Goal: Task Accomplishment & Management: Manage account settings

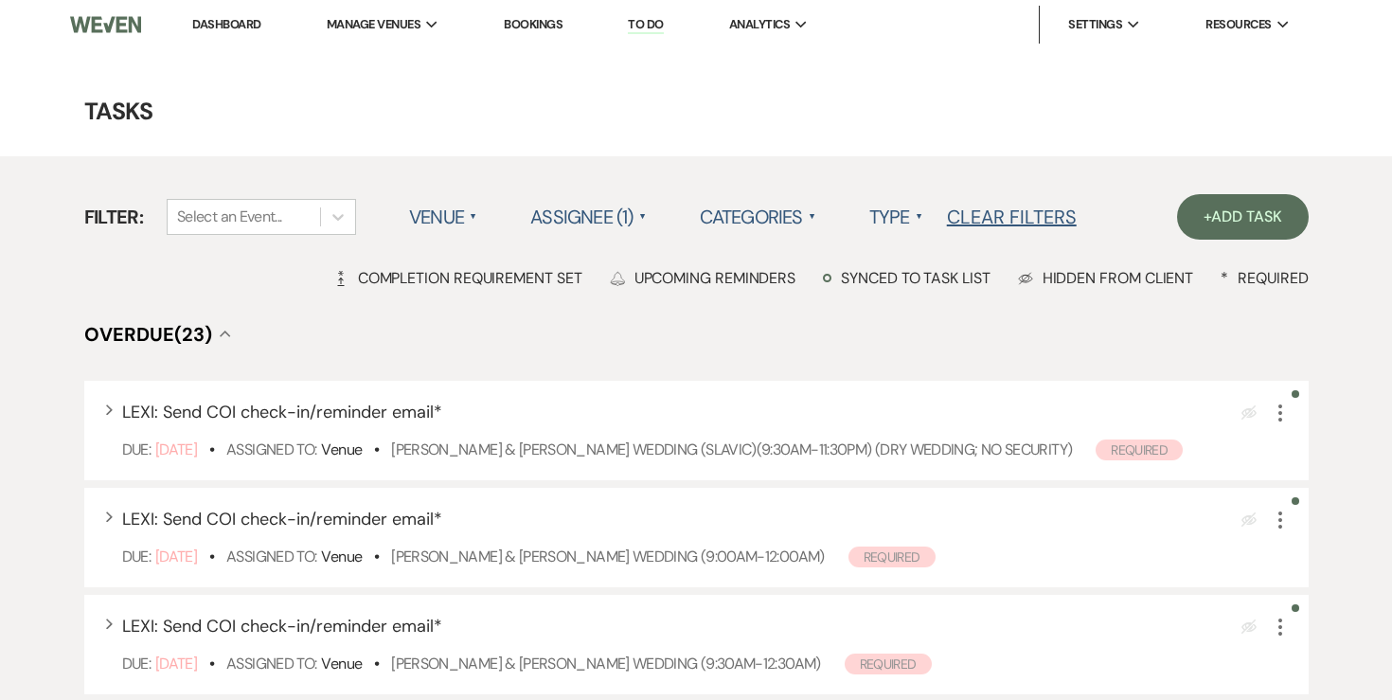
click at [214, 19] on link "Dashboard" at bounding box center [226, 24] width 68 height 16
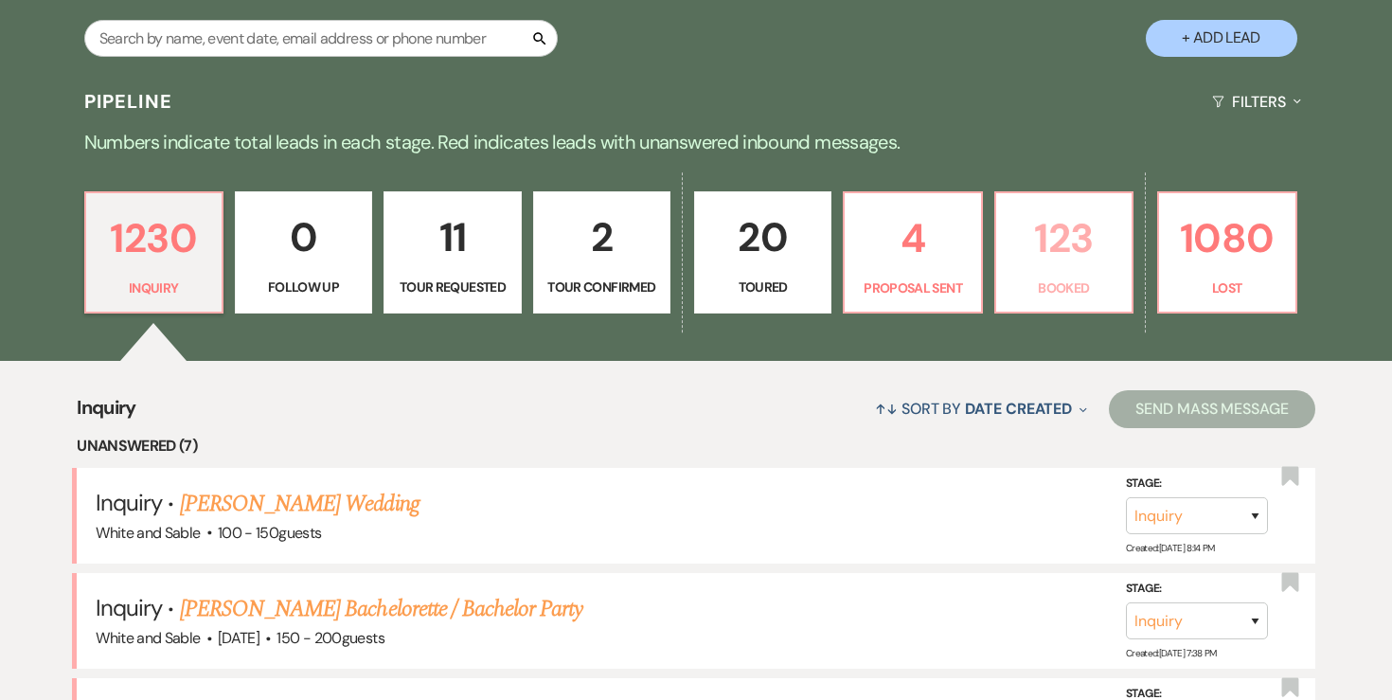
click at [1091, 254] on p "123" at bounding box center [1063, 237] width 113 height 63
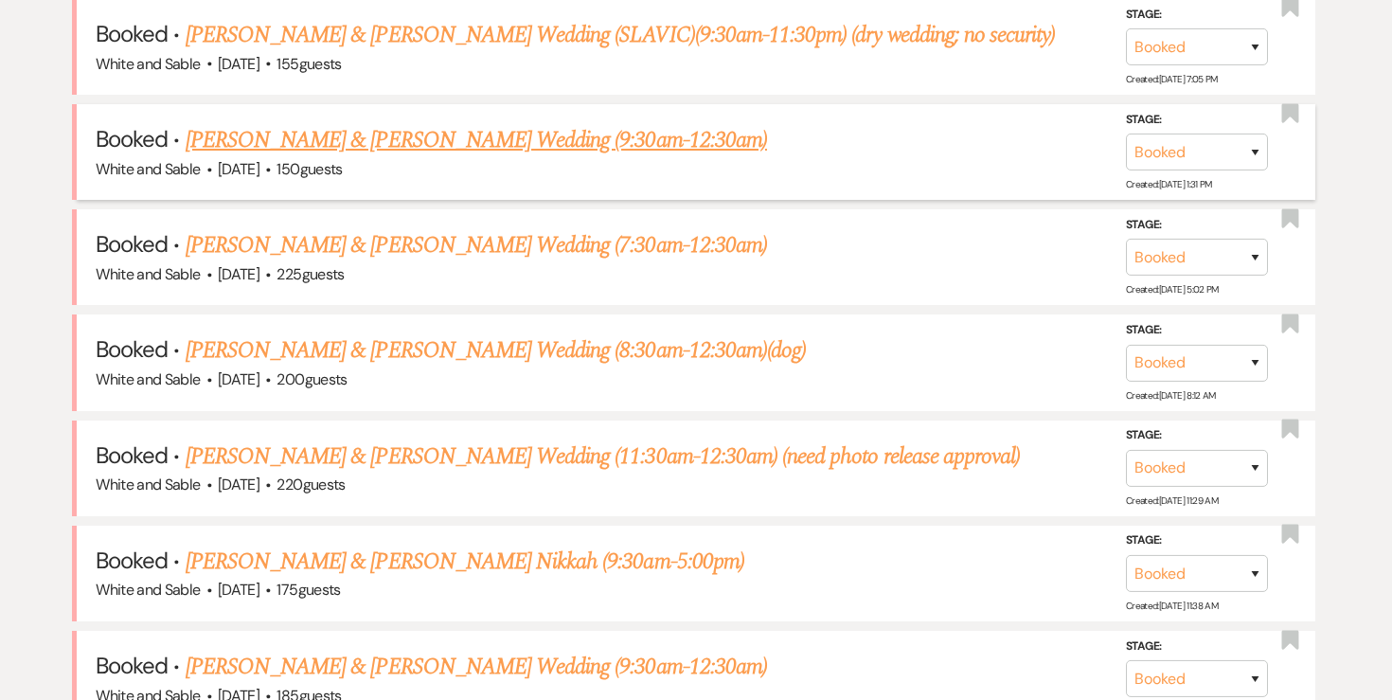
scroll to position [847, 0]
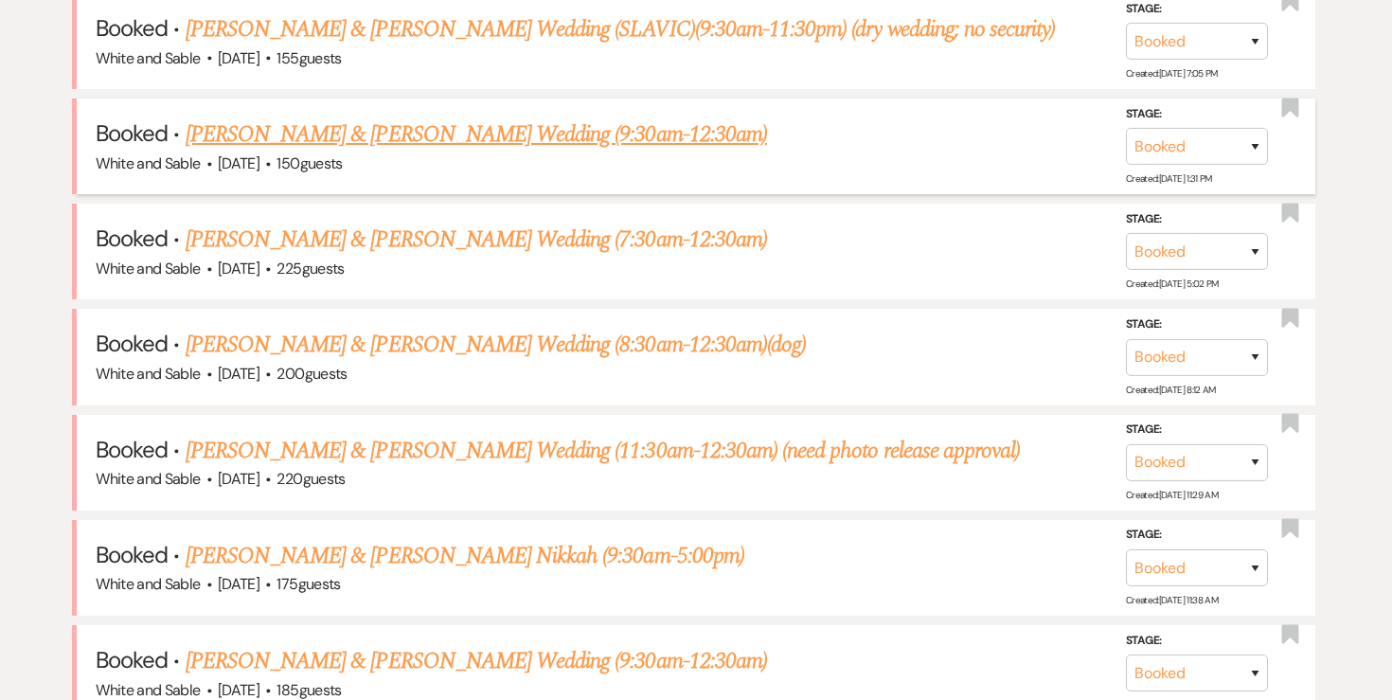
click at [628, 144] on link "[PERSON_NAME] & [PERSON_NAME] Wedding (9:30am-12:30am)" at bounding box center [476, 134] width 581 height 34
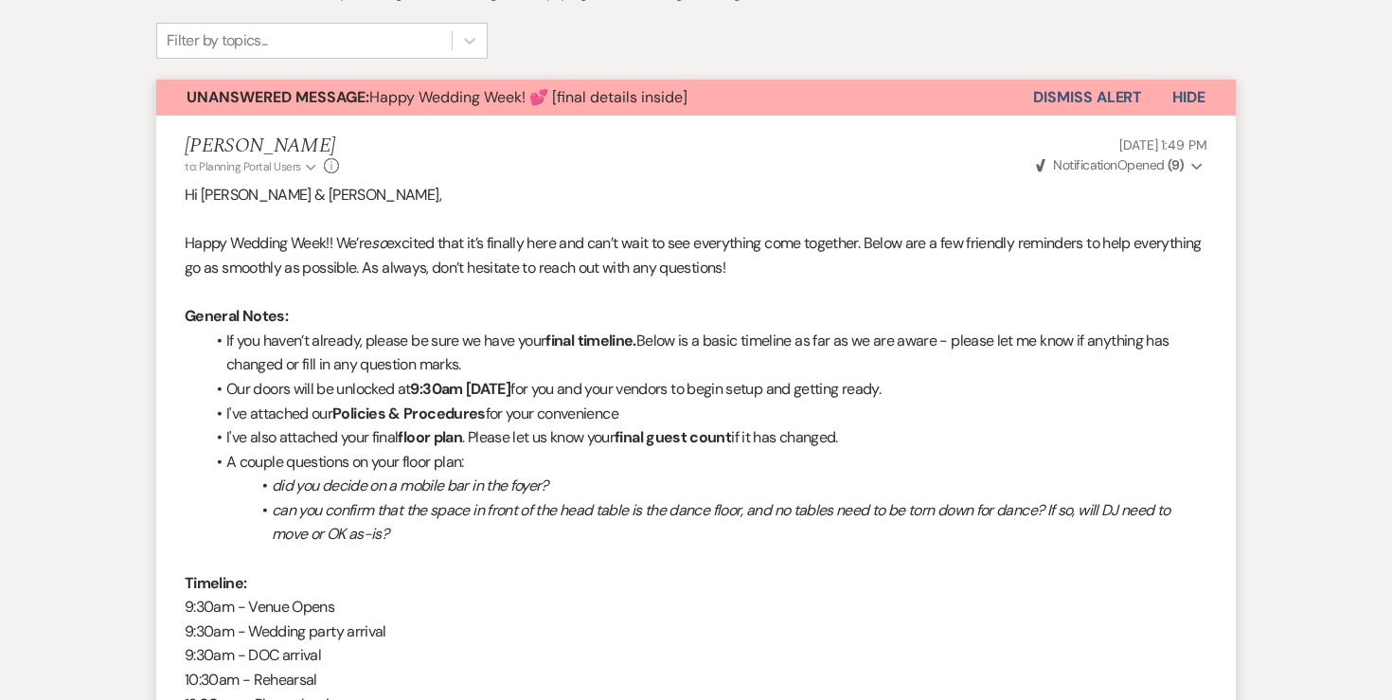
scroll to position [524, 0]
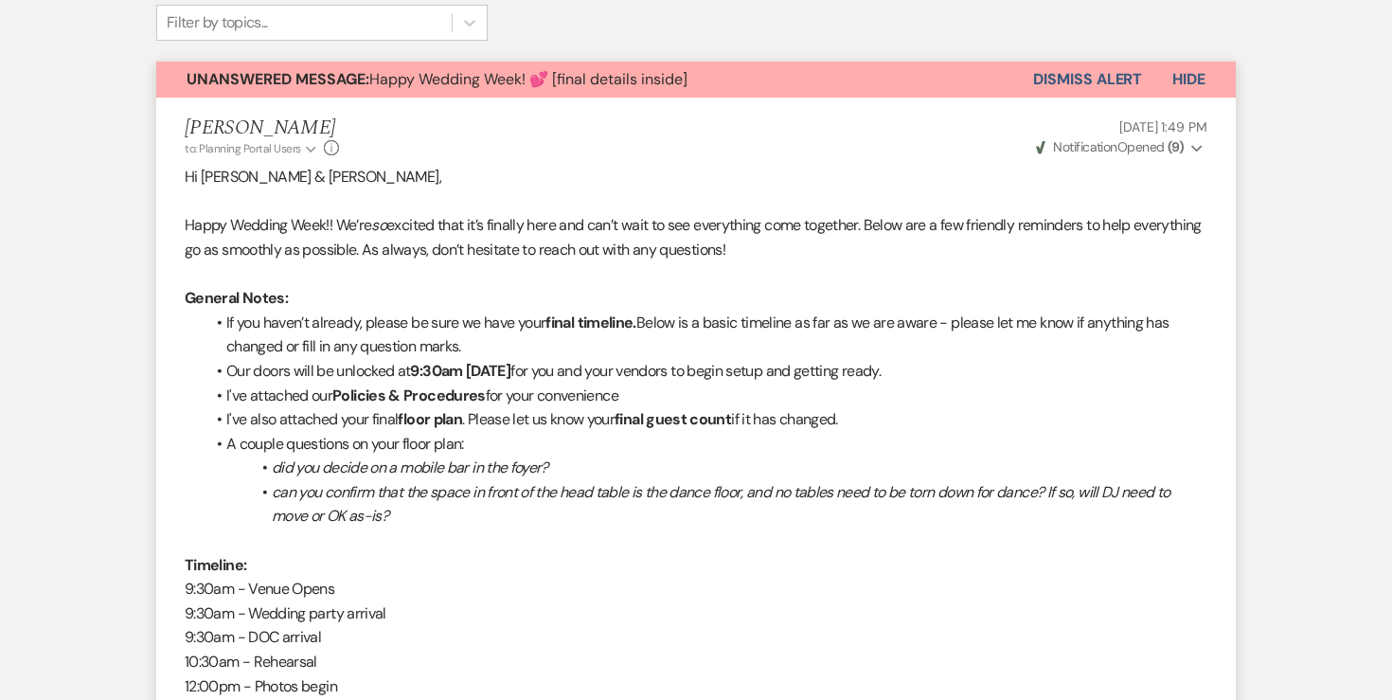
click at [1181, 138] on strong "( 9 )" at bounding box center [1175, 146] width 16 height 17
click at [926, 165] on p "Hi [PERSON_NAME] & [PERSON_NAME]," at bounding box center [696, 177] width 1022 height 25
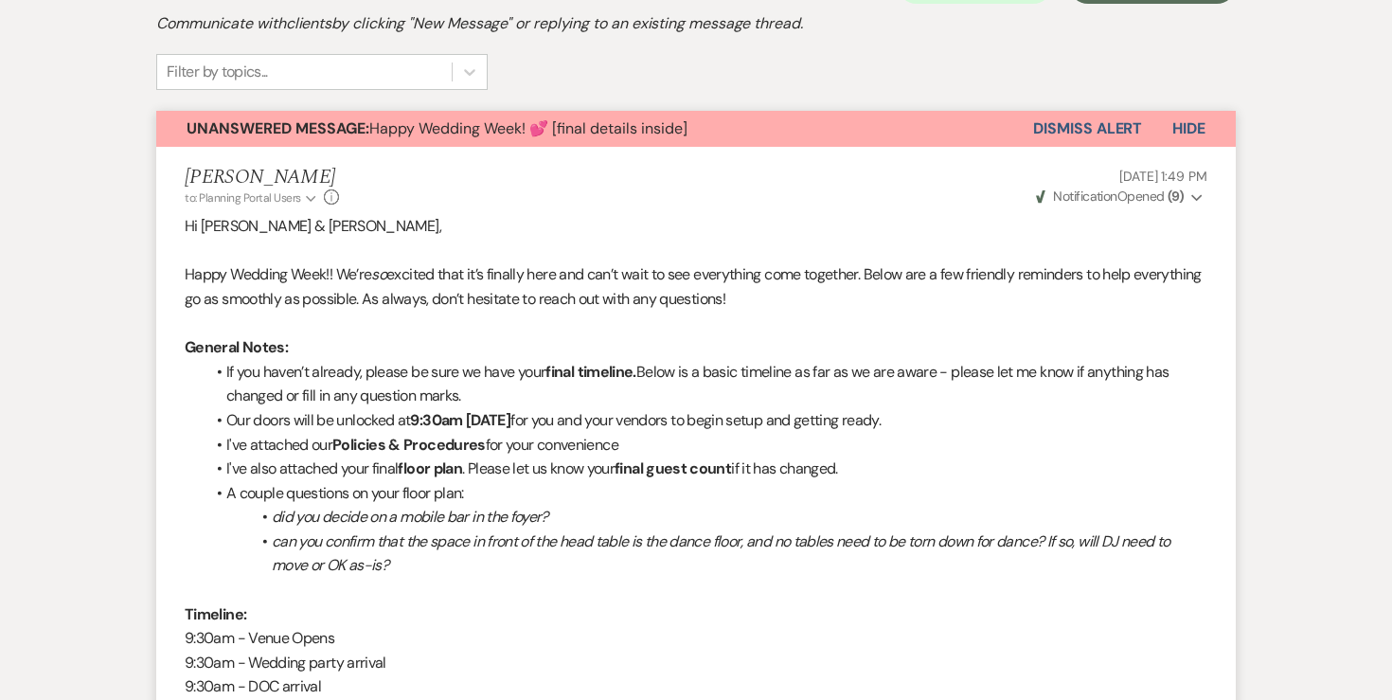
scroll to position [0, 0]
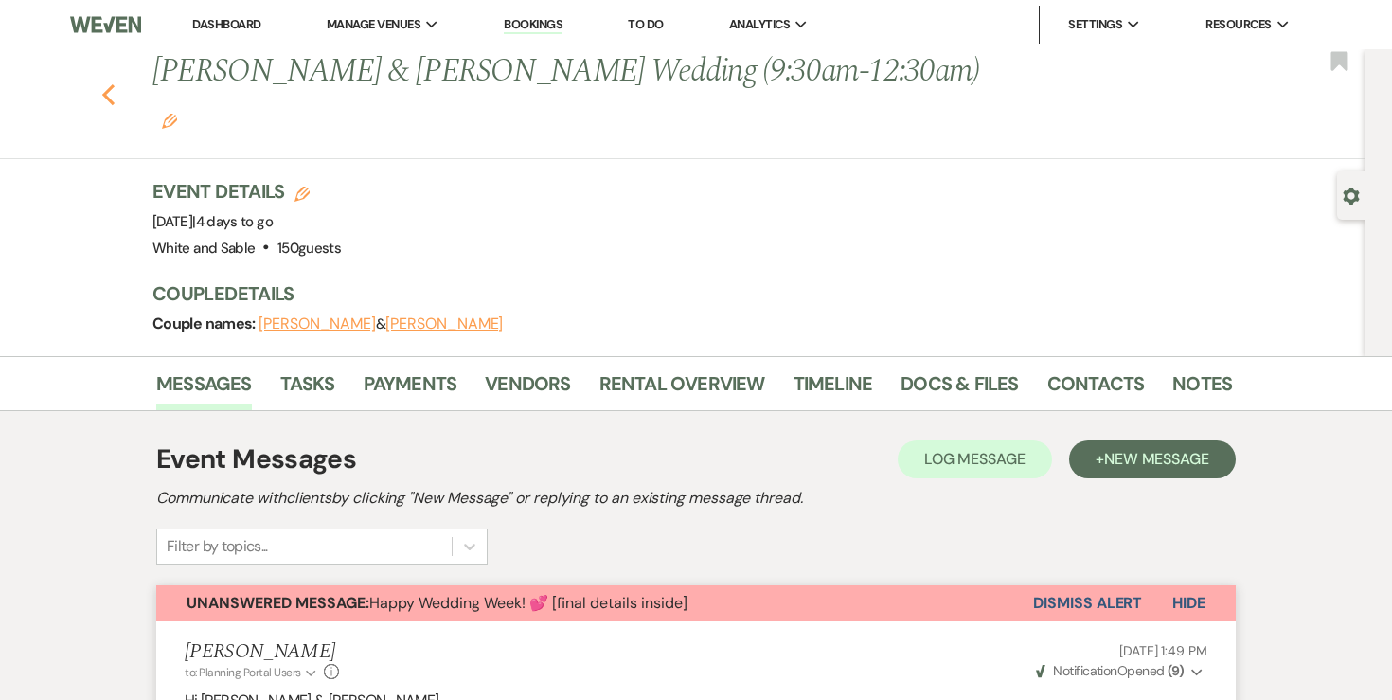
click at [110, 83] on icon "Previous" at bounding box center [108, 94] width 14 height 23
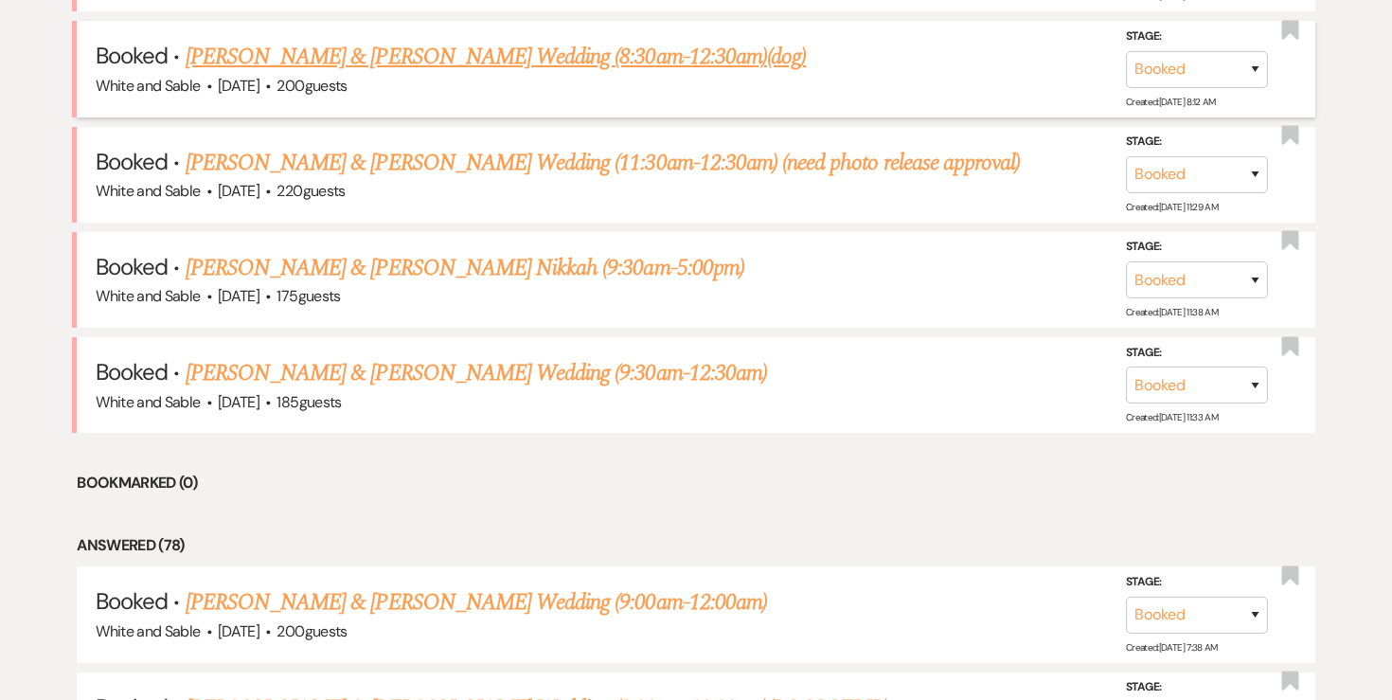
scroll to position [943, 0]
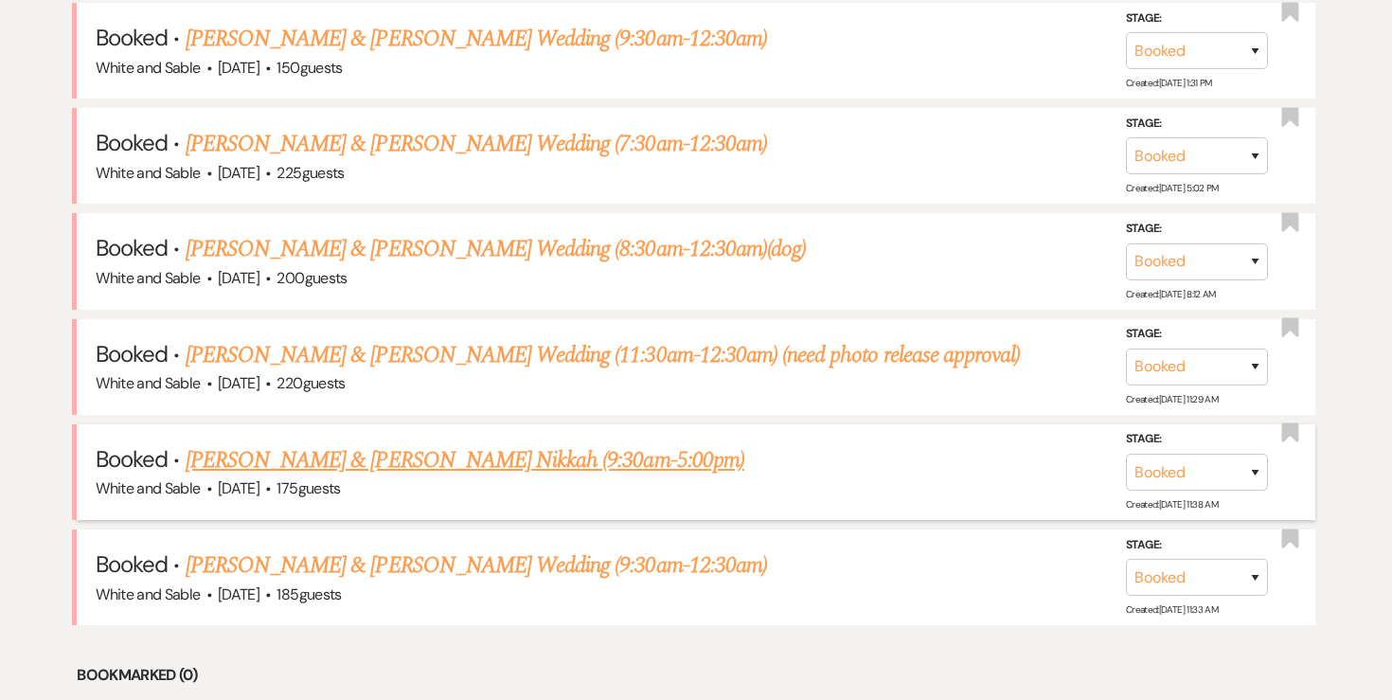
click at [258, 486] on span "[DATE]" at bounding box center [239, 488] width 42 height 20
click at [258, 454] on link "[PERSON_NAME] & [PERSON_NAME] Nikkah (9:30am-5:00pm)" at bounding box center [465, 460] width 559 height 34
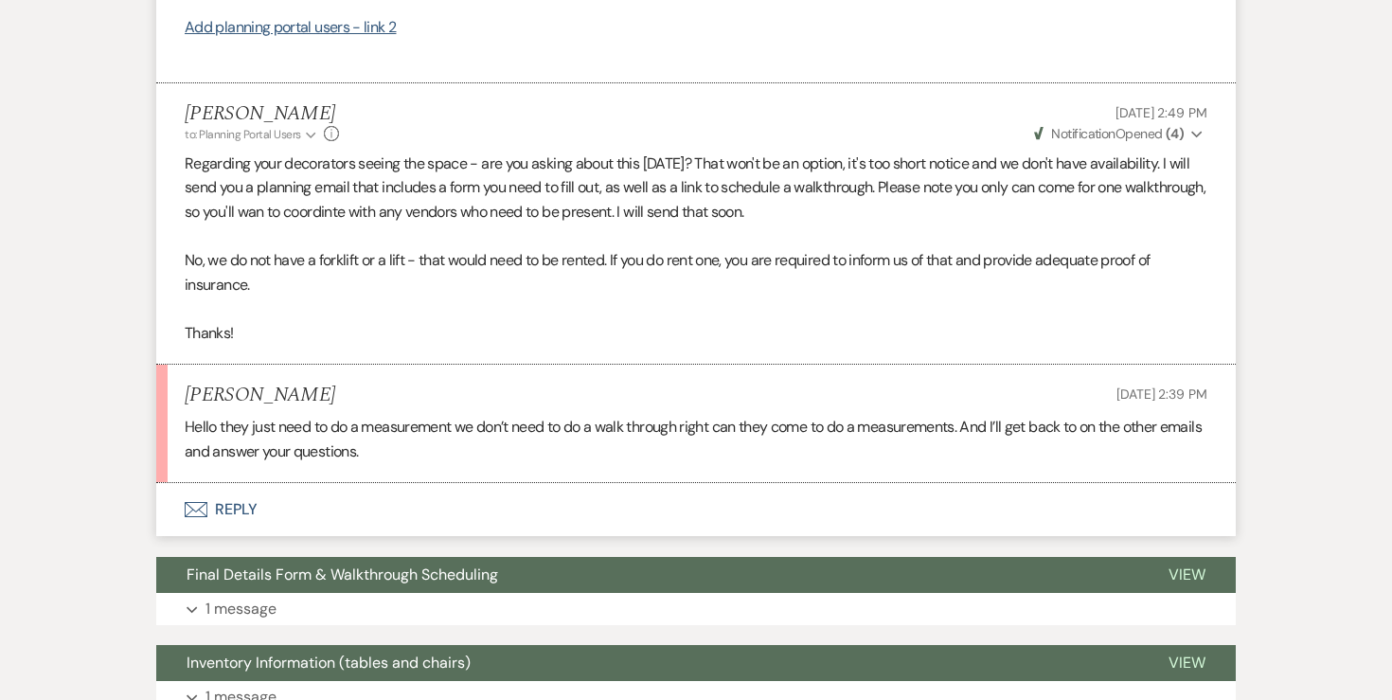
scroll to position [1932, 0]
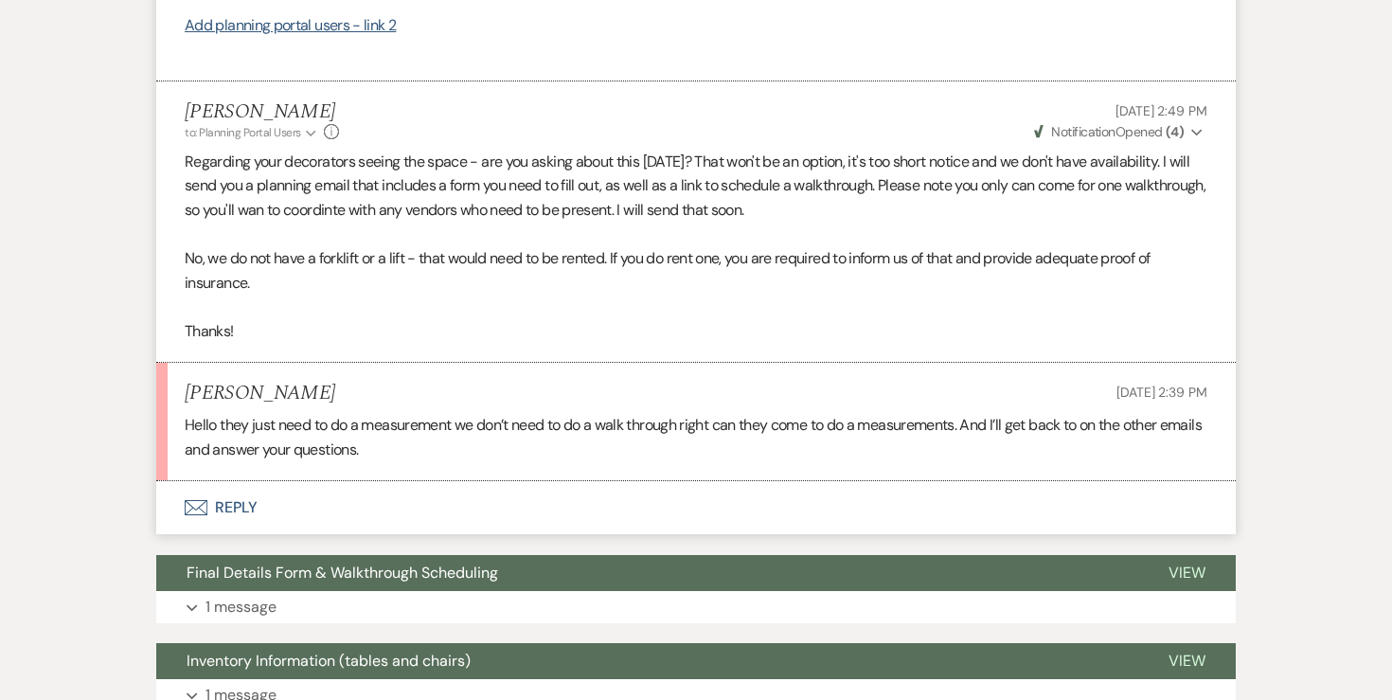
click at [252, 524] on button "Envelope Reply" at bounding box center [695, 507] width 1079 height 53
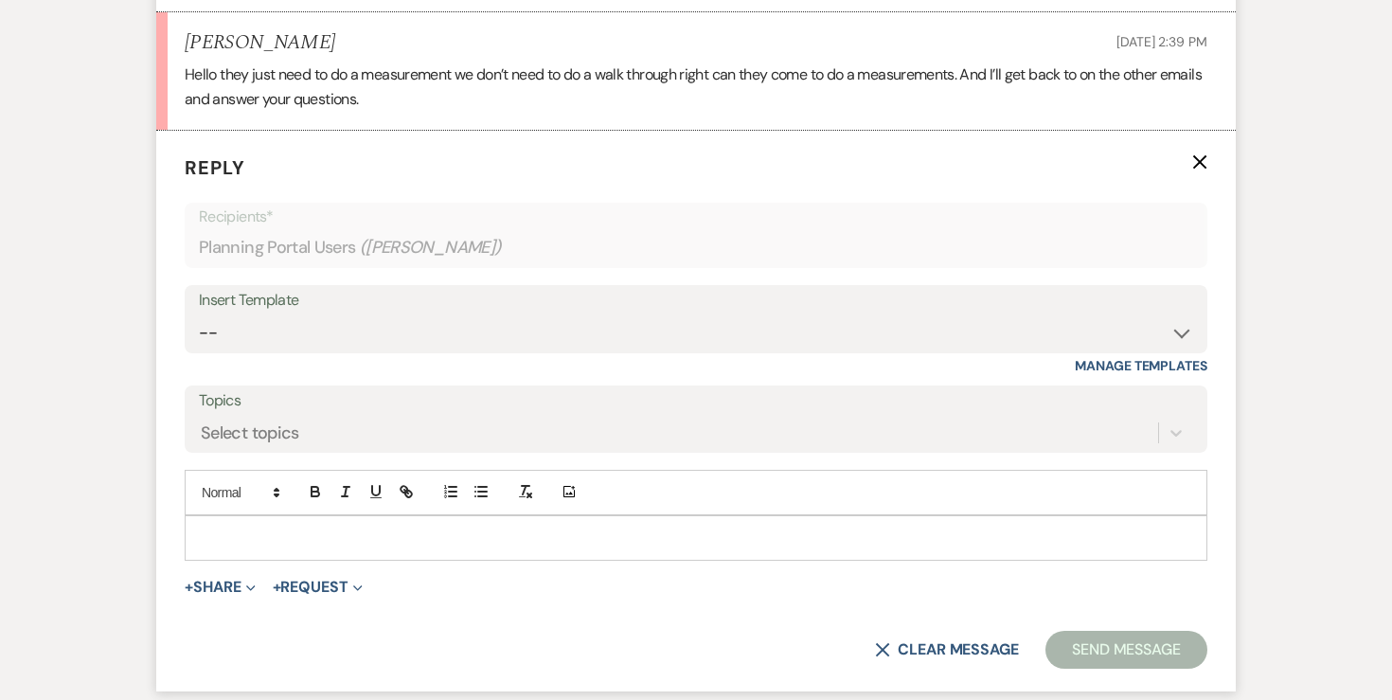
scroll to position [2284, 0]
click at [303, 542] on div at bounding box center [696, 537] width 1021 height 44
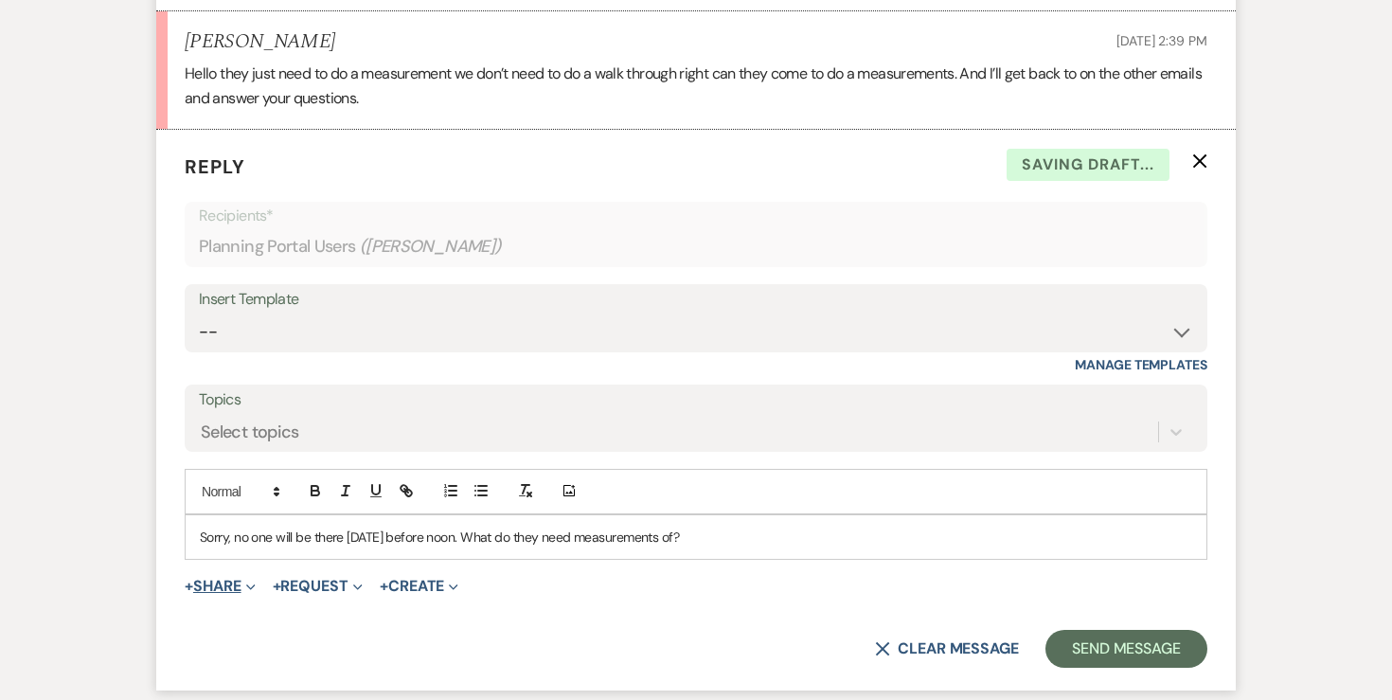
click at [201, 594] on button "+ Share Expand" at bounding box center [220, 585] width 71 height 15
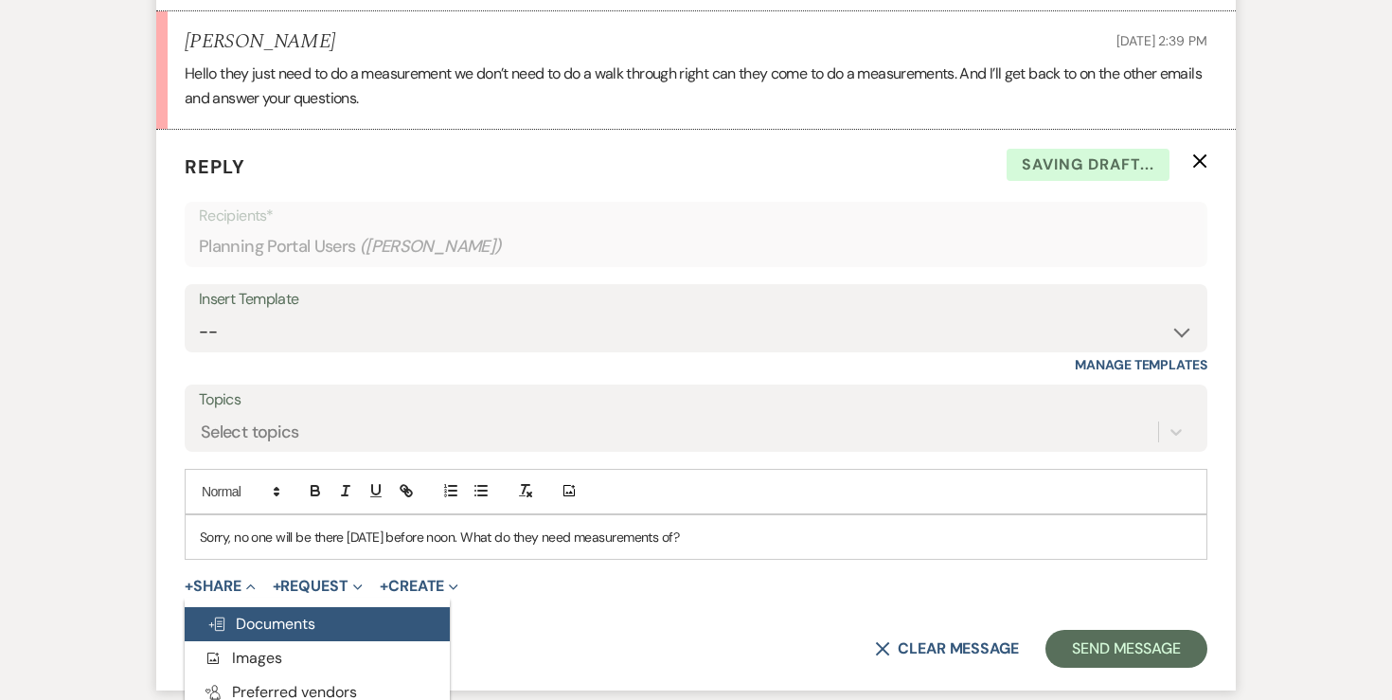
click at [241, 633] on span "Doc Upload Documents" at bounding box center [261, 623] width 108 height 20
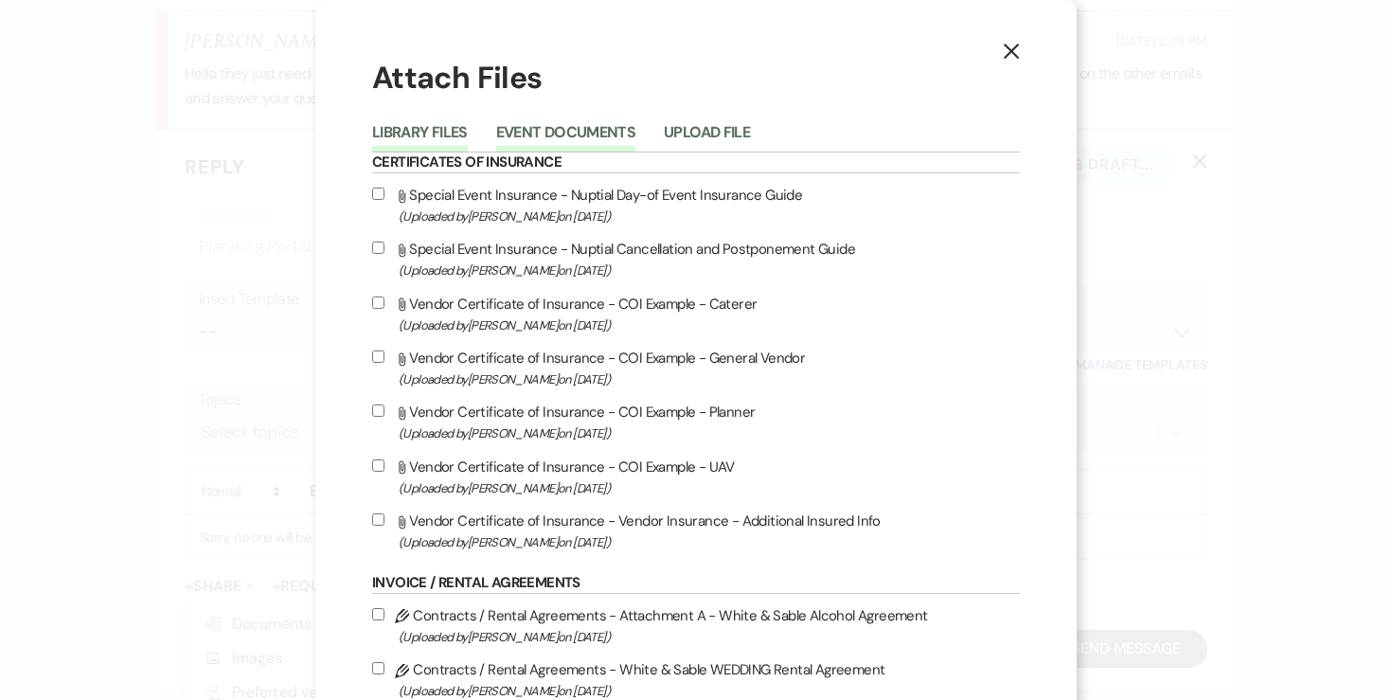
click at [582, 138] on button "Event Documents" at bounding box center [565, 138] width 139 height 27
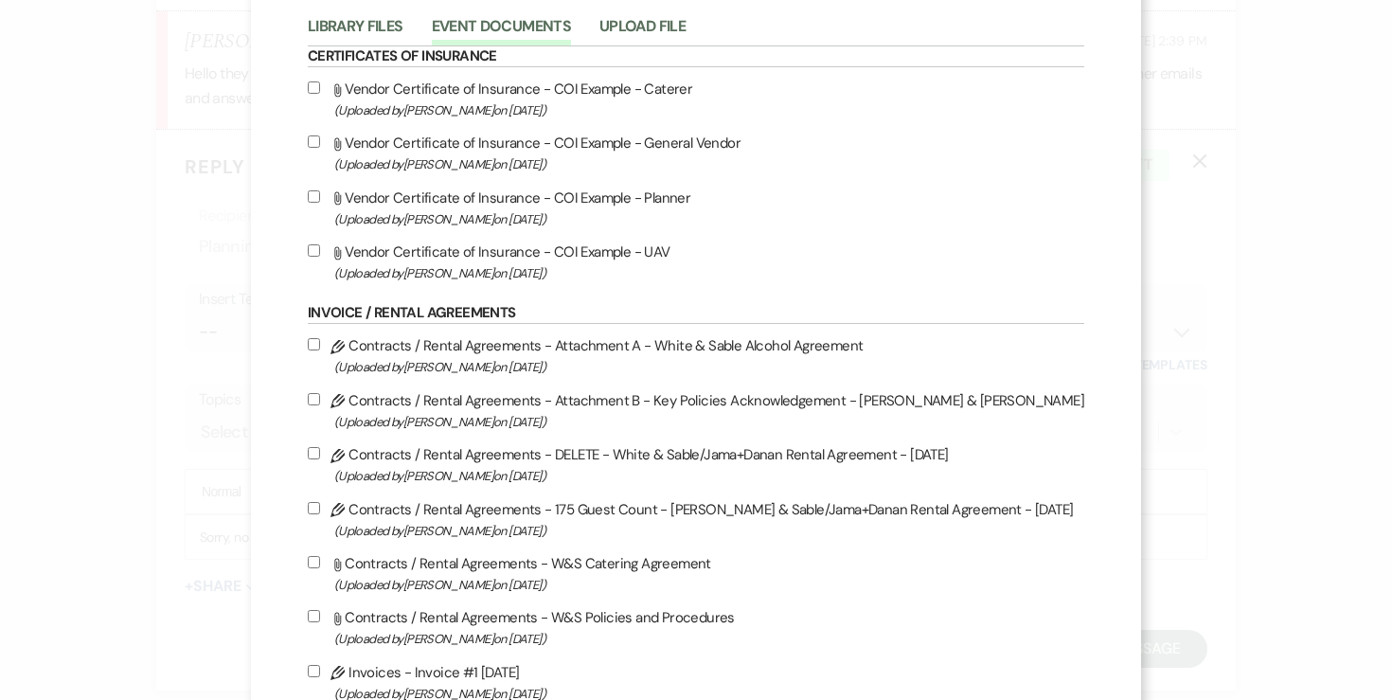
scroll to position [0, 0]
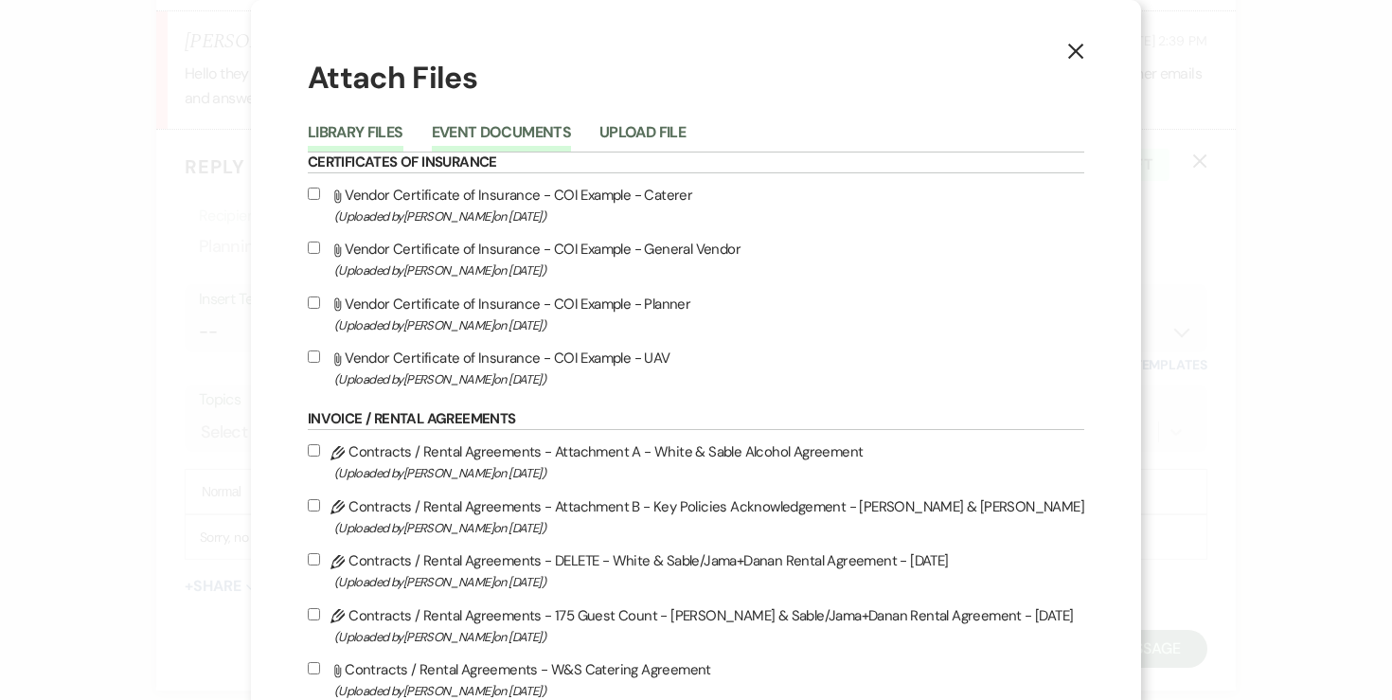
click at [403, 126] on button "Library Files" at bounding box center [356, 138] width 96 height 27
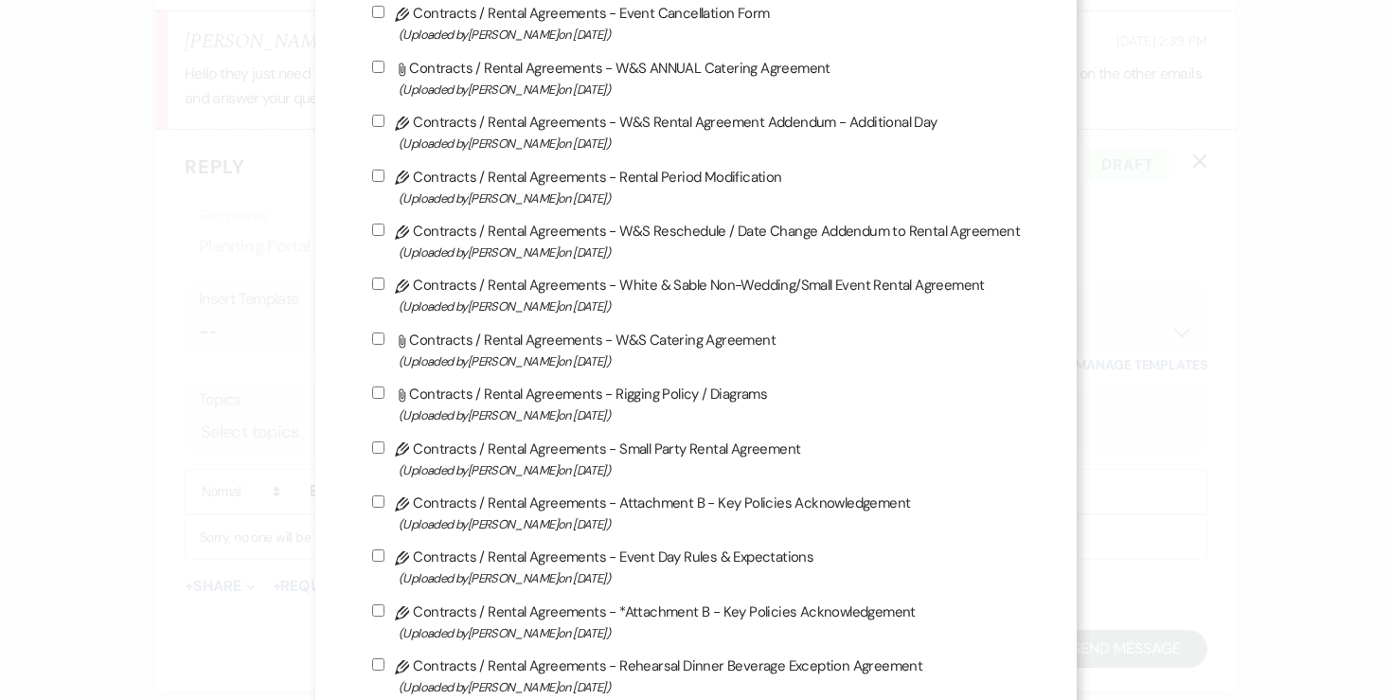
scroll to position [875, 0]
click at [384, 397] on input "Attach File Contracts / Rental Agreements - Rigging Policy / Diagrams (Uploaded…" at bounding box center [378, 390] width 12 height 12
checkbox input "true"
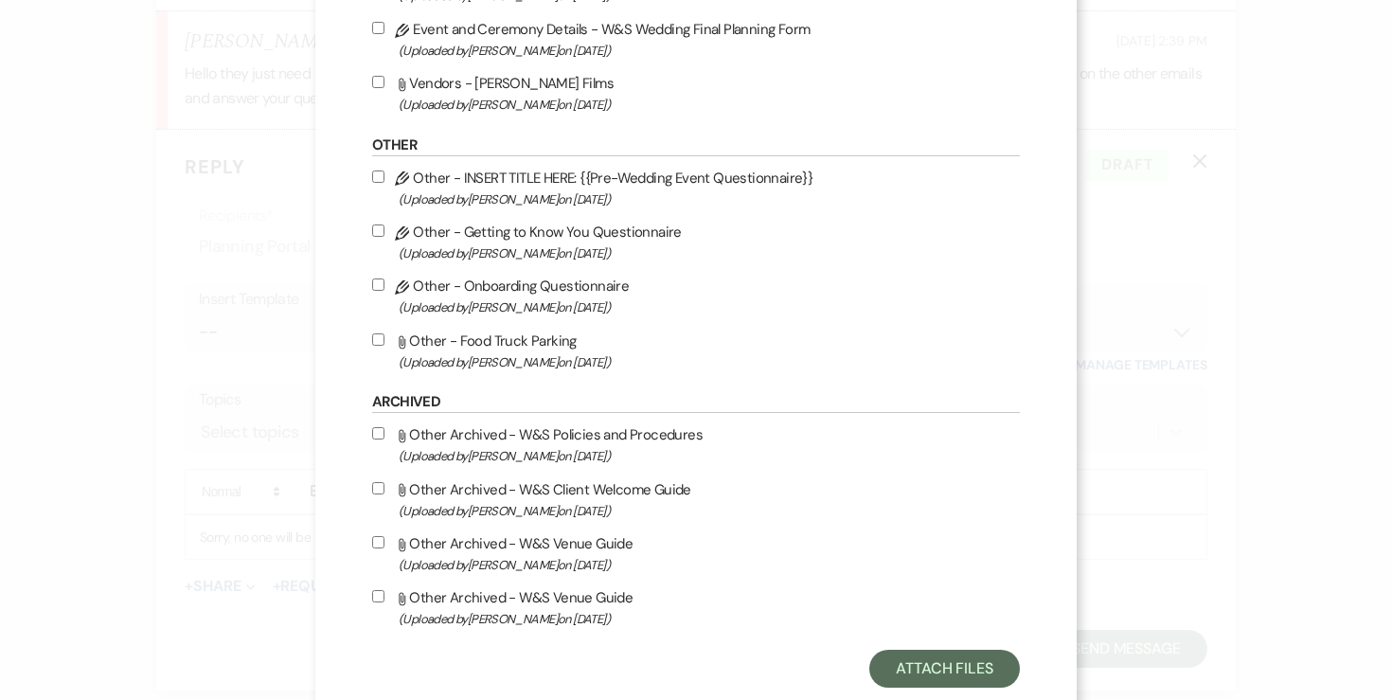
scroll to position [2386, 0]
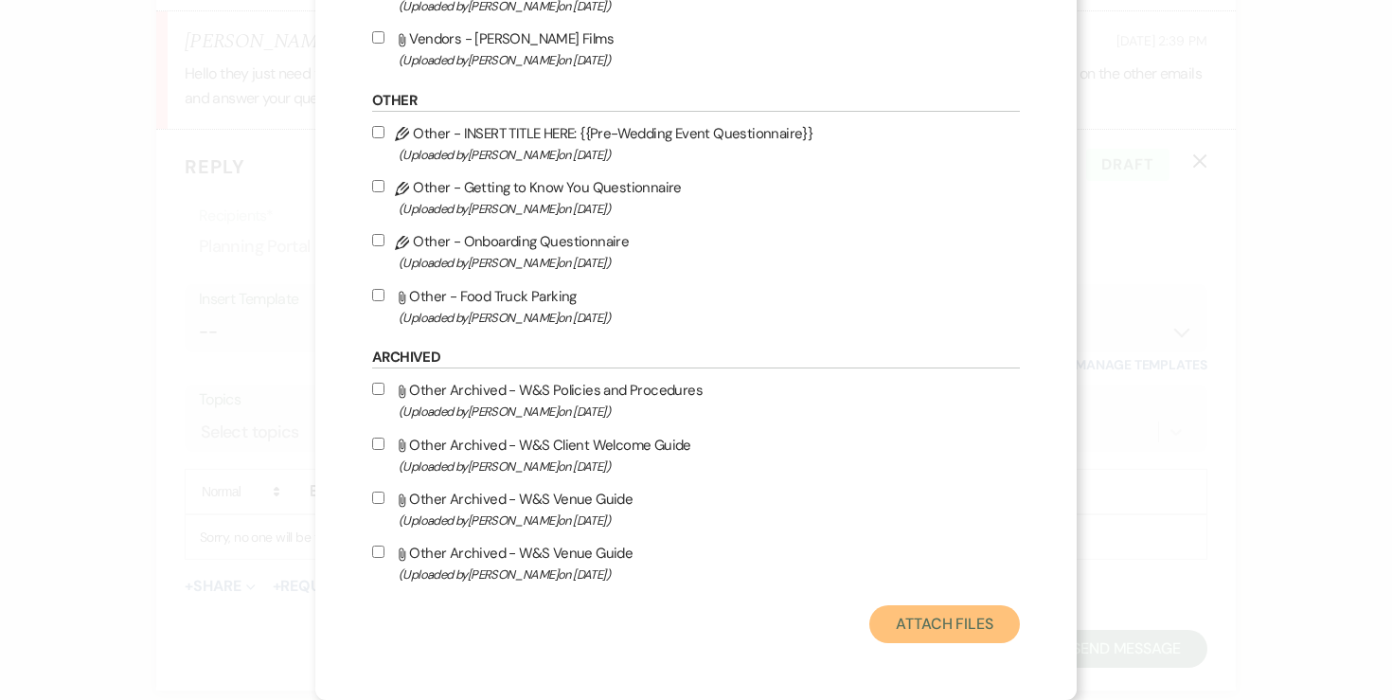
click at [917, 614] on button "Attach Files" at bounding box center [944, 624] width 151 height 38
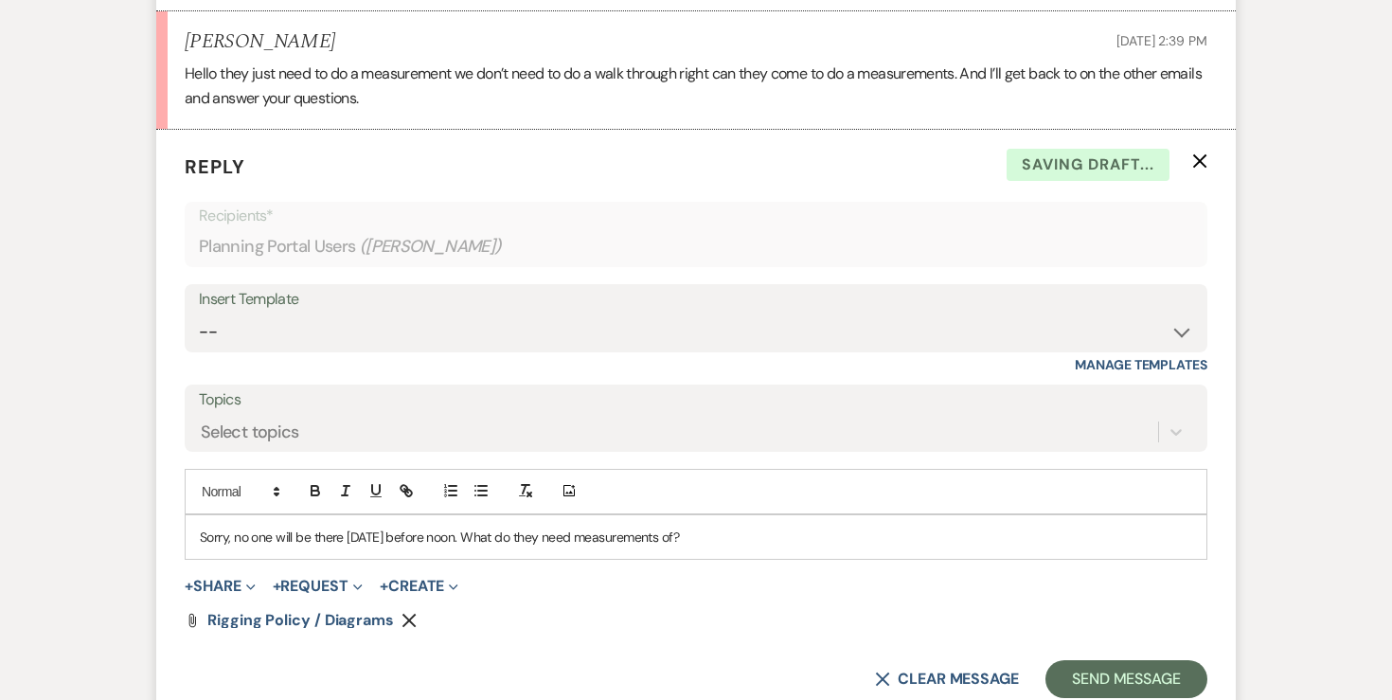
click at [713, 547] on p "Sorry, no one will be there [DATE] before noon. What do they need measurements …" at bounding box center [696, 536] width 992 height 21
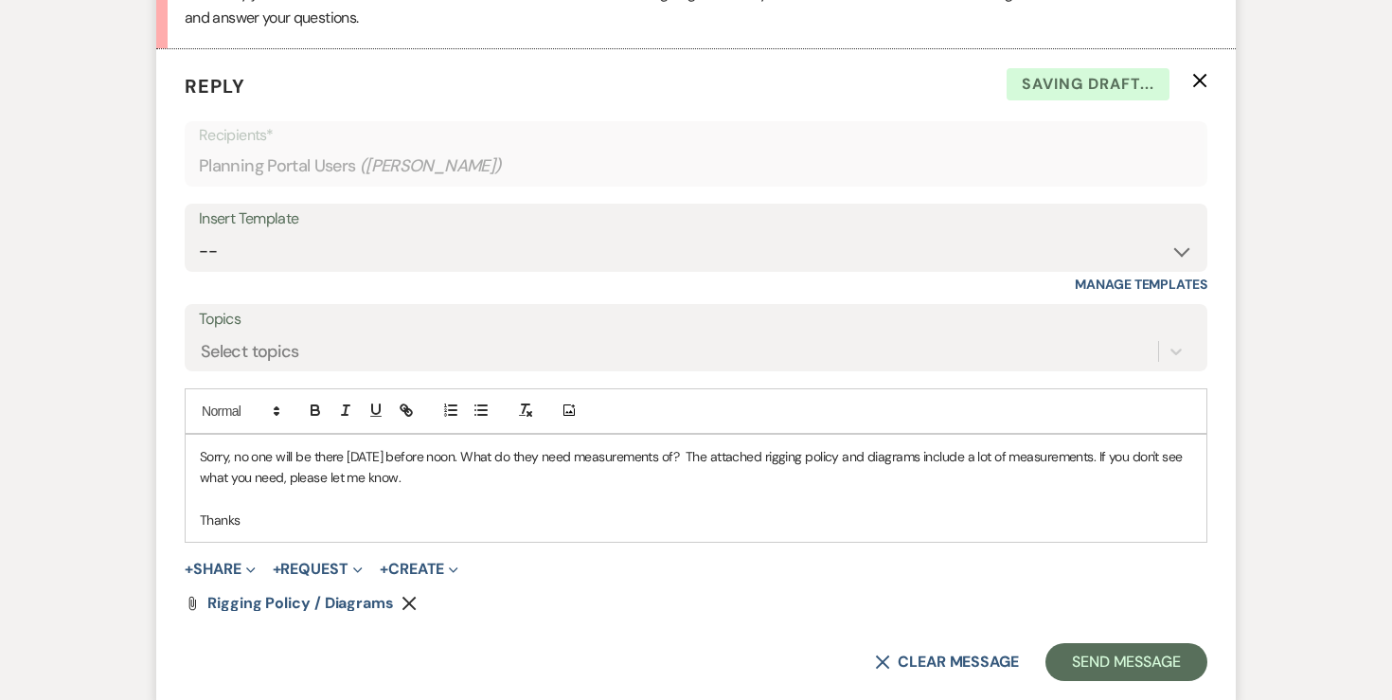
scroll to position [2368, 0]
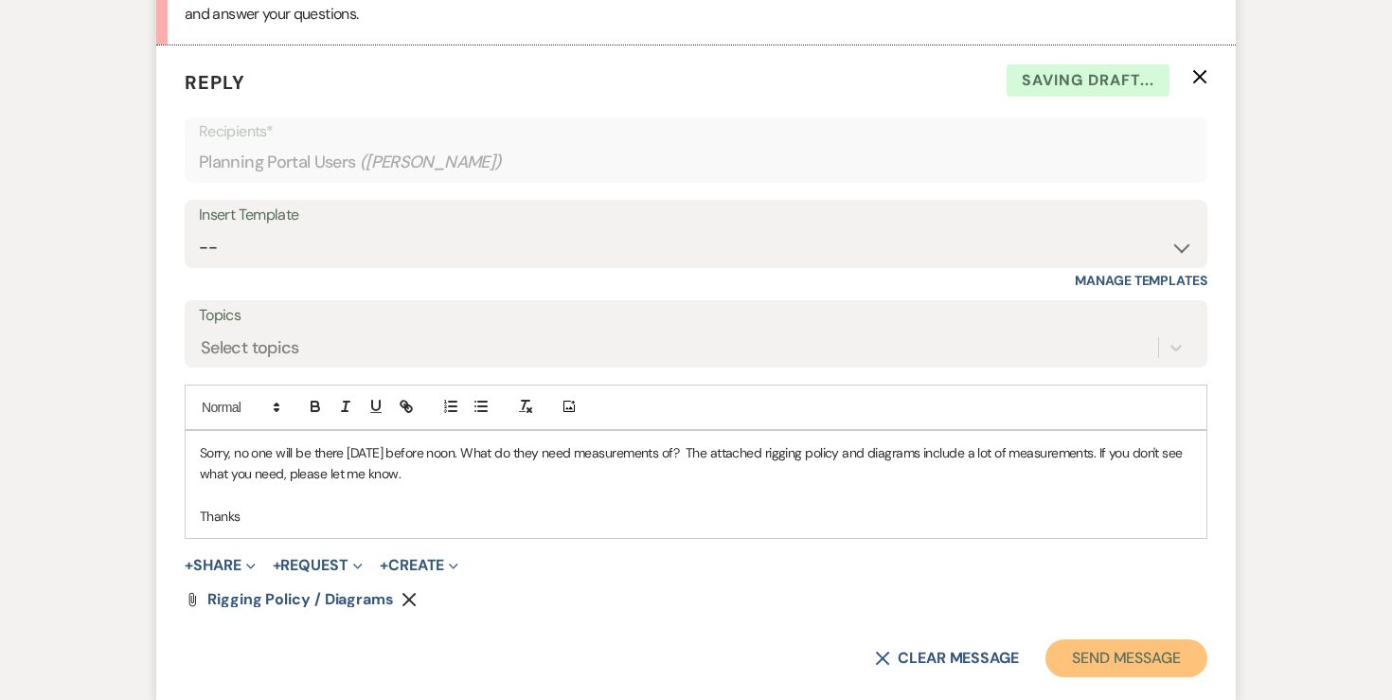
click at [1118, 670] on button "Send Message" at bounding box center [1126, 658] width 162 height 38
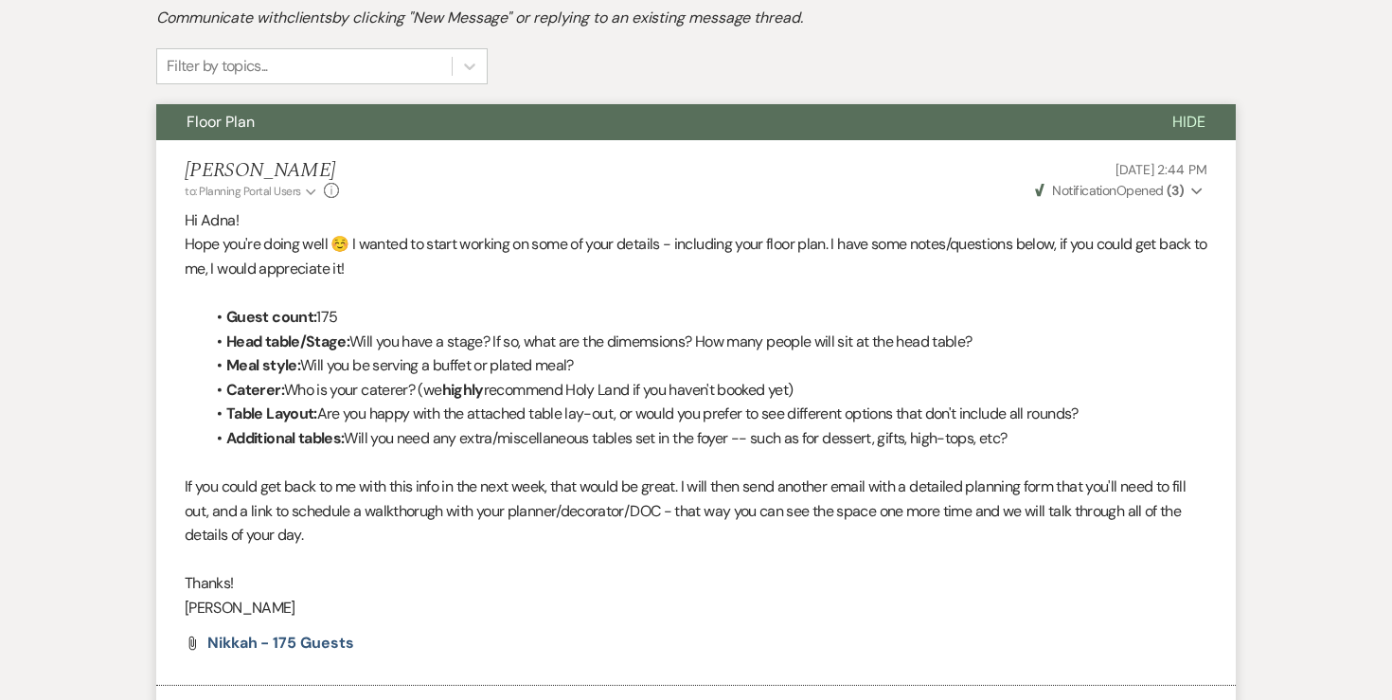
scroll to position [0, 0]
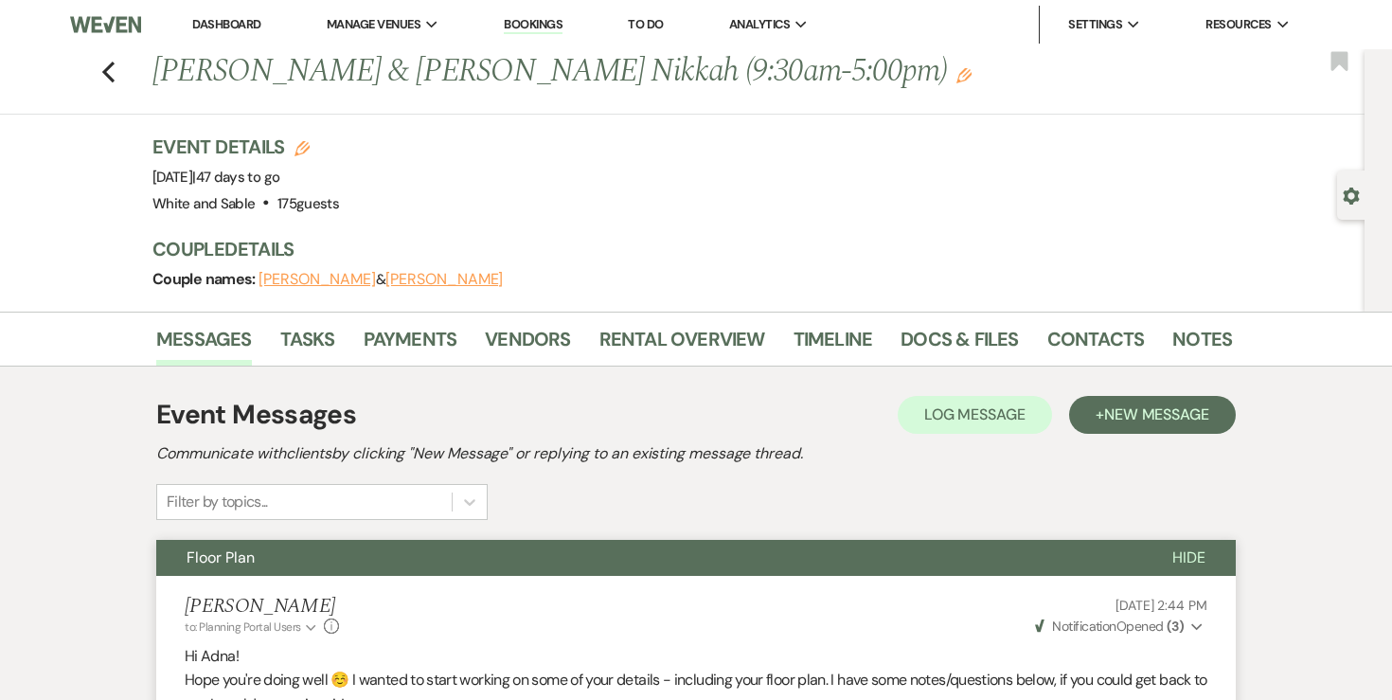
click at [218, 21] on link "Dashboard" at bounding box center [226, 24] width 68 height 16
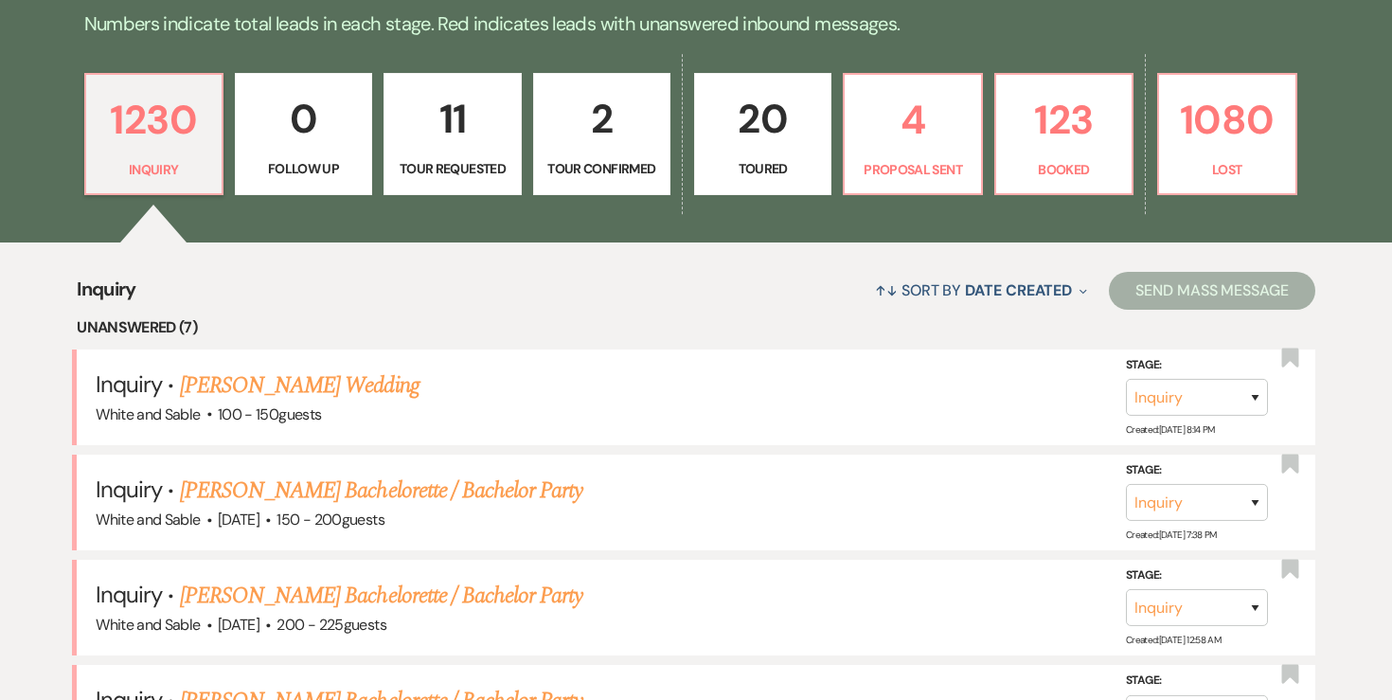
scroll to position [548, 0]
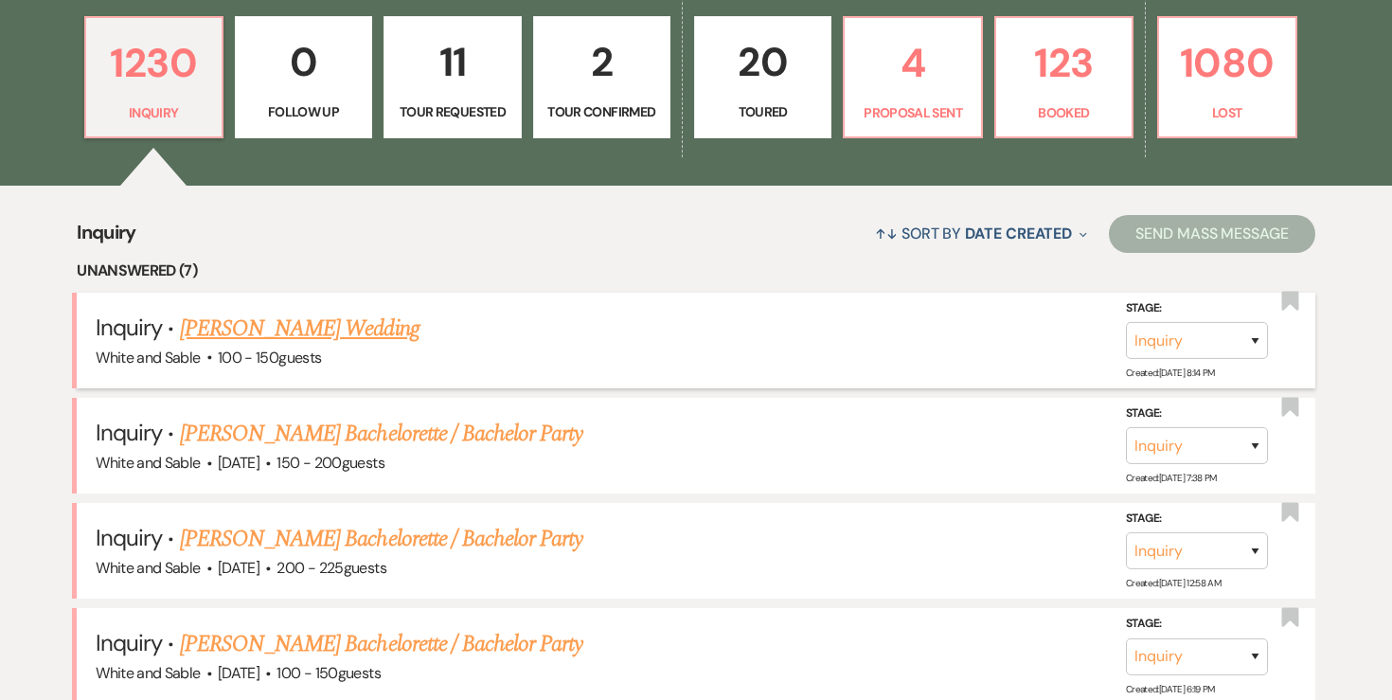
click at [327, 329] on link "[PERSON_NAME] Wedding" at bounding box center [300, 328] width 240 height 34
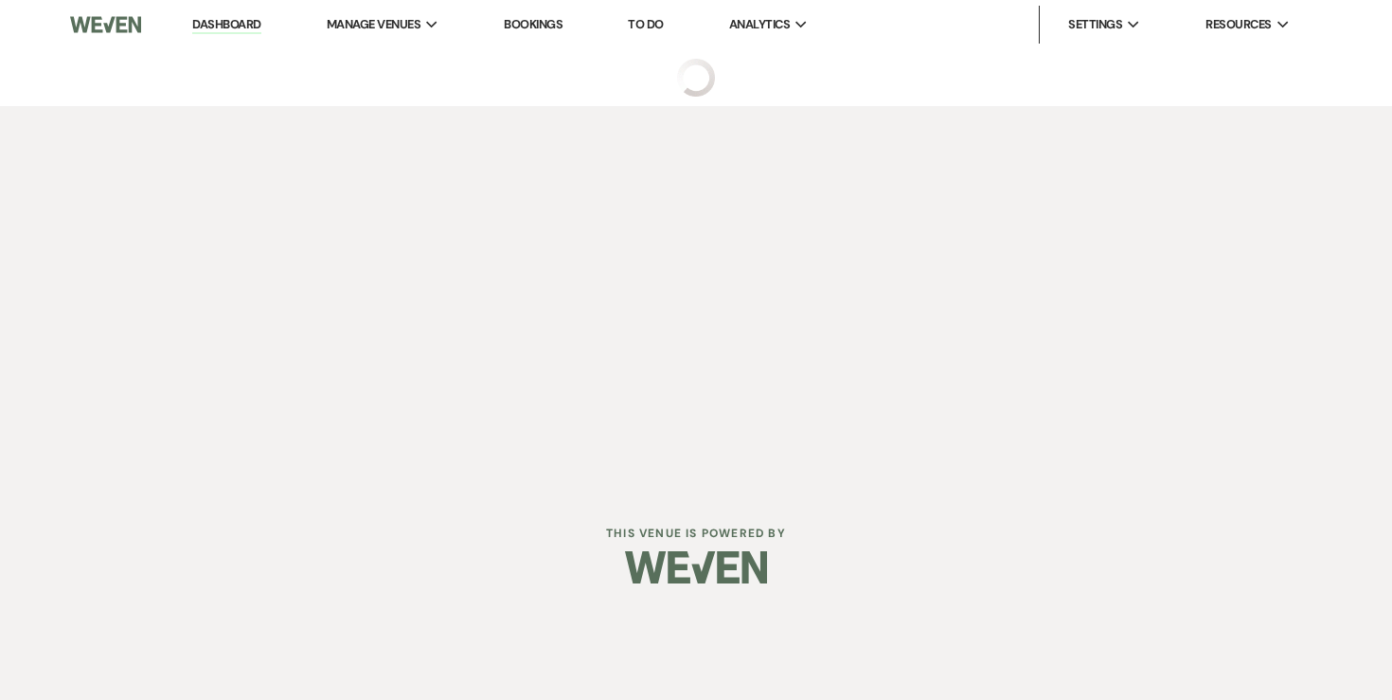
select select "5"
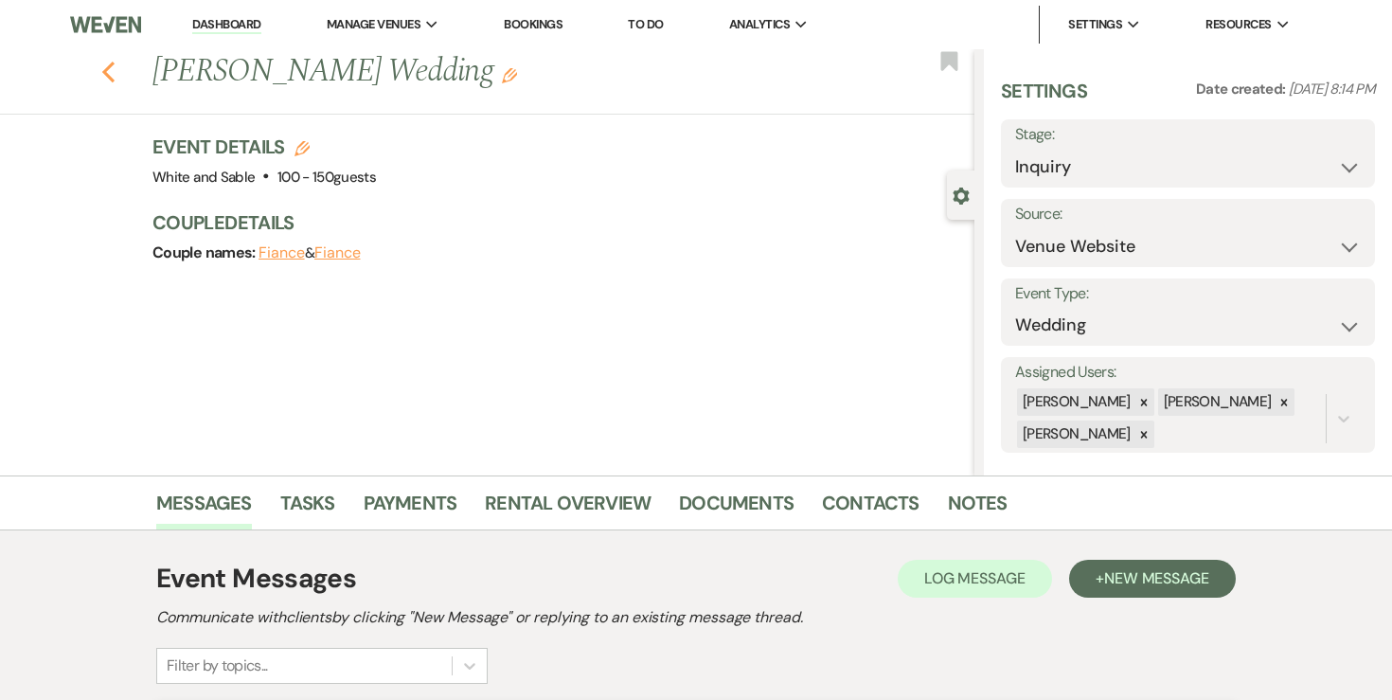
click at [104, 62] on icon "Previous" at bounding box center [108, 72] width 14 height 23
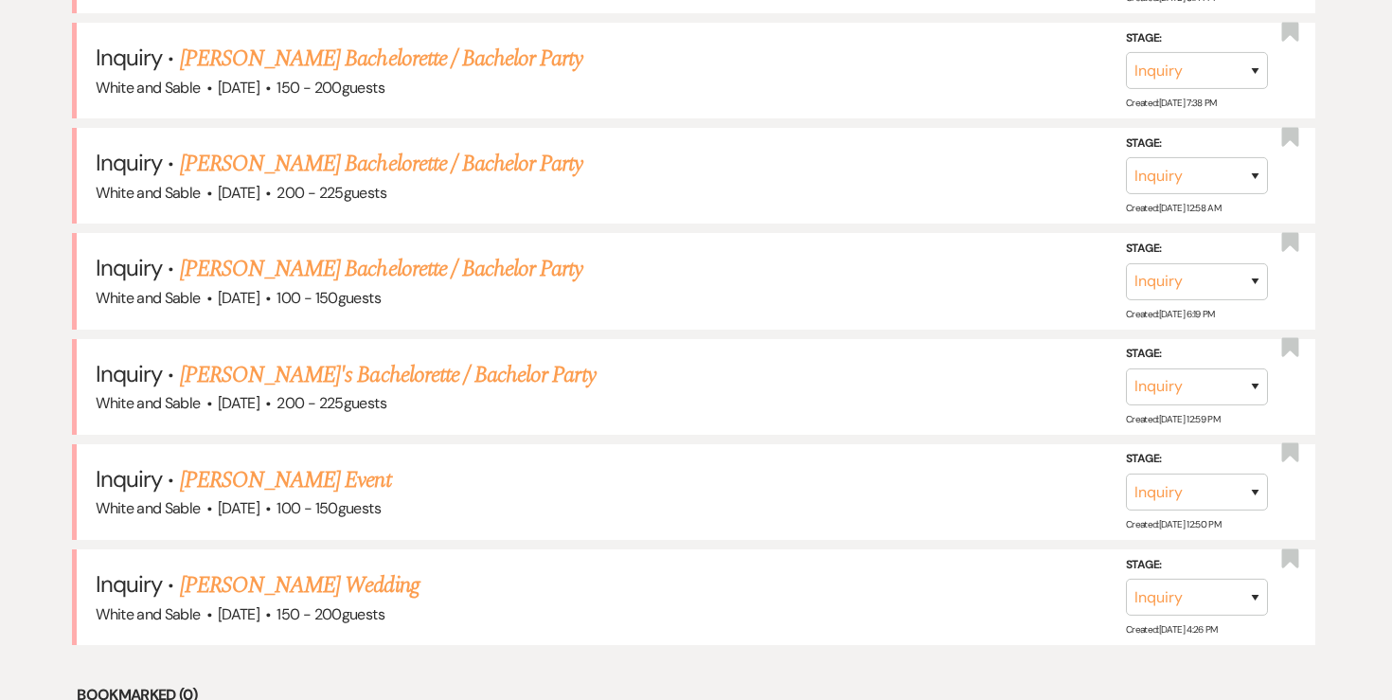
scroll to position [886, 0]
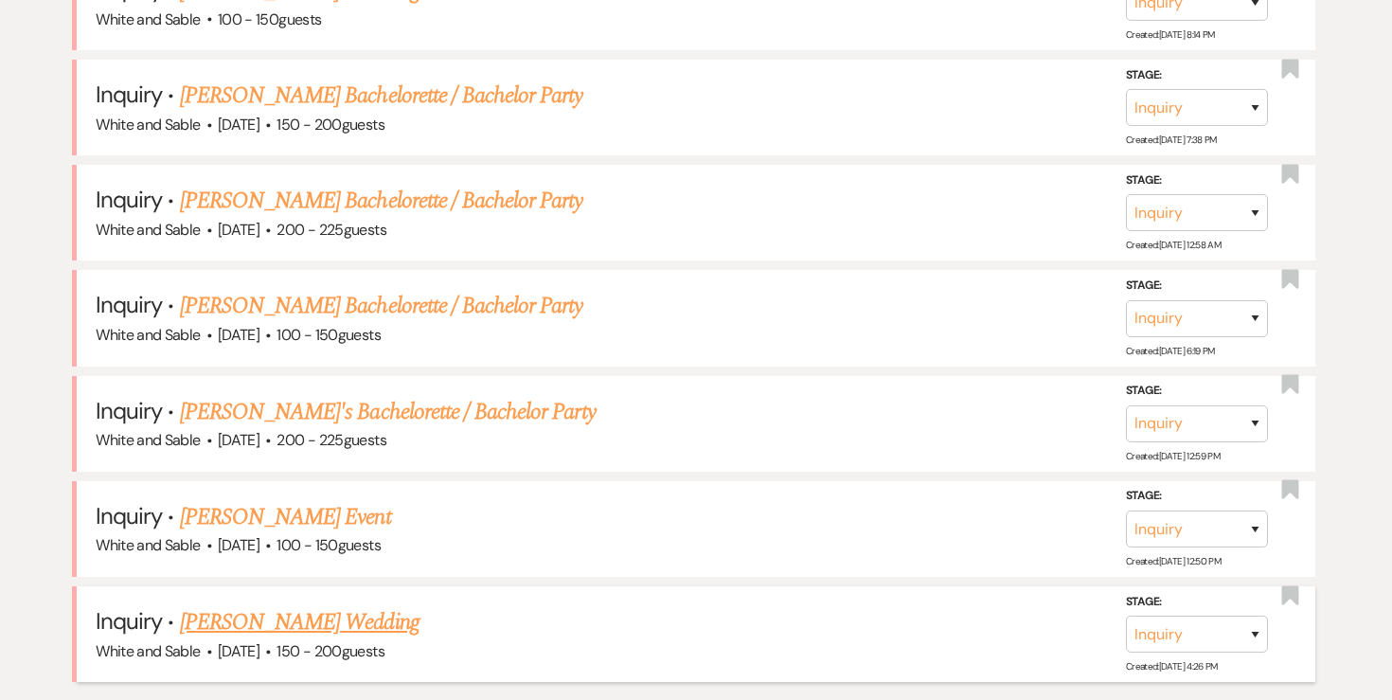
click at [297, 609] on link "[PERSON_NAME] Wedding" at bounding box center [300, 622] width 240 height 34
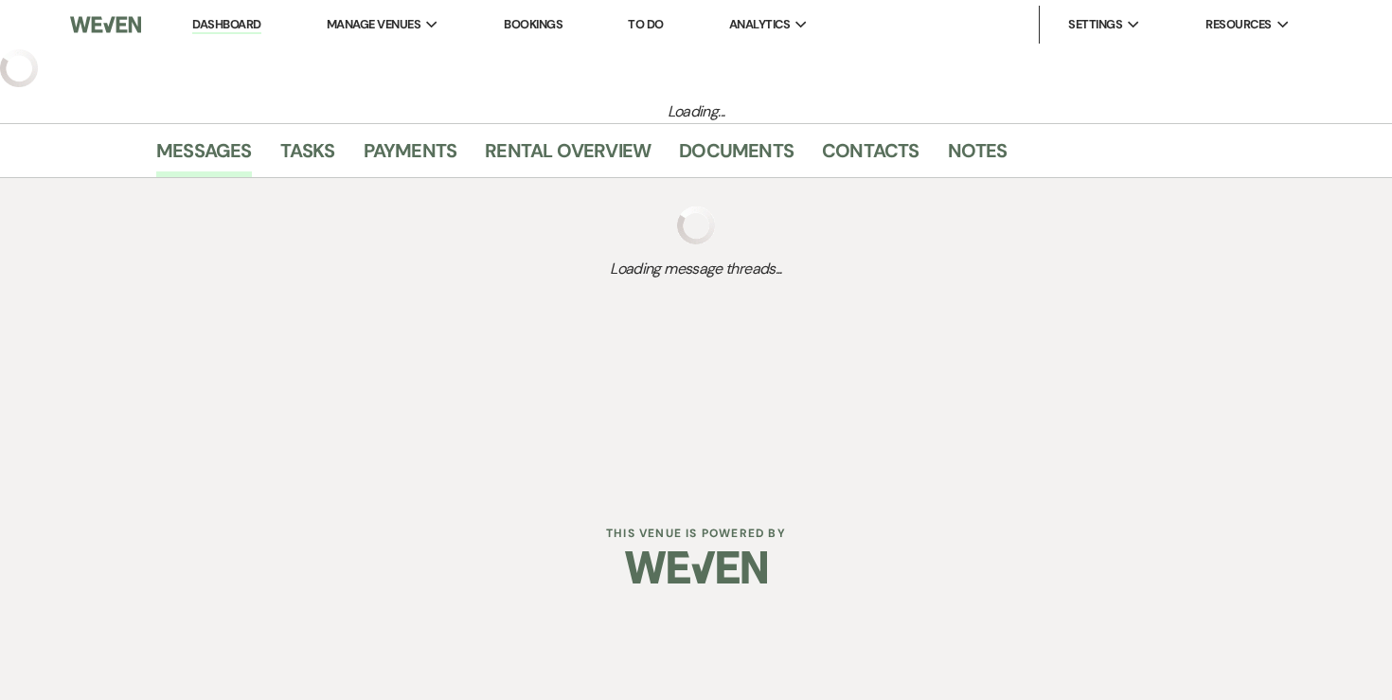
select select "5"
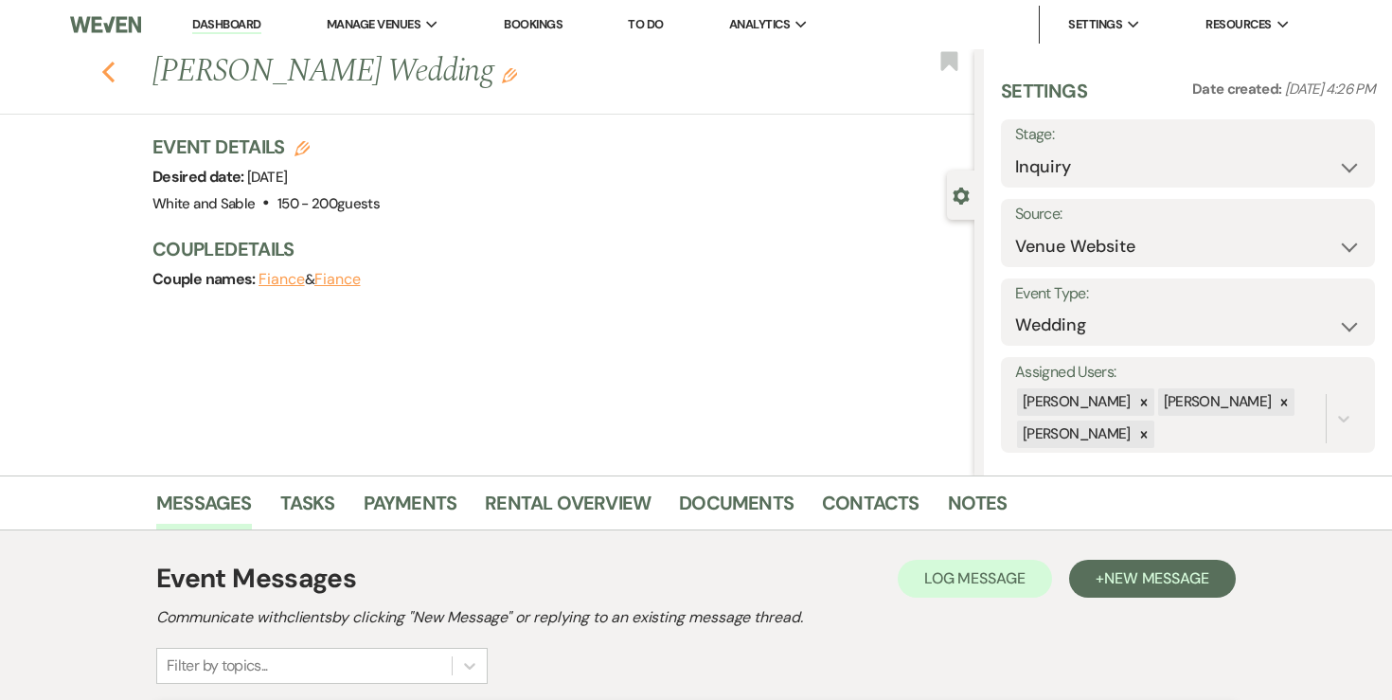
click at [108, 71] on icon "Previous" at bounding box center [108, 72] width 14 height 23
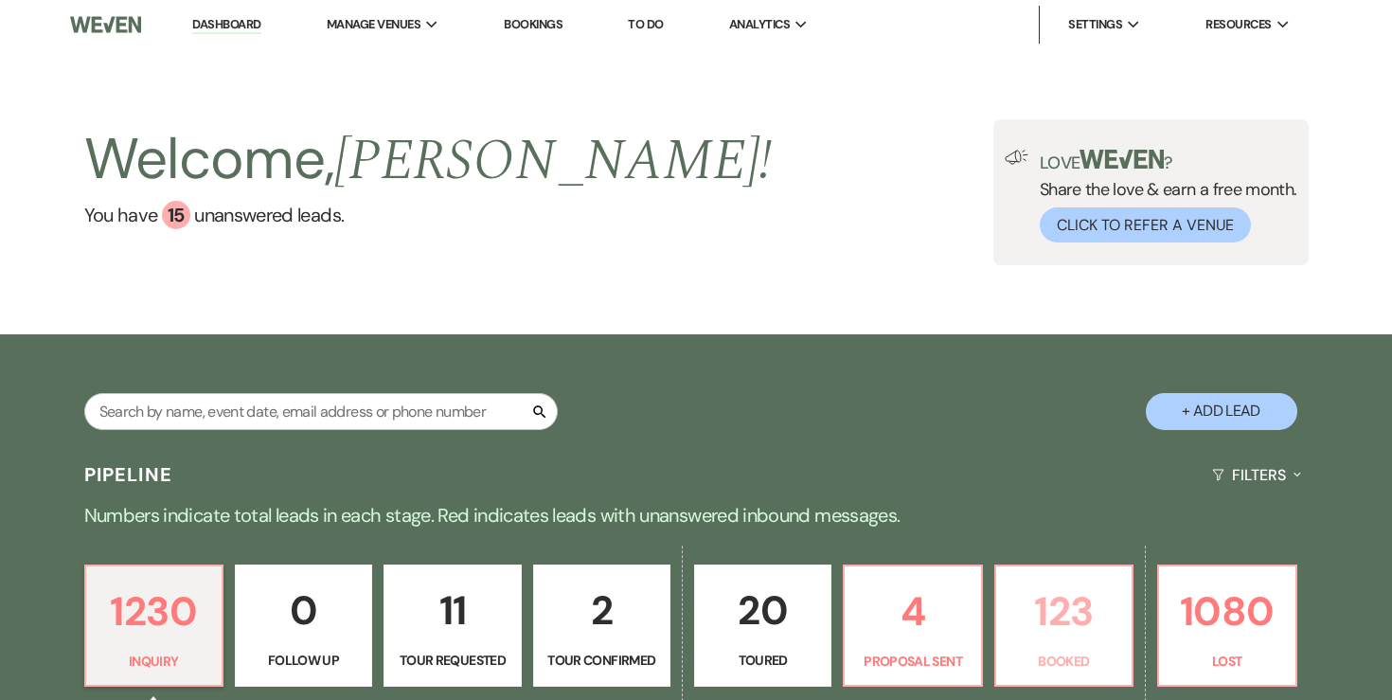
click at [1045, 598] on p "123" at bounding box center [1063, 610] width 113 height 63
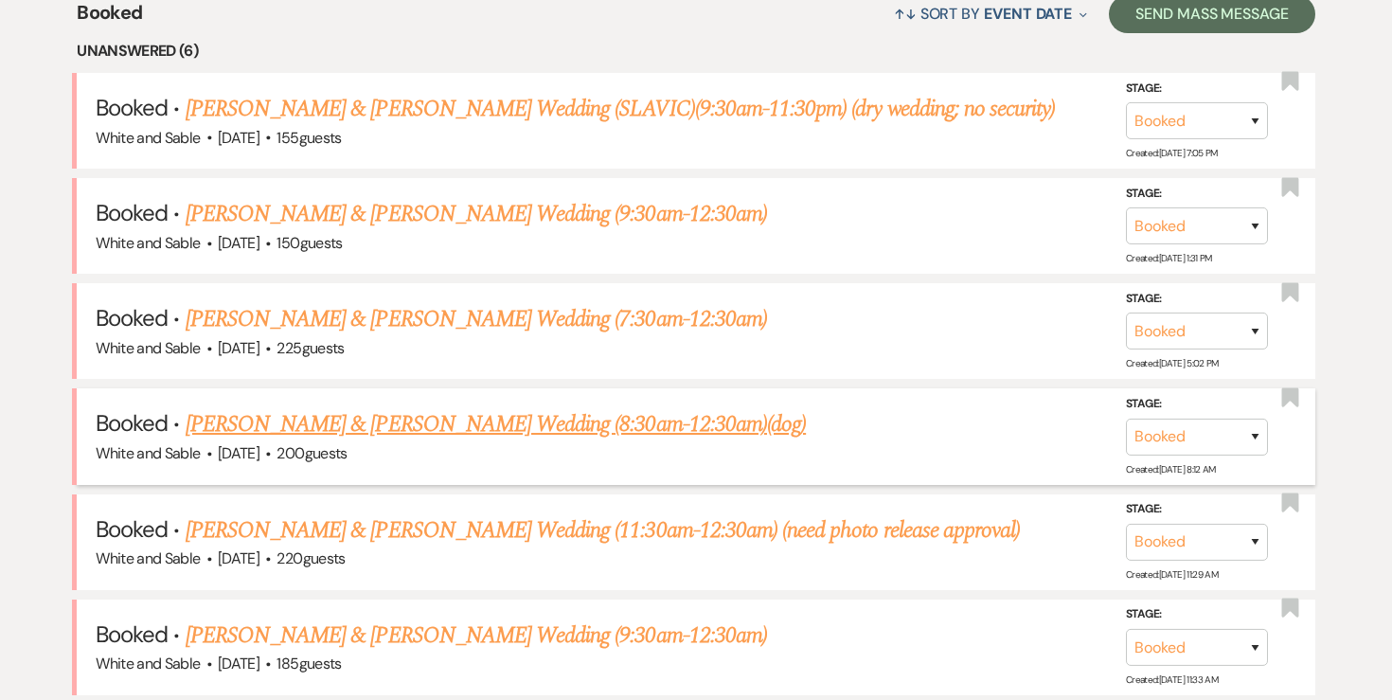
scroll to position [764, 0]
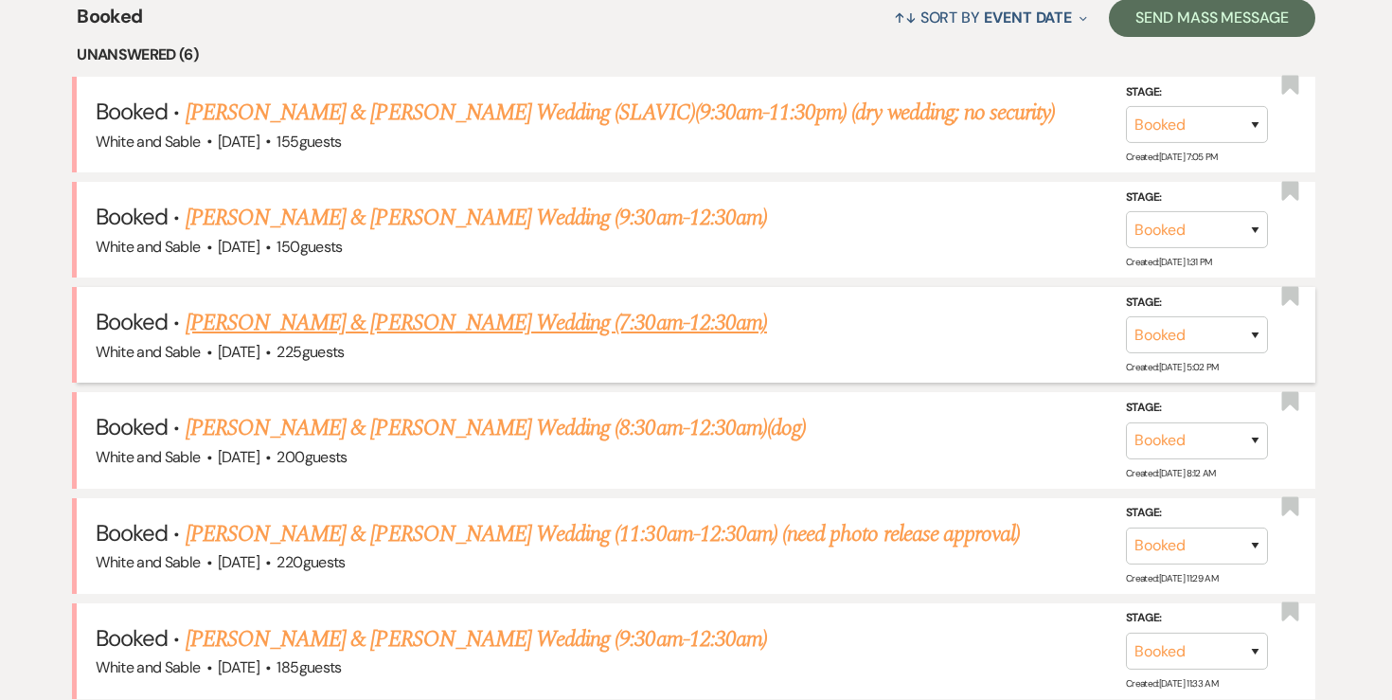
click at [566, 324] on link "[PERSON_NAME] & [PERSON_NAME] Wedding (7:30am-12:30am)" at bounding box center [476, 323] width 581 height 34
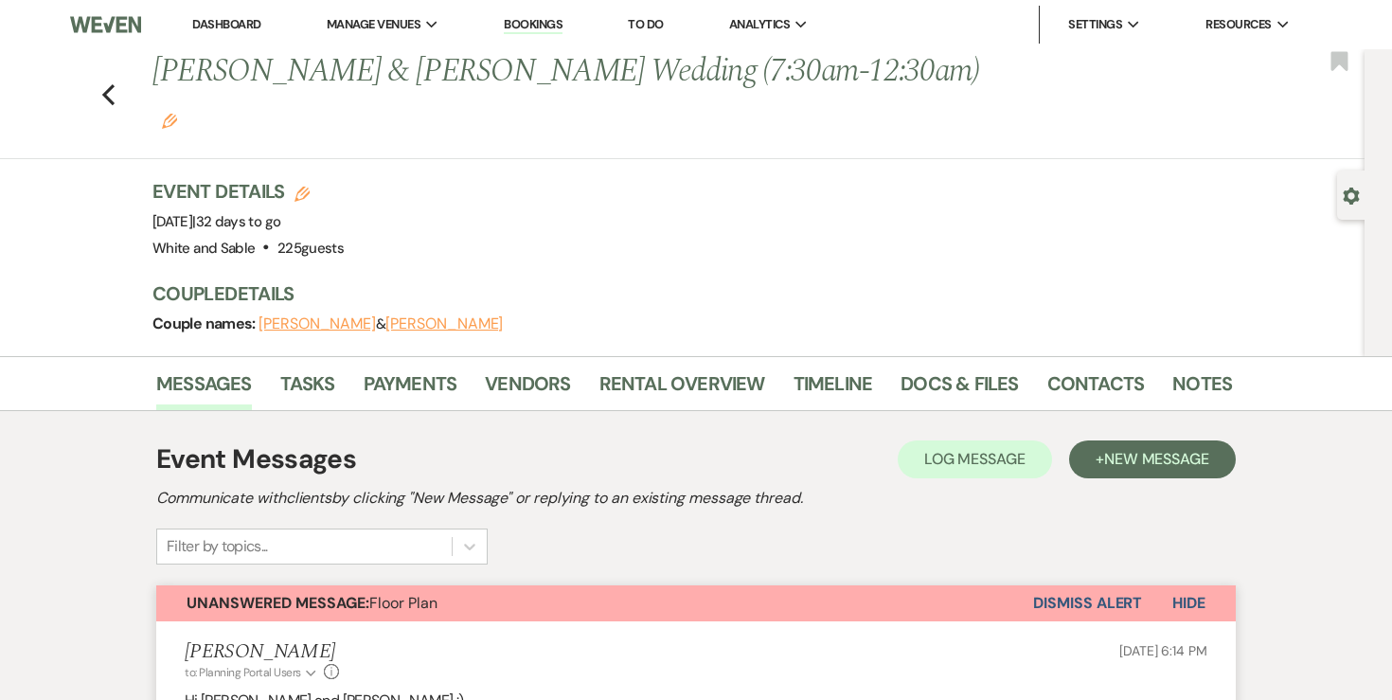
click at [122, 73] on div "Previous [PERSON_NAME] & [PERSON_NAME] Wedding (7:30am-12:30am) Edit Bookmark" at bounding box center [678, 104] width 1374 height 110
click at [109, 83] on icon "Previous" at bounding box center [108, 94] width 14 height 23
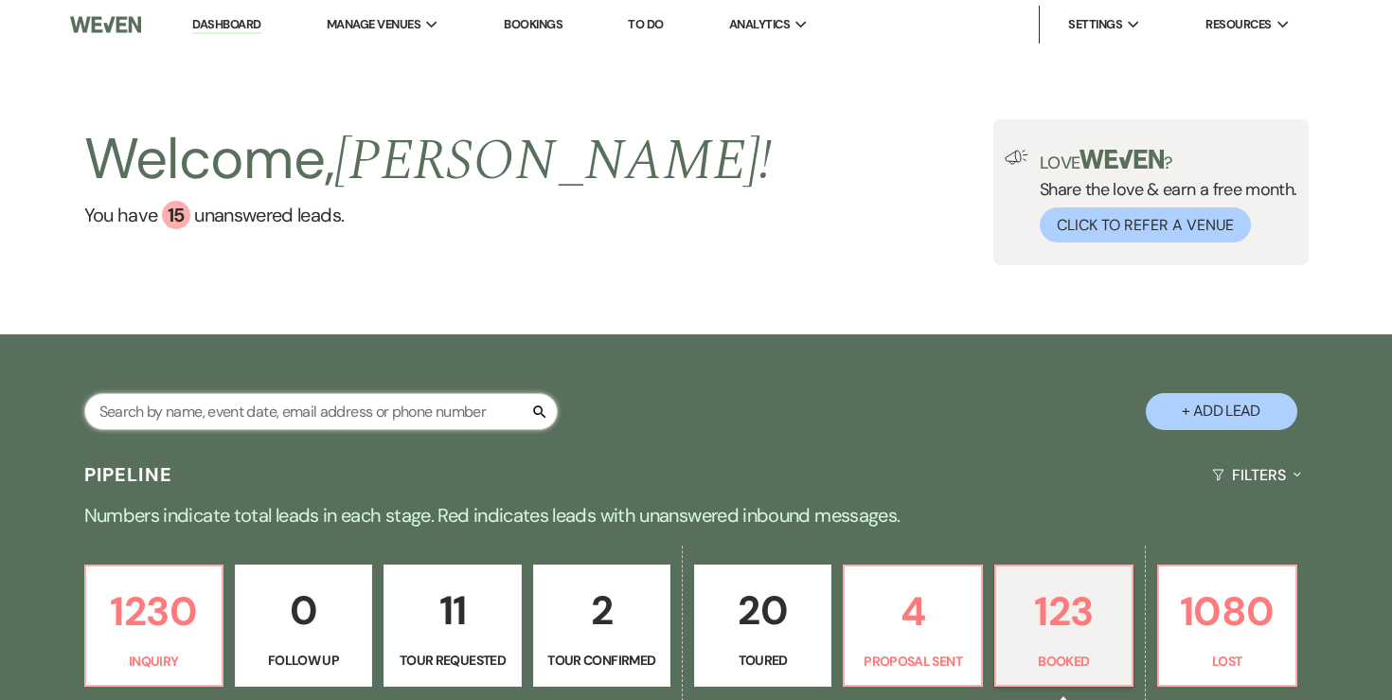
click at [209, 423] on input "text" at bounding box center [320, 411] width 473 height 37
type input "mya"
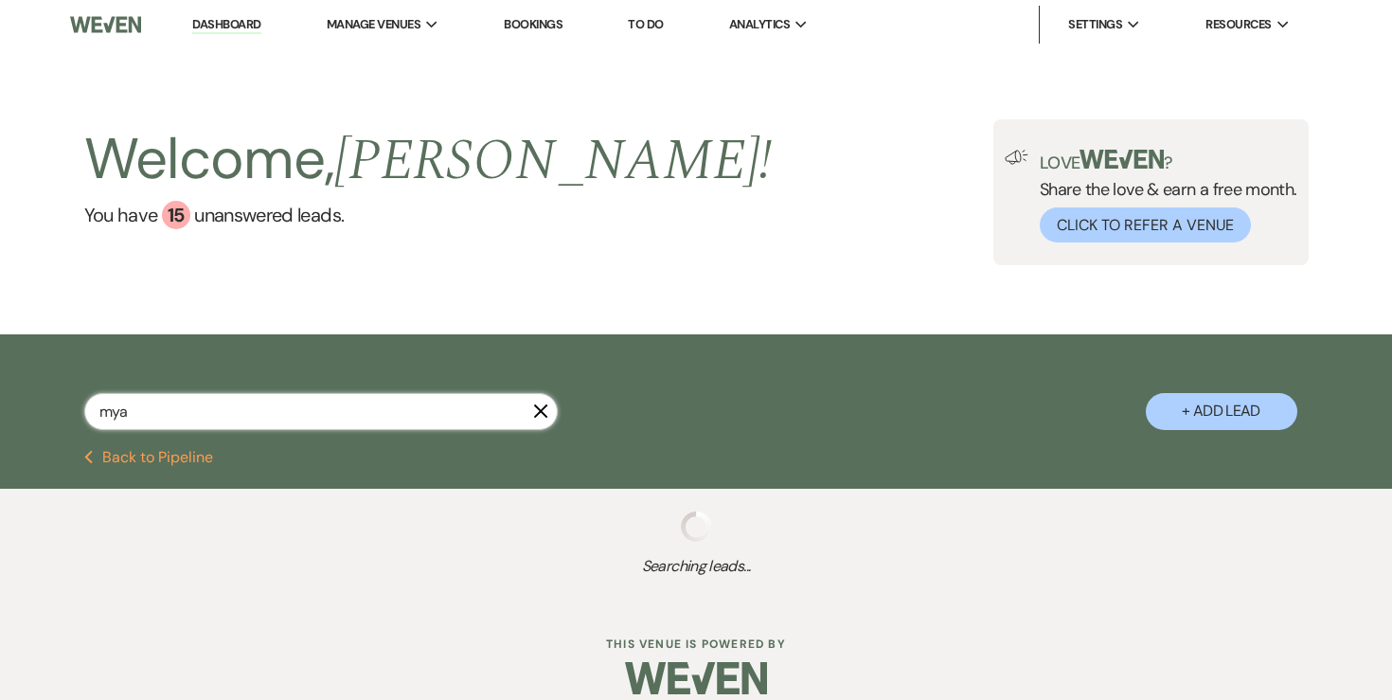
select select "8"
select select "6"
select select "8"
select select "2"
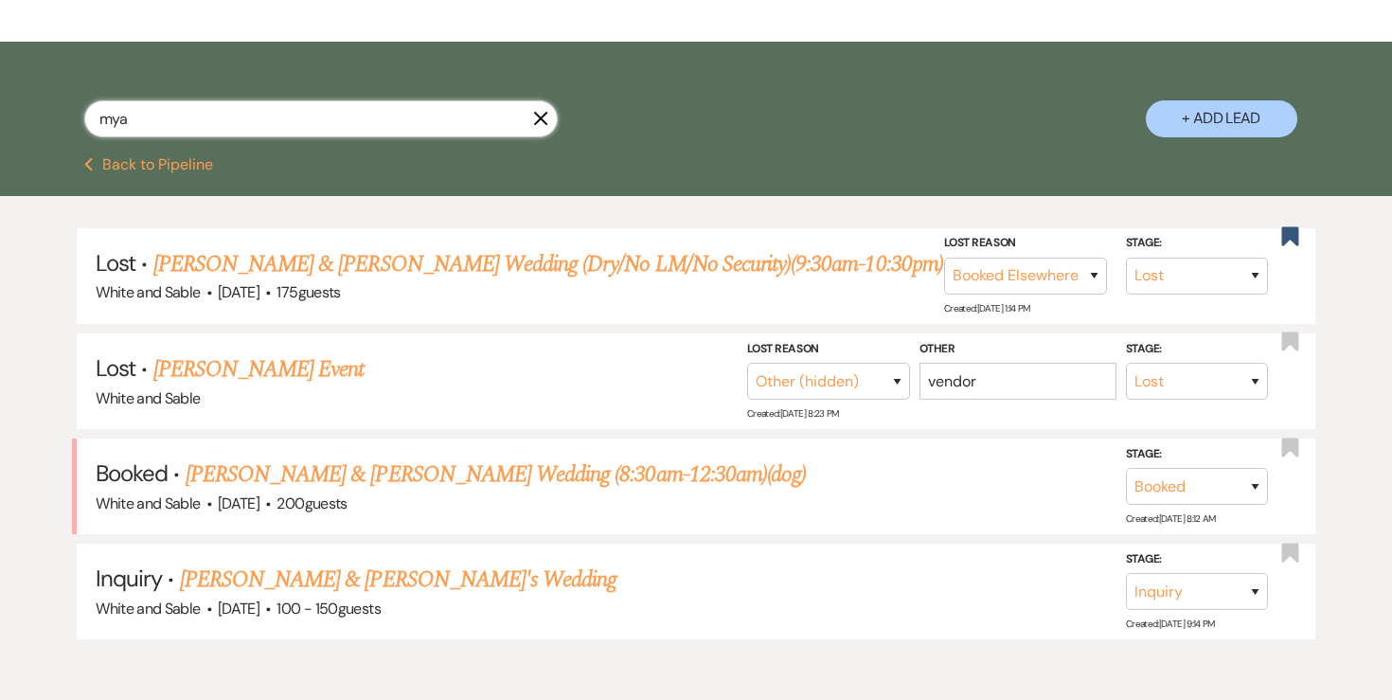
scroll to position [293, 0]
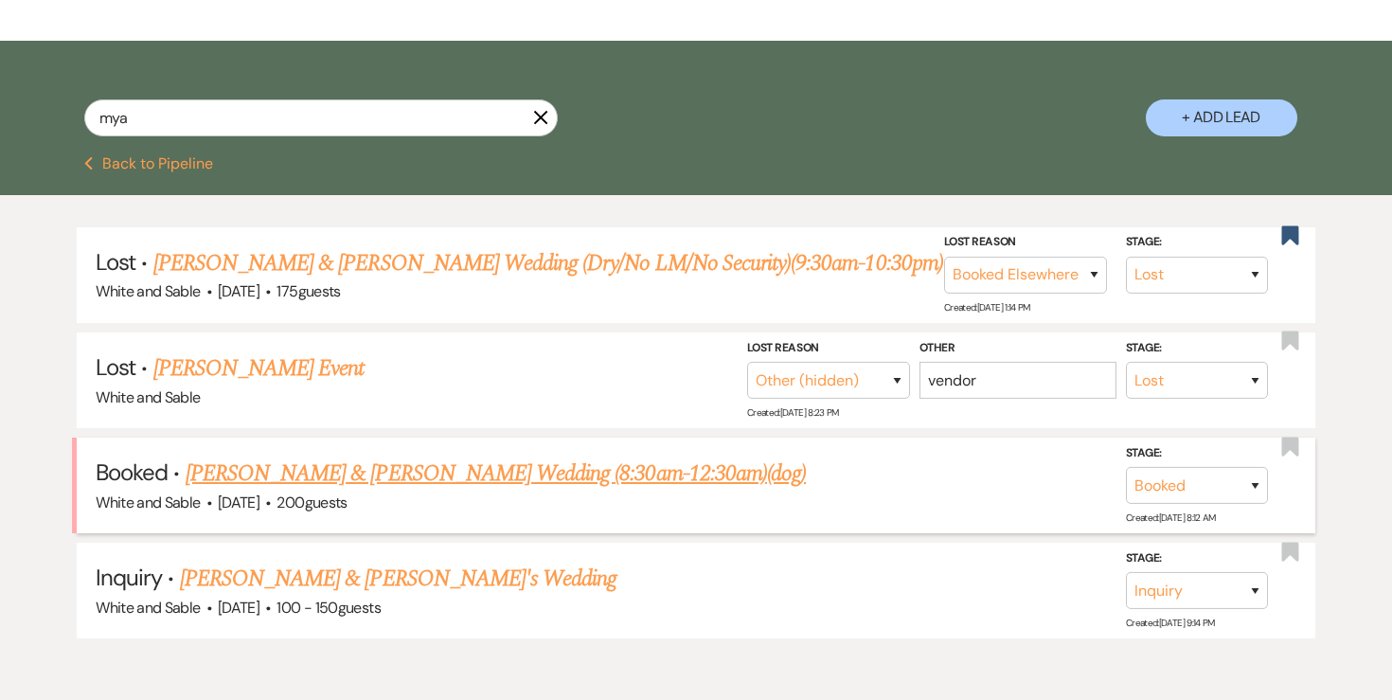
click at [303, 462] on link "[PERSON_NAME] & [PERSON_NAME] Wedding (8:30am-12:30am)(dog)" at bounding box center [496, 473] width 620 height 34
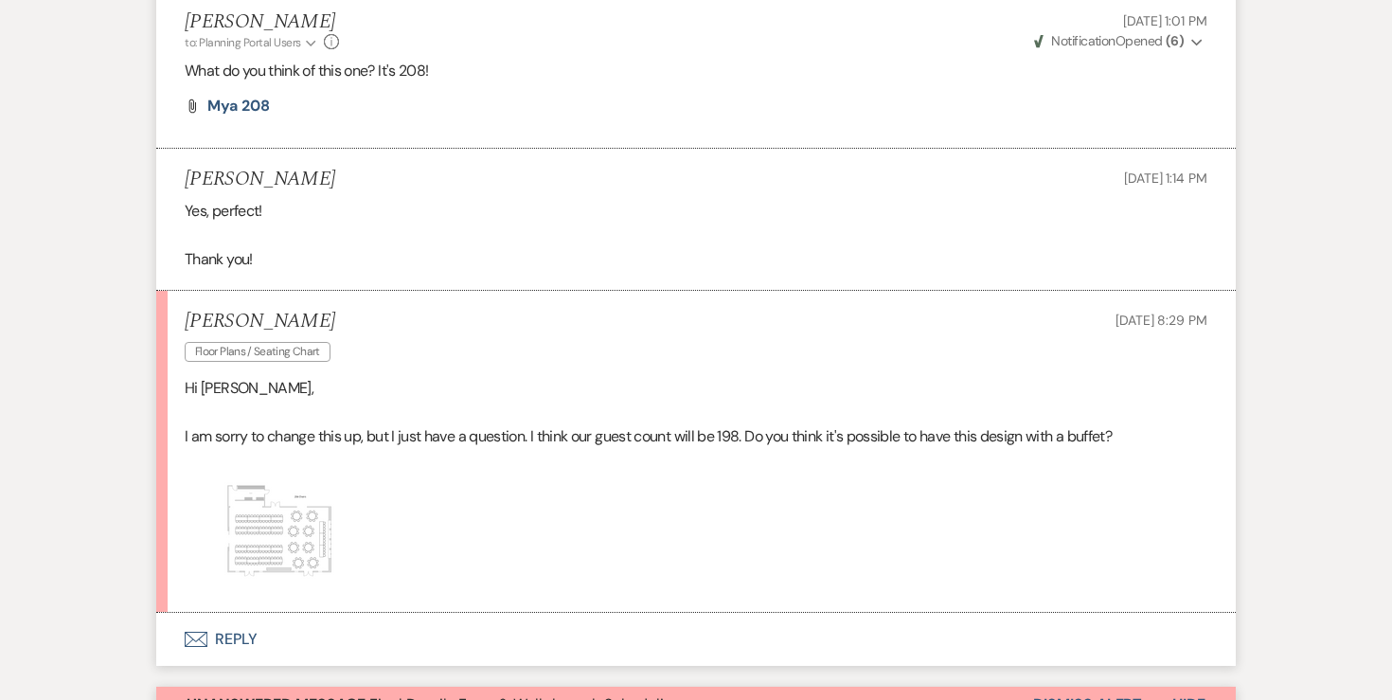
scroll to position [3087, 0]
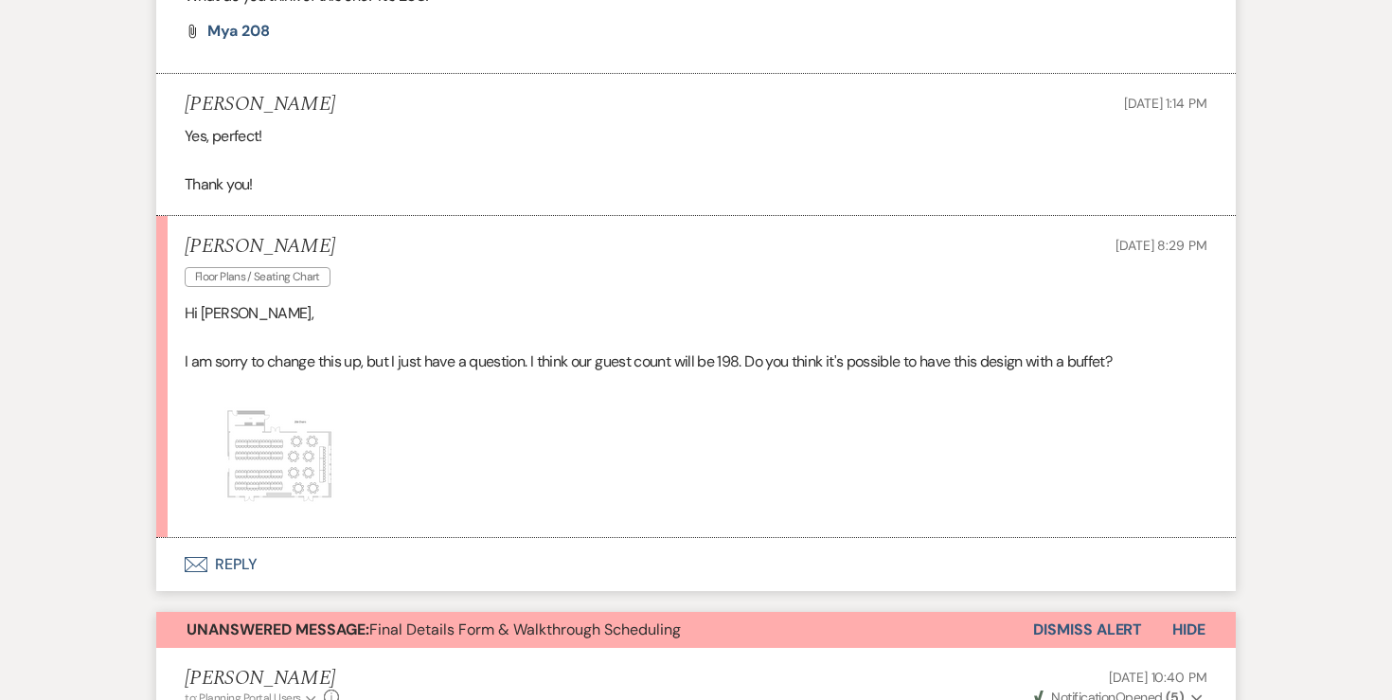
click at [291, 425] on img at bounding box center [279, 458] width 189 height 120
click at [291, 428] on img at bounding box center [279, 458] width 189 height 120
click at [255, 408] on img at bounding box center [279, 458] width 189 height 120
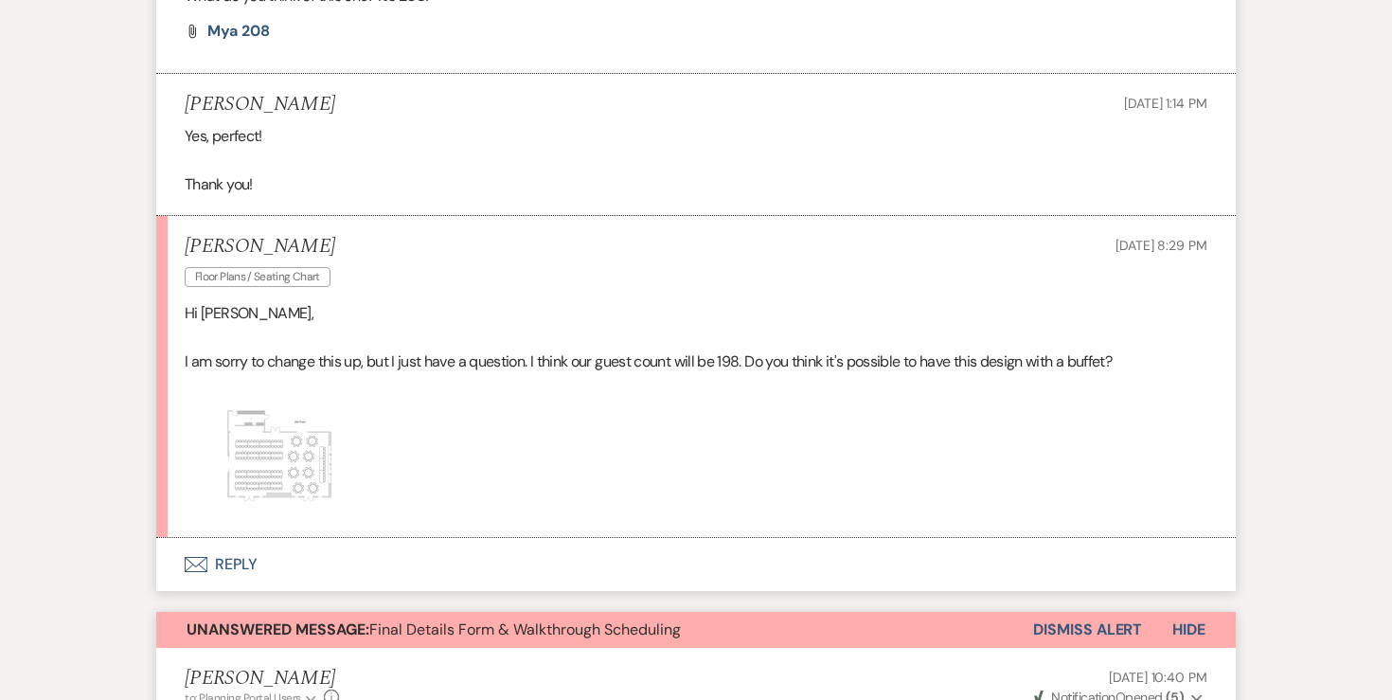
click at [257, 416] on img at bounding box center [279, 458] width 189 height 120
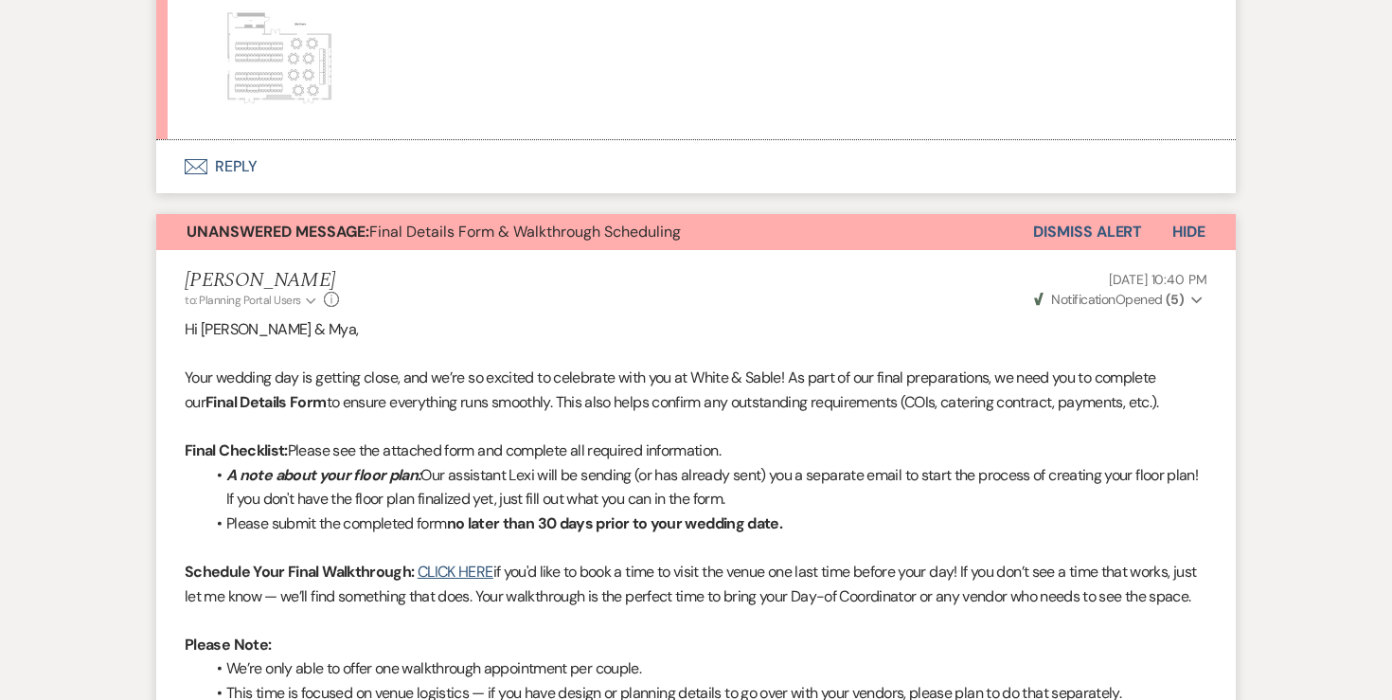
scroll to position [3479, 0]
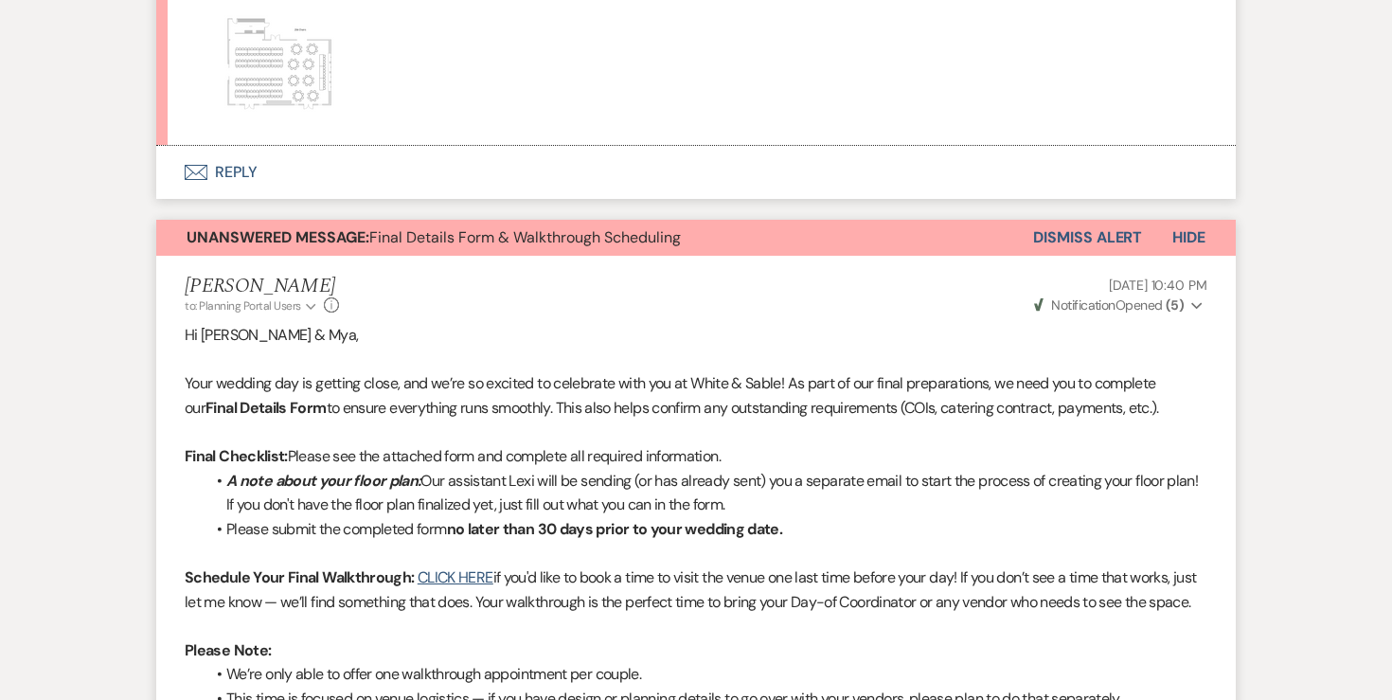
click at [1044, 220] on button "Dismiss Alert" at bounding box center [1087, 238] width 109 height 36
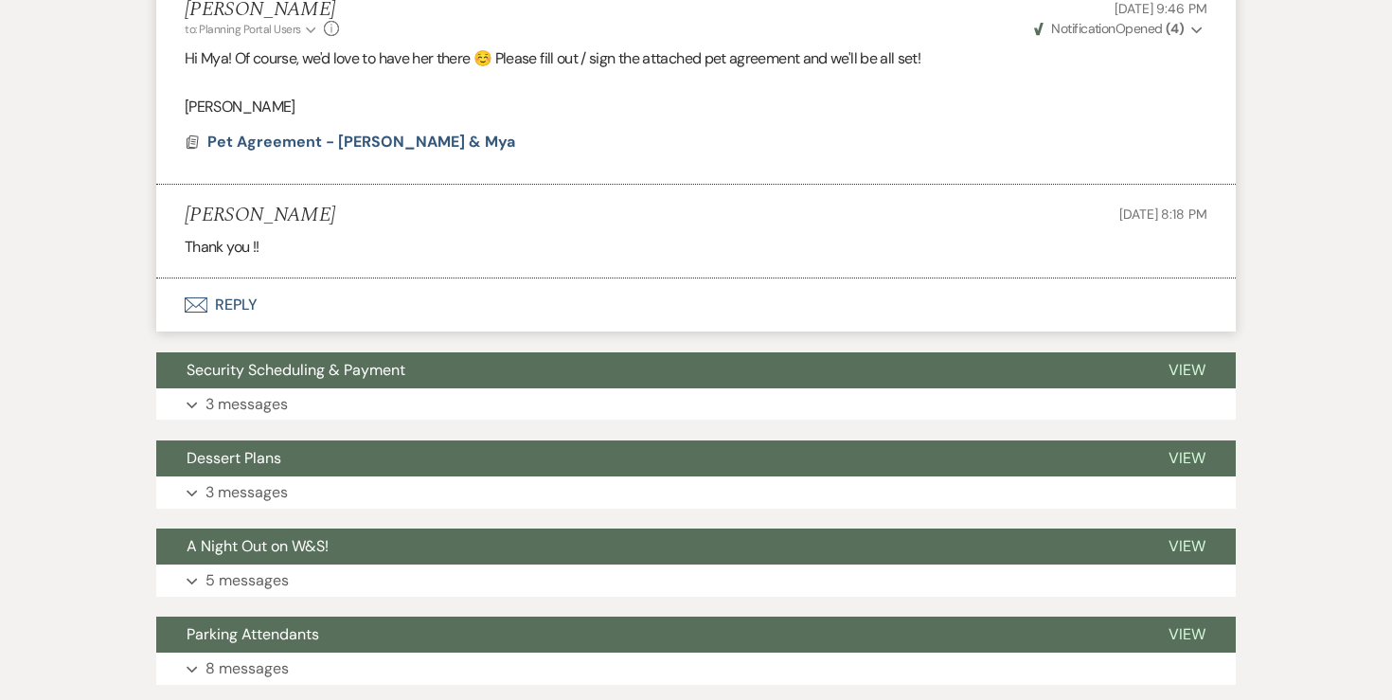
scroll to position [4979, 0]
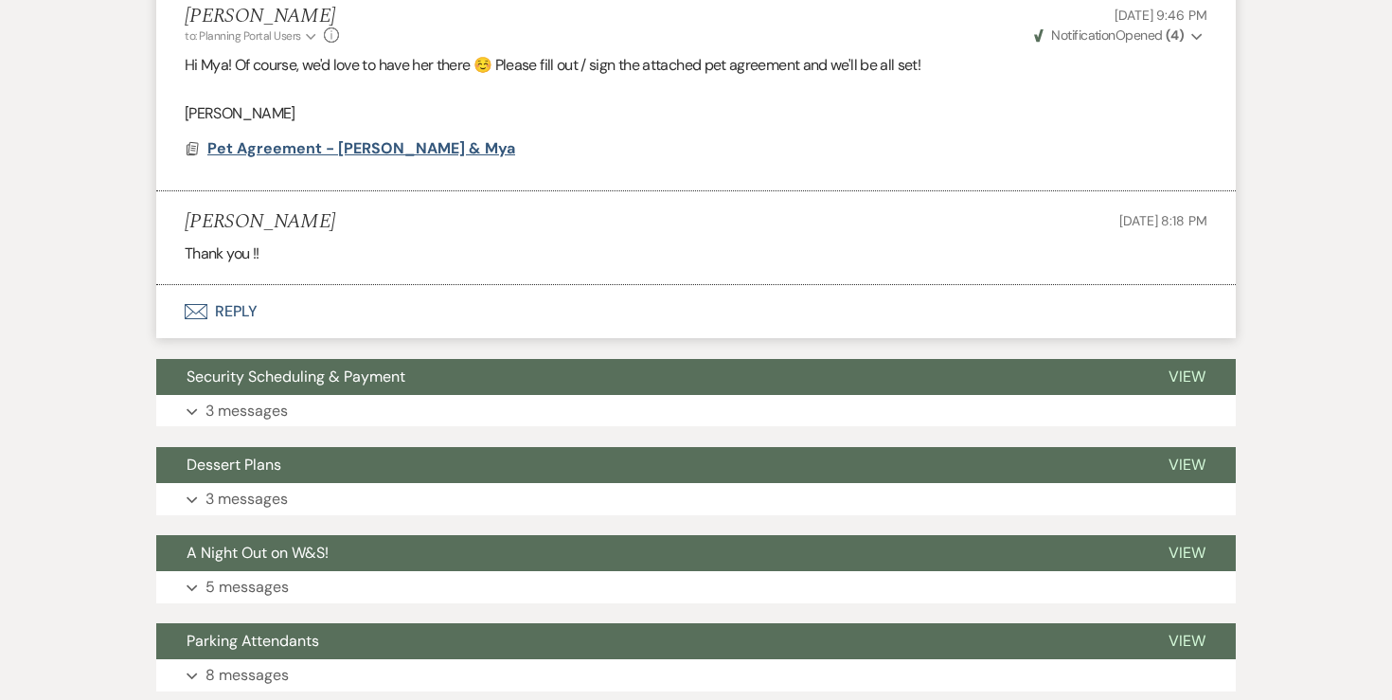
click at [425, 138] on span "Pet Agreement - [PERSON_NAME] & Mya" at bounding box center [361, 148] width 308 height 20
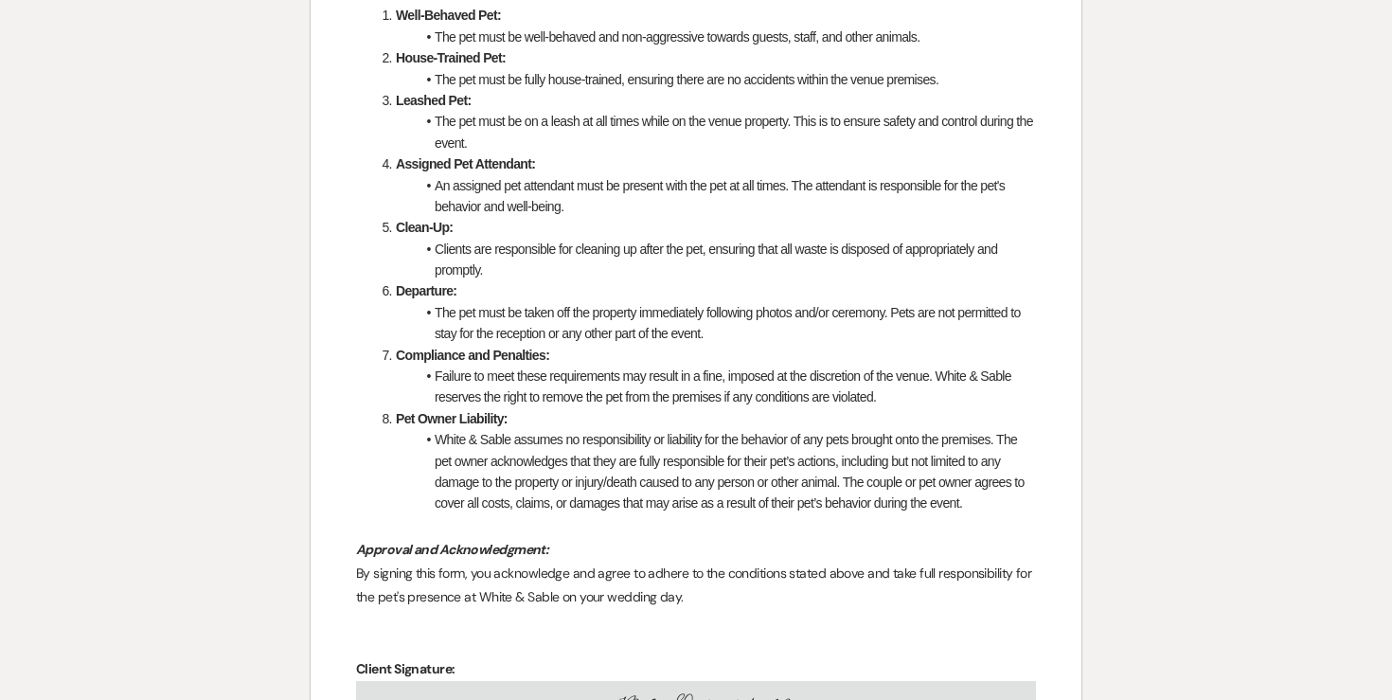
scroll to position [998, 0]
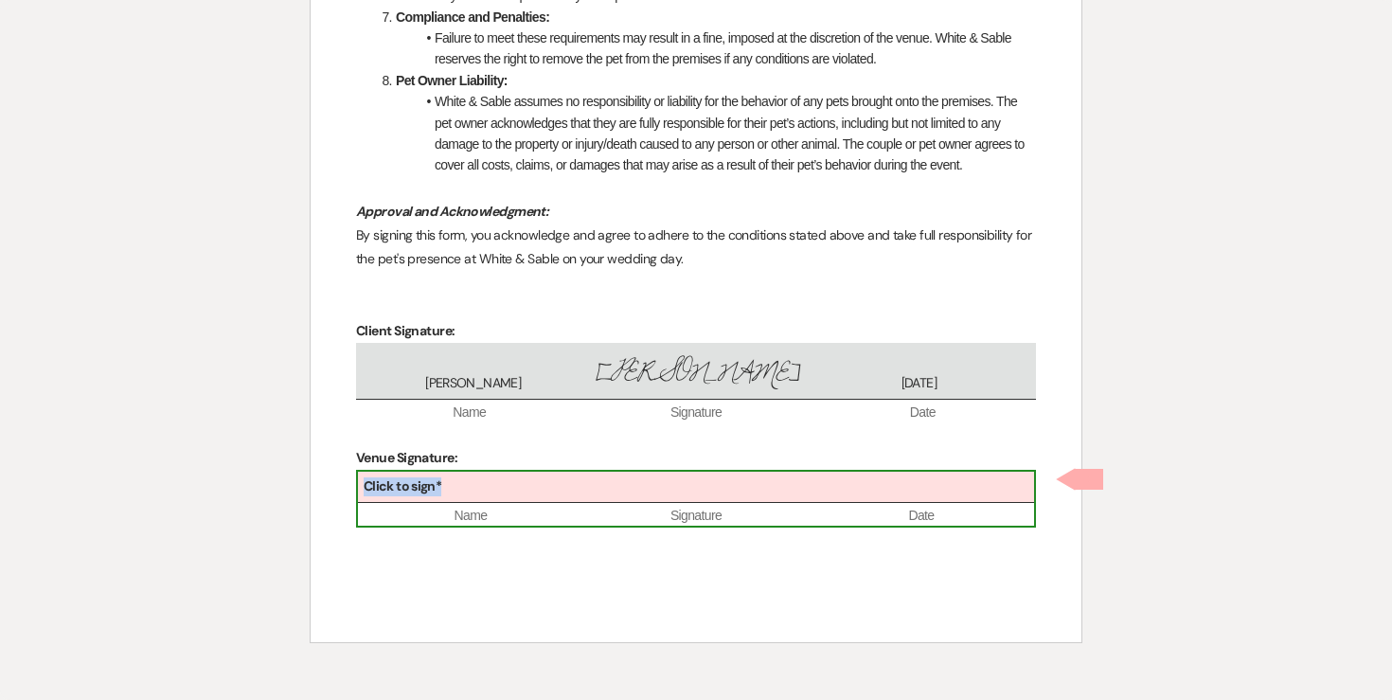
click at [548, 496] on div "Click to sign*" at bounding box center [696, 486] width 676 height 31
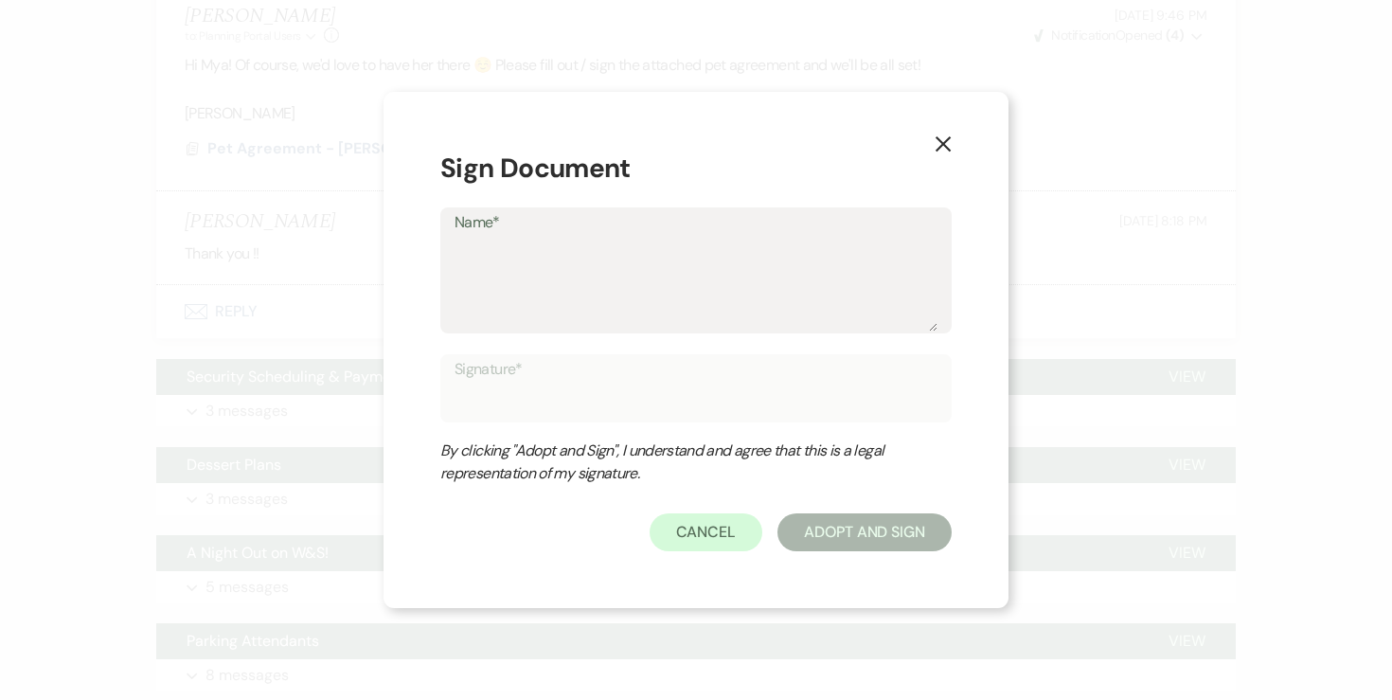
type textarea "A"
type input "A"
type textarea "An"
type input "An"
type textarea "Ang"
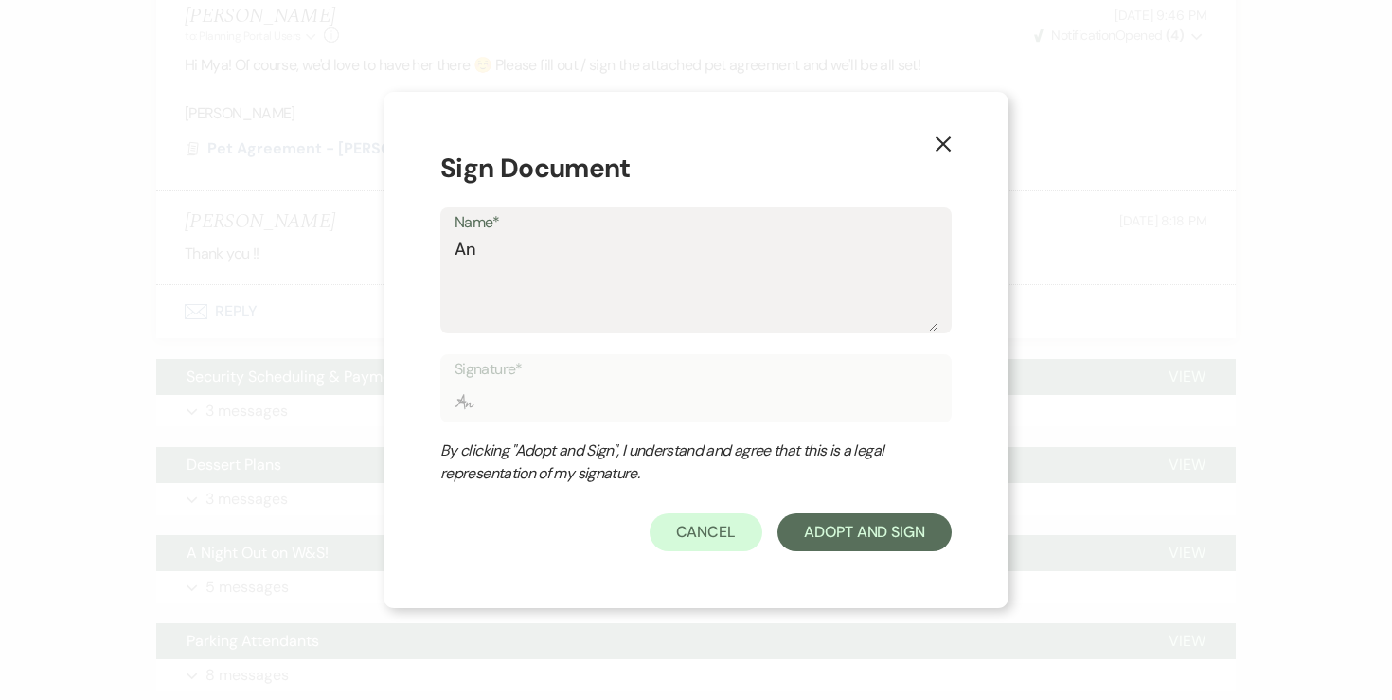
type input "Ang"
type textarea "Ange"
type input "Ange"
type textarea "Angel"
type input "Angel"
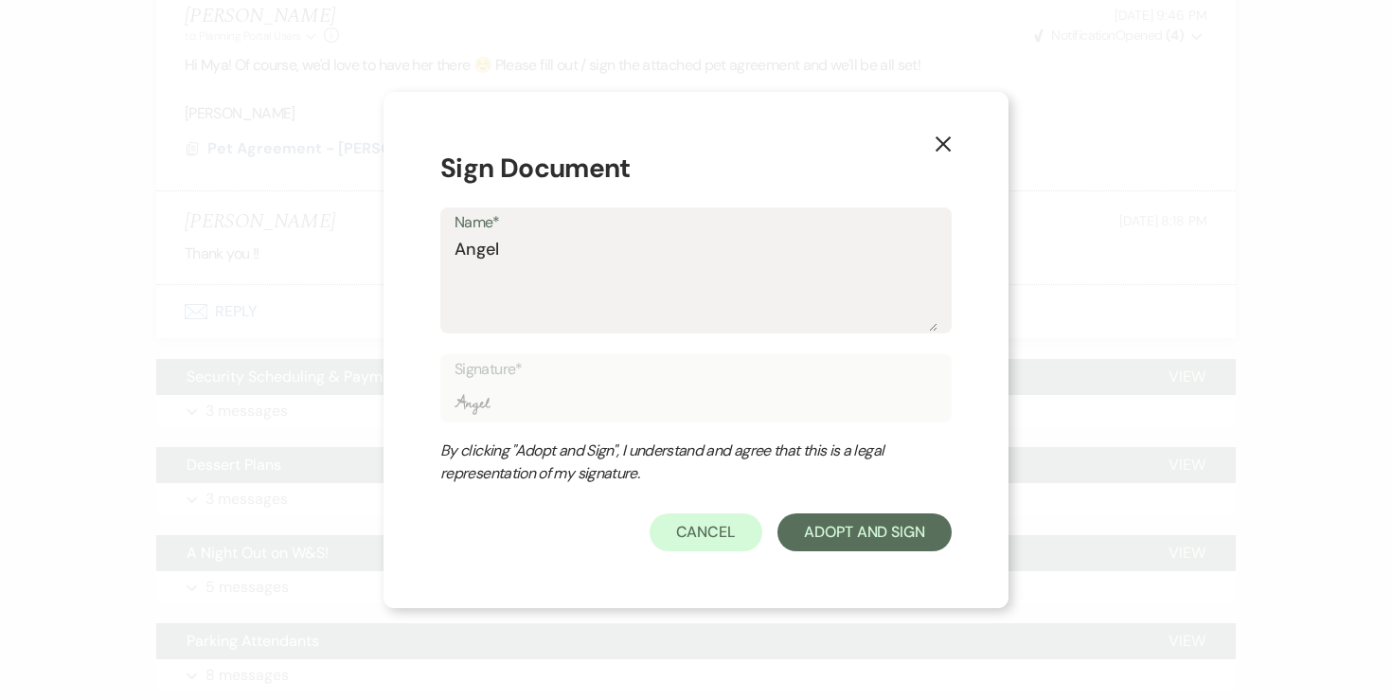
type textarea "[PERSON_NAME]"
type input "[PERSON_NAME]"
type textarea "[PERSON_NAME]"
type input "[PERSON_NAME]"
type textarea "[PERSON_NAME]"
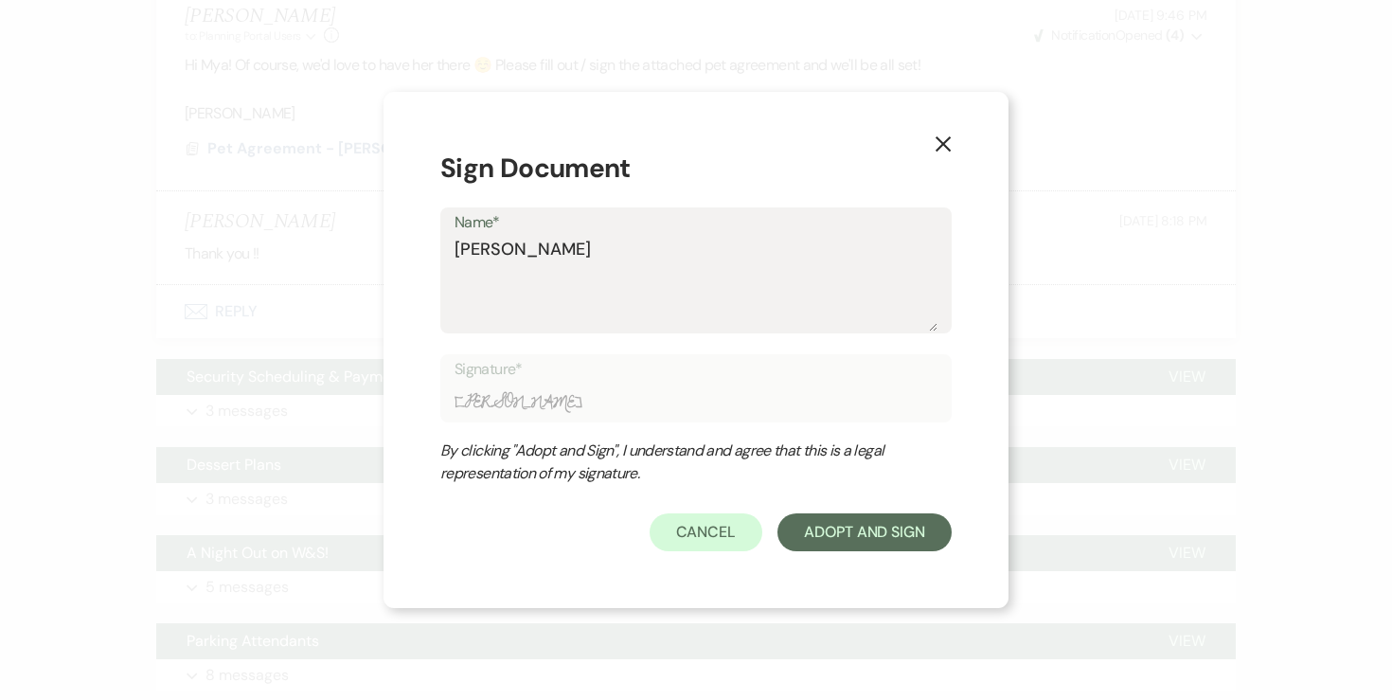
type input "[PERSON_NAME]"
type textarea "[PERSON_NAME]"
type input "[PERSON_NAME]"
type textarea "[PERSON_NAME]"
type input "[PERSON_NAME]"
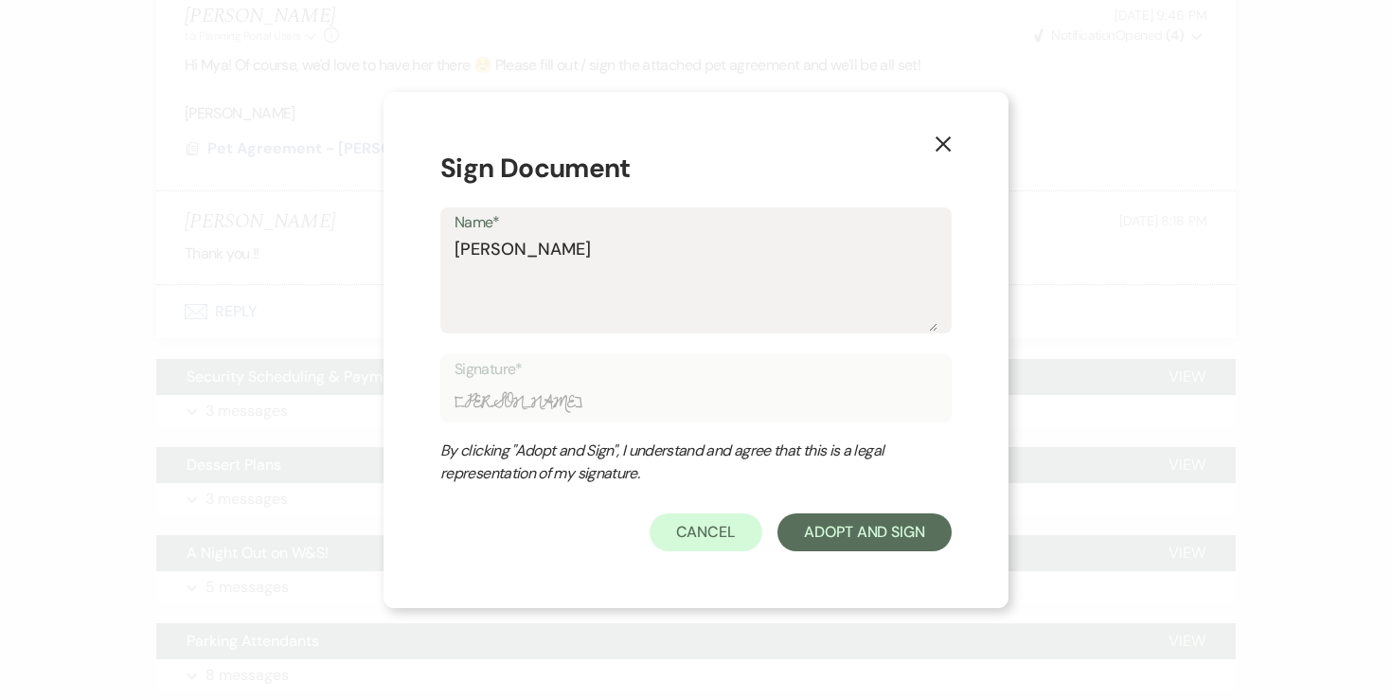
type textarea "[PERSON_NAME]"
type input "[PERSON_NAME]"
type textarea "[PERSON_NAME]"
type input "[PERSON_NAME]"
type textarea "[PERSON_NAME]"
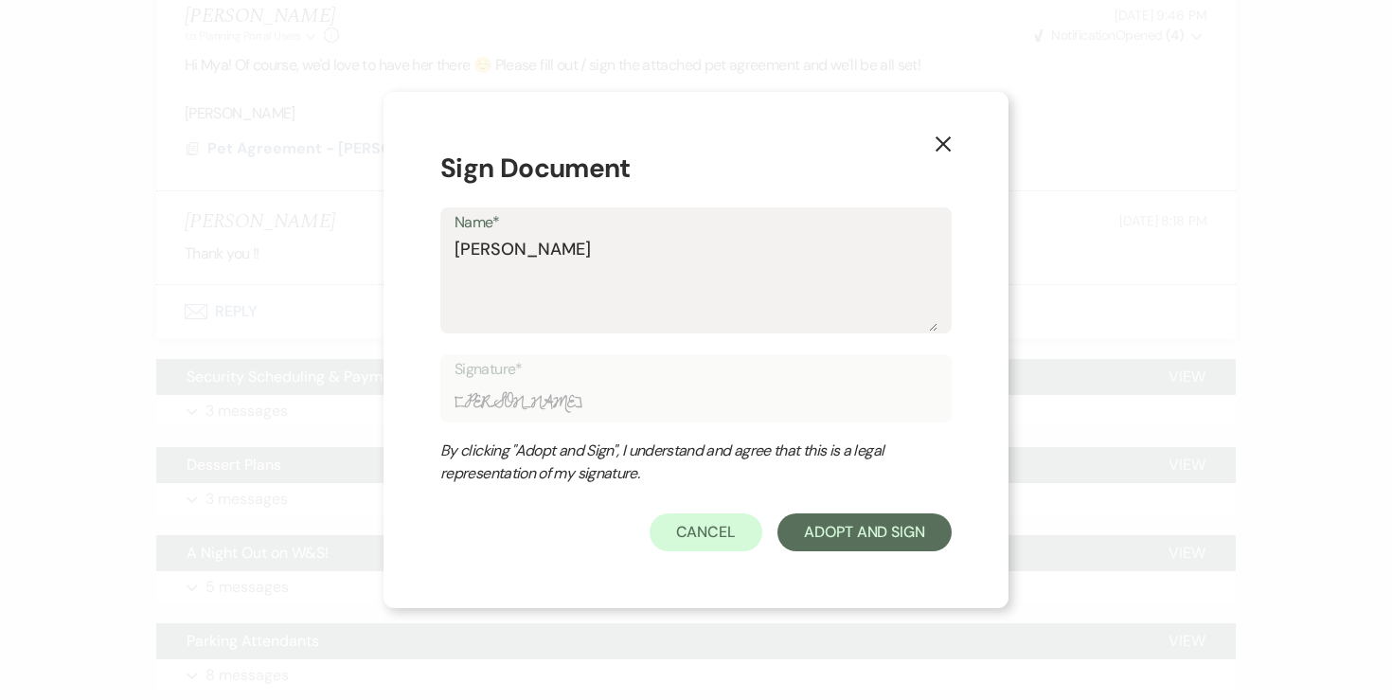
type input "[PERSON_NAME]"
type textarea "[PERSON_NAME]"
type input "[PERSON_NAME]"
type textarea "[PERSON_NAME]"
type input "[PERSON_NAME]"
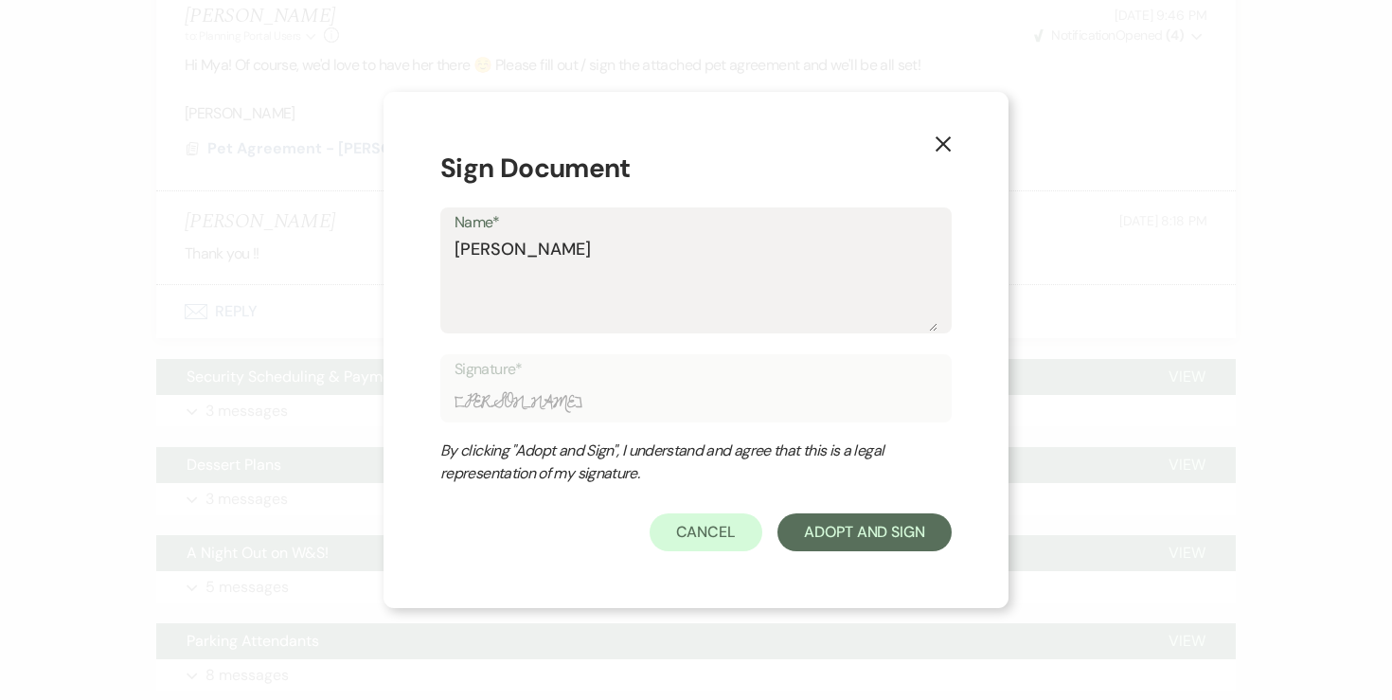
type textarea "[PERSON_NAME]"
type input "[PERSON_NAME]"
type textarea "[PERSON_NAME]"
type input "[PERSON_NAME]"
type textarea "[PERSON_NAME]"
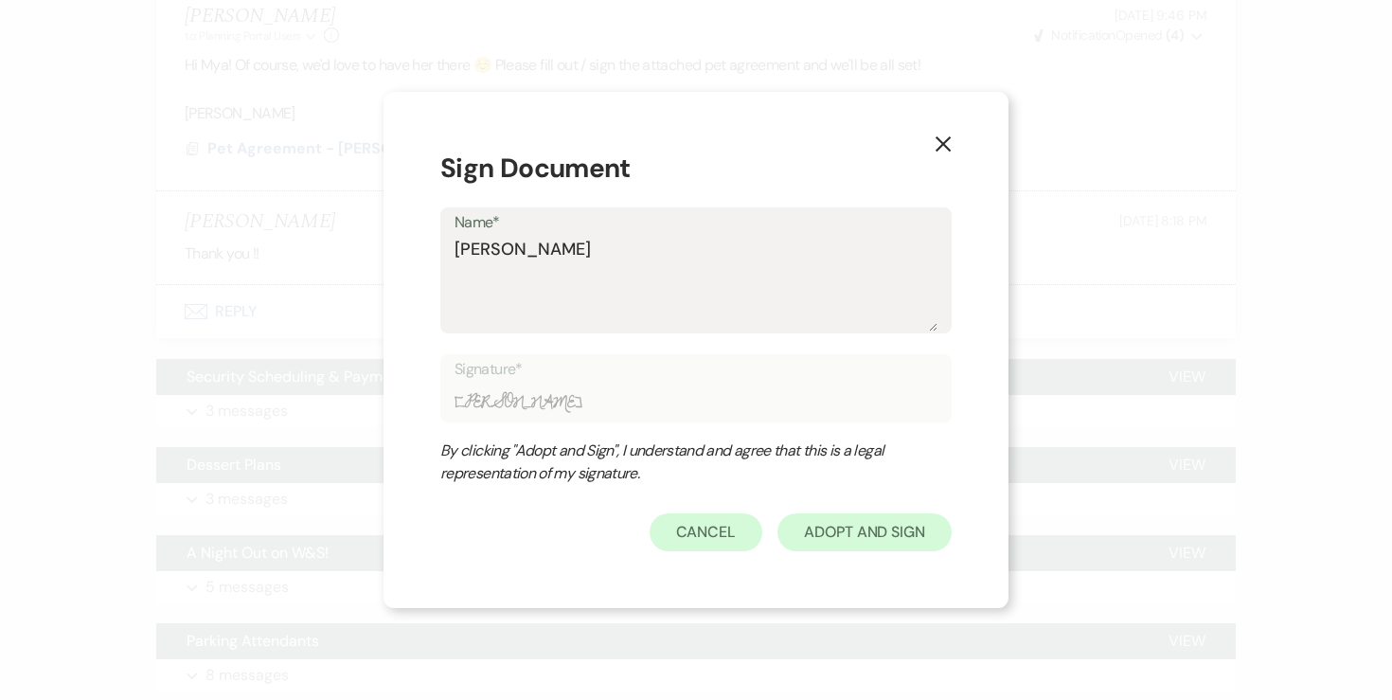
type input "[PERSON_NAME]"
type textarea "[PERSON_NAME]"
click at [865, 536] on button "Adopt And Sign" at bounding box center [864, 532] width 174 height 38
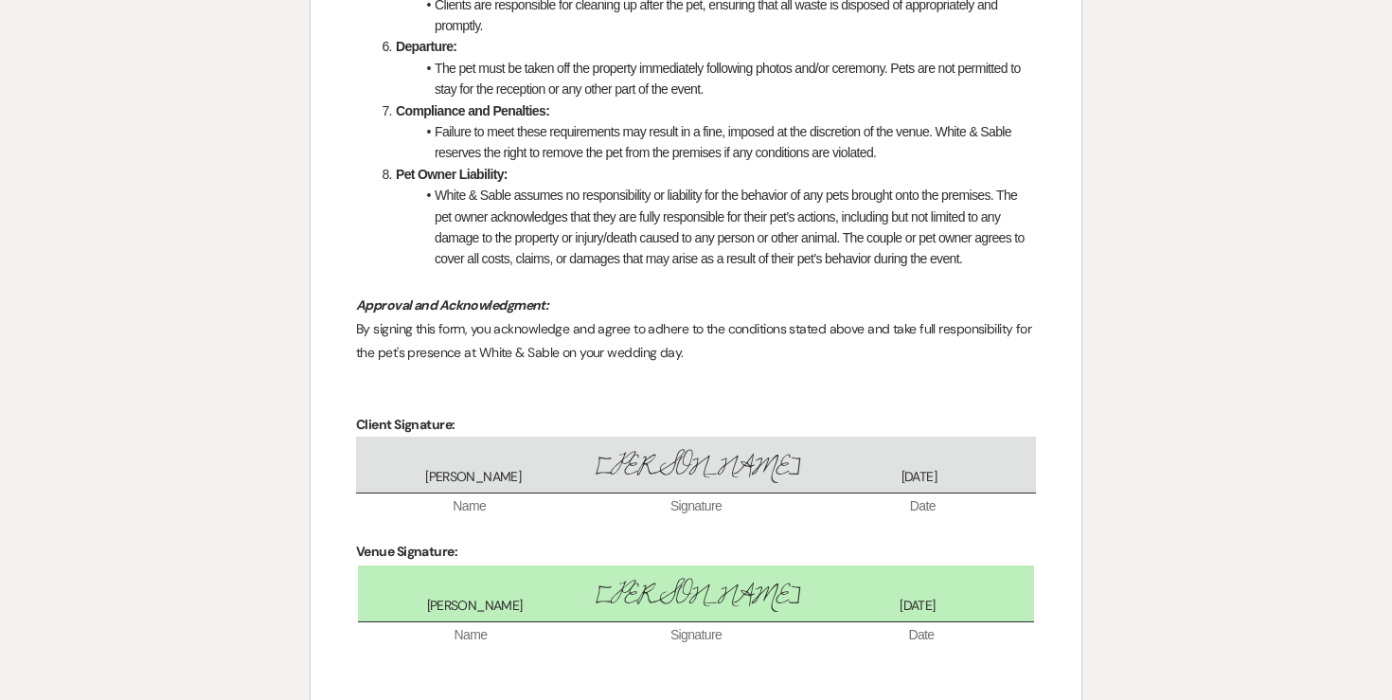
scroll to position [0, 0]
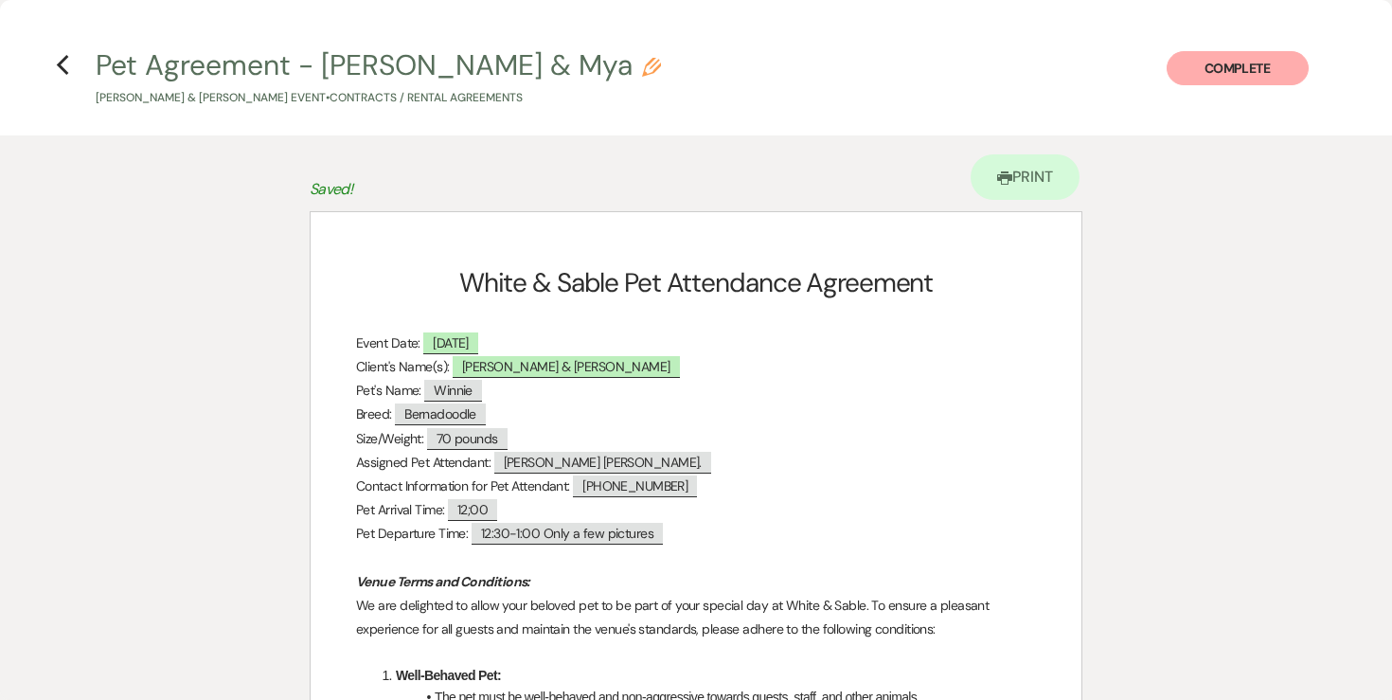
click at [1227, 73] on button "Complete" at bounding box center [1237, 68] width 142 height 34
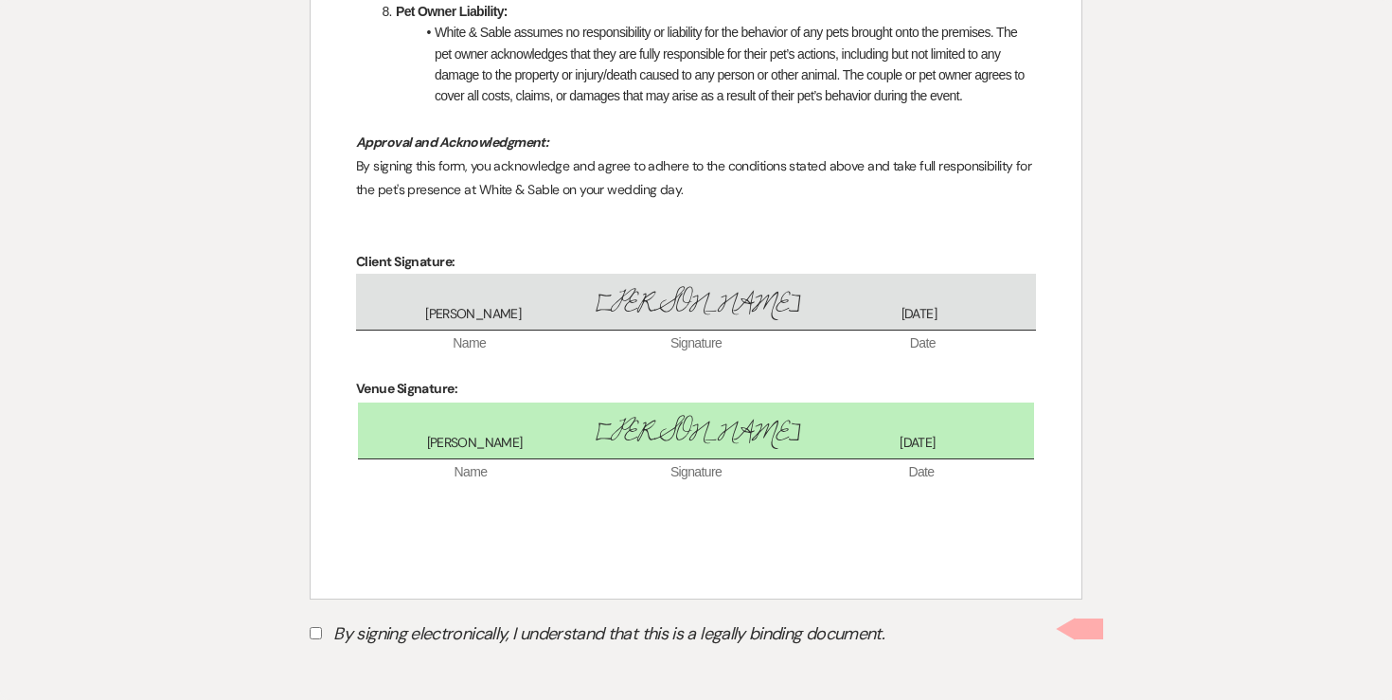
scroll to position [1078, 0]
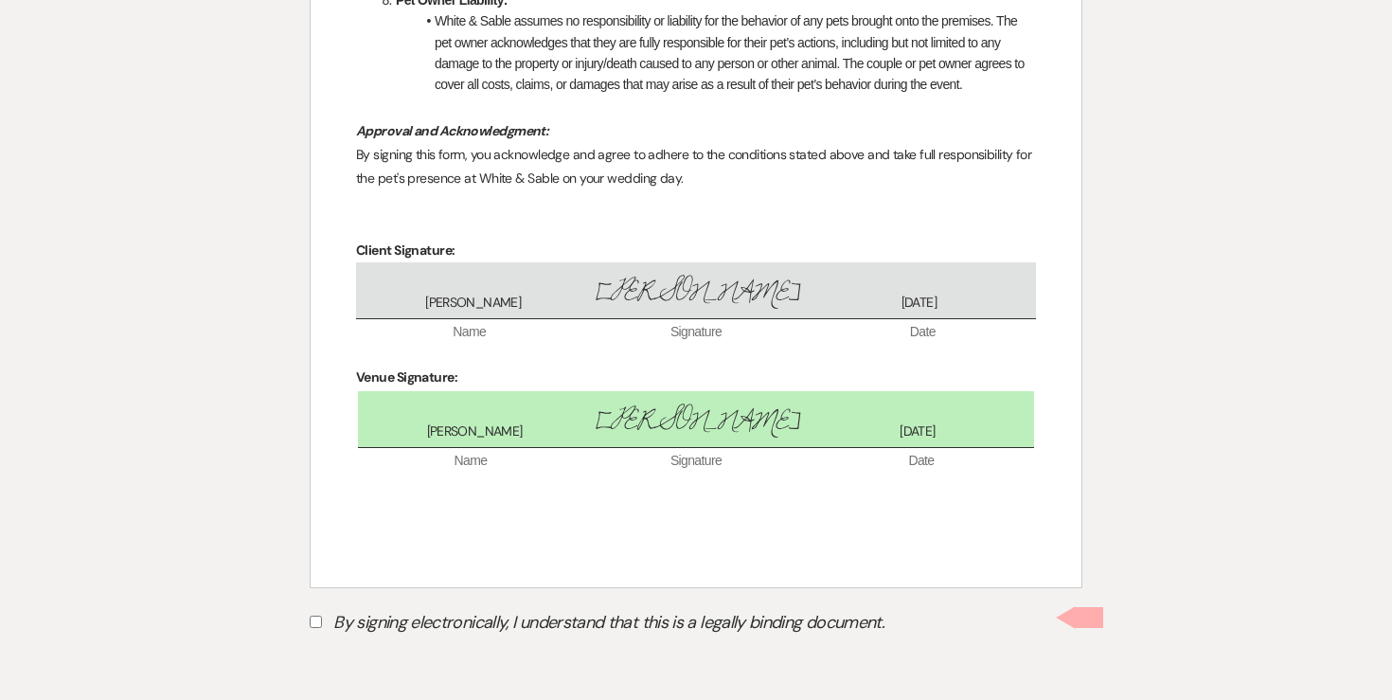
click at [310, 623] on input "By signing electronically, I understand that this is a legally binding document." at bounding box center [316, 621] width 12 height 12
checkbox input "true"
click at [424, 652] on button "Submit" at bounding box center [376, 669] width 133 height 34
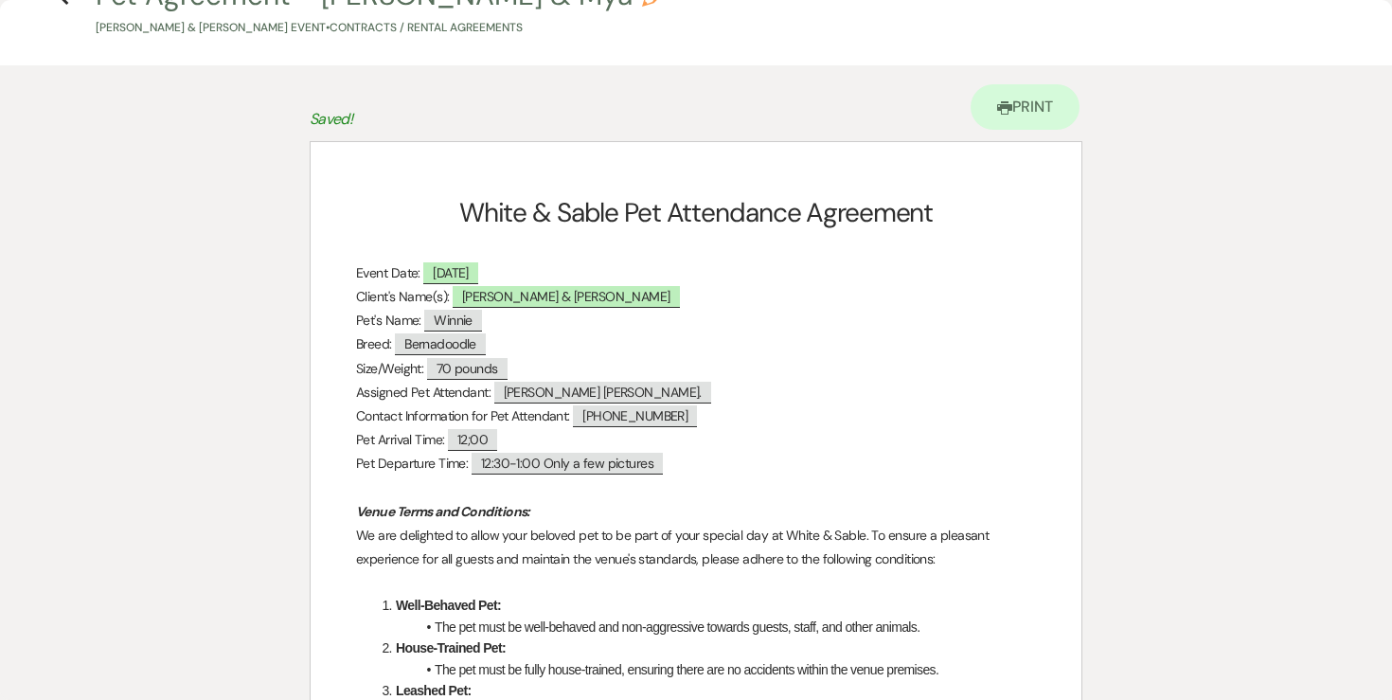
scroll to position [0, 0]
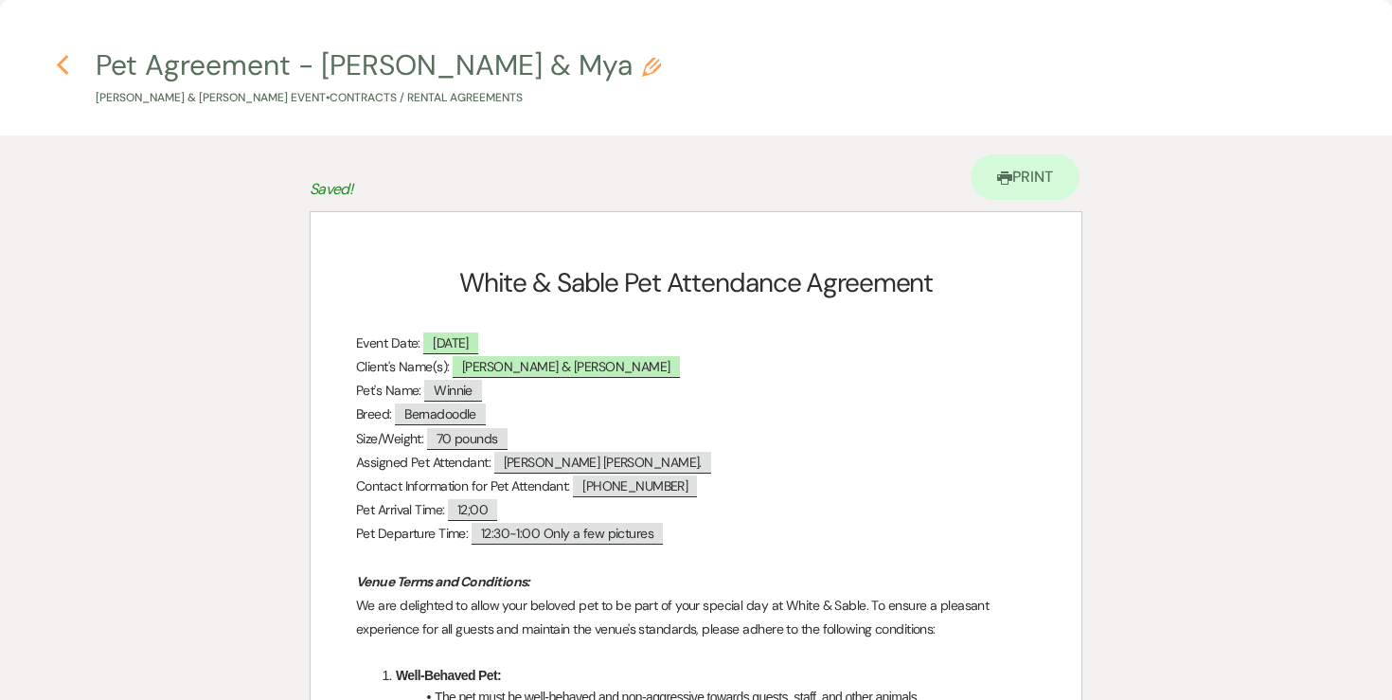
click at [67, 69] on icon "Previous" at bounding box center [63, 65] width 14 height 23
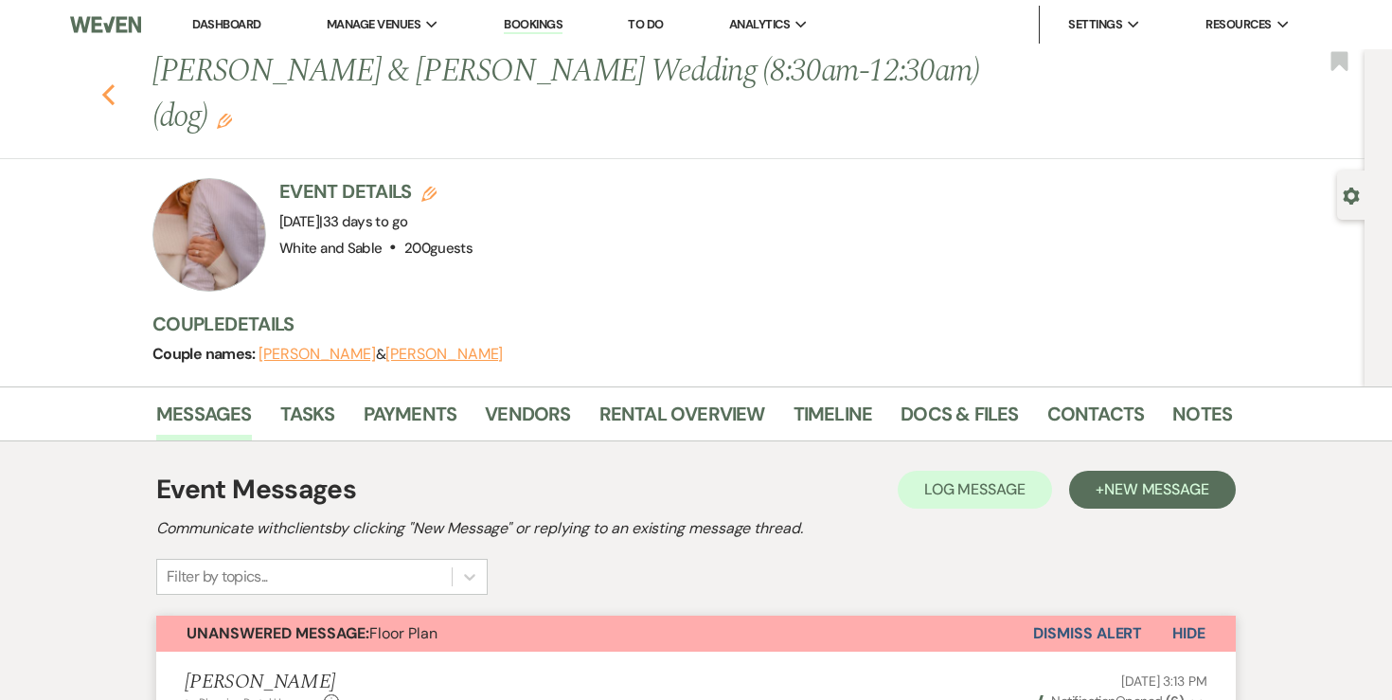
click at [109, 83] on icon "Previous" at bounding box center [108, 94] width 14 height 23
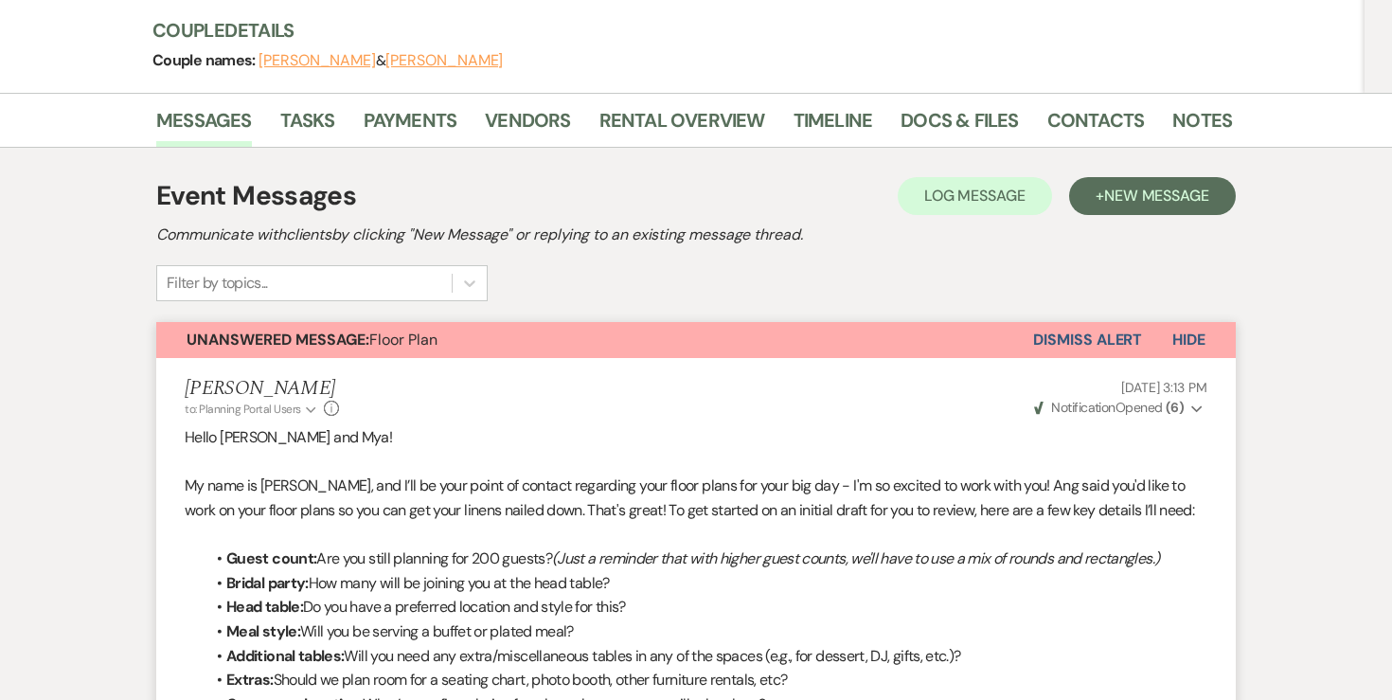
select select "8"
select select "6"
select select "8"
select select "2"
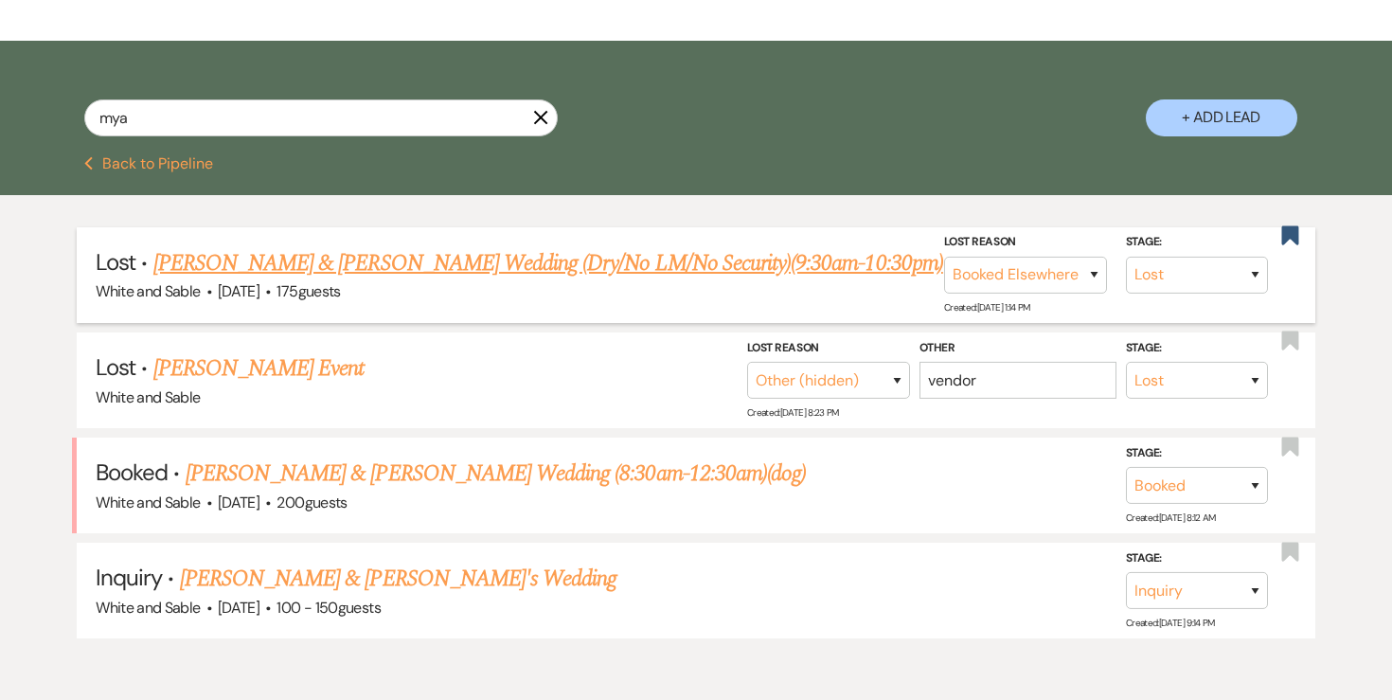
scroll to position [0, 0]
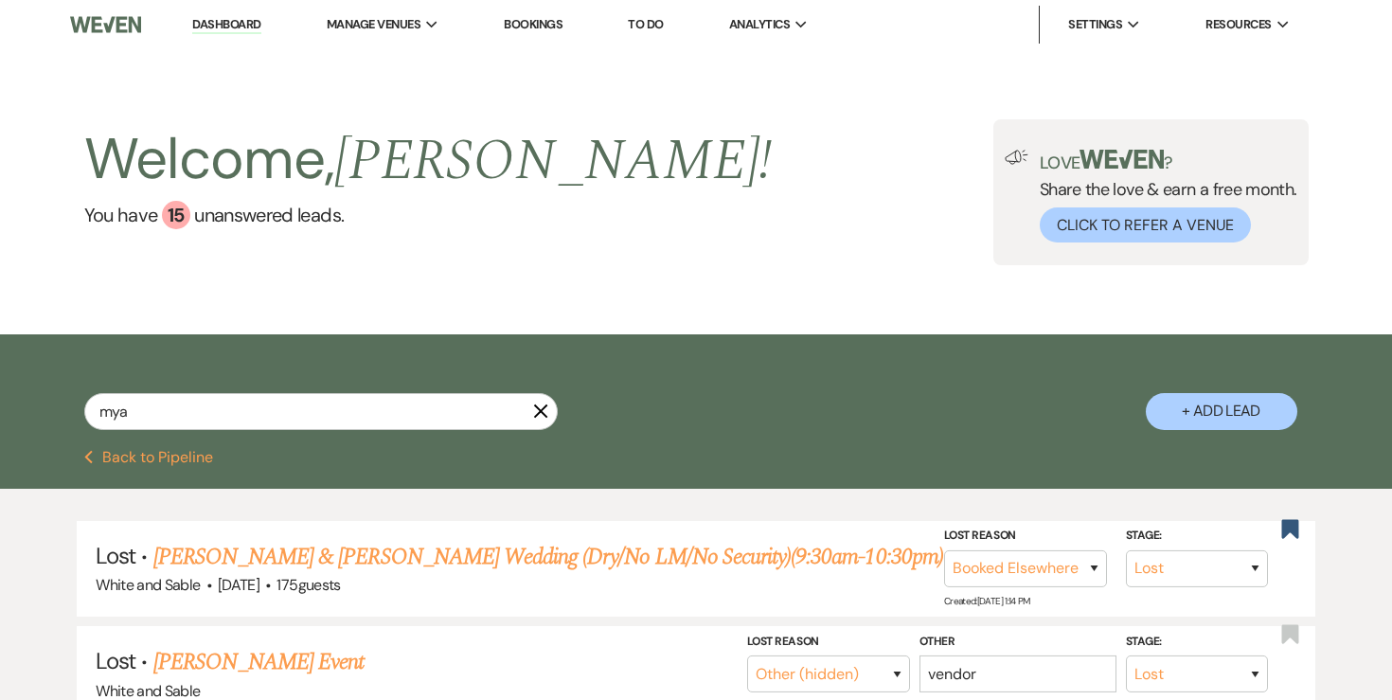
click at [149, 453] on button "Previous Back to Pipeline" at bounding box center [149, 457] width 130 height 15
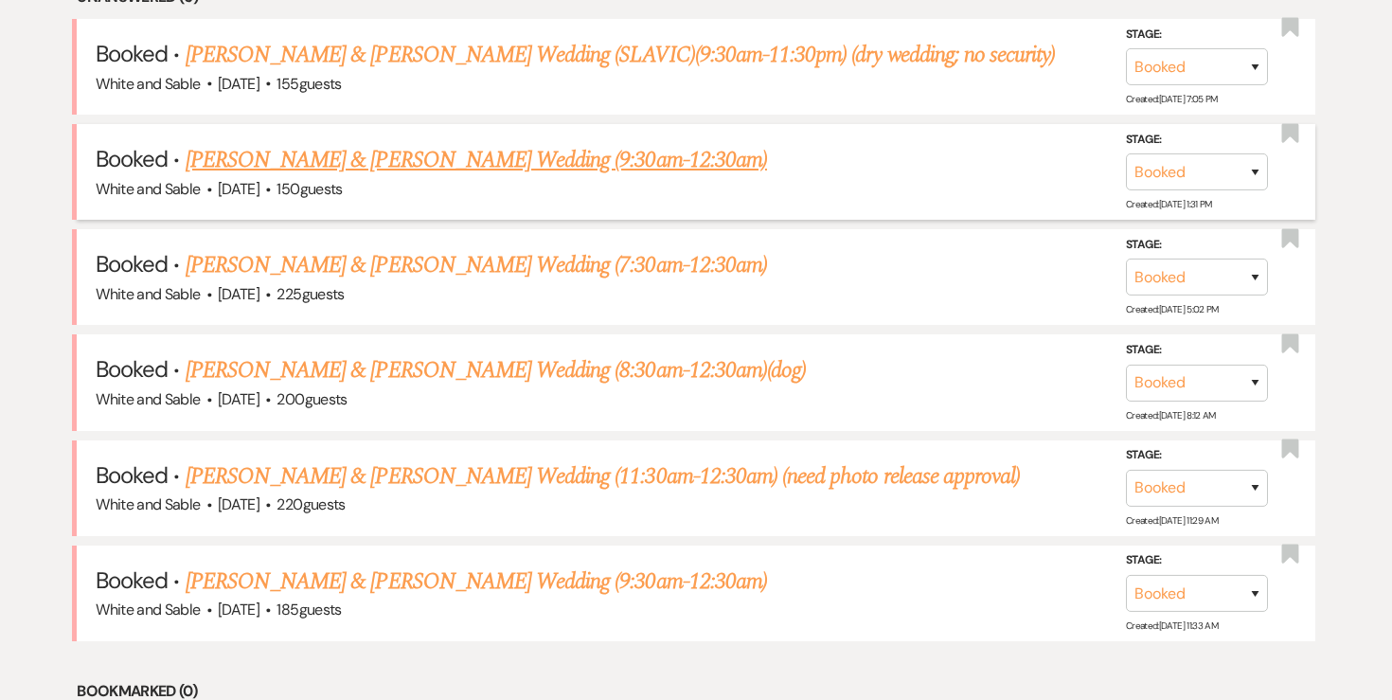
scroll to position [823, 0]
click at [678, 149] on link "[PERSON_NAME] & [PERSON_NAME] Wedding (9:30am-12:30am)" at bounding box center [476, 159] width 581 height 34
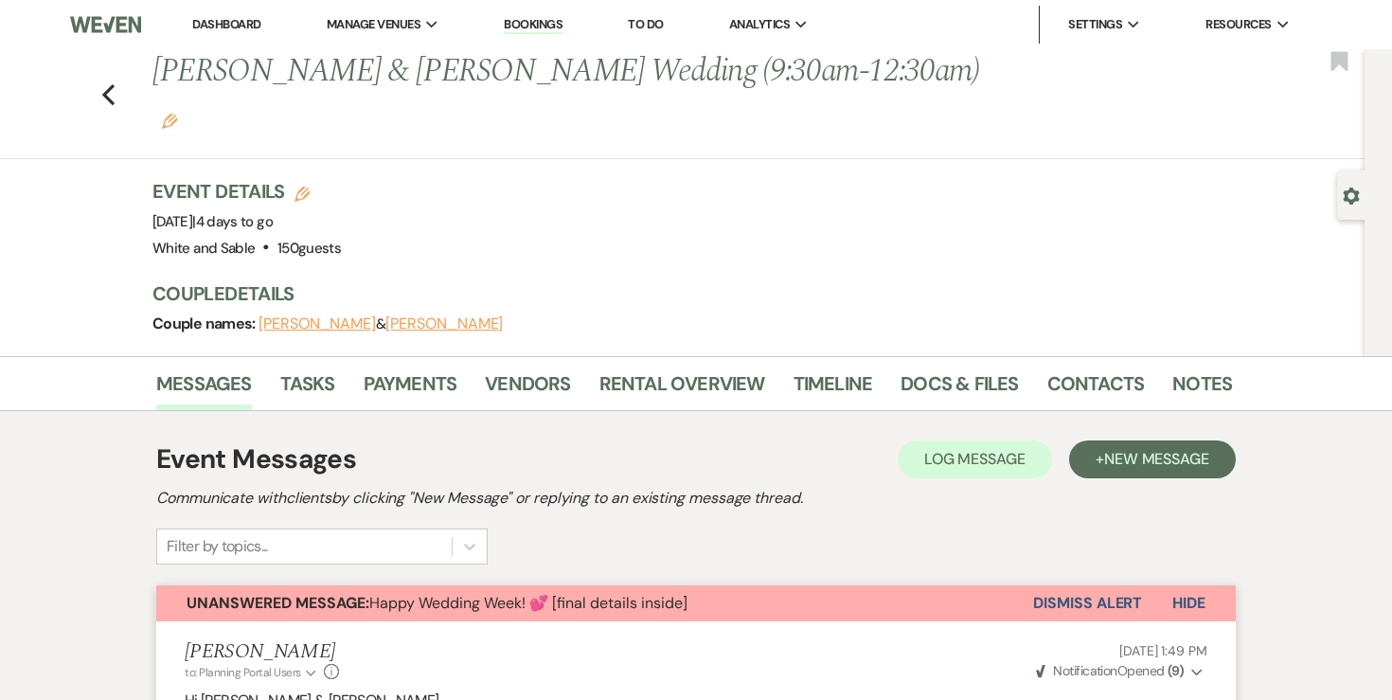
click at [91, 74] on div "Previous [PERSON_NAME] & [PERSON_NAME] Wedding (9:30am-12:30am) Edit Bookmark" at bounding box center [678, 104] width 1374 height 110
click at [97, 74] on div "Previous [PERSON_NAME] & [PERSON_NAME] Wedding (9:30am-12:30am) Edit Bookmark" at bounding box center [678, 104] width 1374 height 110
click at [119, 74] on div "Previous [PERSON_NAME] & [PERSON_NAME] Wedding (9:30am-12:30am) Edit Bookmark" at bounding box center [678, 104] width 1374 height 110
click at [113, 83] on icon "Previous" at bounding box center [108, 94] width 14 height 23
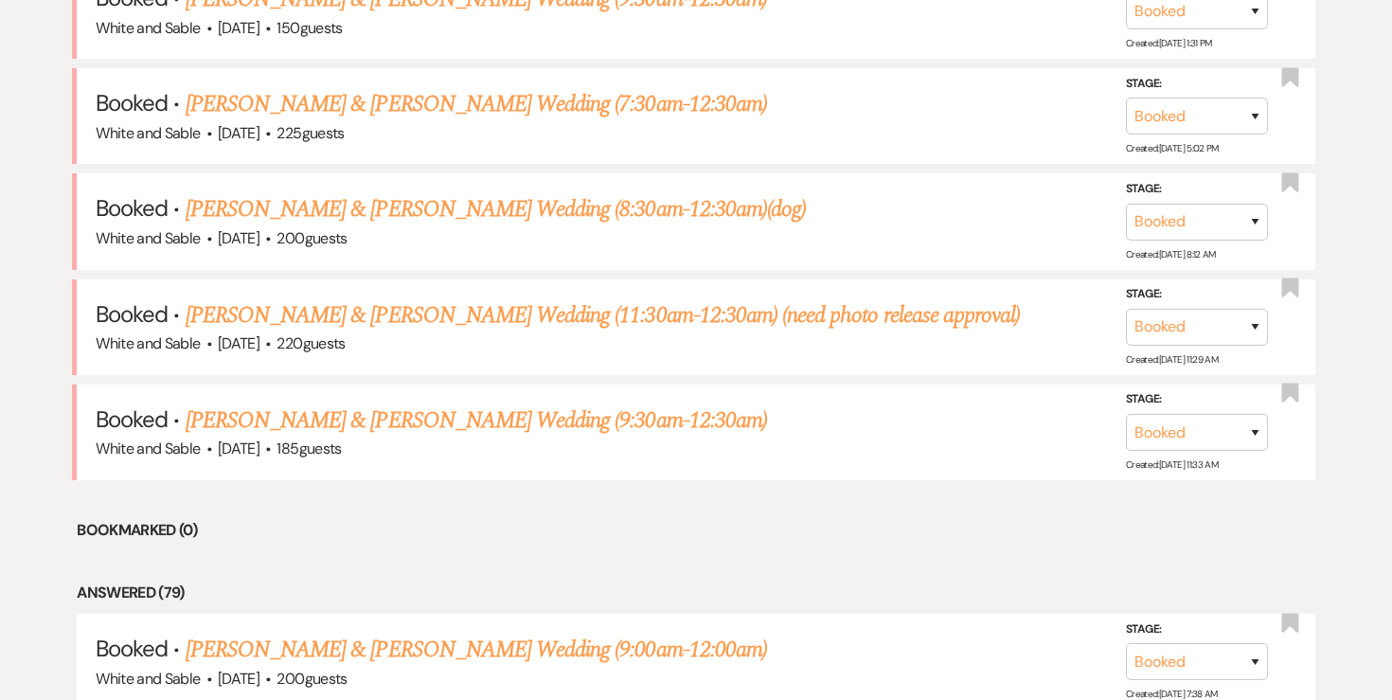
scroll to position [1006, 0]
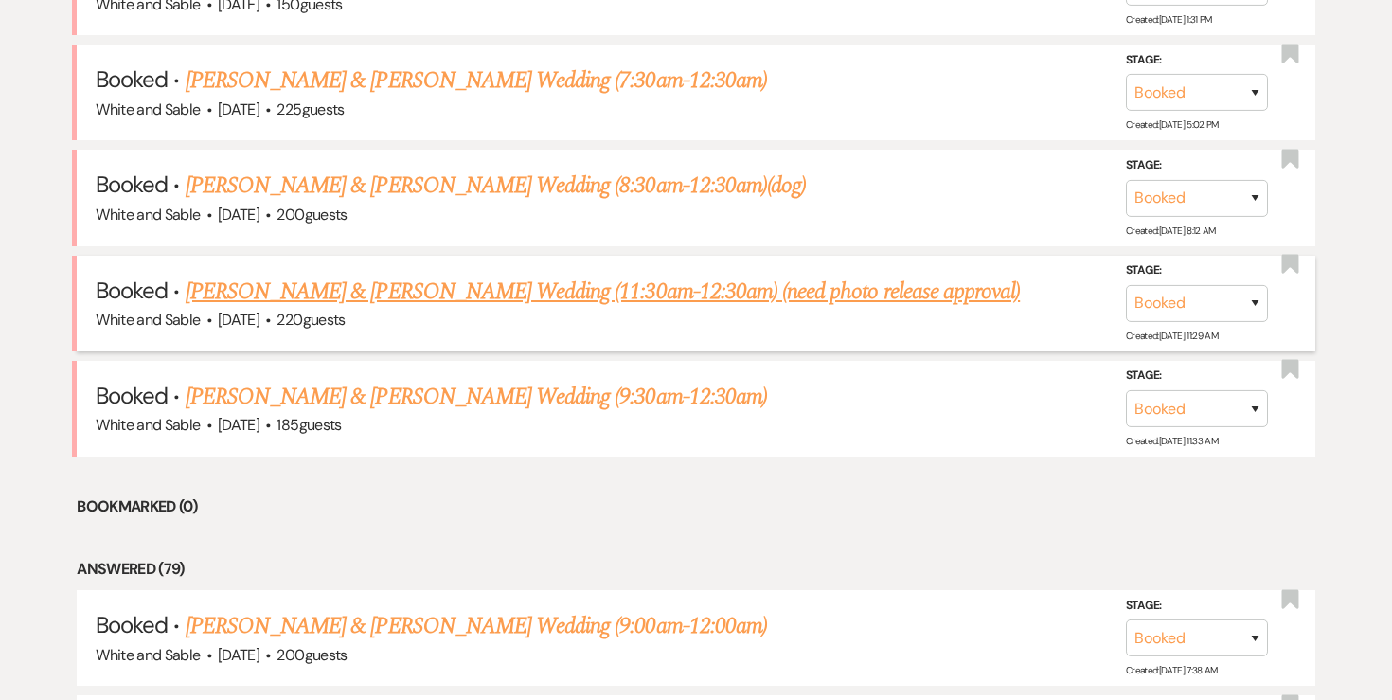
click at [231, 283] on link "[PERSON_NAME] & [PERSON_NAME] Wedding (11:30am-12:30am) (need photo release app…" at bounding box center [603, 292] width 834 height 34
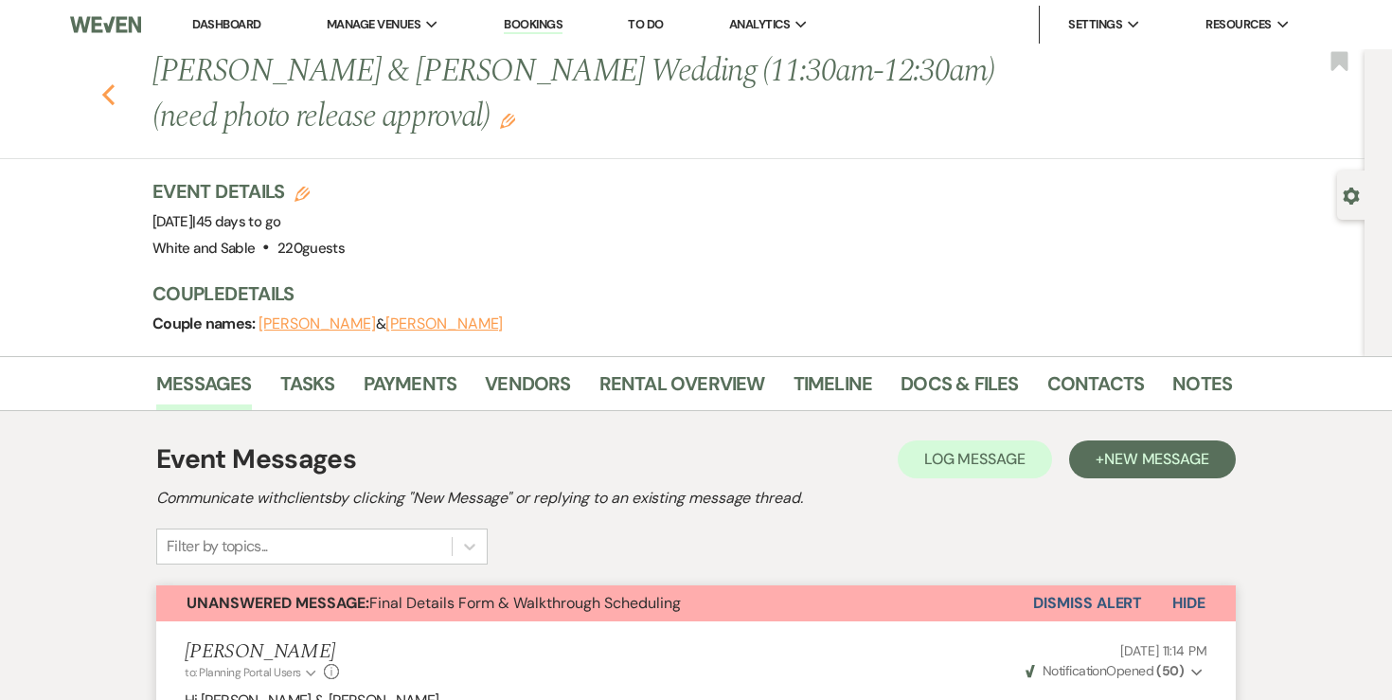
click at [109, 94] on icon "Previous" at bounding box center [108, 94] width 14 height 23
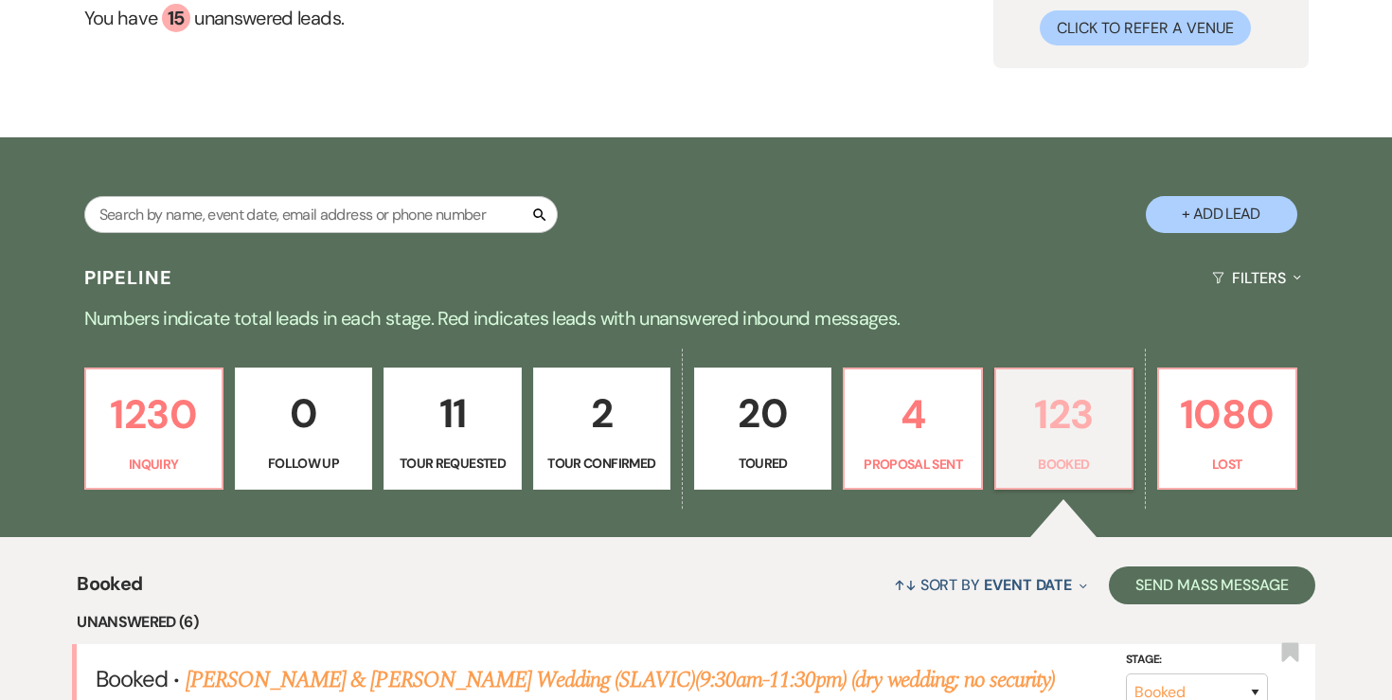
scroll to position [248, 0]
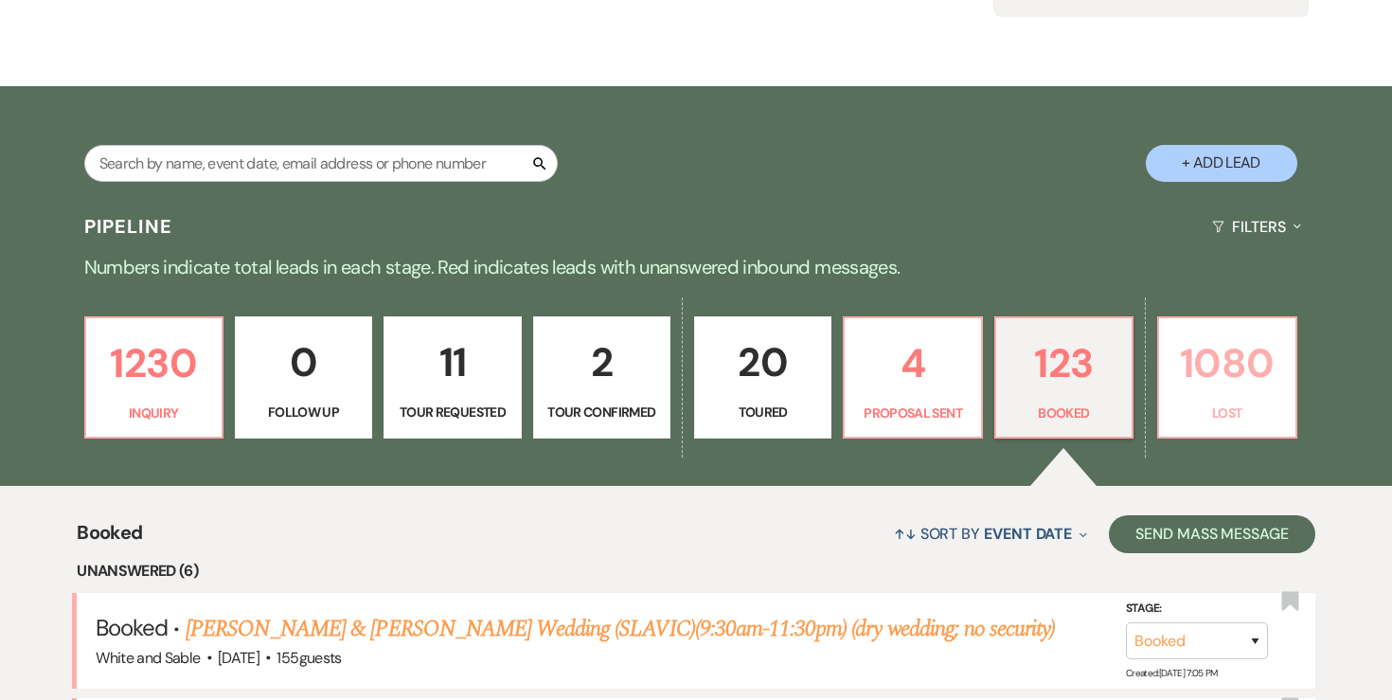
click at [1204, 370] on p "1080" at bounding box center [1226, 362] width 113 height 63
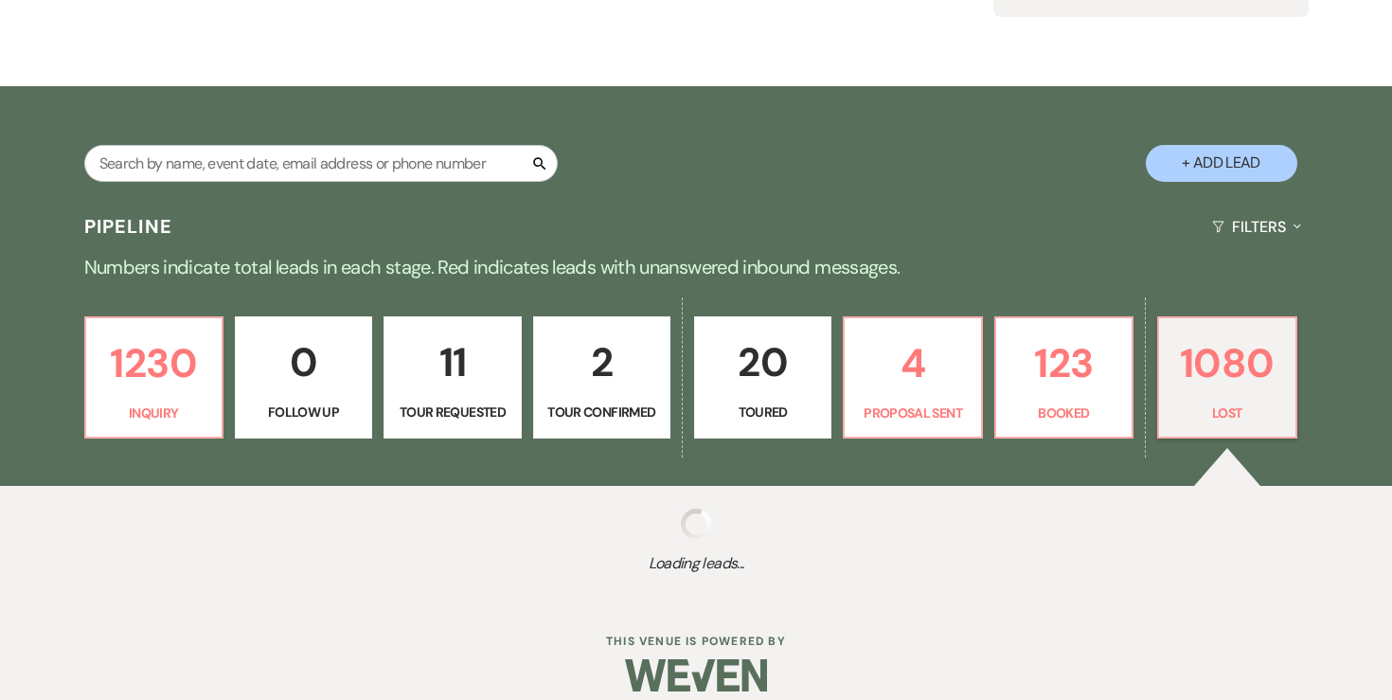
scroll to position [268, 0]
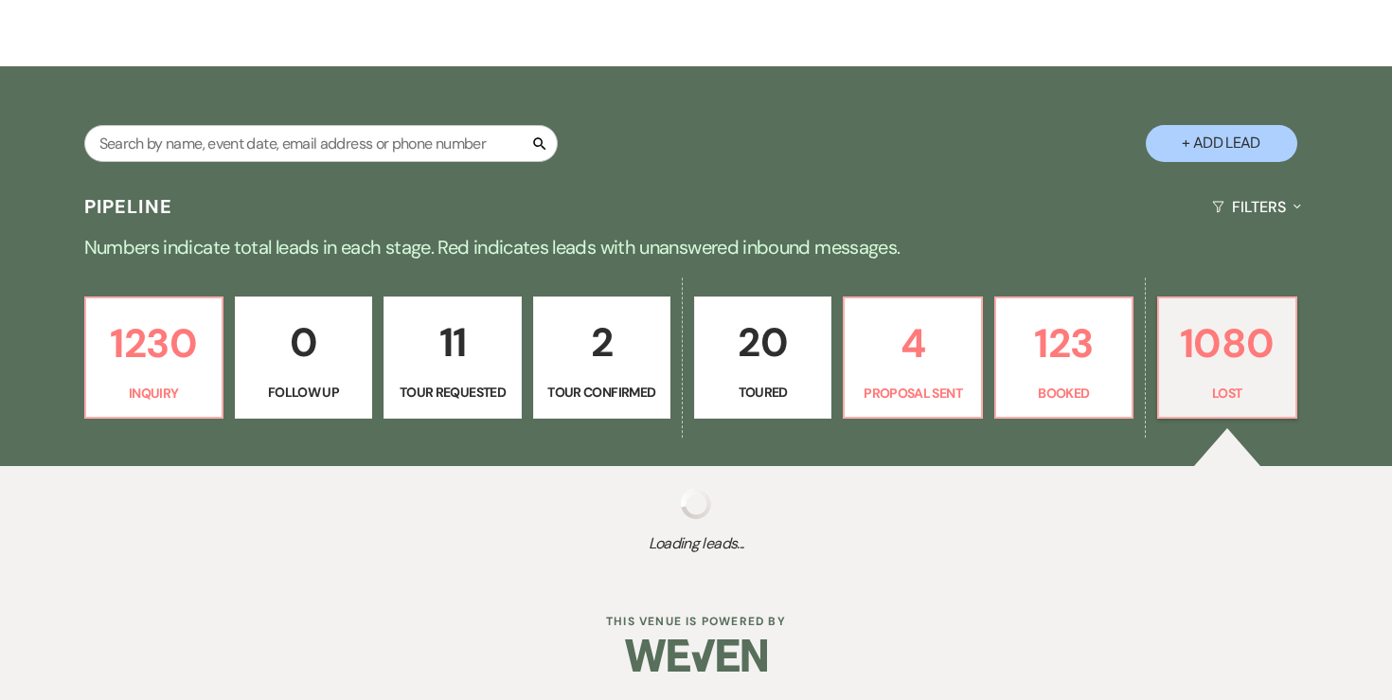
select select "8"
select select "5"
select select "8"
select select "1"
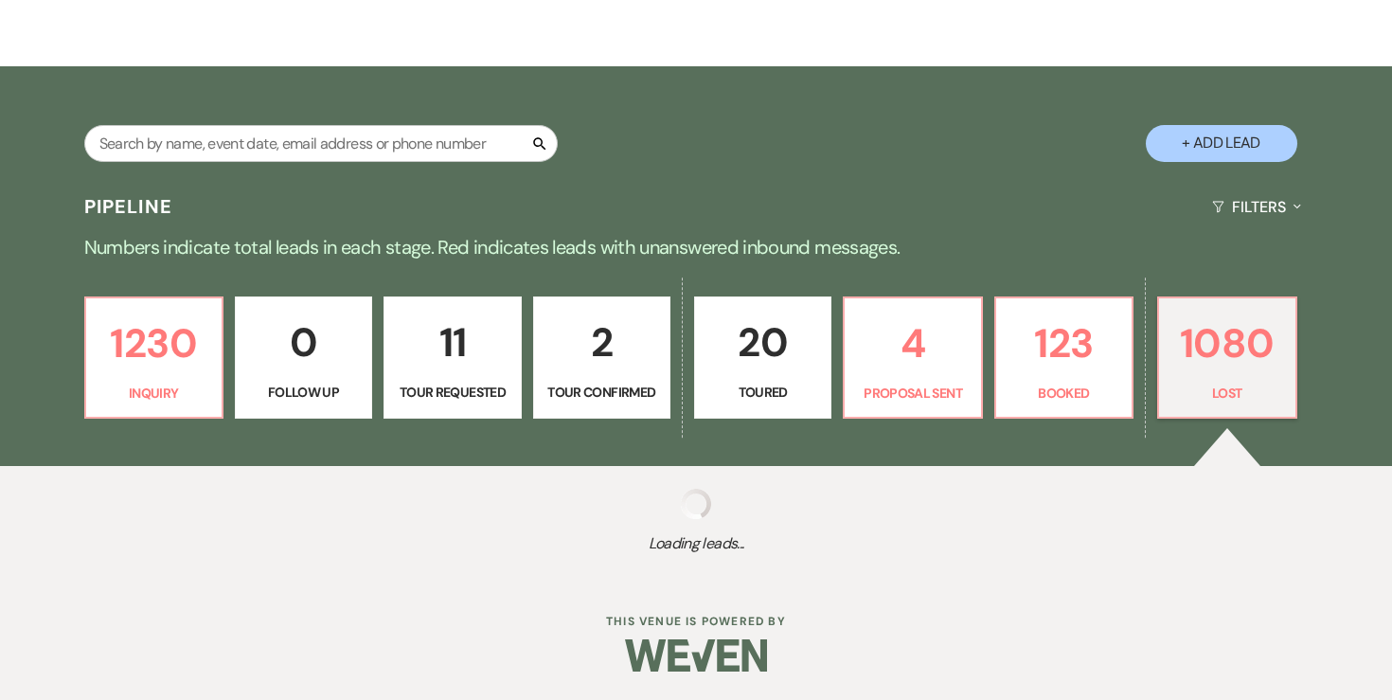
select select "8"
select select "6"
select select "8"
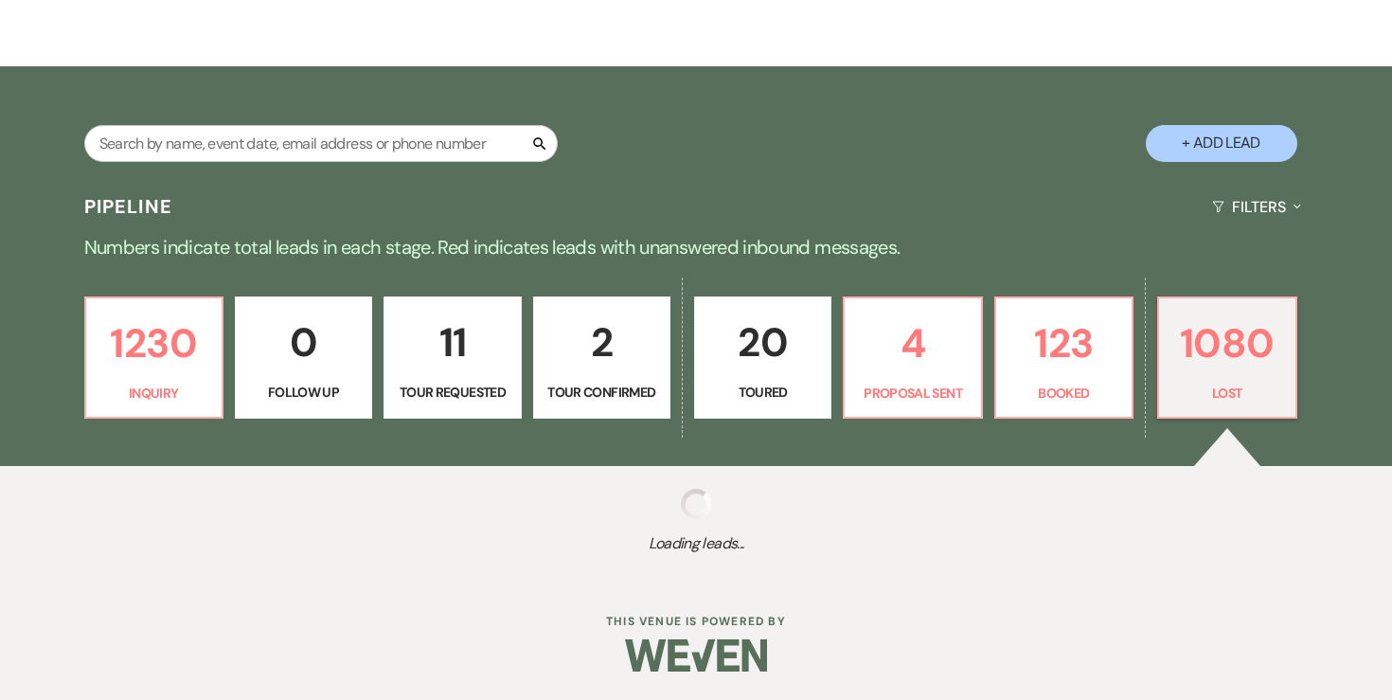
select select "1"
select select "8"
select select "6"
select select "8"
select select "7"
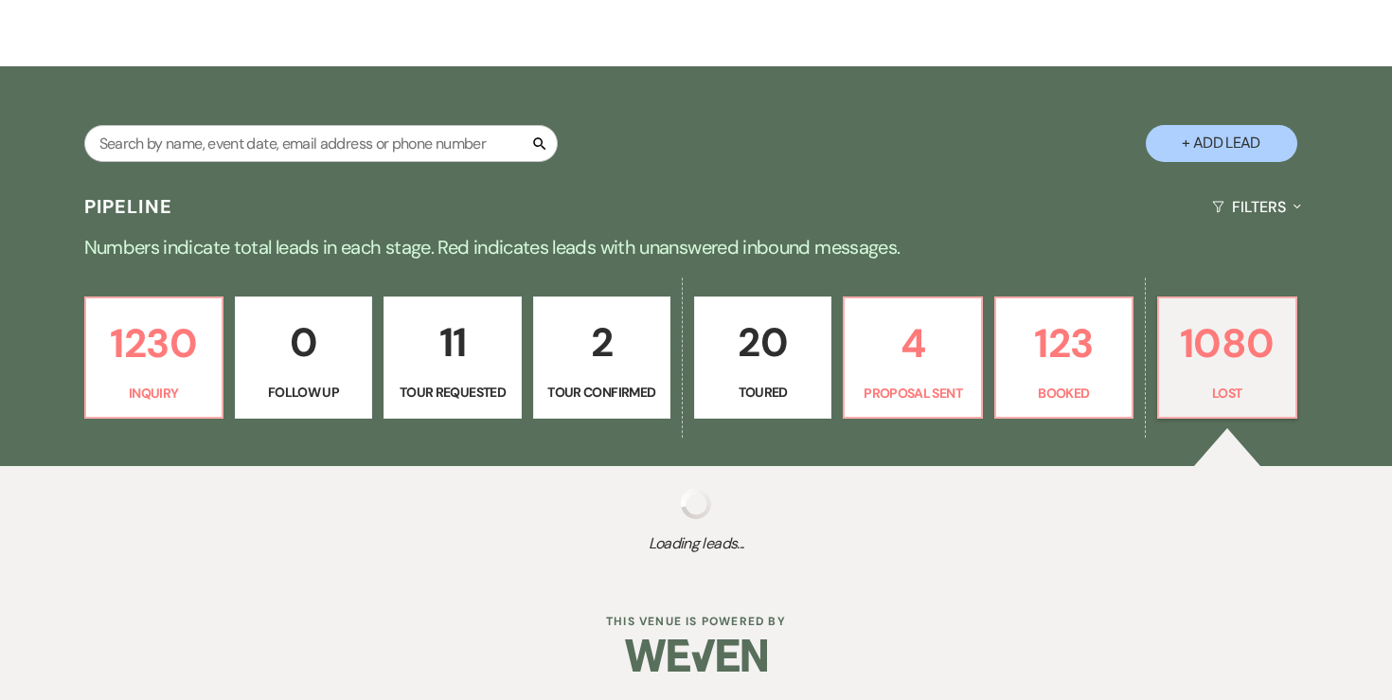
select select "8"
select select "6"
select select "8"
select select "7"
select select "8"
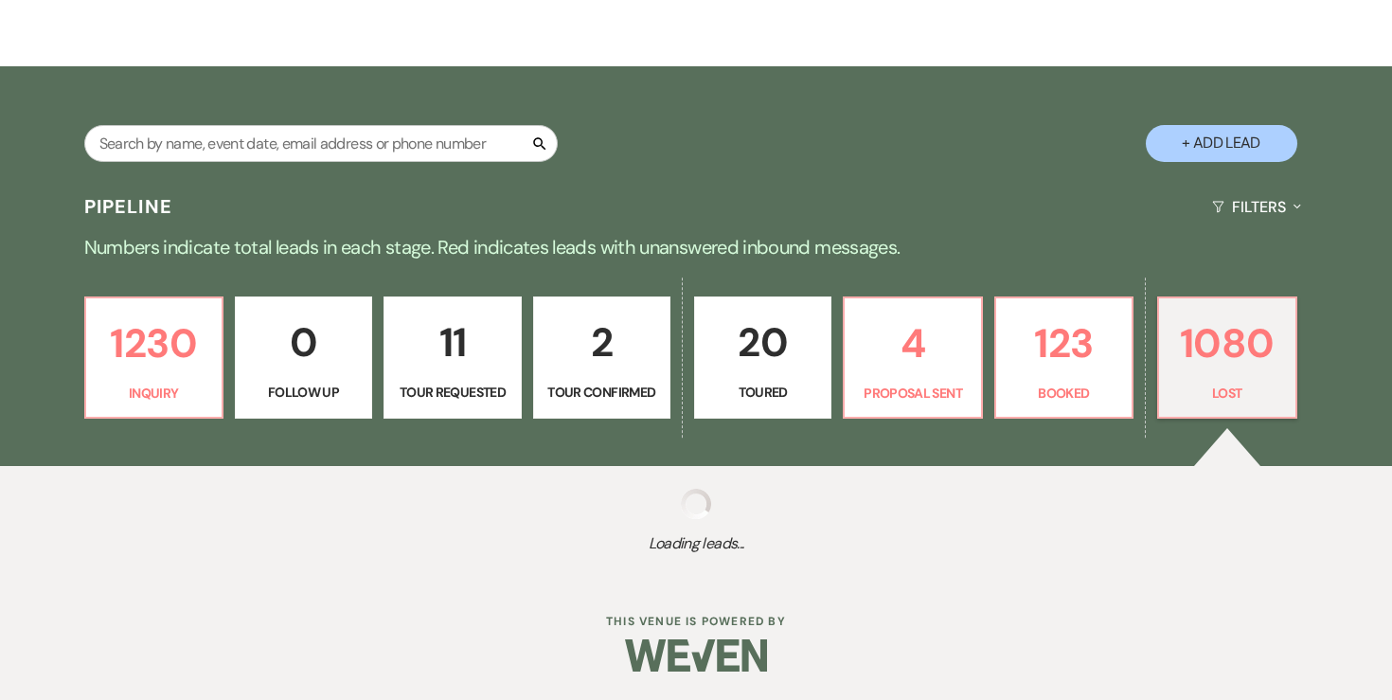
select select "5"
select select "8"
select select "6"
select select "8"
select select "6"
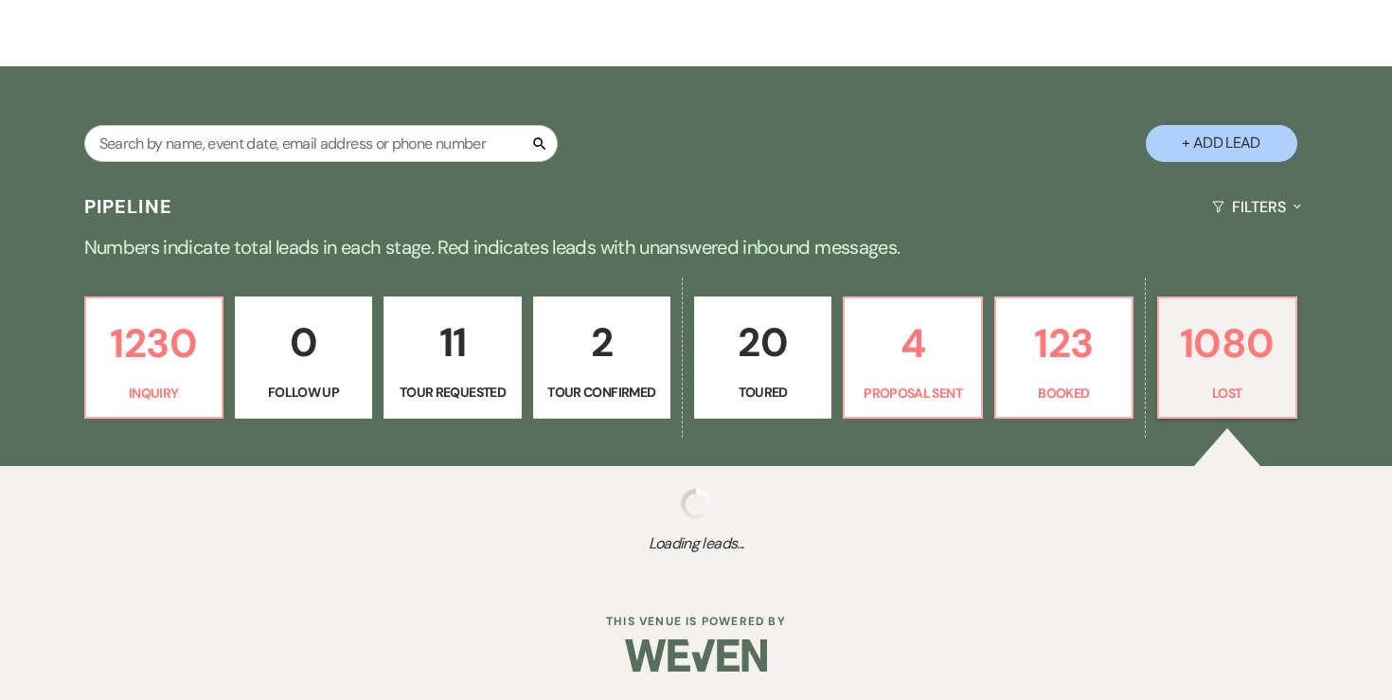
select select "8"
select select "6"
select select "8"
select select "6"
select select "8"
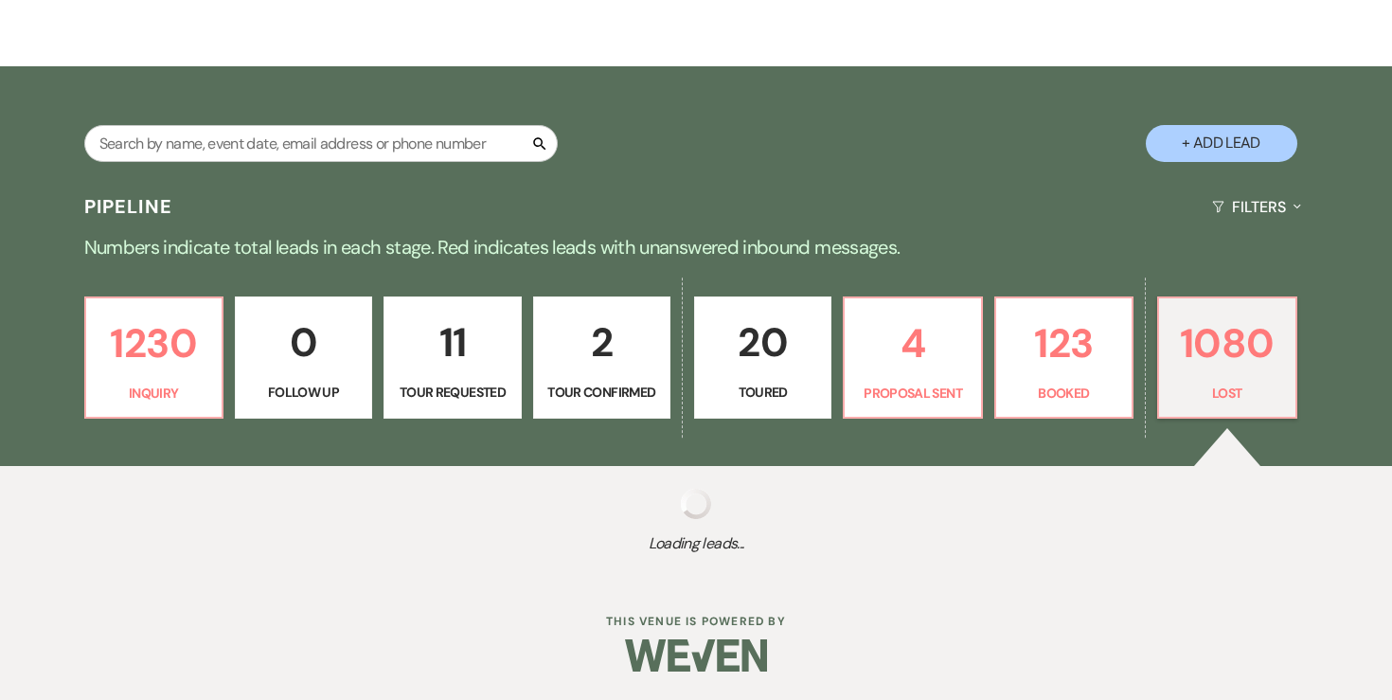
select select "5"
select select "8"
select select "5"
select select "8"
select select "7"
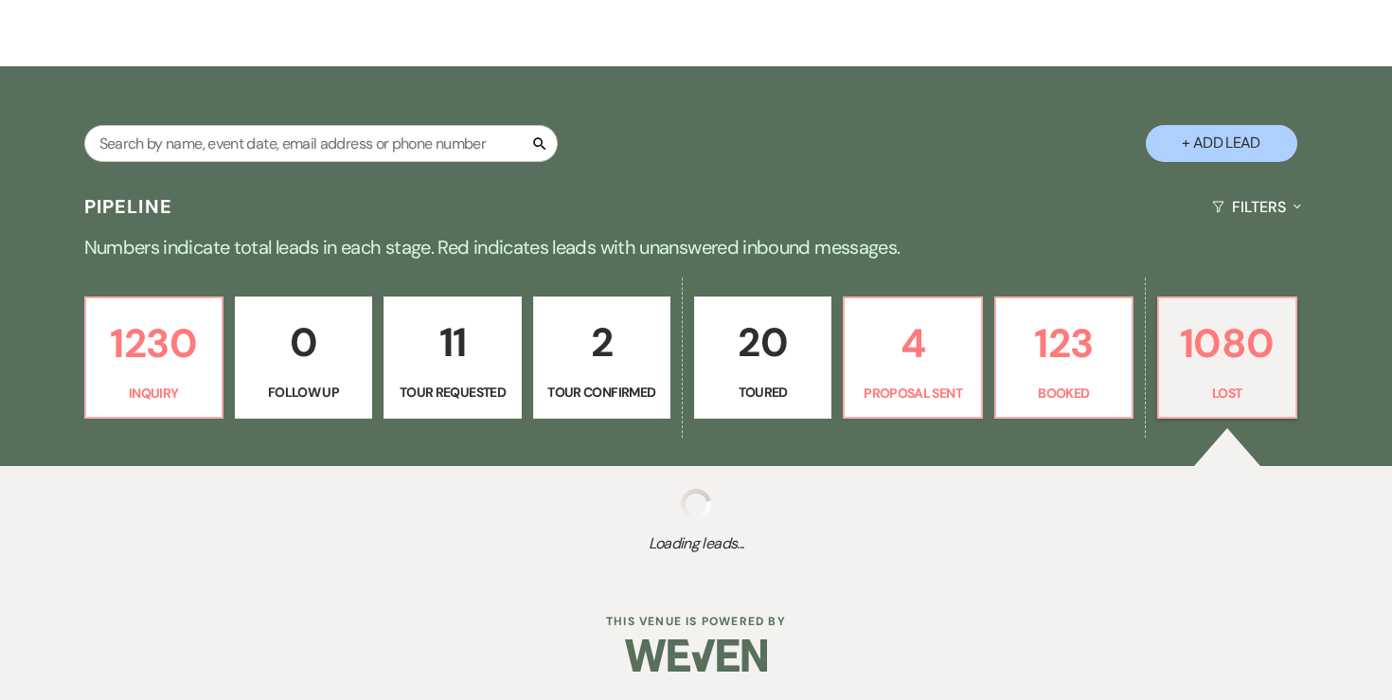
select select "8"
select select "6"
select select "8"
select select "6"
select select "8"
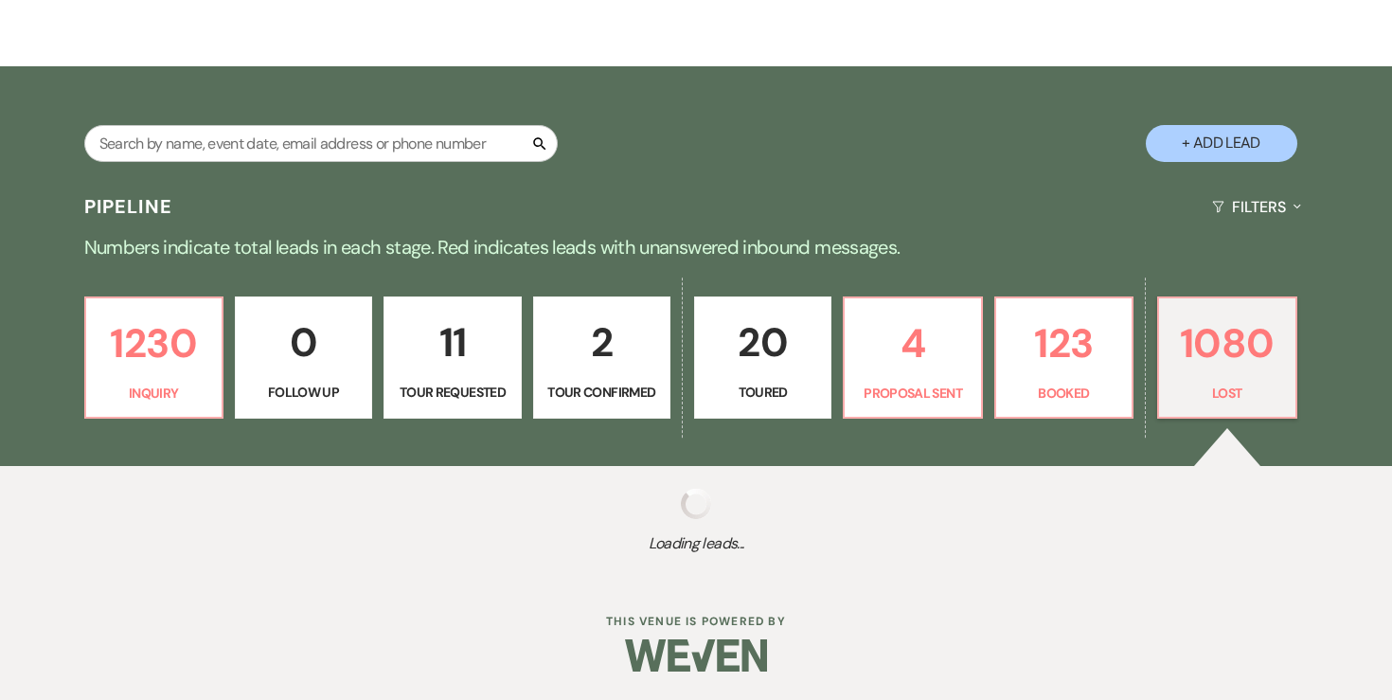
select select "6"
select select "8"
select select "1"
select select "8"
select select "6"
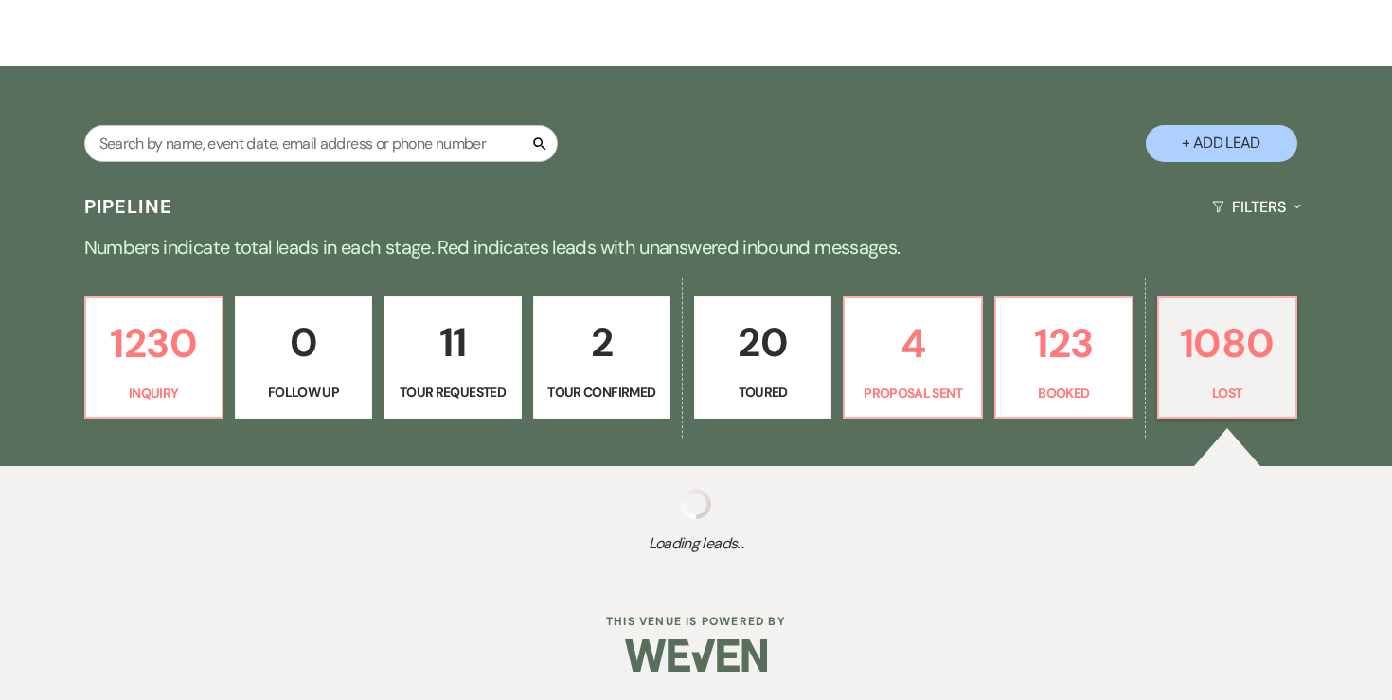
select select "8"
select select "7"
select select "8"
select select "6"
select select "8"
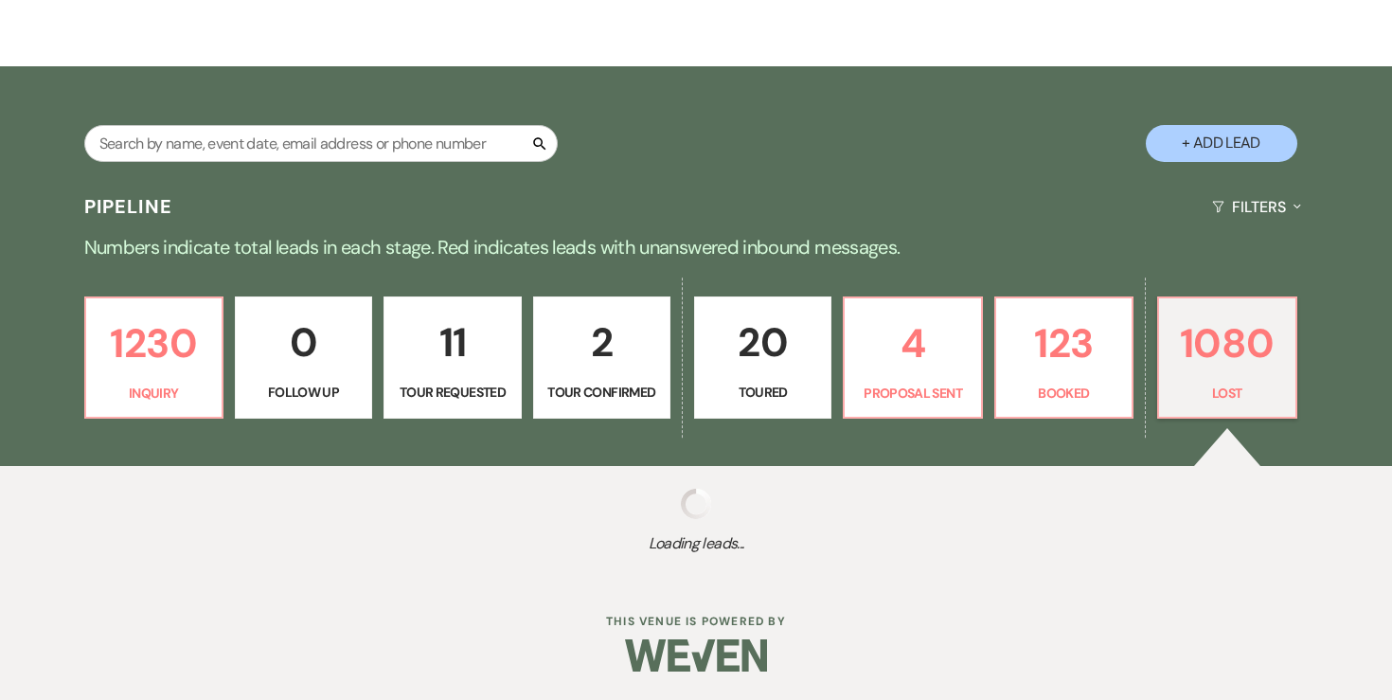
select select "6"
select select "8"
select select "7"
select select "8"
select select "6"
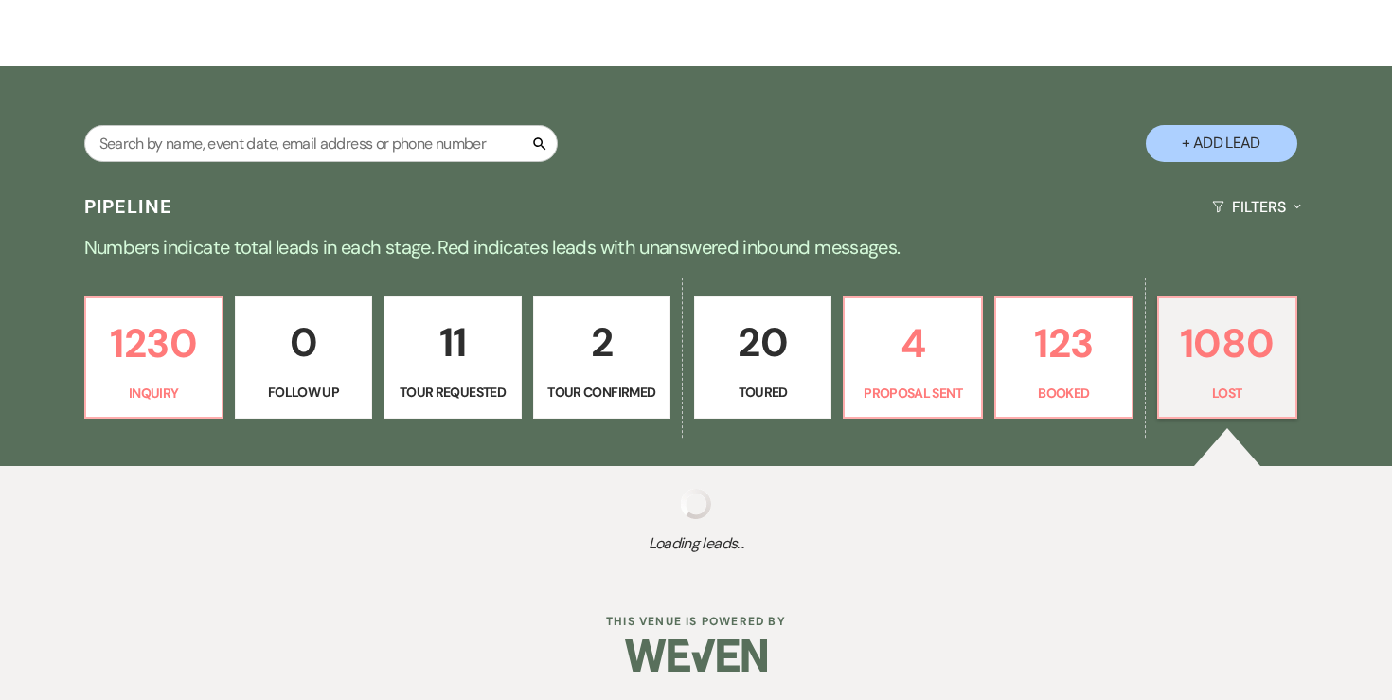
select select "8"
select select "6"
select select "8"
select select "6"
select select "8"
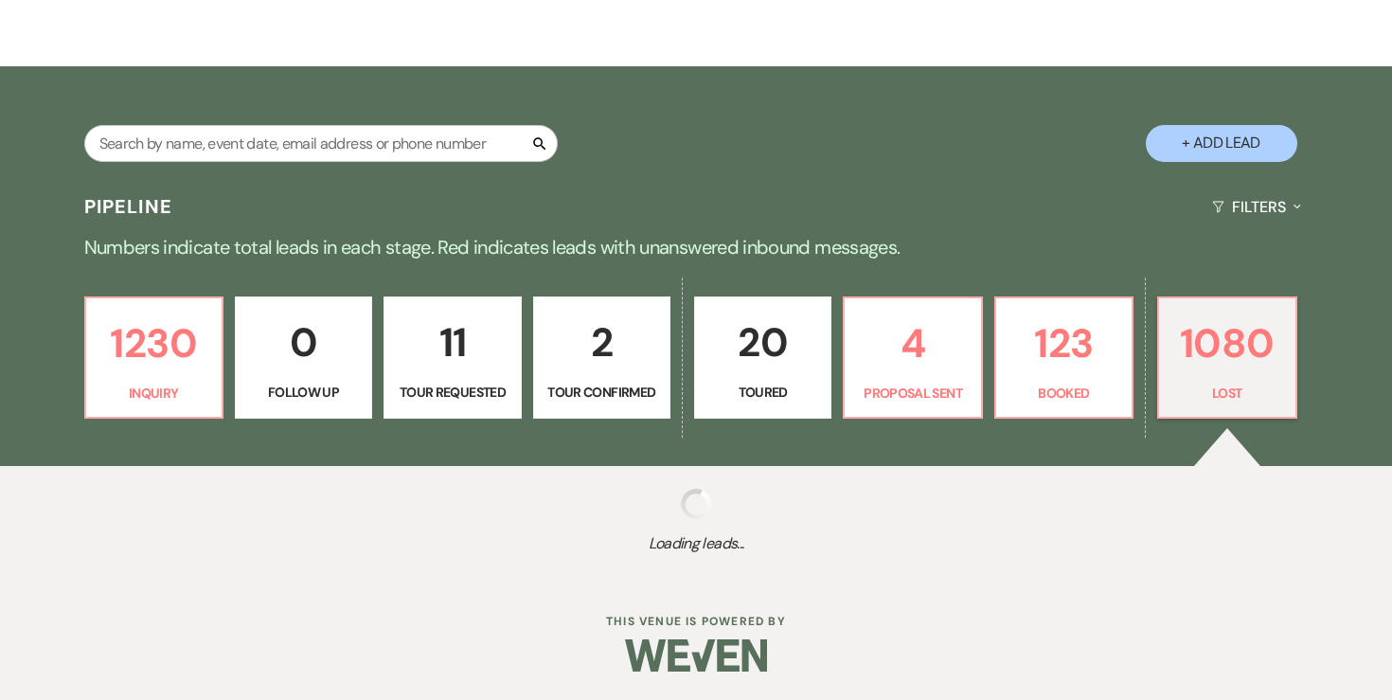
select select "9"
select select "8"
select select "6"
select select "8"
select select "10"
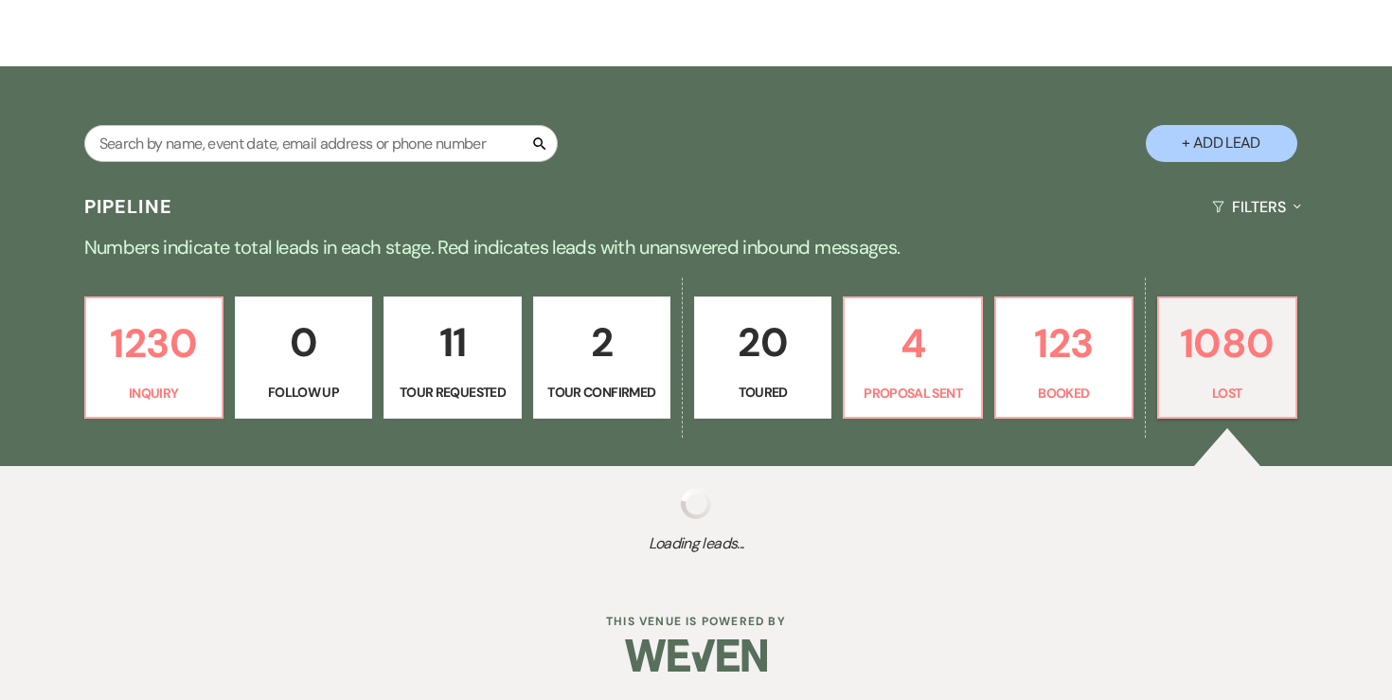
select select "8"
select select "6"
select select "8"
select select "6"
select select "8"
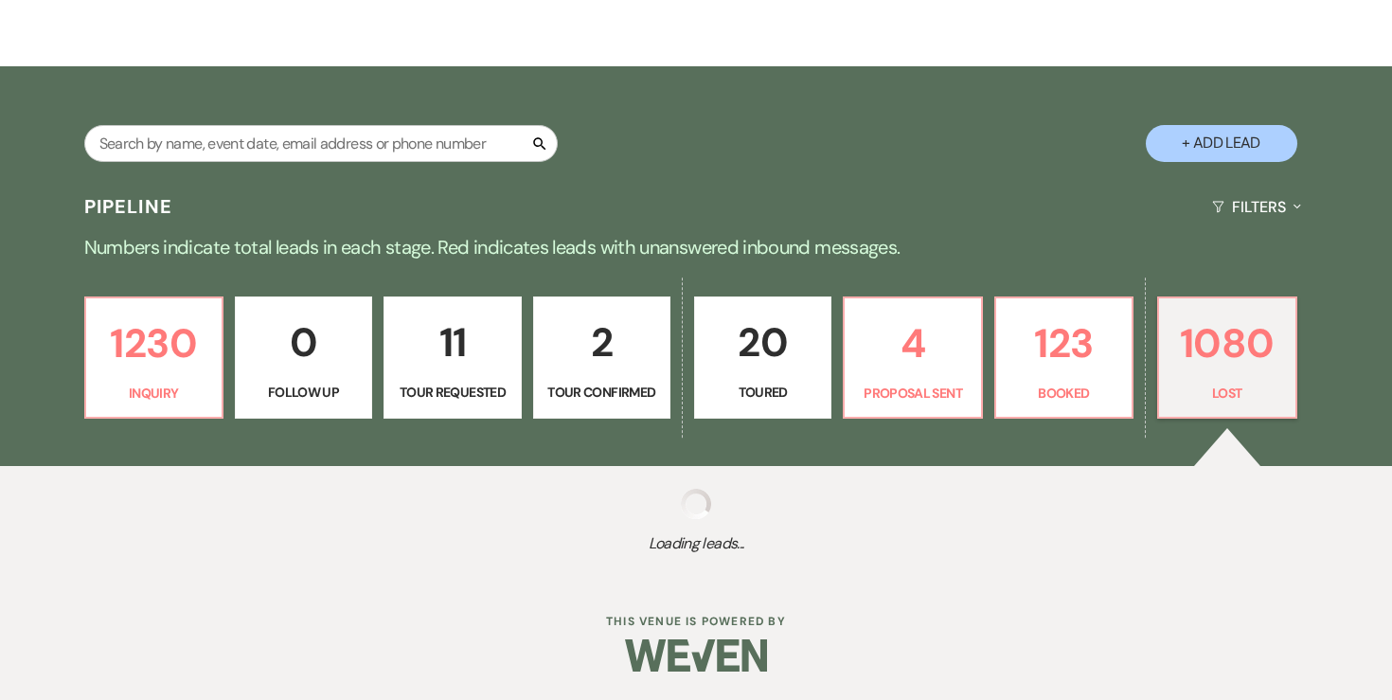
select select "6"
select select "8"
select select "6"
select select "8"
select select "6"
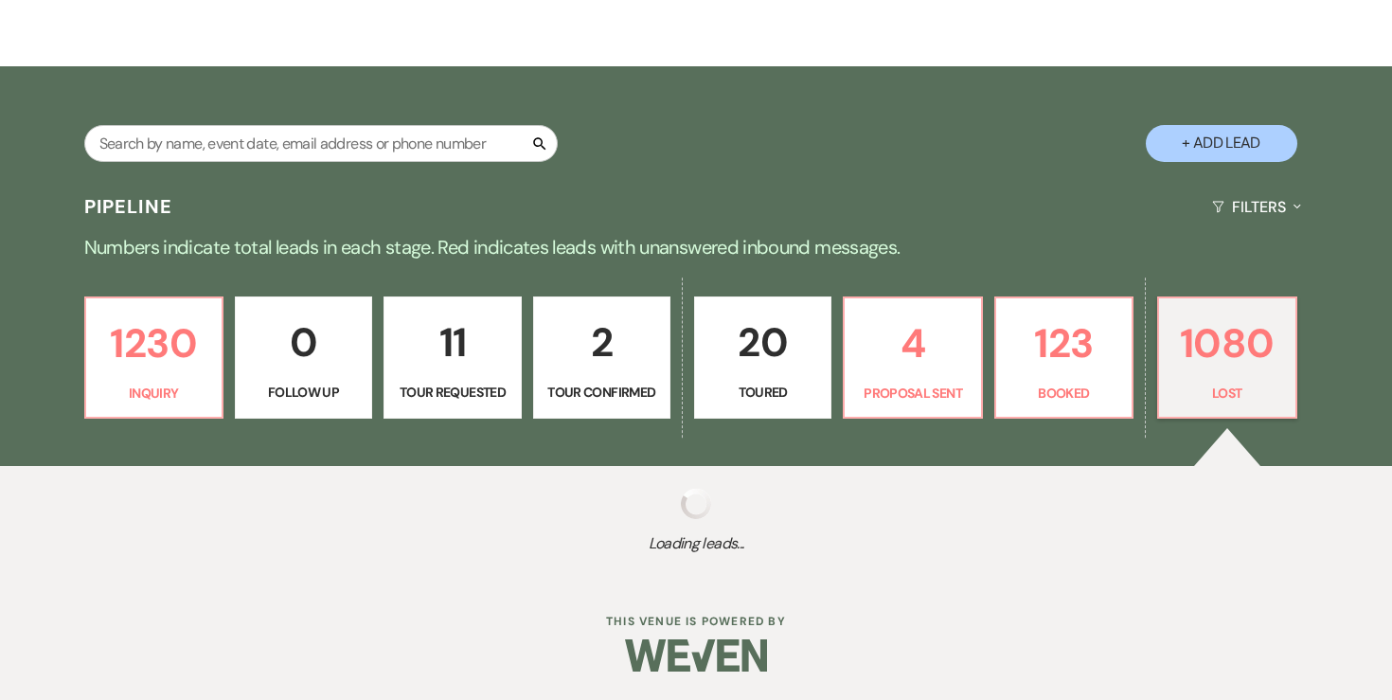
select select "8"
select select "6"
select select "8"
select select "6"
select select "8"
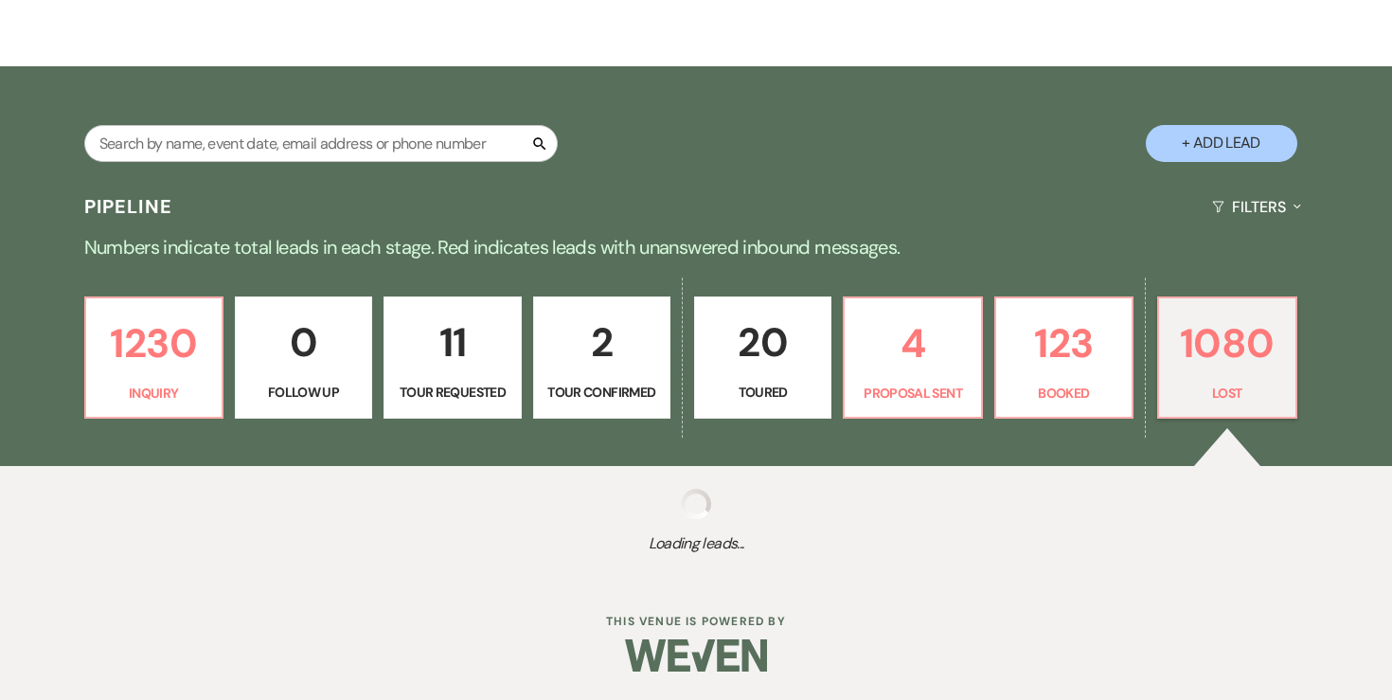
select select "8"
select select "9"
select select "8"
select select "6"
select select "8"
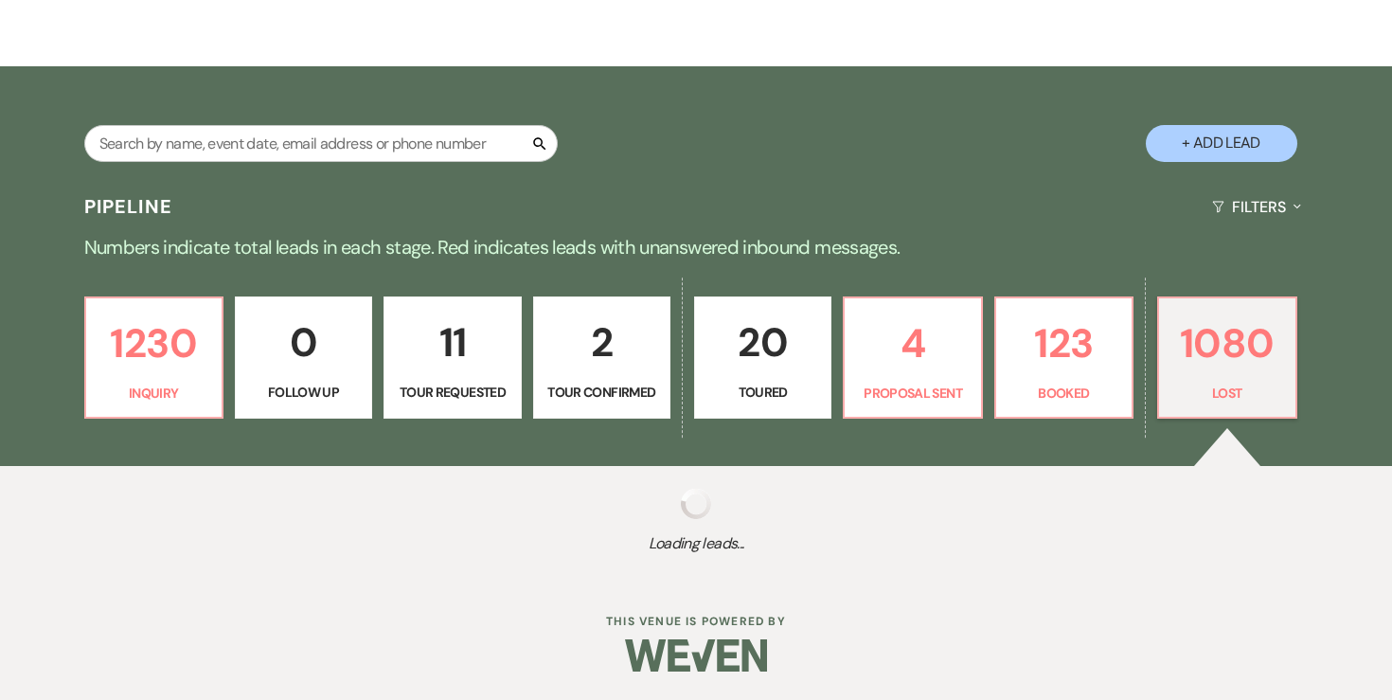
select select "6"
select select "8"
select select "7"
select select "8"
select select "6"
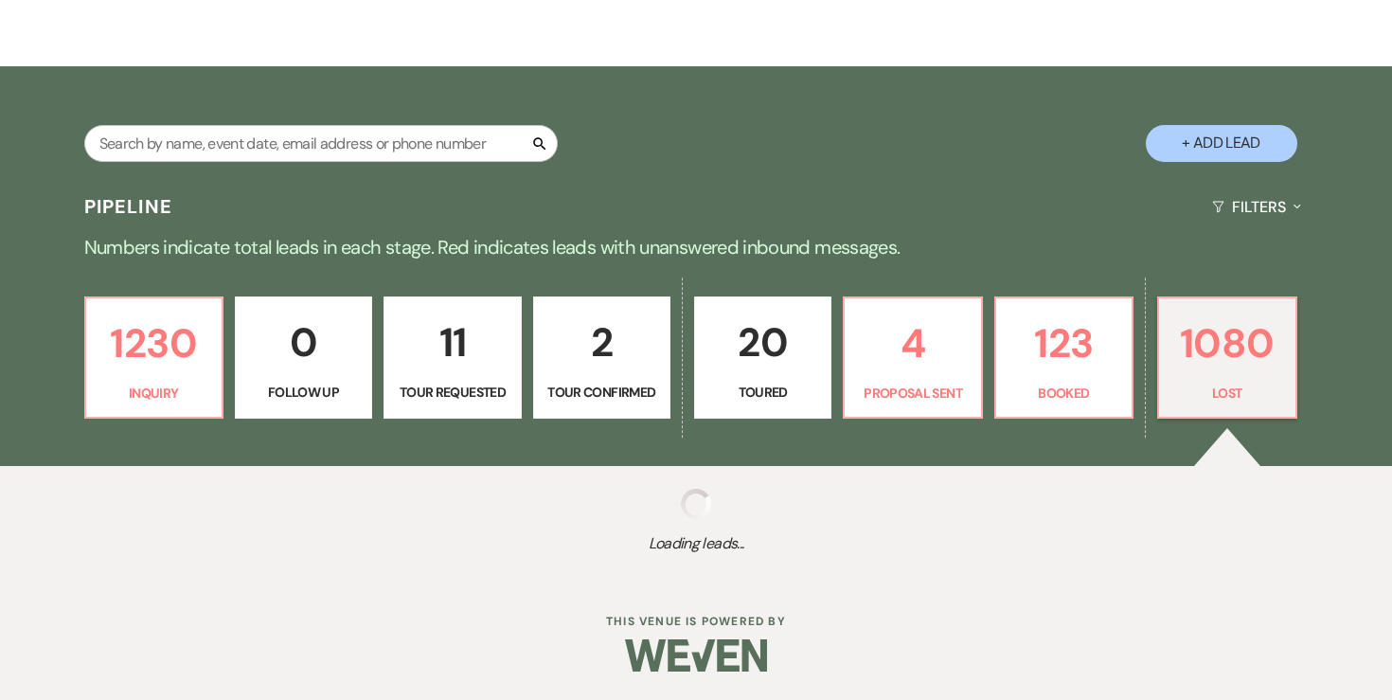
select select "8"
select select "9"
select select "8"
select select "6"
select select "8"
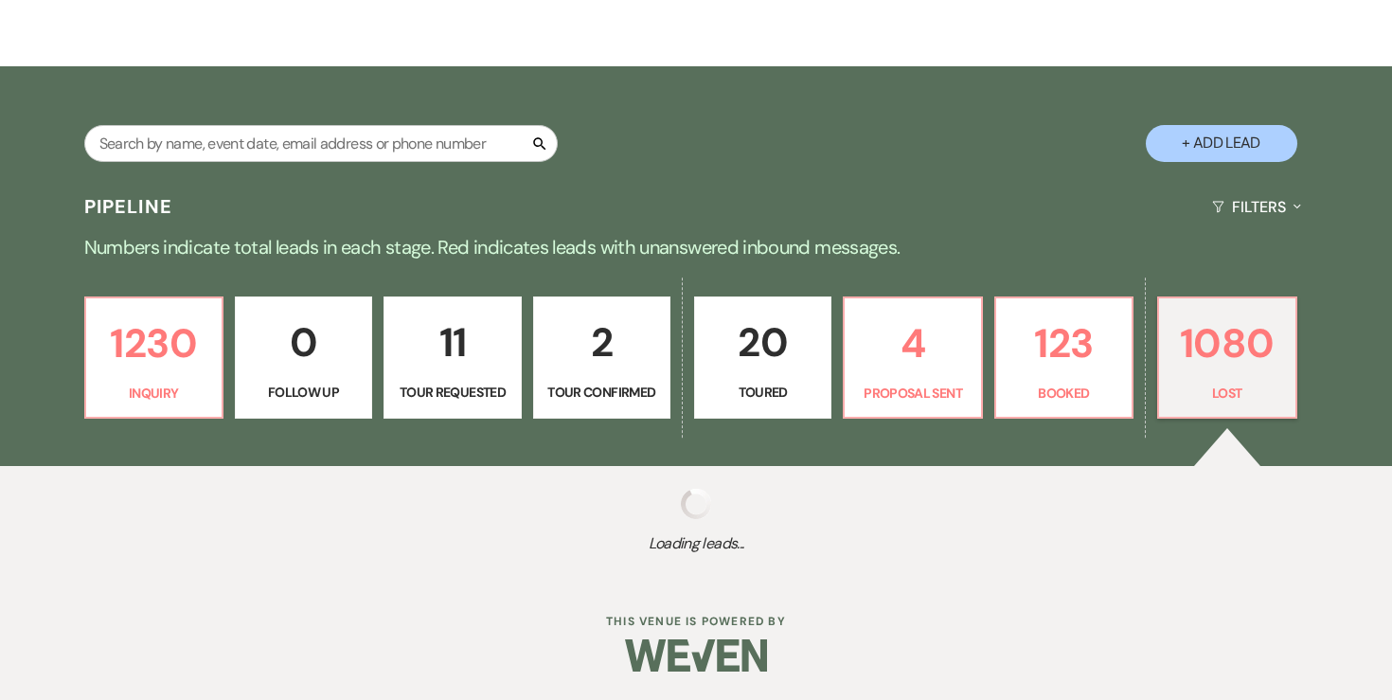
select select "6"
select select "8"
select select "6"
select select "8"
select select "5"
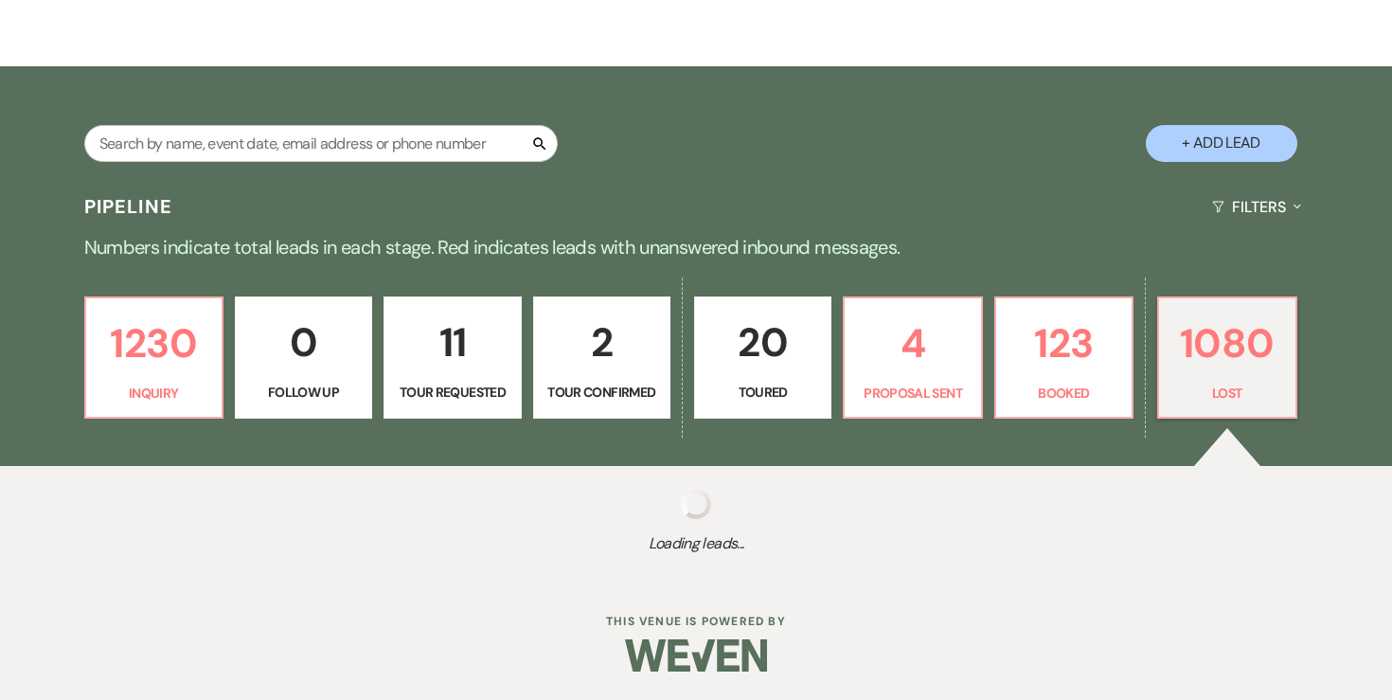
select select "8"
select select "6"
select select "8"
select select "6"
select select "8"
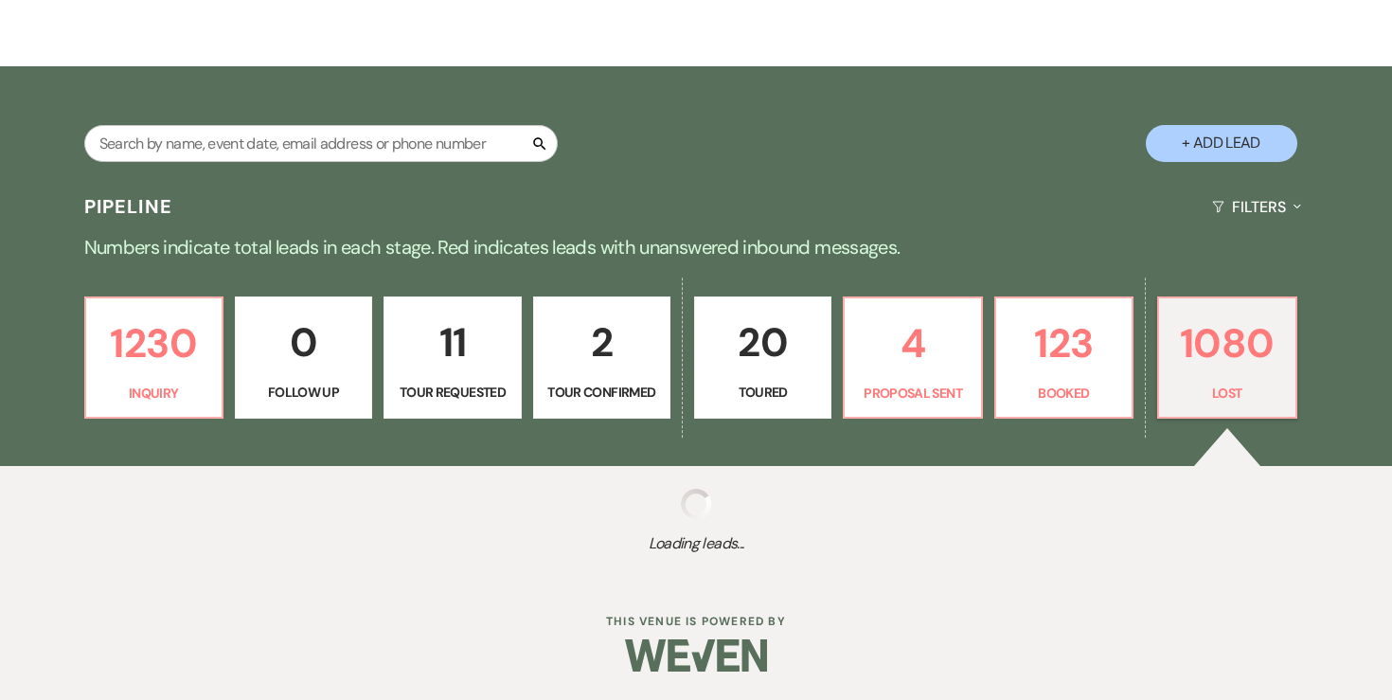
select select "6"
select select "8"
select select "7"
select select "8"
select select "6"
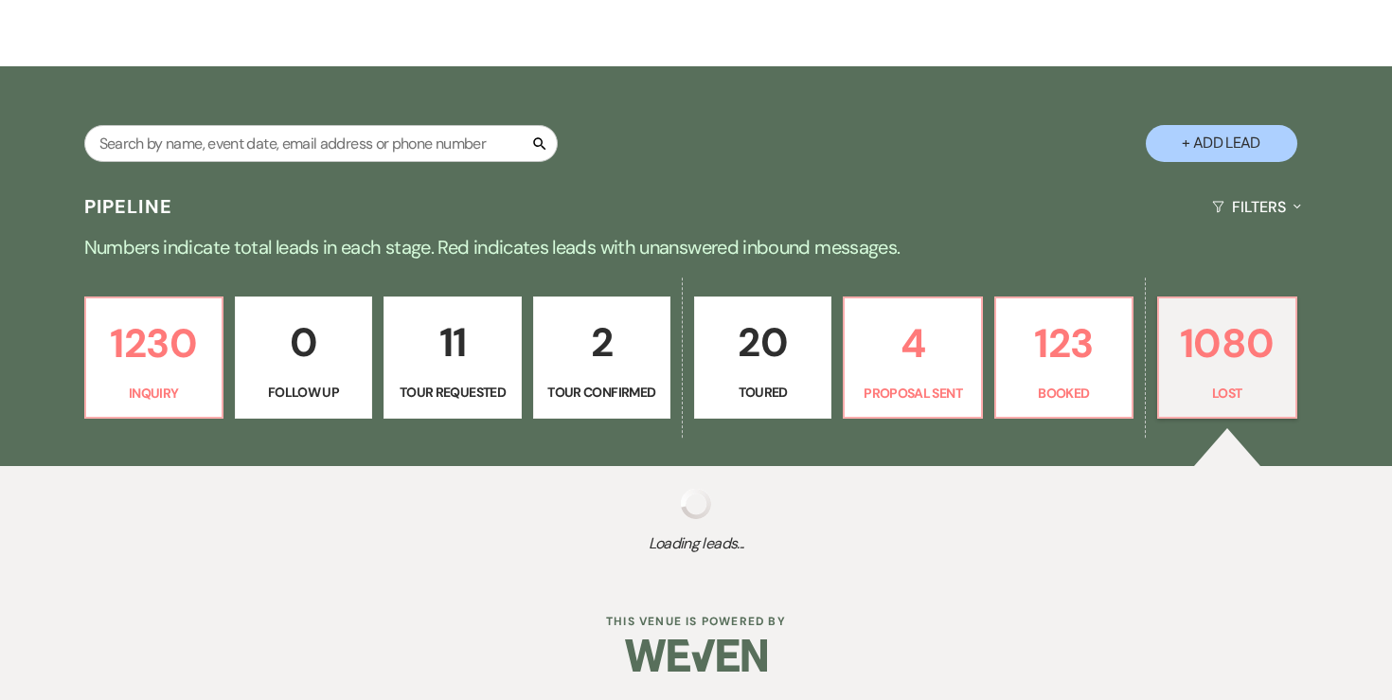
select select "8"
select select "5"
select select "8"
select select "6"
select select "8"
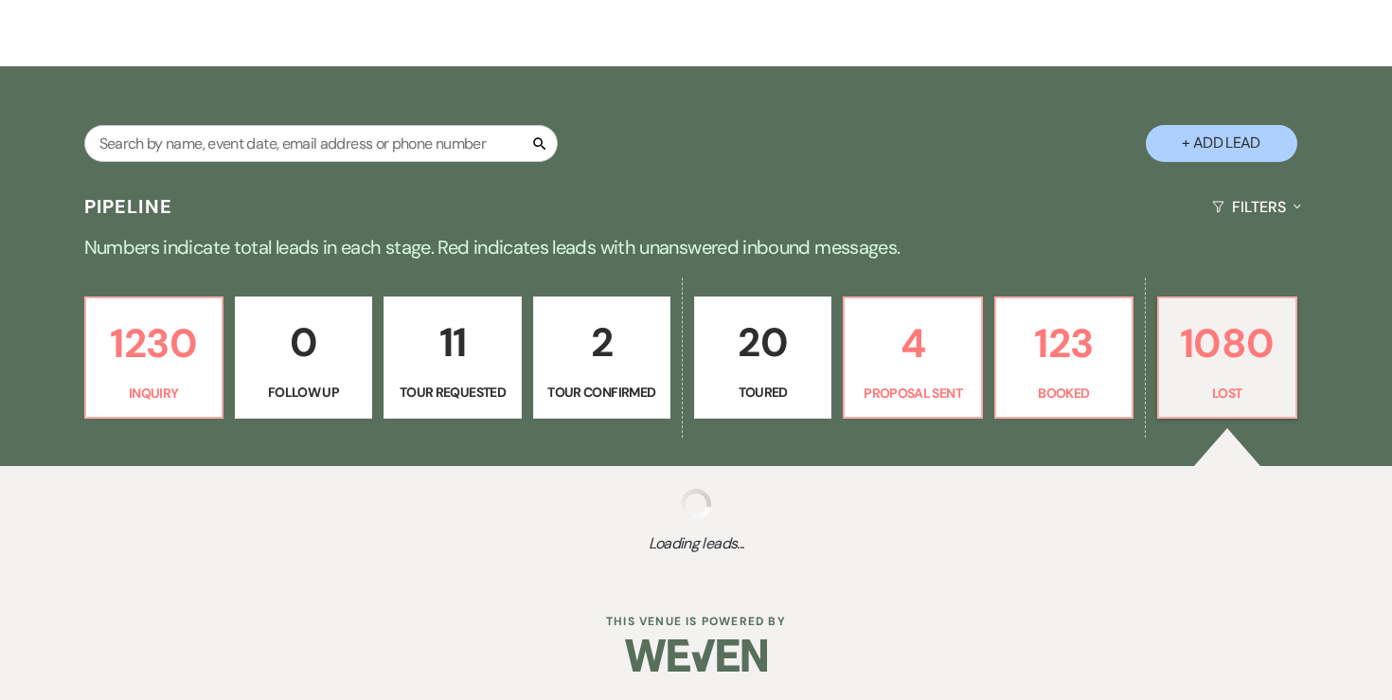
select select "6"
select select "8"
select select "6"
select select "8"
select select "5"
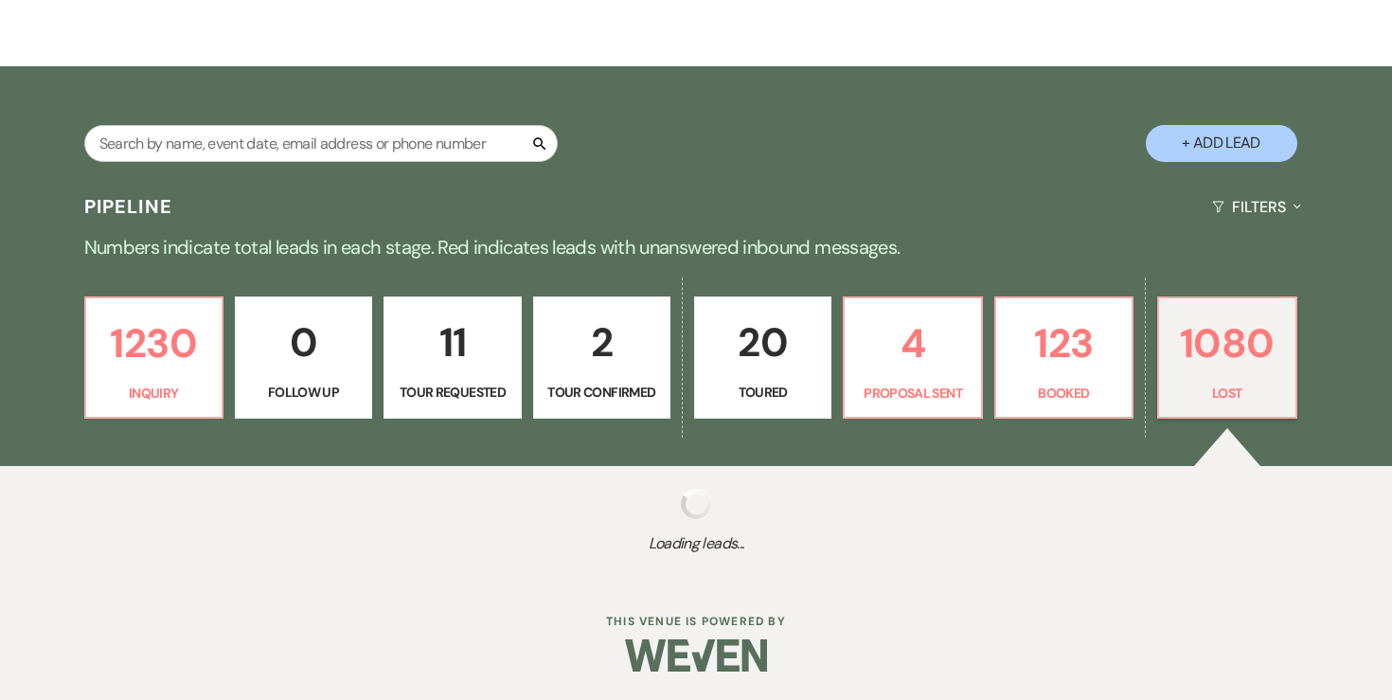
select select "8"
select select "6"
select select "8"
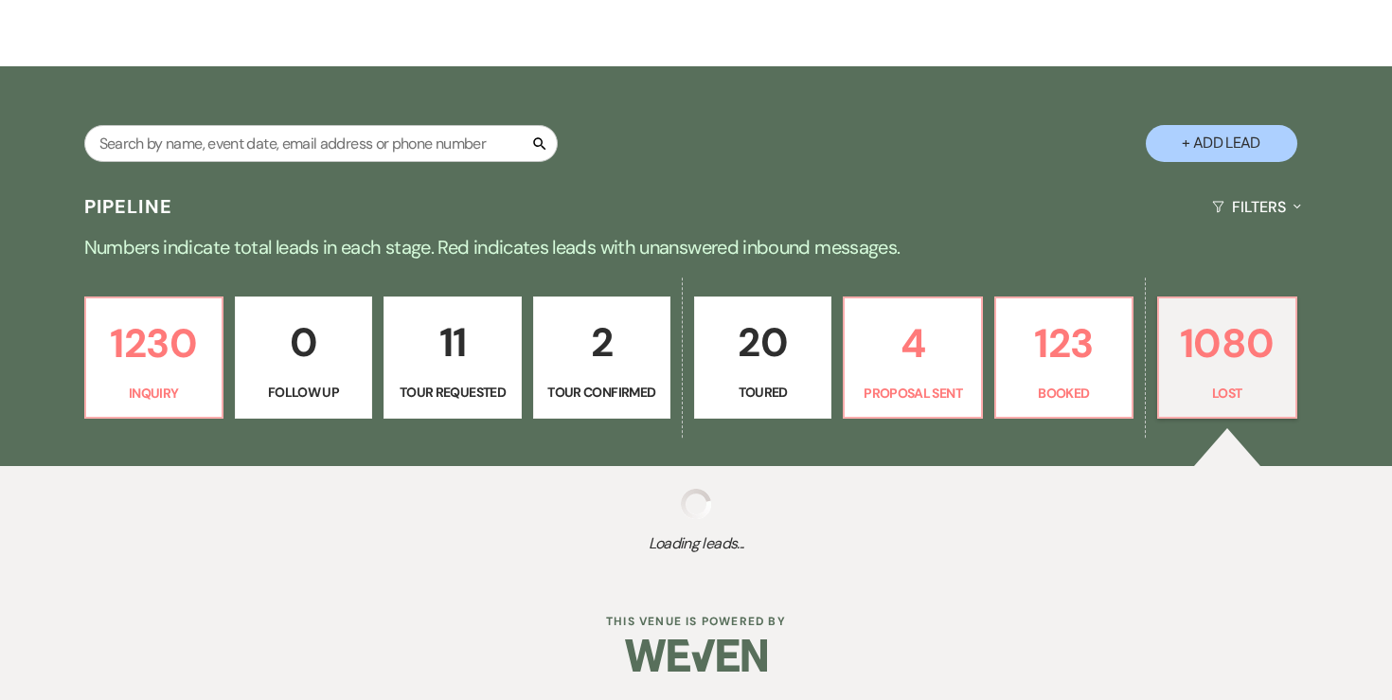
select select "8"
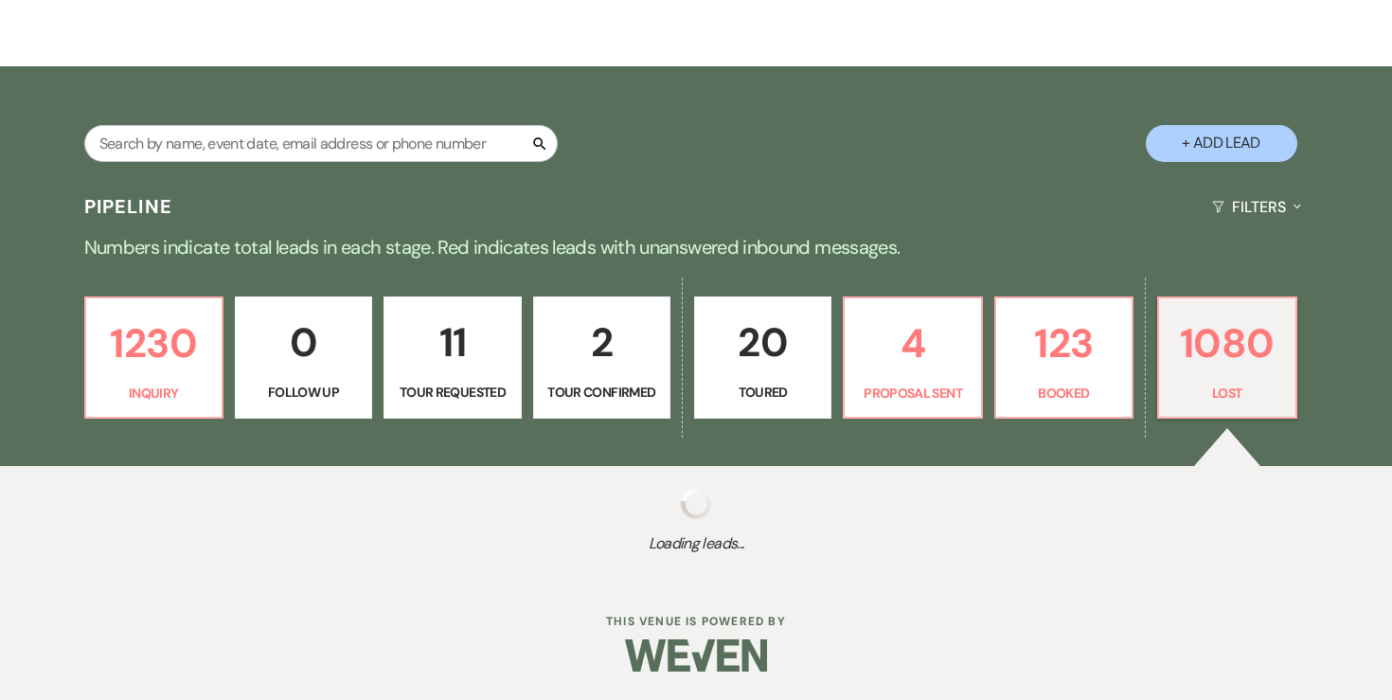
select select "8"
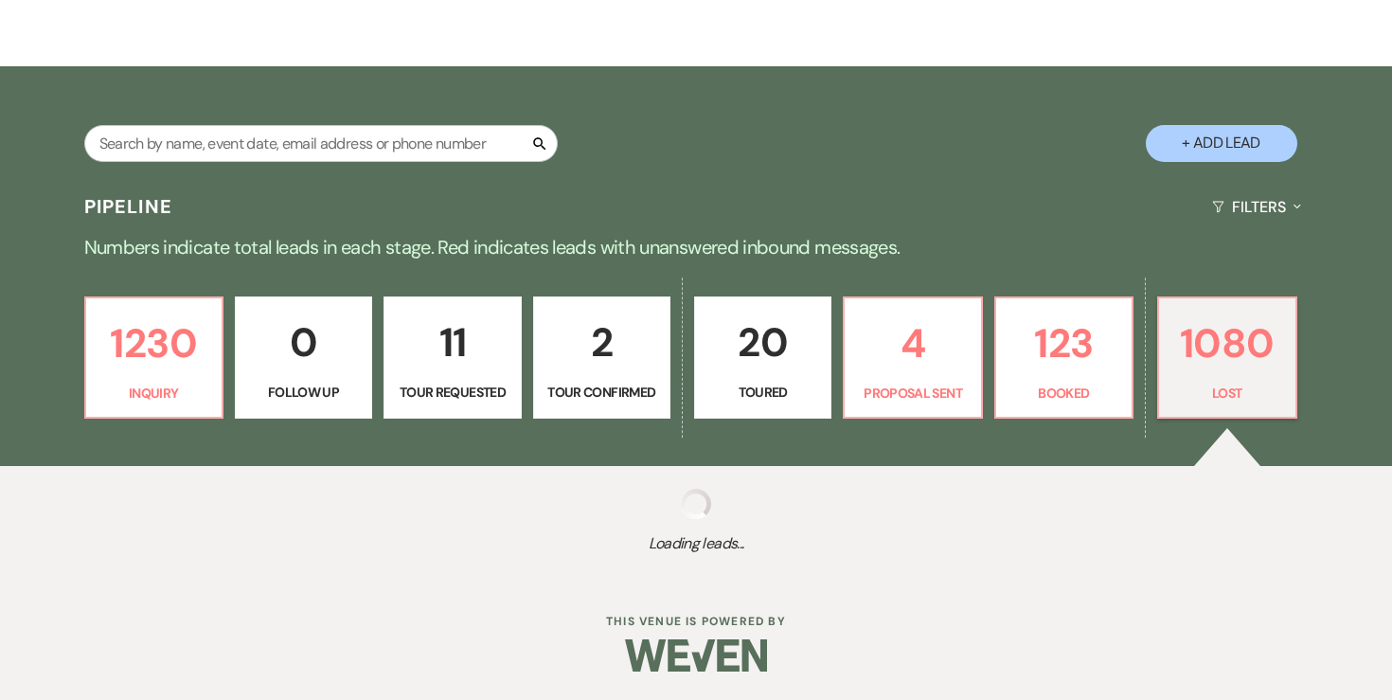
select select "8"
select select "5"
select select "8"
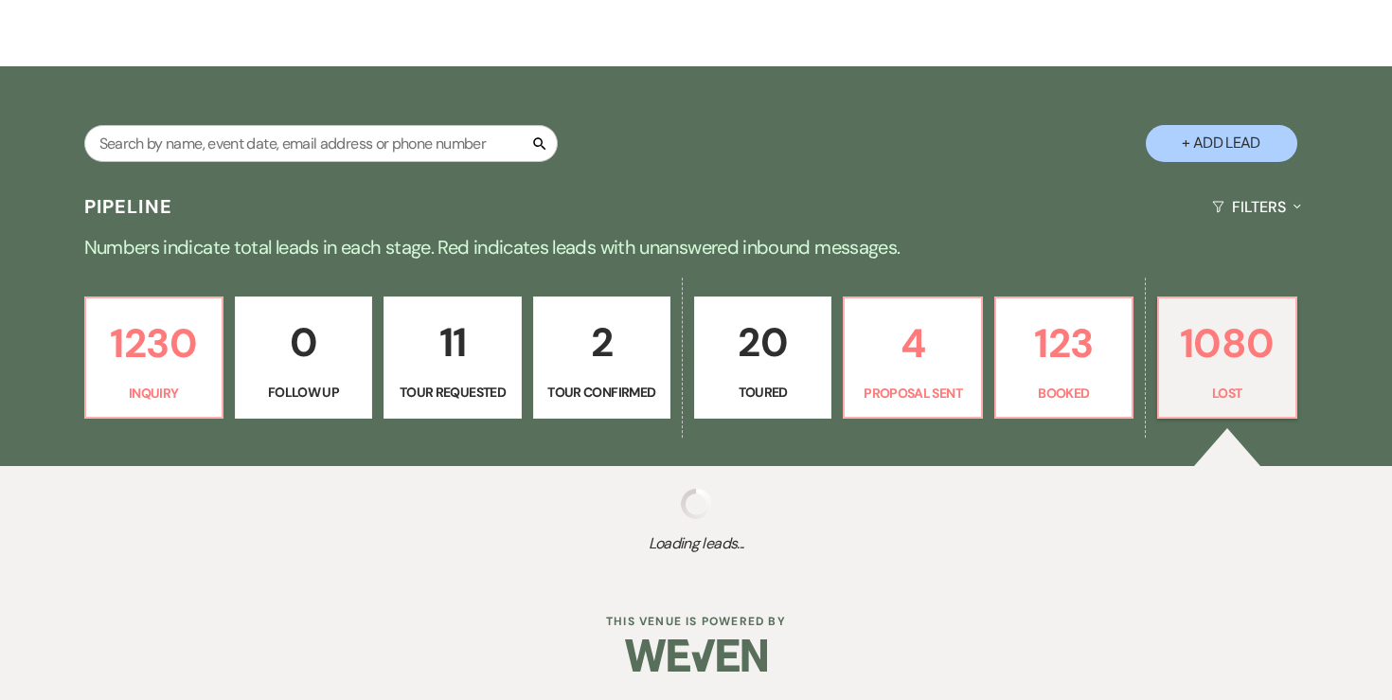
select select "8"
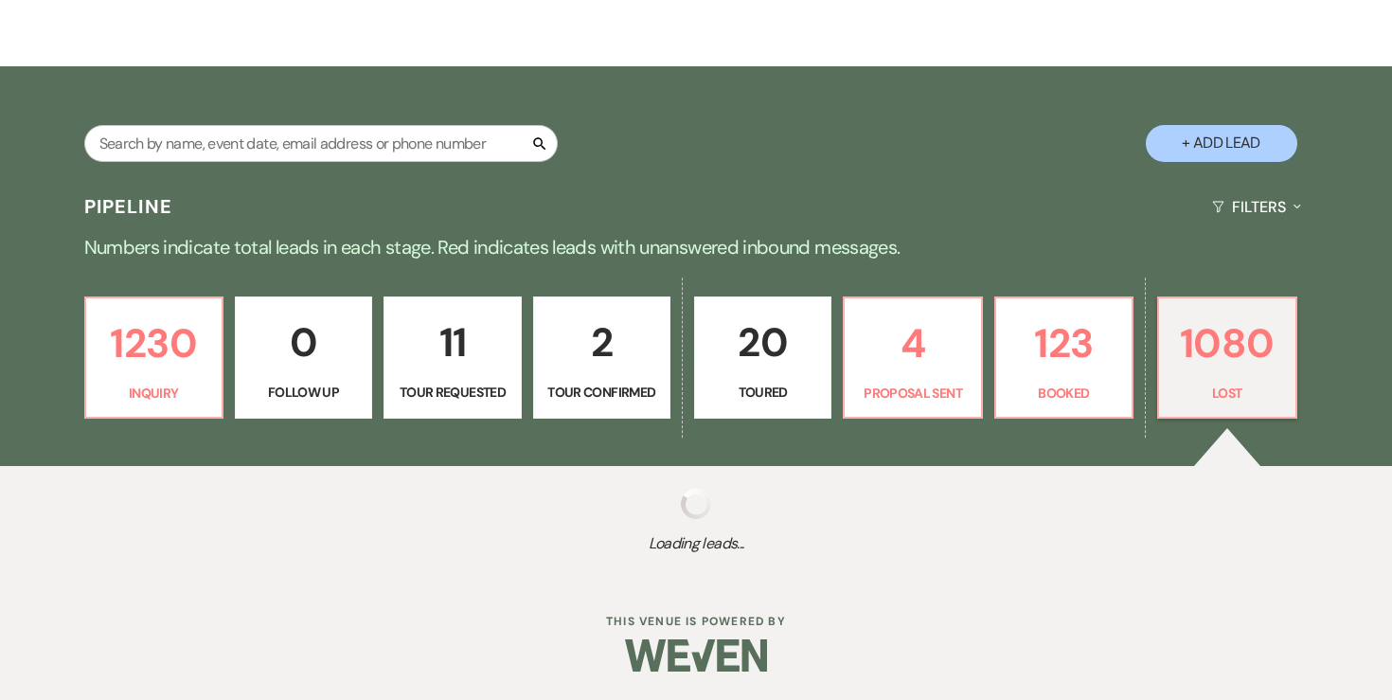
select select "8"
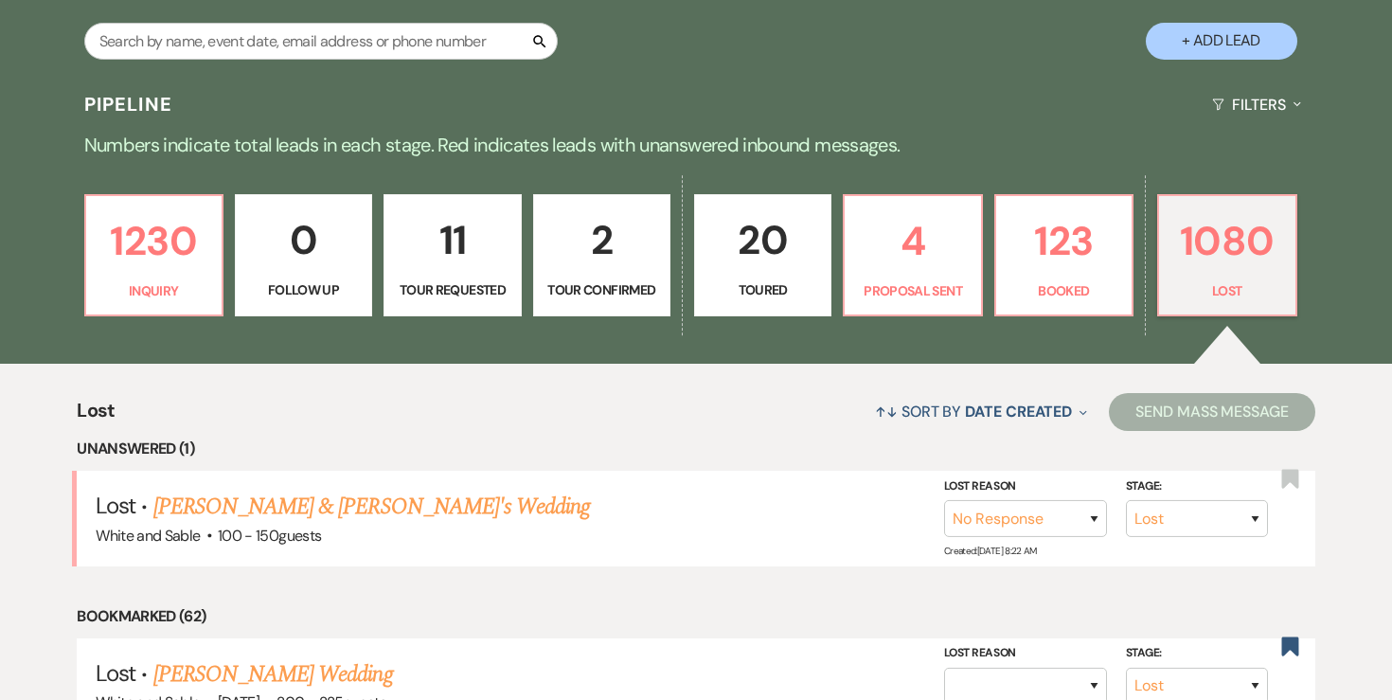
scroll to position [372, 0]
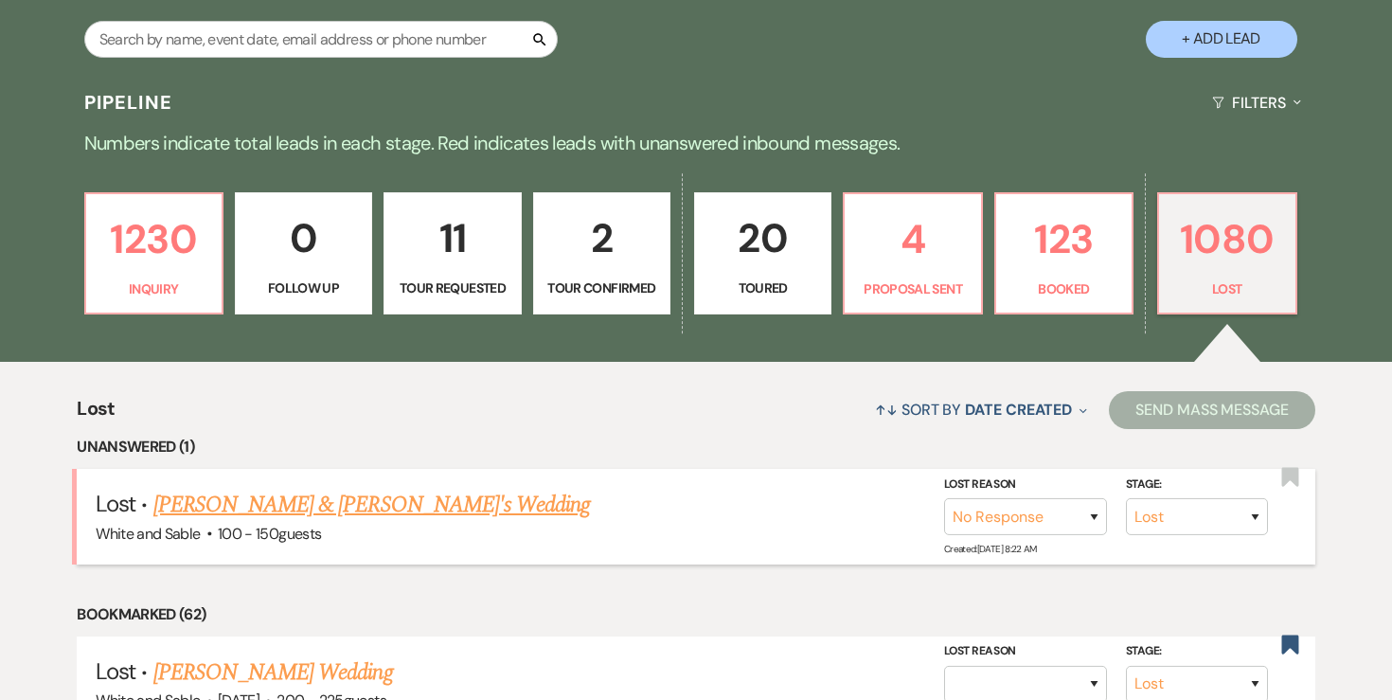
click at [471, 509] on link "[PERSON_NAME] & [PERSON_NAME]'s Wedding" at bounding box center [371, 505] width 437 height 34
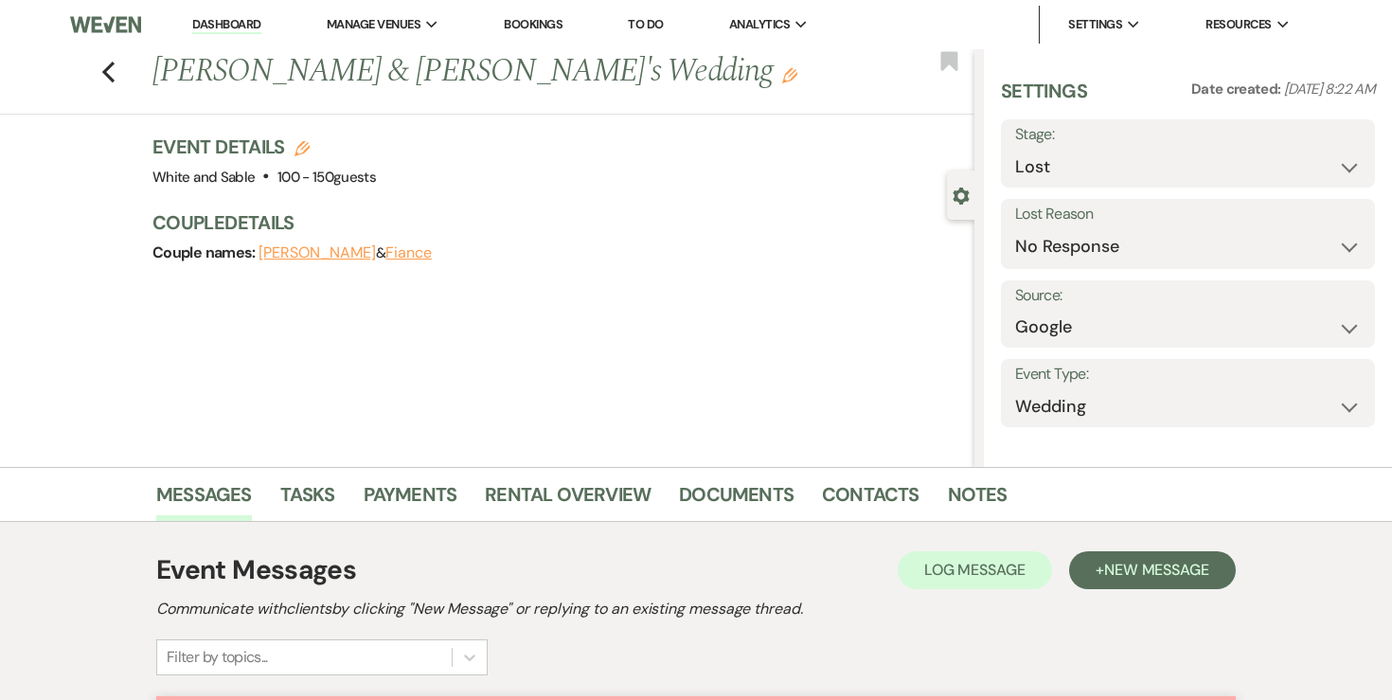
scroll to position [13, 0]
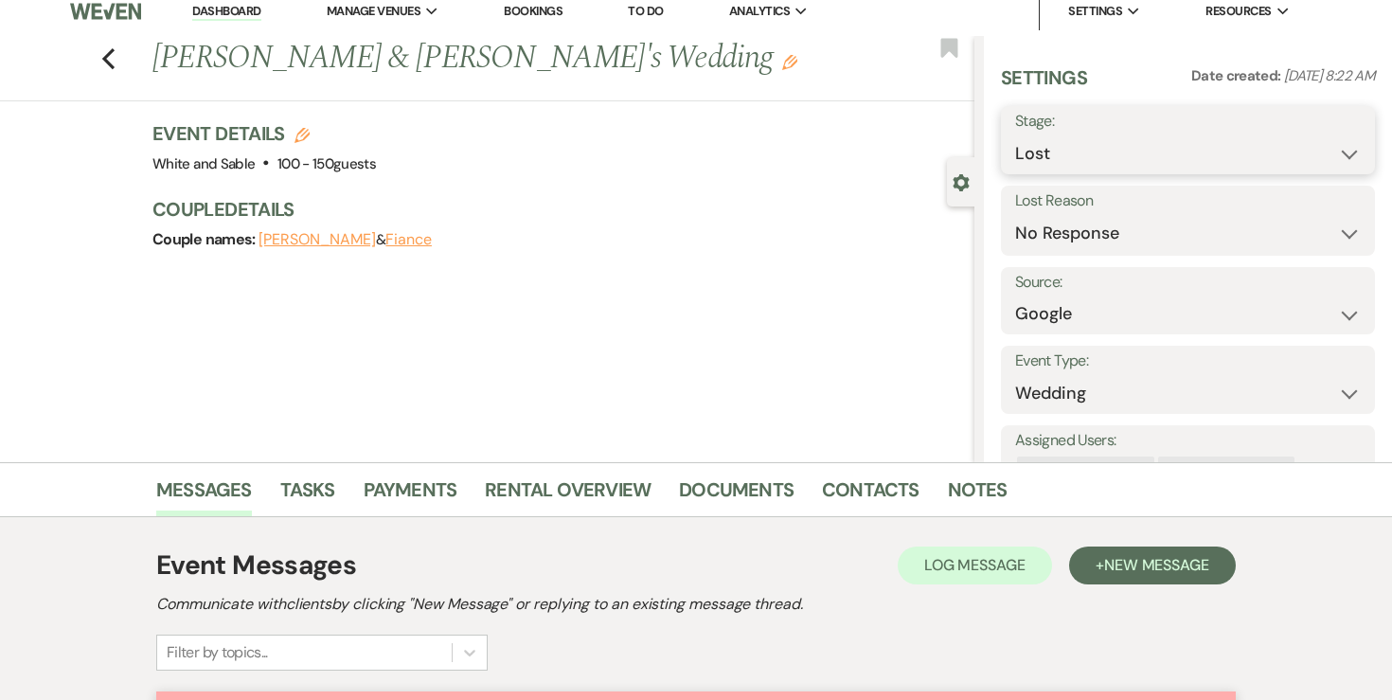
click at [1097, 145] on select "Inquiry Follow Up Tour Requested Tour Confirmed Toured Proposal Sent Booked Lost" at bounding box center [1188, 153] width 346 height 37
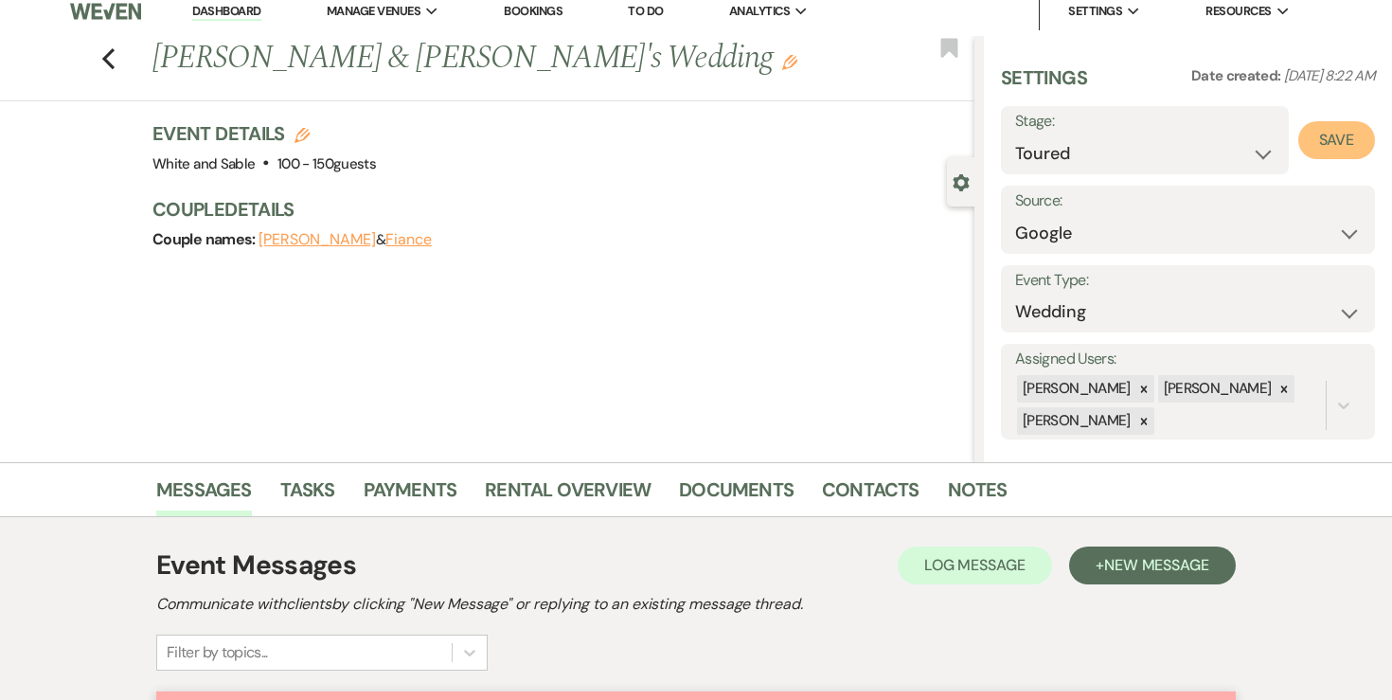
click at [1356, 123] on button "Save" at bounding box center [1336, 140] width 77 height 38
click at [117, 69] on div "Previous [PERSON_NAME] & [PERSON_NAME]'s Wedding Edit Bookmark" at bounding box center [483, 68] width 984 height 65
click at [109, 62] on use "button" at bounding box center [108, 58] width 12 height 21
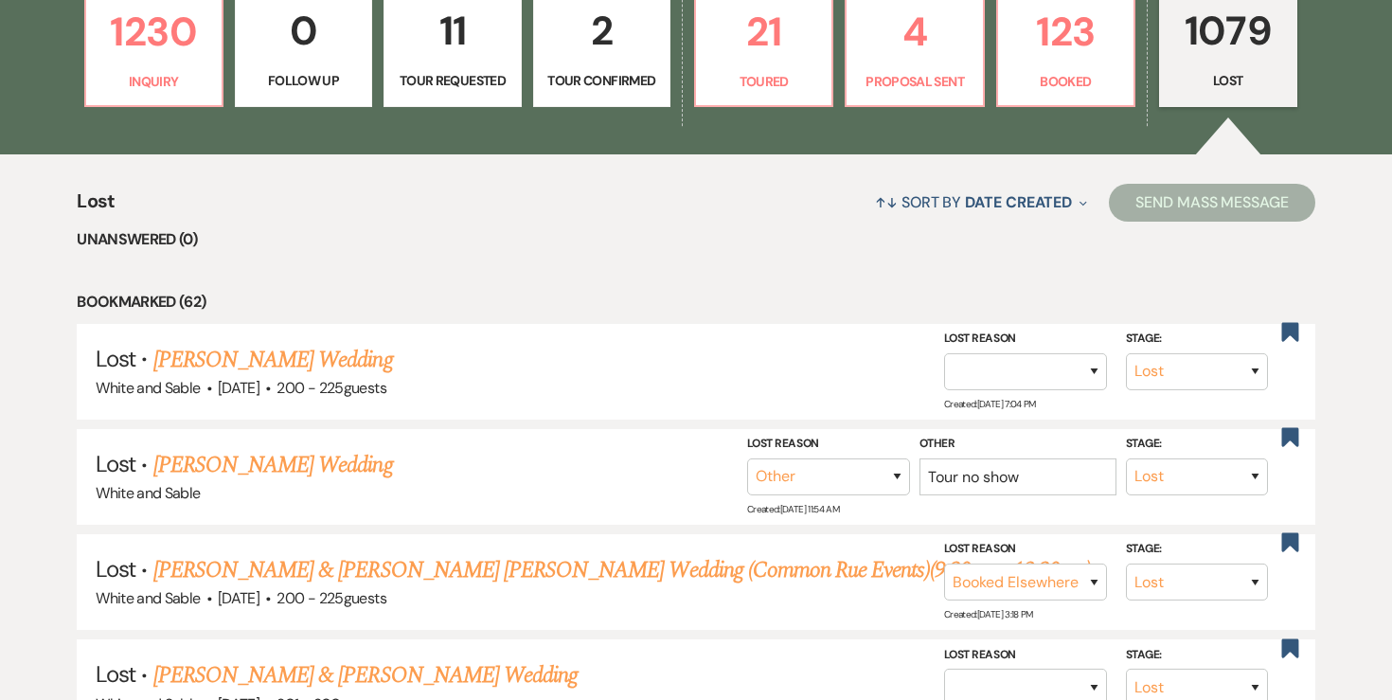
scroll to position [586, 0]
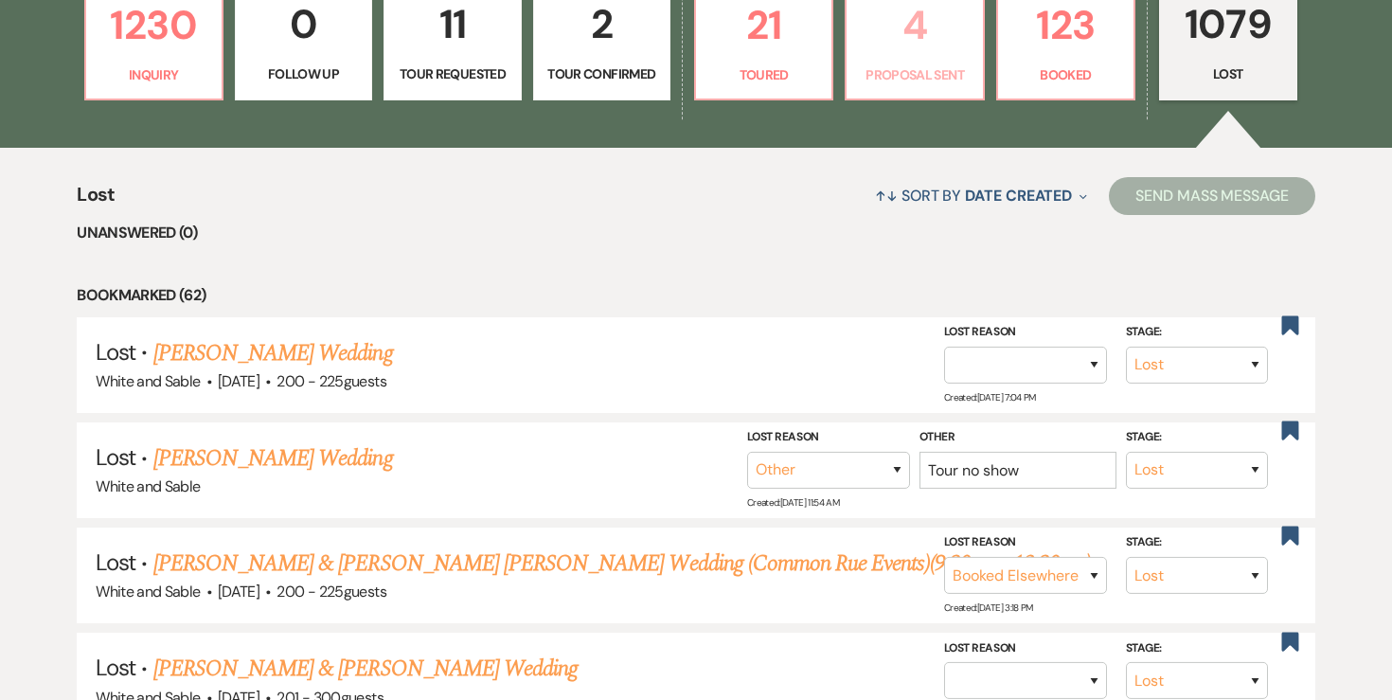
click at [873, 43] on p "4" at bounding box center [914, 24] width 113 height 63
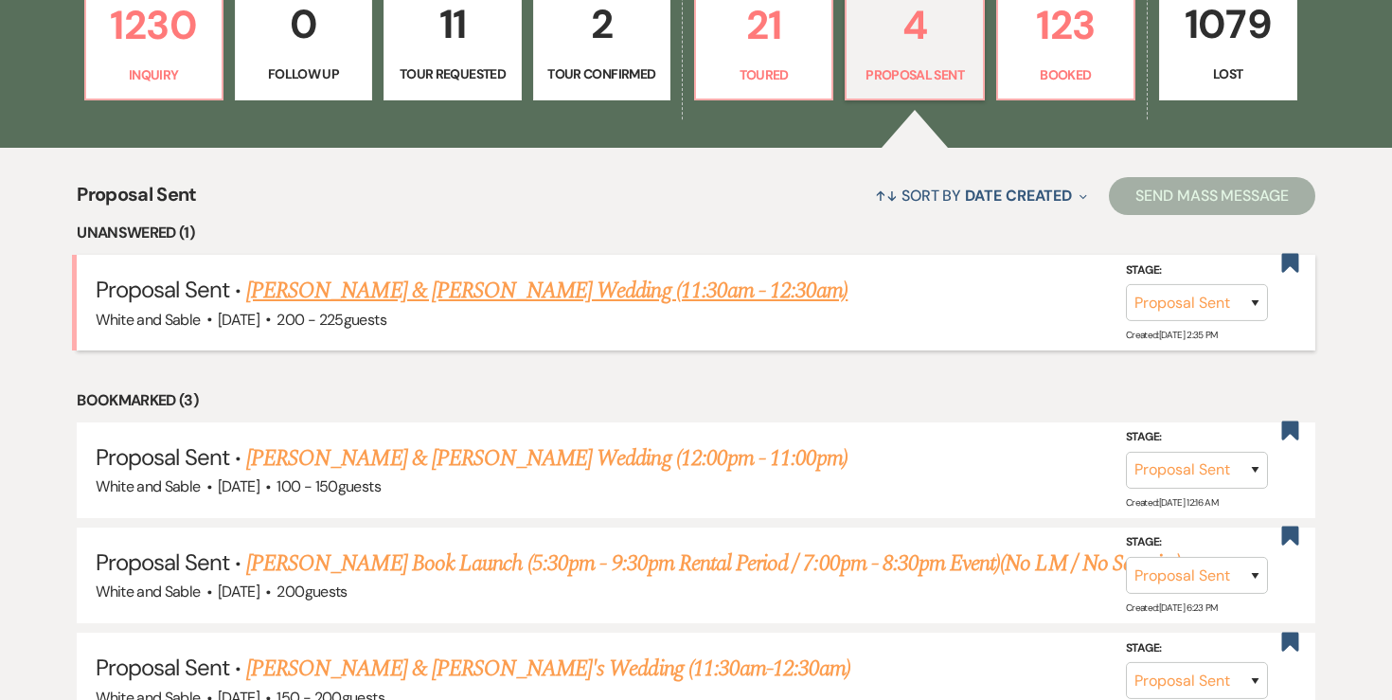
click at [578, 288] on link "[PERSON_NAME] & [PERSON_NAME] Wedding (11:30am - 12:30am)" at bounding box center [546, 291] width 601 height 34
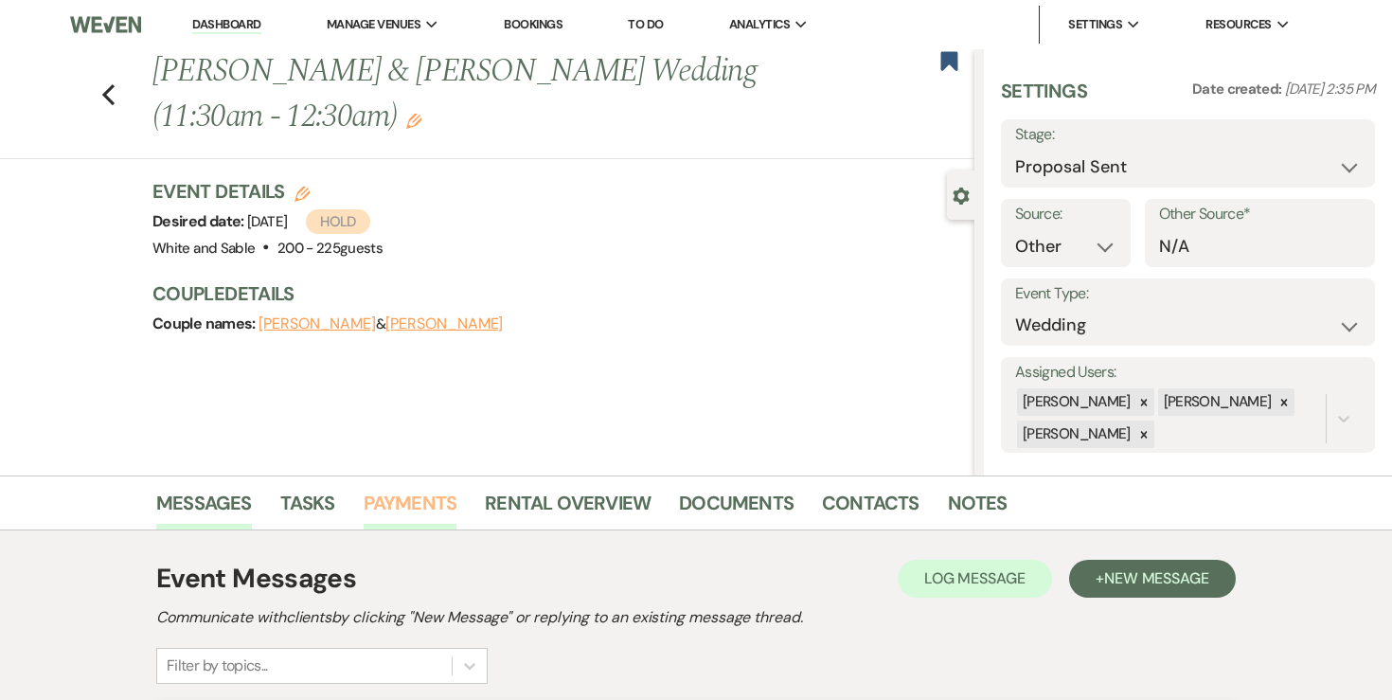
click at [411, 511] on link "Payments" at bounding box center [411, 509] width 94 height 42
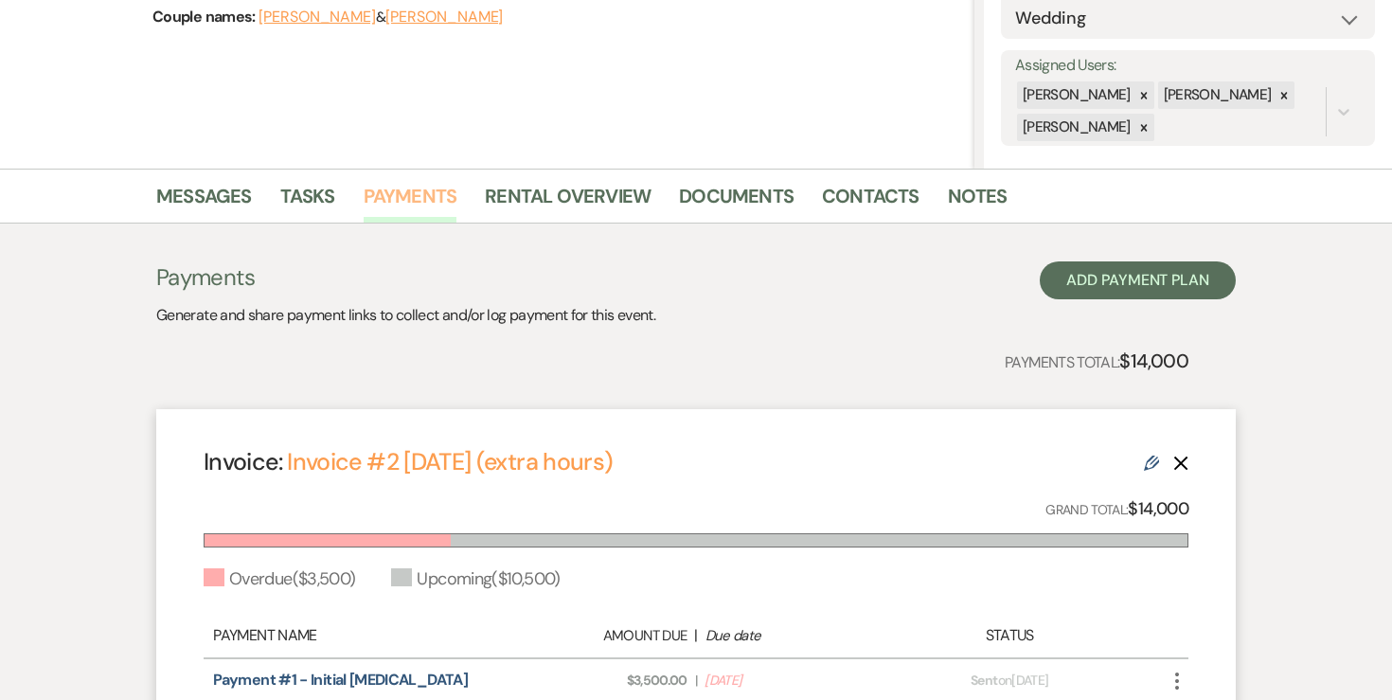
scroll to position [321, 0]
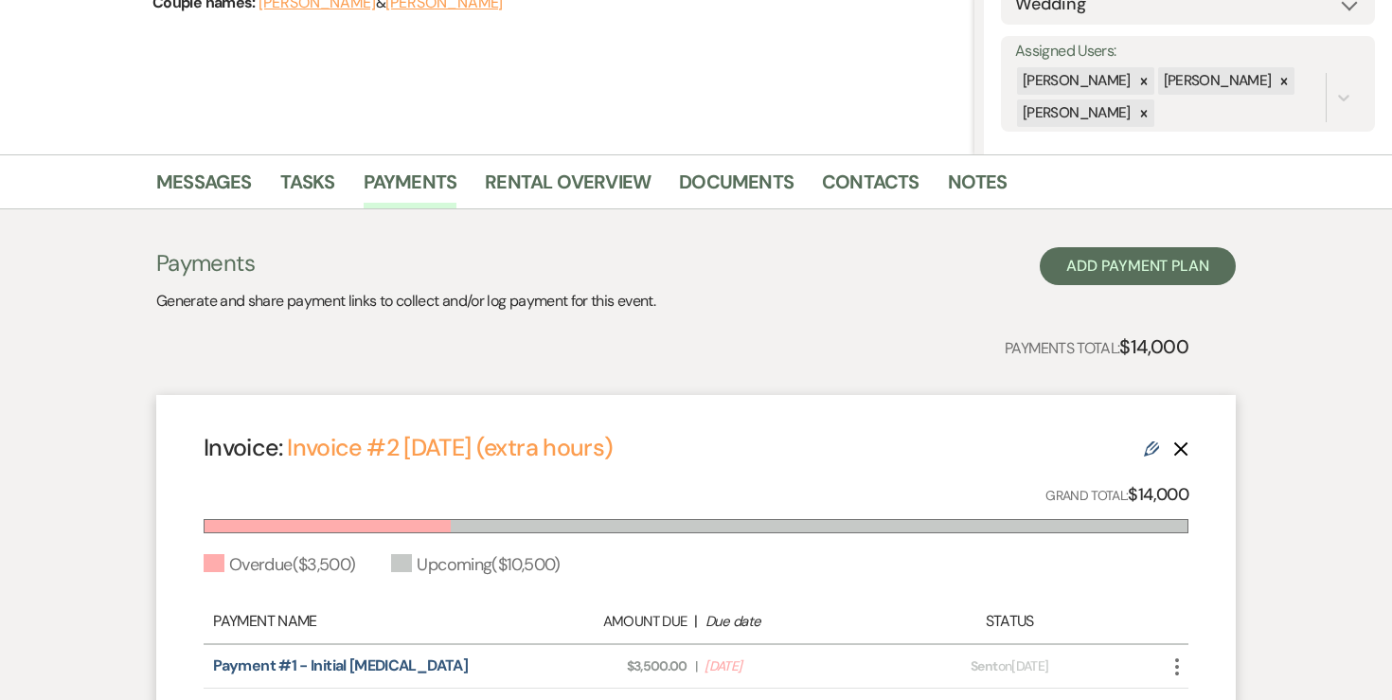
click at [1147, 449] on icon "Edit" at bounding box center [1151, 448] width 15 height 15
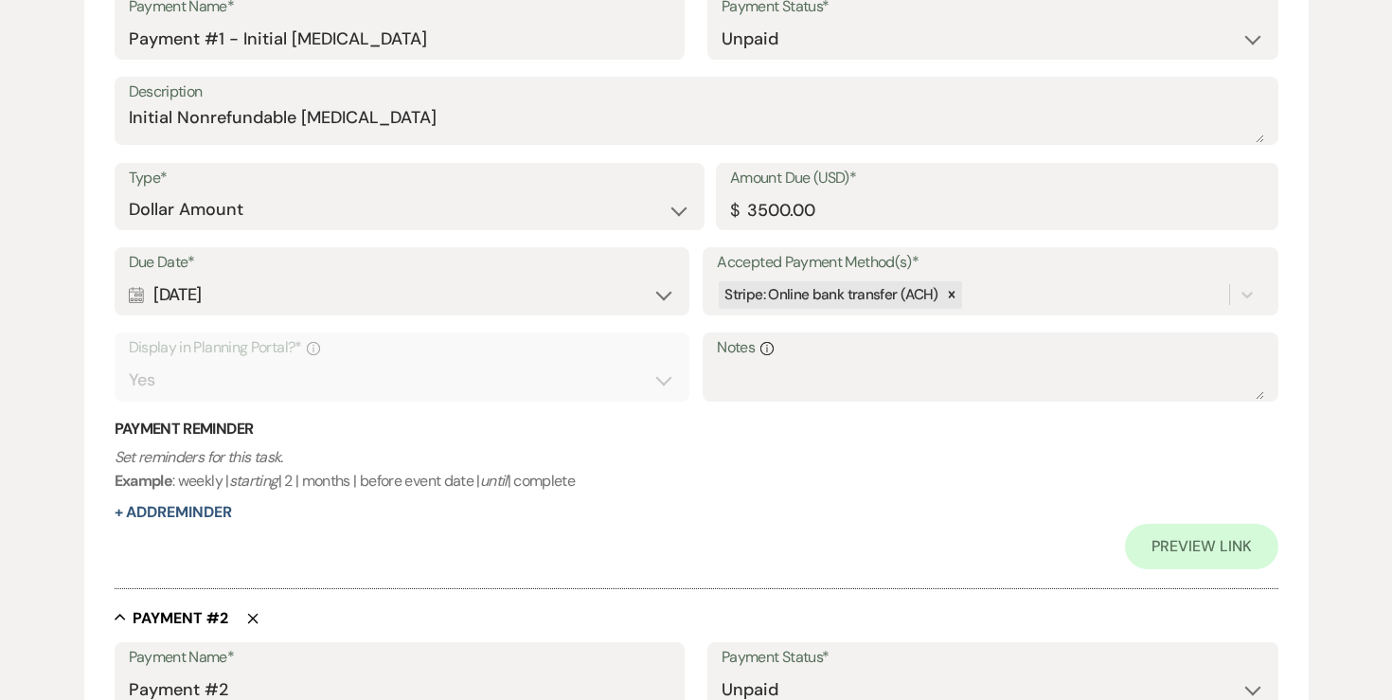
scroll to position [586, 0]
click at [589, 290] on div "Calendar [DATE] Expand" at bounding box center [402, 293] width 546 height 37
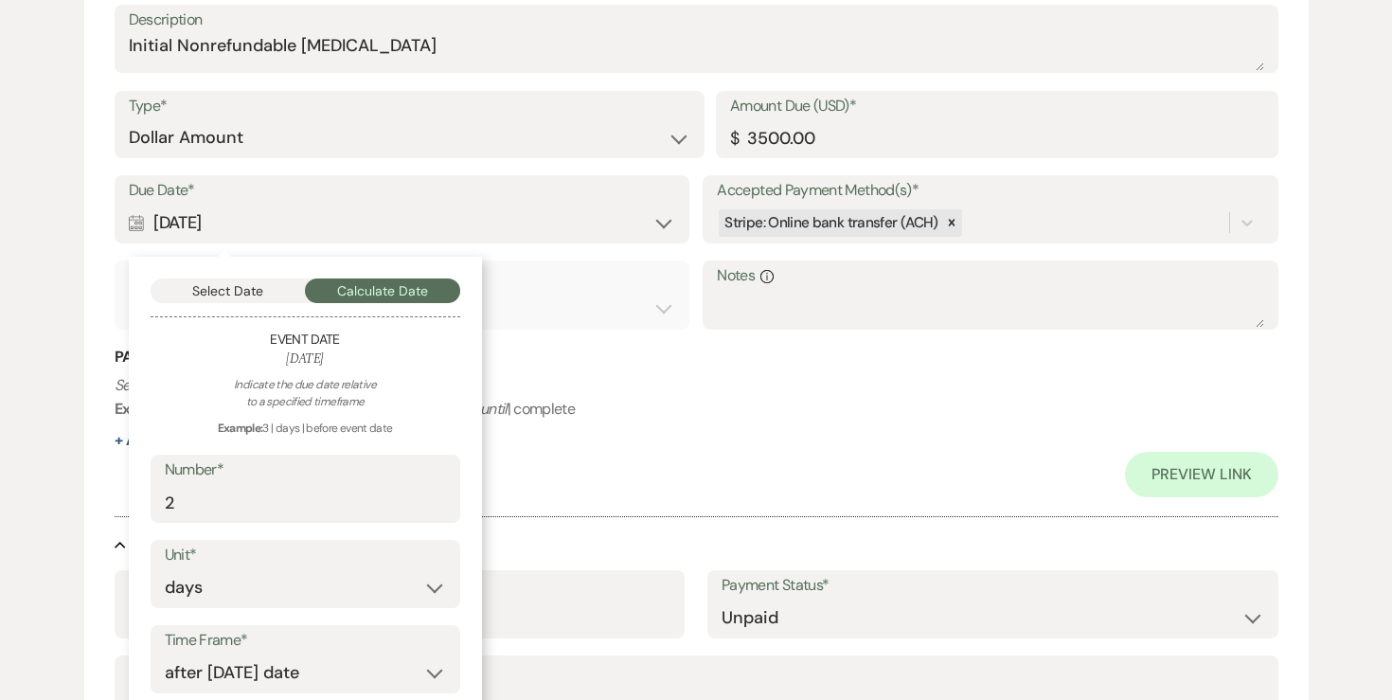
scroll to position [688, 0]
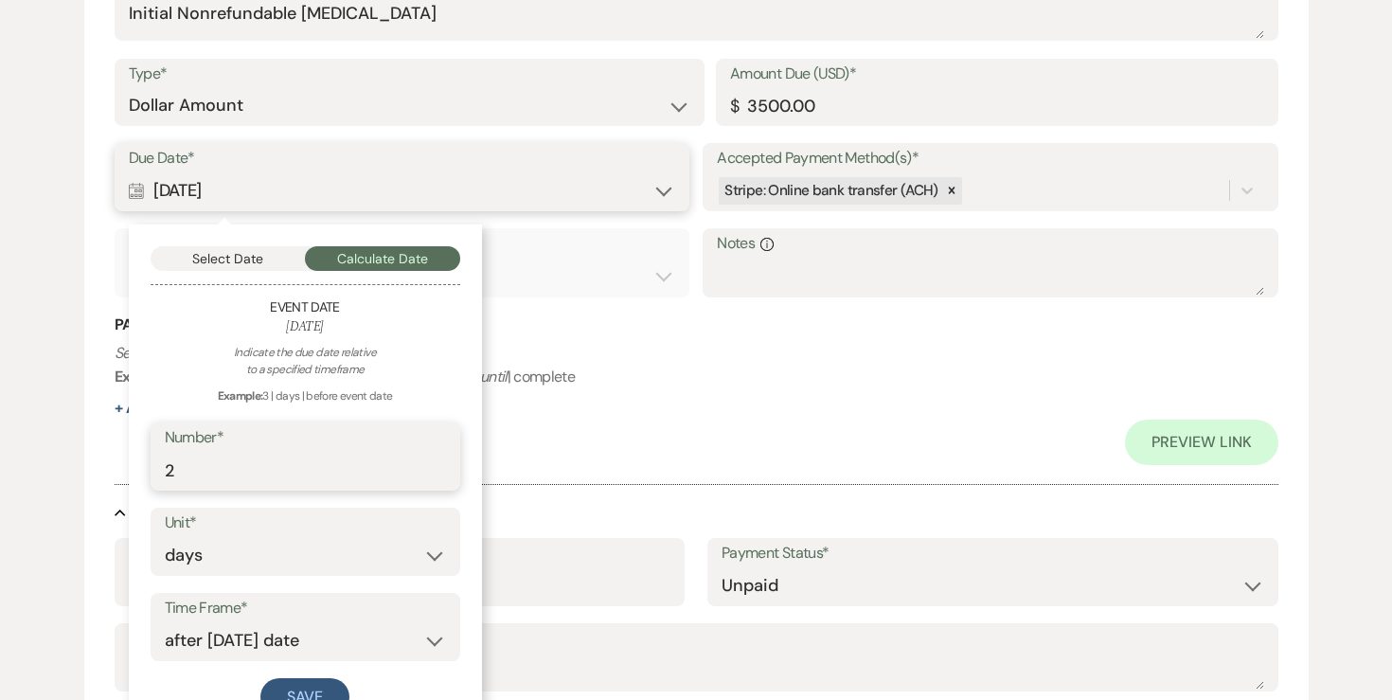
click at [395, 476] on input "2" at bounding box center [305, 470] width 281 height 37
click at [312, 685] on button "Save" at bounding box center [304, 697] width 89 height 38
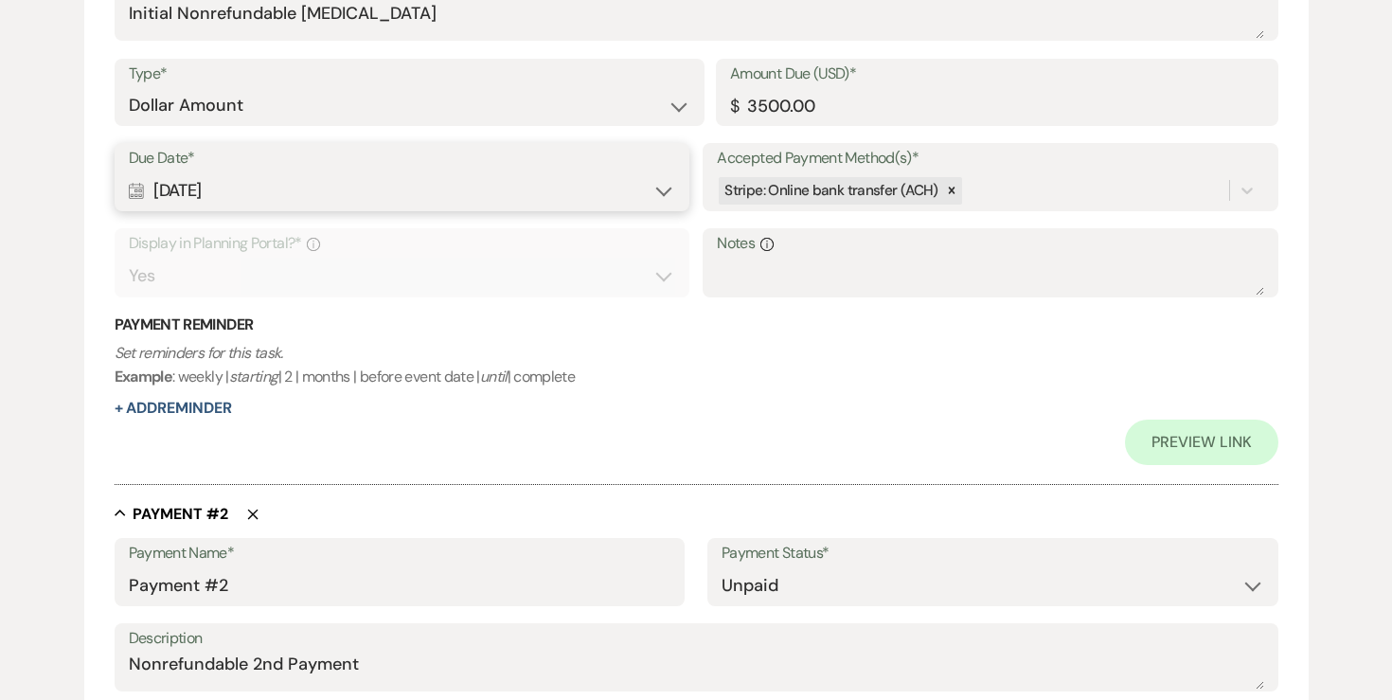
click at [405, 195] on div "Calendar [DATE] Expand" at bounding box center [402, 190] width 546 height 37
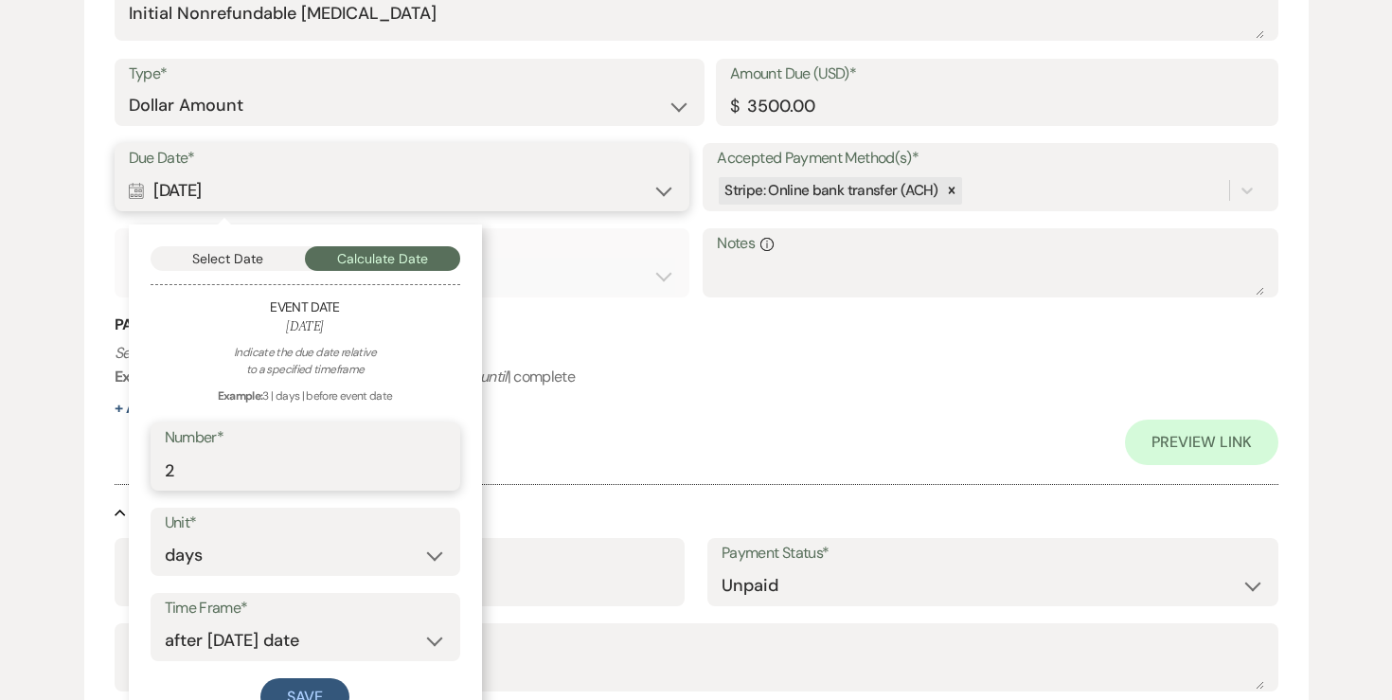
click at [237, 488] on input "2" at bounding box center [305, 470] width 281 height 37
click at [237, 472] on input "2" at bounding box center [305, 470] width 281 height 37
click at [298, 694] on button "Save" at bounding box center [304, 697] width 89 height 38
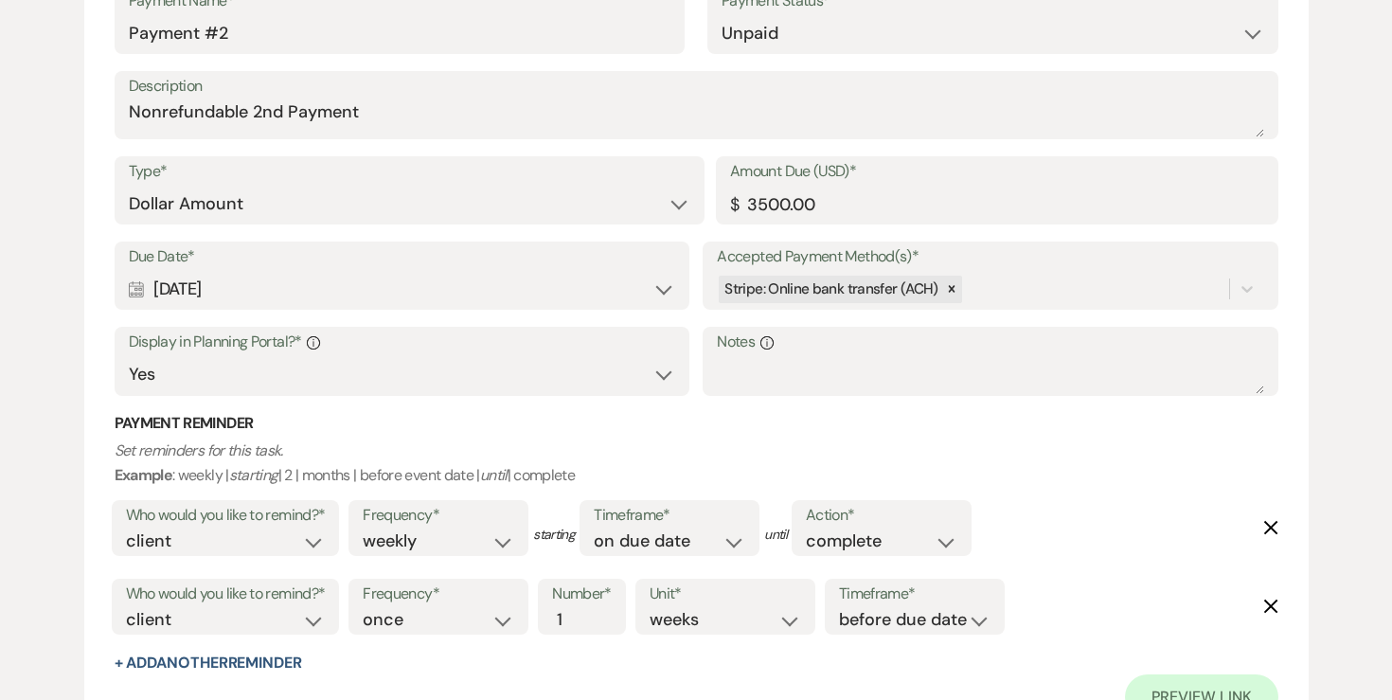
scroll to position [1245, 0]
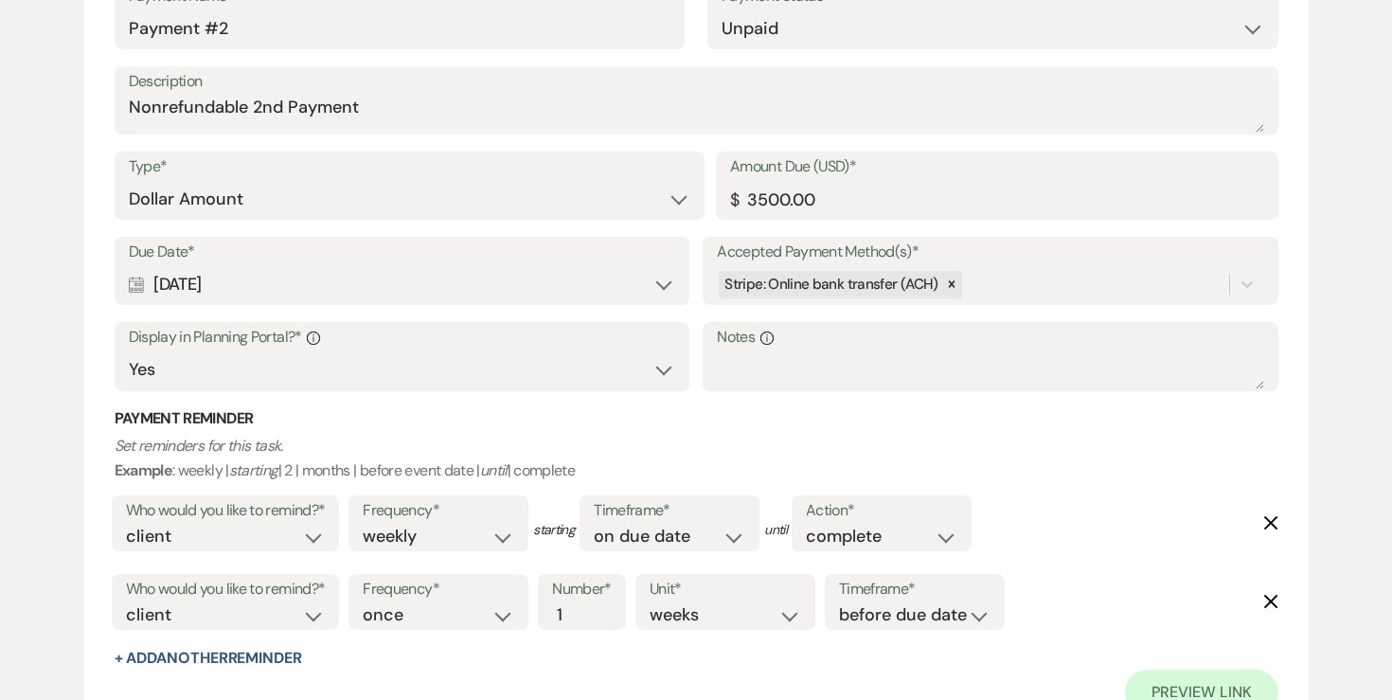
click at [361, 281] on div "Calendar [DATE] Expand" at bounding box center [402, 284] width 546 height 37
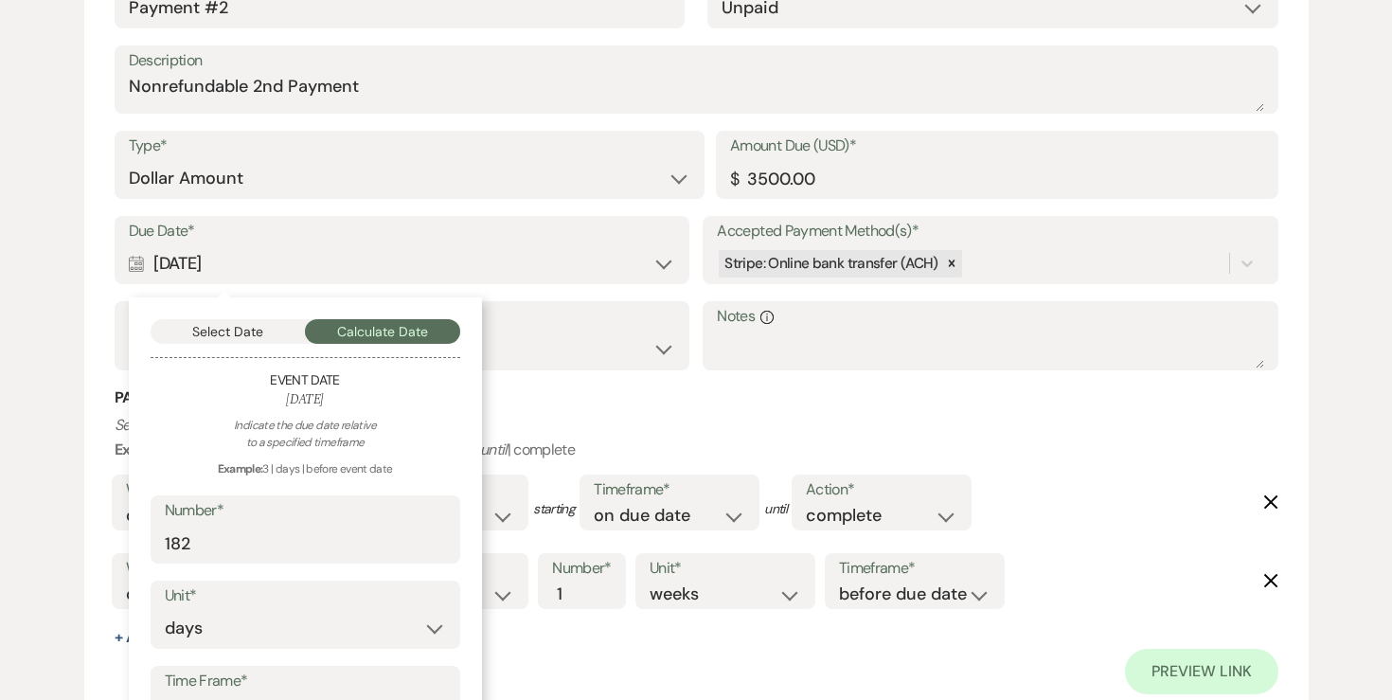
scroll to position [1264, 0]
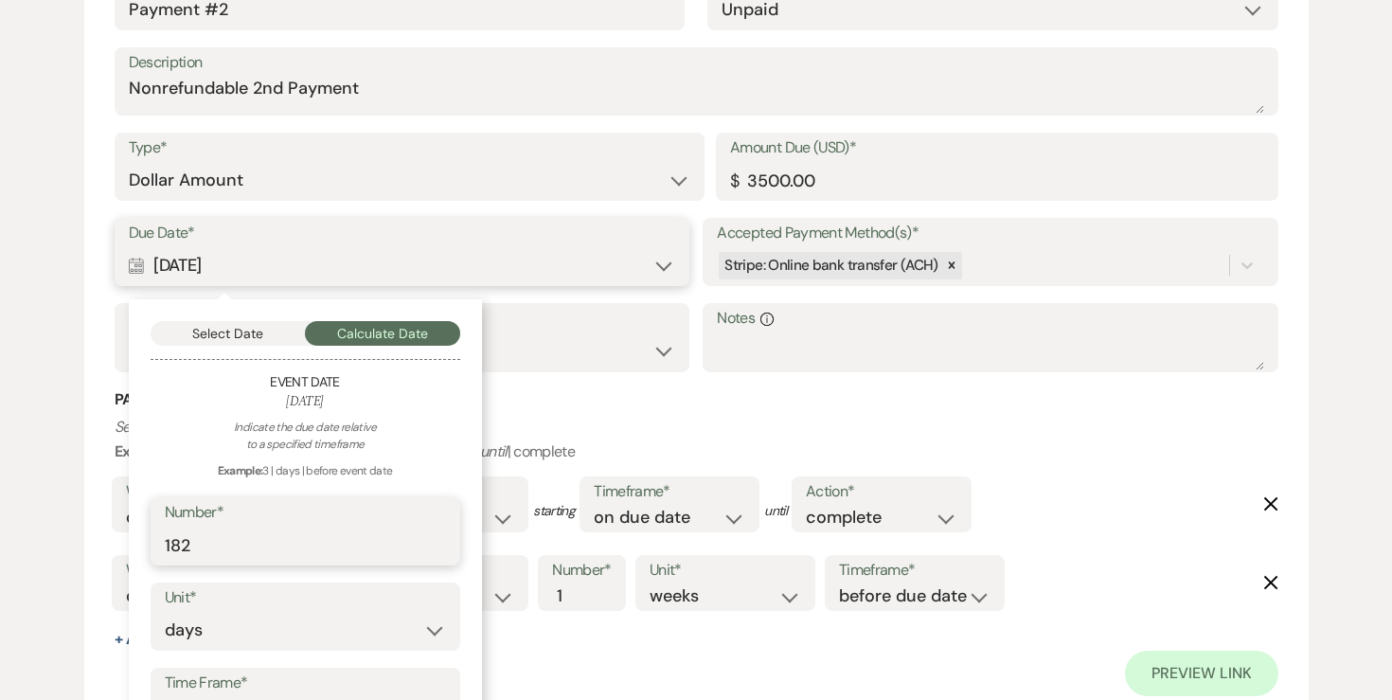
click at [287, 540] on input "182" at bounding box center [305, 544] width 281 height 37
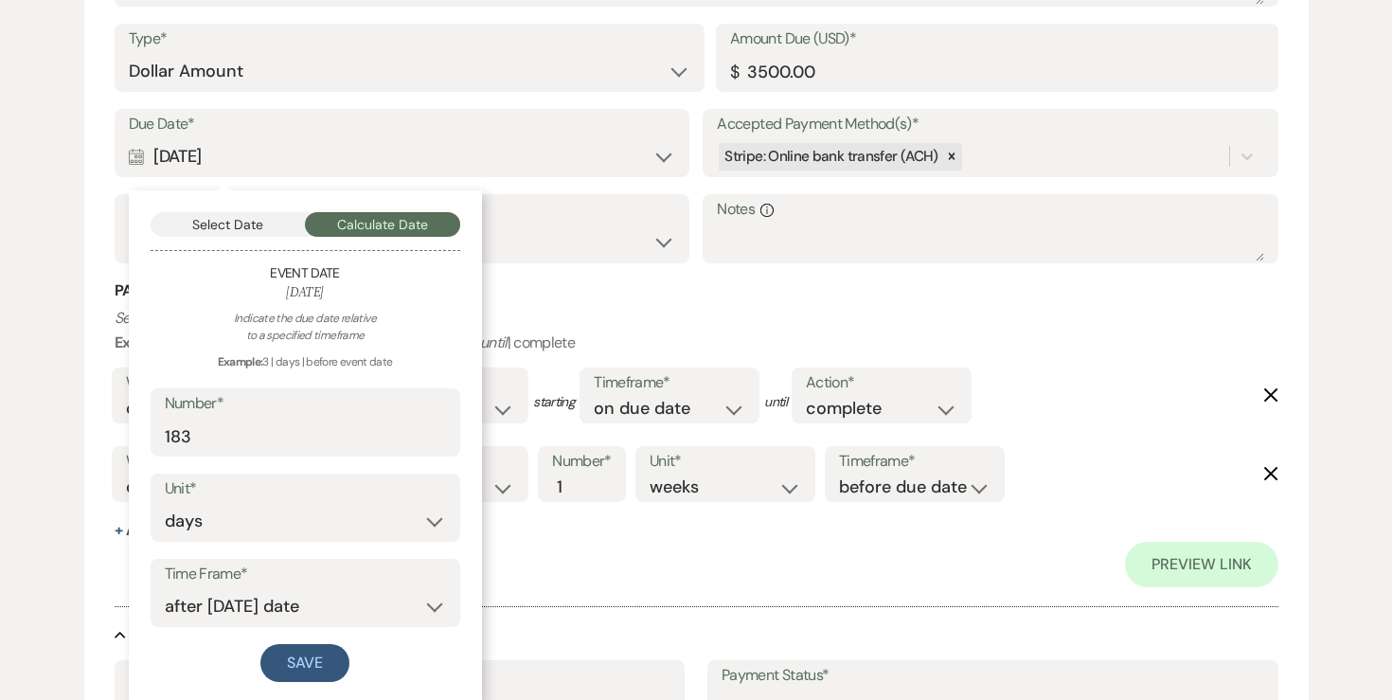
scroll to position [1420, 0]
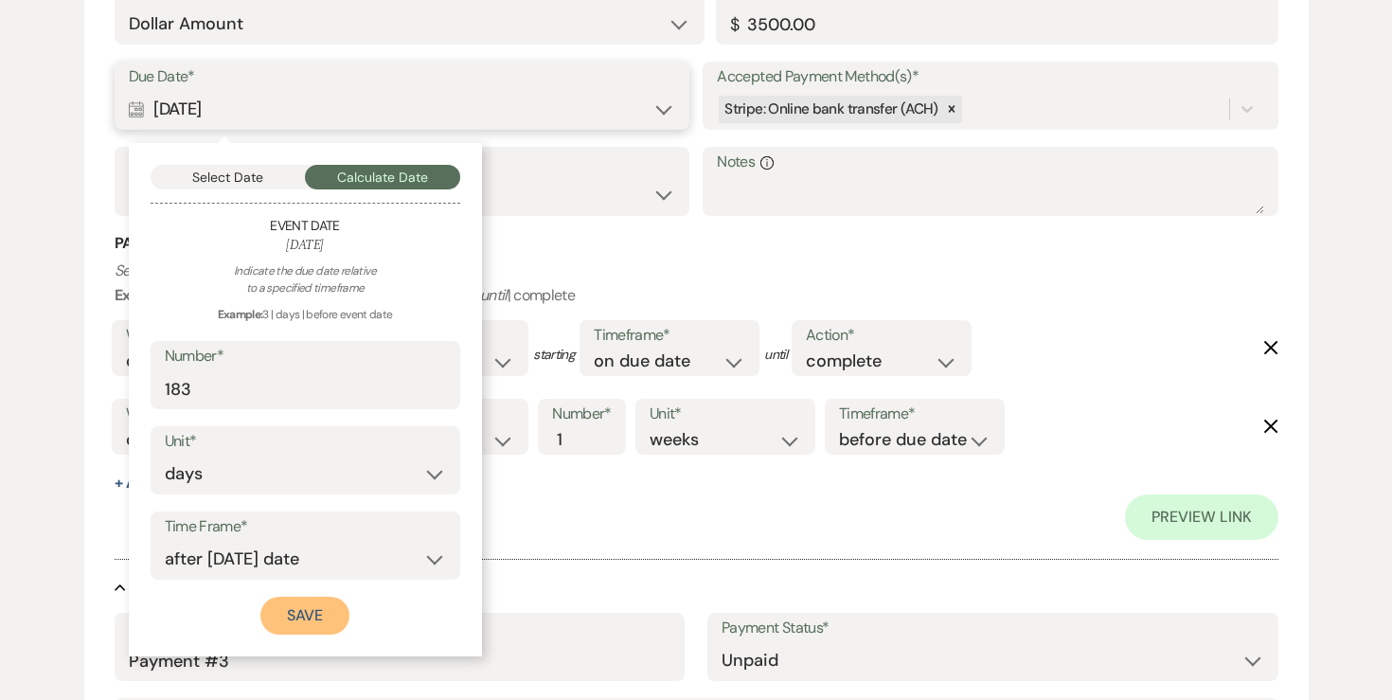
click at [288, 606] on button "Save" at bounding box center [304, 615] width 89 height 38
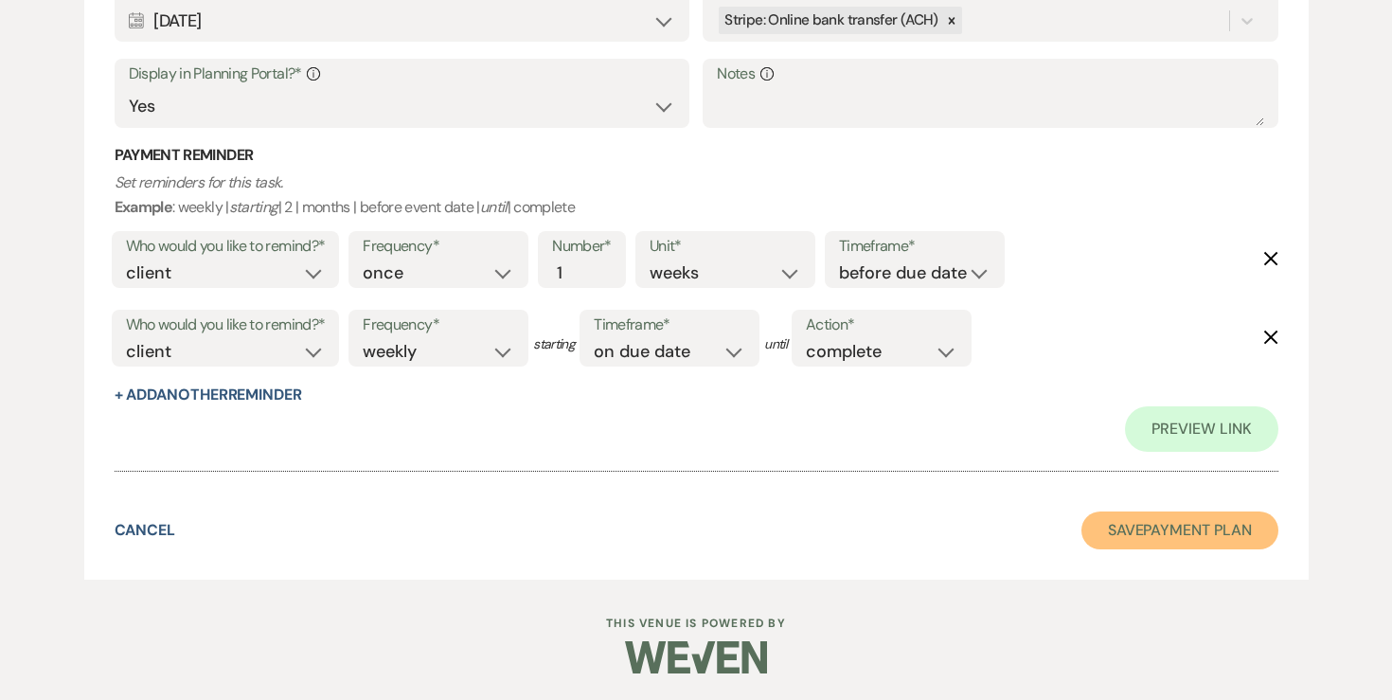
click at [1220, 519] on button "Save Payment Plan" at bounding box center [1179, 530] width 197 height 38
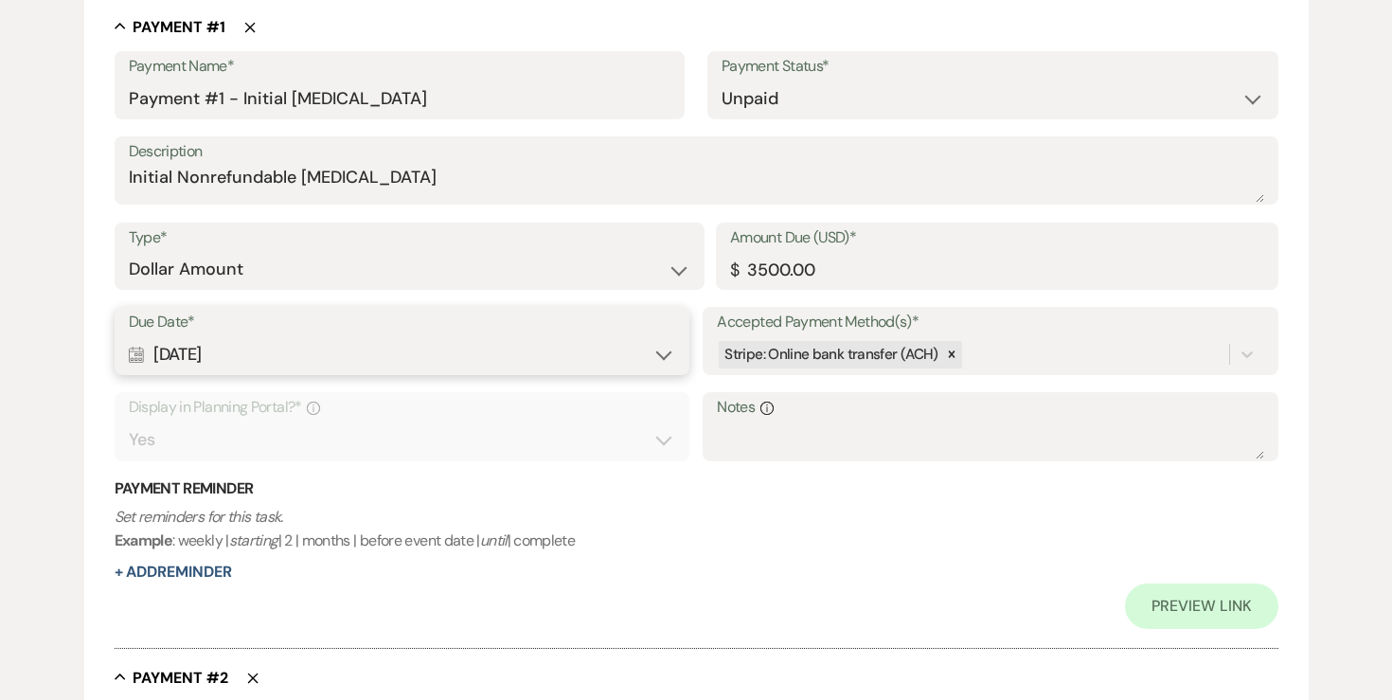
scroll to position [0, 0]
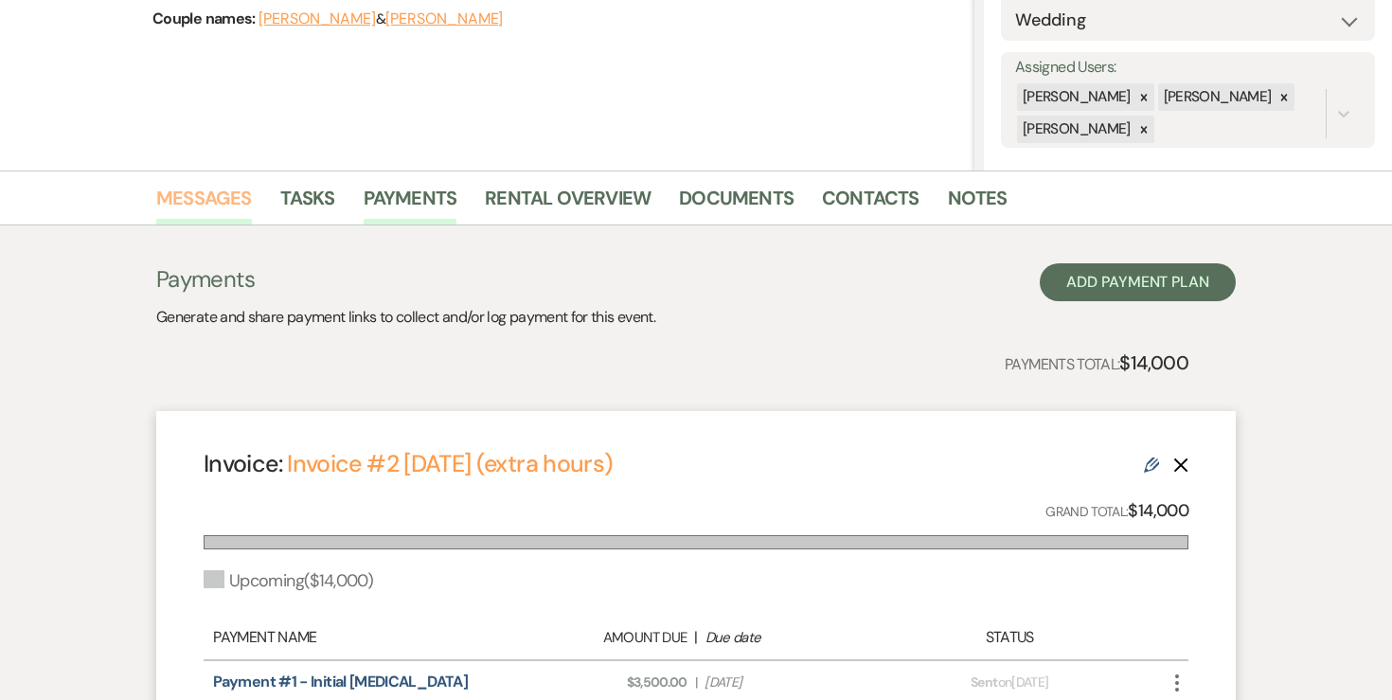
click at [242, 199] on link "Messages" at bounding box center [204, 204] width 96 height 42
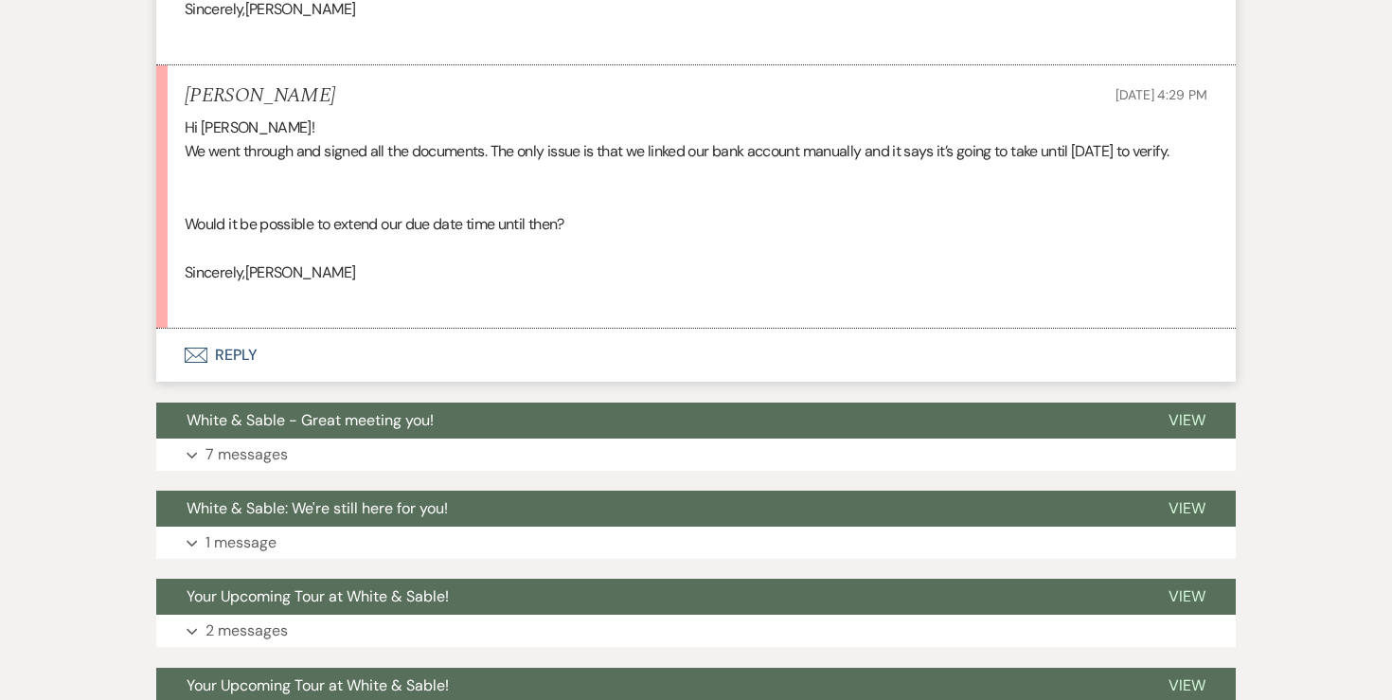
scroll to position [4793, 0]
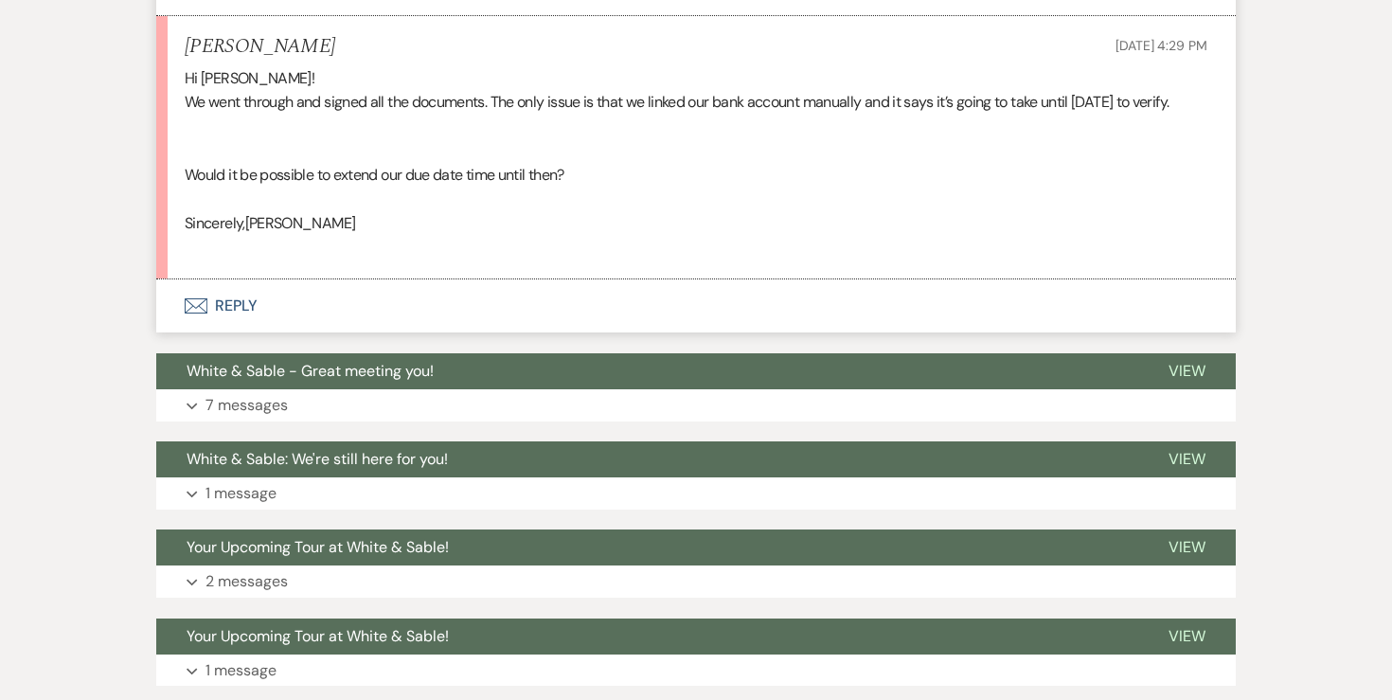
click at [228, 309] on button "Envelope Reply" at bounding box center [695, 305] width 1079 height 53
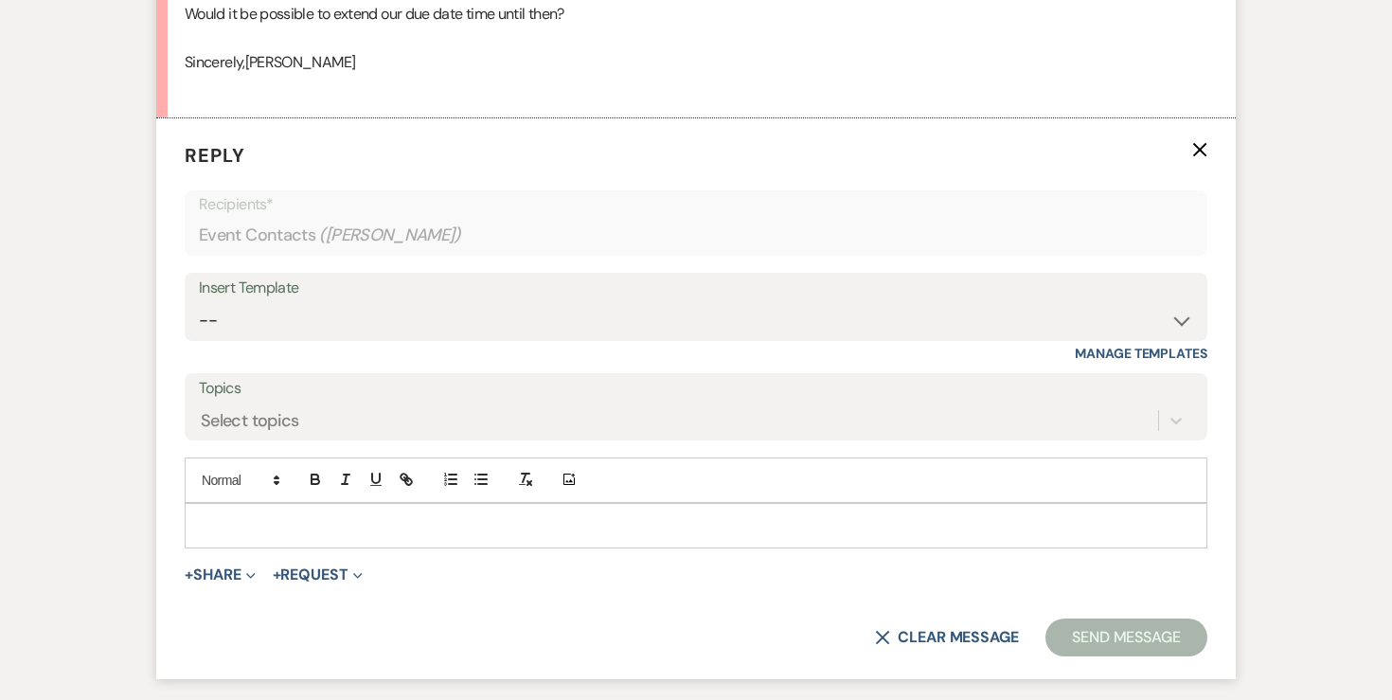
scroll to position [5003, 0]
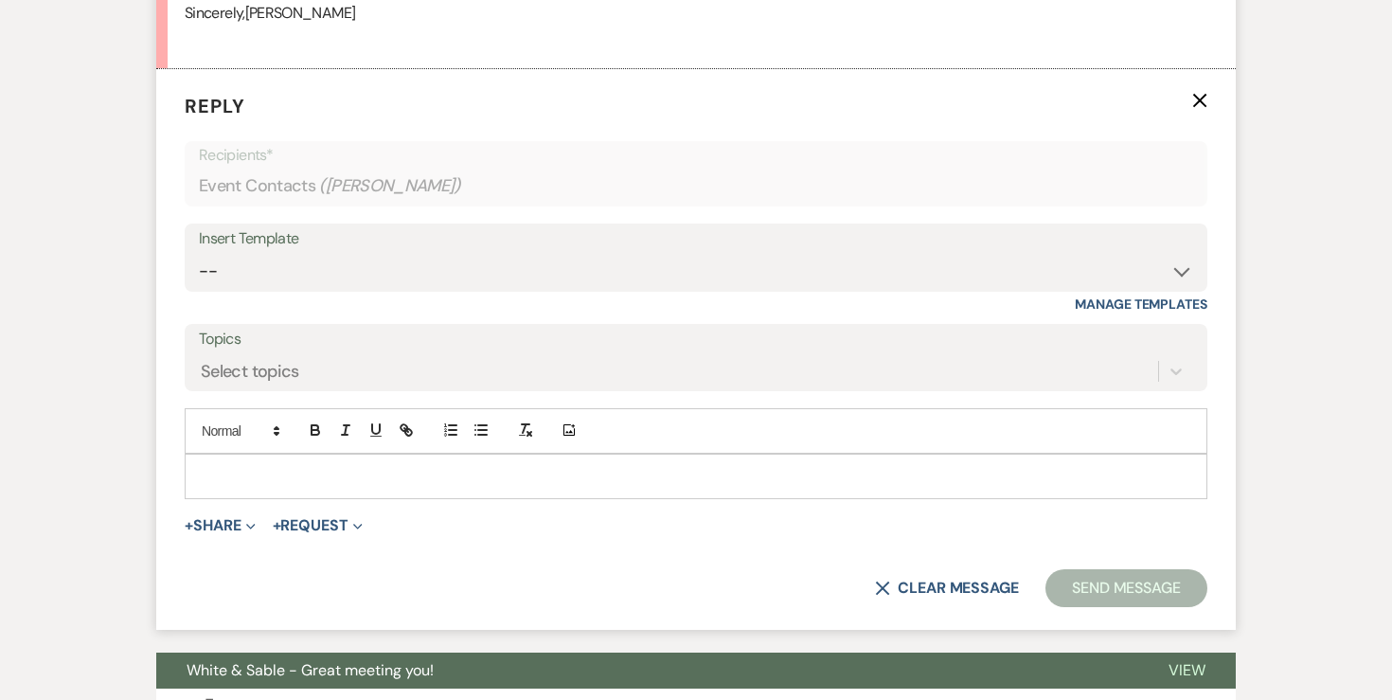
click at [406, 457] on div at bounding box center [696, 476] width 1021 height 44
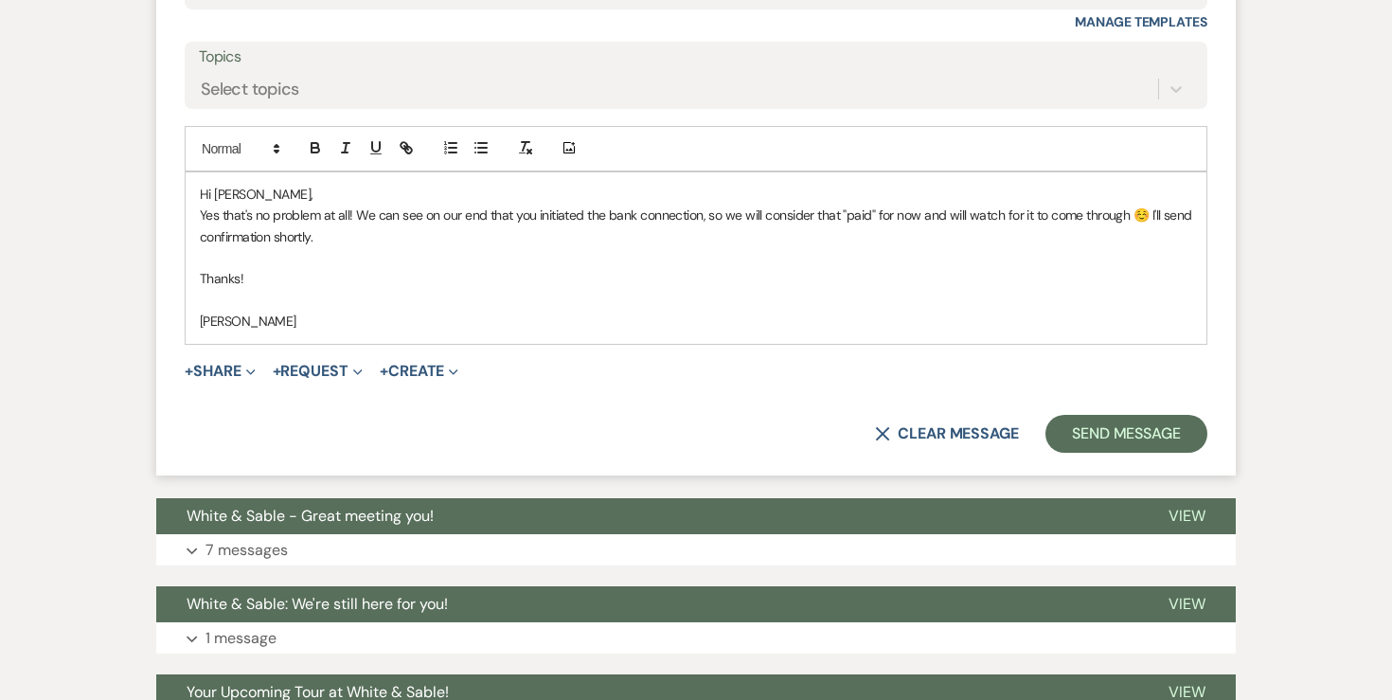
scroll to position [5315, 0]
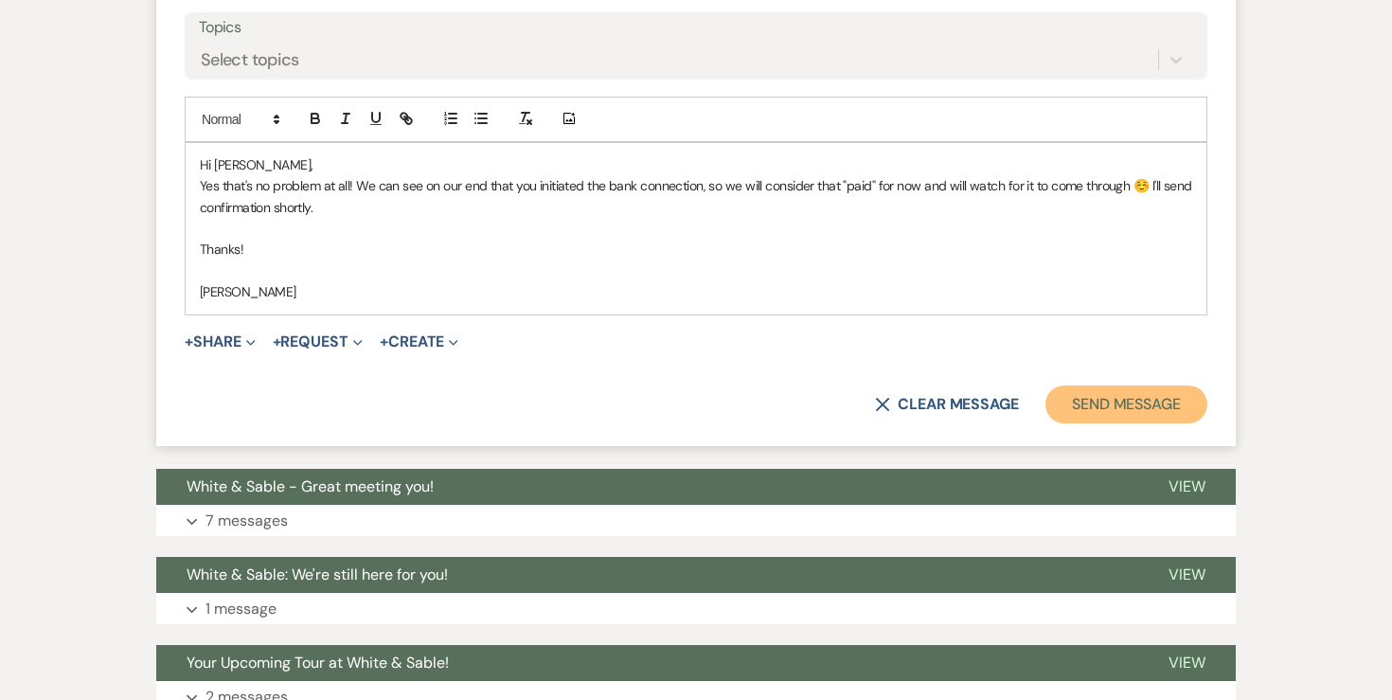
click at [1068, 410] on button "Send Message" at bounding box center [1126, 404] width 162 height 38
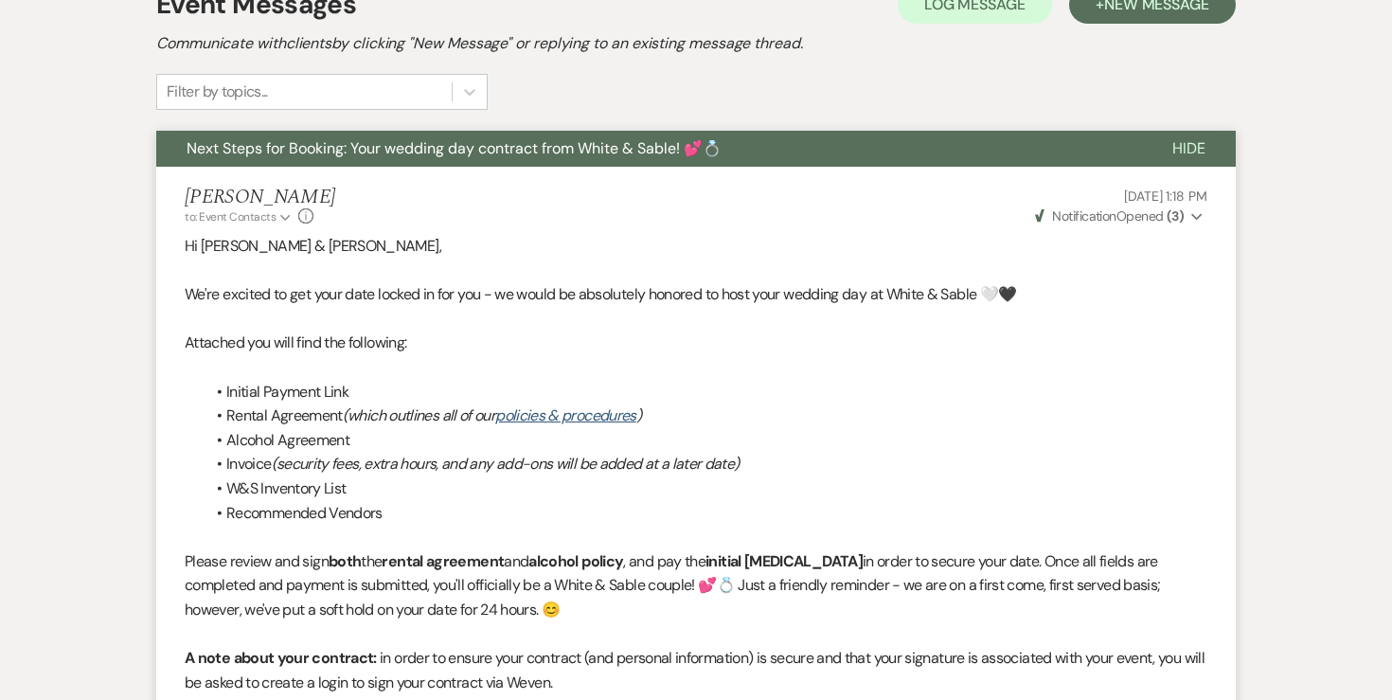
scroll to position [0, 0]
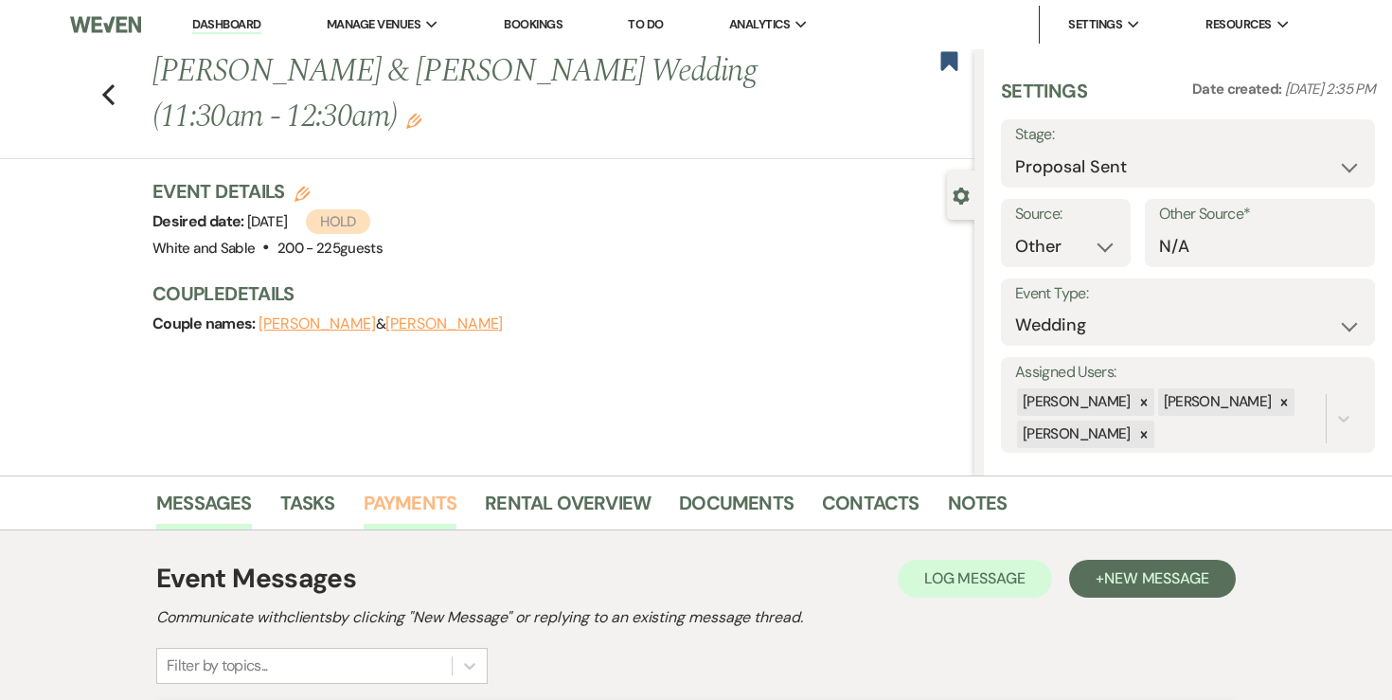
click at [450, 502] on link "Payments" at bounding box center [411, 509] width 94 height 42
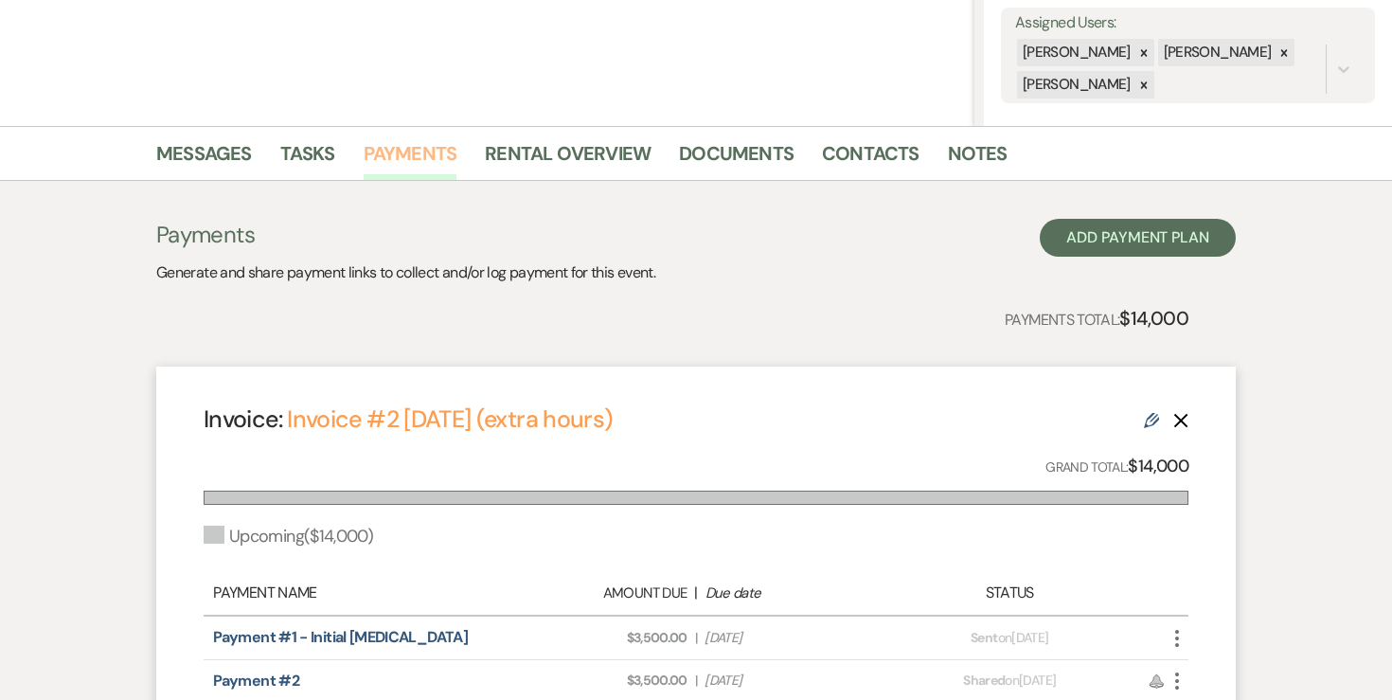
scroll to position [324, 0]
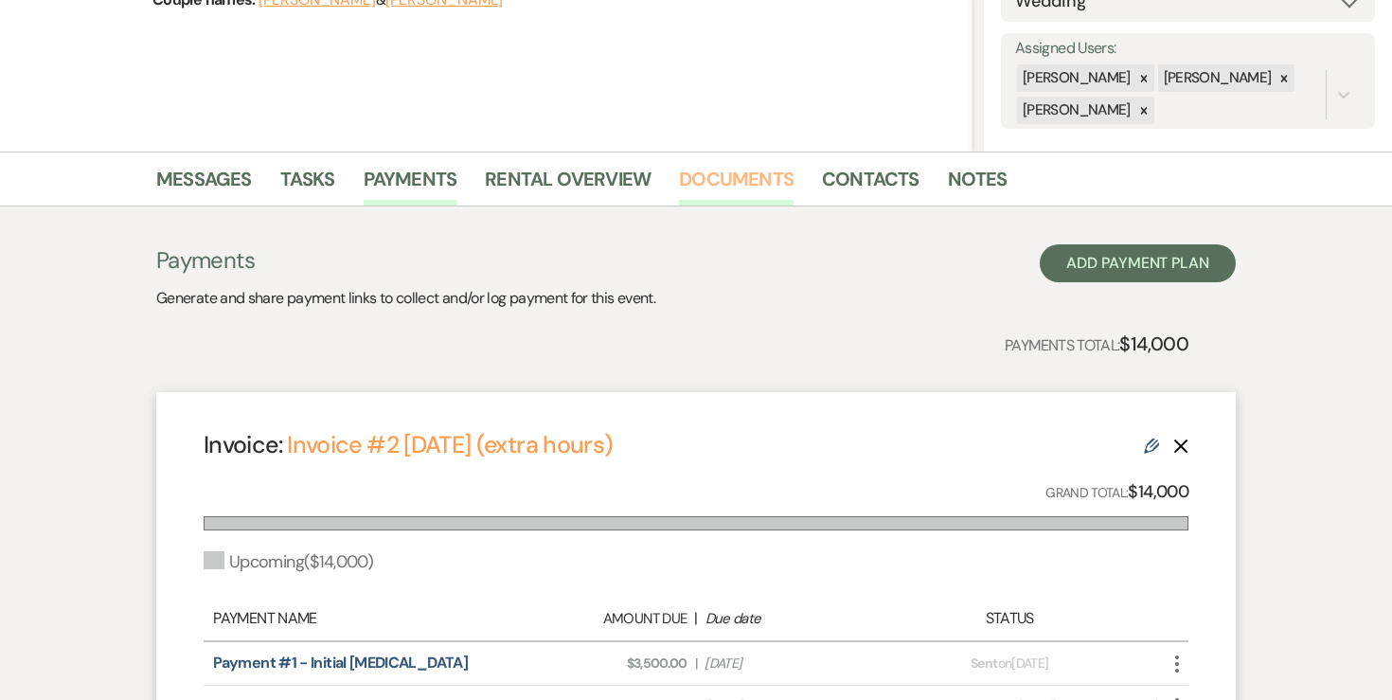
click at [740, 185] on link "Documents" at bounding box center [736, 185] width 115 height 42
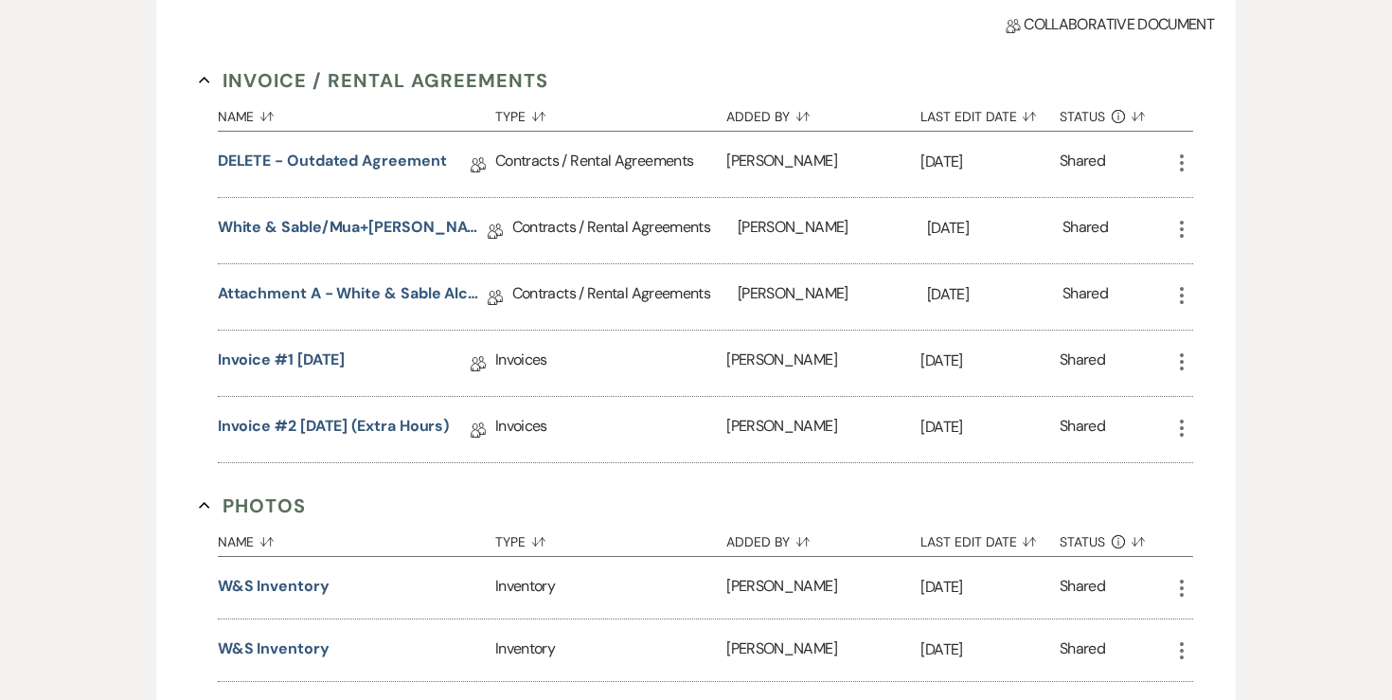
scroll to position [666, 0]
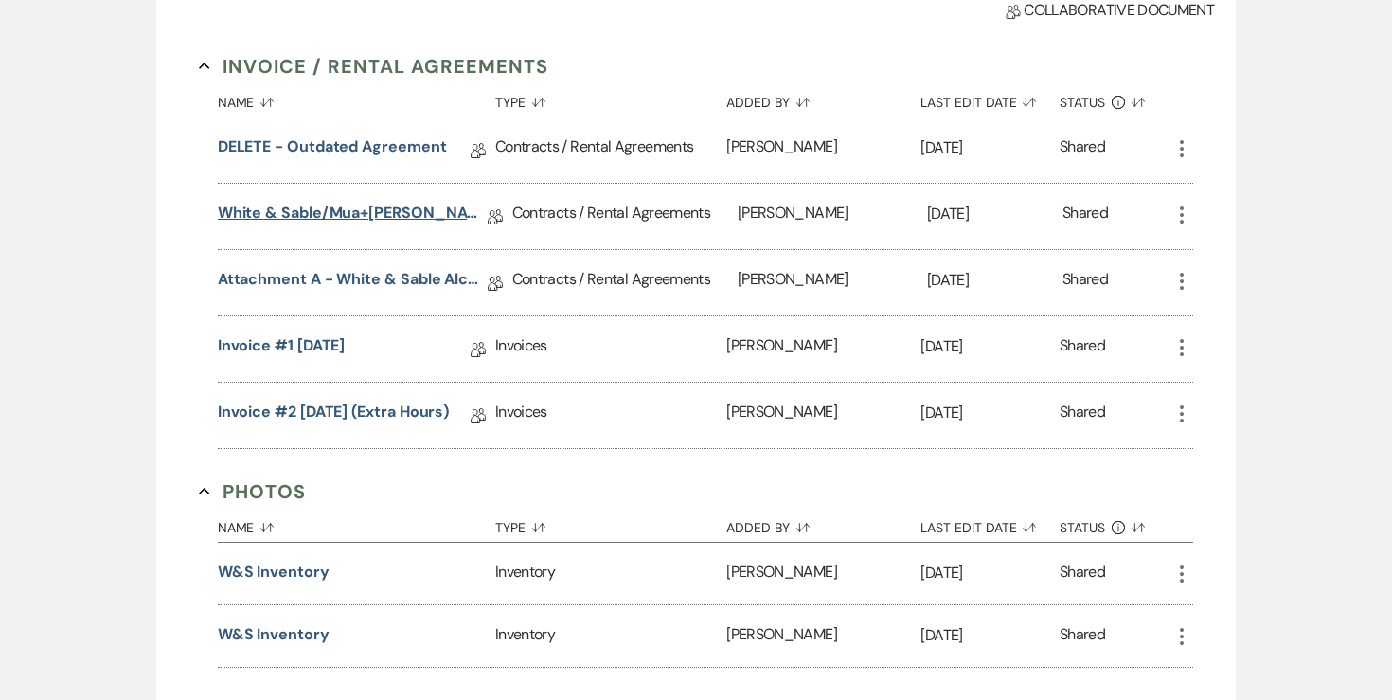
click at [431, 218] on link "White & Sable/Mua+[PERSON_NAME] Rental Agreement - [DATE]" at bounding box center [353, 216] width 270 height 29
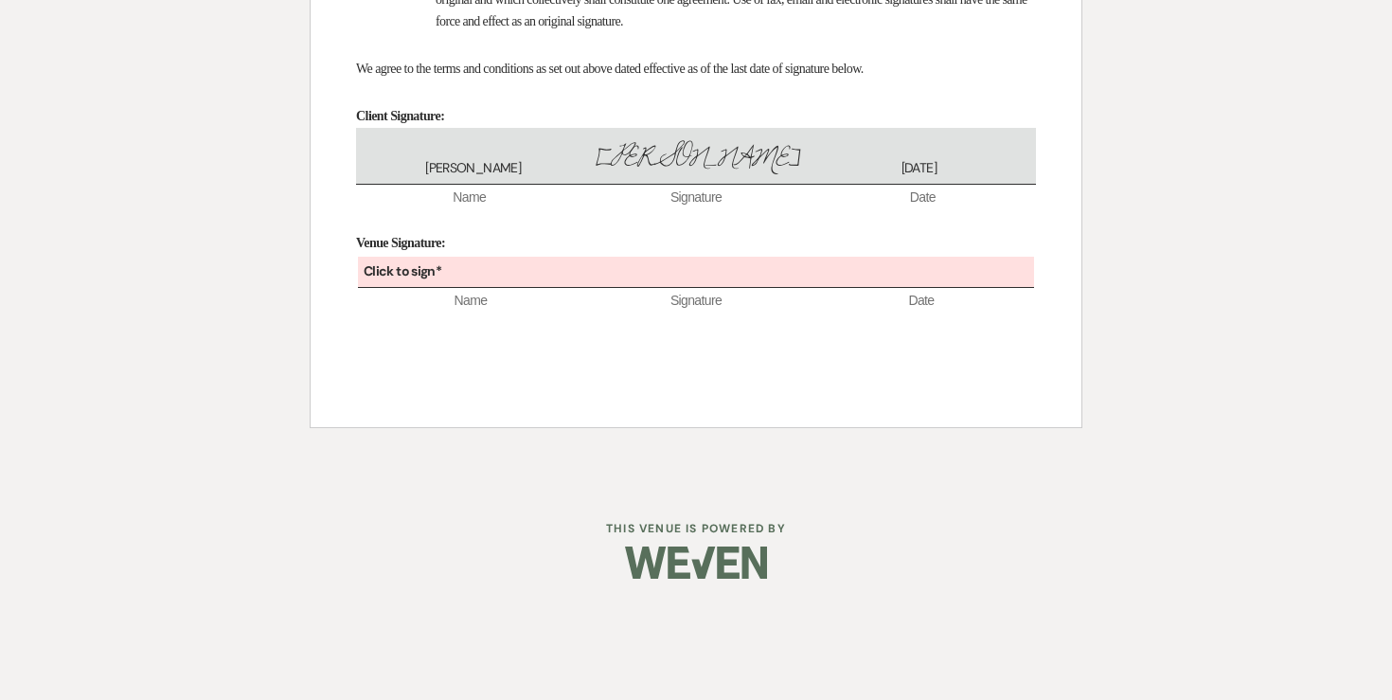
scroll to position [12809, 0]
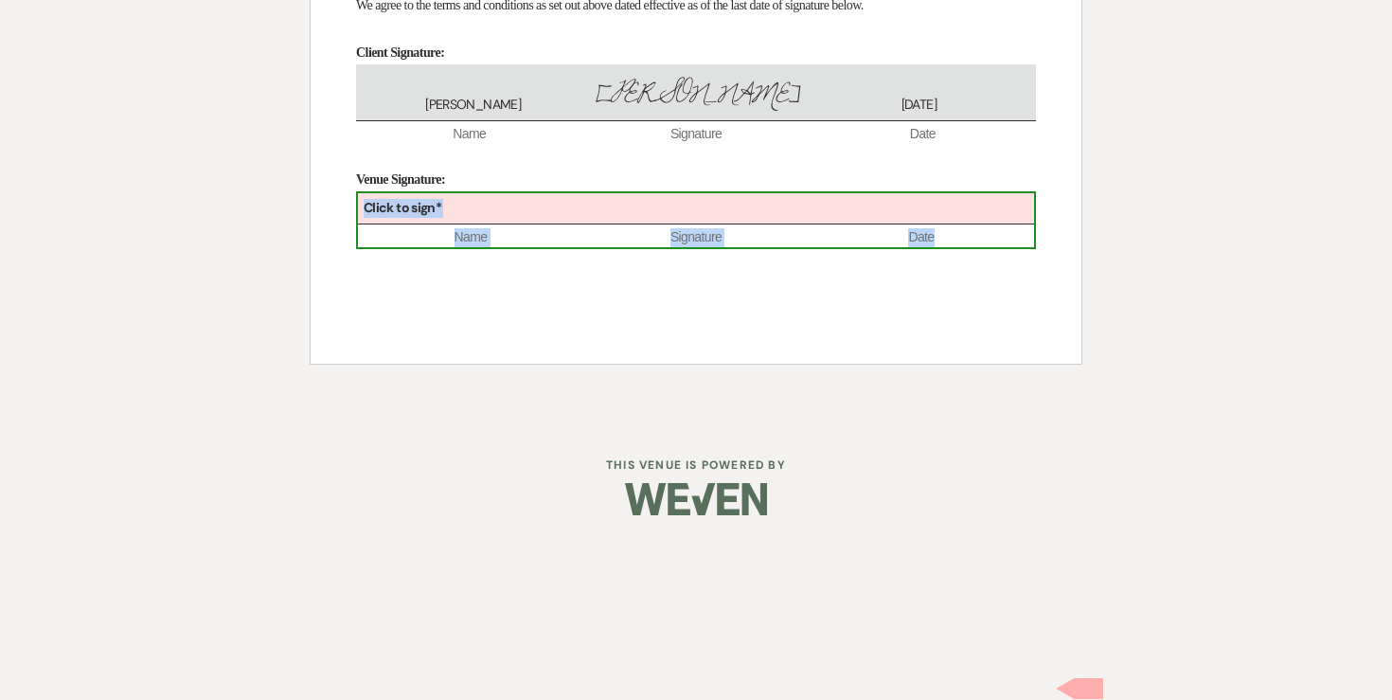
click at [479, 224] on div "Click to sign*" at bounding box center [696, 208] width 676 height 31
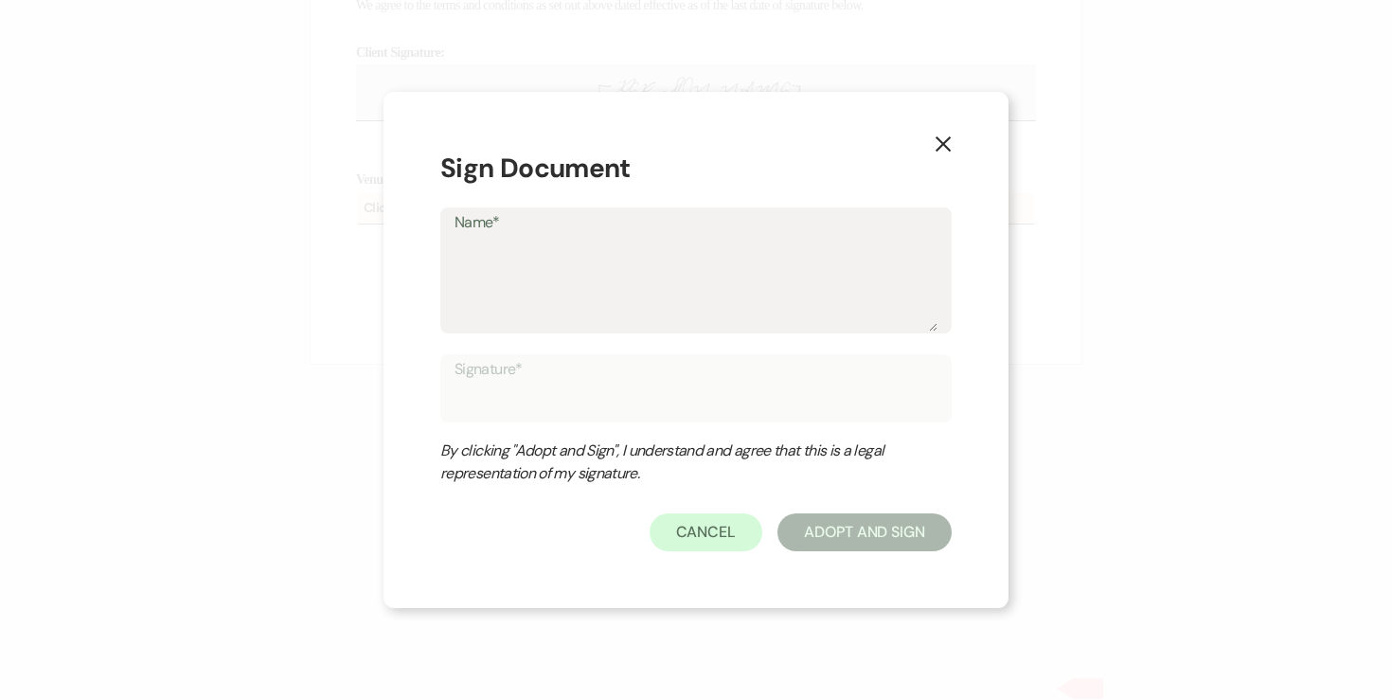
click at [561, 298] on textarea "Name*" at bounding box center [695, 284] width 483 height 95
click at [863, 534] on button "Adopt And Sign" at bounding box center [864, 532] width 174 height 38
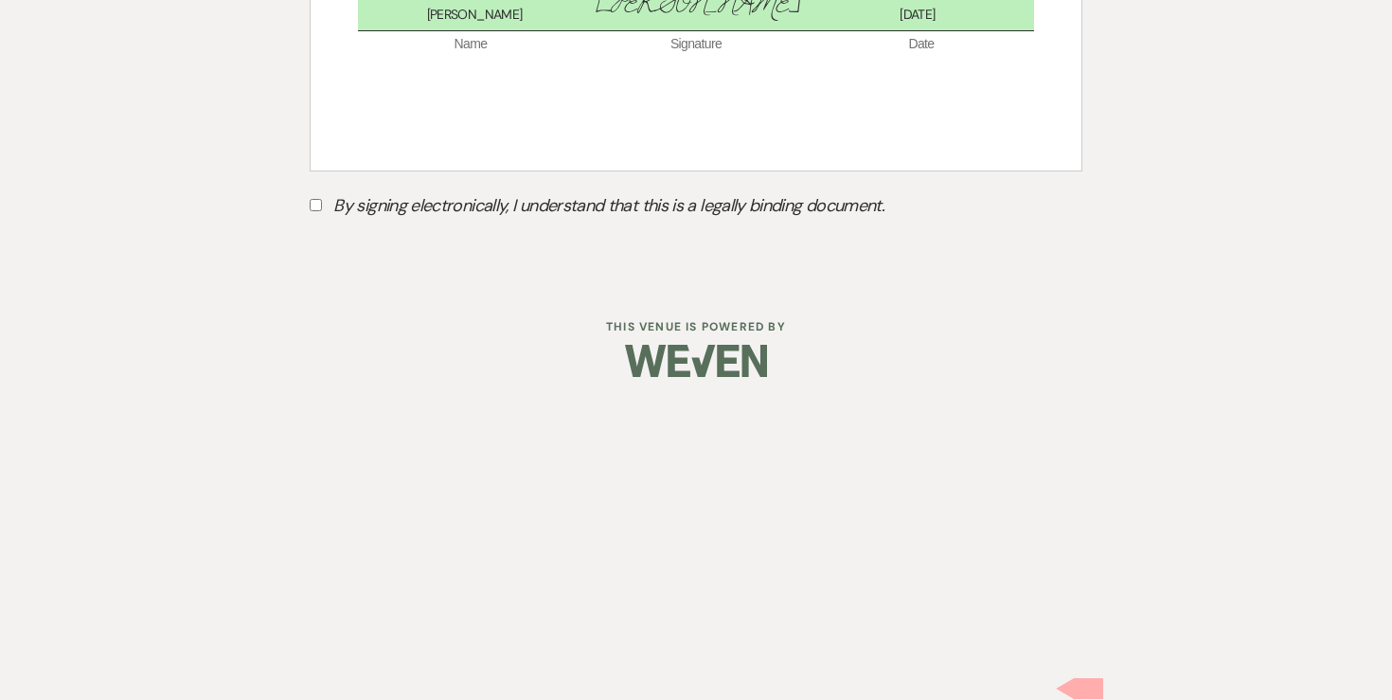
scroll to position [12890, 0]
click at [315, 211] on input "By signing electronically, I understand that this is a legally binding document." at bounding box center [316, 205] width 12 height 12
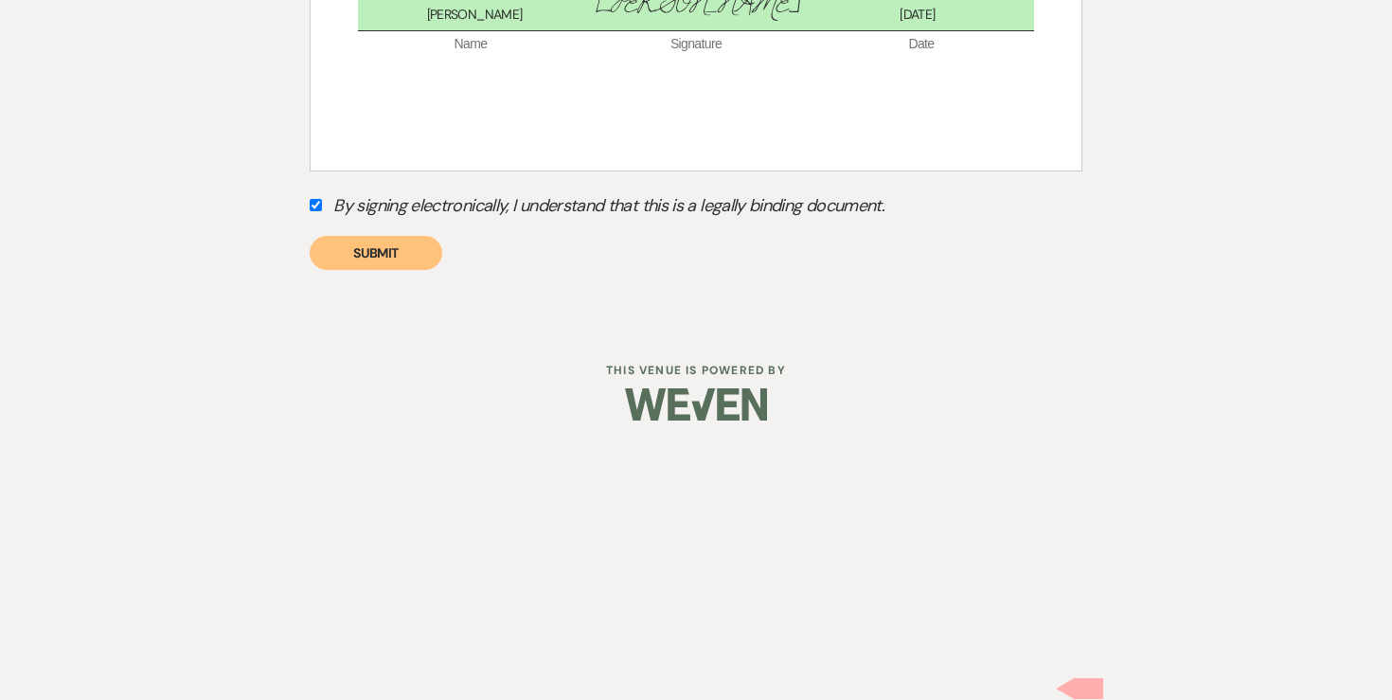
click at [431, 270] on button "Submit" at bounding box center [376, 253] width 133 height 34
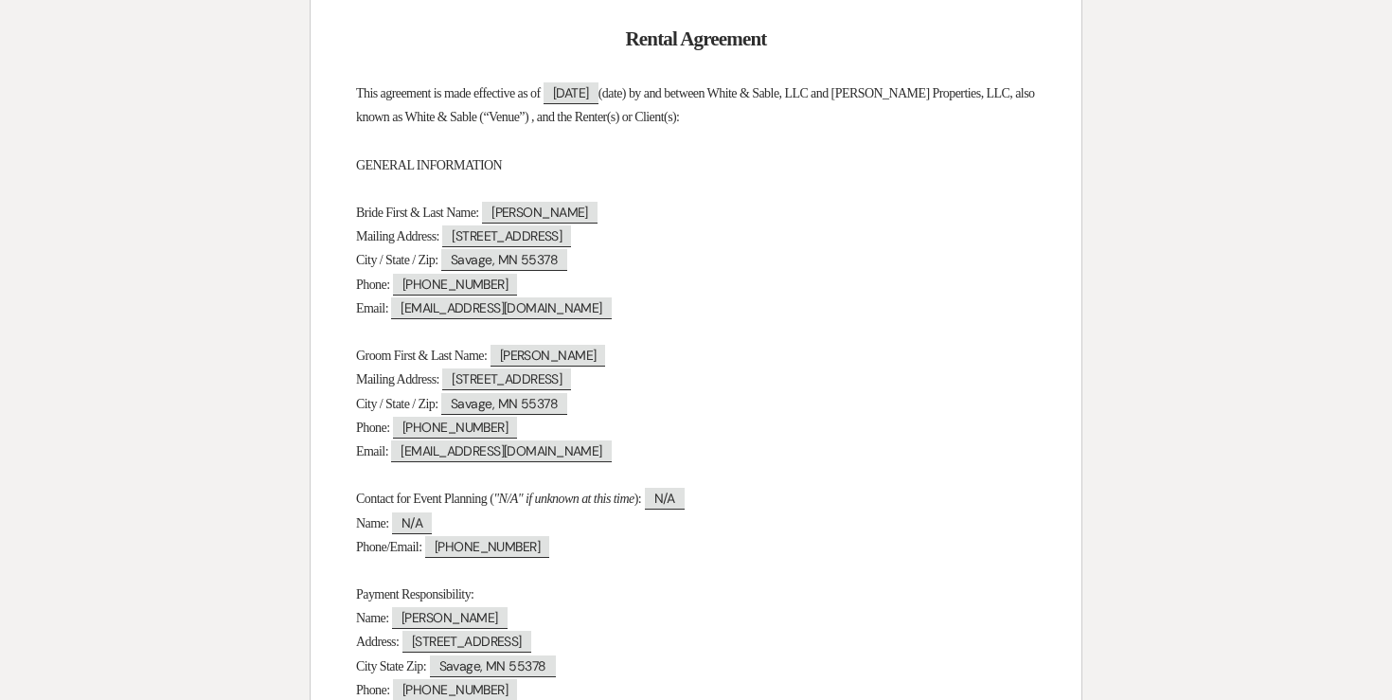
scroll to position [0, 0]
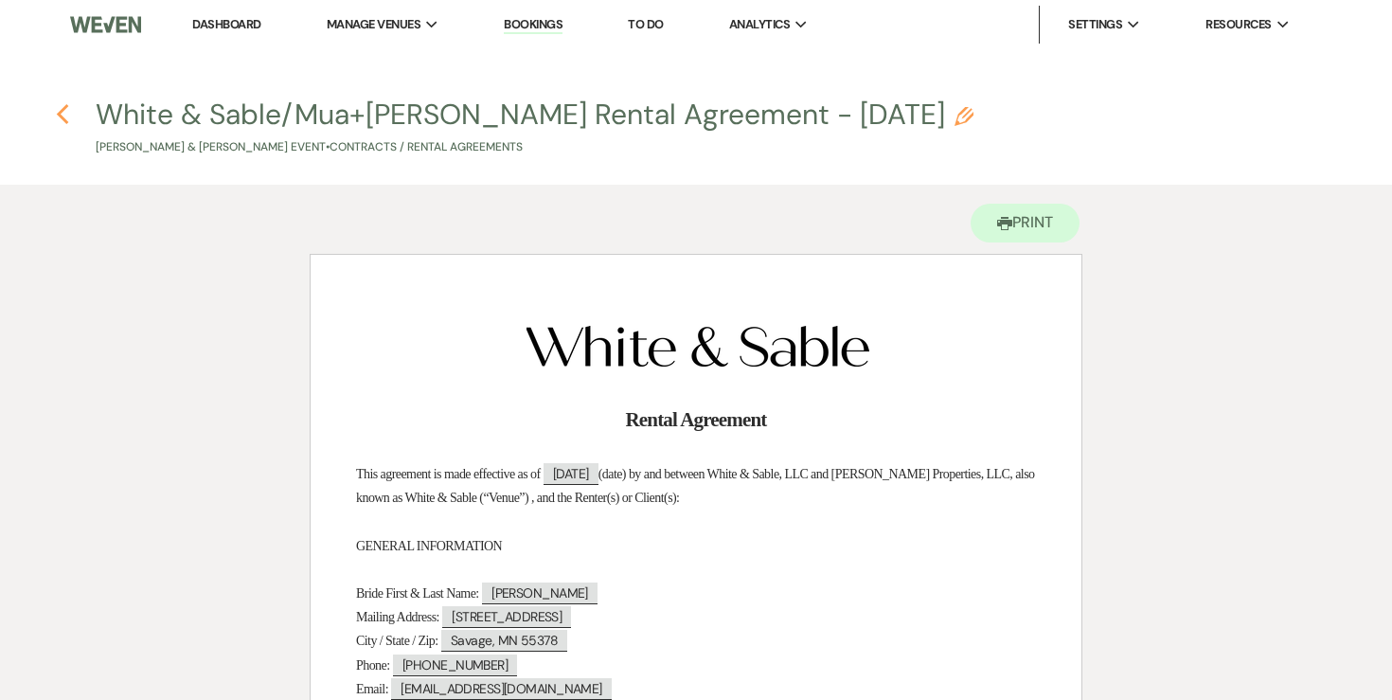
click at [65, 117] on icon "Previous" at bounding box center [63, 114] width 14 height 23
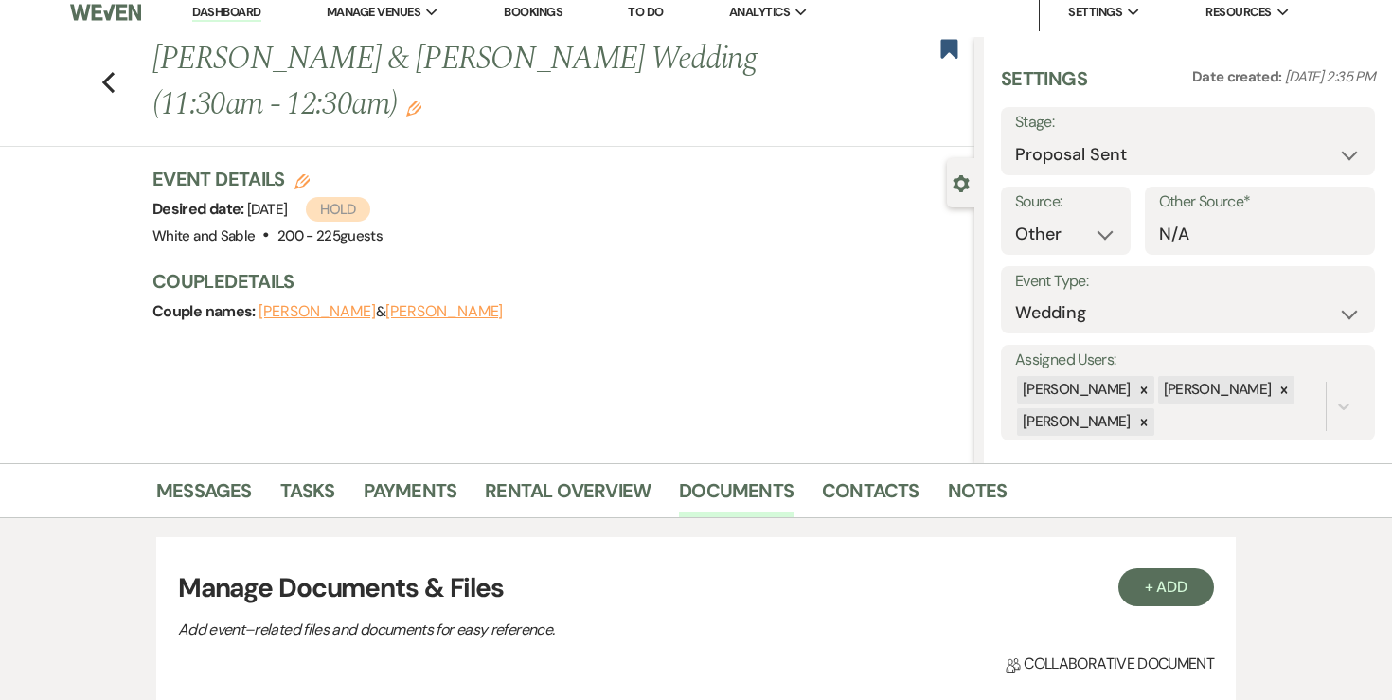
scroll to position [11, 0]
click at [1051, 167] on select "Inquiry Follow Up Tour Requested Tour Confirmed Toured Proposal Sent Booked Lost" at bounding box center [1188, 155] width 346 height 37
click at [1324, 151] on button "Save" at bounding box center [1336, 142] width 77 height 38
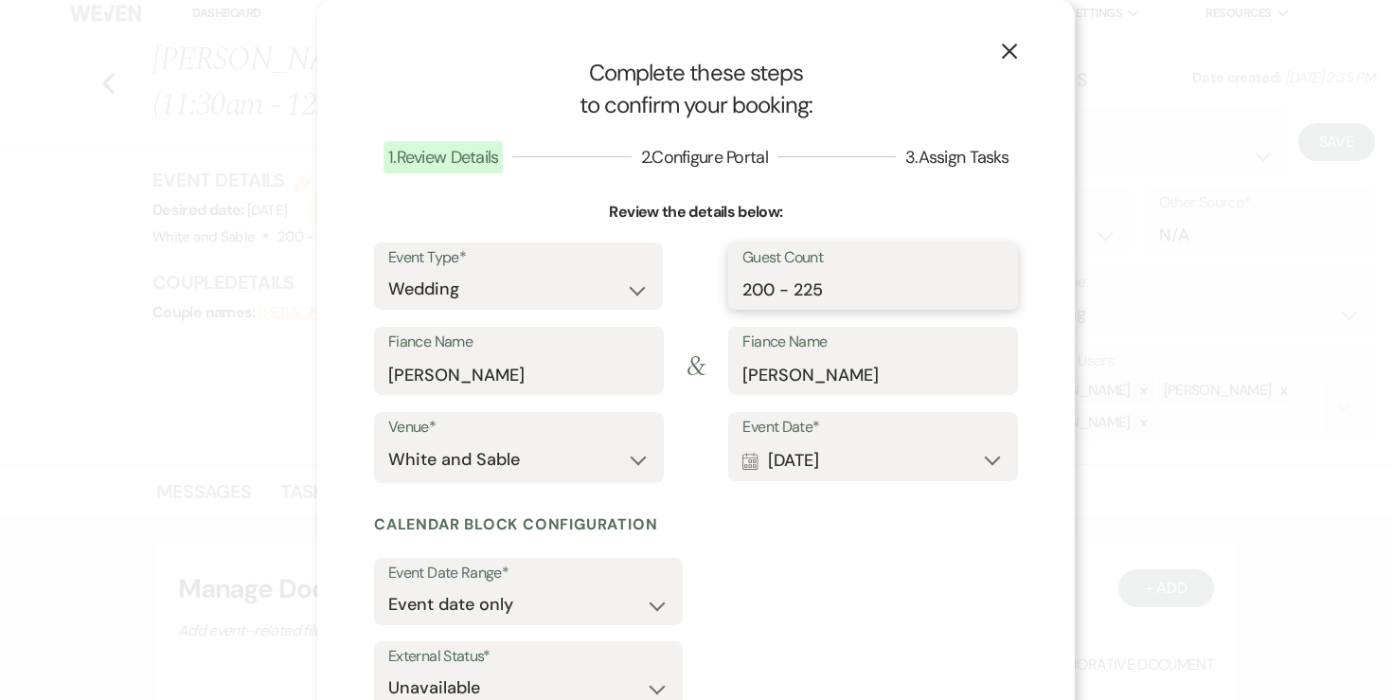
click at [783, 300] on input "200 - 225" at bounding box center [872, 289] width 261 height 37
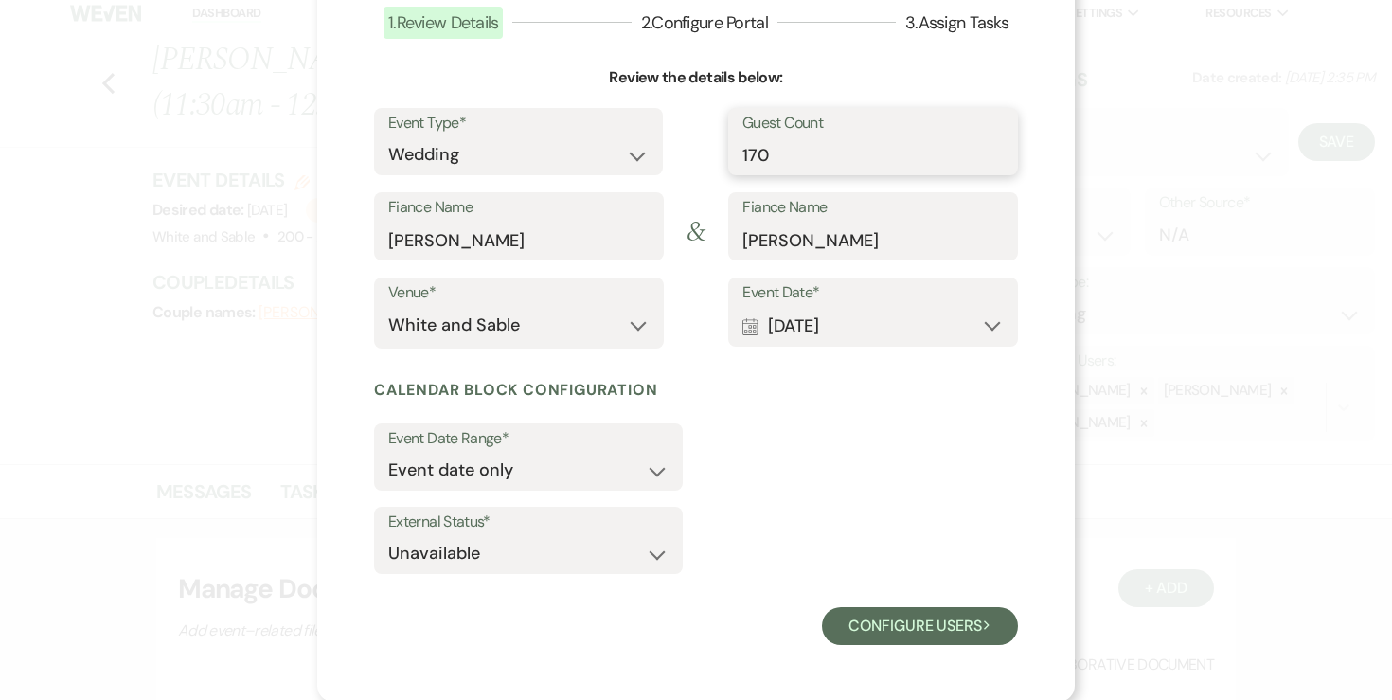
scroll to position [135, 0]
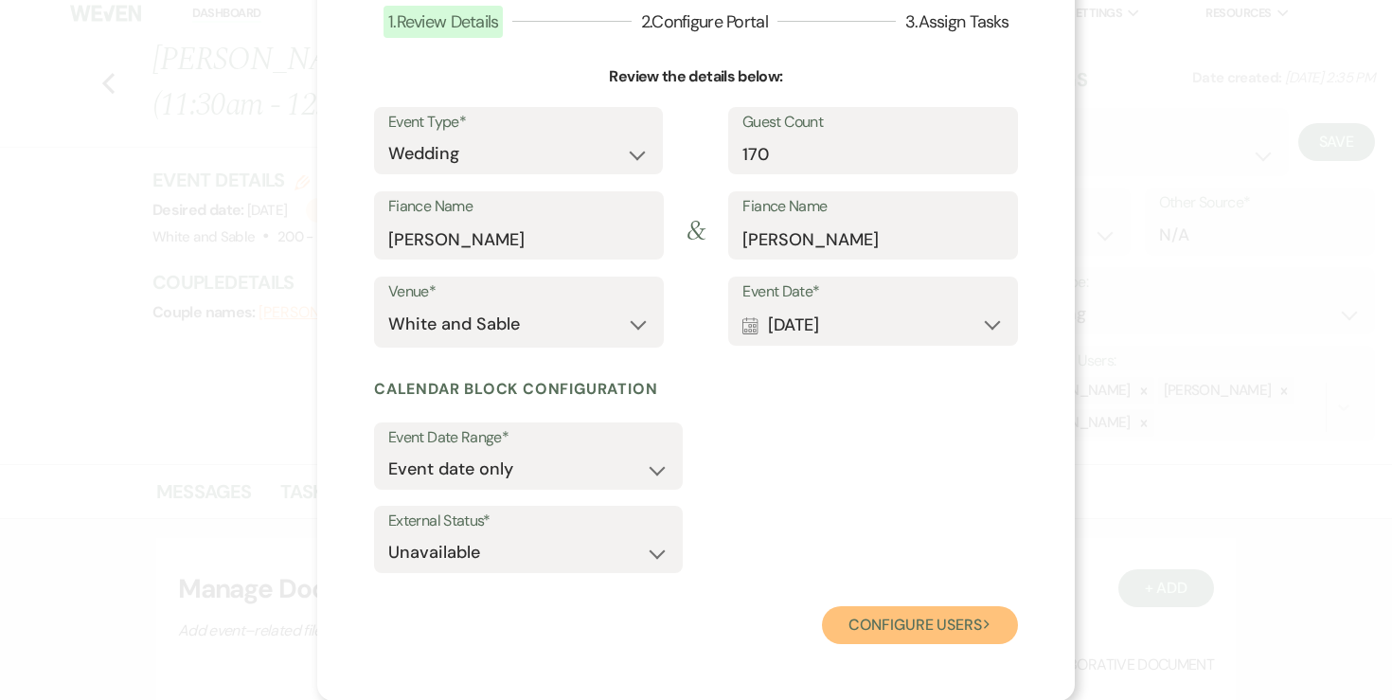
click at [916, 627] on button "Configure users Next" at bounding box center [920, 625] width 196 height 38
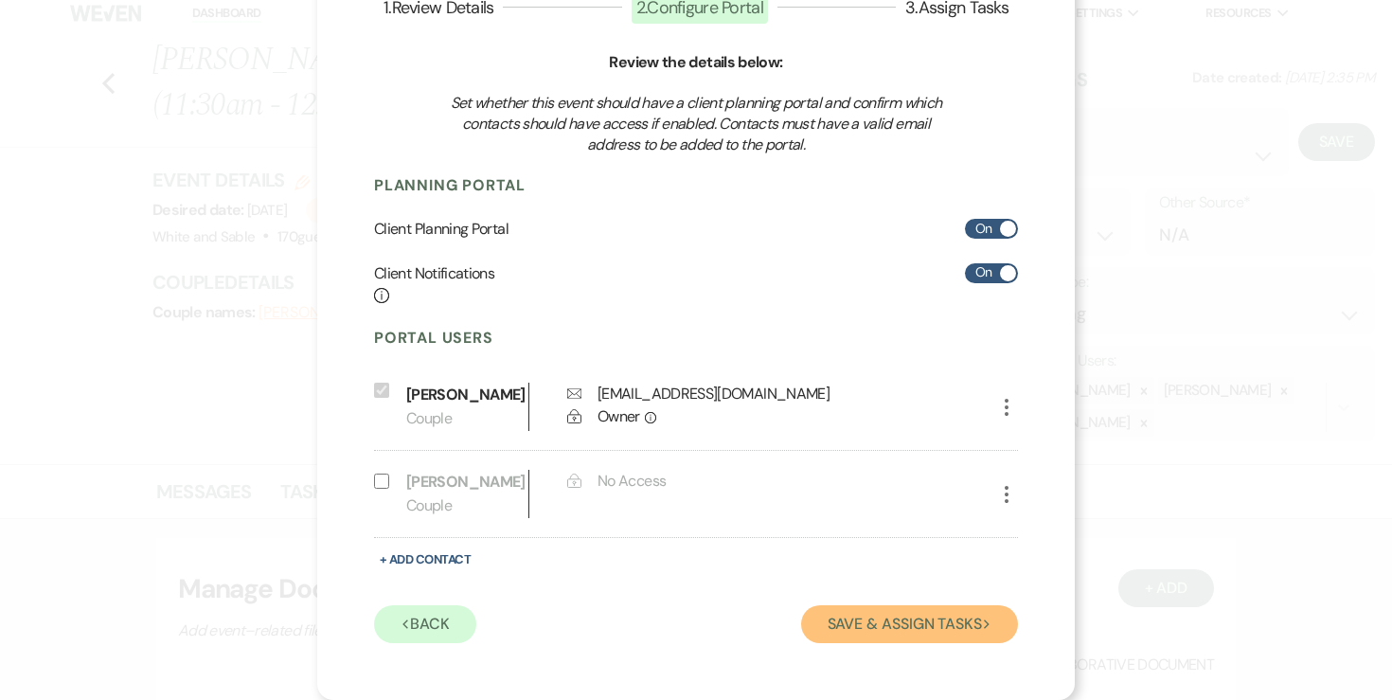
click at [876, 620] on button "Save & Assign Tasks Next" at bounding box center [909, 624] width 217 height 38
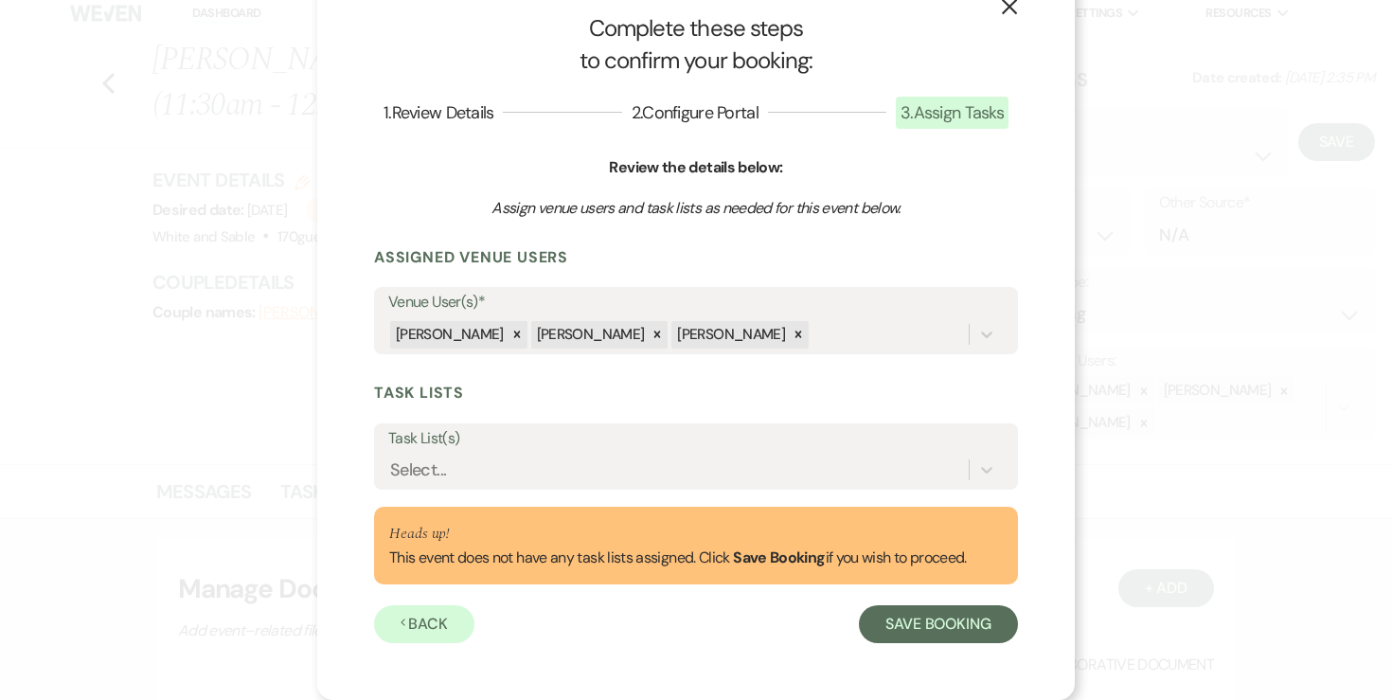
scroll to position [44, 0]
click at [661, 480] on div "Select..." at bounding box center [678, 469] width 580 height 33
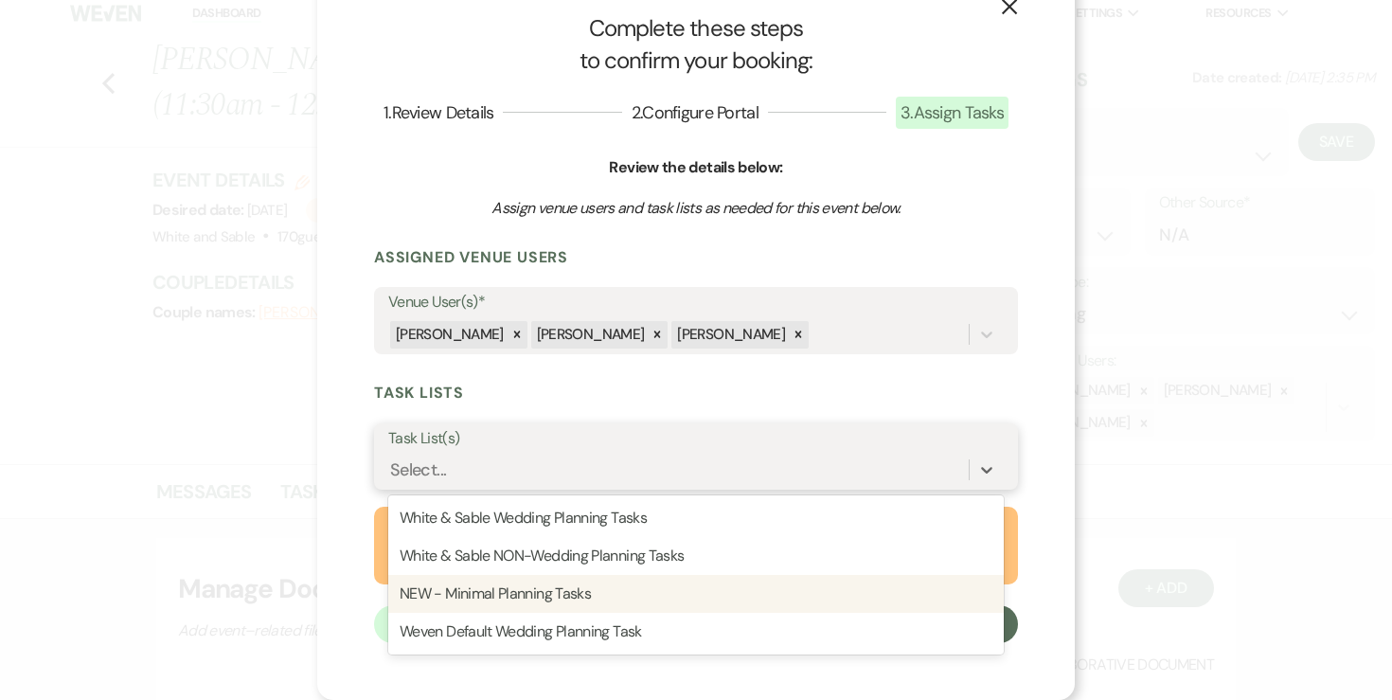
click at [605, 581] on div "NEW - Minimal Planning Tasks" at bounding box center [695, 594] width 615 height 38
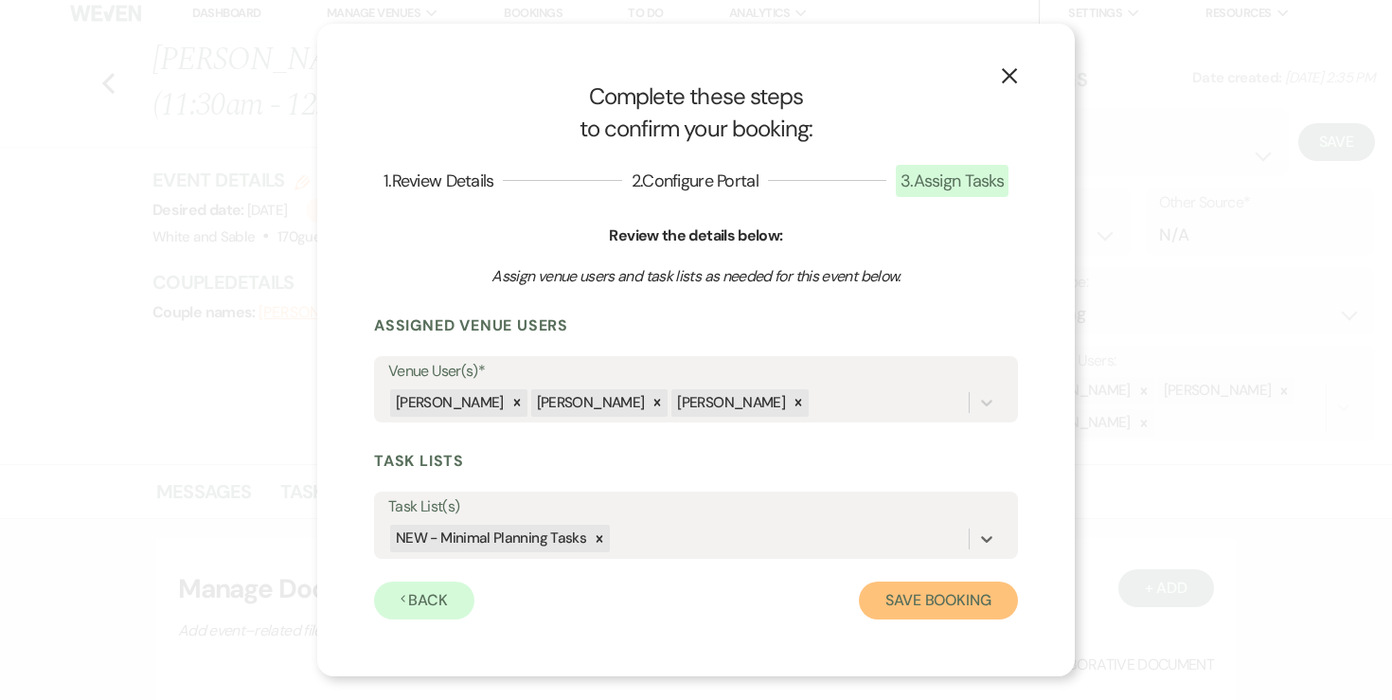
click at [916, 613] on button "Save Booking" at bounding box center [938, 600] width 159 height 38
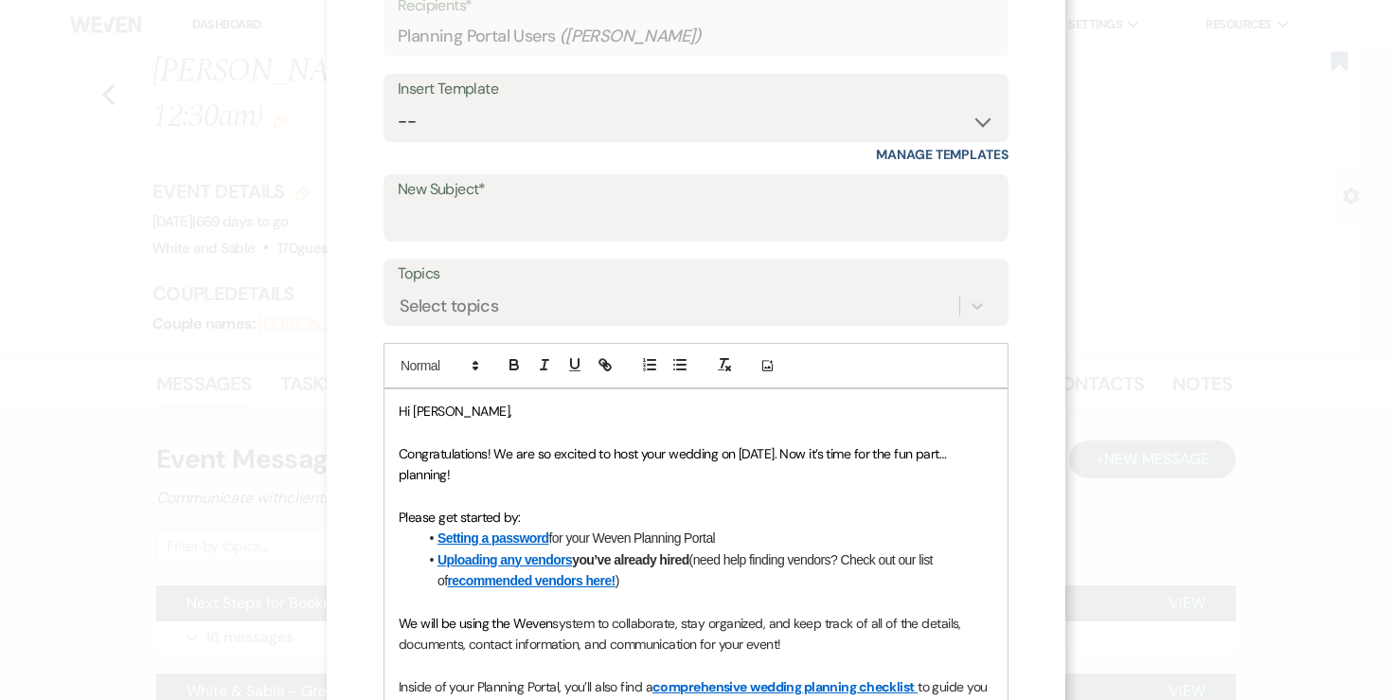
scroll to position [103, 0]
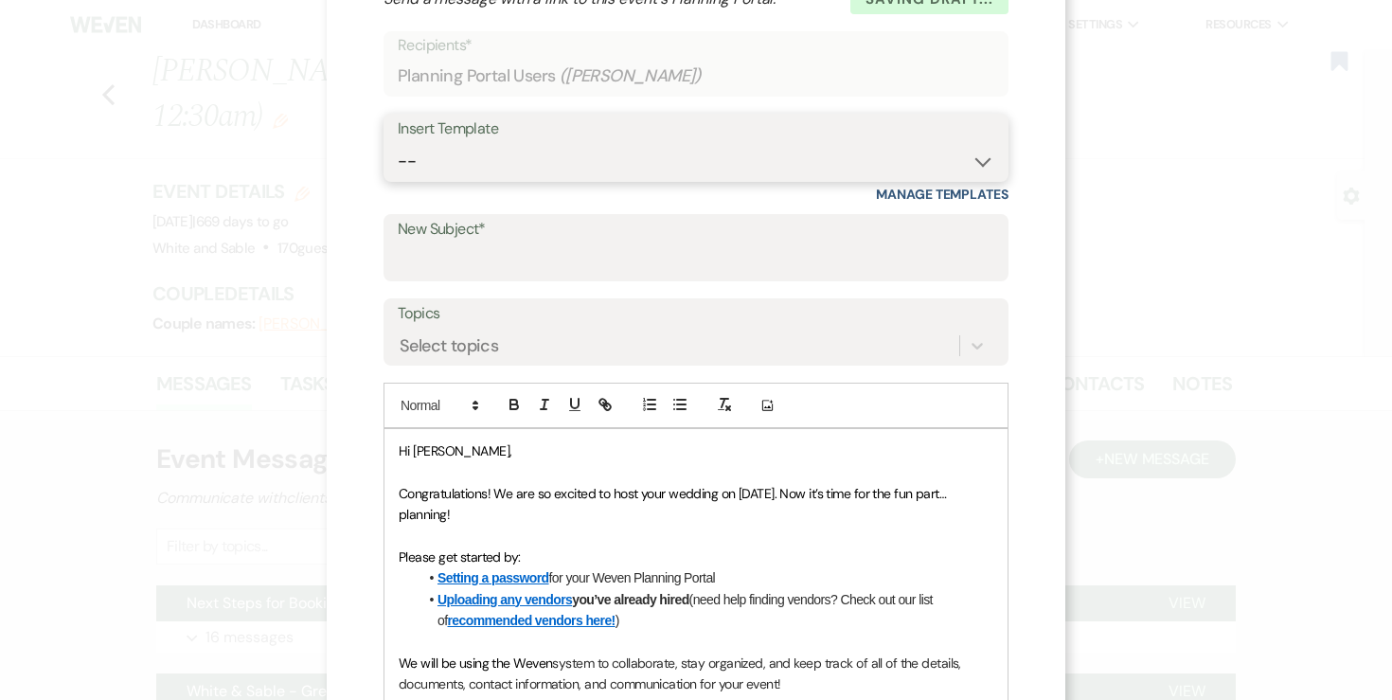
click at [675, 163] on select "-- Inquiry Response (Venue Guide) Schedule - Venue Tour Appt Confirmation Sched…" at bounding box center [696, 161] width 596 height 37
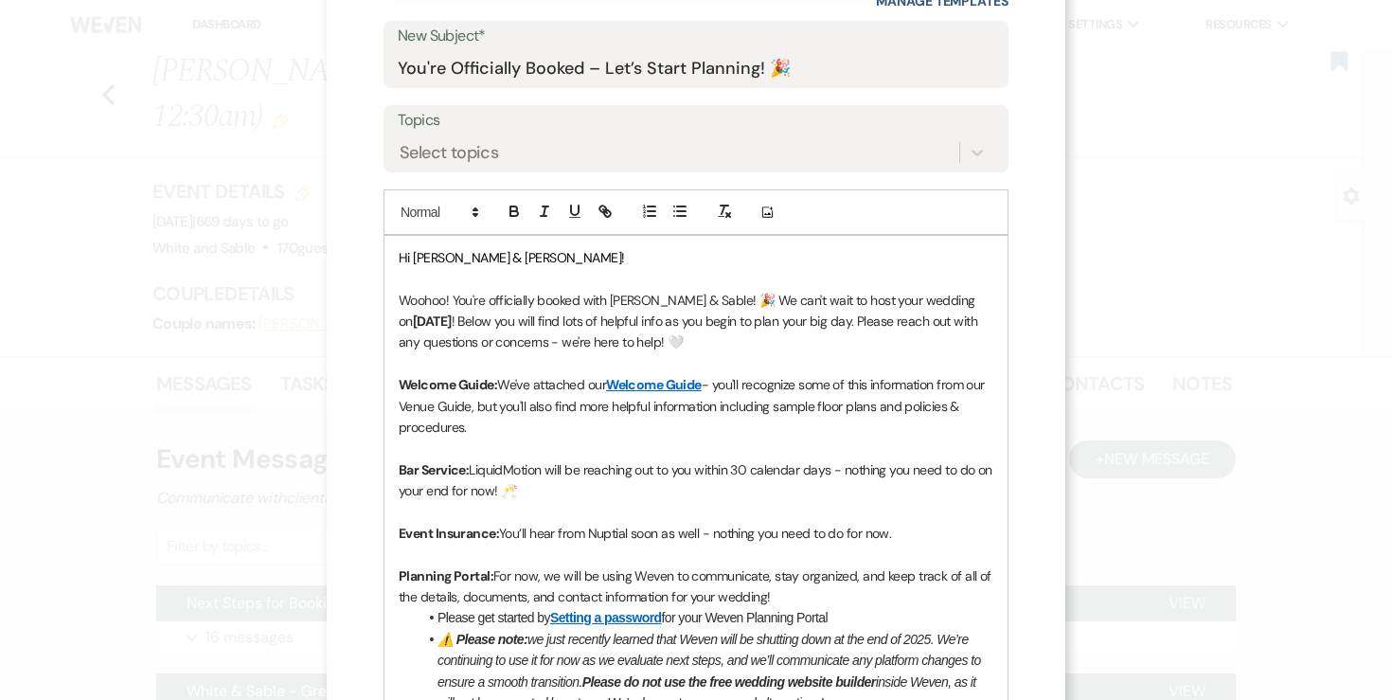
scroll to position [290, 0]
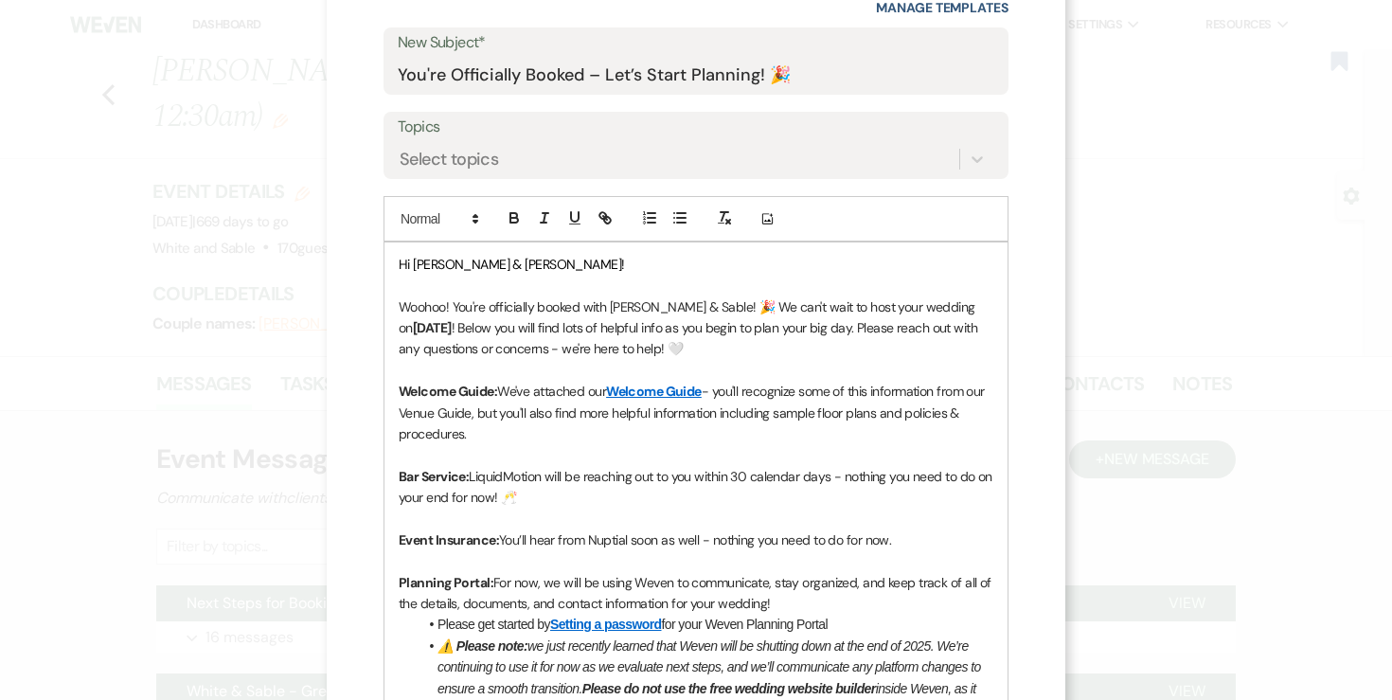
click at [420, 329] on strong "[DATE]" at bounding box center [432, 327] width 39 height 17
drag, startPoint x: 929, startPoint y: 308, endPoint x: 980, endPoint y: 305, distance: 51.2
click at [979, 306] on p "Woohoo! You're officially booked with [PERSON_NAME] & Sable! 🎉 We can't wait to…" at bounding box center [696, 327] width 595 height 63
drag, startPoint x: 988, startPoint y: 308, endPoint x: 930, endPoint y: 303, distance: 58.9
click at [930, 303] on p "Woohoo! You're officially booked with [PERSON_NAME] & Sable! 🎉 We can't wait to…" at bounding box center [696, 327] width 595 height 63
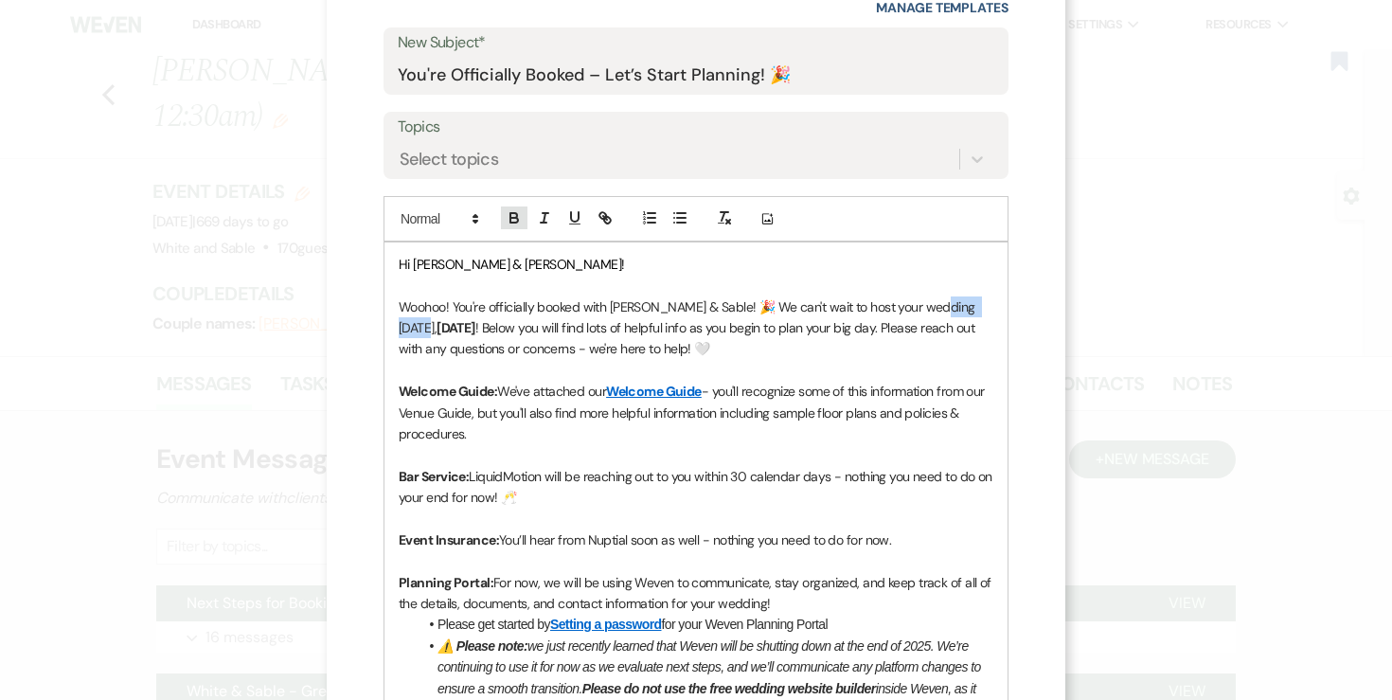
click at [523, 209] on button "button" at bounding box center [514, 217] width 27 height 23
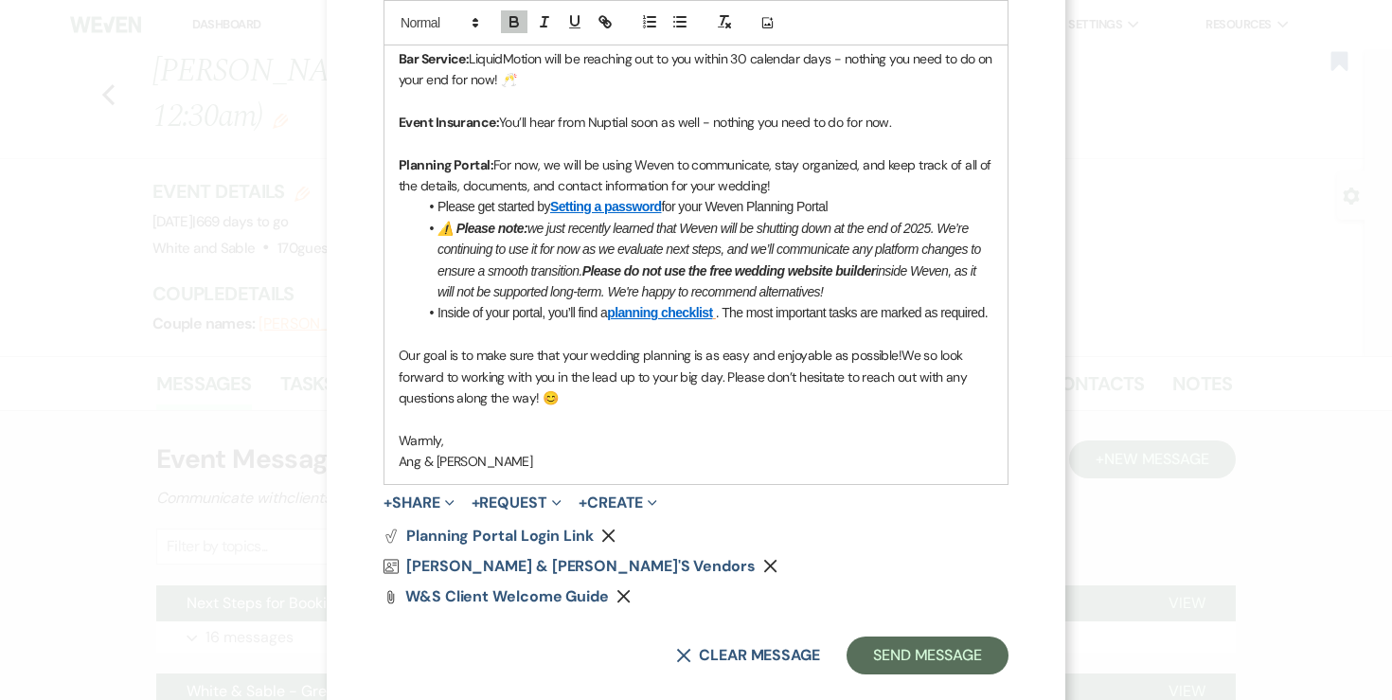
scroll to position [738, 0]
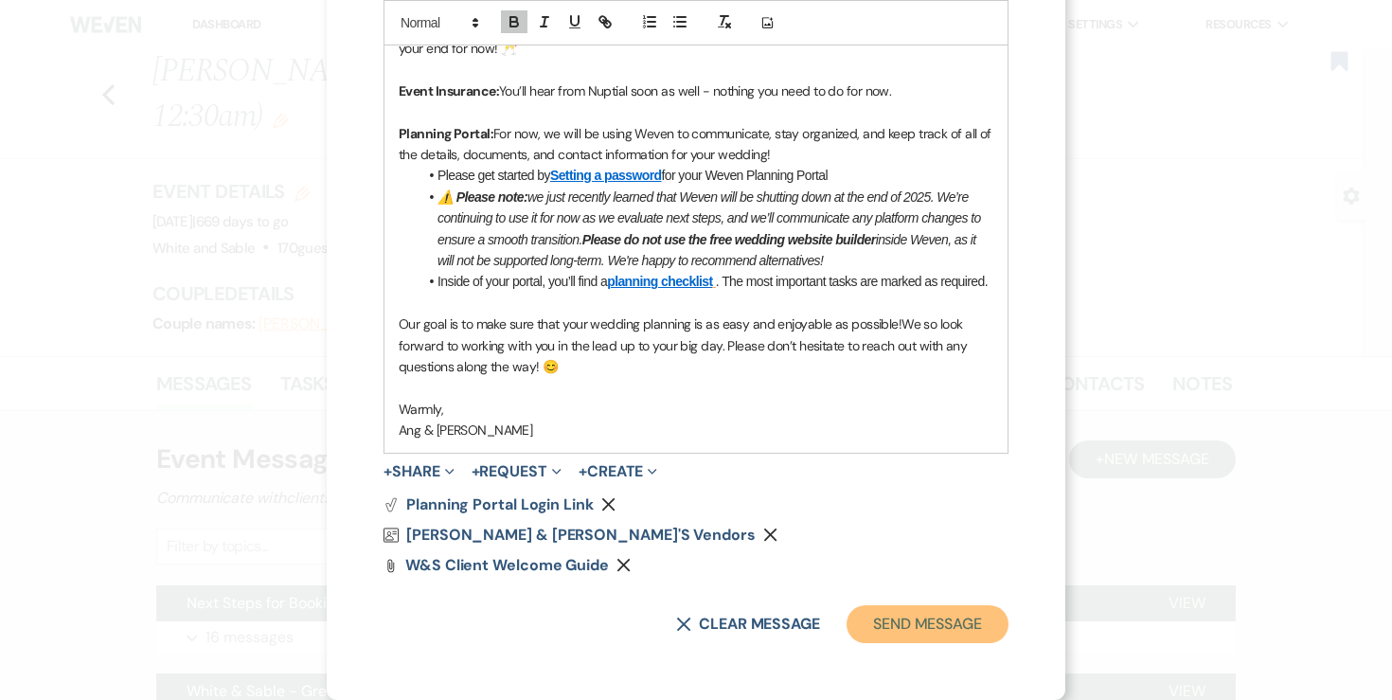
click at [934, 627] on button "Send Message" at bounding box center [927, 624] width 162 height 38
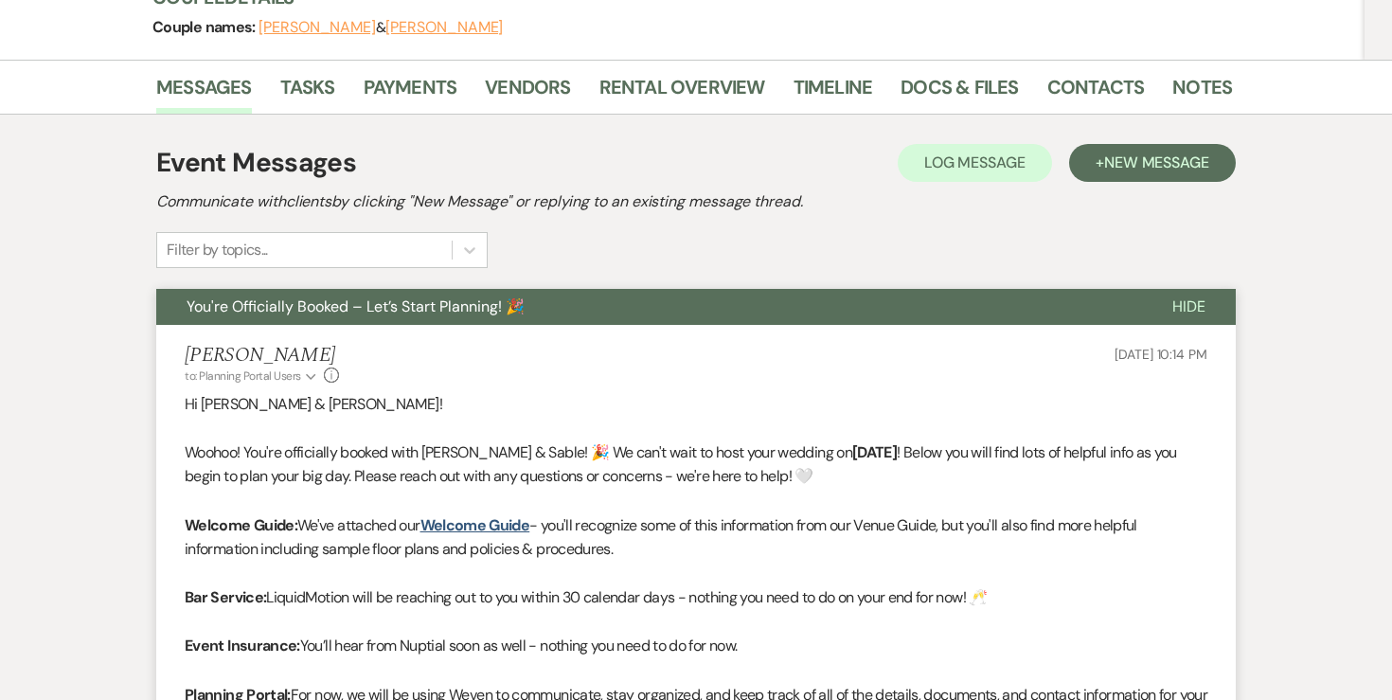
scroll to position [294, 0]
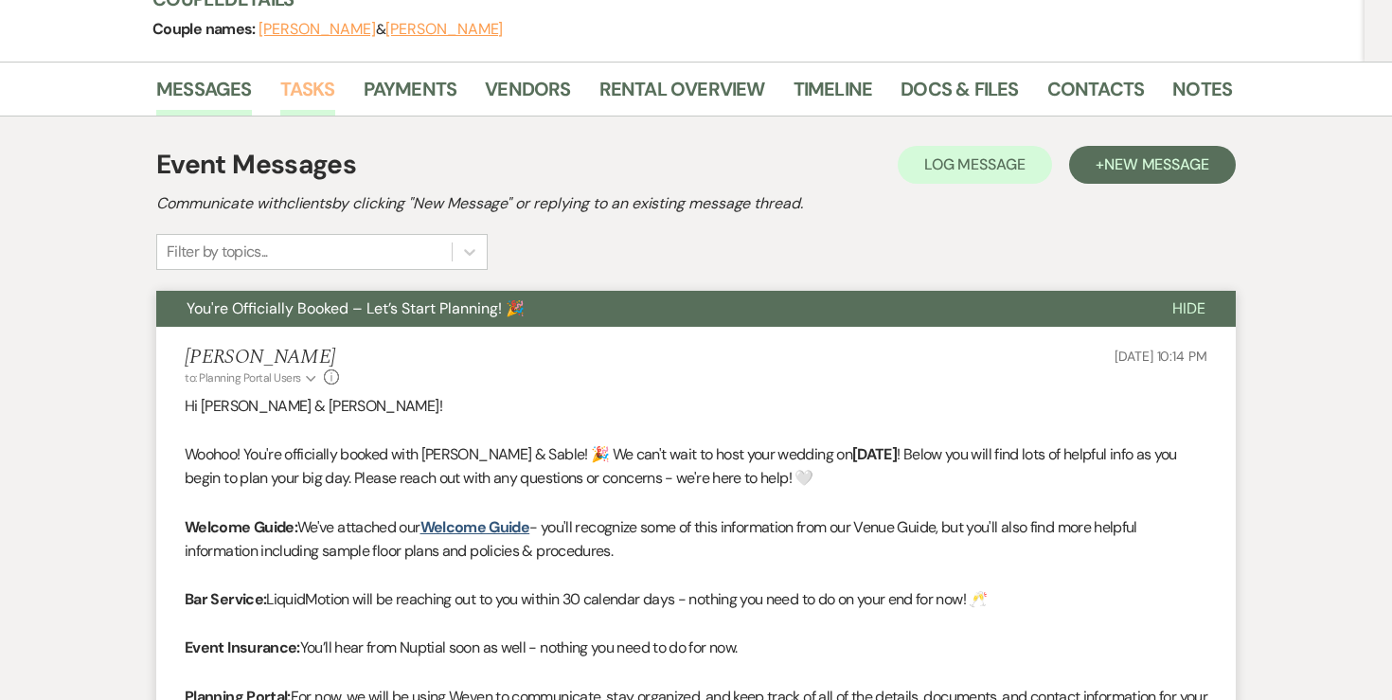
click at [307, 74] on link "Tasks" at bounding box center [307, 95] width 55 height 42
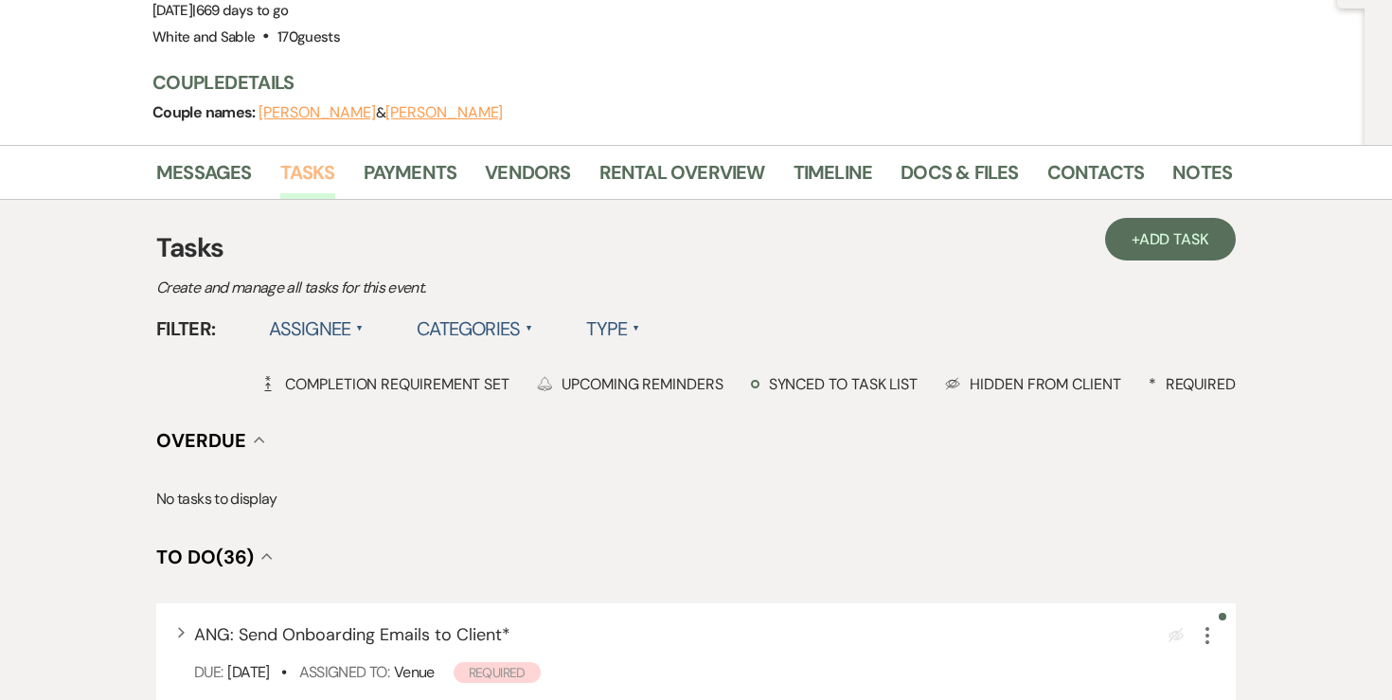
scroll to position [228, 0]
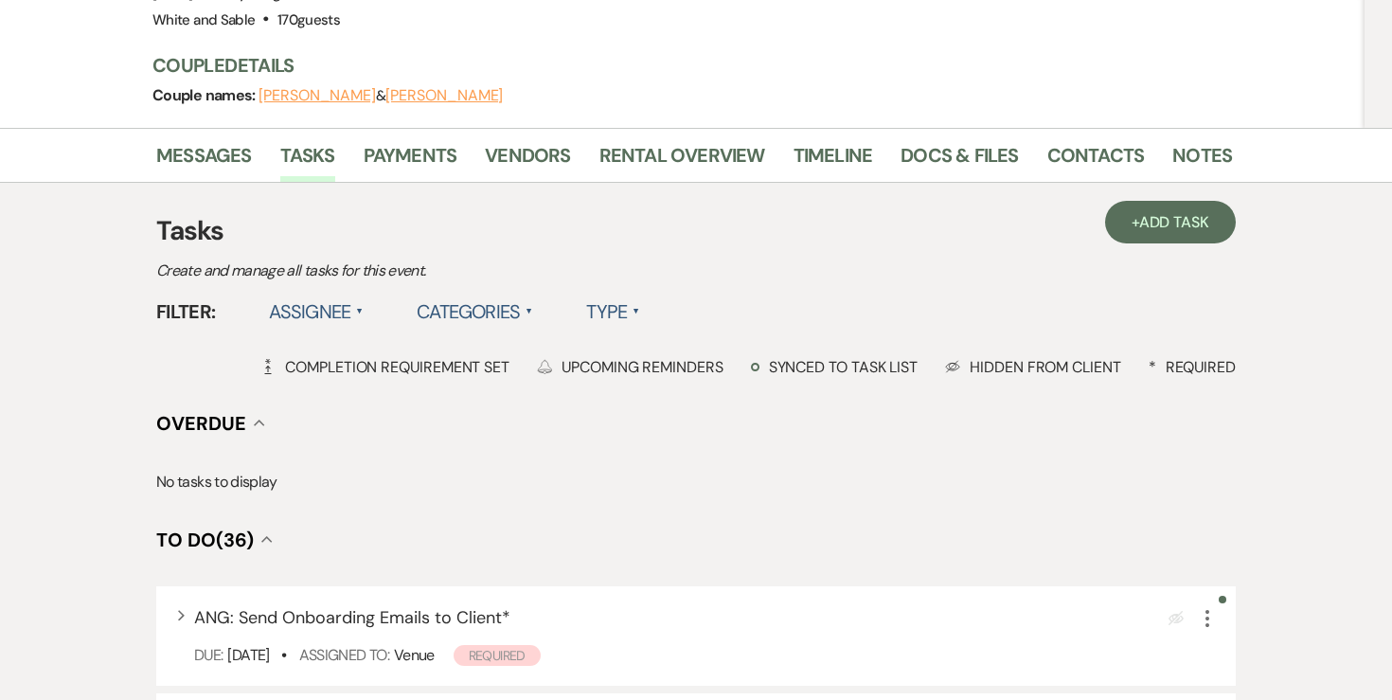
click at [347, 294] on label "Assignee ▲" at bounding box center [317, 311] width 96 height 34
click at [326, 371] on li "Assigned to venue" at bounding box center [363, 393] width 189 height 44
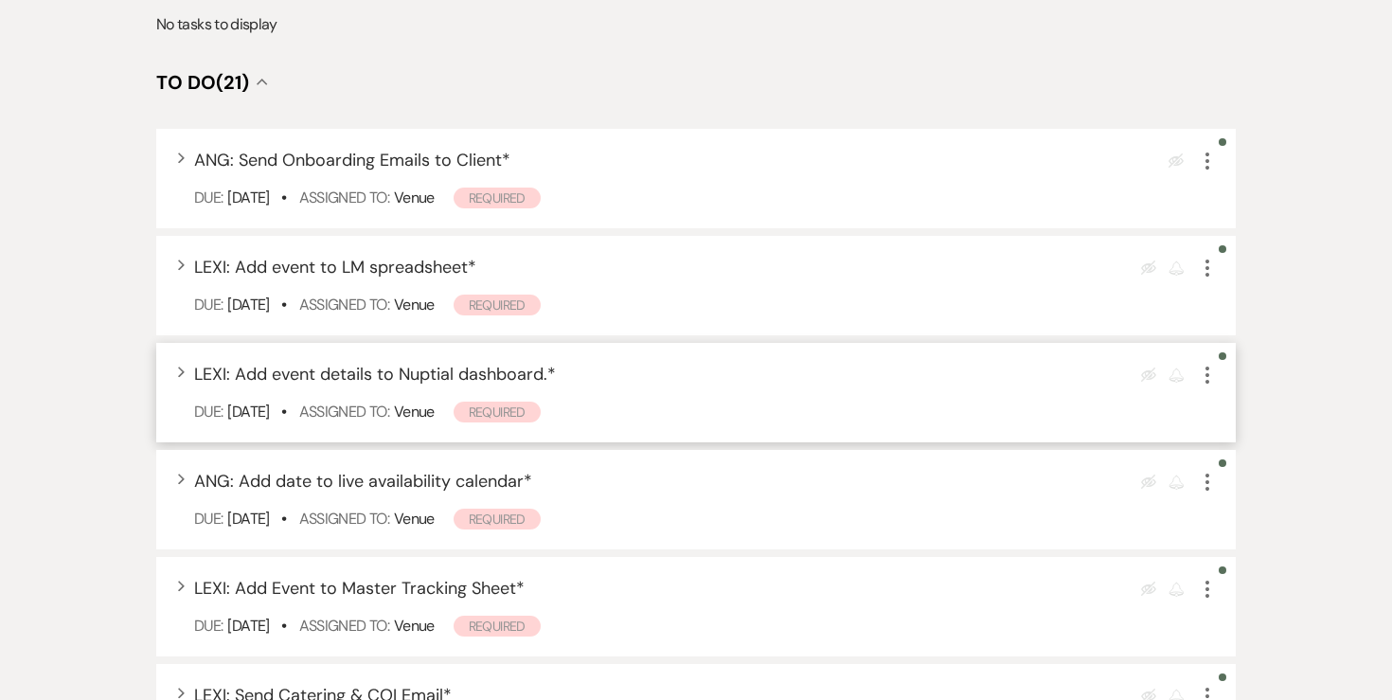
scroll to position [690, 0]
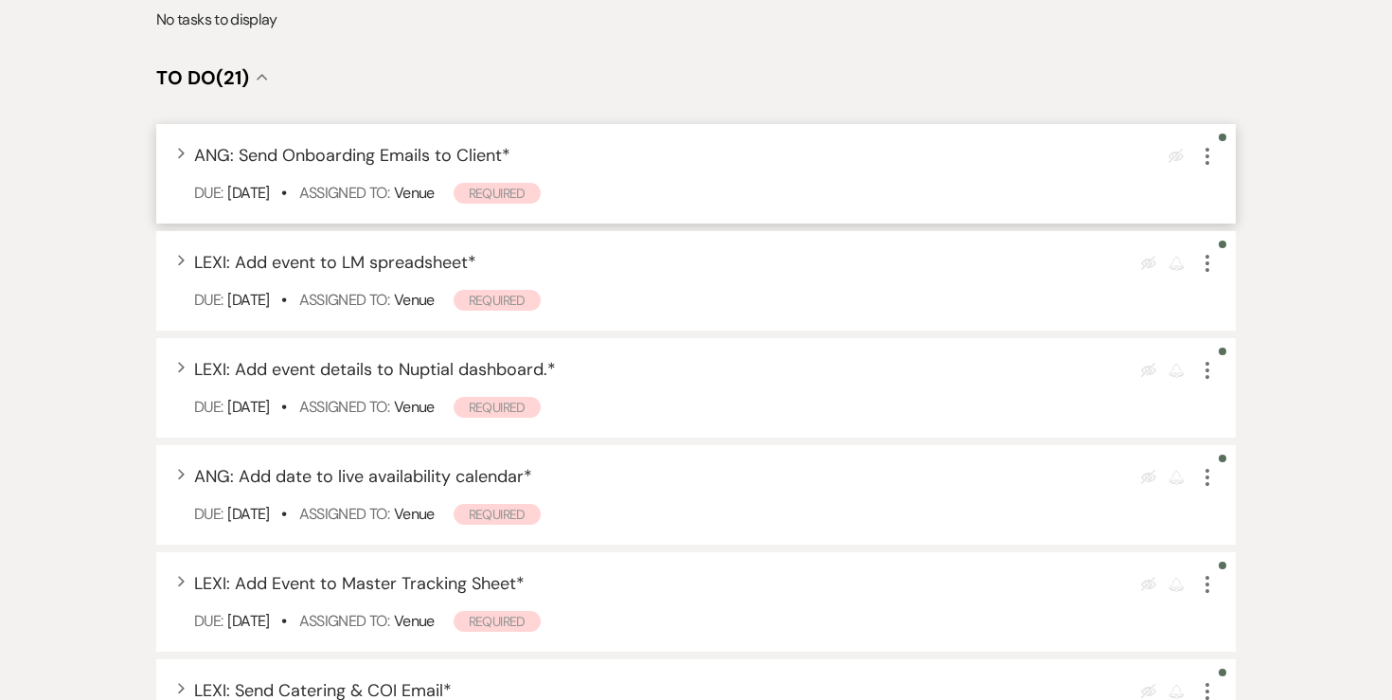
click at [1208, 145] on icon "More" at bounding box center [1207, 156] width 23 height 23
click at [1207, 148] on use "button" at bounding box center [1207, 156] width 4 height 17
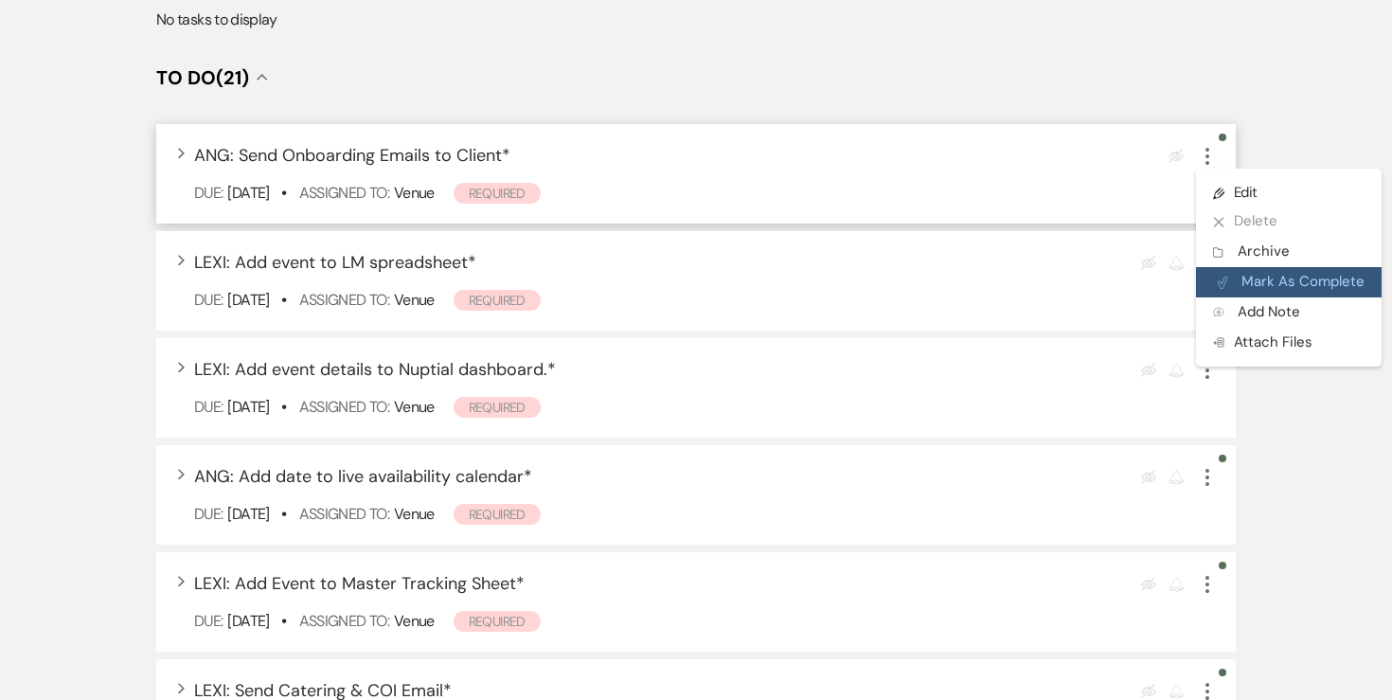
click at [1226, 267] on button "Plan Portal Link Mark As Complete" at bounding box center [1289, 282] width 186 height 30
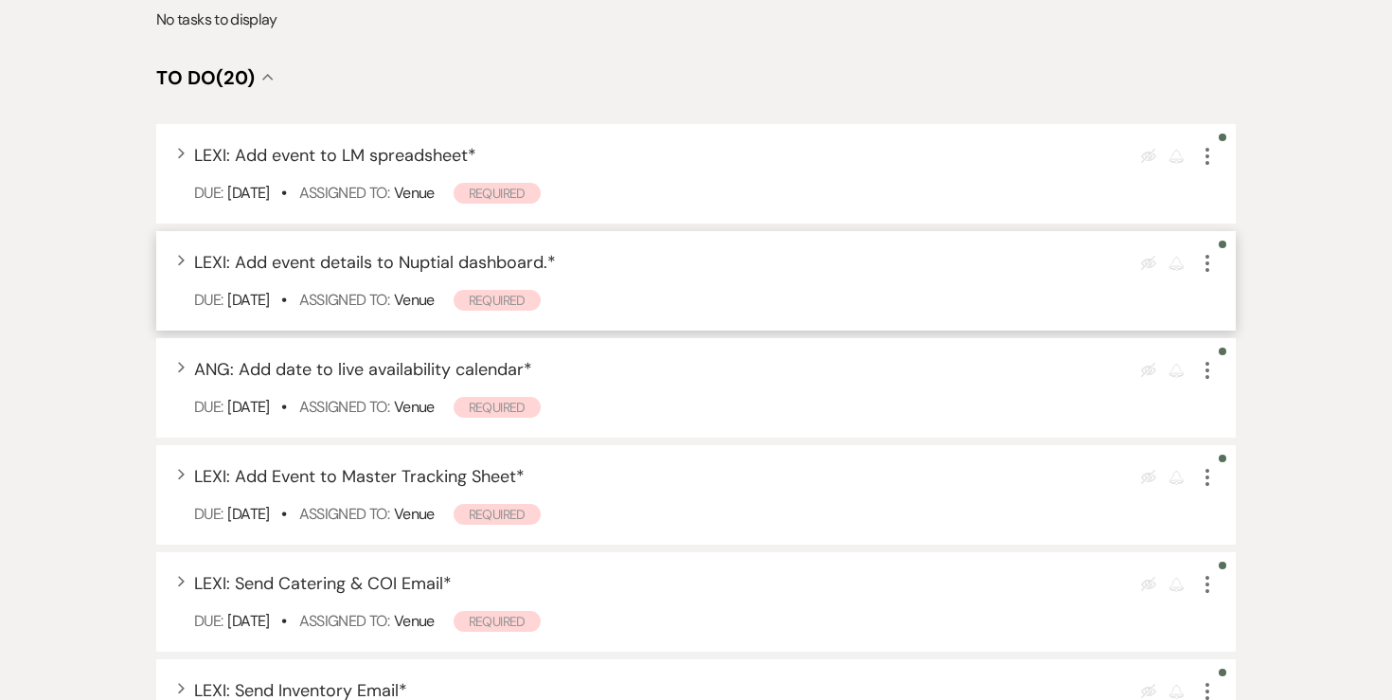
scroll to position [725, 0]
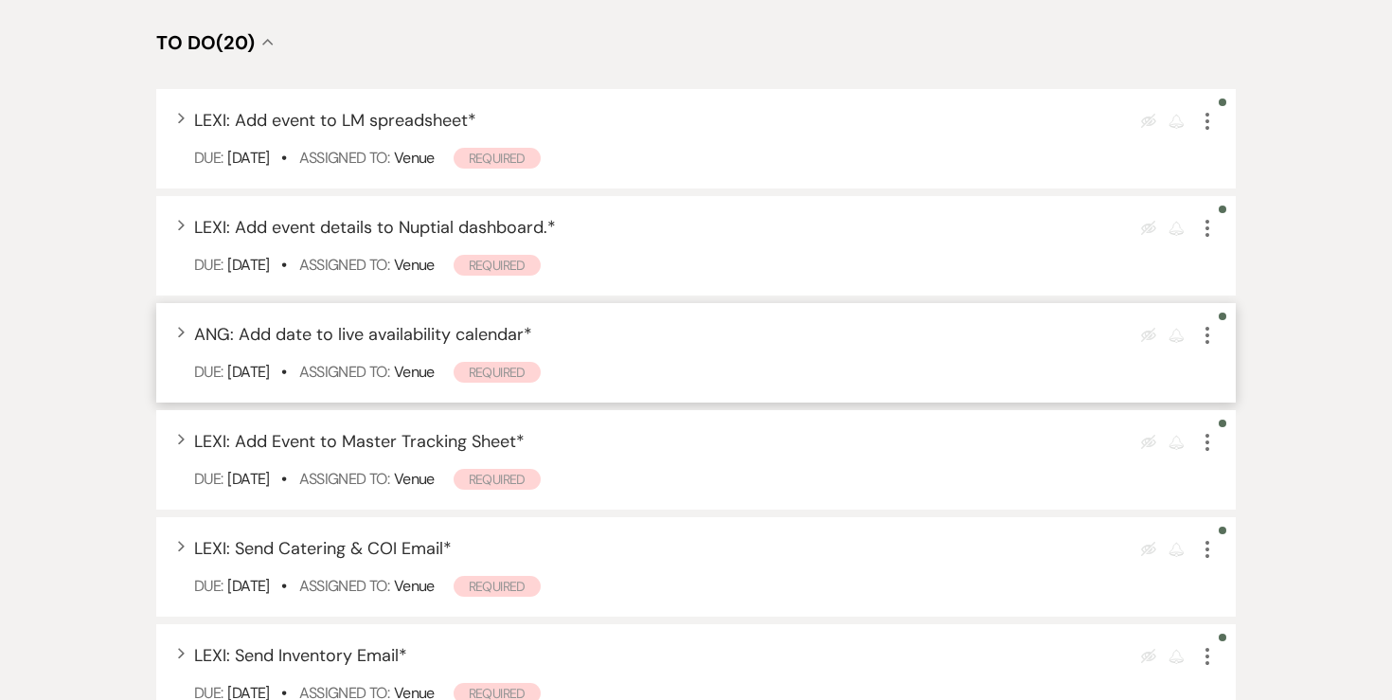
click at [1207, 324] on icon "More" at bounding box center [1207, 335] width 23 height 23
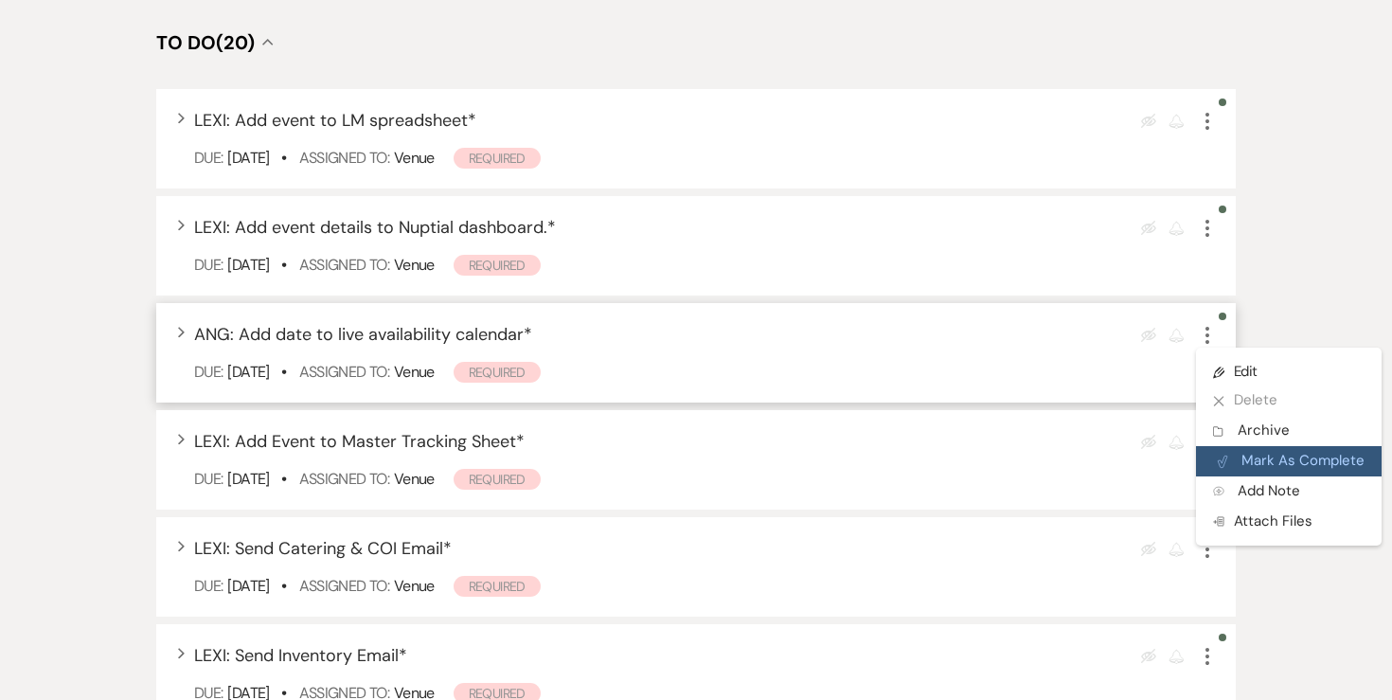
click at [1232, 446] on button "Plan Portal Link Mark As Complete" at bounding box center [1289, 461] width 186 height 30
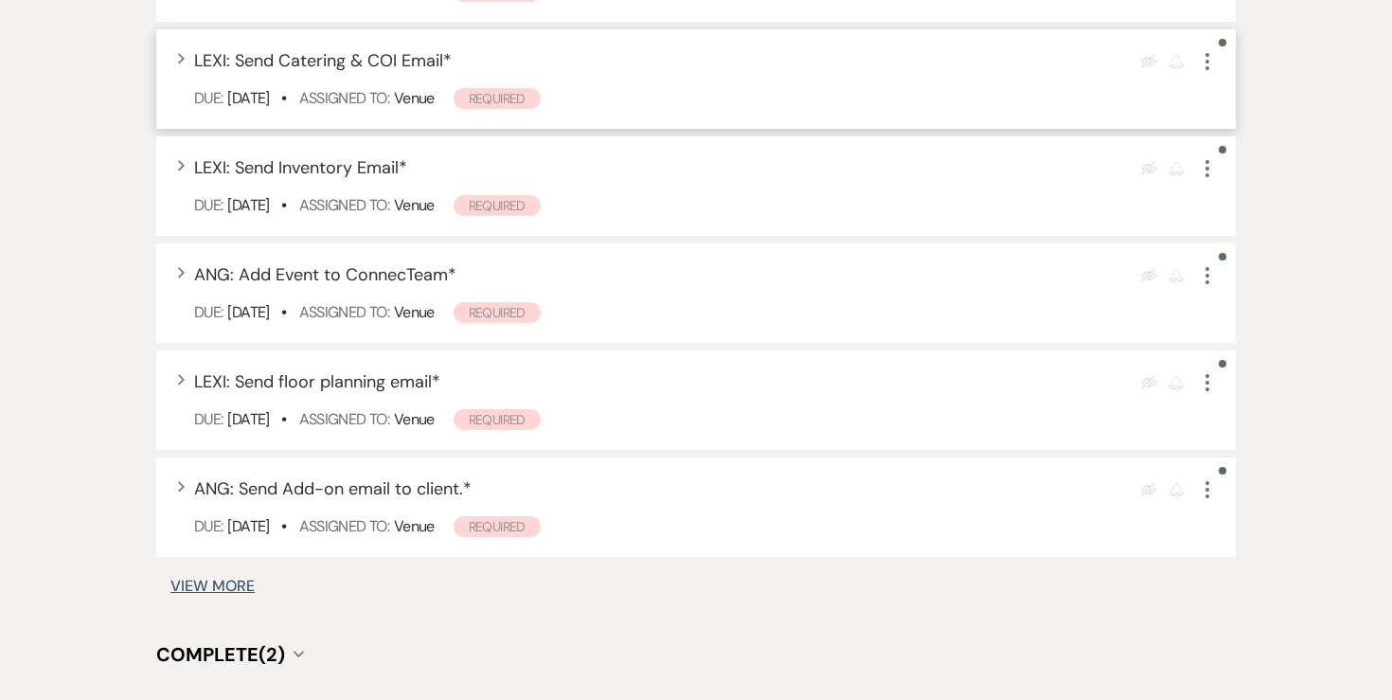
scroll to position [0, 0]
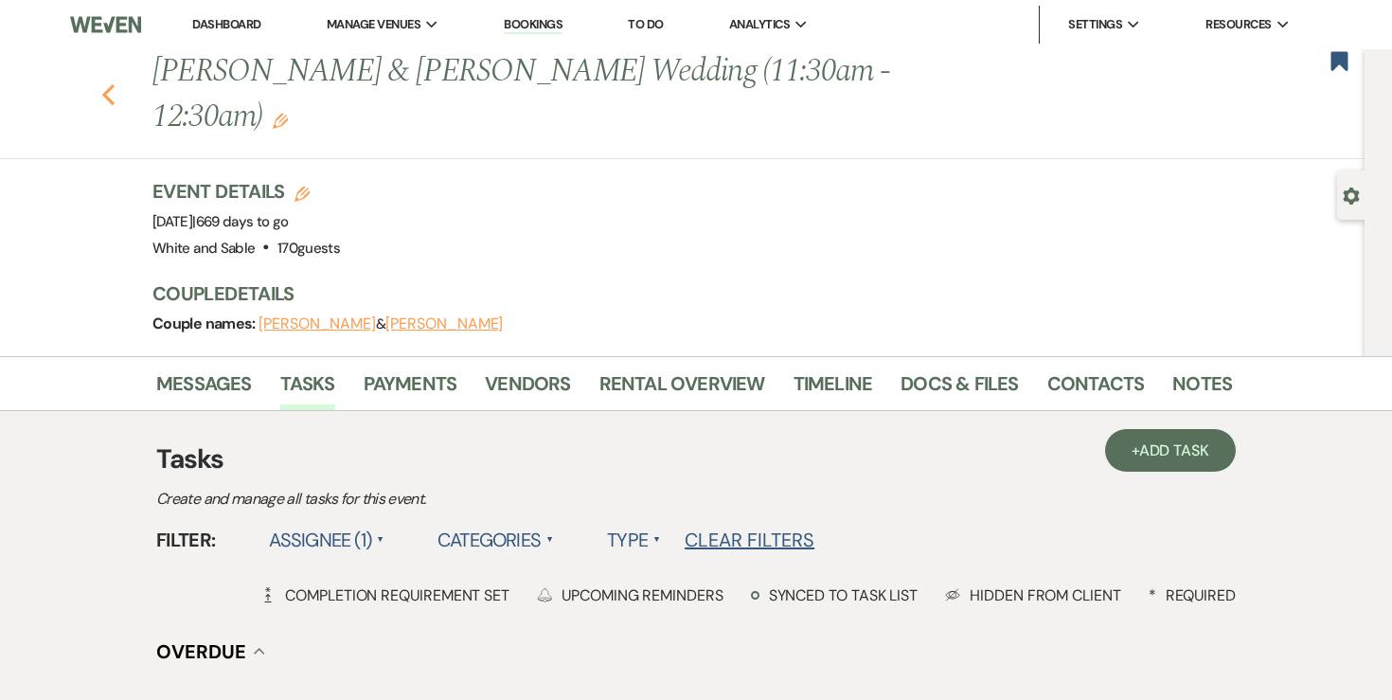
click at [106, 84] on use "button" at bounding box center [108, 94] width 12 height 21
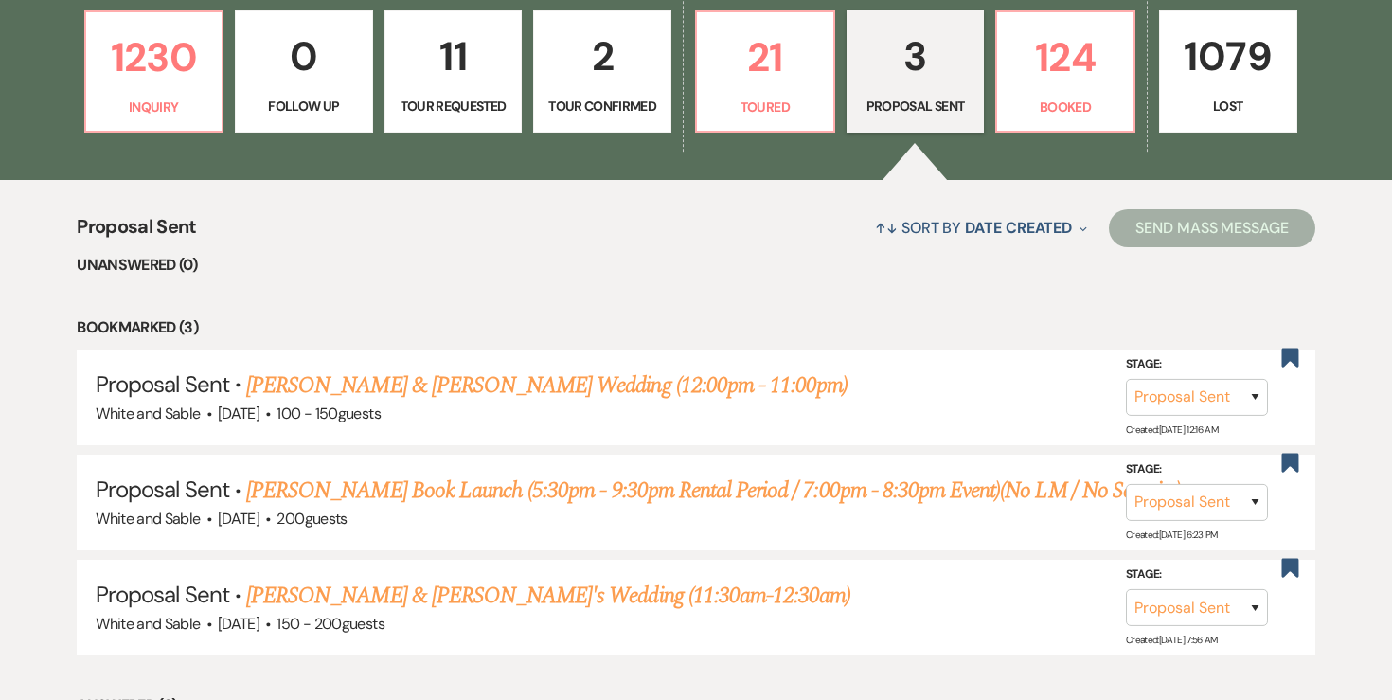
scroll to position [511, 0]
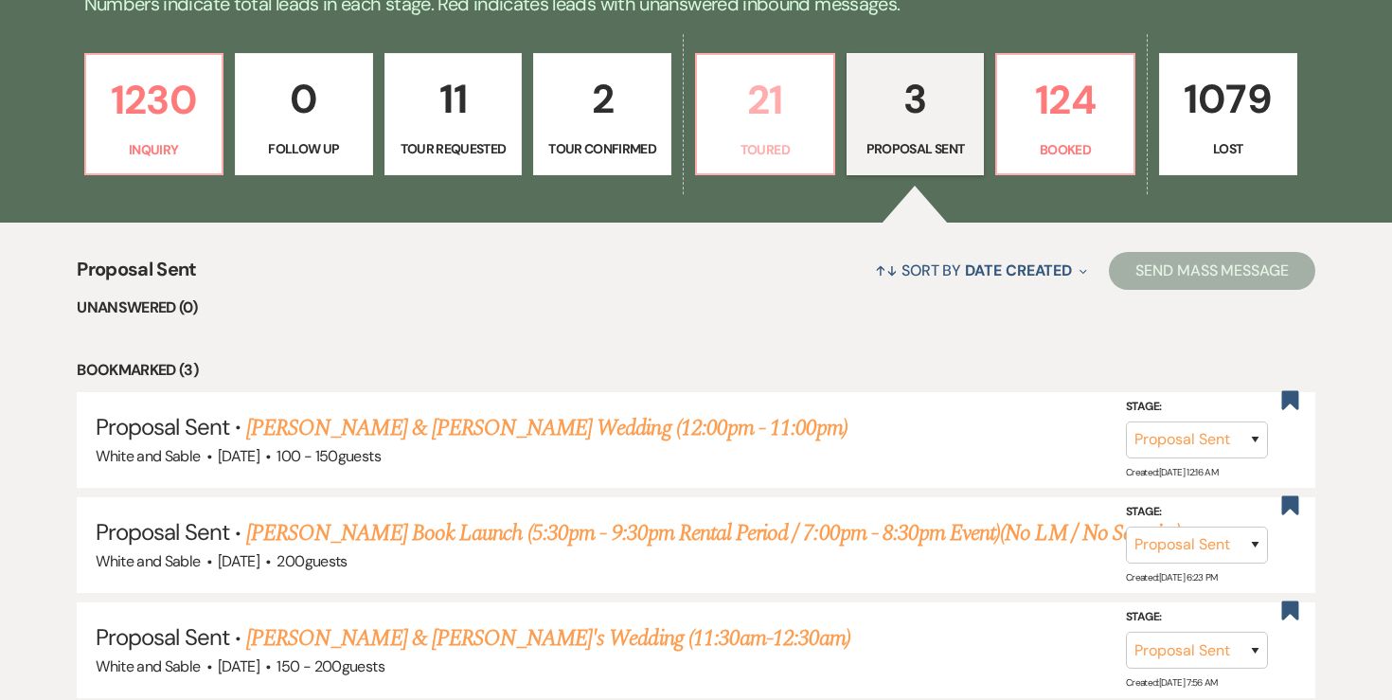
click at [764, 115] on p "21" at bounding box center [765, 99] width 114 height 63
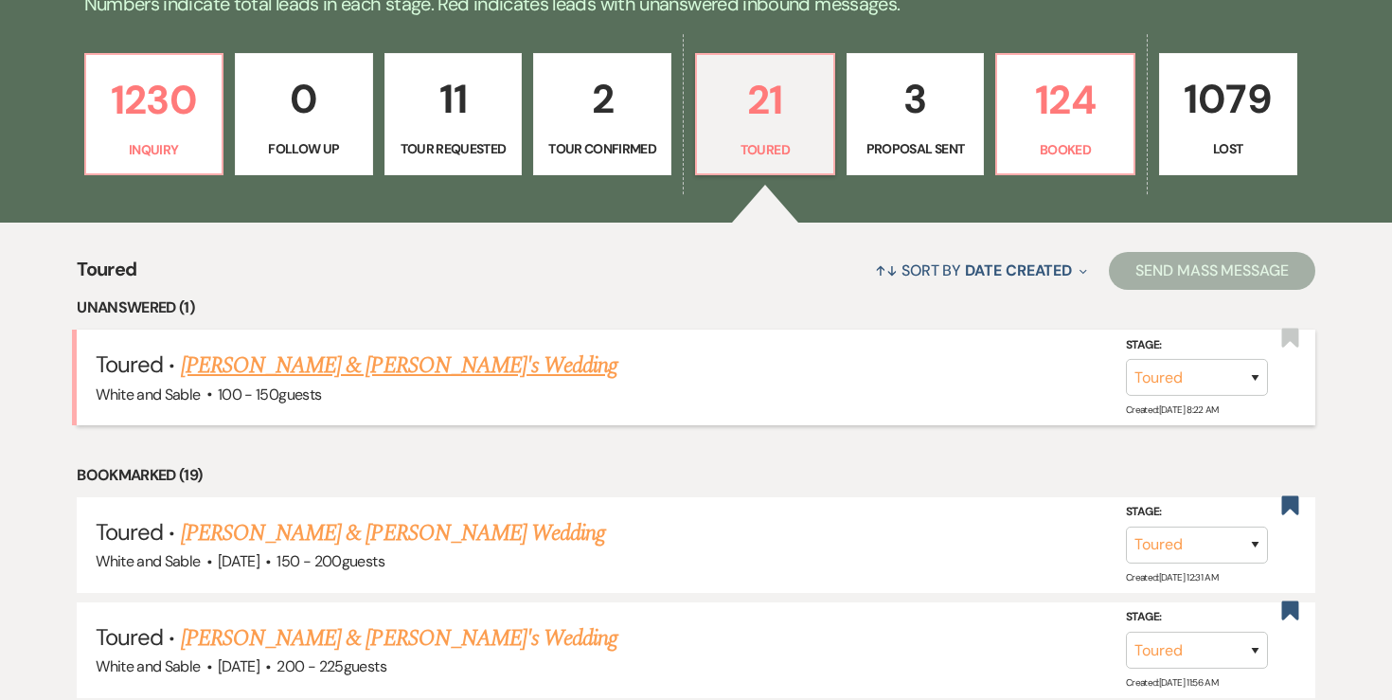
scroll to position [528, 0]
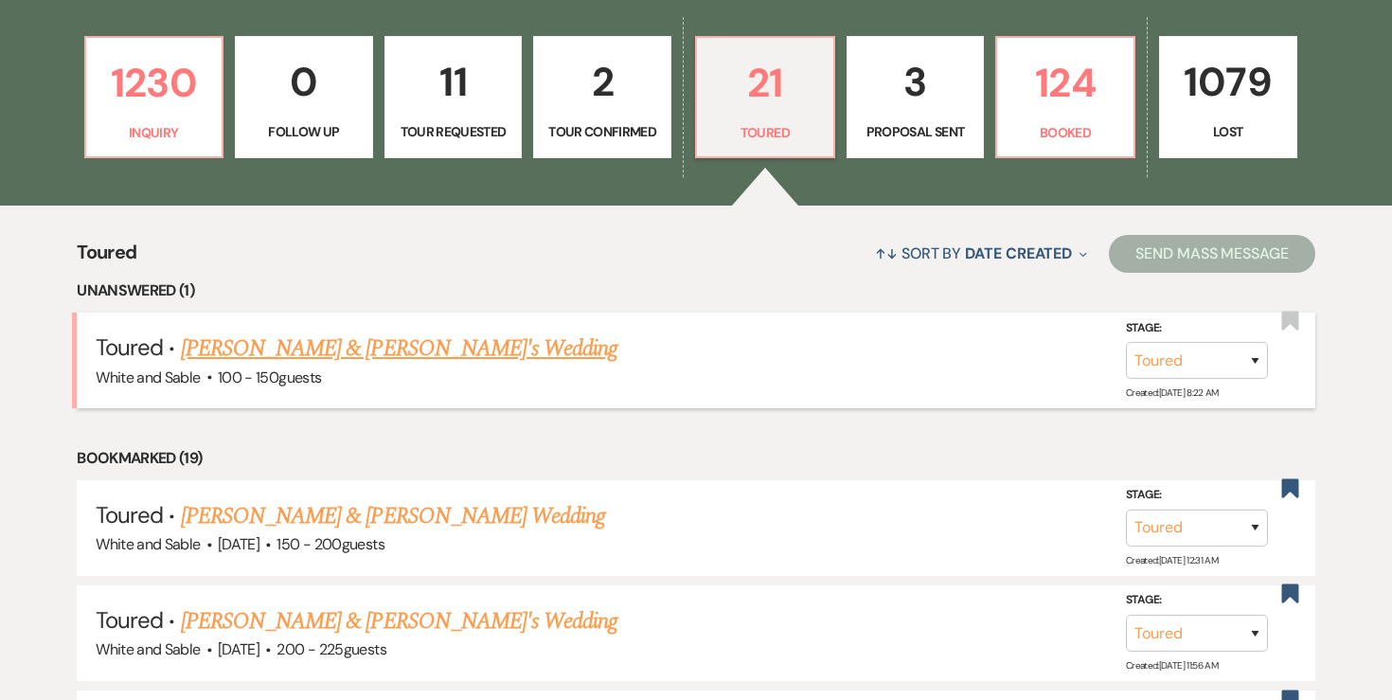
click at [494, 354] on link "[PERSON_NAME] & [PERSON_NAME]'s Wedding" at bounding box center [399, 348] width 437 height 34
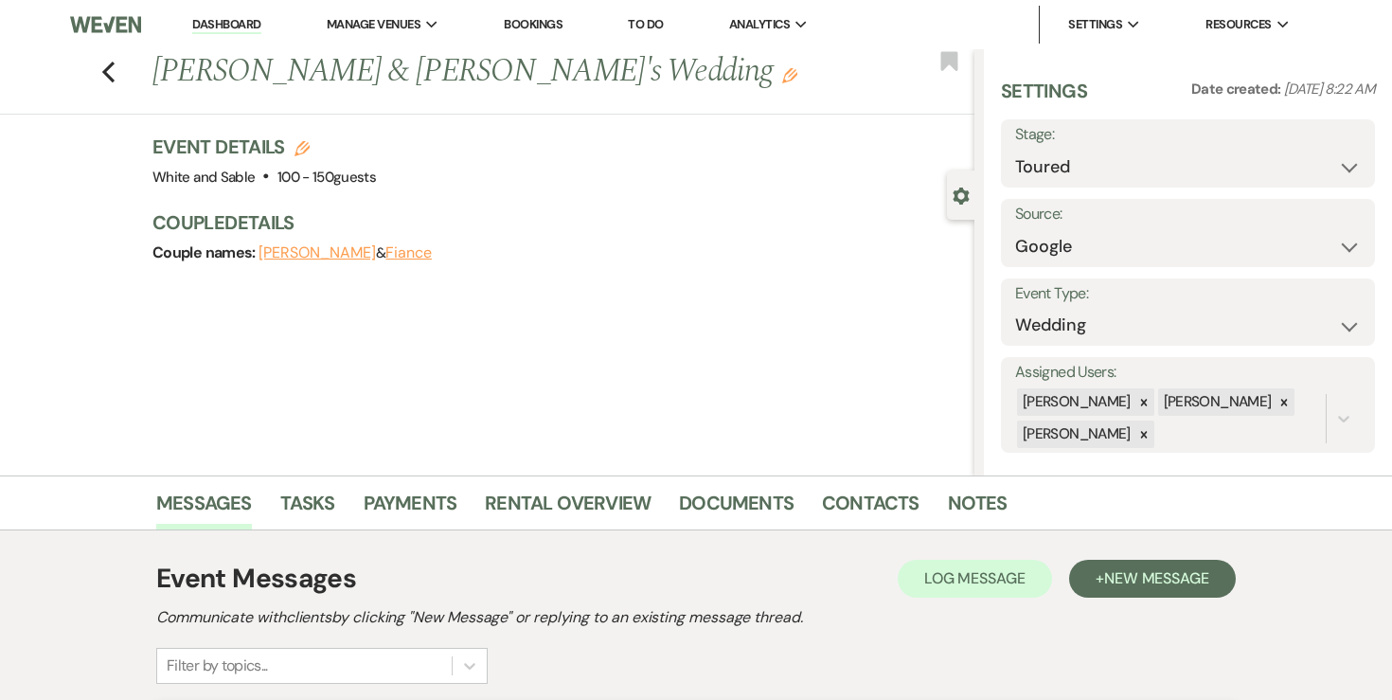
click at [311, 147] on h3 "Event Details Edit" at bounding box center [263, 146] width 223 height 27
click at [302, 147] on use "button" at bounding box center [301, 148] width 15 height 15
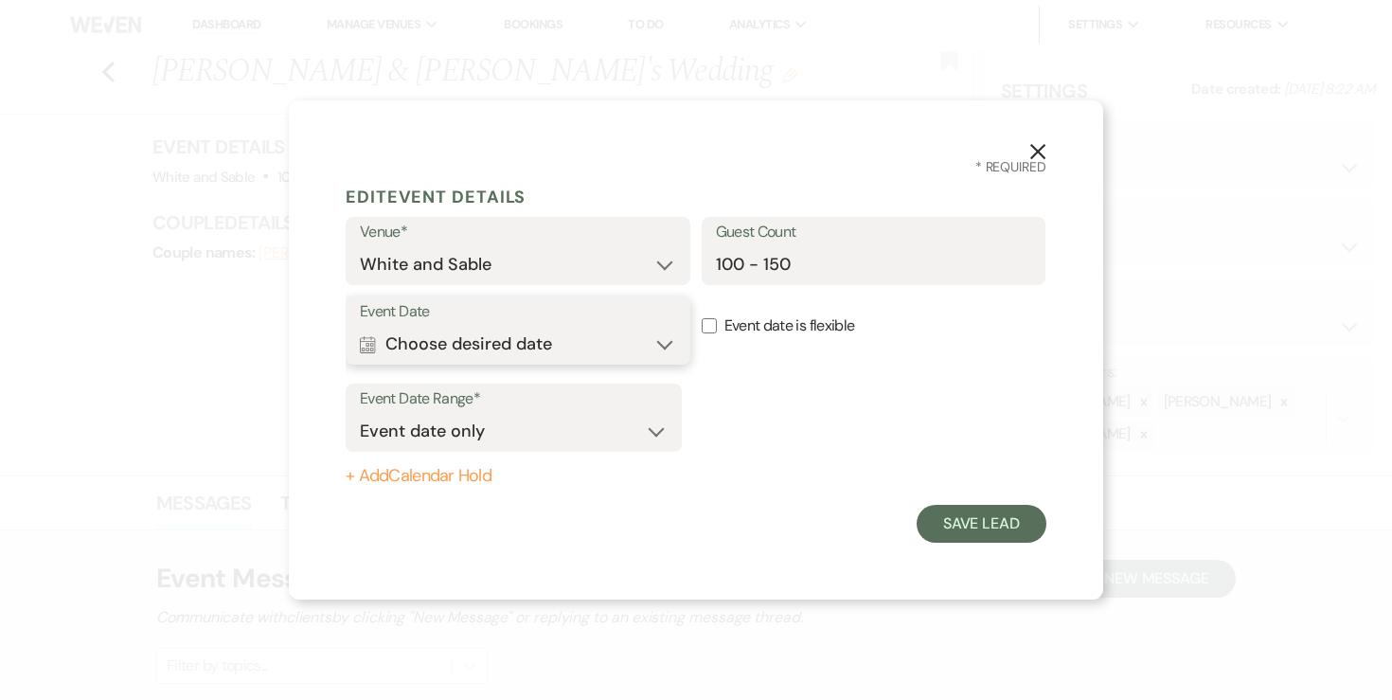
click at [596, 333] on button "Calendar Choose desired date Expand" at bounding box center [518, 344] width 316 height 38
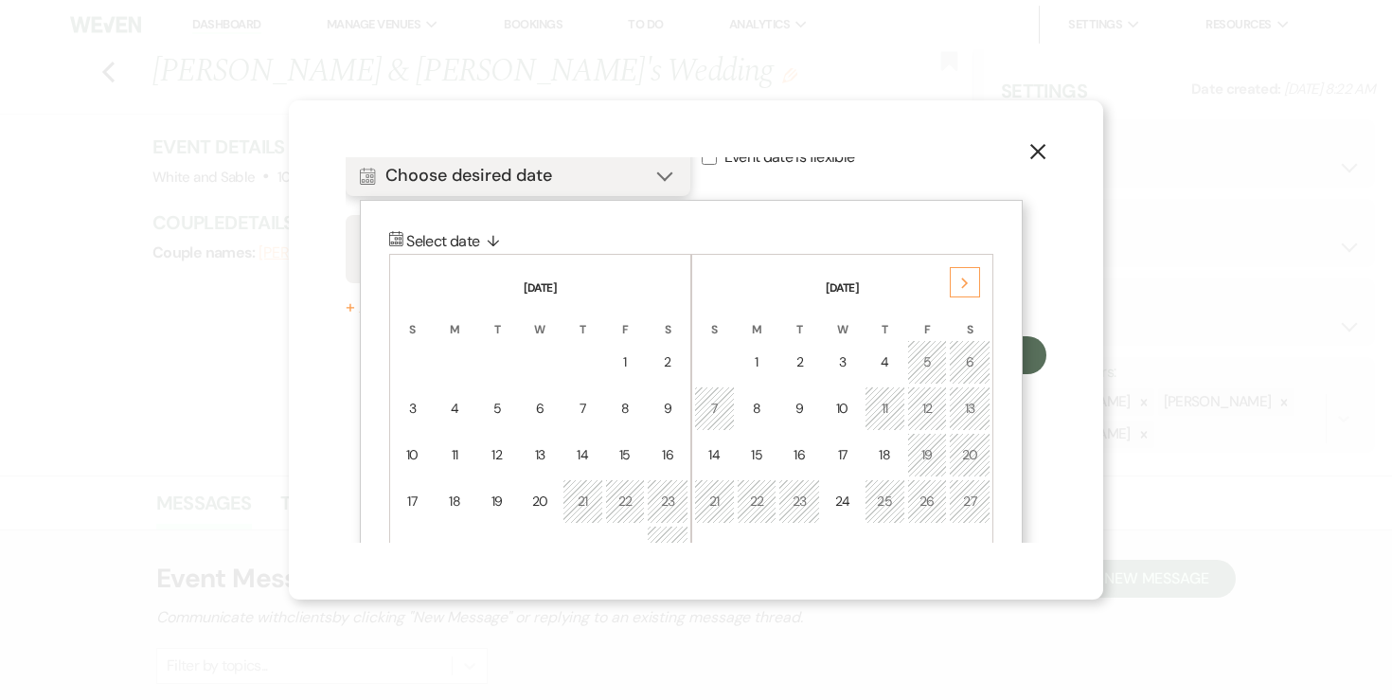
scroll to position [242, 0]
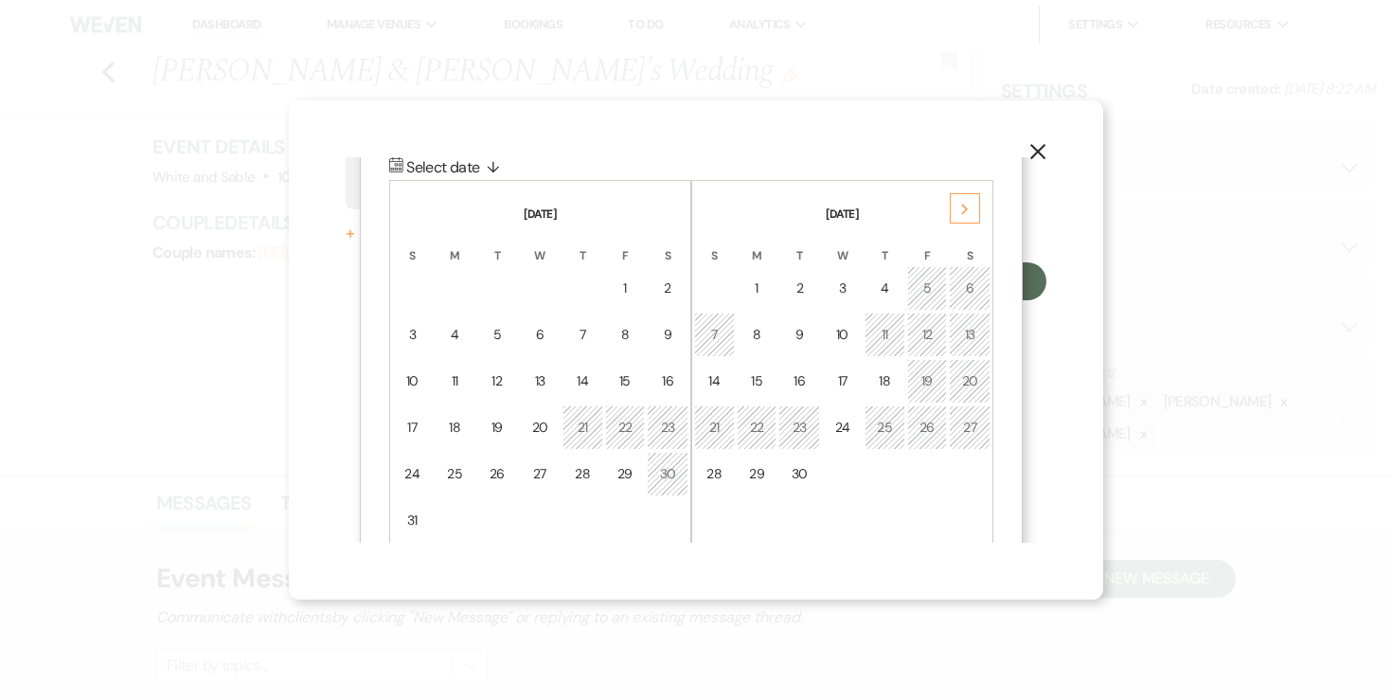
click at [958, 203] on div "Next" at bounding box center [965, 208] width 30 height 30
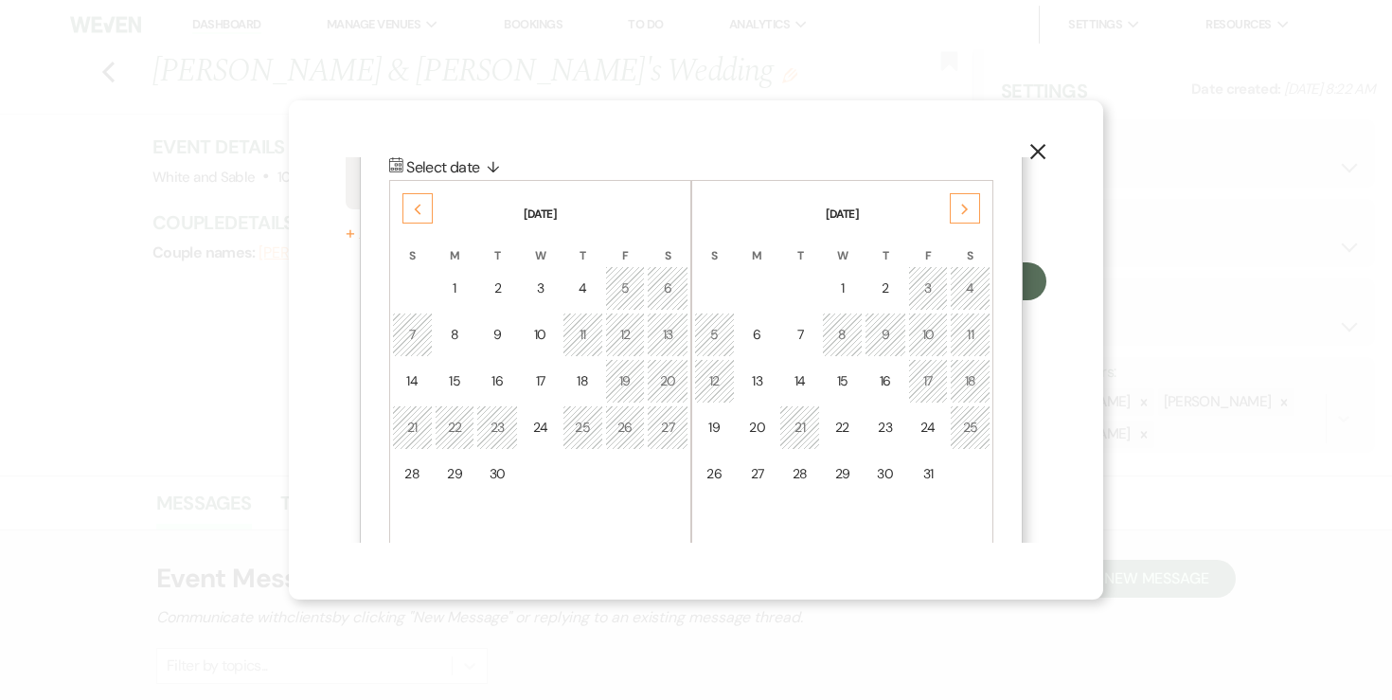
click at [958, 203] on div "Next" at bounding box center [965, 208] width 30 height 30
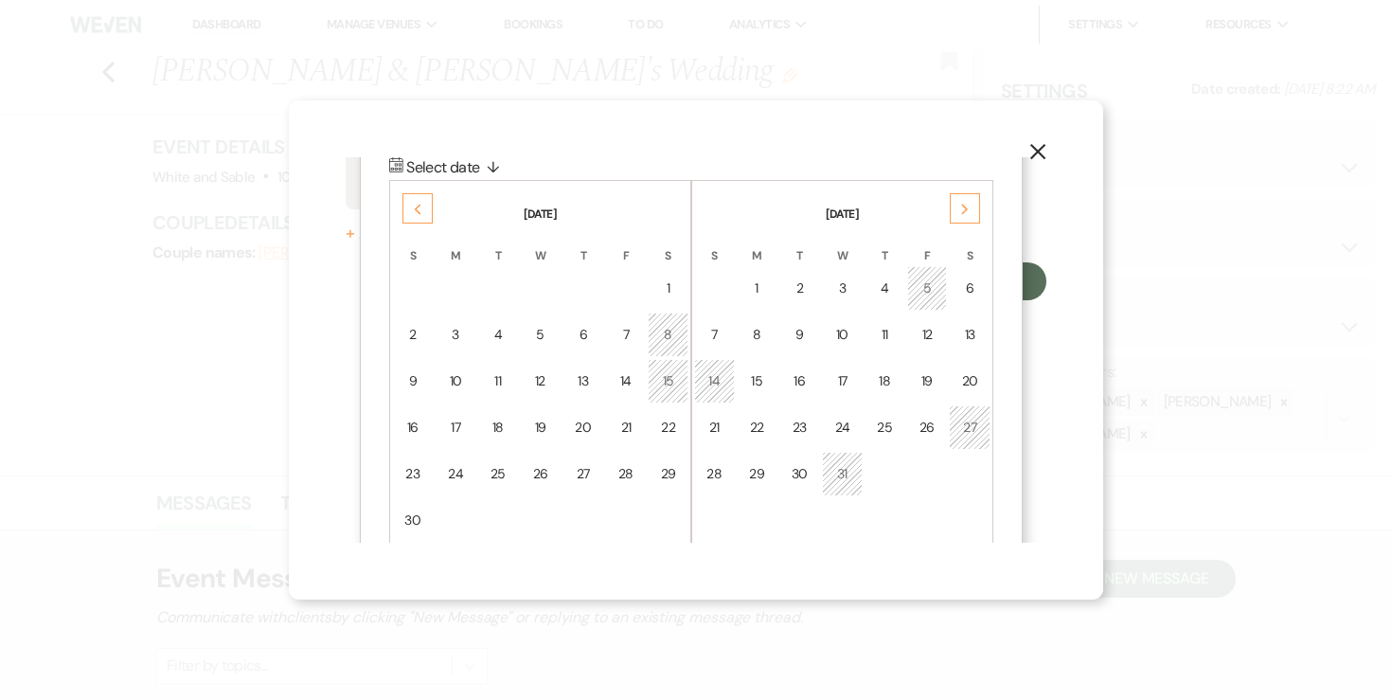
click at [958, 203] on div "Next" at bounding box center [965, 208] width 30 height 30
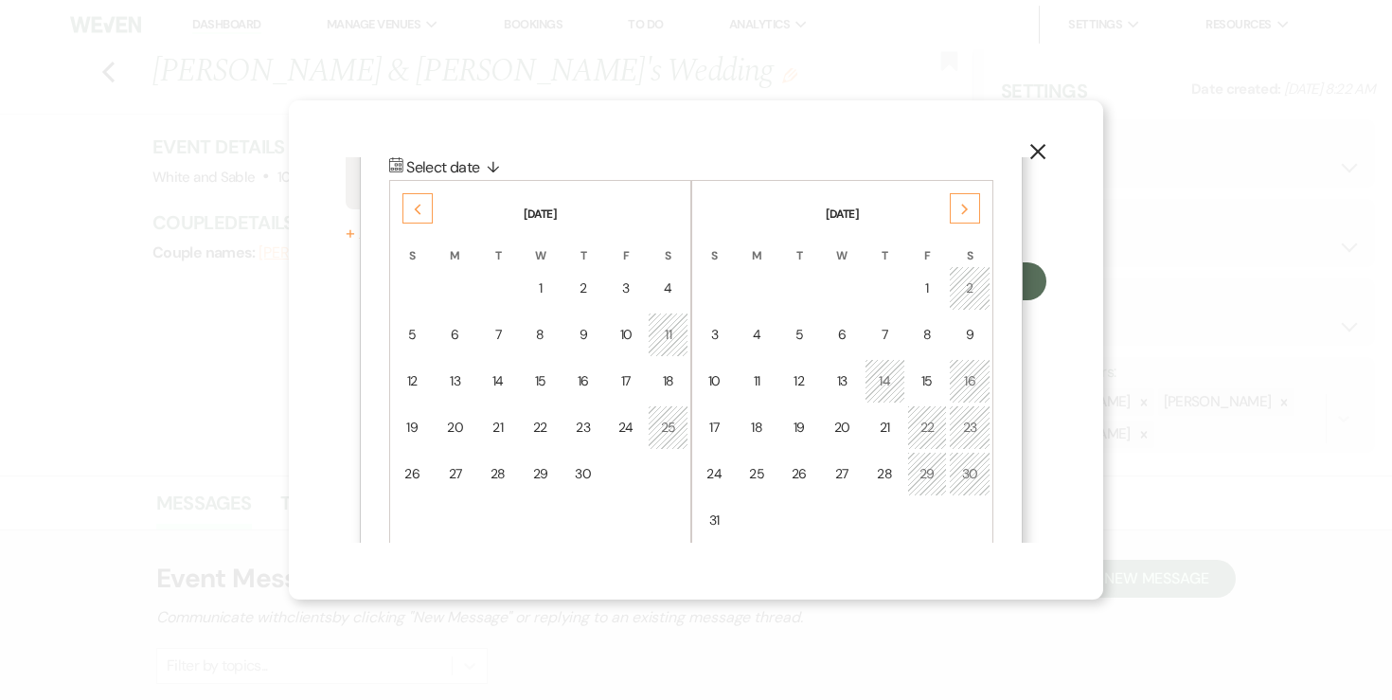
click at [958, 203] on div "Next" at bounding box center [965, 208] width 30 height 30
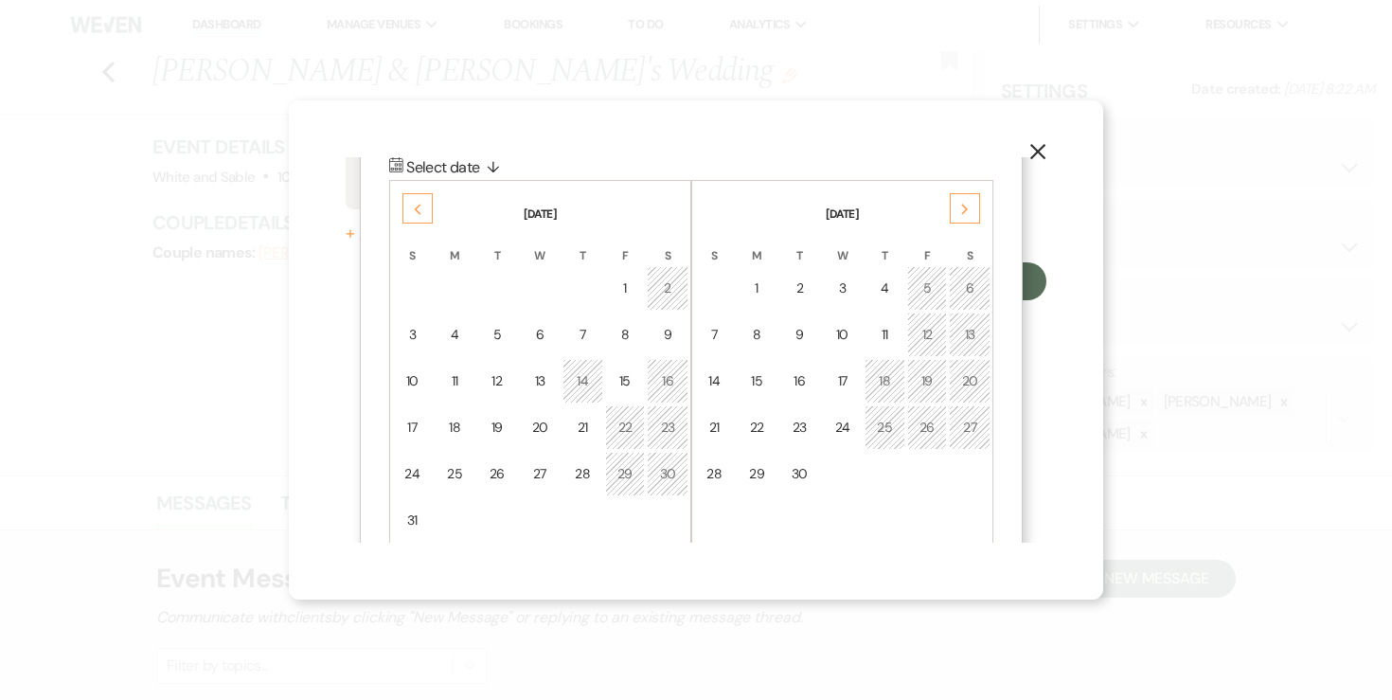
click at [895, 418] on td "25" at bounding box center [884, 427] width 41 height 44
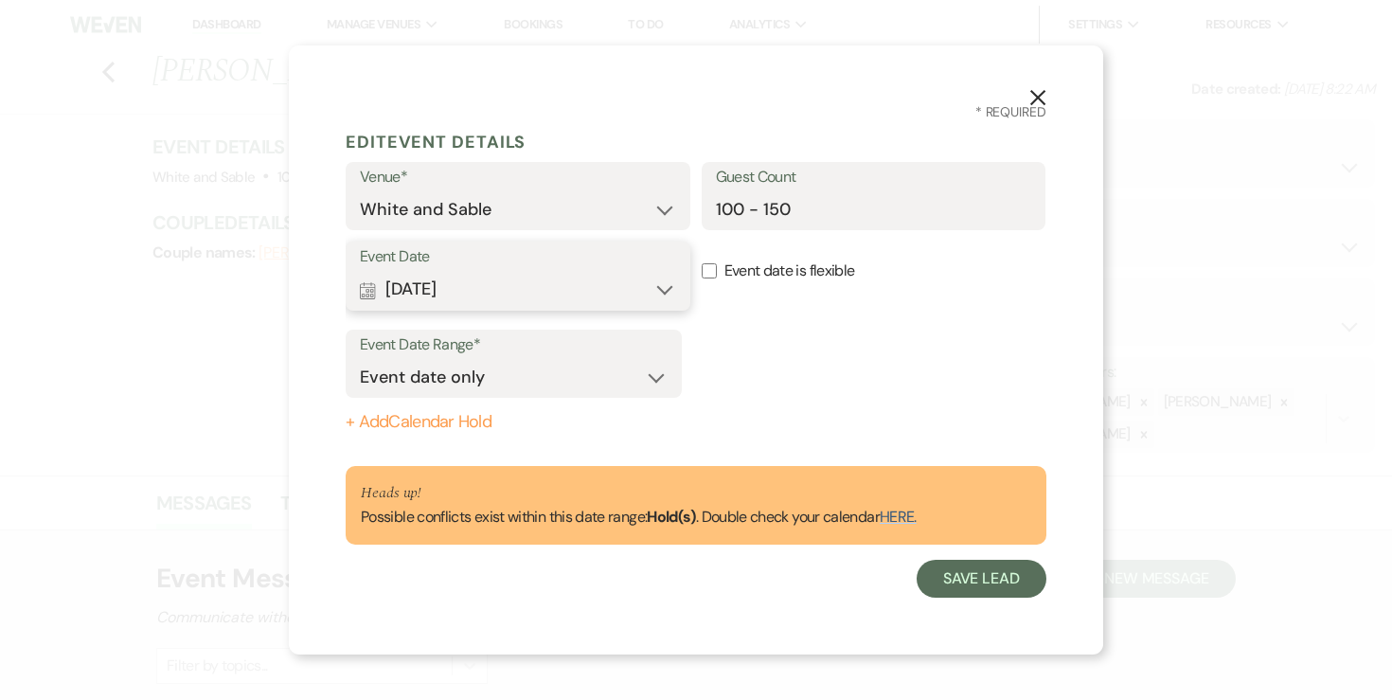
click at [671, 288] on button "Calendar [DATE] Expand" at bounding box center [518, 290] width 316 height 38
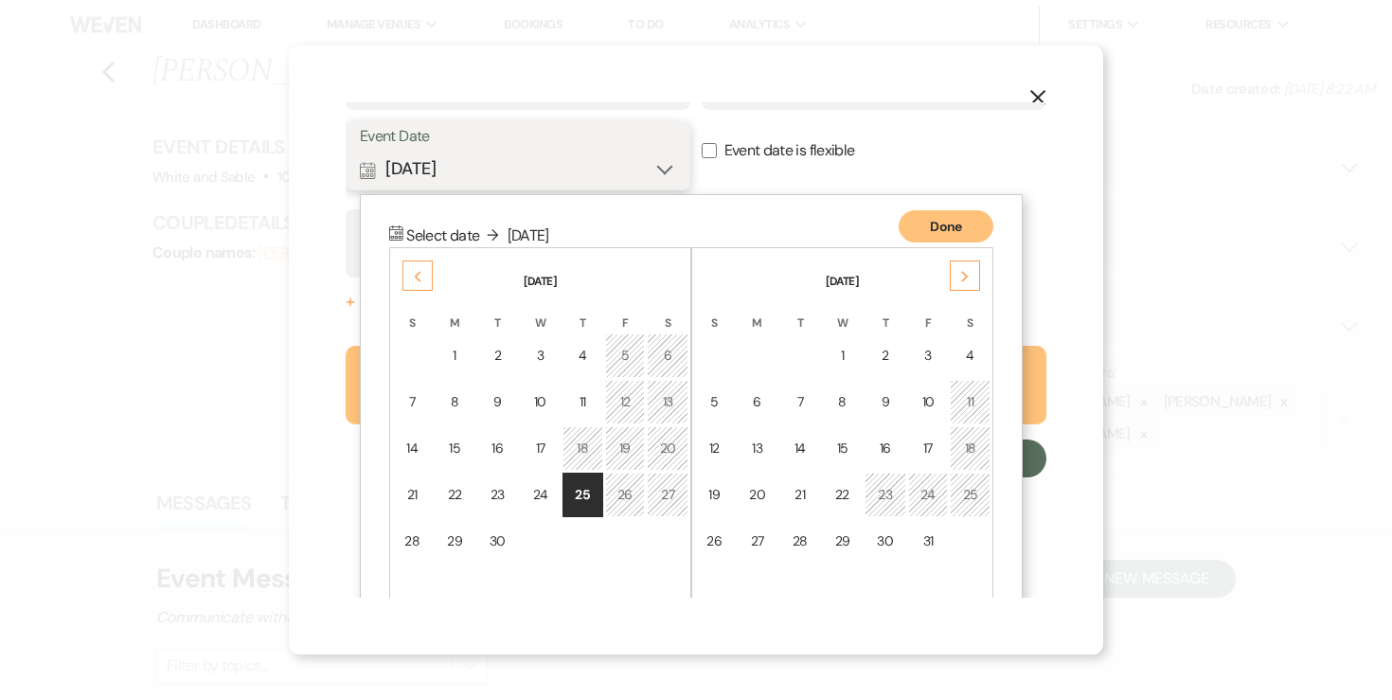
scroll to position [165, 0]
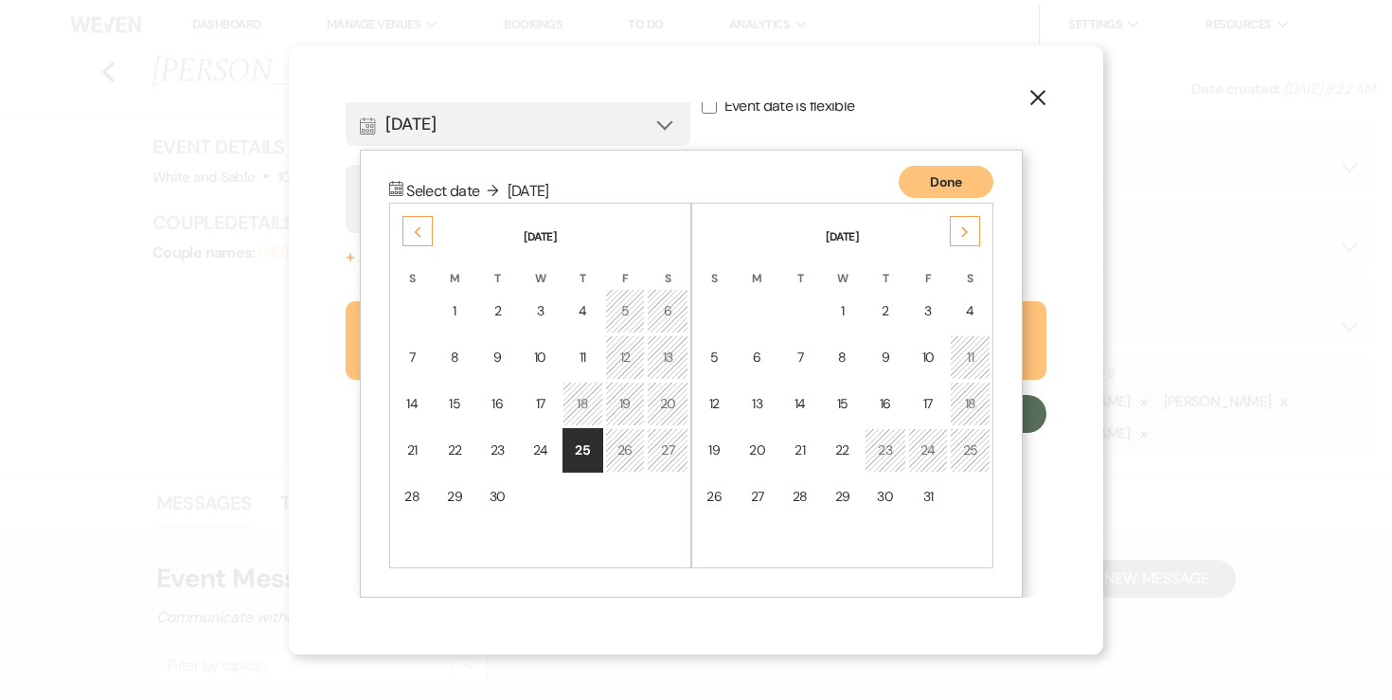
click at [1035, 93] on icon "X" at bounding box center [1037, 97] width 17 height 17
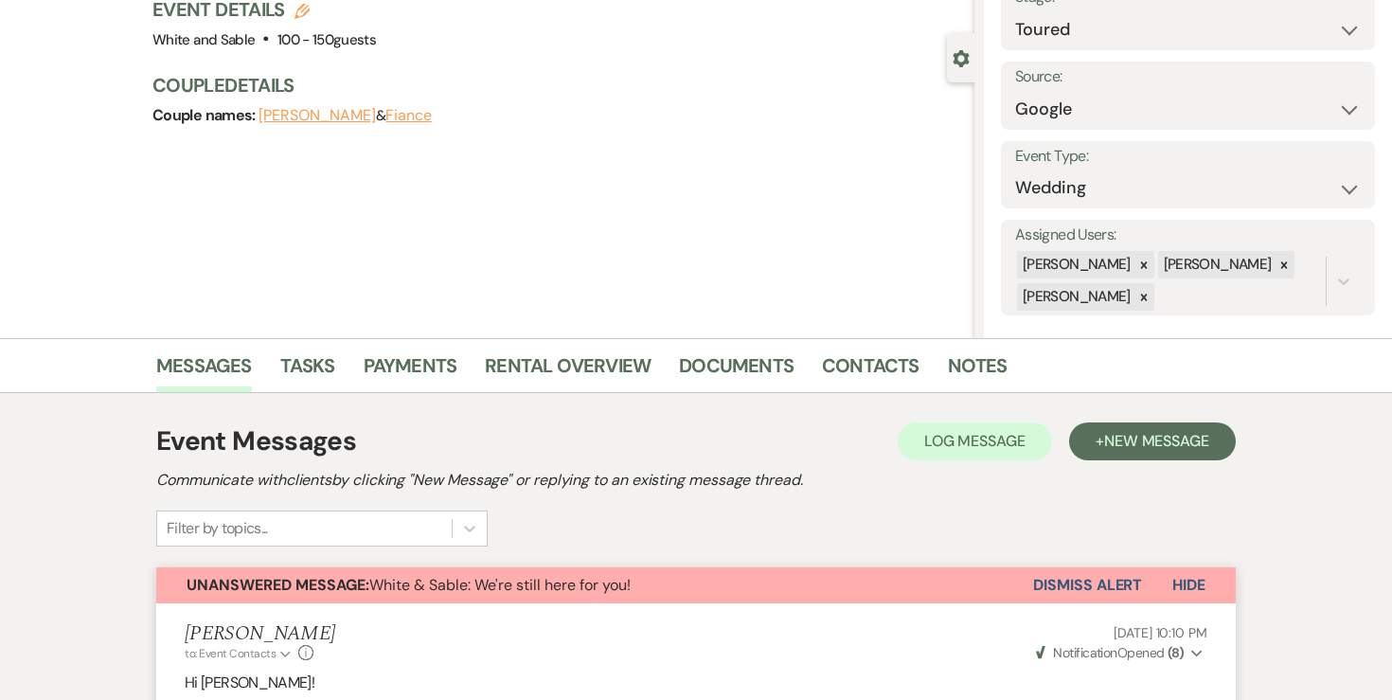
scroll to position [0, 0]
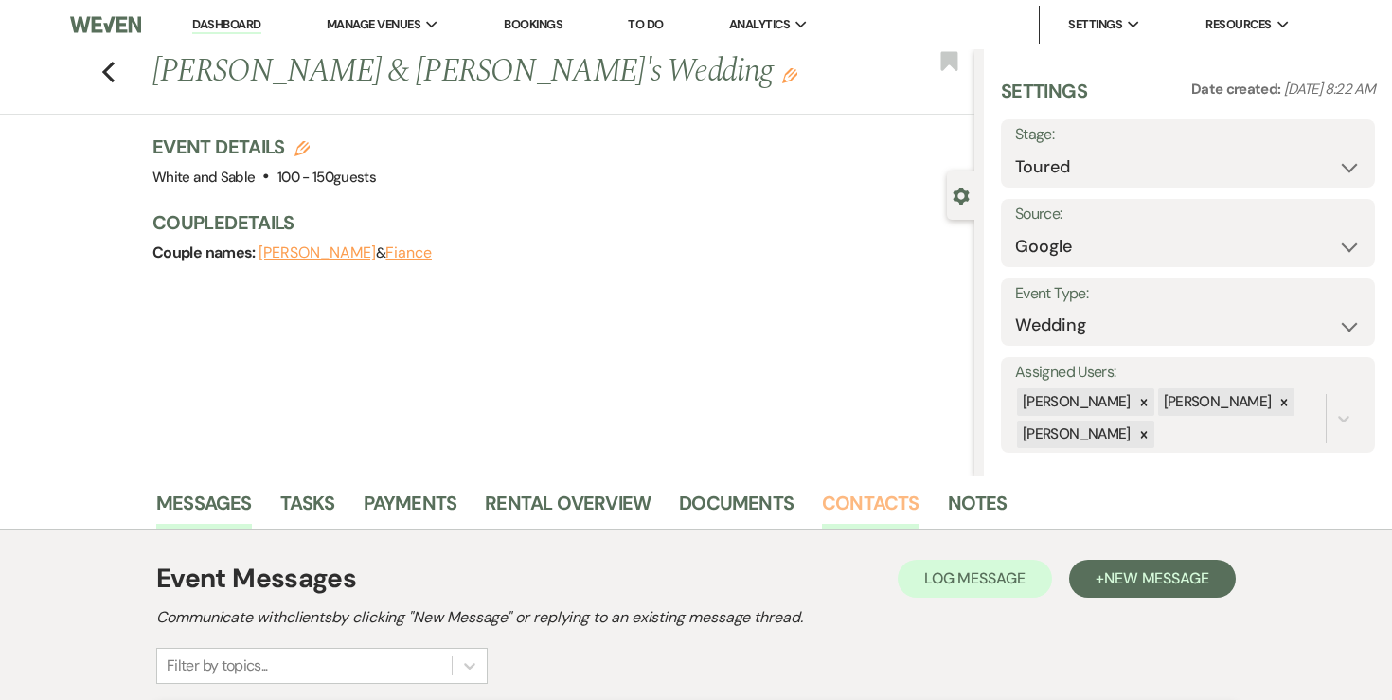
click at [841, 499] on link "Contacts" at bounding box center [871, 509] width 98 height 42
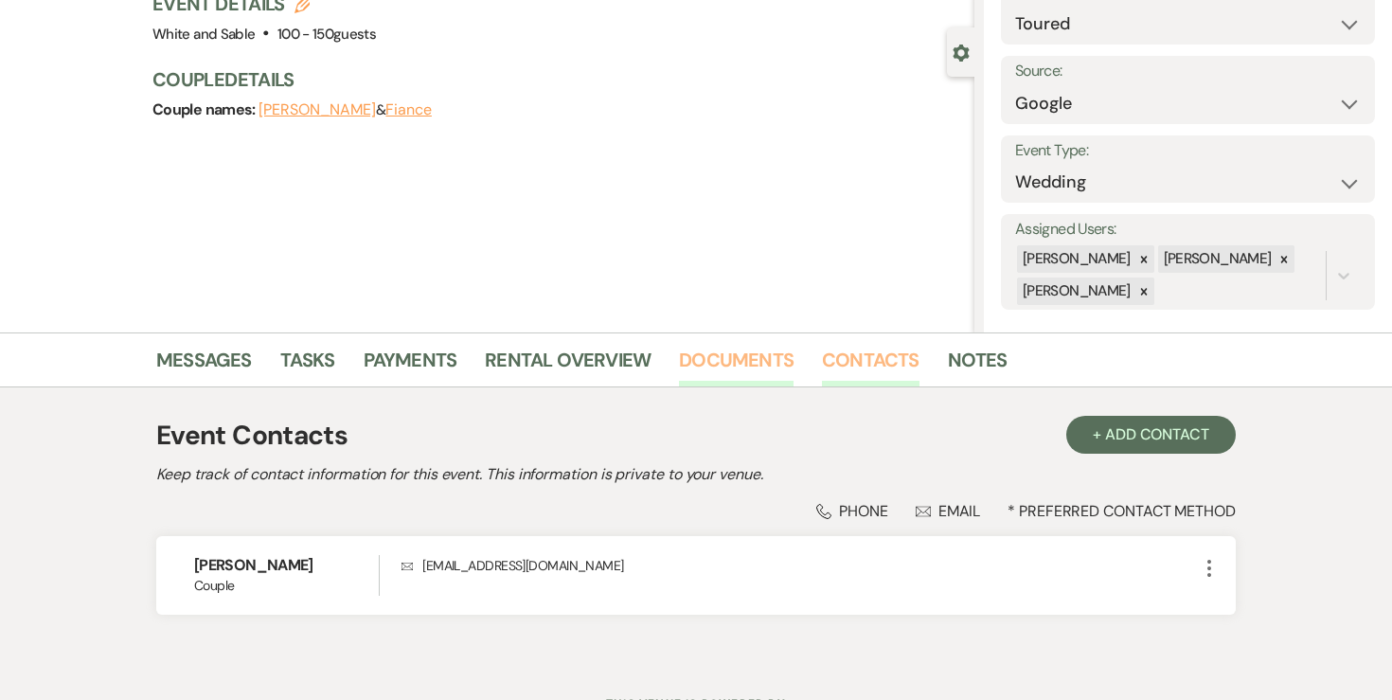
scroll to position [225, 0]
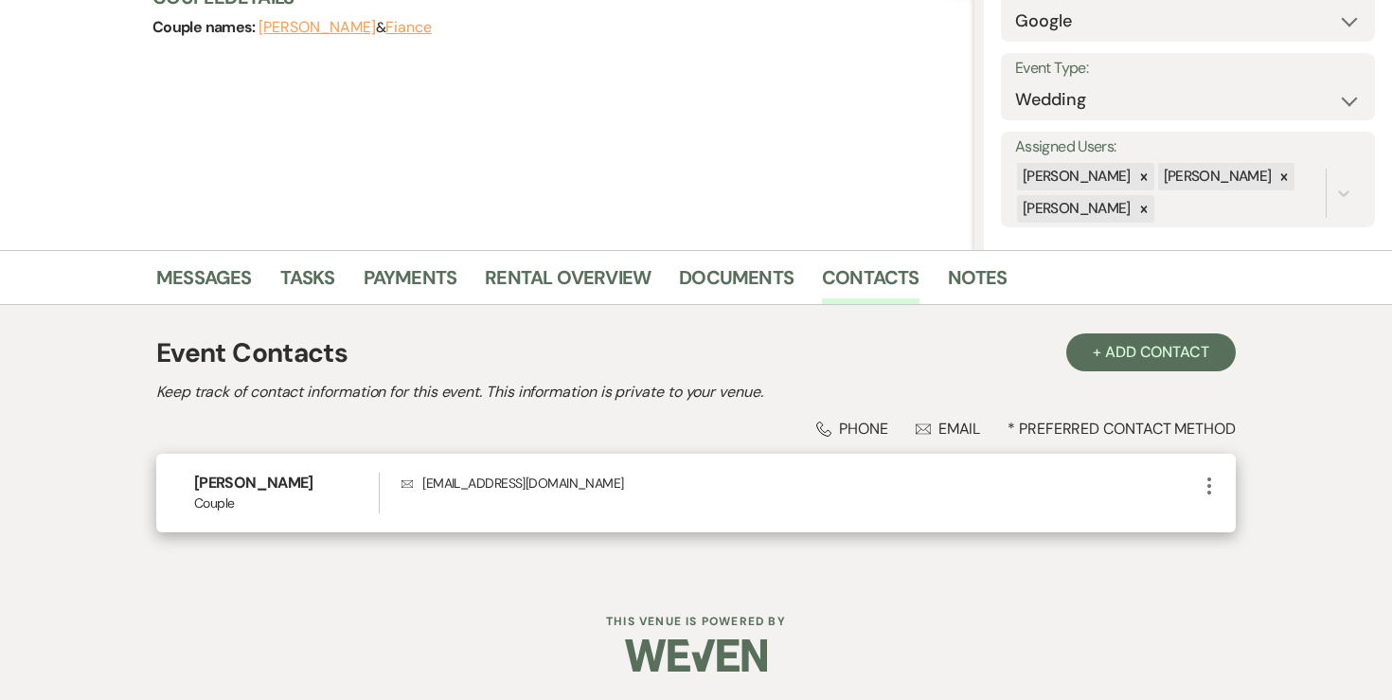
click at [1207, 482] on icon "More" at bounding box center [1209, 485] width 23 height 23
click at [1214, 505] on ul "Pencil Edit Archive Archive" at bounding box center [1254, 538] width 113 height 83
click at [1215, 520] on button "Pencil Edit" at bounding box center [1254, 523] width 113 height 32
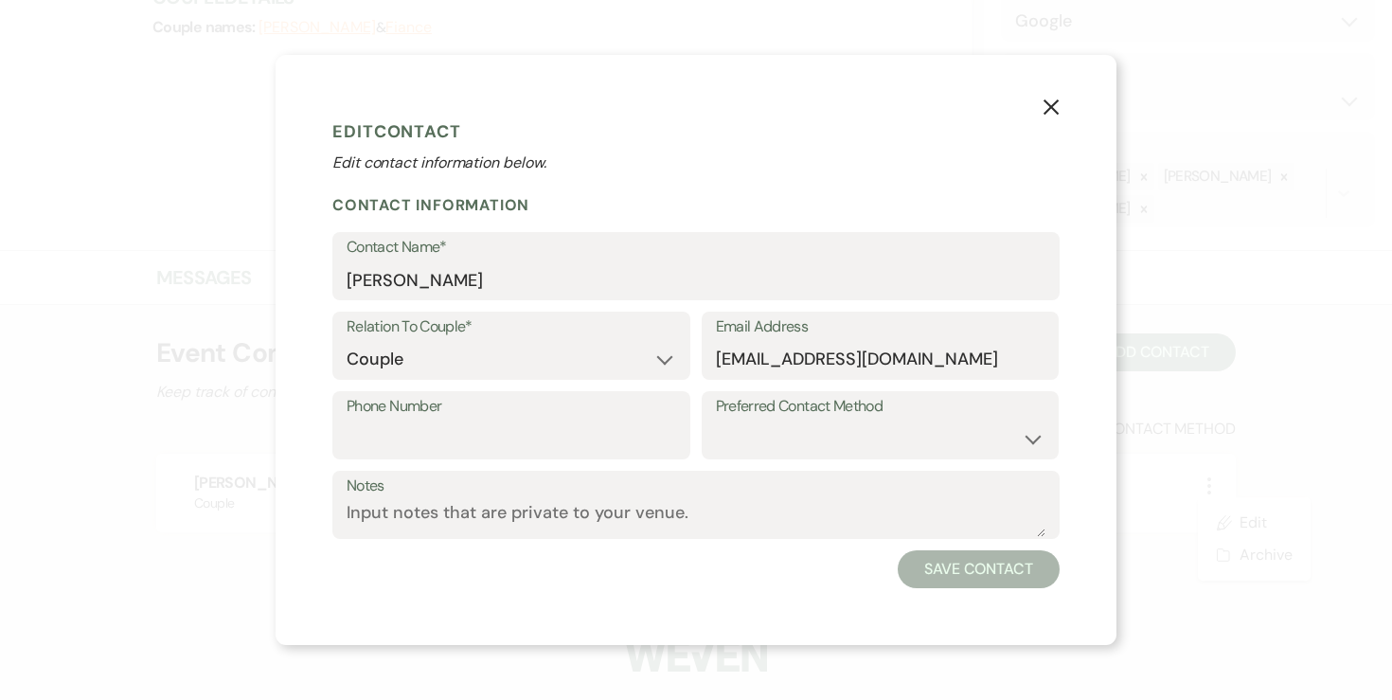
click at [1060, 100] on button "X" at bounding box center [1051, 105] width 28 height 33
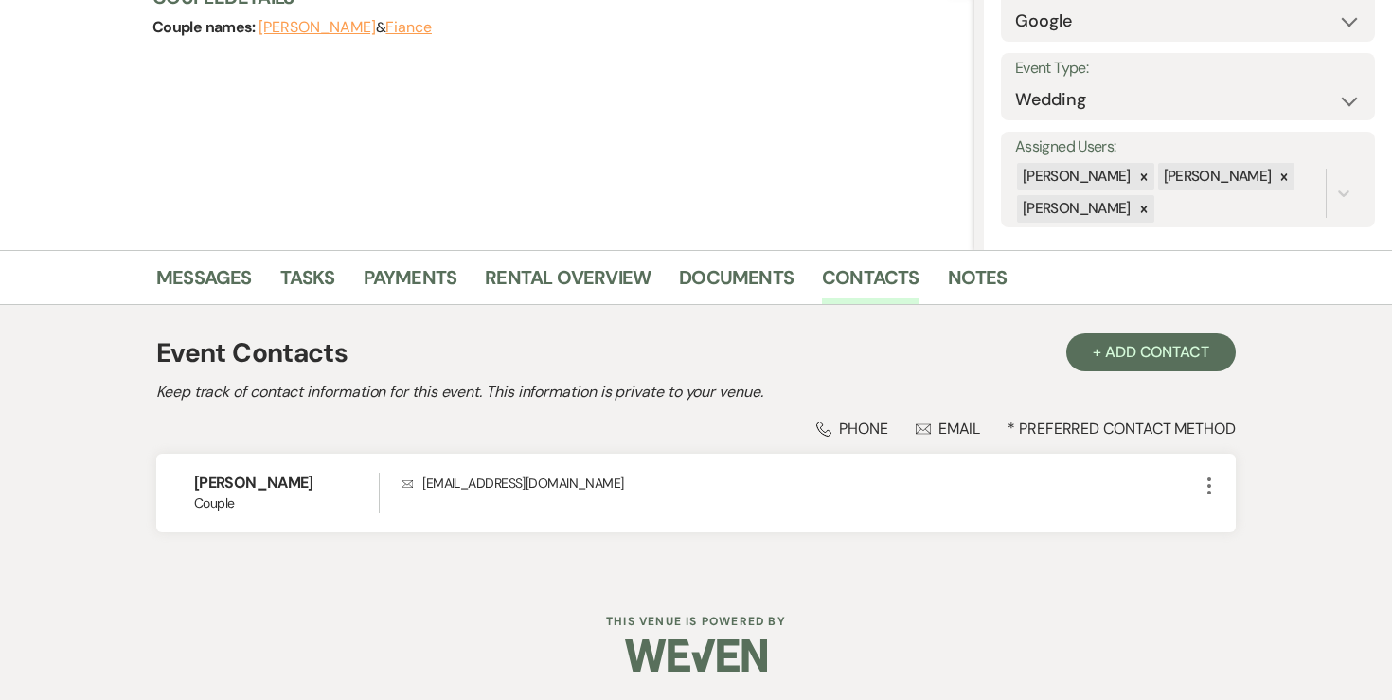
click at [429, 25] on button "Fiance" at bounding box center [408, 27] width 46 height 15
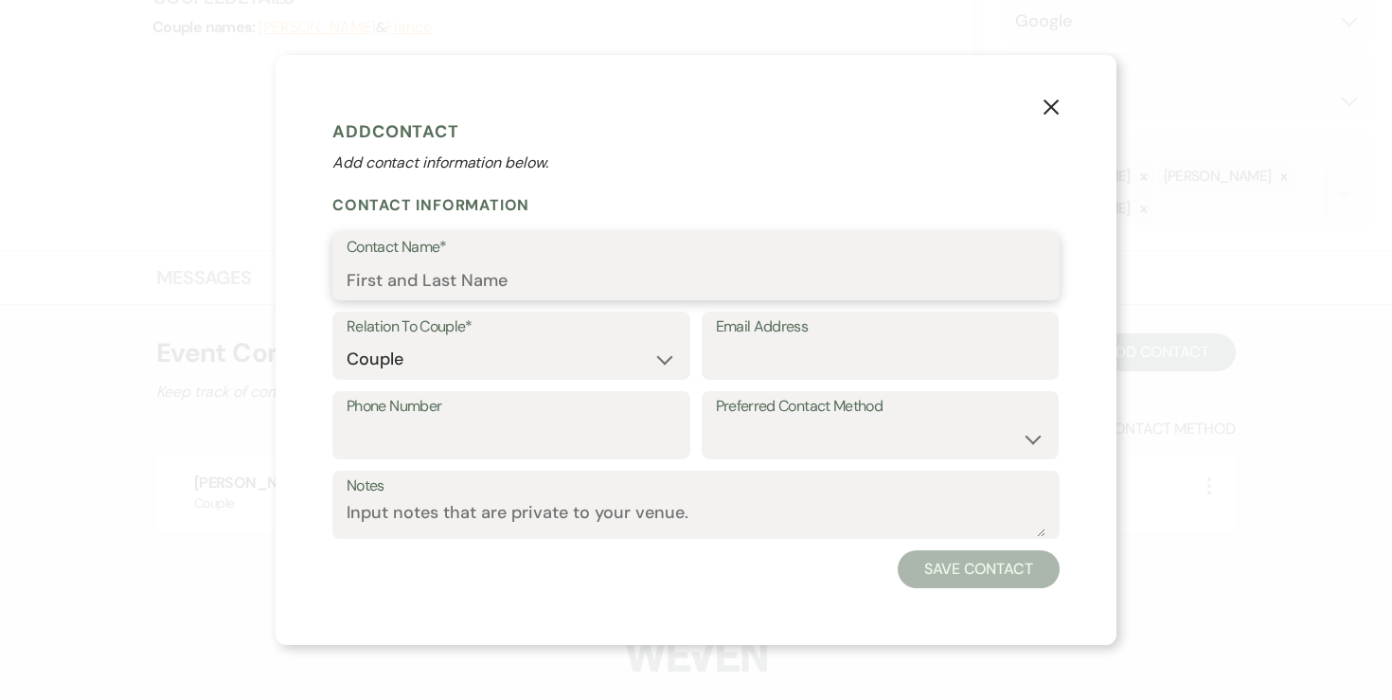
click at [508, 289] on input "Contact Name*" at bounding box center [696, 279] width 699 height 37
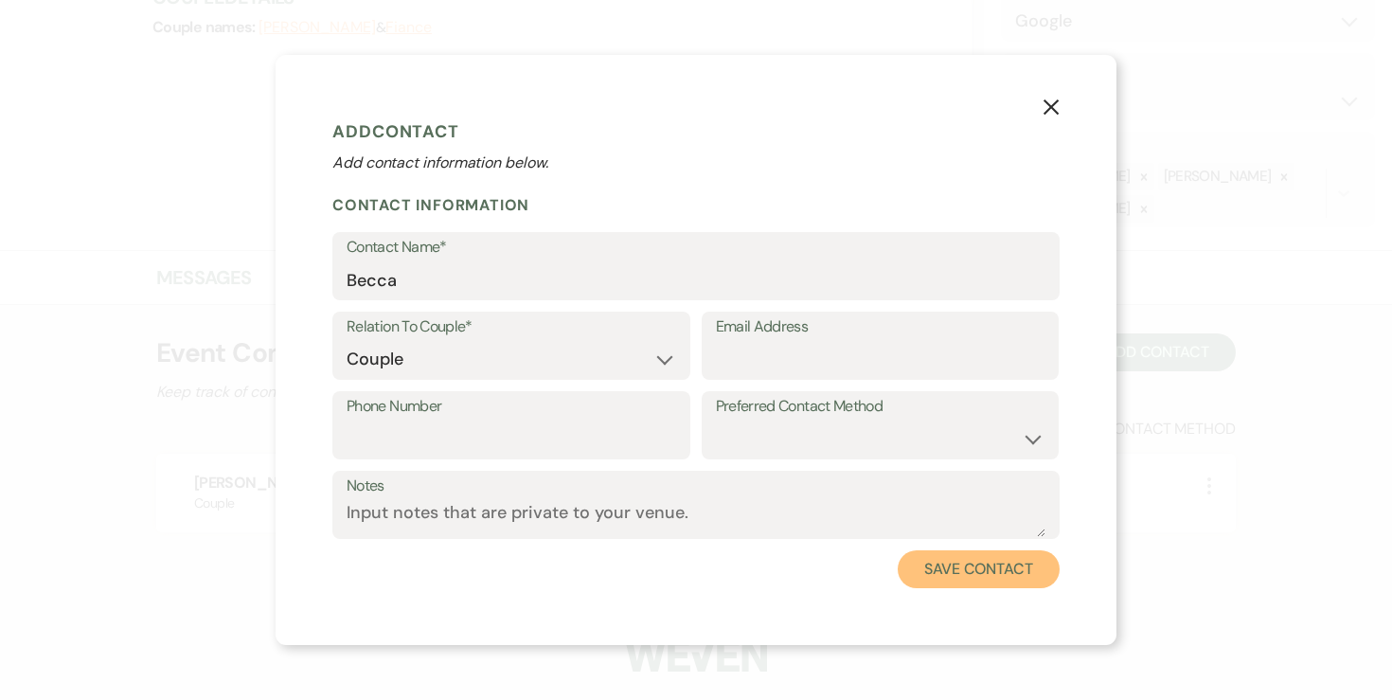
click at [977, 558] on button "Save Contact" at bounding box center [979, 569] width 162 height 38
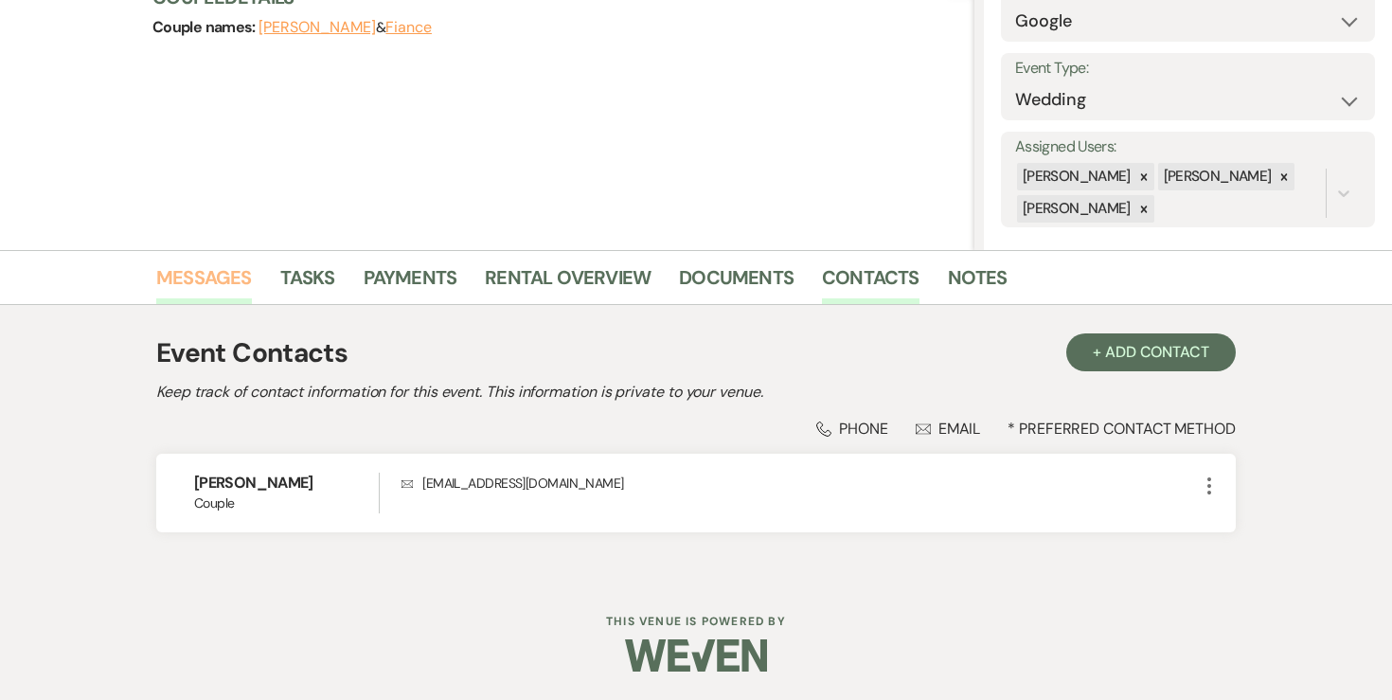
click at [203, 292] on link "Messages" at bounding box center [204, 283] width 96 height 42
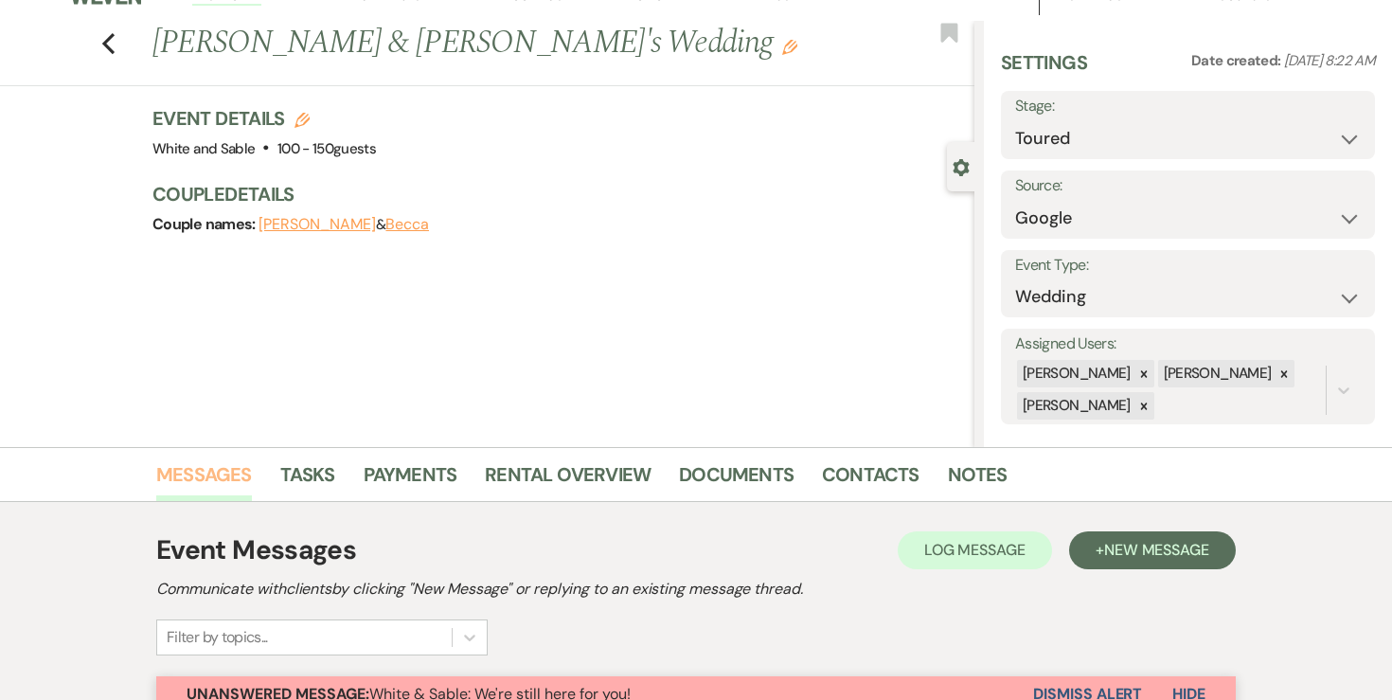
scroll to position [17, 0]
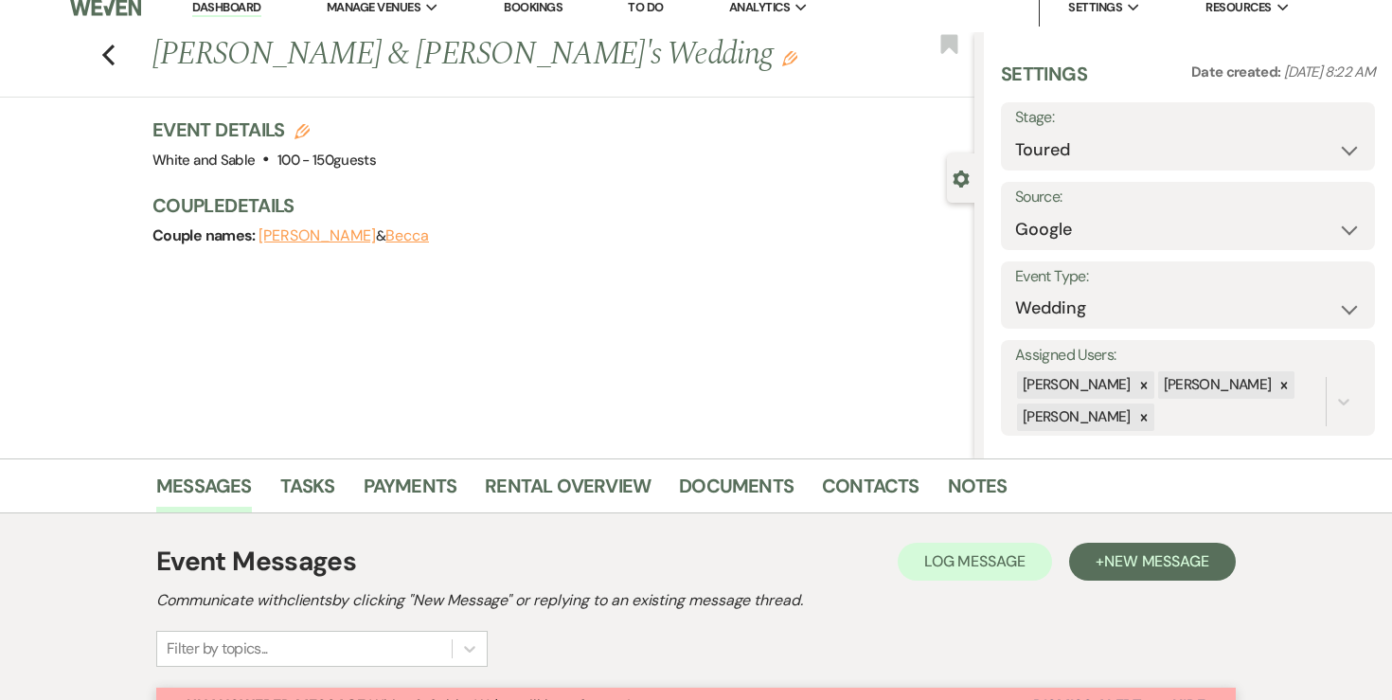
click at [298, 134] on icon "Edit" at bounding box center [301, 131] width 15 height 15
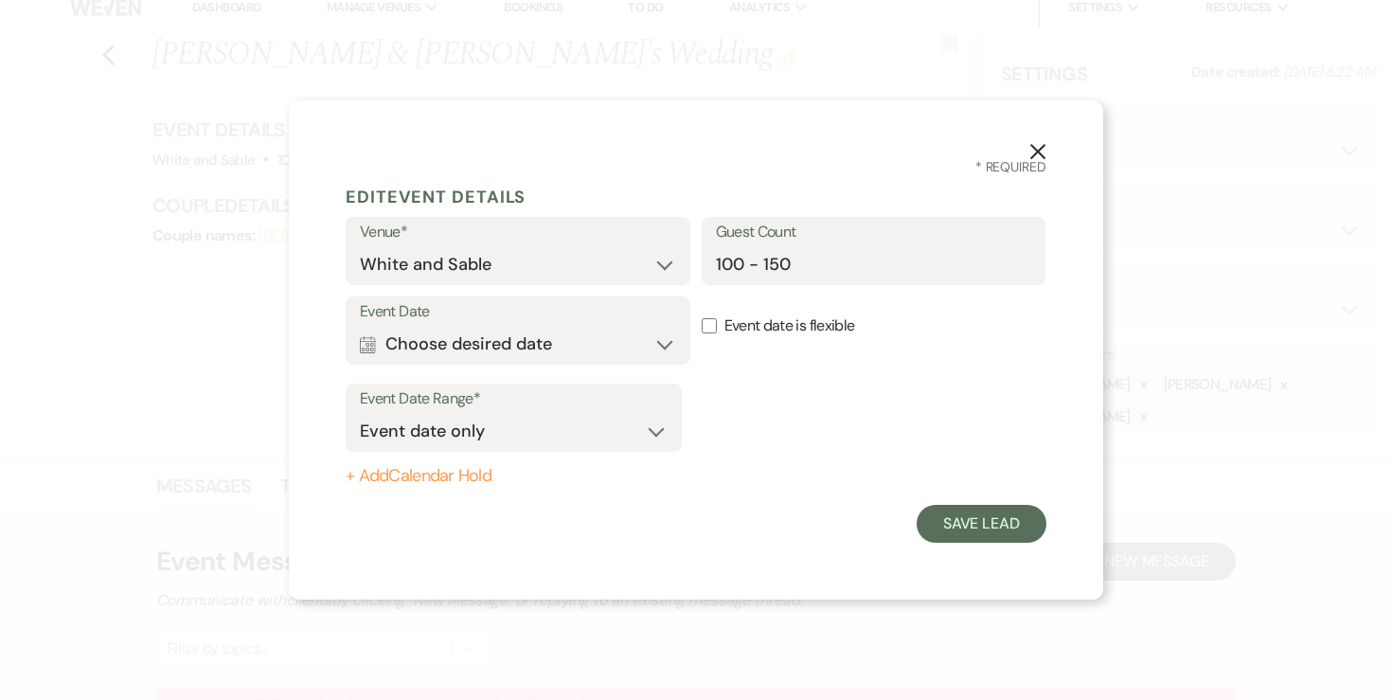
click at [518, 315] on label "Event Date" at bounding box center [518, 311] width 316 height 27
click at [520, 331] on button "Calendar Choose desired date Expand" at bounding box center [518, 344] width 316 height 38
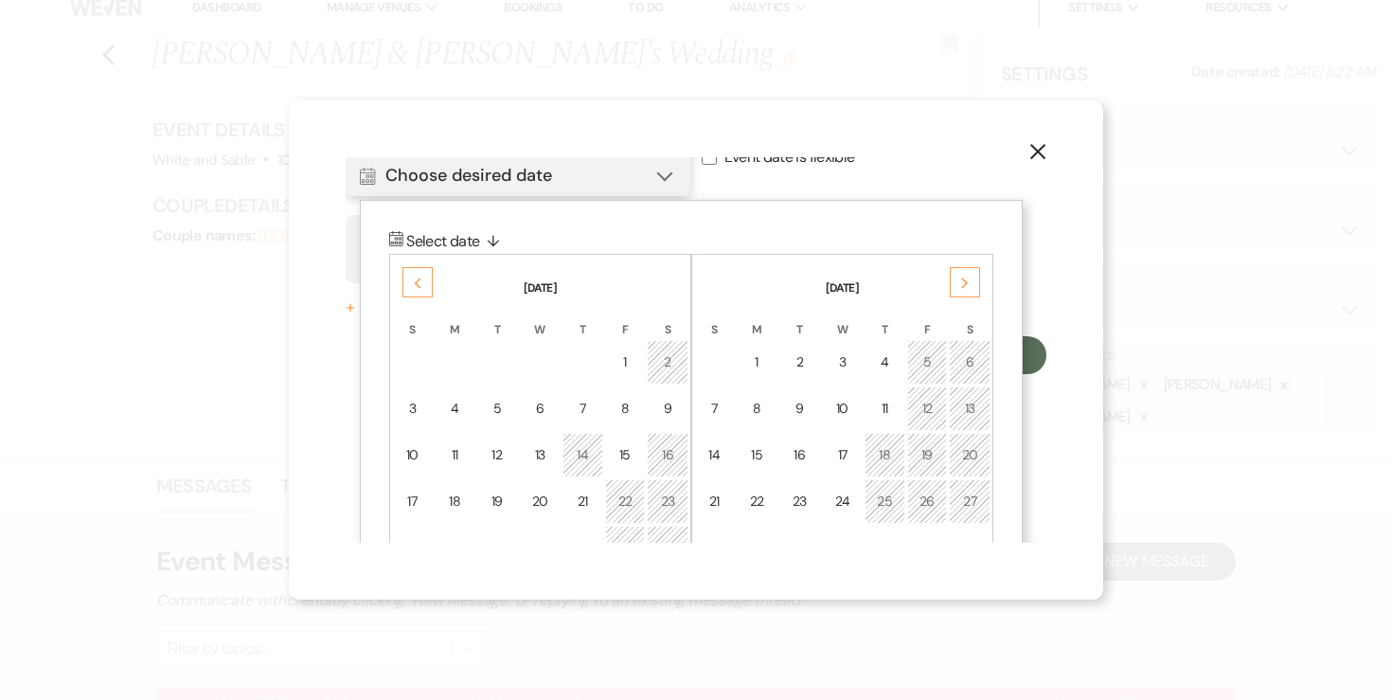
scroll to position [242, 0]
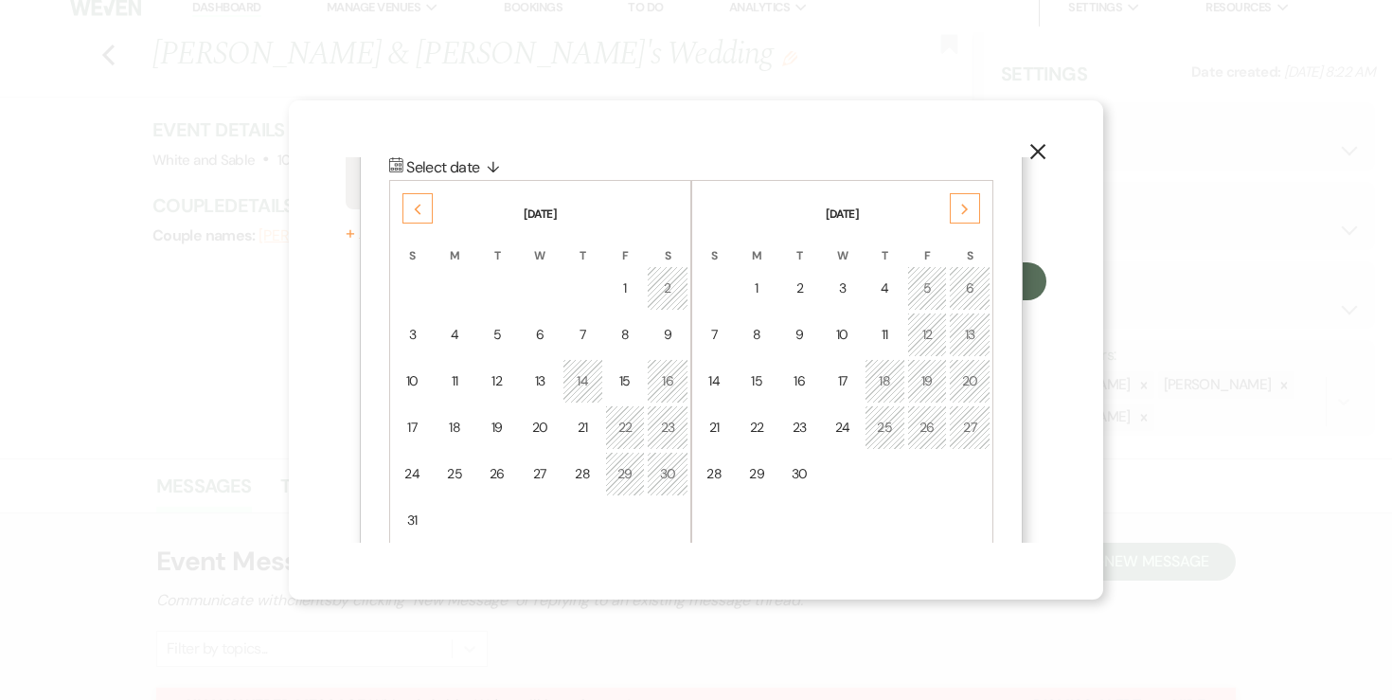
click at [969, 206] on div "Next" at bounding box center [965, 208] width 30 height 30
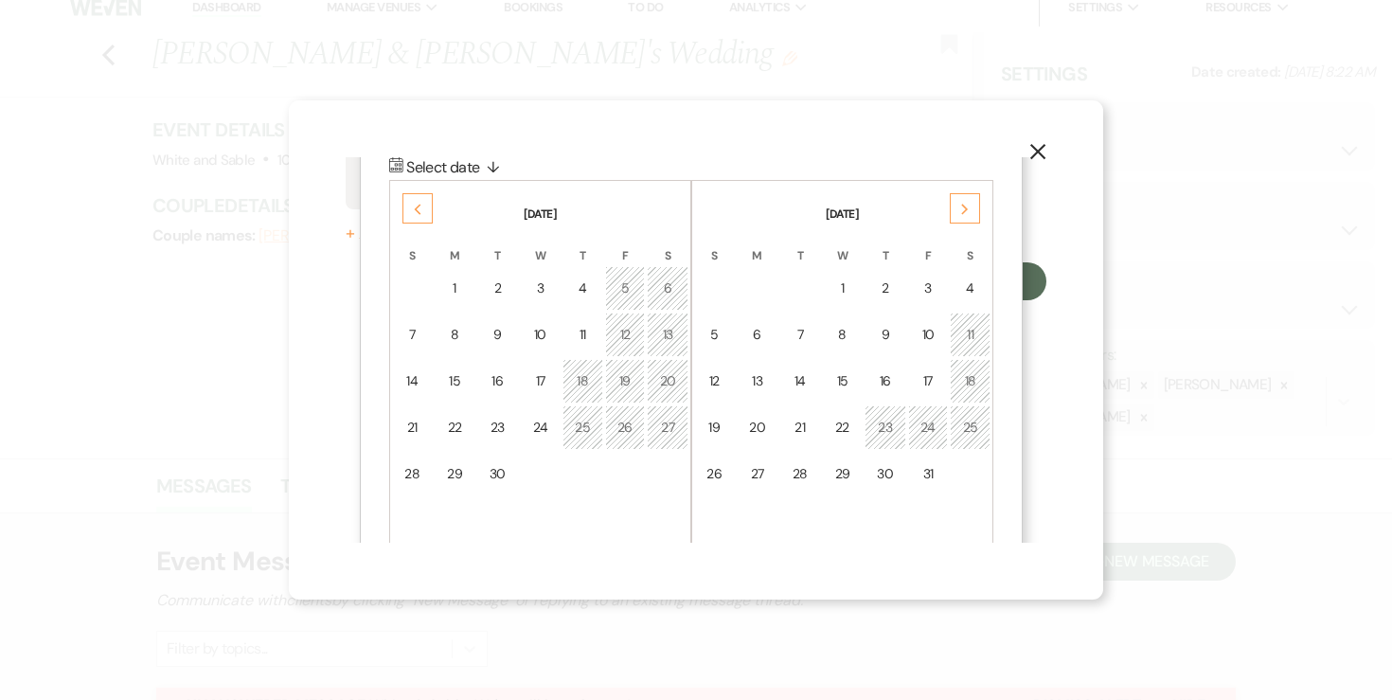
click at [969, 206] on div "Next" at bounding box center [965, 208] width 30 height 30
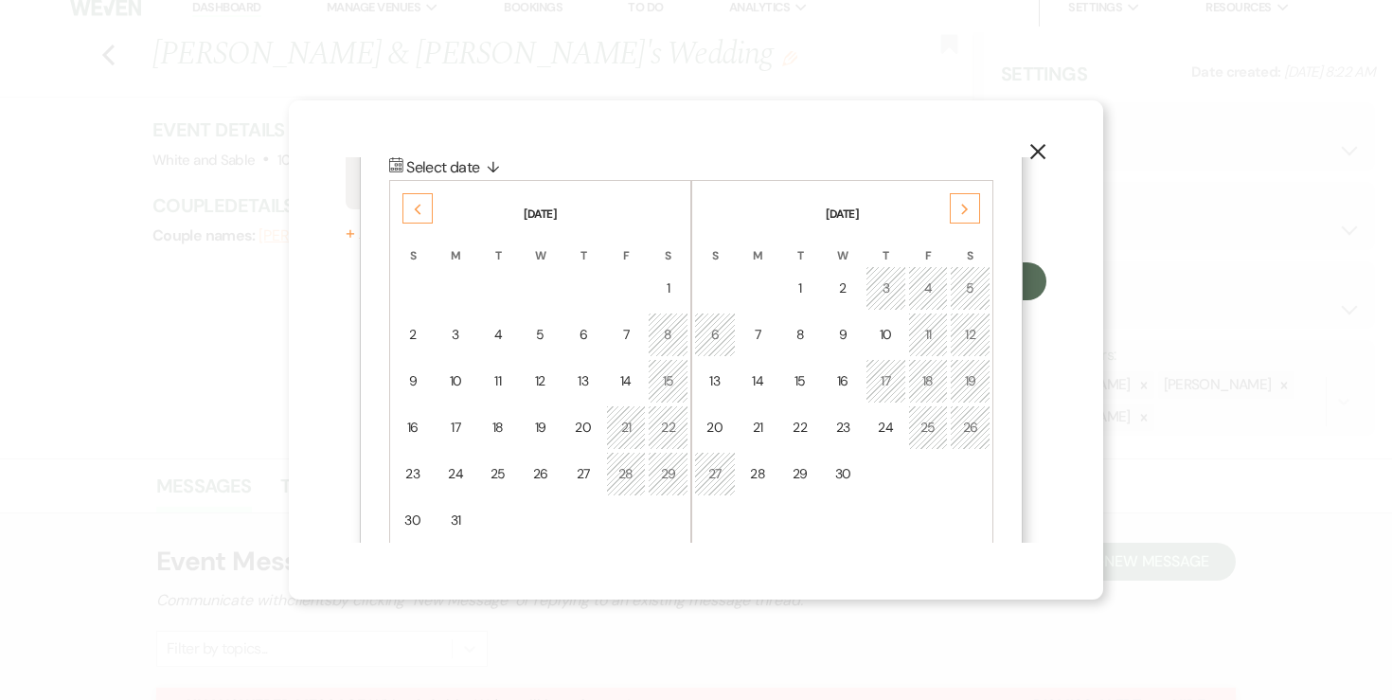
click at [969, 206] on div "Next" at bounding box center [965, 208] width 30 height 30
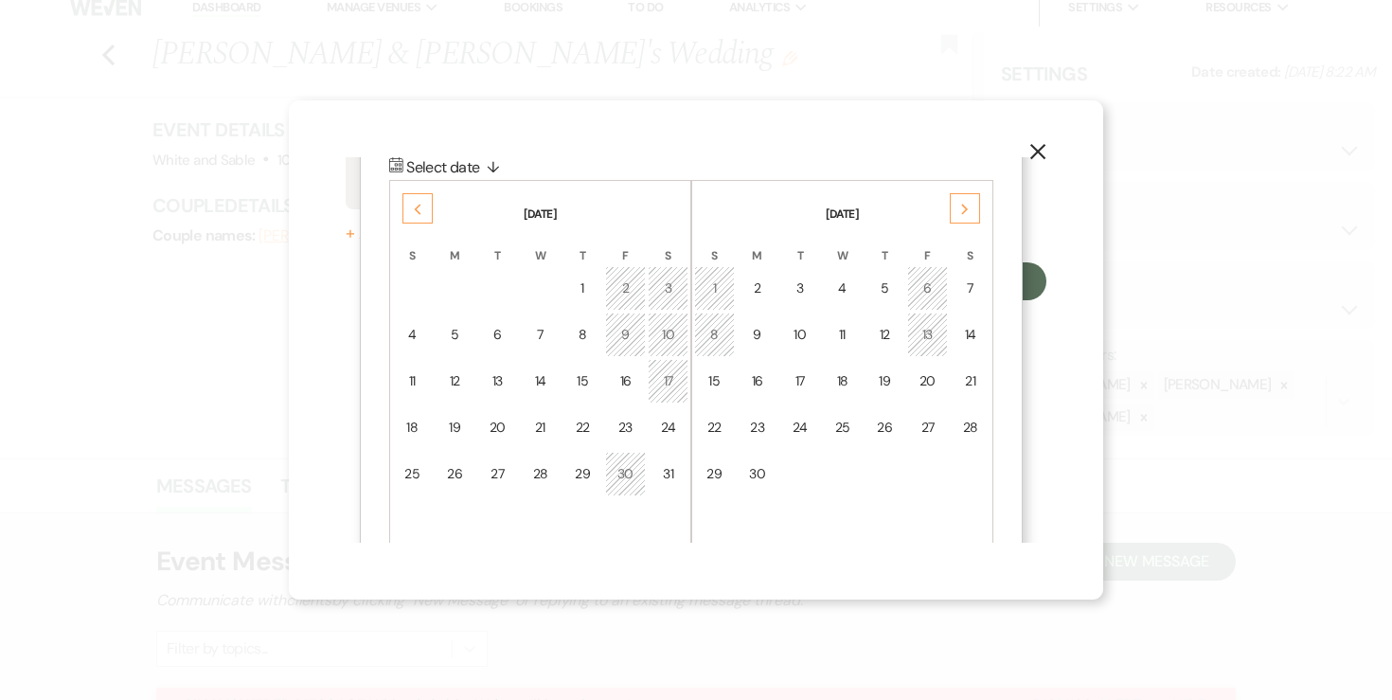
click at [969, 206] on div "Next" at bounding box center [965, 208] width 30 height 30
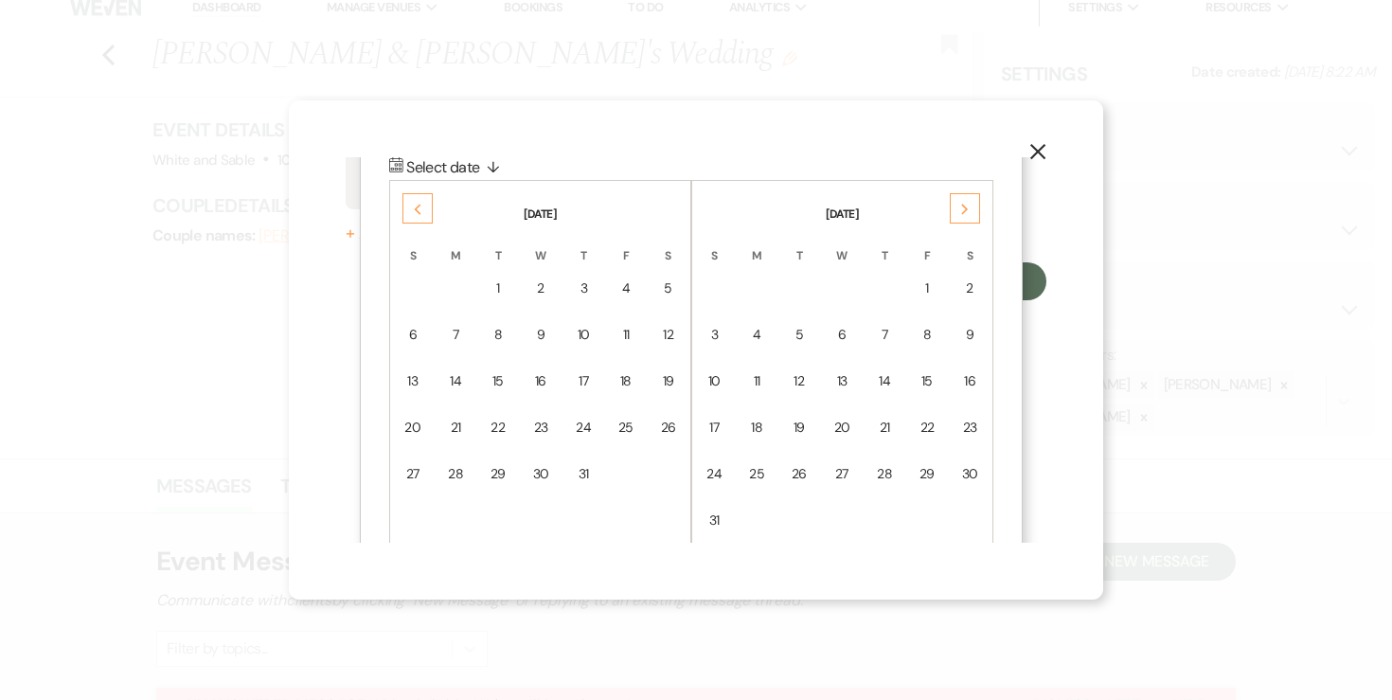
click at [969, 206] on div "Next" at bounding box center [965, 208] width 30 height 30
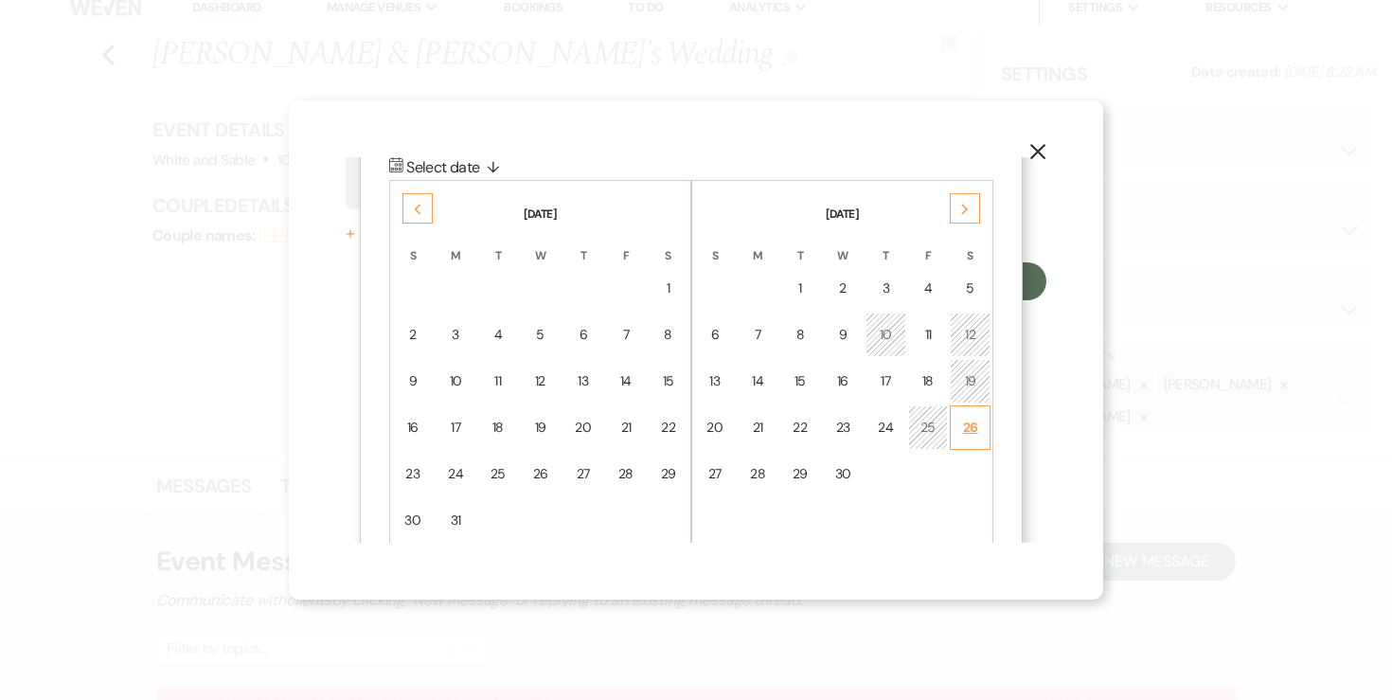
click at [972, 427] on div "26" at bounding box center [970, 428] width 16 height 20
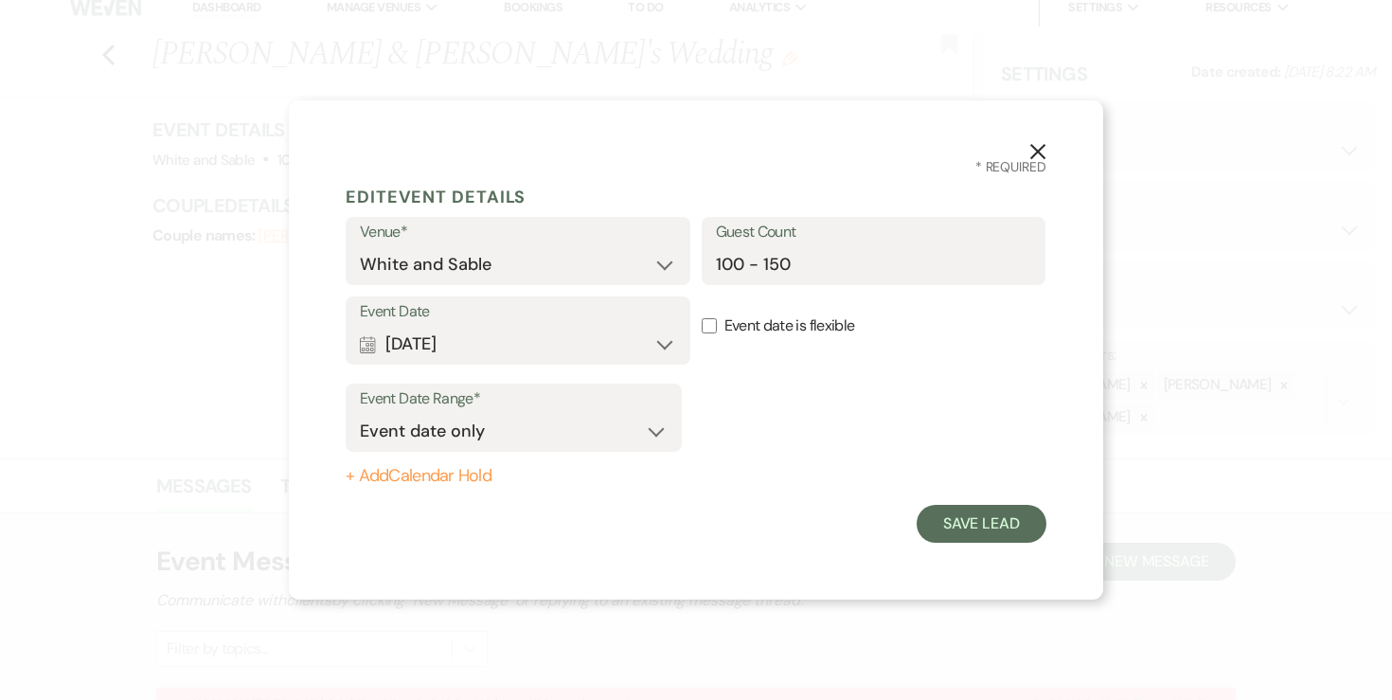
scroll to position [0, 0]
click at [449, 490] on form "Edit Event Details Venue* White and Sable Guest Count 100 - 150 Event Date Cale…" at bounding box center [696, 360] width 701 height 366
click at [453, 486] on button "+ Add Calendar Hold" at bounding box center [514, 476] width 336 height 19
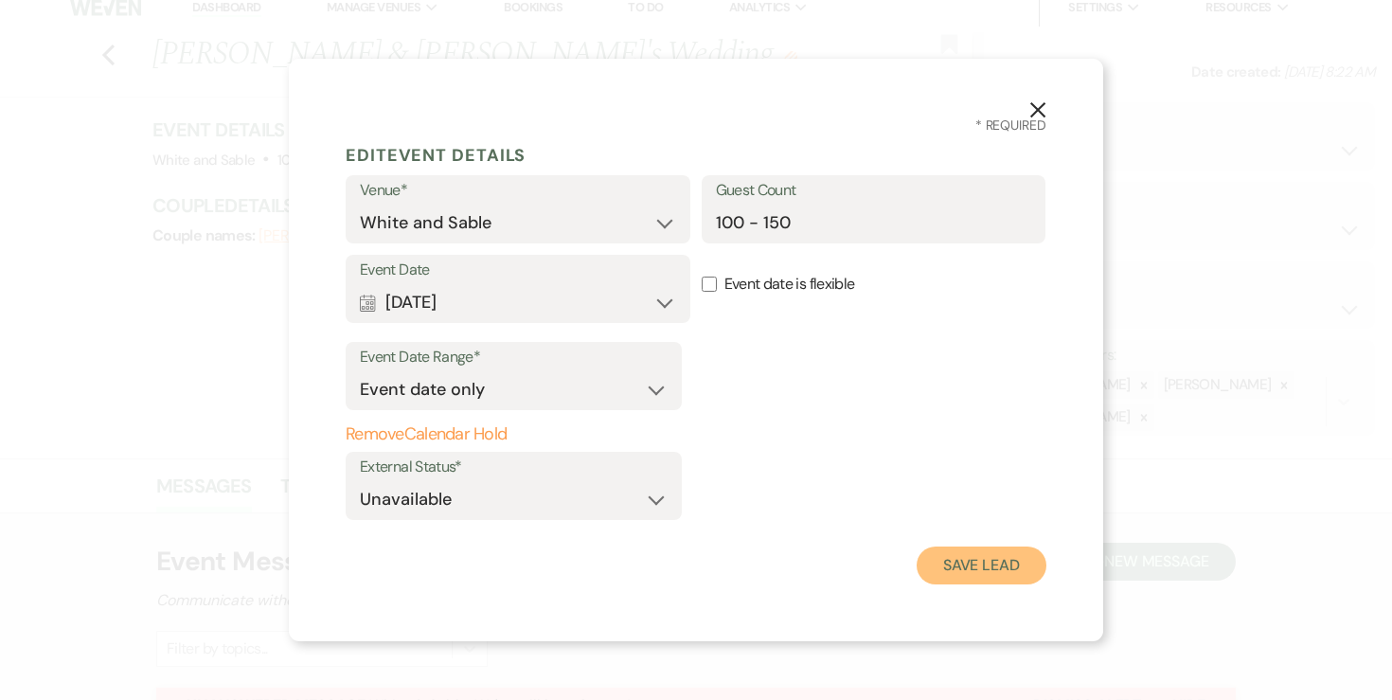
click at [1021, 564] on button "Save Lead" at bounding box center [981, 565] width 130 height 38
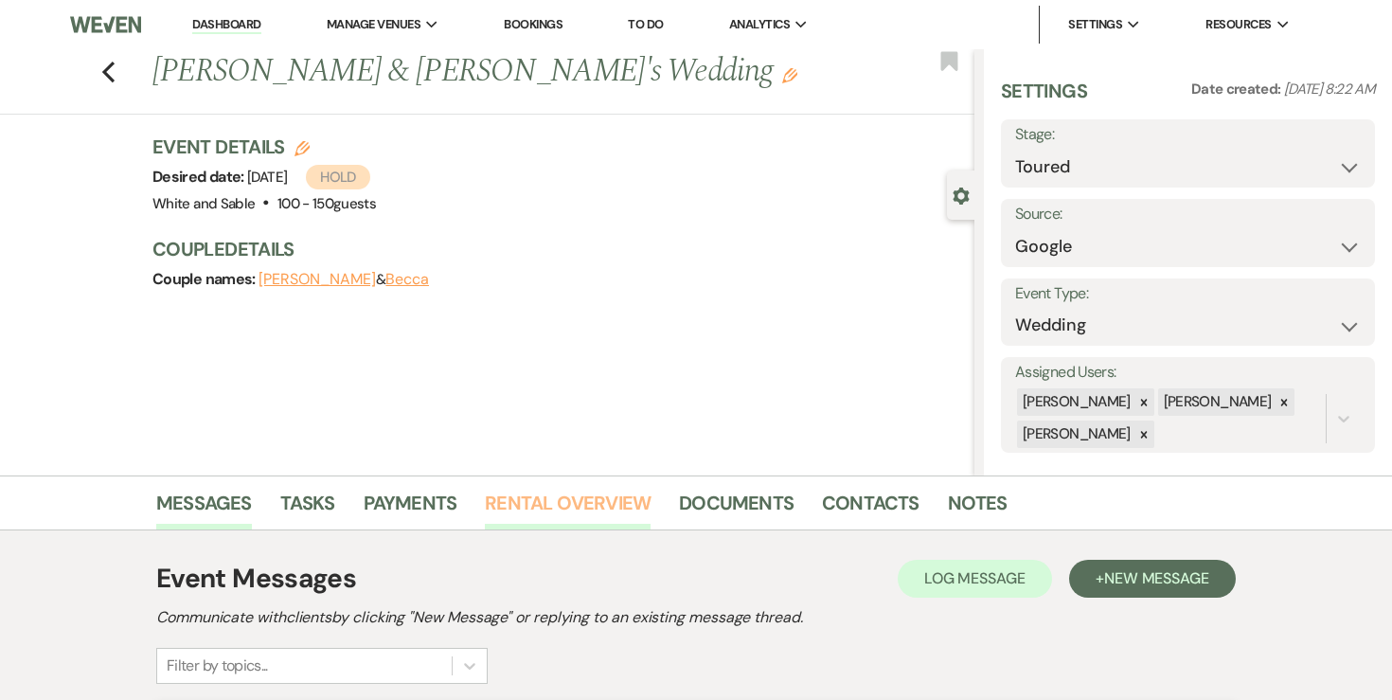
click at [551, 490] on link "Rental Overview" at bounding box center [568, 509] width 166 height 42
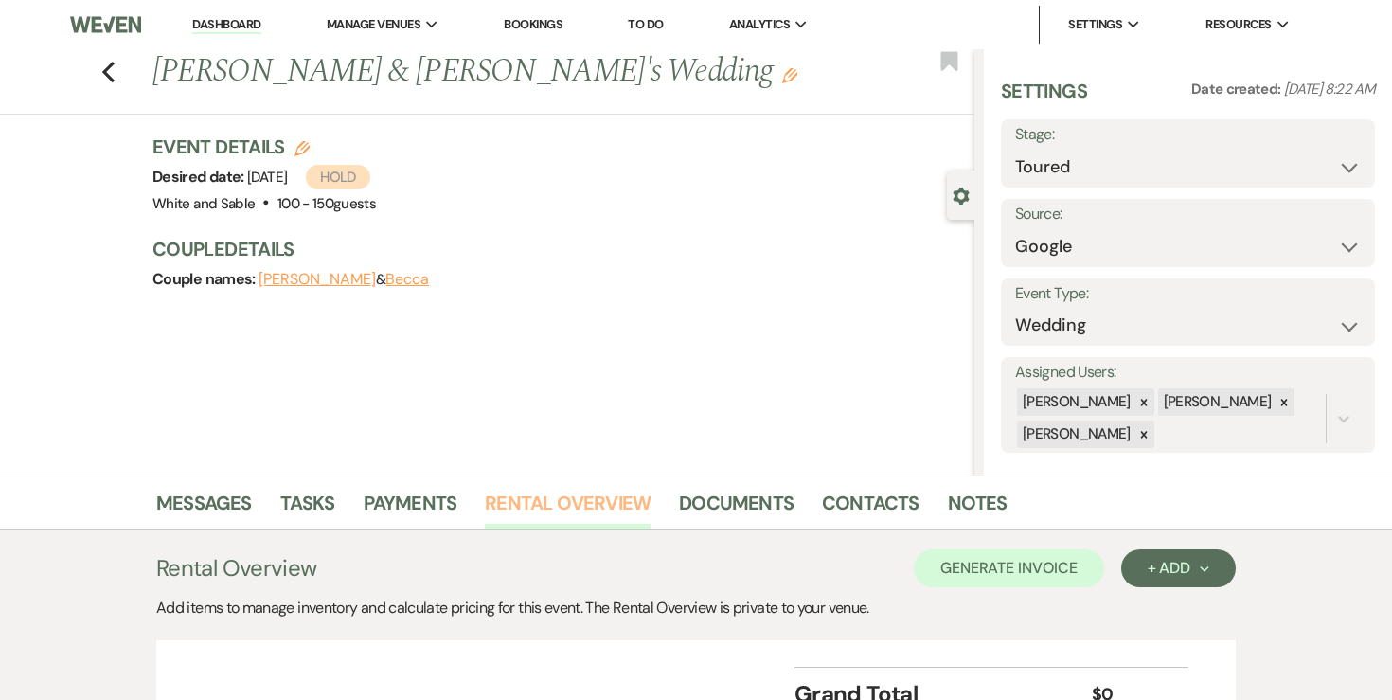
scroll to position [179, 0]
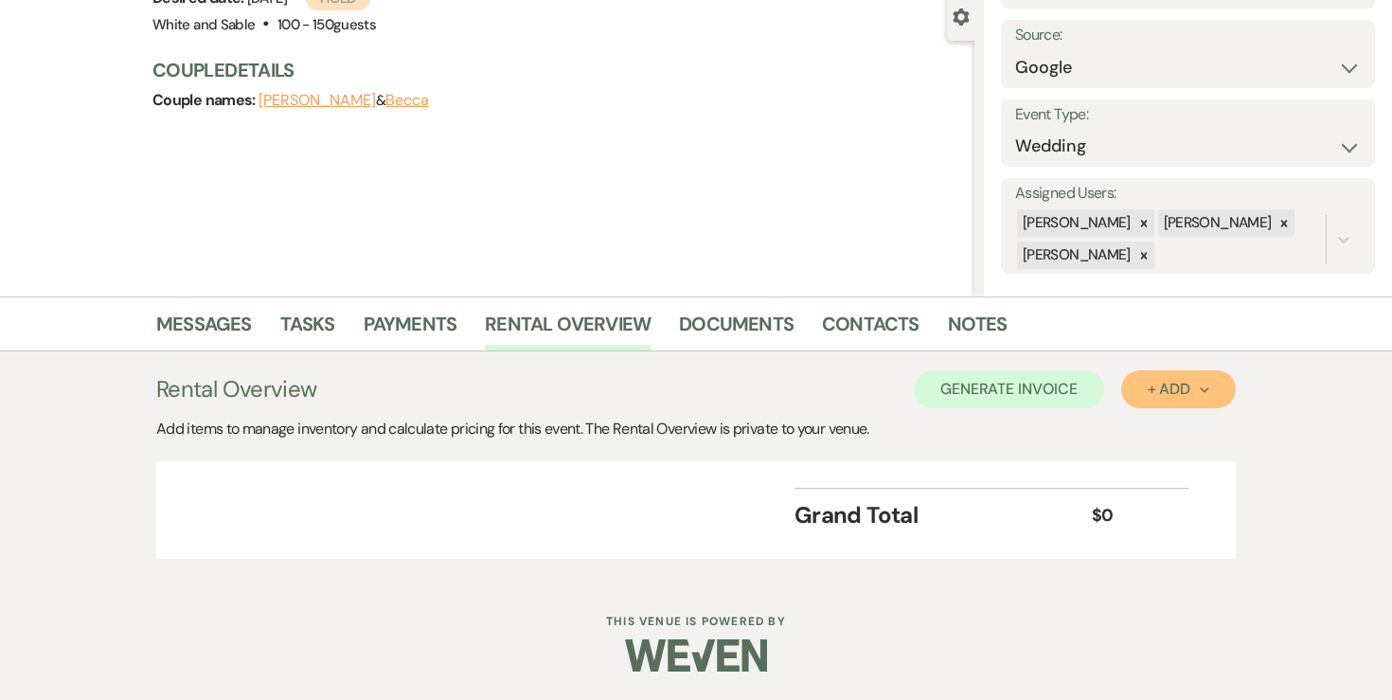
click at [1130, 393] on button "+ Add Next" at bounding box center [1178, 389] width 115 height 38
click at [1144, 447] on button "Category" at bounding box center [1170, 461] width 99 height 29
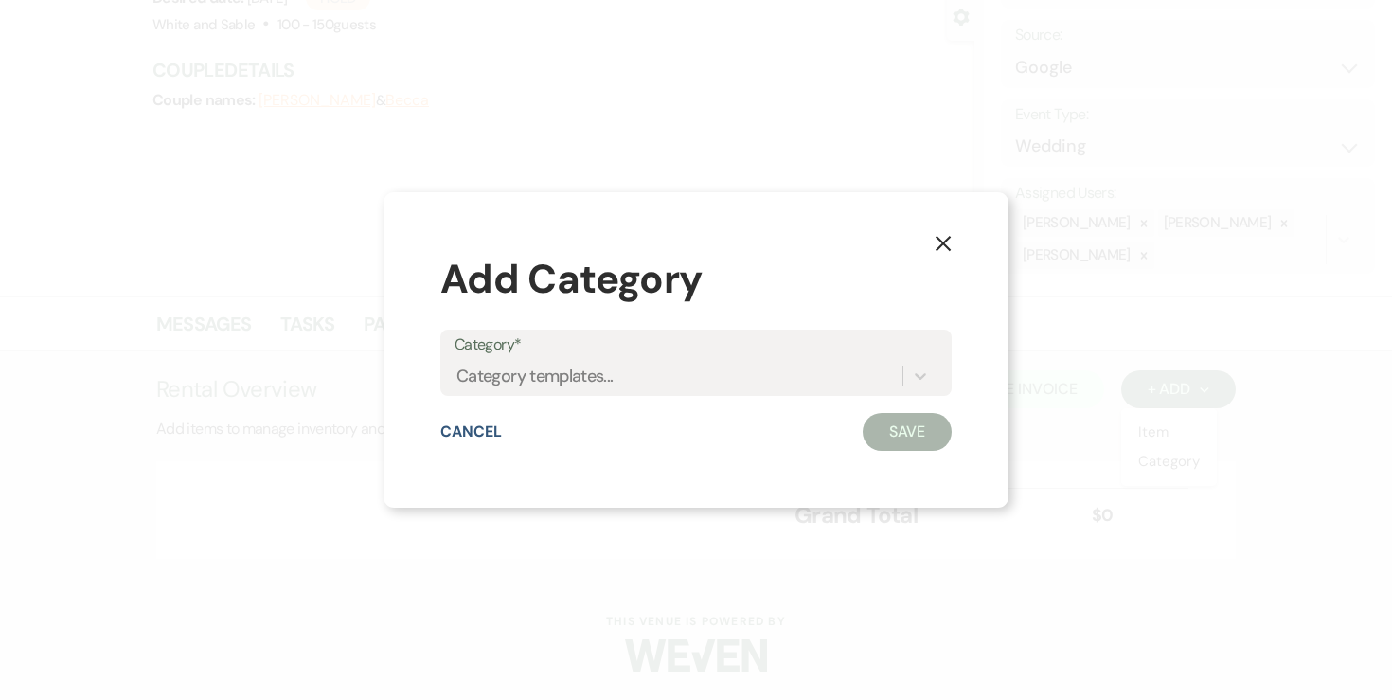
click at [945, 232] on button "X" at bounding box center [943, 242] width 28 height 33
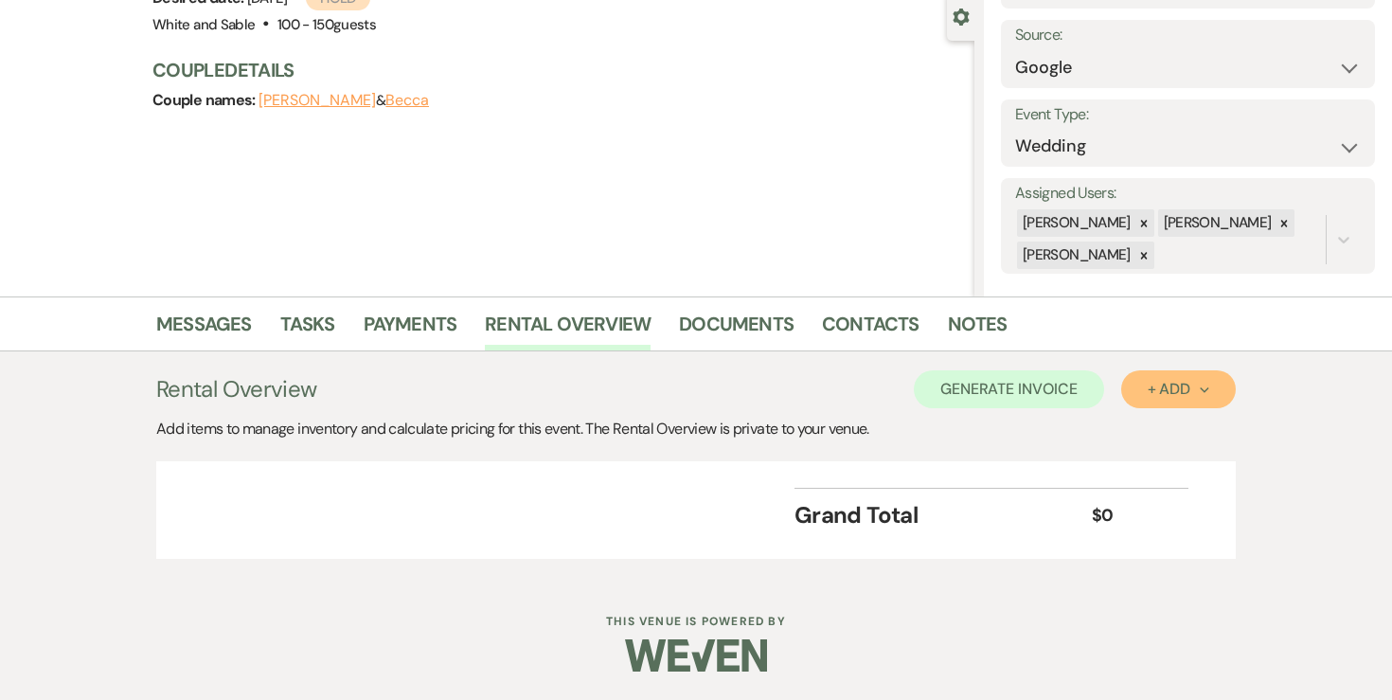
click at [1153, 403] on button "+ Add Next" at bounding box center [1178, 389] width 115 height 38
click at [1149, 429] on button "Item" at bounding box center [1169, 432] width 96 height 29
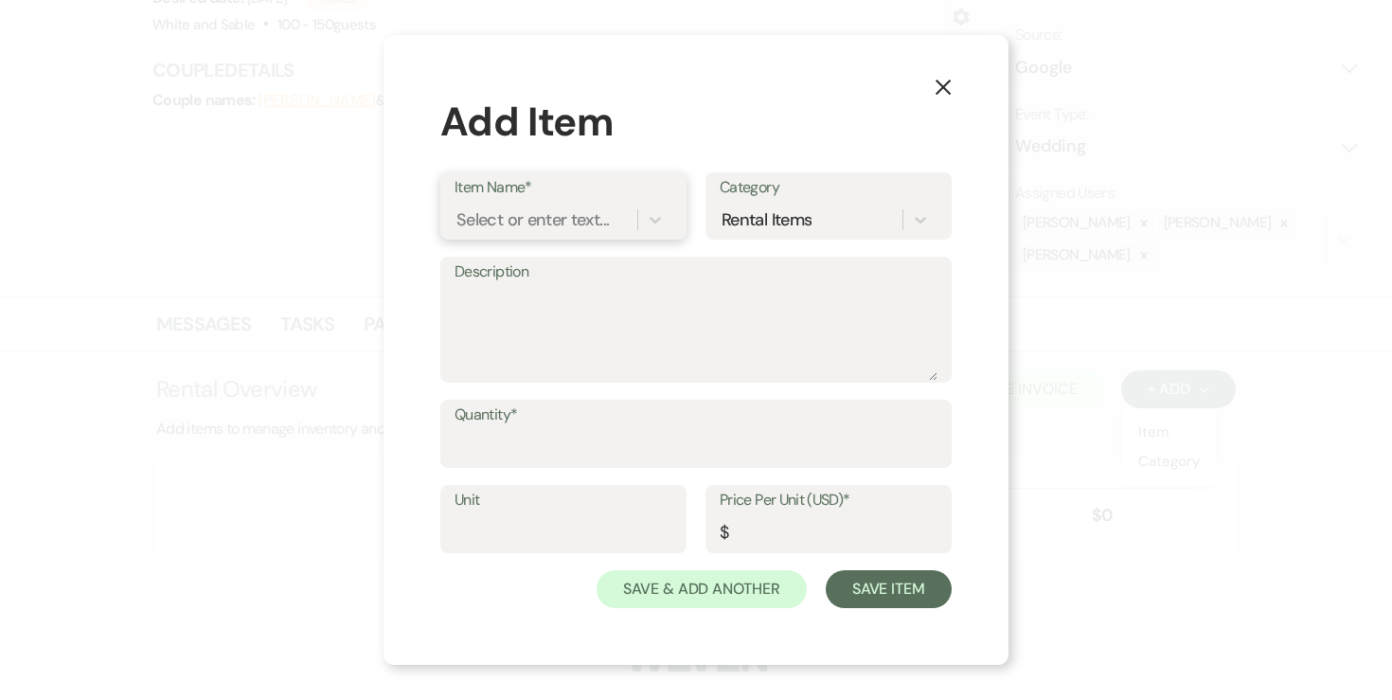
click at [635, 217] on div "Select or enter text..." at bounding box center [545, 220] width 183 height 33
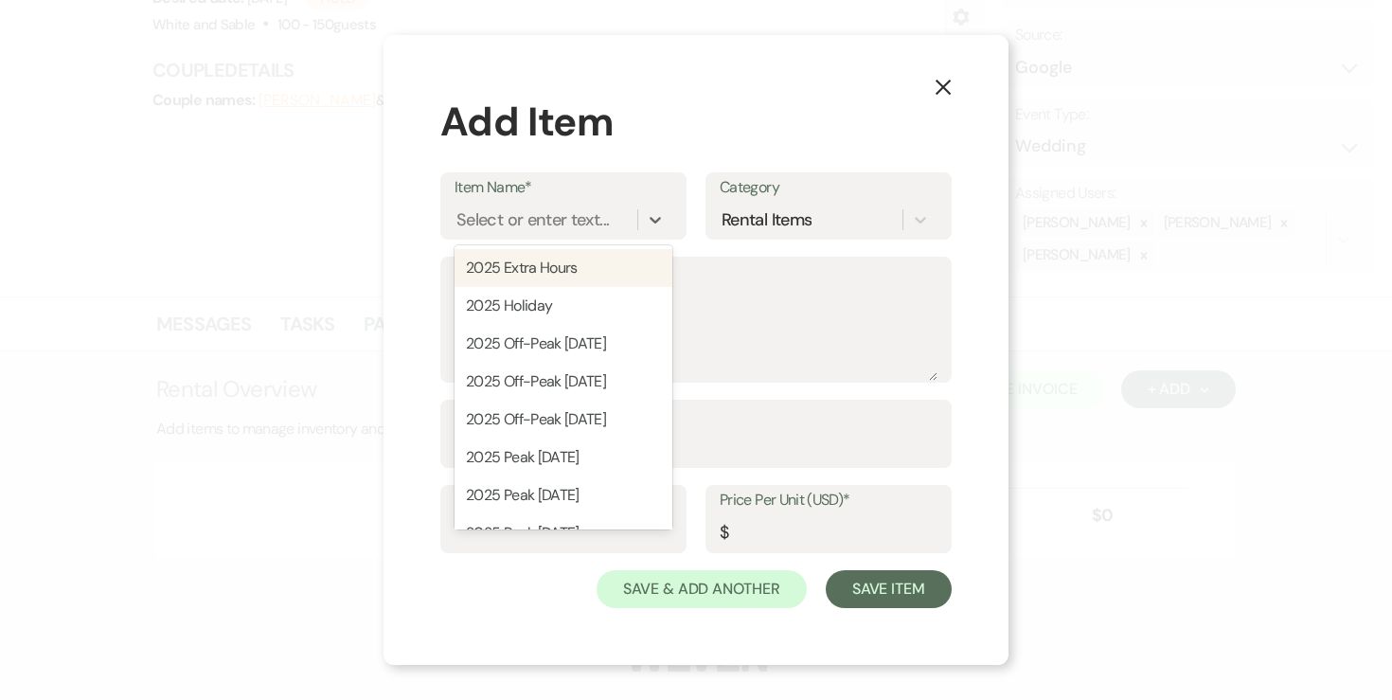
click at [284, 400] on div "X Add Item Item Name* option 2025 Extra Hours focused, 1 of 29. 29 results avai…" at bounding box center [696, 350] width 1392 height 700
click at [604, 219] on div "Select or enter text..." at bounding box center [533, 220] width 152 height 26
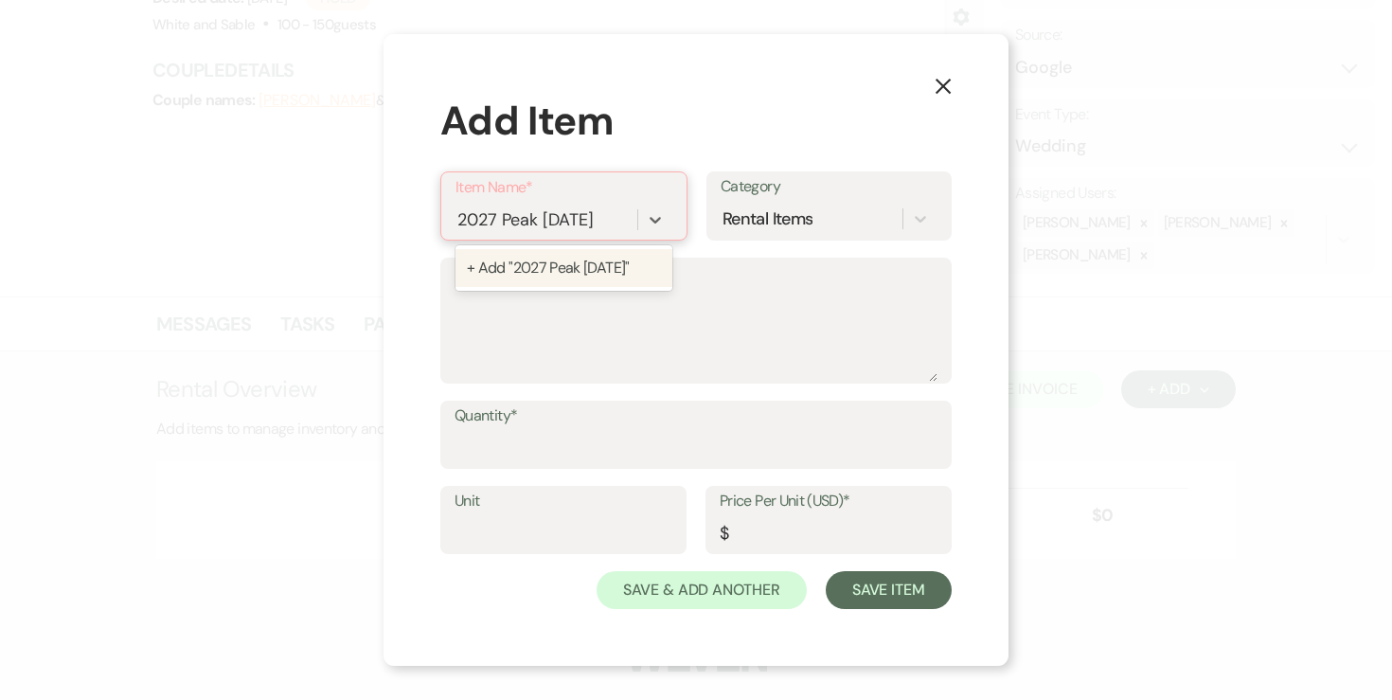
click at [577, 257] on div "+ Add "2027 Peak [DATE]"" at bounding box center [563, 268] width 217 height 38
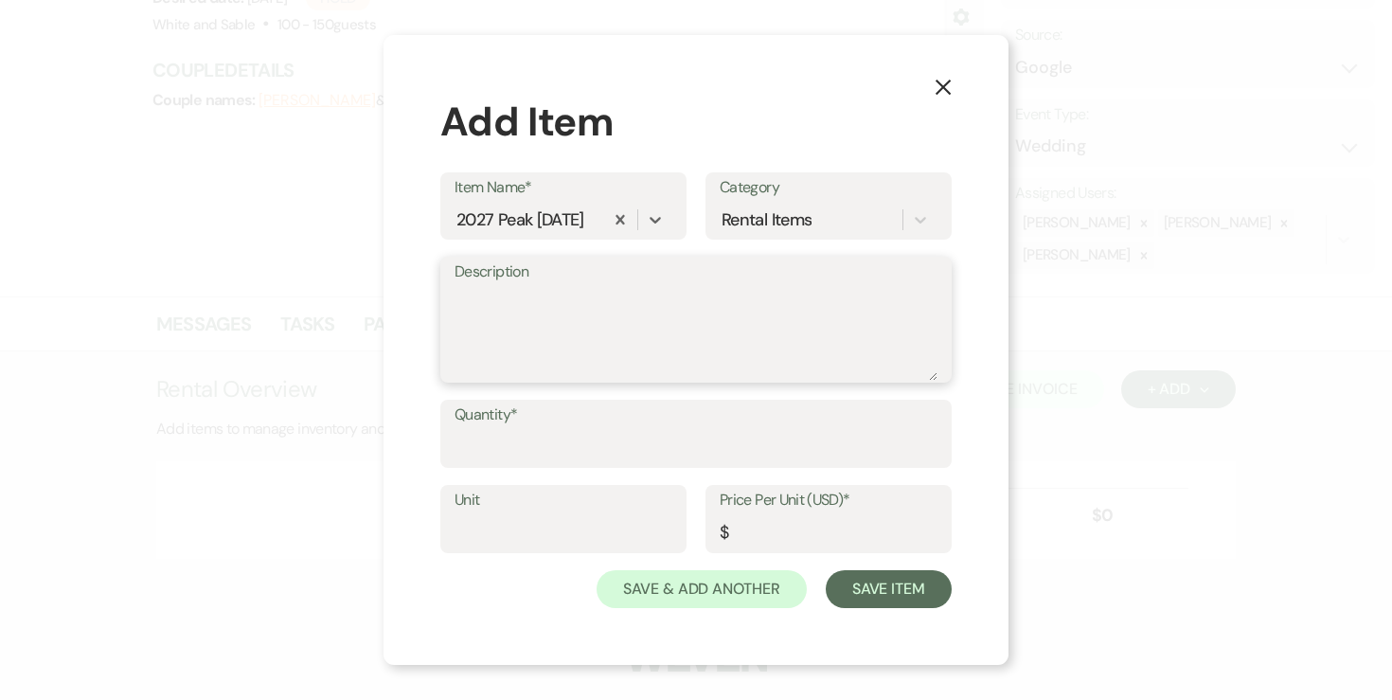
click at [563, 329] on textarea "Description" at bounding box center [695, 333] width 483 height 95
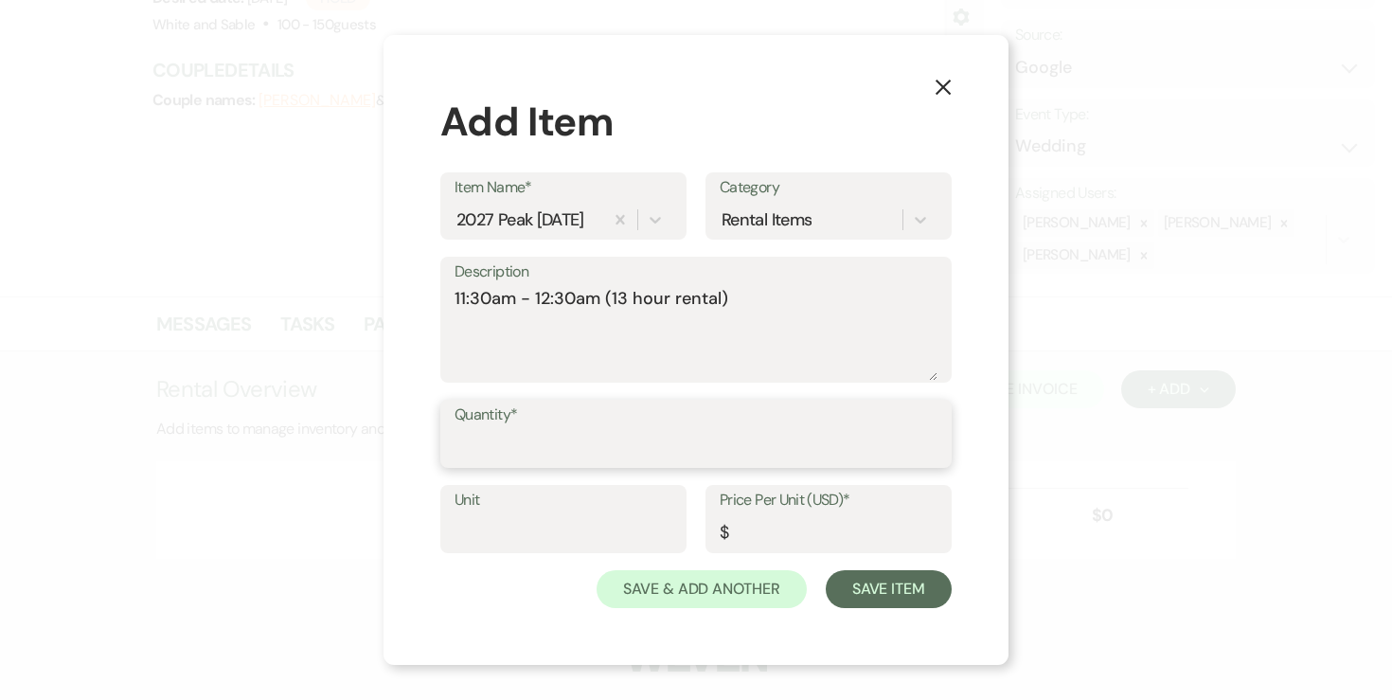
click at [527, 442] on input "Quantity*" at bounding box center [695, 447] width 483 height 37
click at [744, 541] on input "Price Per Unit (USD)*" at bounding box center [829, 532] width 218 height 37
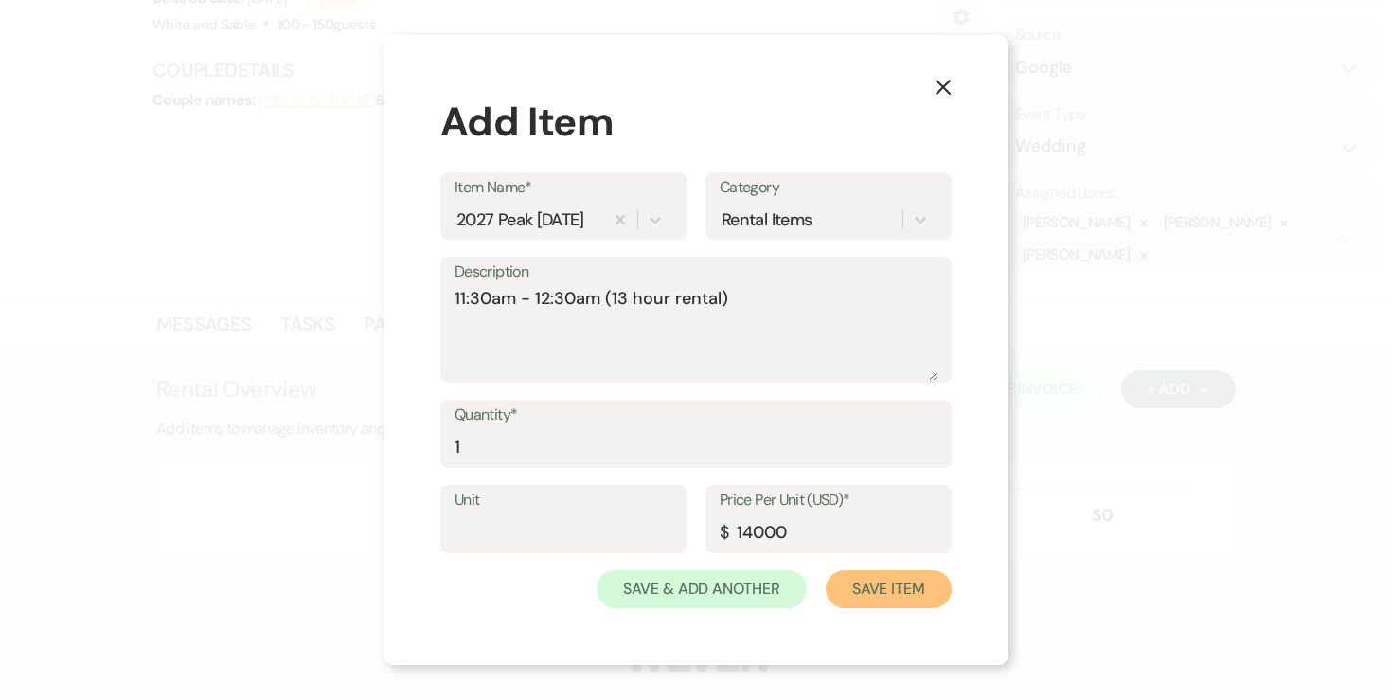
click at [881, 587] on button "Save Item" at bounding box center [889, 589] width 126 height 38
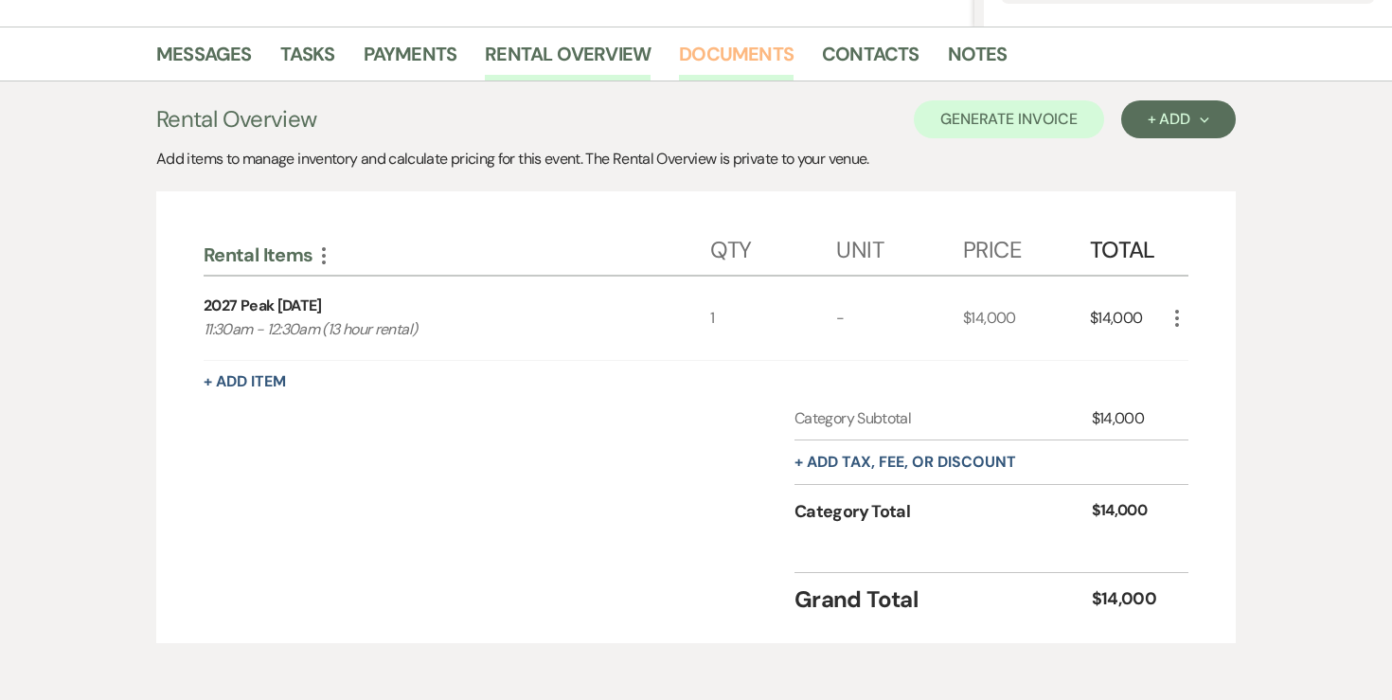
scroll to position [463, 0]
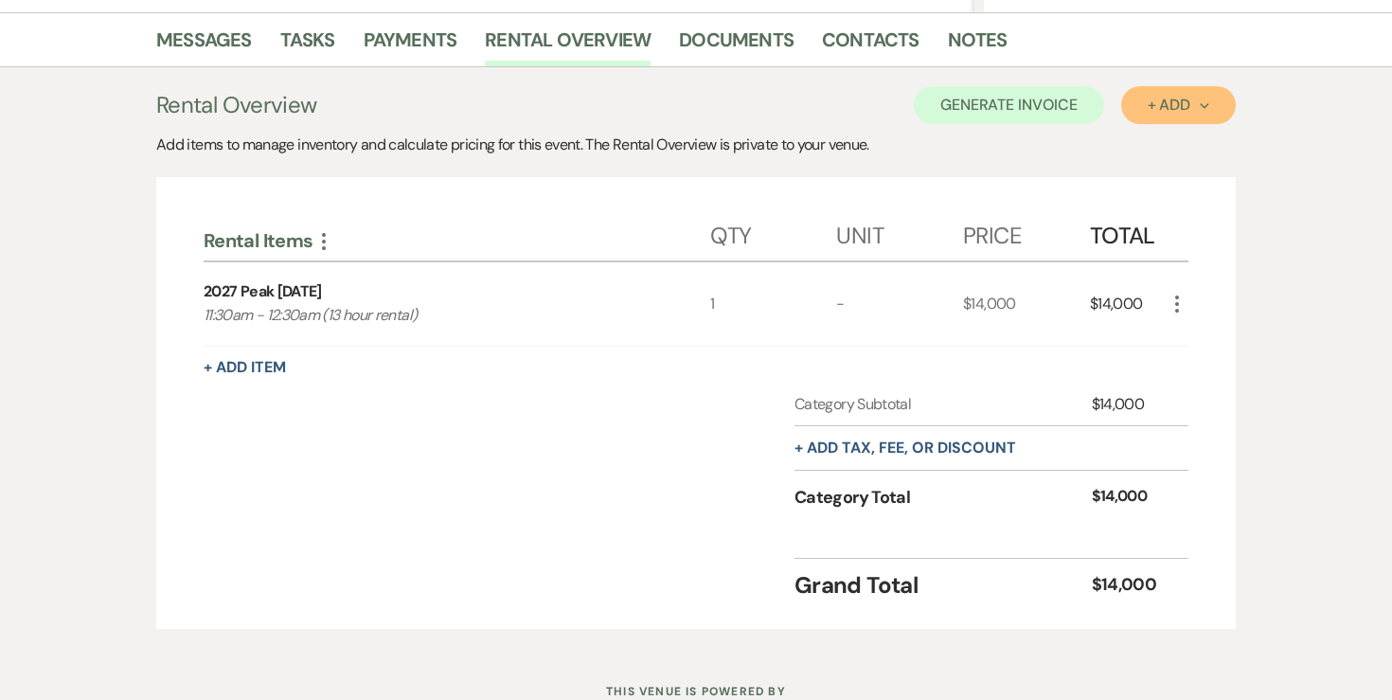
click at [1171, 107] on div "+ Add Next" at bounding box center [1178, 105] width 62 height 15
click at [1244, 167] on div "Messages Tasks Payments Rental Overview Documents Contacts Notes Rental Overvie…" at bounding box center [696, 329] width 1392 height 635
click at [965, 444] on button "+ Add tax, fee, or discount" at bounding box center [905, 447] width 222 height 15
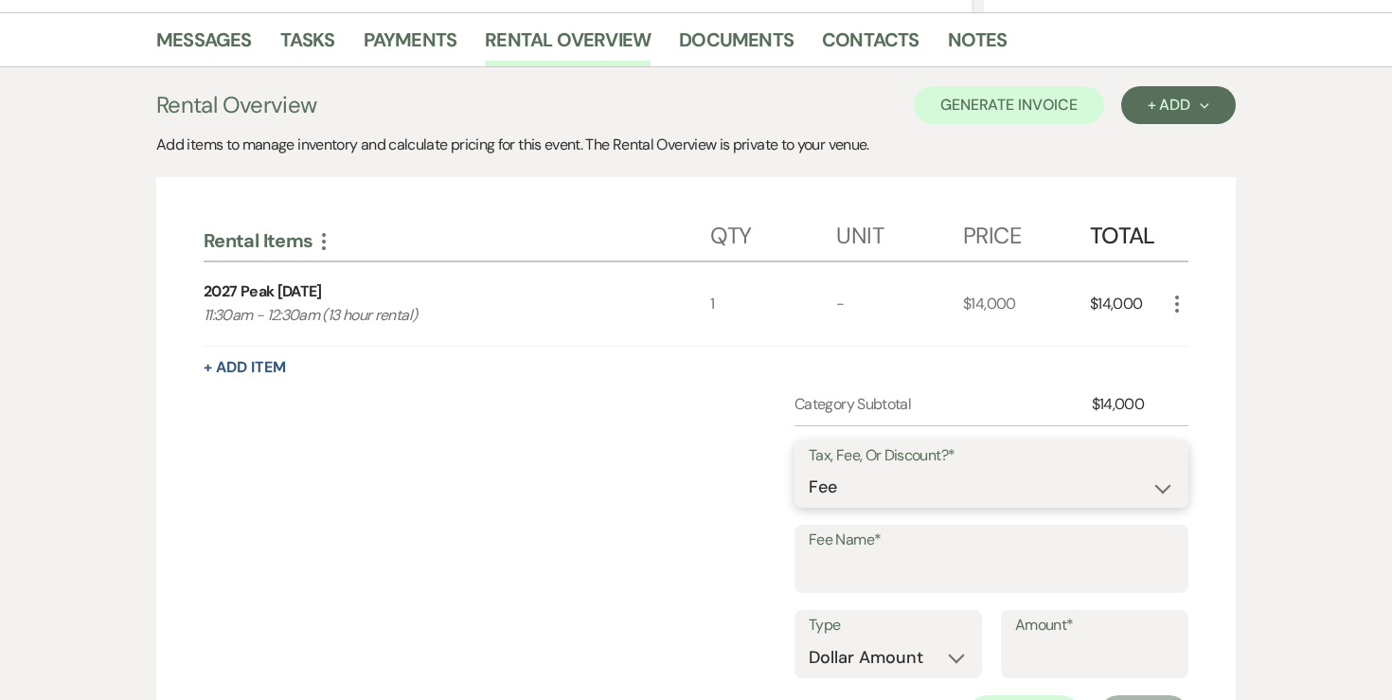
click at [904, 500] on select "Fee Discount Tax" at bounding box center [991, 487] width 365 height 37
click at [862, 571] on input "Fee Name*" at bounding box center [991, 572] width 365 height 37
click at [888, 658] on select "Dollar Amount Percentage" at bounding box center [888, 657] width 159 height 37
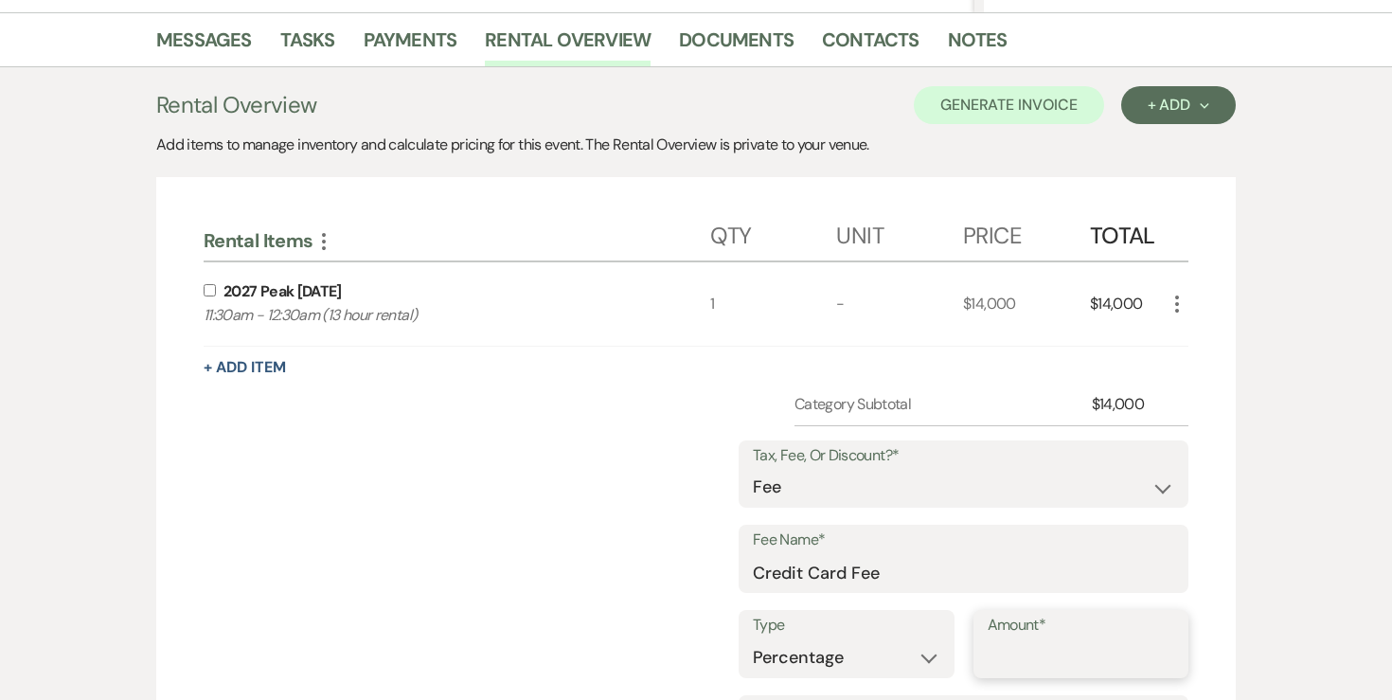
click at [1058, 651] on input "Amount*" at bounding box center [1080, 657] width 187 height 37
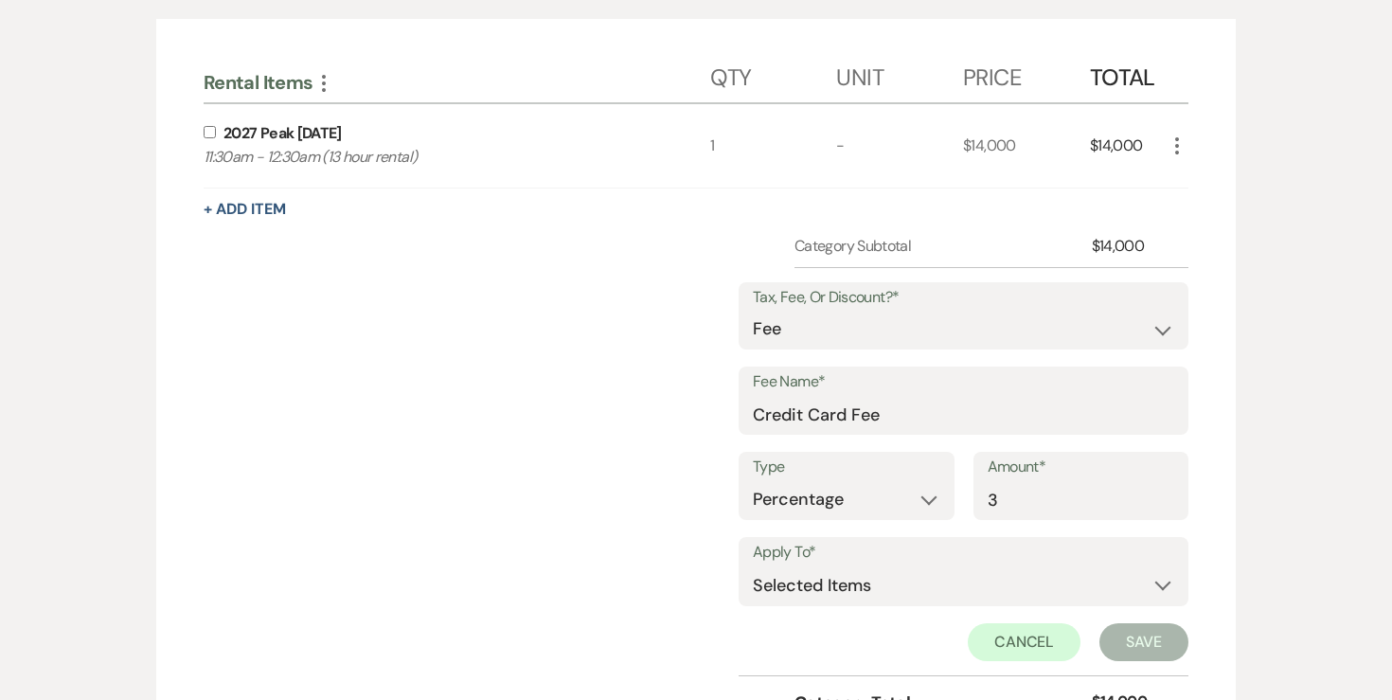
scroll to position [622, 0]
click at [1011, 583] on select "Selected Items Category Subtotal (before all Taxes/Fees/Discounts) Category Tot…" at bounding box center [963, 584] width 421 height 38
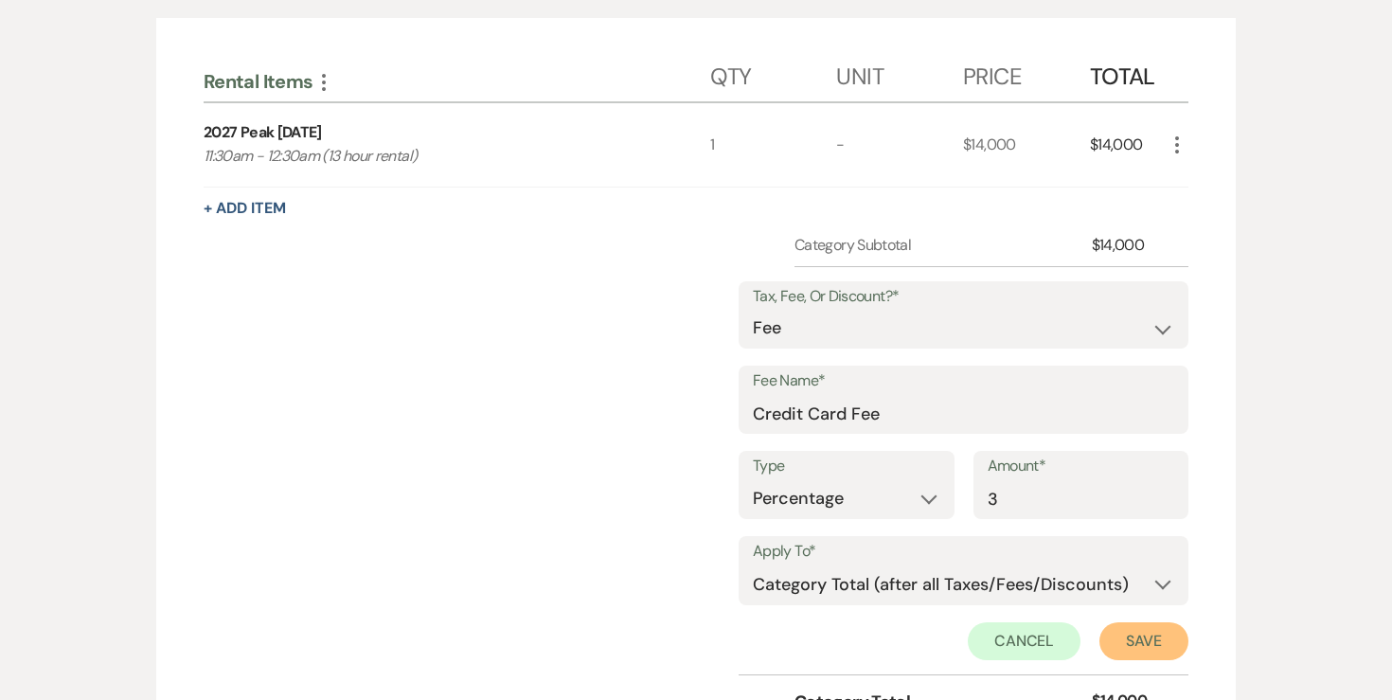
click at [1143, 632] on button "Save" at bounding box center [1143, 641] width 89 height 38
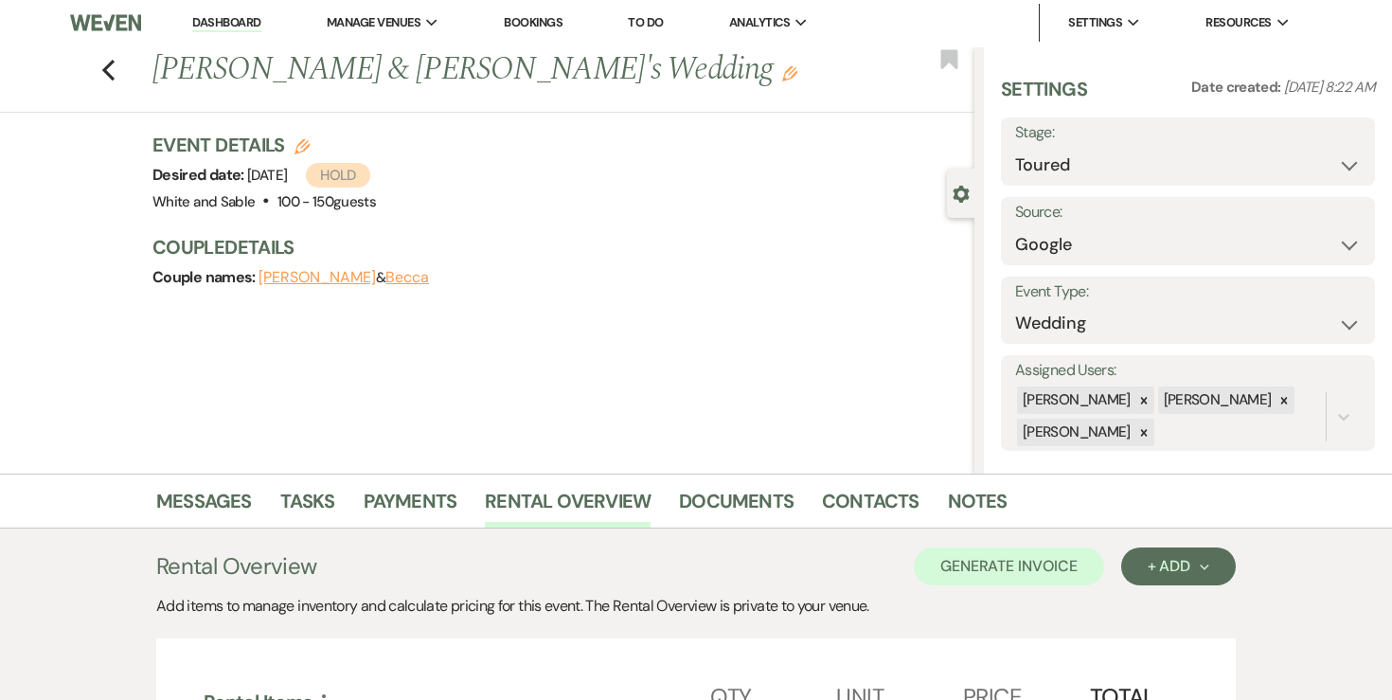
scroll to position [0, 0]
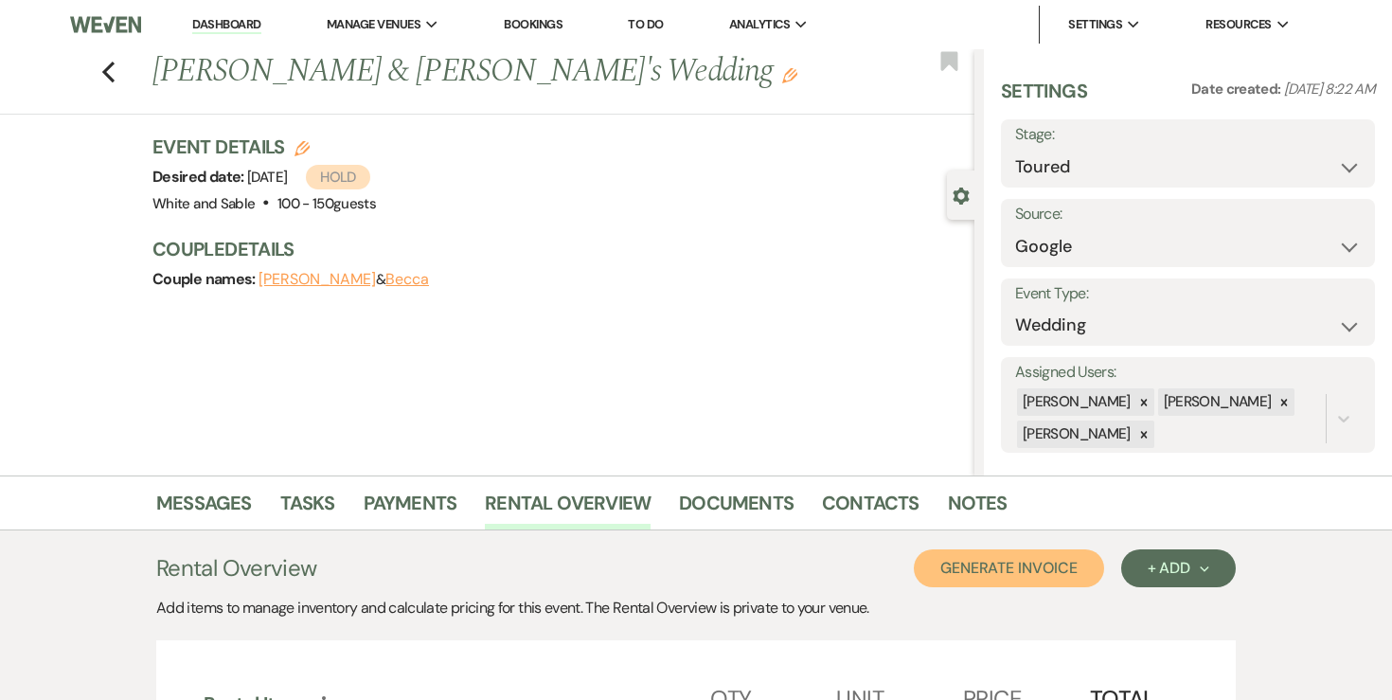
click at [1058, 569] on button "Generate Invoice" at bounding box center [1009, 568] width 190 height 38
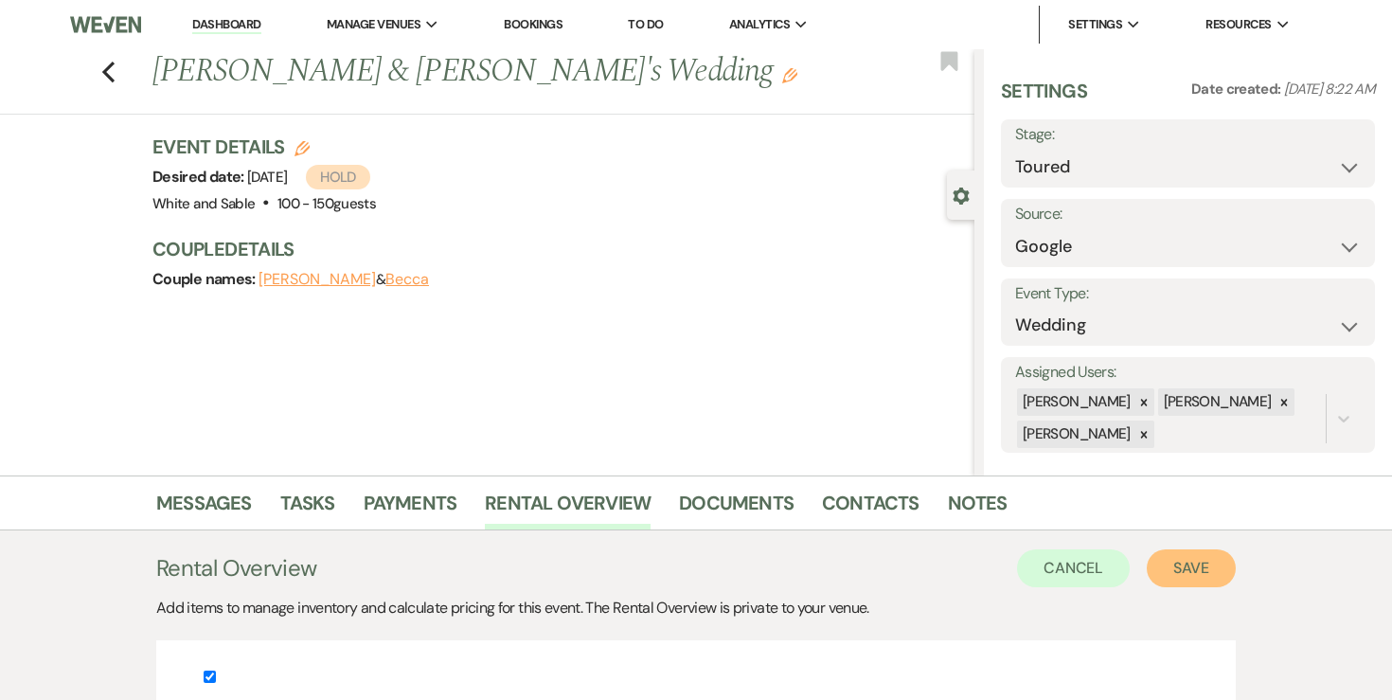
click at [1198, 567] on button "Save" at bounding box center [1190, 568] width 89 height 38
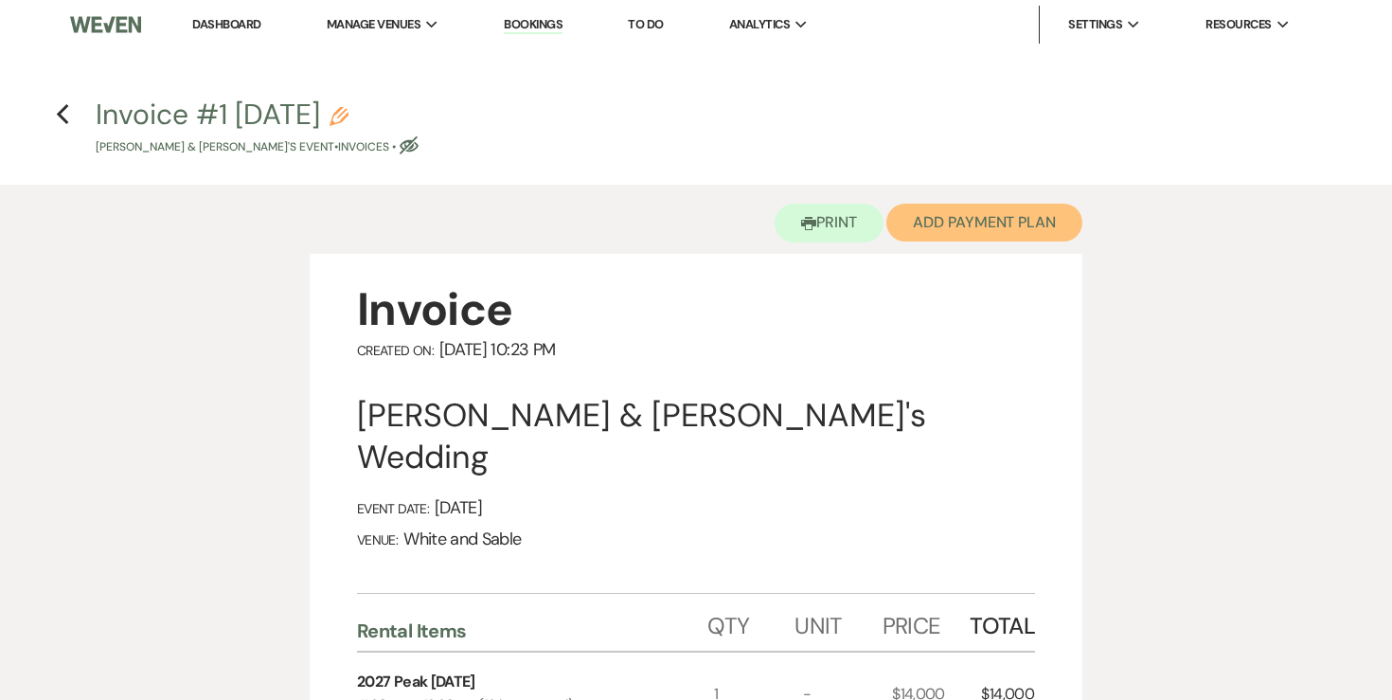
click at [980, 230] on button "Add Payment Plan" at bounding box center [984, 223] width 196 height 38
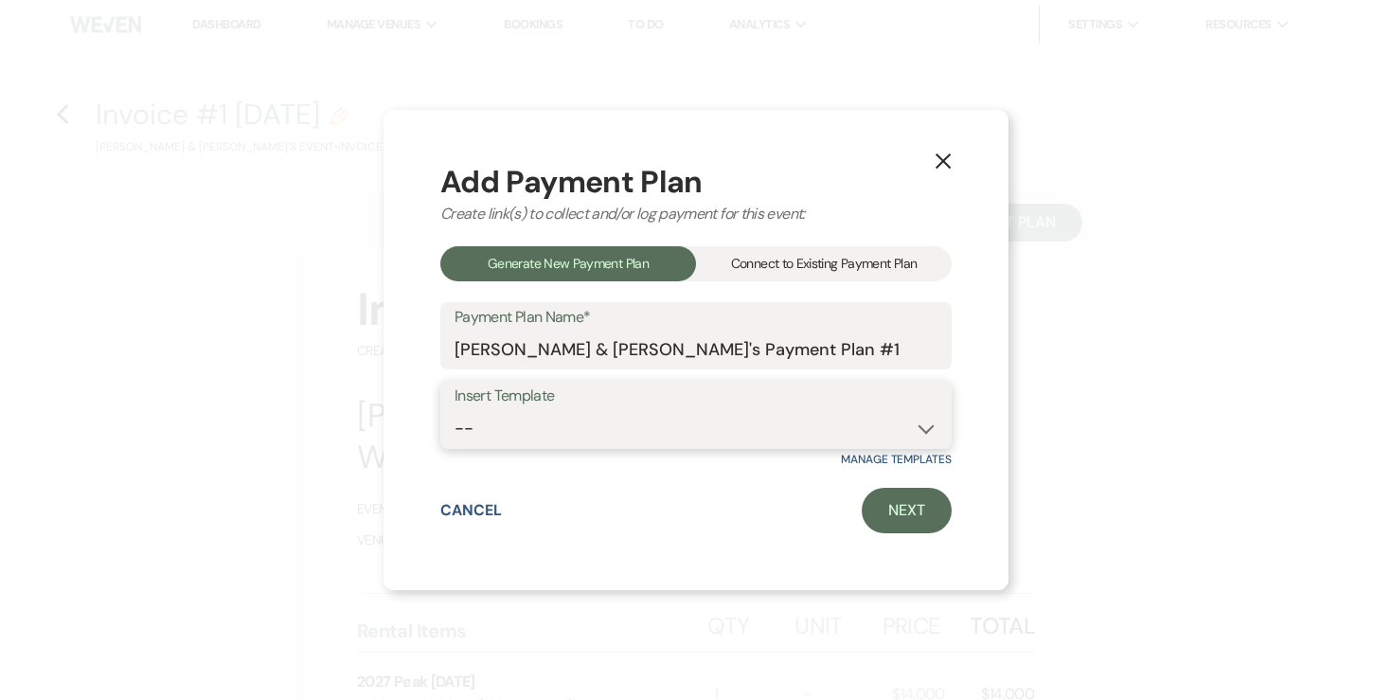
click at [617, 425] on select "-- Wedding Payments - Credit Card (3% Fee) Wedding Payments - ACH/Check/Cash" at bounding box center [695, 428] width 483 height 37
click at [870, 506] on link "Next" at bounding box center [907, 510] width 90 height 45
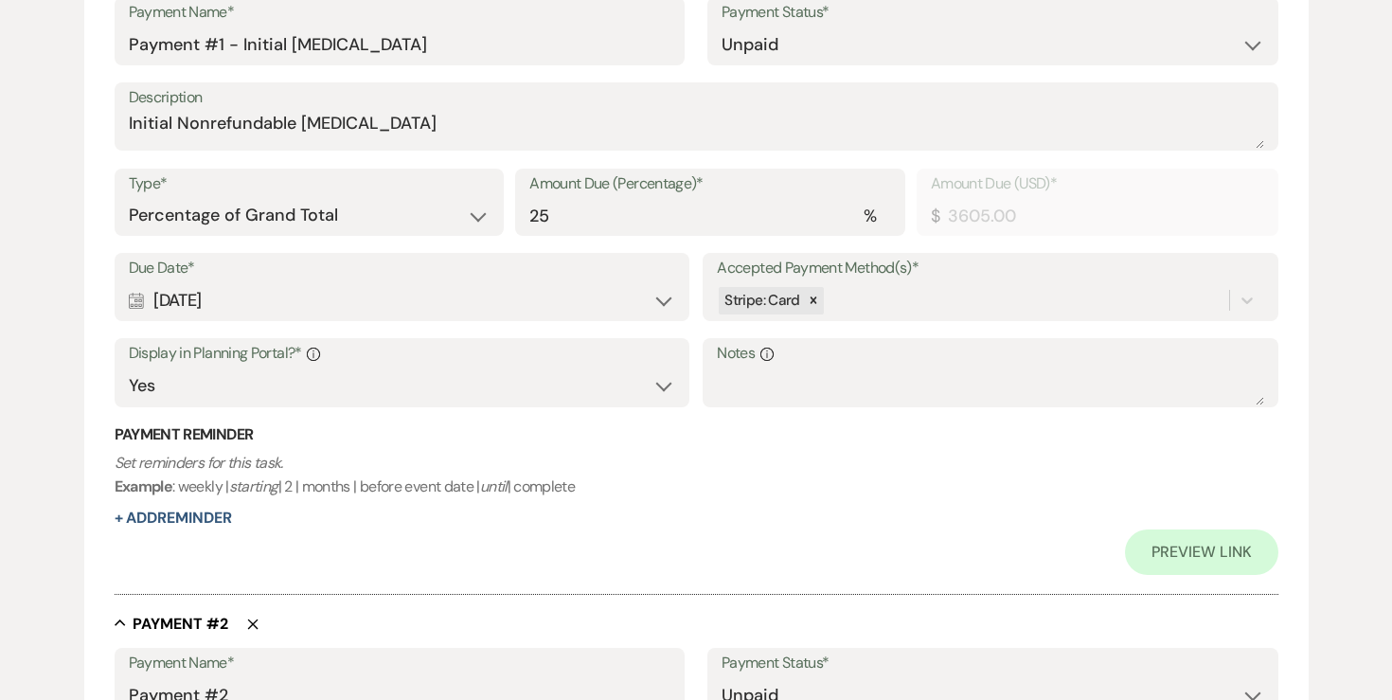
scroll to position [593, 0]
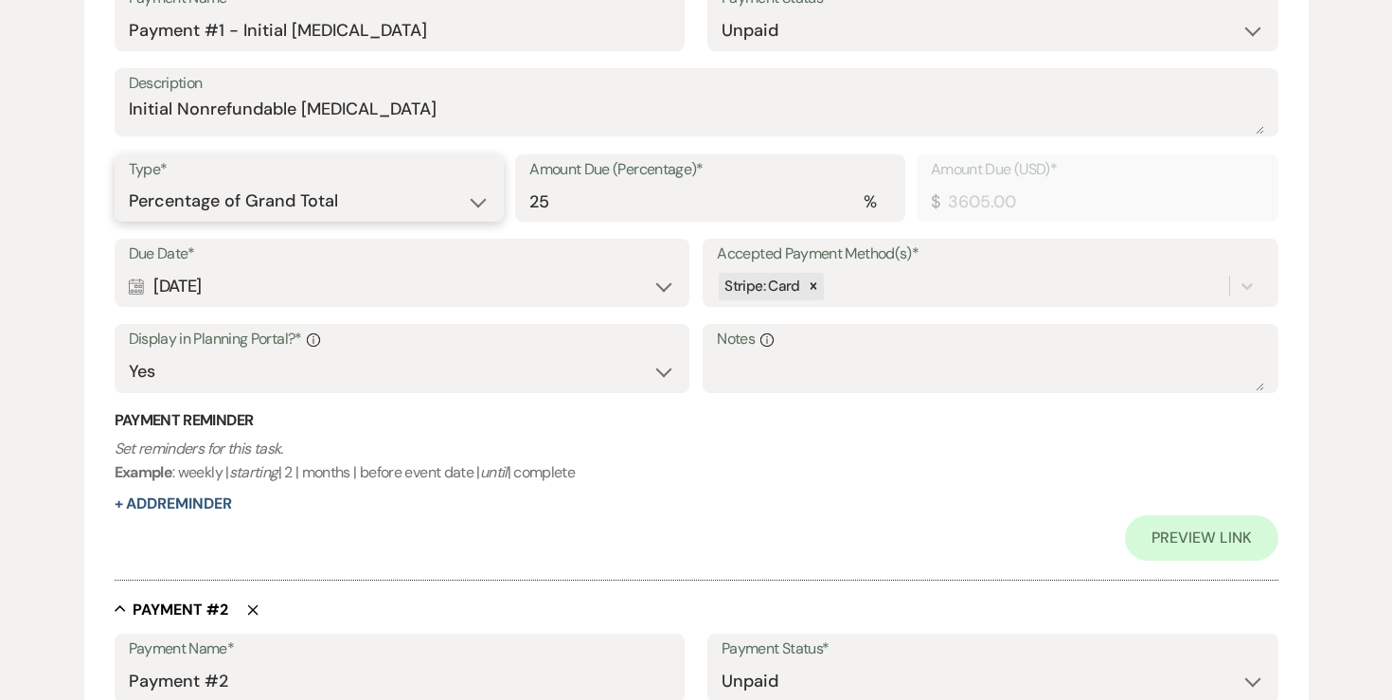
click at [448, 218] on select "Dollar Amount Percentage of Grand Total" at bounding box center [310, 201] width 362 height 37
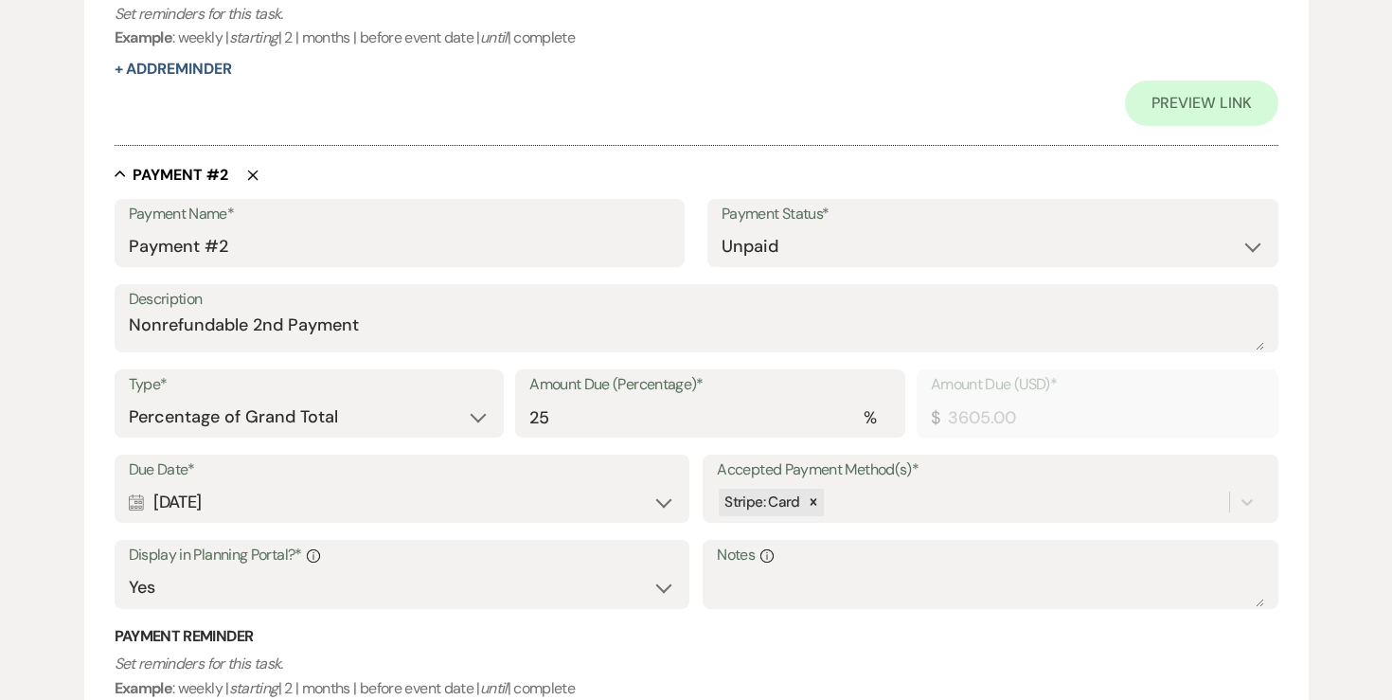
scroll to position [1063, 0]
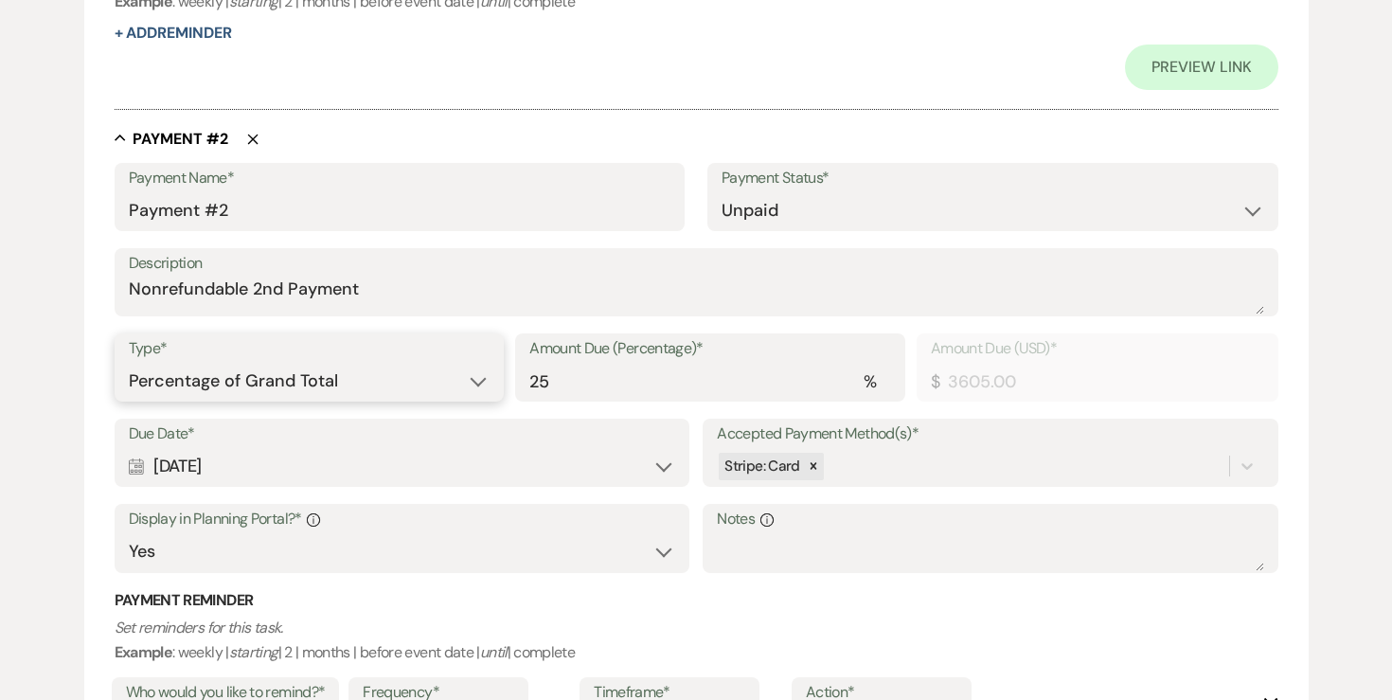
click at [370, 375] on select "Dollar Amount Percentage of Grand Total" at bounding box center [310, 381] width 362 height 37
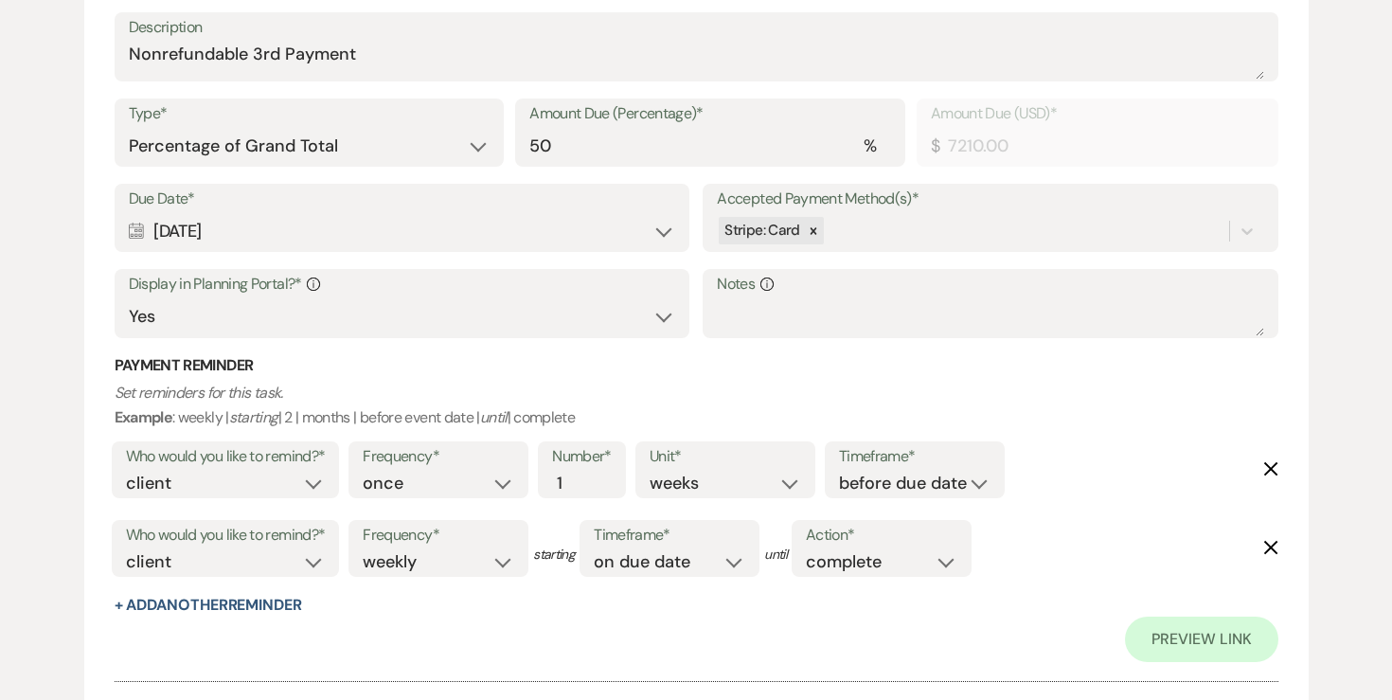
scroll to position [2063, 0]
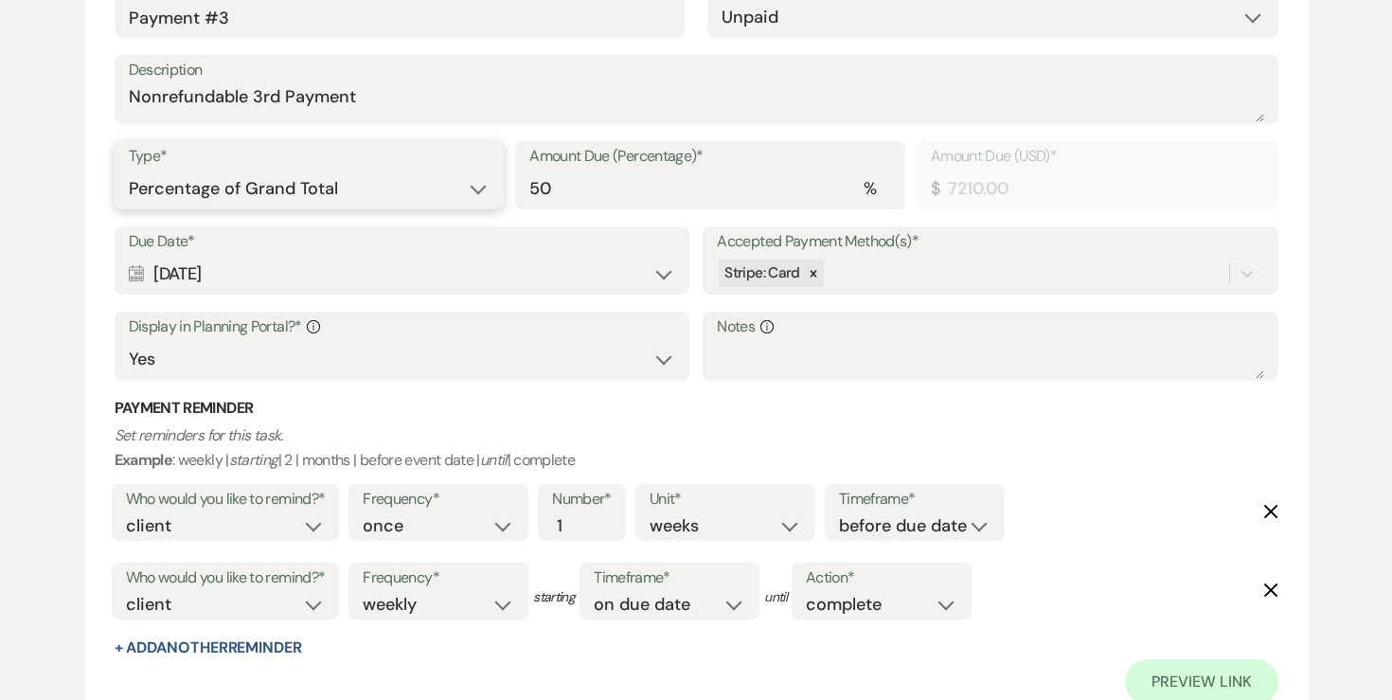
click at [354, 193] on select "Dollar Amount Percentage of Grand Total" at bounding box center [310, 188] width 362 height 37
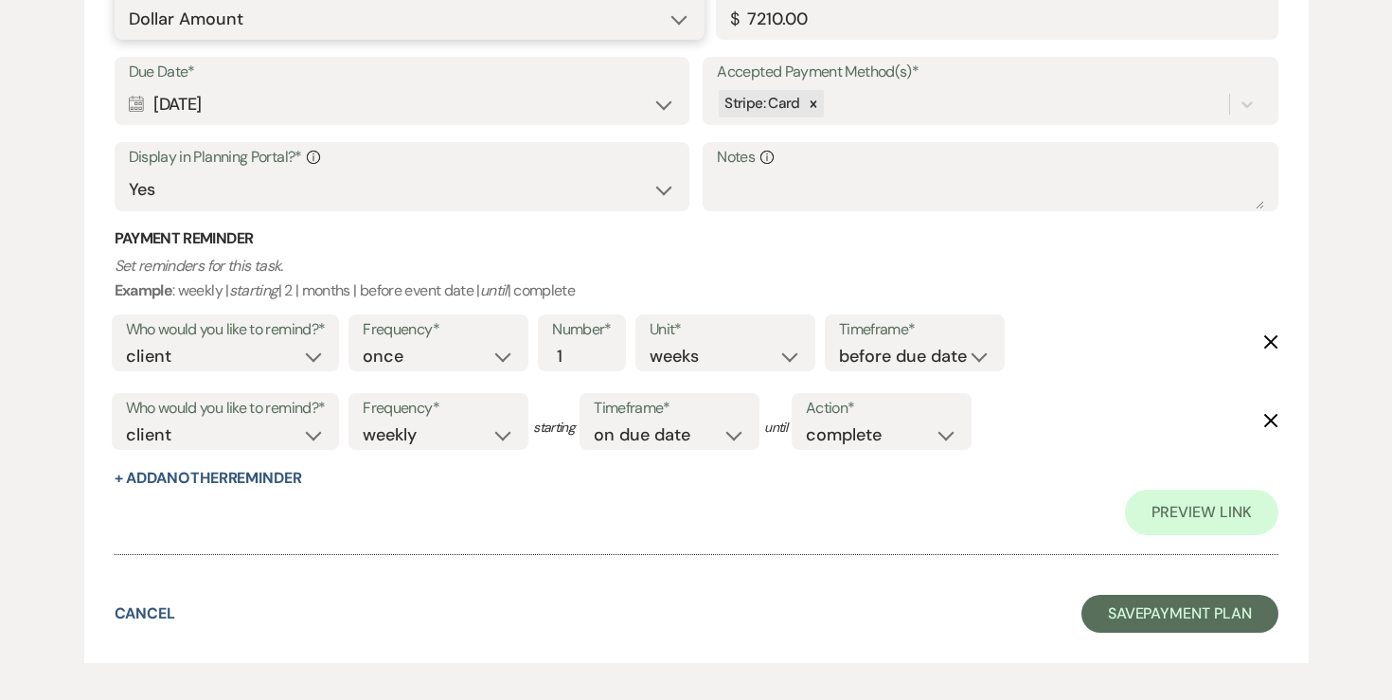
scroll to position [2237, 0]
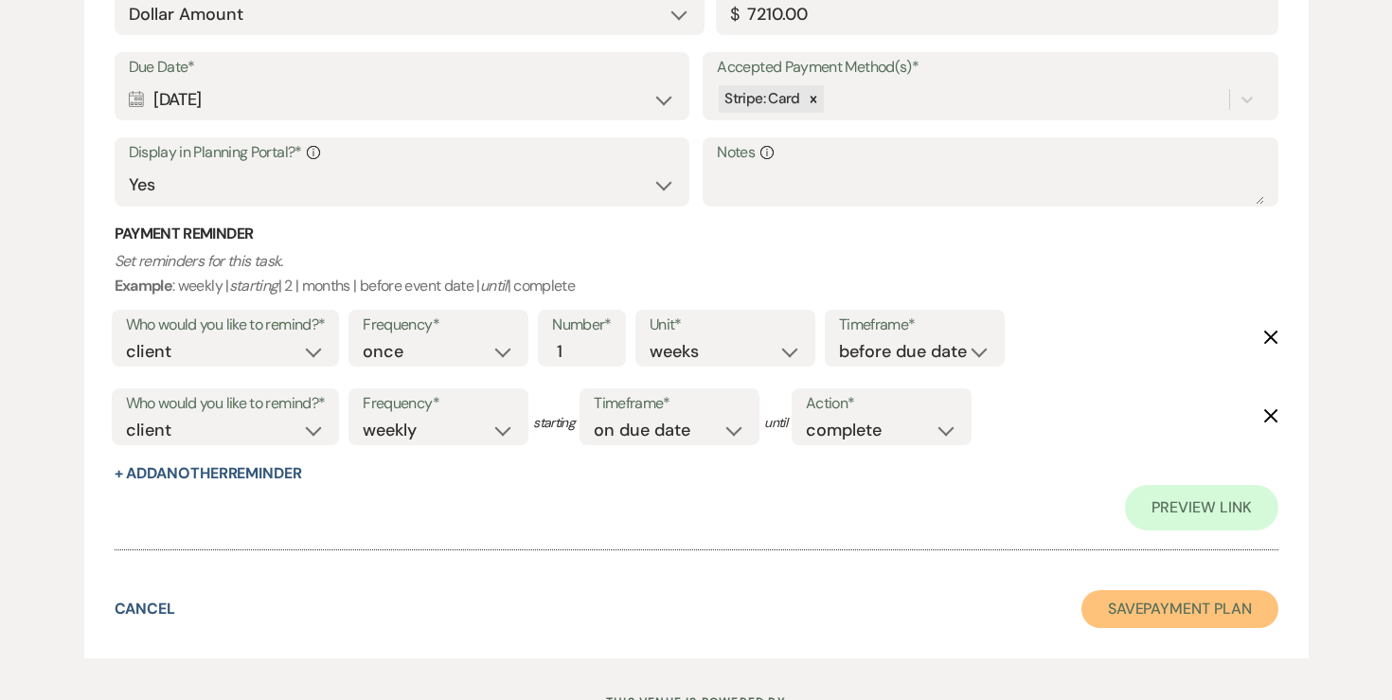
click at [1182, 610] on button "Save Payment Plan" at bounding box center [1179, 609] width 197 height 38
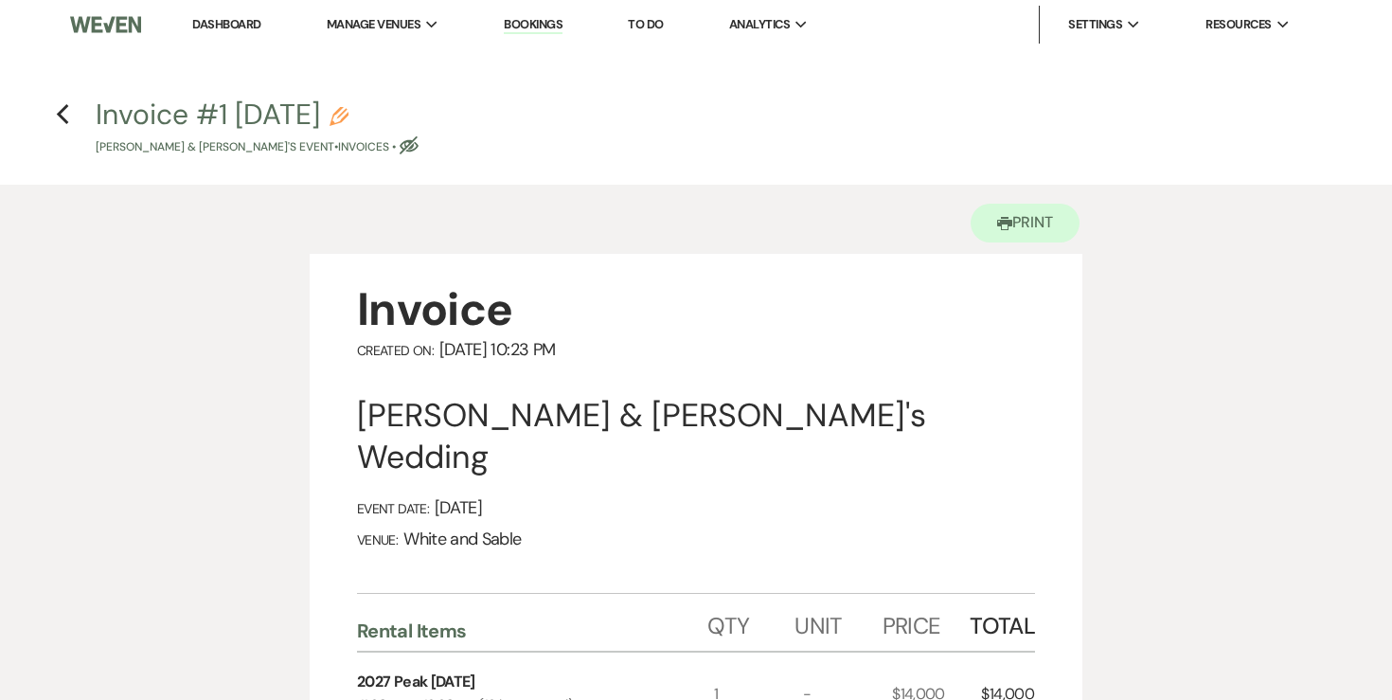
click at [348, 122] on icon "Pencil" at bounding box center [338, 116] width 19 height 19
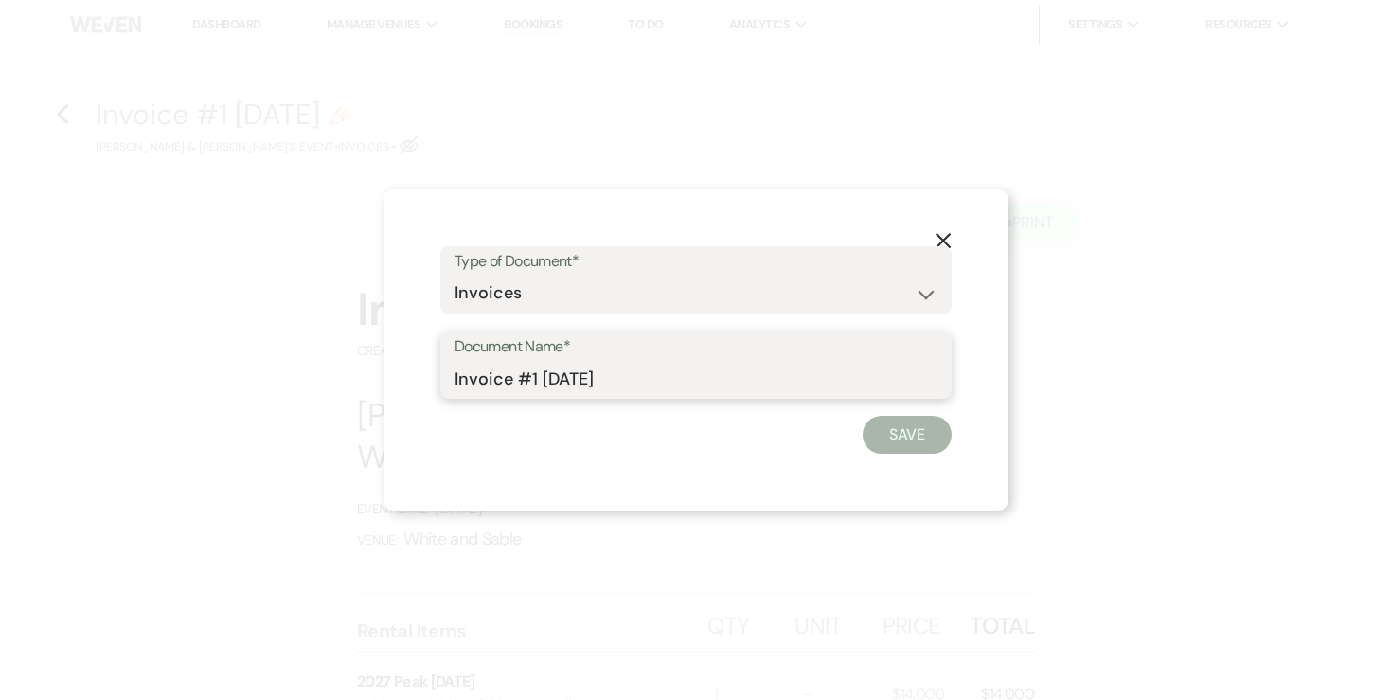
click at [661, 369] on input "Invoice #1 [DATE]" at bounding box center [695, 378] width 483 height 37
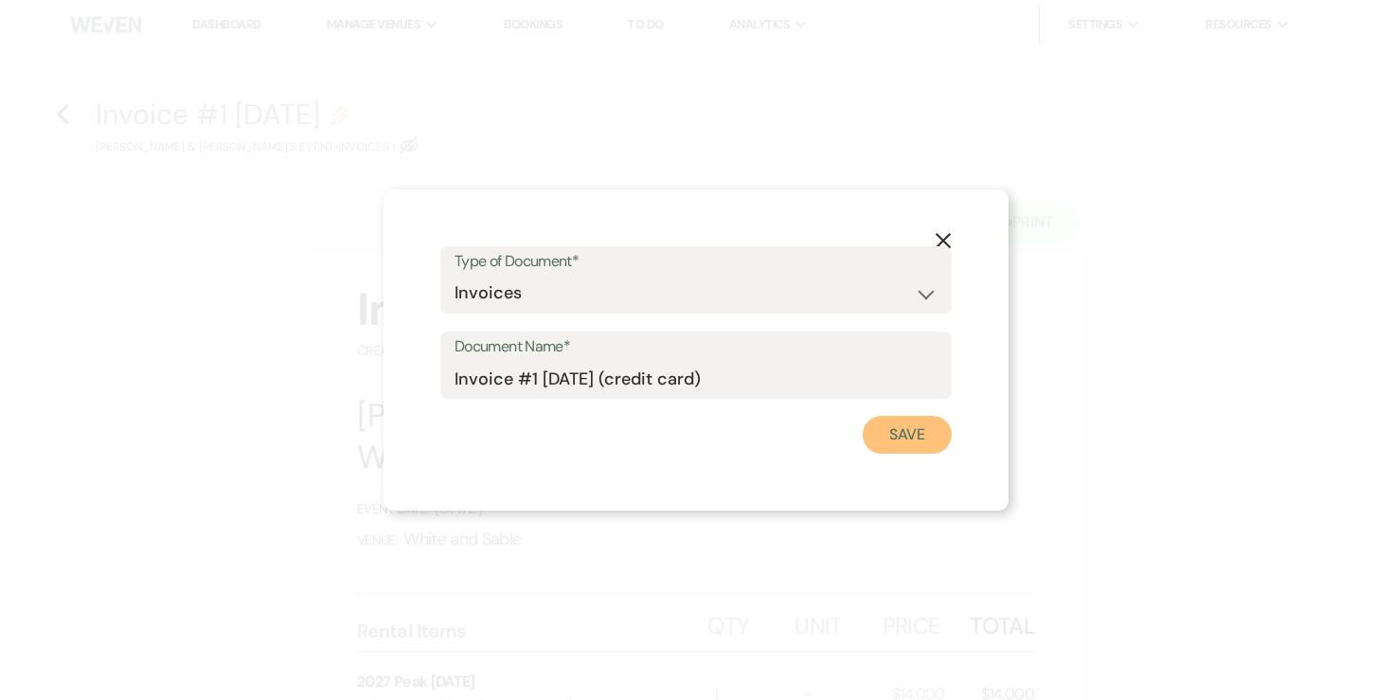
click at [875, 433] on button "Save" at bounding box center [906, 435] width 89 height 38
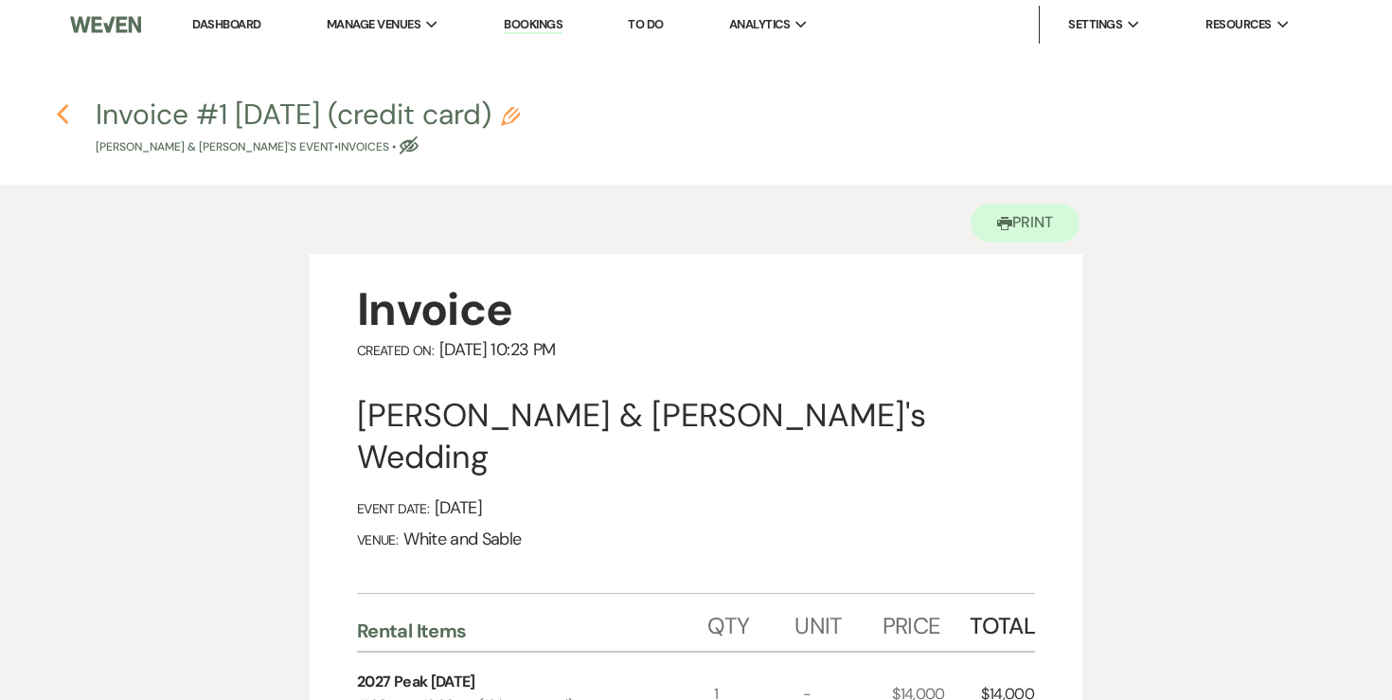
click at [66, 111] on icon "Previous" at bounding box center [63, 114] width 14 height 23
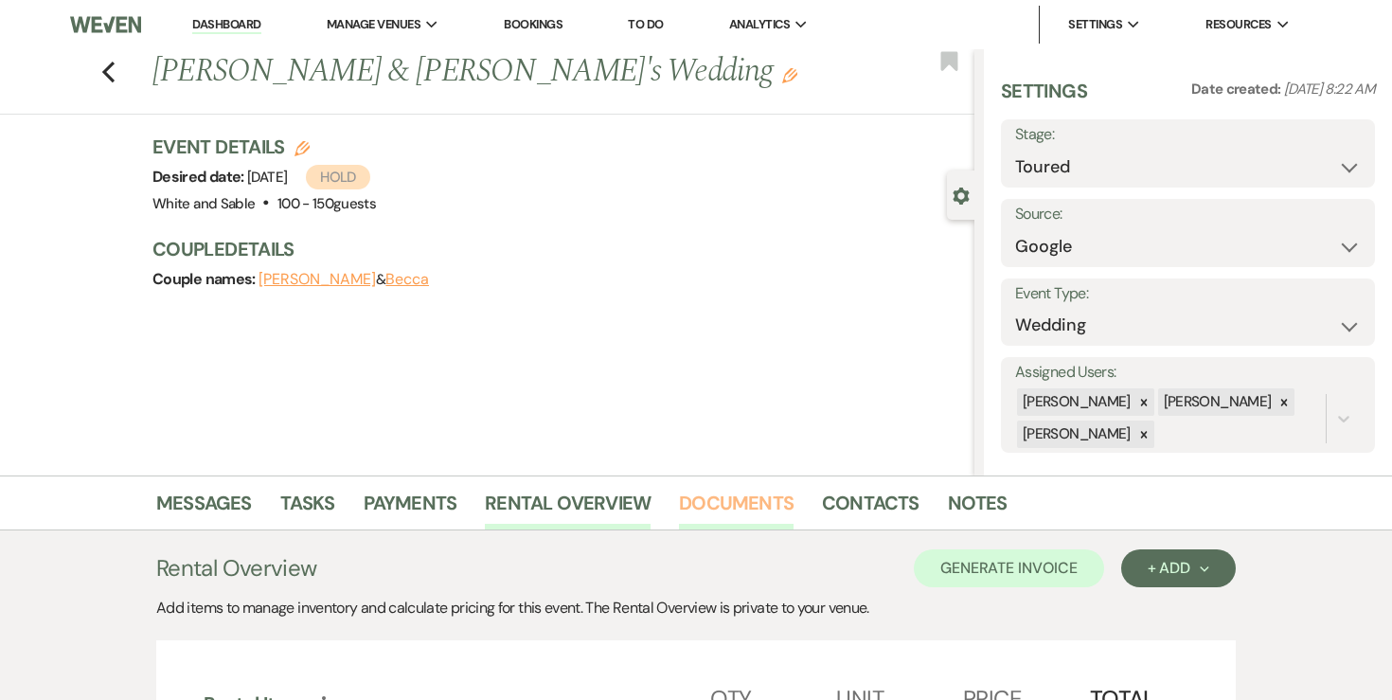
click at [726, 509] on link "Documents" at bounding box center [736, 509] width 115 height 42
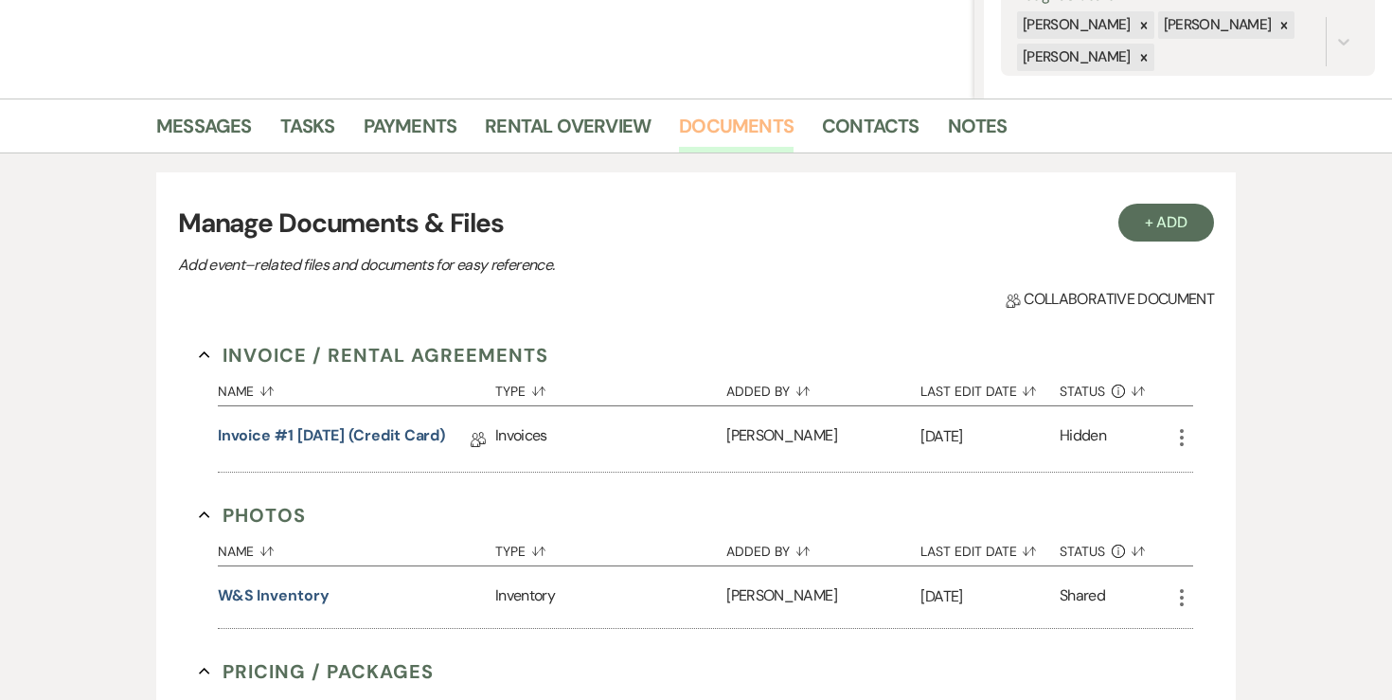
scroll to position [378, 0]
click at [1149, 222] on button "+ Add" at bounding box center [1166, 222] width 97 height 38
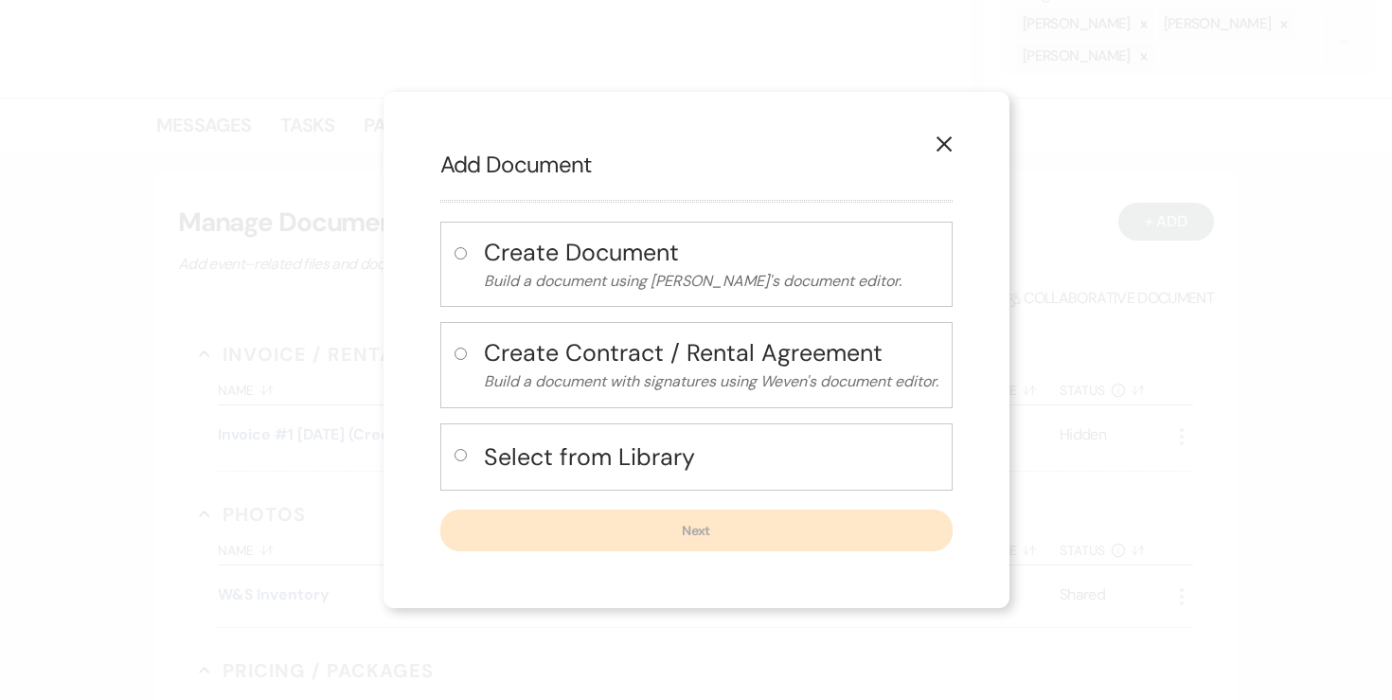
click at [456, 355] on input "radio" at bounding box center [460, 353] width 12 height 12
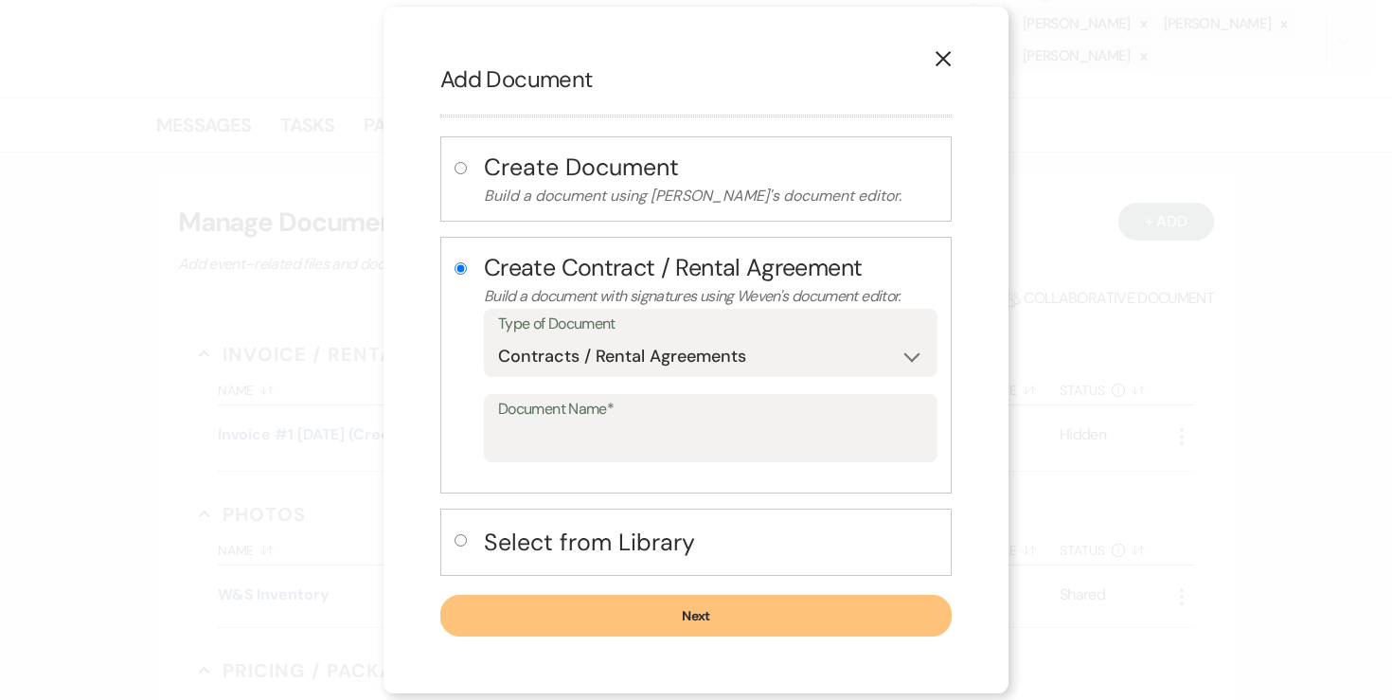
click at [455, 531] on label at bounding box center [464, 545] width 20 height 31
click at [455, 534] on input "radio" at bounding box center [460, 540] width 12 height 12
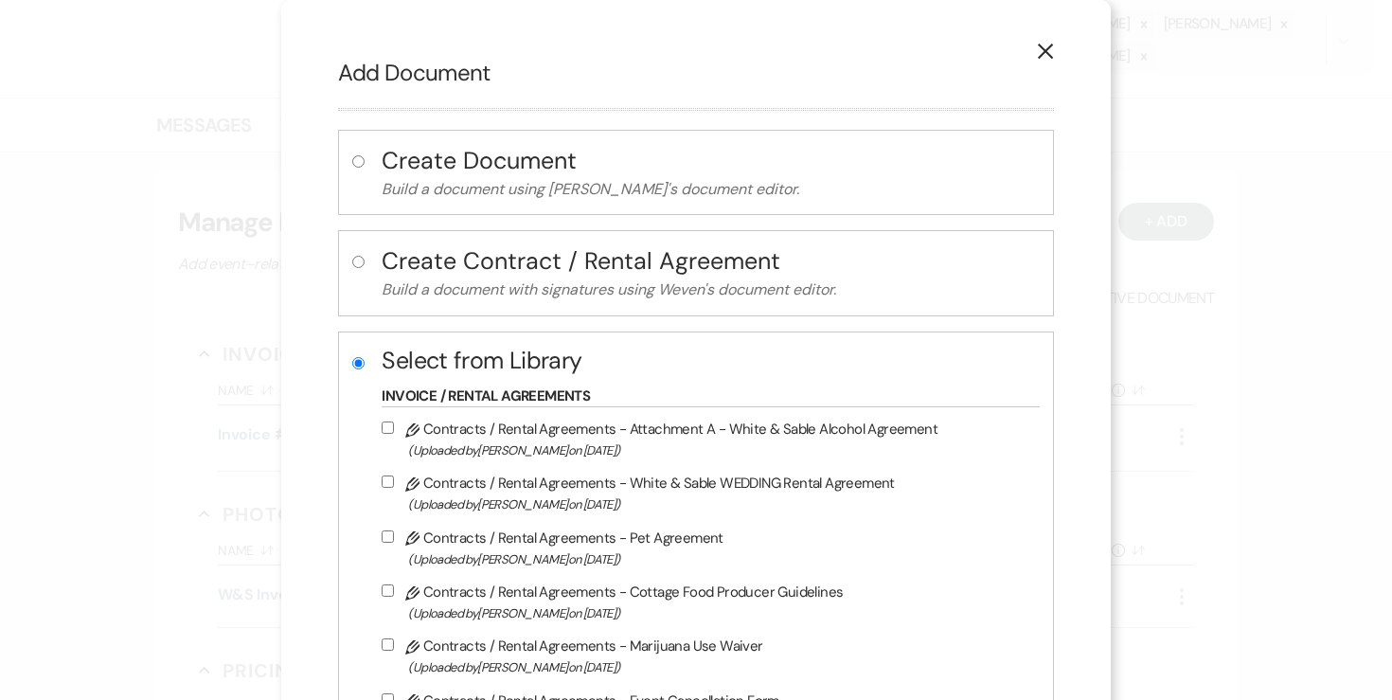
click at [394, 486] on input "Pencil Contracts / Rental Agreements - White & Sable WEDDING Rental Agreement (…" at bounding box center [388, 481] width 12 height 12
click at [394, 435] on label "Pencil Contracts / Rental Agreements - Attachment A - White & Sable Alcohol Agr…" at bounding box center [706, 439] width 648 height 44
click at [394, 434] on input "Pencil Contracts / Rental Agreements - Attachment A - White & Sable Alcohol Agr…" at bounding box center [388, 427] width 12 height 12
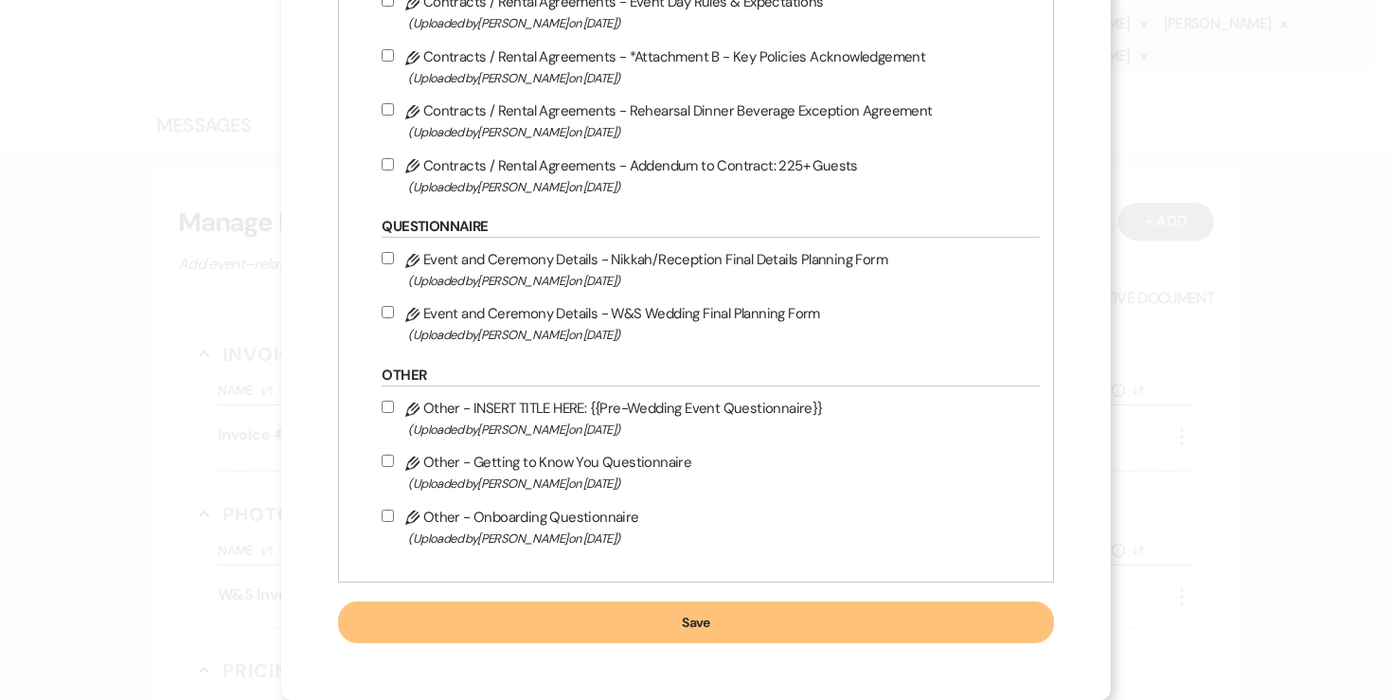
click at [816, 625] on button "Save" at bounding box center [695, 622] width 715 height 42
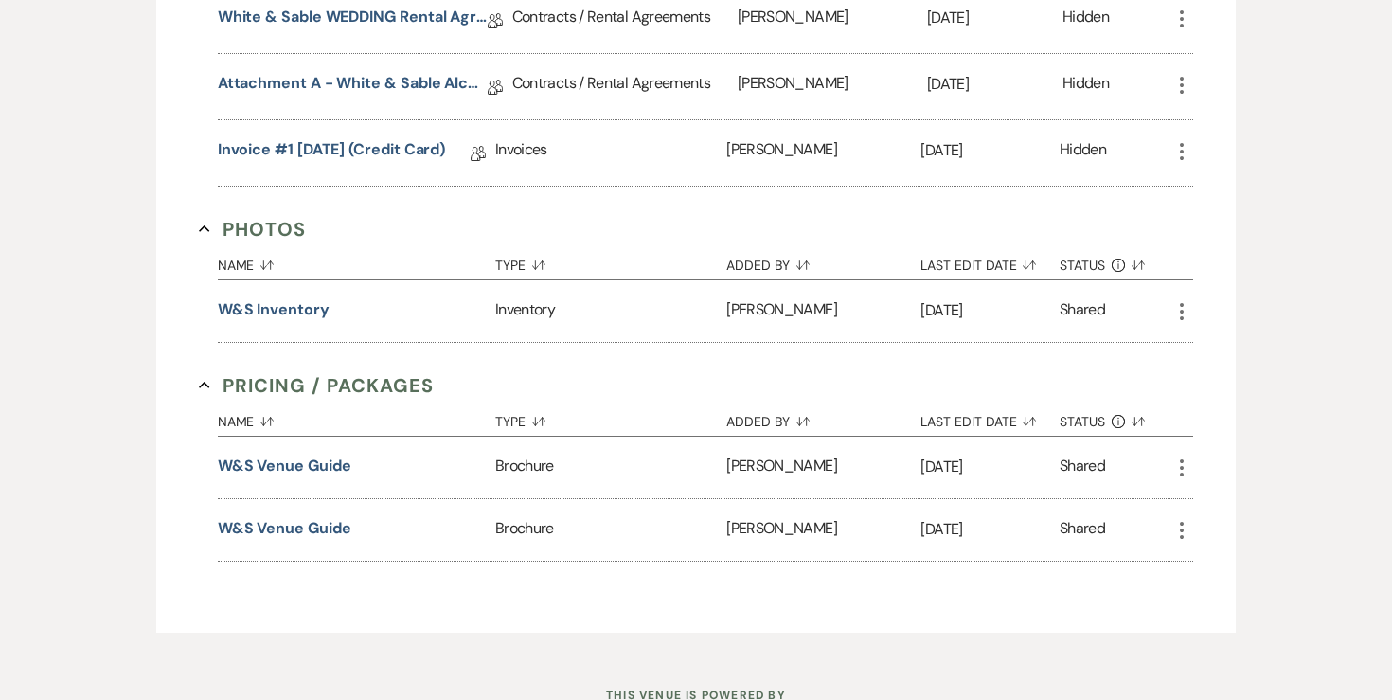
scroll to position [575, 0]
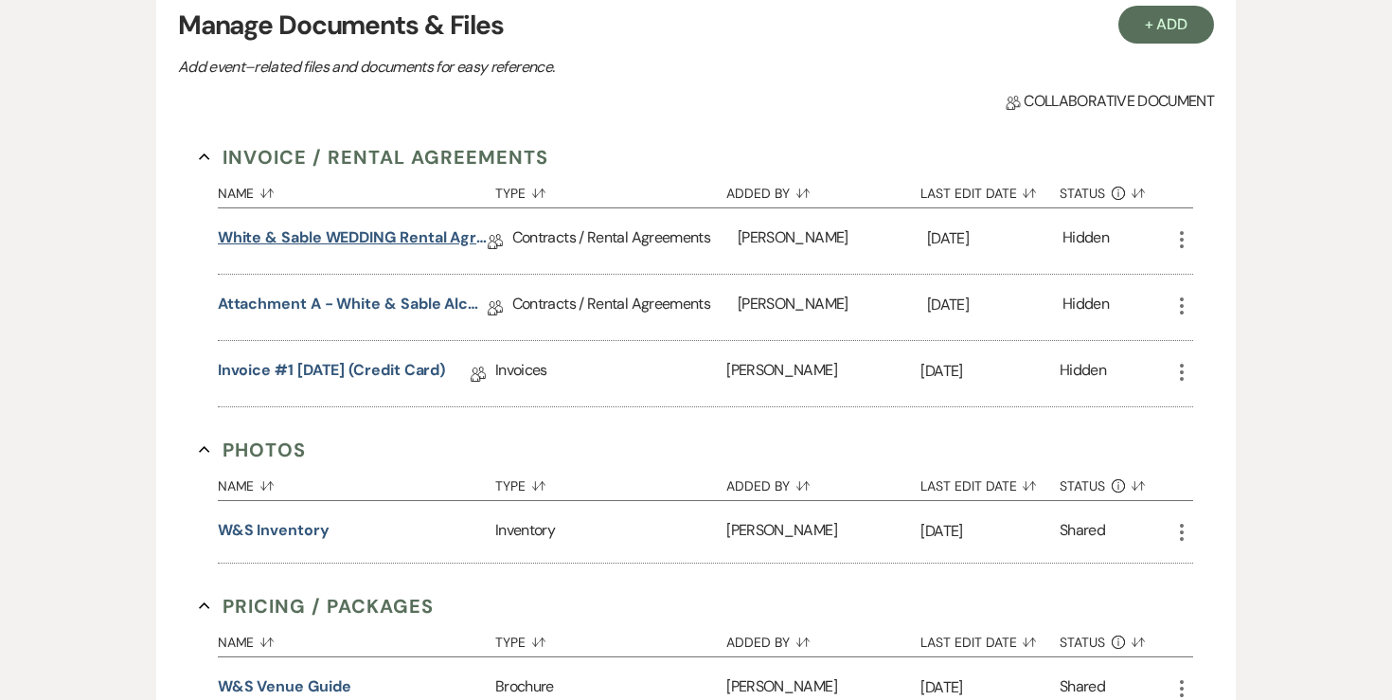
click at [435, 237] on link "White & Sable WEDDING Rental Agreement" at bounding box center [353, 240] width 270 height 29
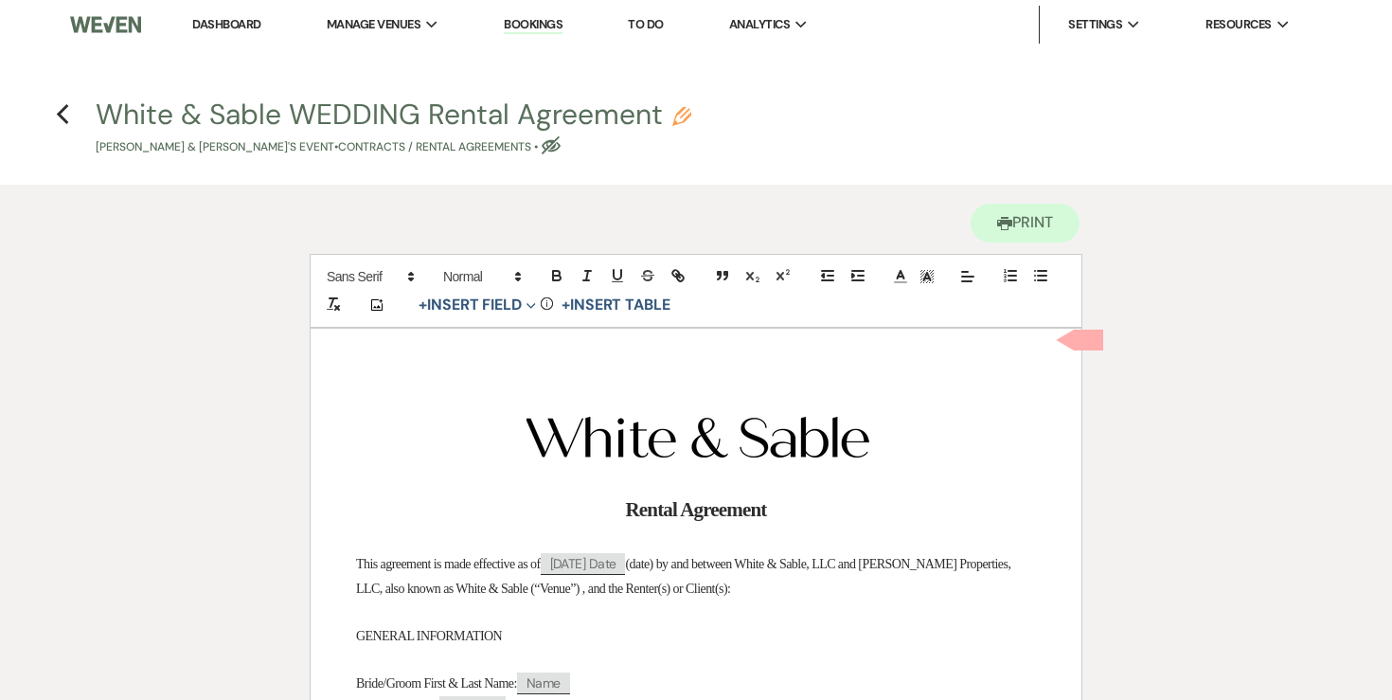
click at [679, 113] on icon "Pencil" at bounding box center [681, 116] width 19 height 19
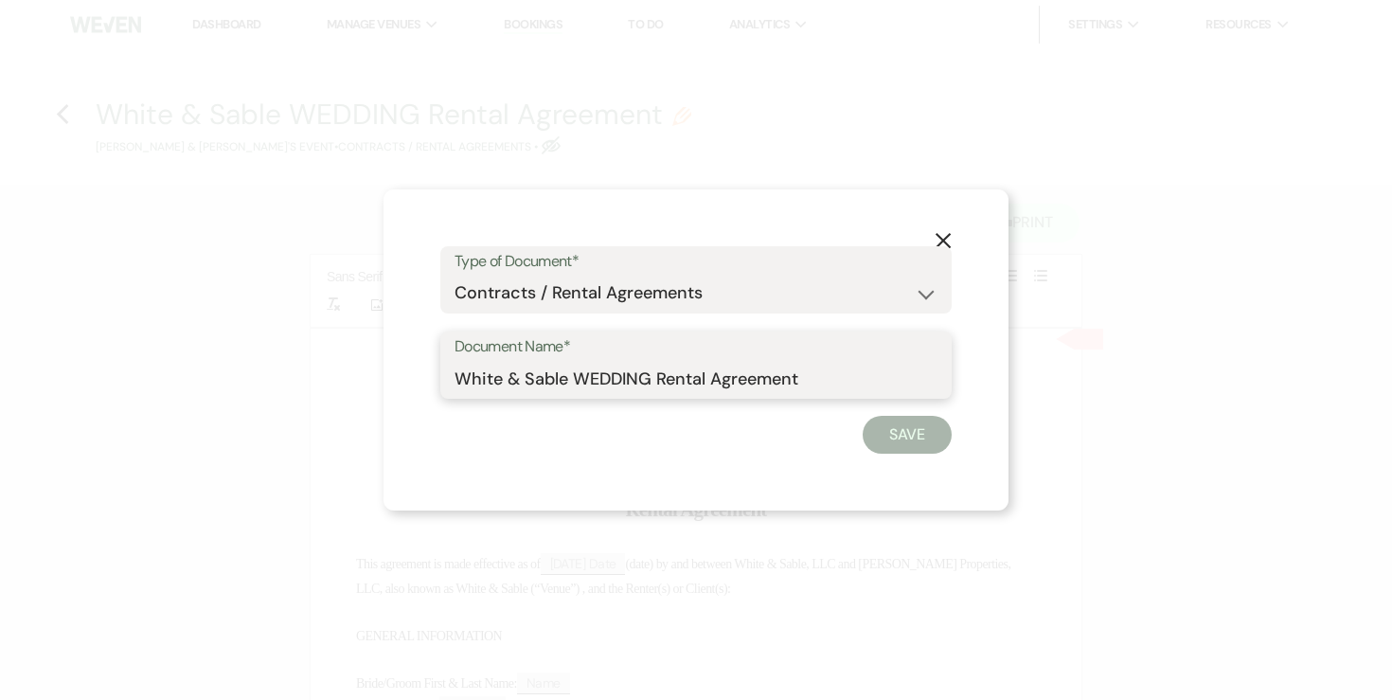
click at [591, 378] on input "White & Sable WEDDING Rental Agreement" at bounding box center [695, 378] width 483 height 37
click at [864, 380] on input "White & Sable/[PERSON_NAME] Rental Agreement" at bounding box center [695, 378] width 483 height 37
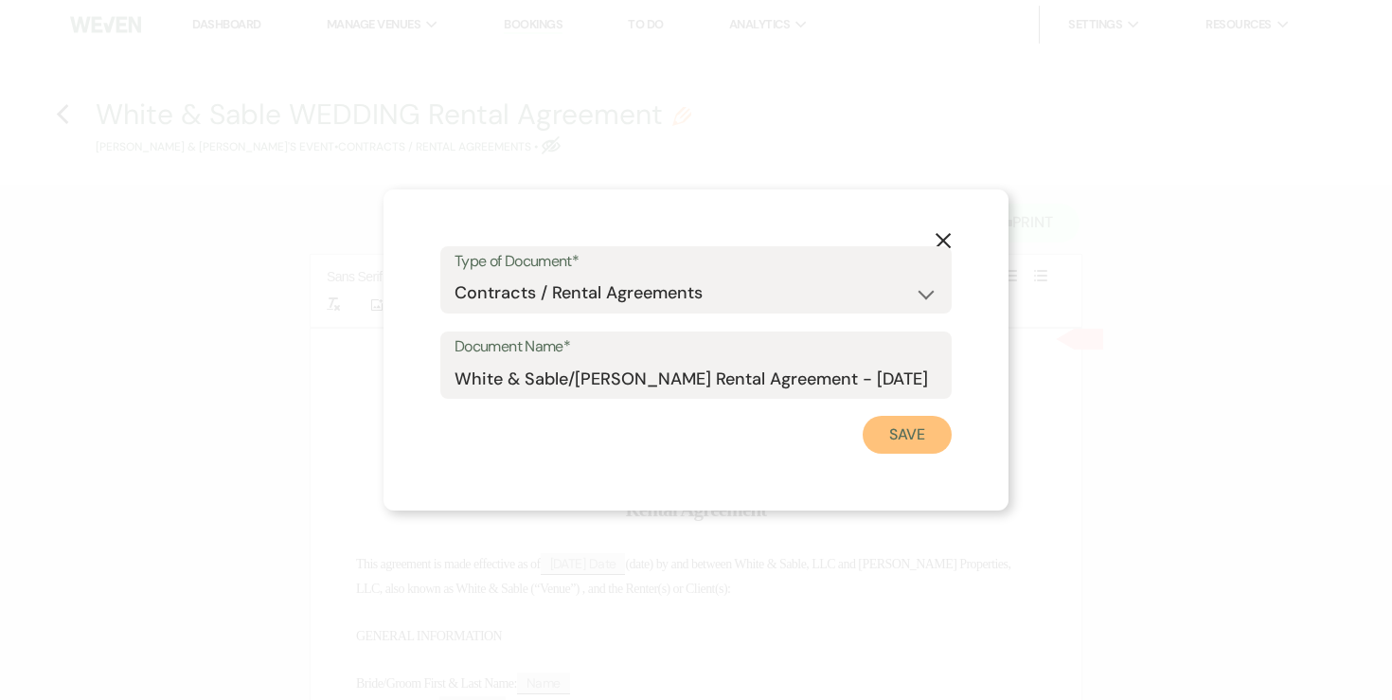
click at [929, 429] on button "Save" at bounding box center [906, 435] width 89 height 38
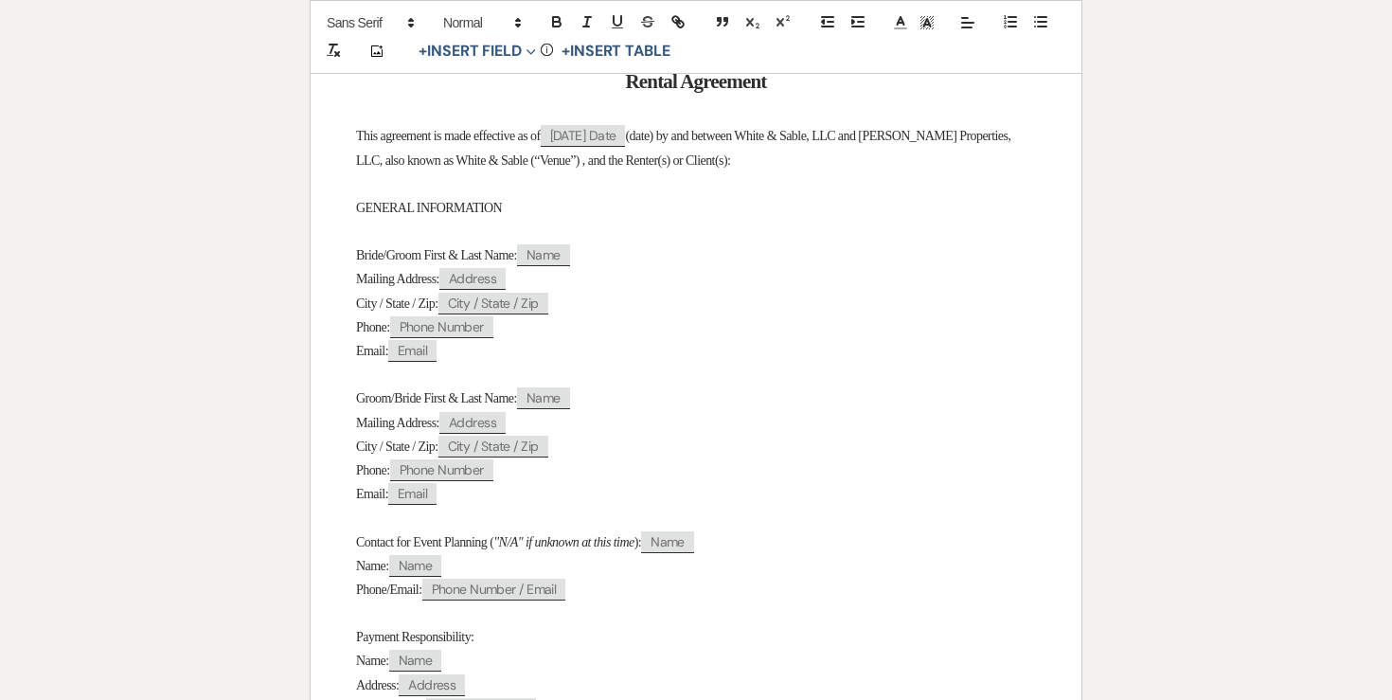
scroll to position [429, 0]
click at [412, 251] on span "Bride/Groom First & Last Name:" at bounding box center [436, 254] width 161 height 14
click at [418, 404] on span "Groom/Bride First & Last Name:" at bounding box center [436, 397] width 161 height 14
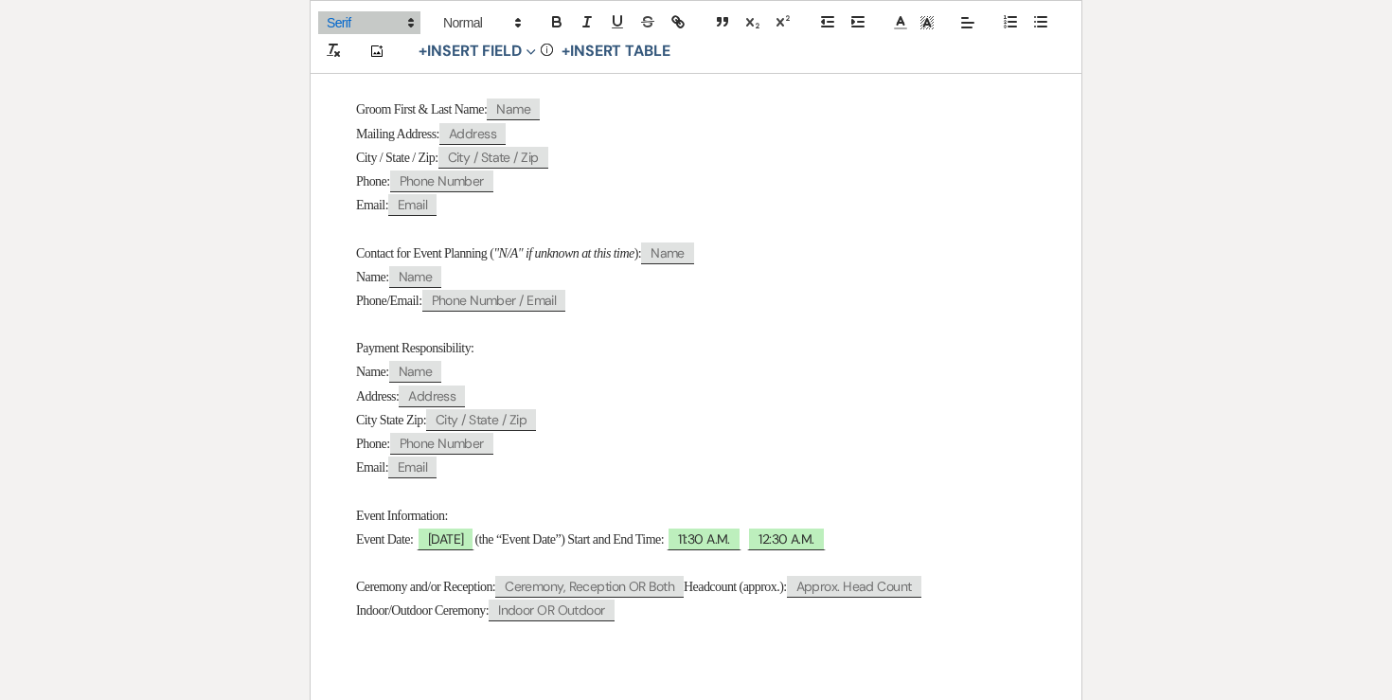
scroll to position [718, 0]
click at [456, 550] on span "[DATE]" at bounding box center [446, 537] width 59 height 25
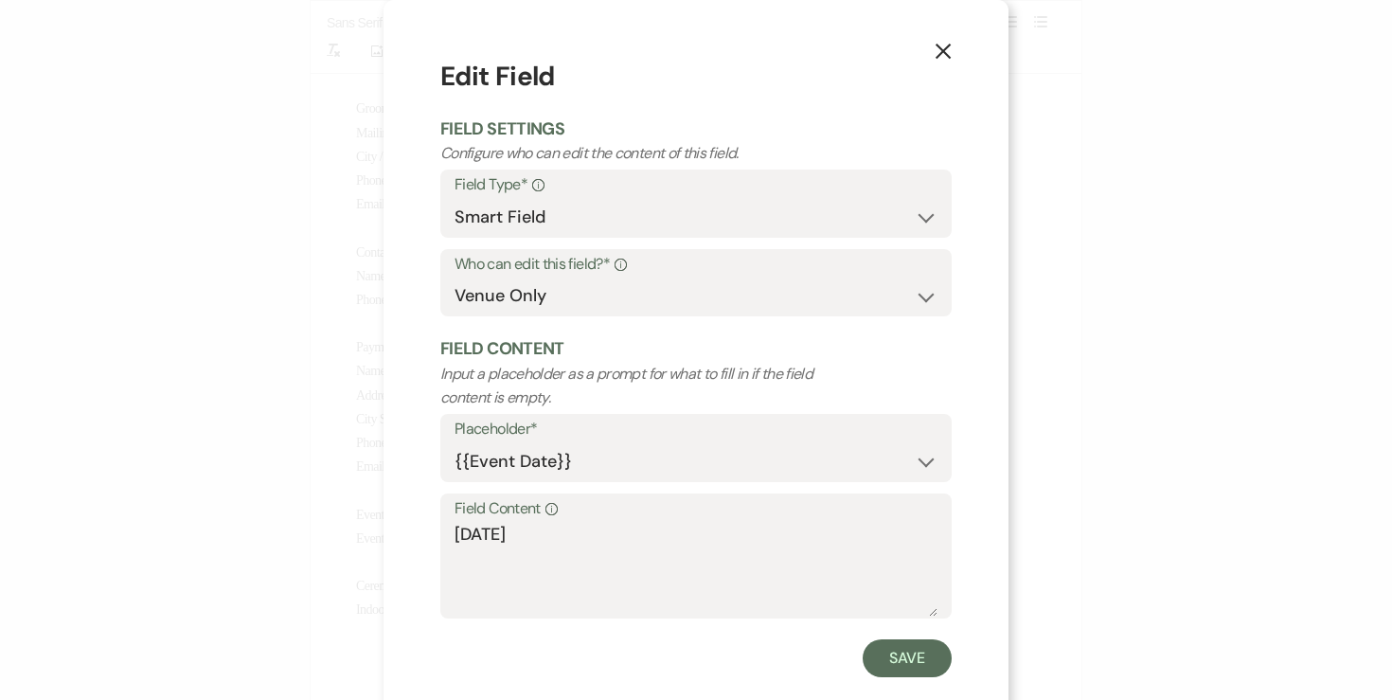
click at [451, 536] on div "Field Content Info [DATE]" at bounding box center [695, 556] width 511 height 126
click at [458, 537] on textarea "[DATE]" at bounding box center [695, 569] width 483 height 95
click at [890, 662] on button "Save" at bounding box center [906, 658] width 89 height 38
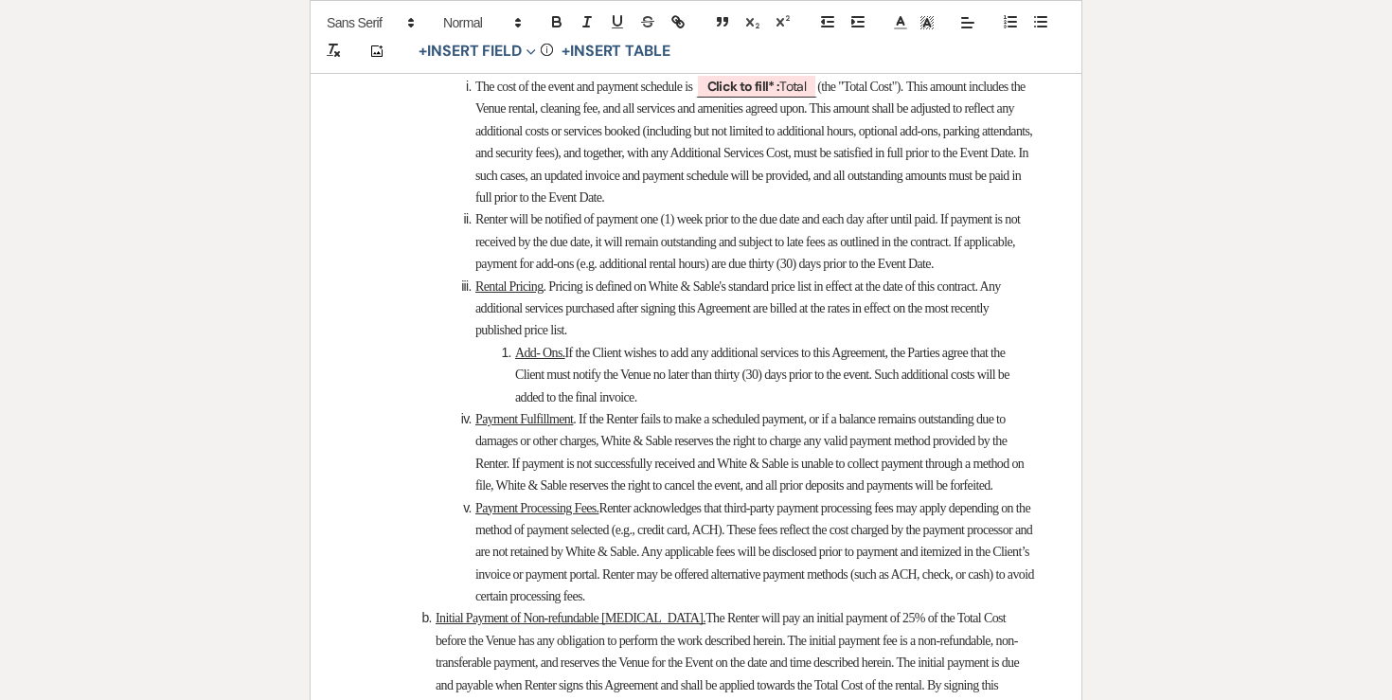
scroll to position [2648, 0]
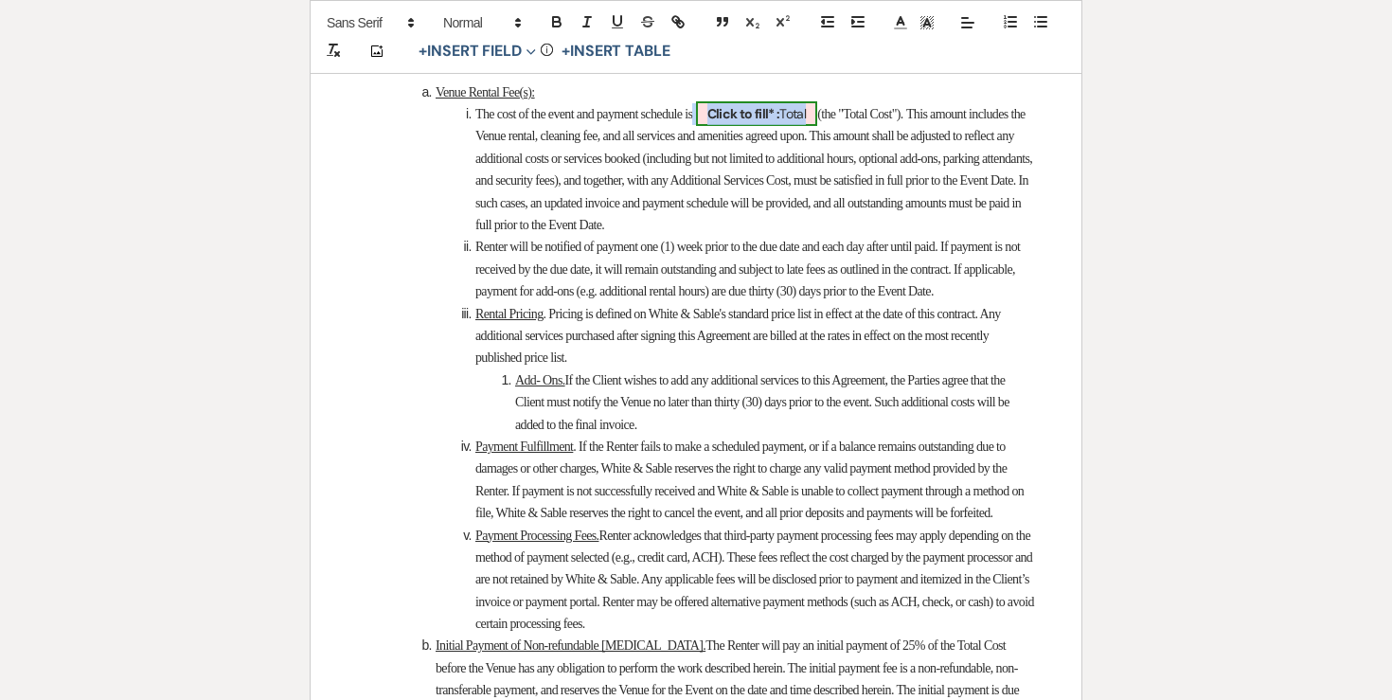
click at [813, 126] on span "Click to fill* : Total" at bounding box center [757, 113] width 122 height 25
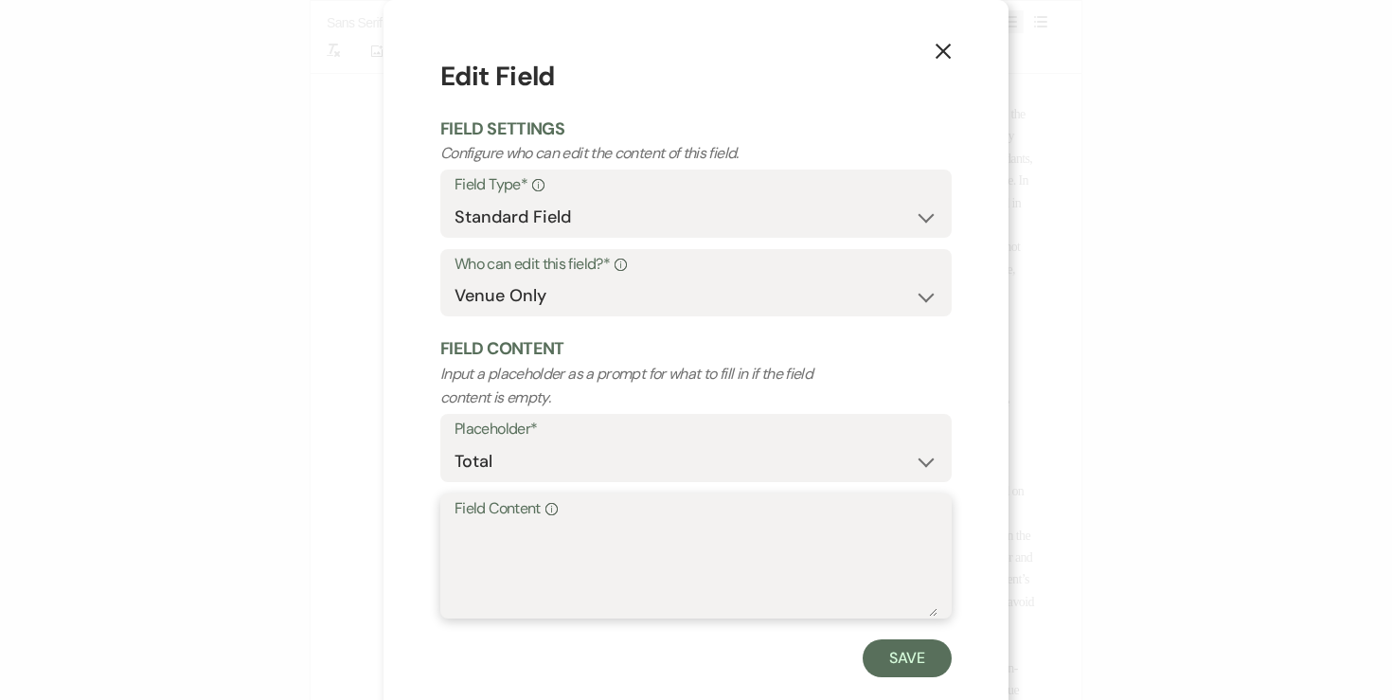
click at [716, 534] on textarea "Field Content Info" at bounding box center [695, 569] width 483 height 95
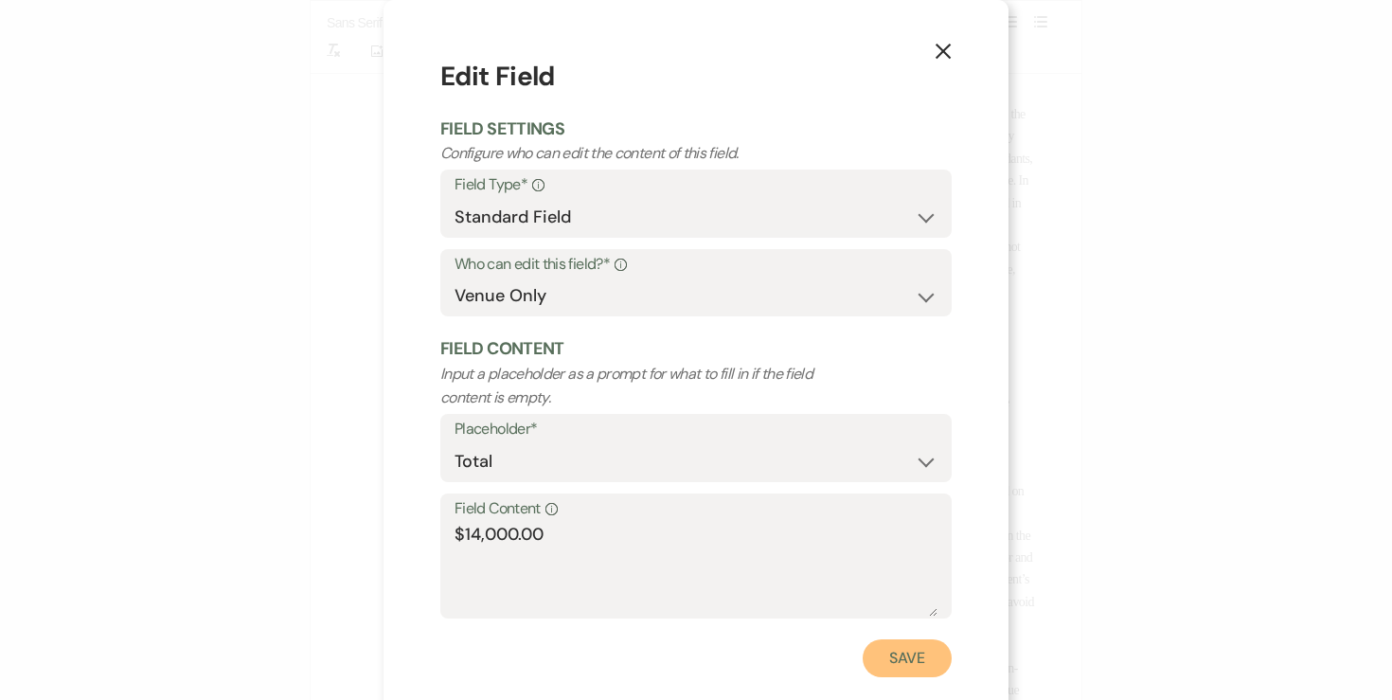
click at [909, 655] on button "Save" at bounding box center [906, 658] width 89 height 38
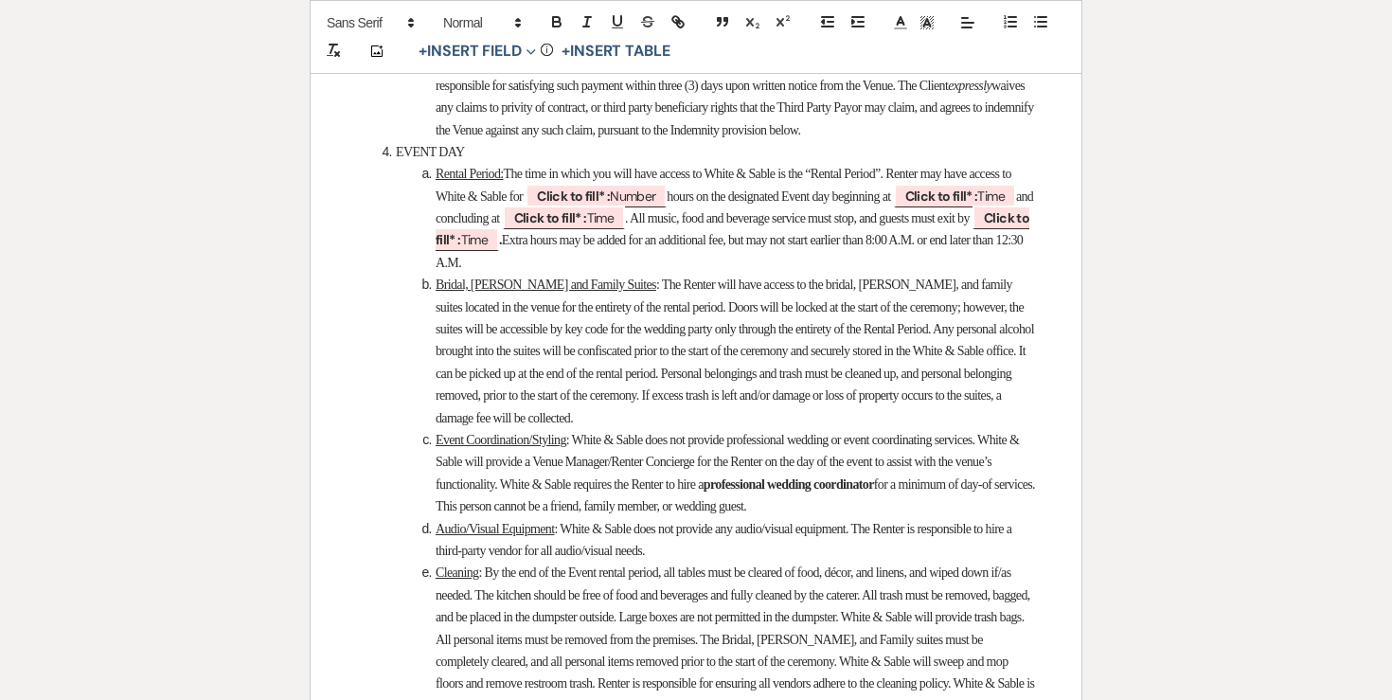
scroll to position [3987, 0]
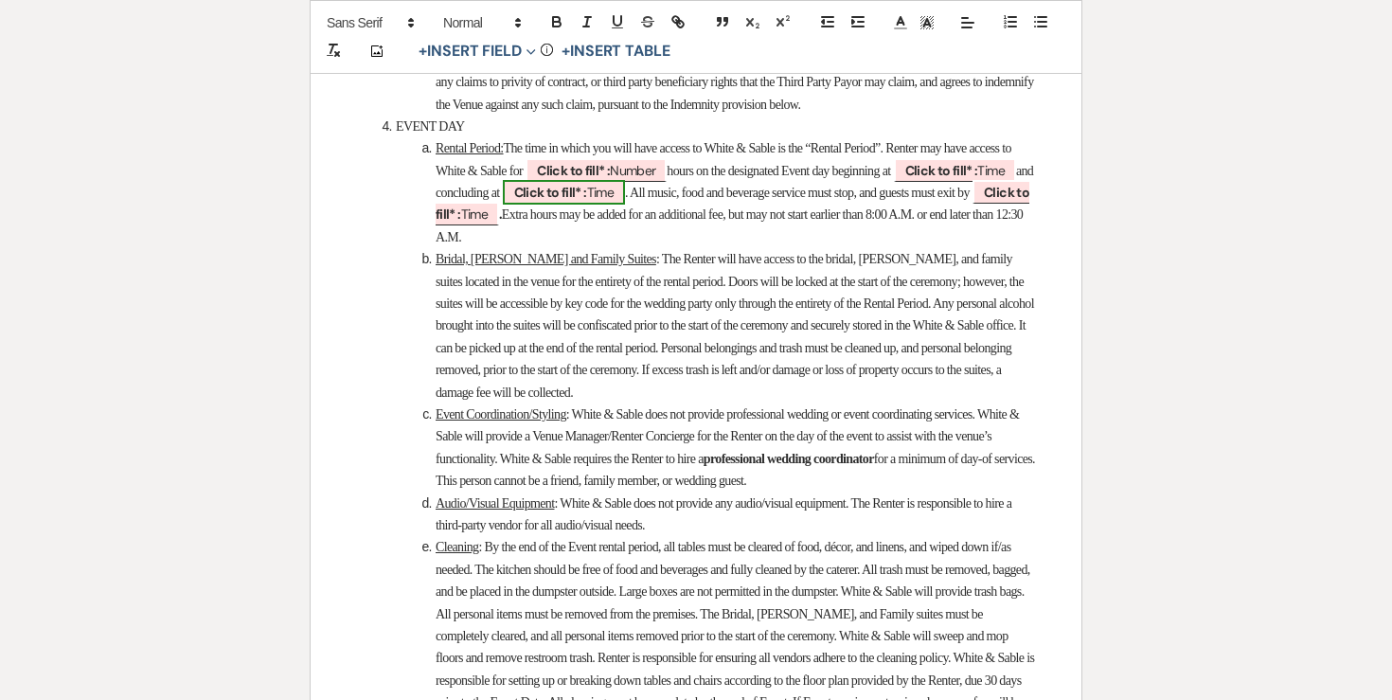
click at [587, 201] on b "Click to fill* :" at bounding box center [550, 192] width 73 height 17
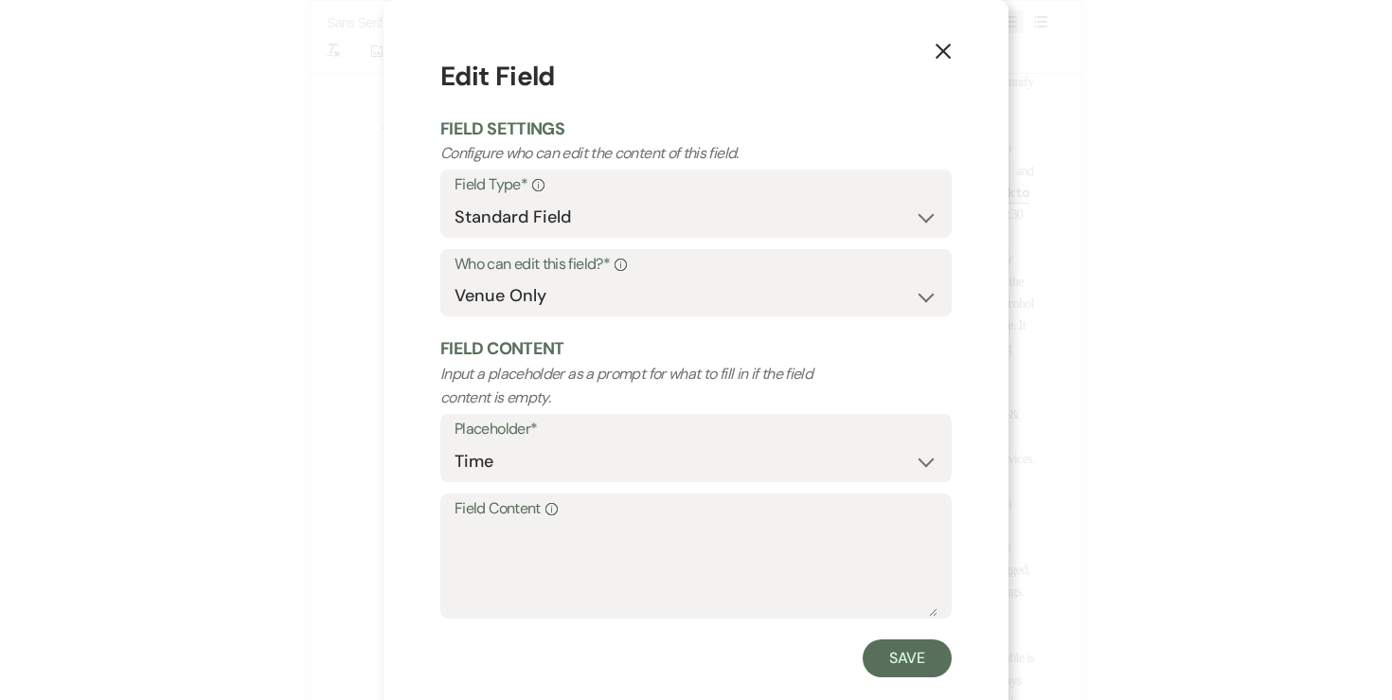
click at [954, 49] on button "X" at bounding box center [943, 50] width 28 height 33
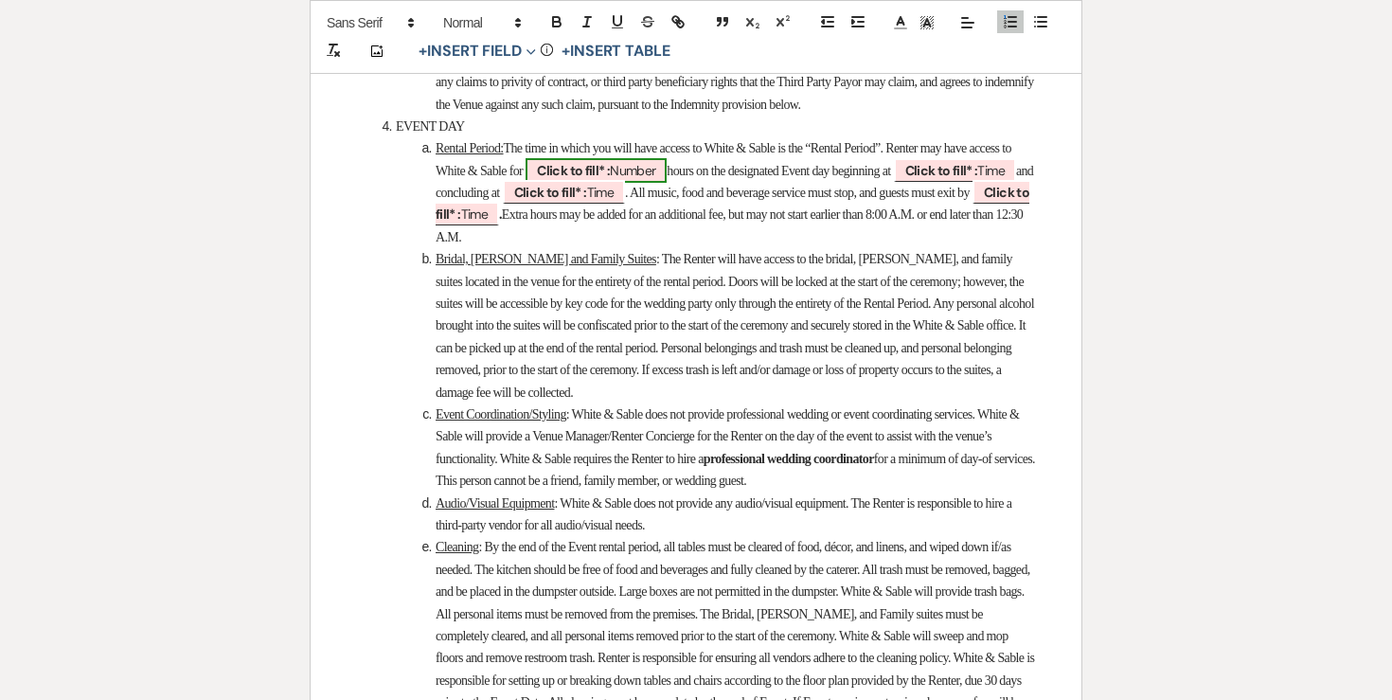
click at [667, 183] on span "Click to fill* : Number" at bounding box center [595, 170] width 141 height 25
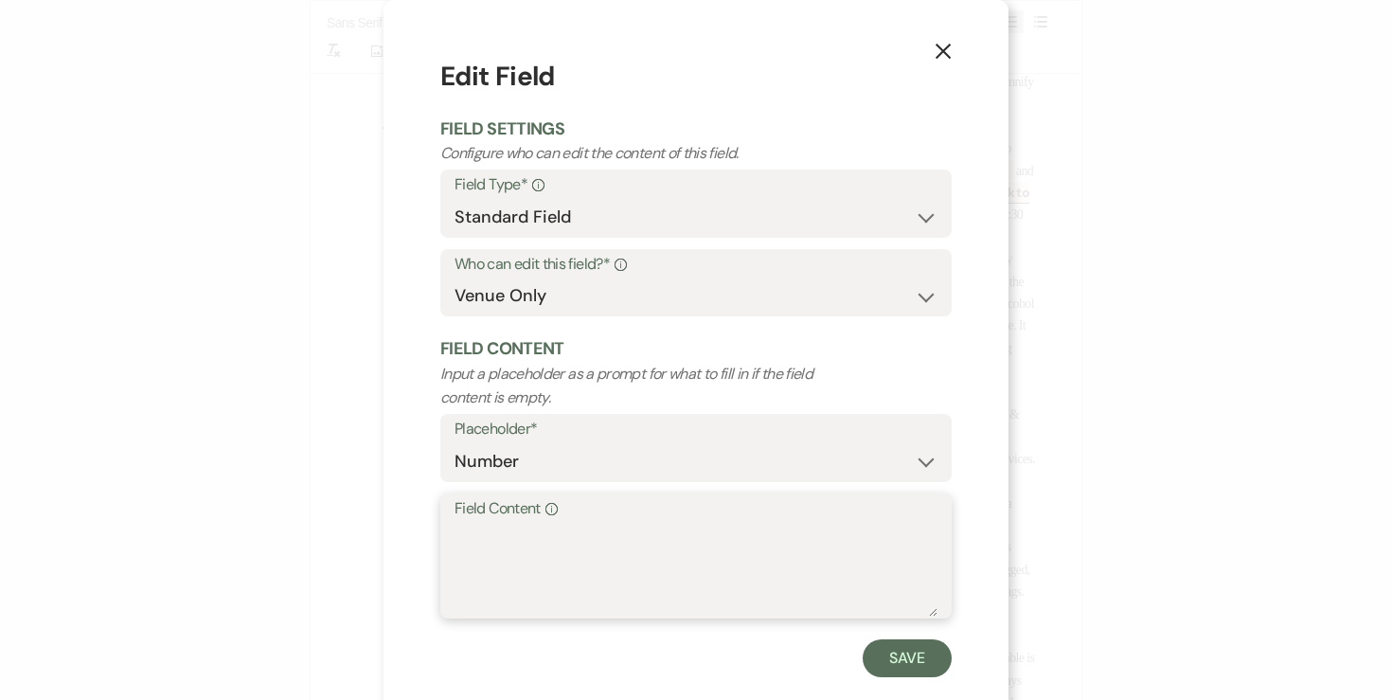
click at [602, 524] on textarea "Field Content Info" at bounding box center [695, 569] width 483 height 95
click at [942, 644] on button "Save" at bounding box center [906, 658] width 89 height 38
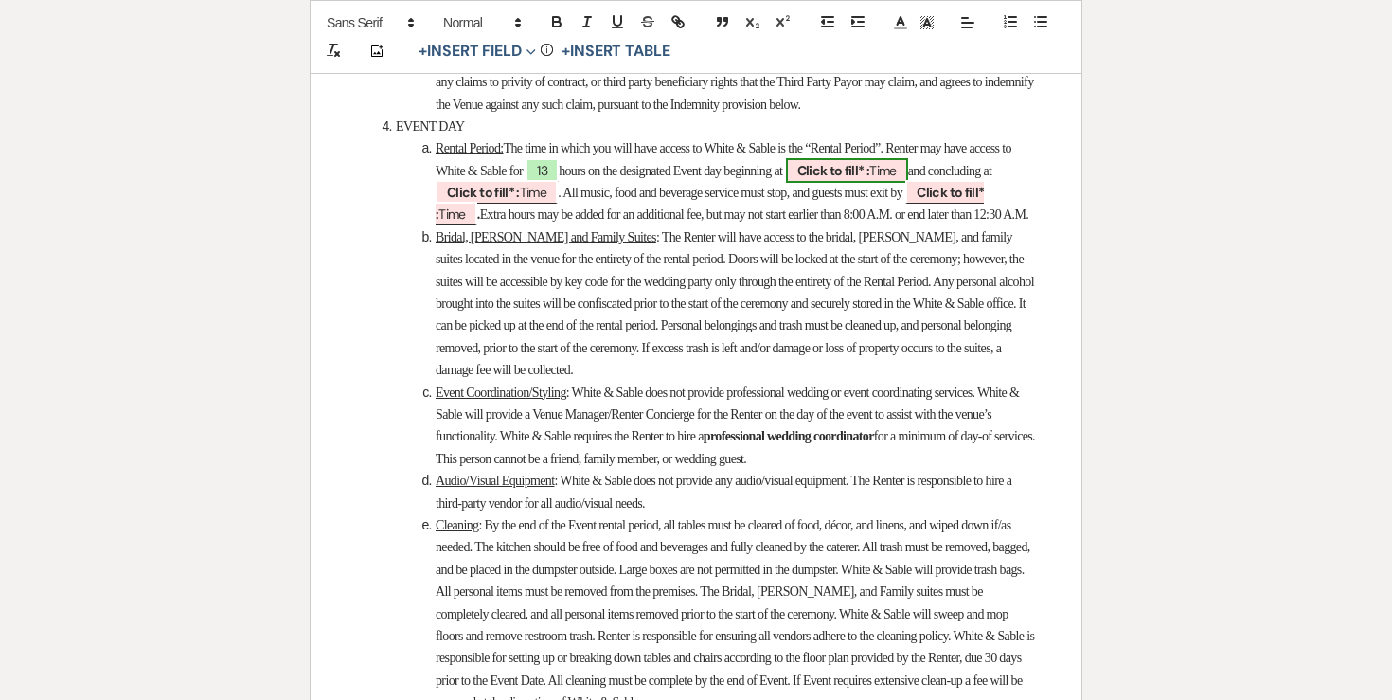
click at [870, 179] on b "Click to fill* :" at bounding box center [833, 170] width 73 height 17
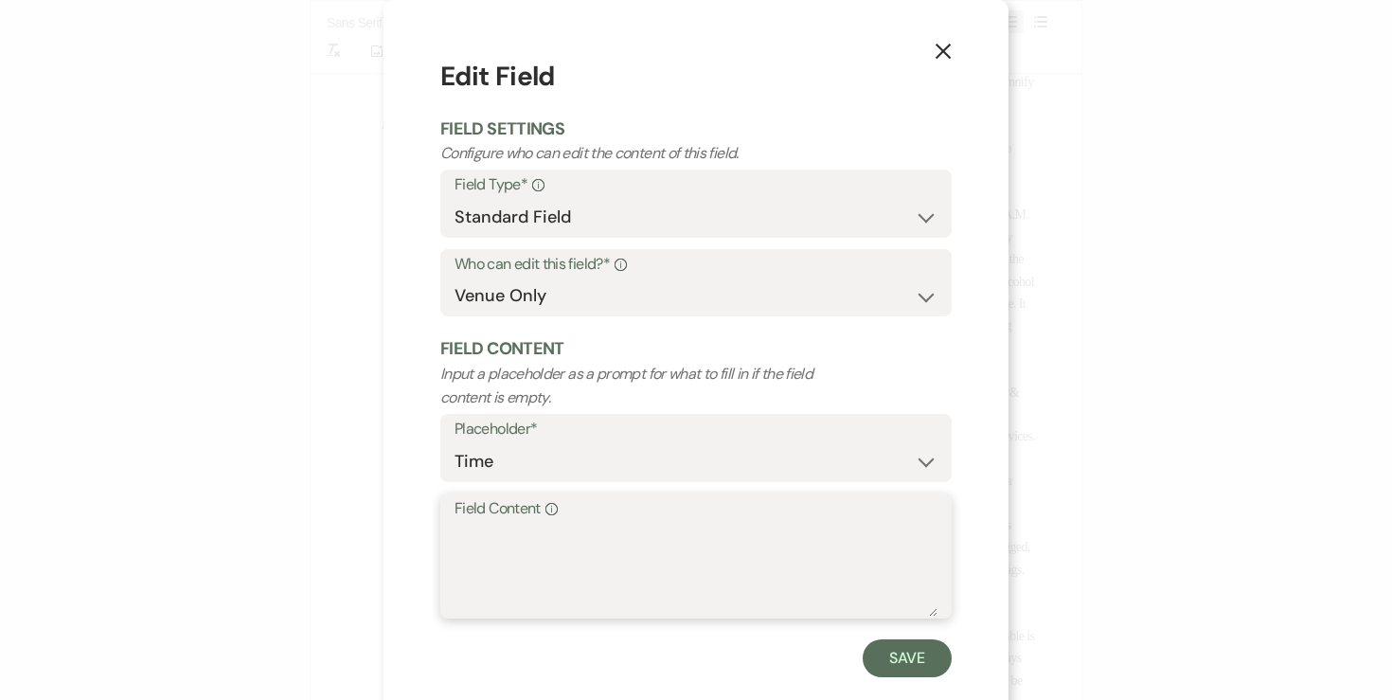
click at [681, 581] on textarea "Field Content Info" at bounding box center [695, 569] width 483 height 95
click at [883, 680] on div "X Edit Field Field Settings Configure who can edit the content of this field. F…" at bounding box center [695, 367] width 625 height 734
click at [887, 676] on button "Save" at bounding box center [906, 658] width 89 height 38
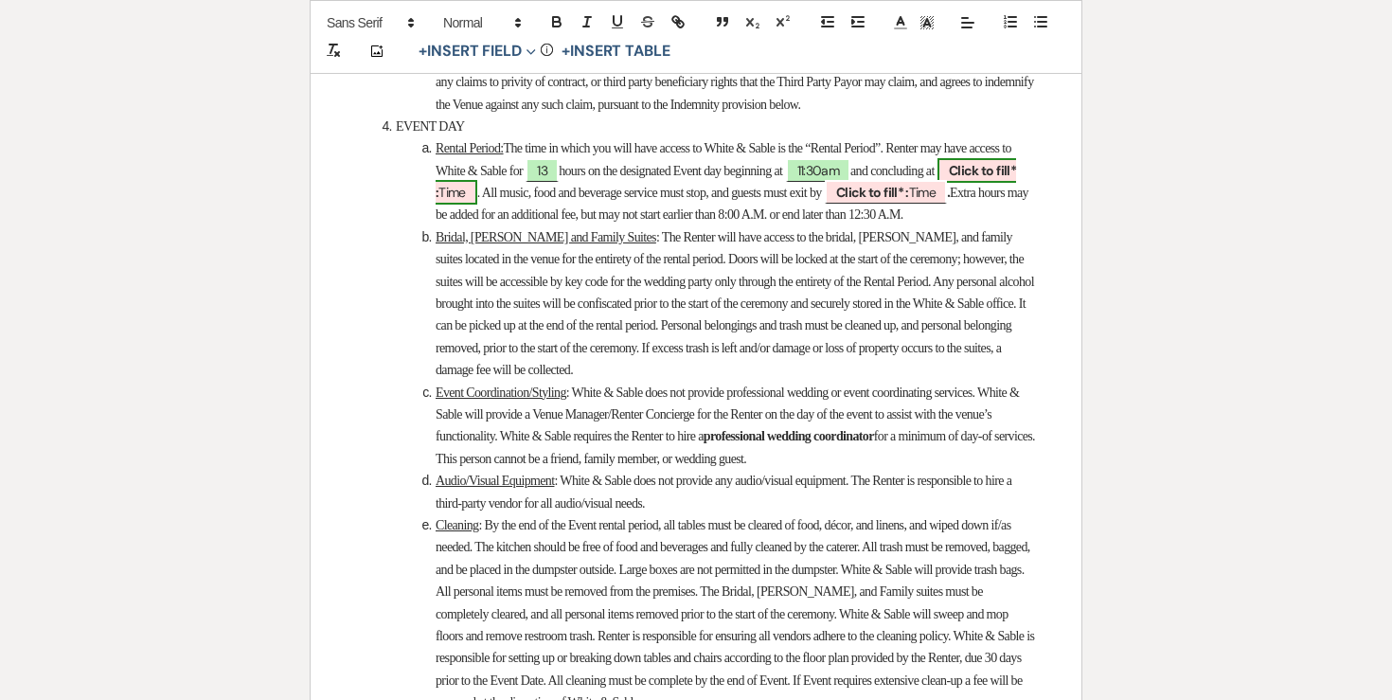
click at [524, 201] on b "Click to fill* :" at bounding box center [725, 181] width 580 height 39
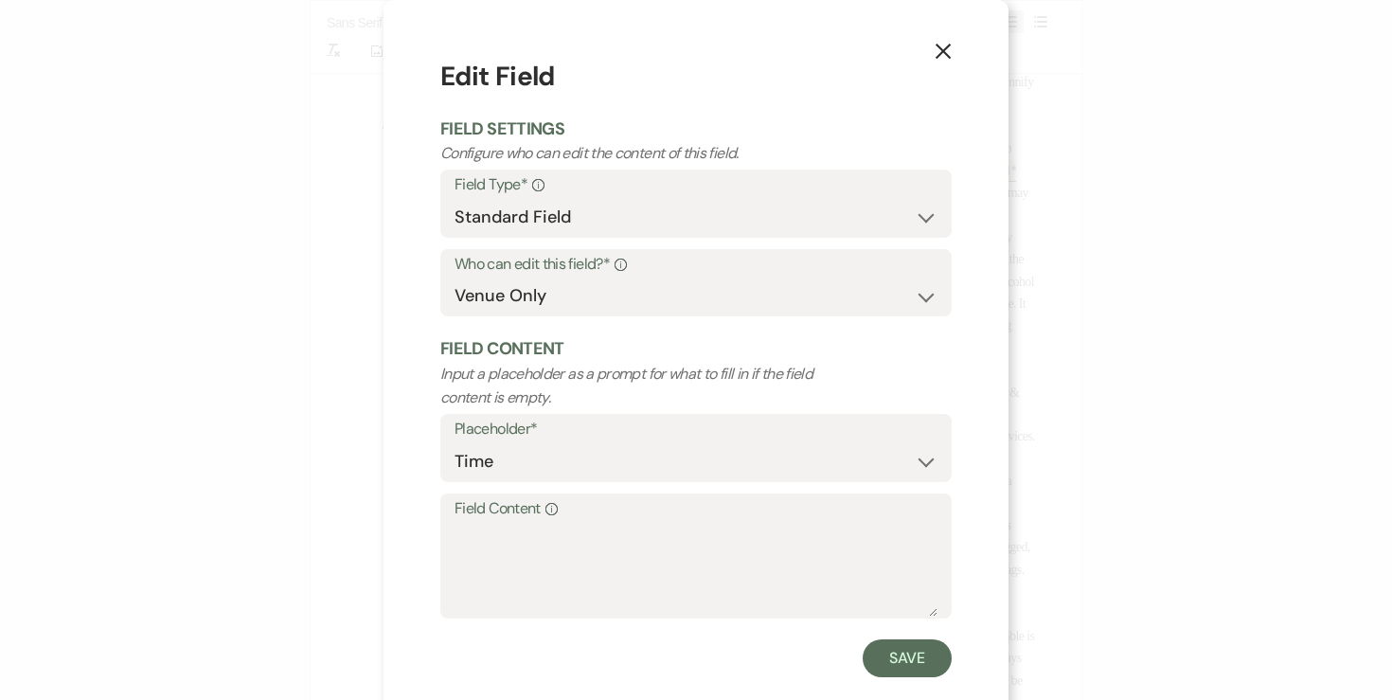
click at [504, 491] on div "Placeholder* Custom Placeholder Date Time Name Location Venue Name Type Number …" at bounding box center [695, 454] width 511 height 80
click at [514, 528] on textarea "Field Content Info" at bounding box center [695, 569] width 483 height 95
click at [897, 649] on button "Save" at bounding box center [906, 658] width 89 height 38
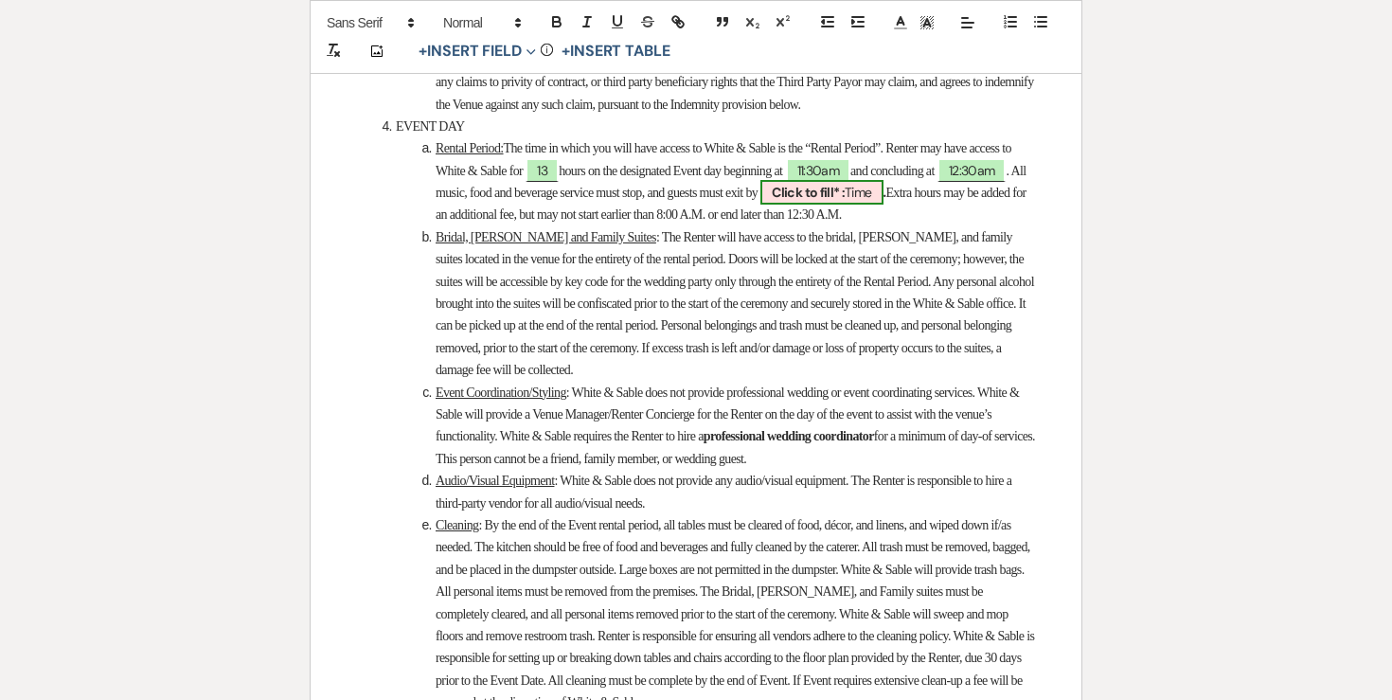
click at [844, 201] on b "Click to fill* :" at bounding box center [808, 192] width 73 height 17
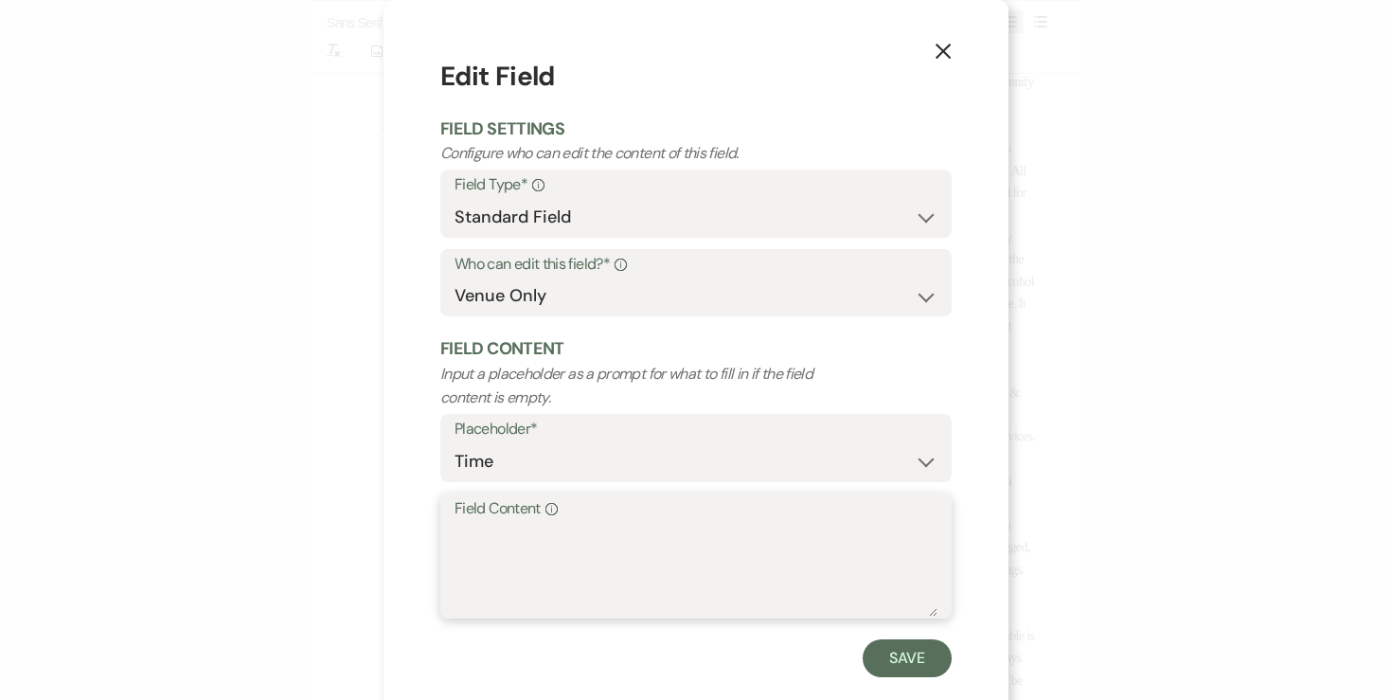
click at [717, 542] on textarea "Field Content Info" at bounding box center [695, 569] width 483 height 95
click at [930, 658] on button "Save" at bounding box center [906, 658] width 89 height 38
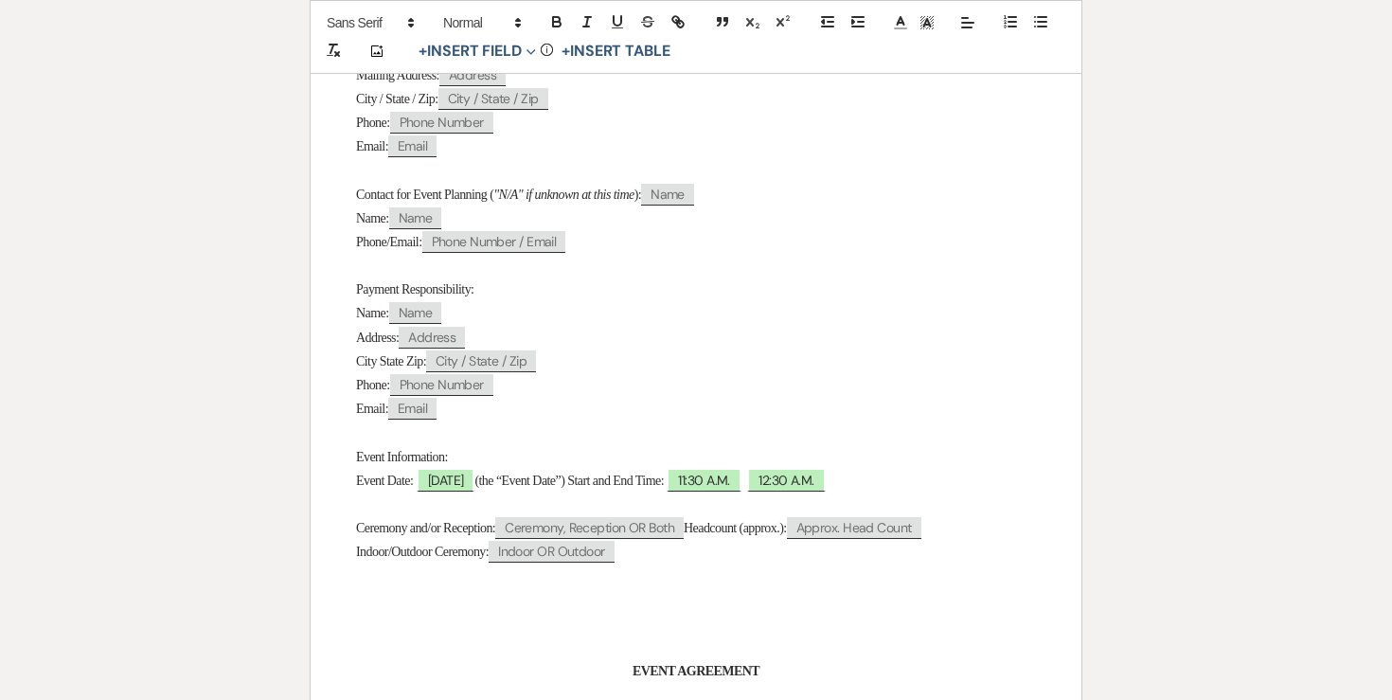
scroll to position [0, 0]
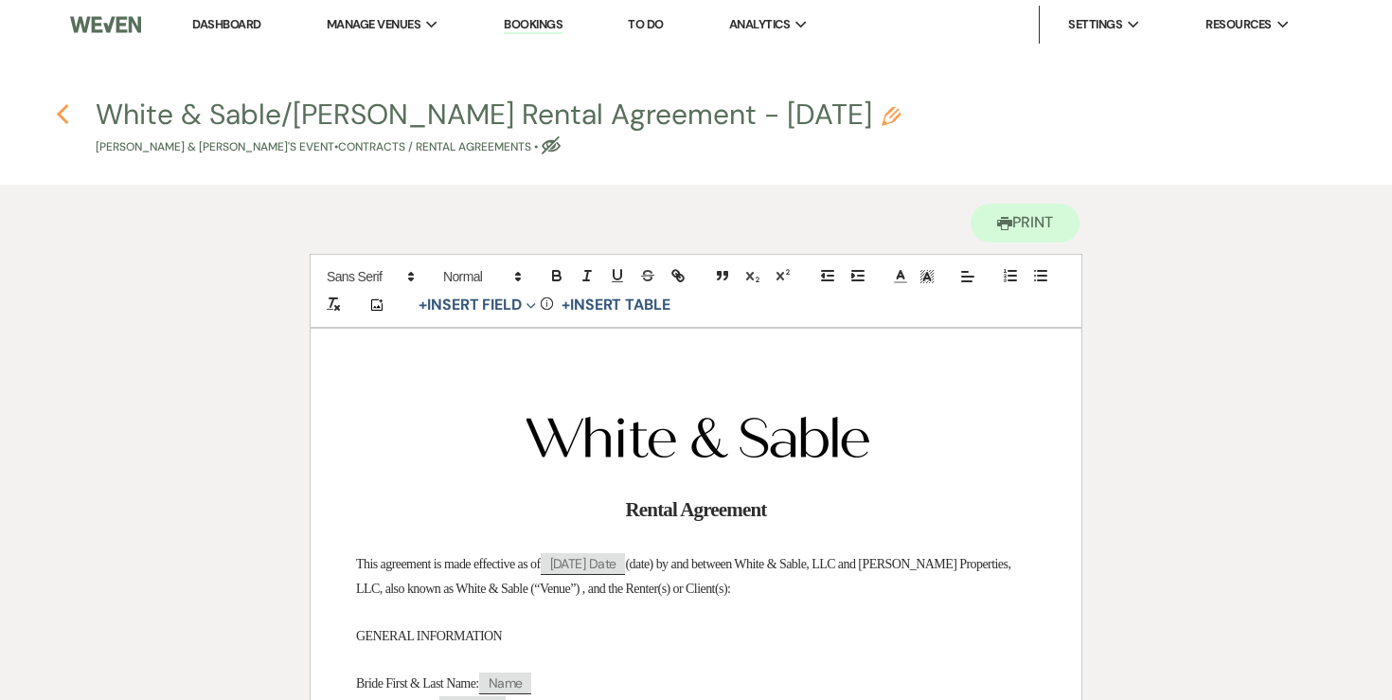
click at [66, 118] on icon "Previous" at bounding box center [63, 114] width 14 height 23
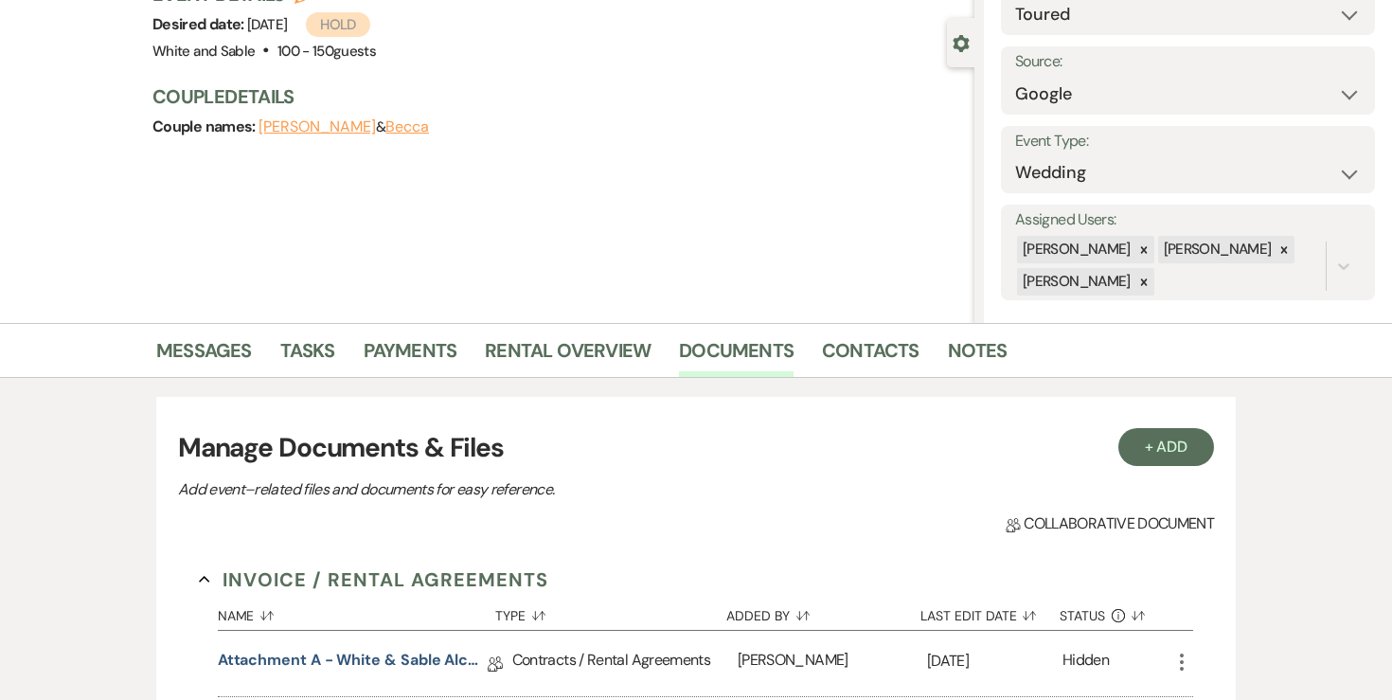
scroll to position [136, 0]
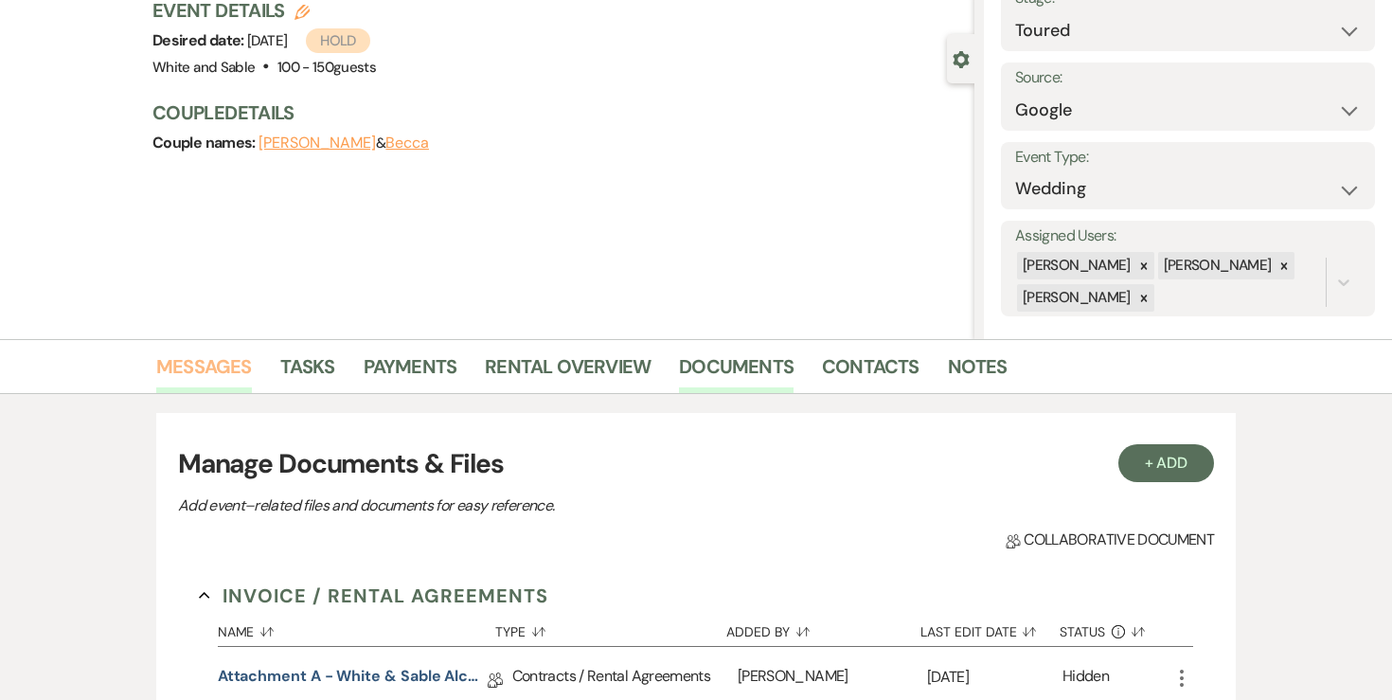
click at [228, 374] on link "Messages" at bounding box center [204, 372] width 96 height 42
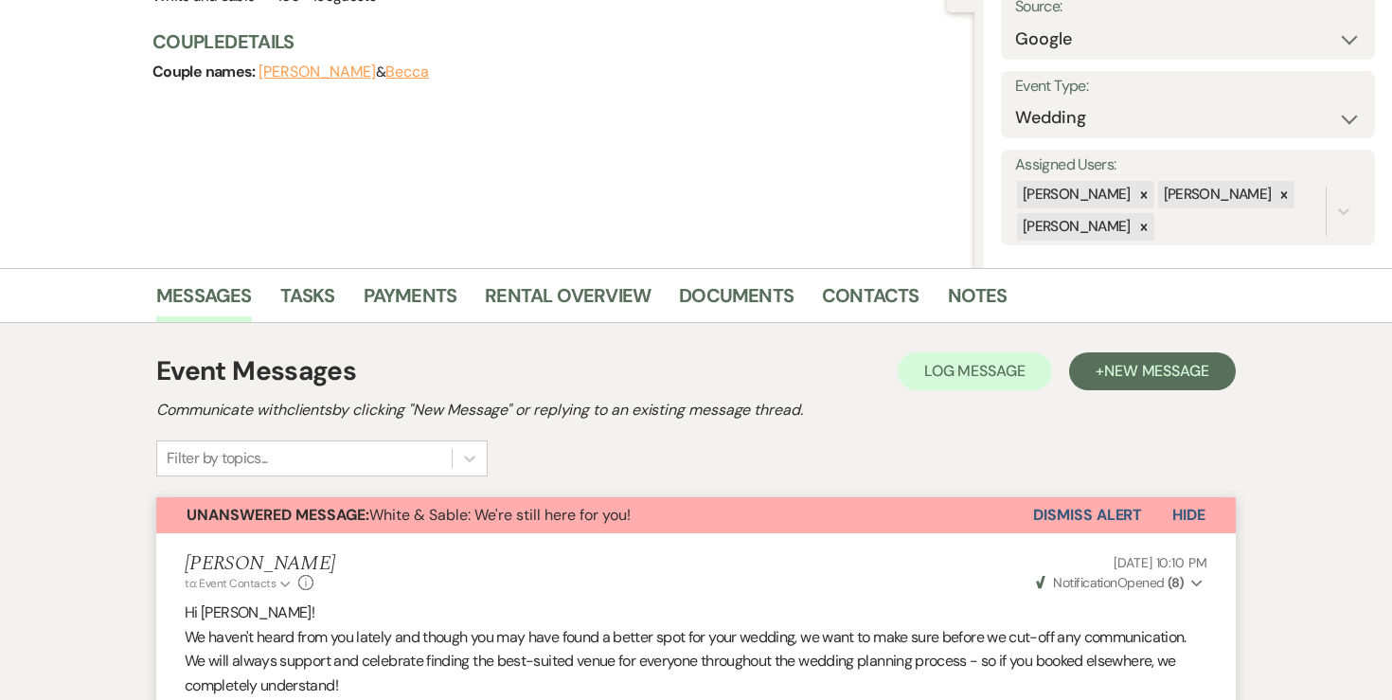
scroll to position [257, 0]
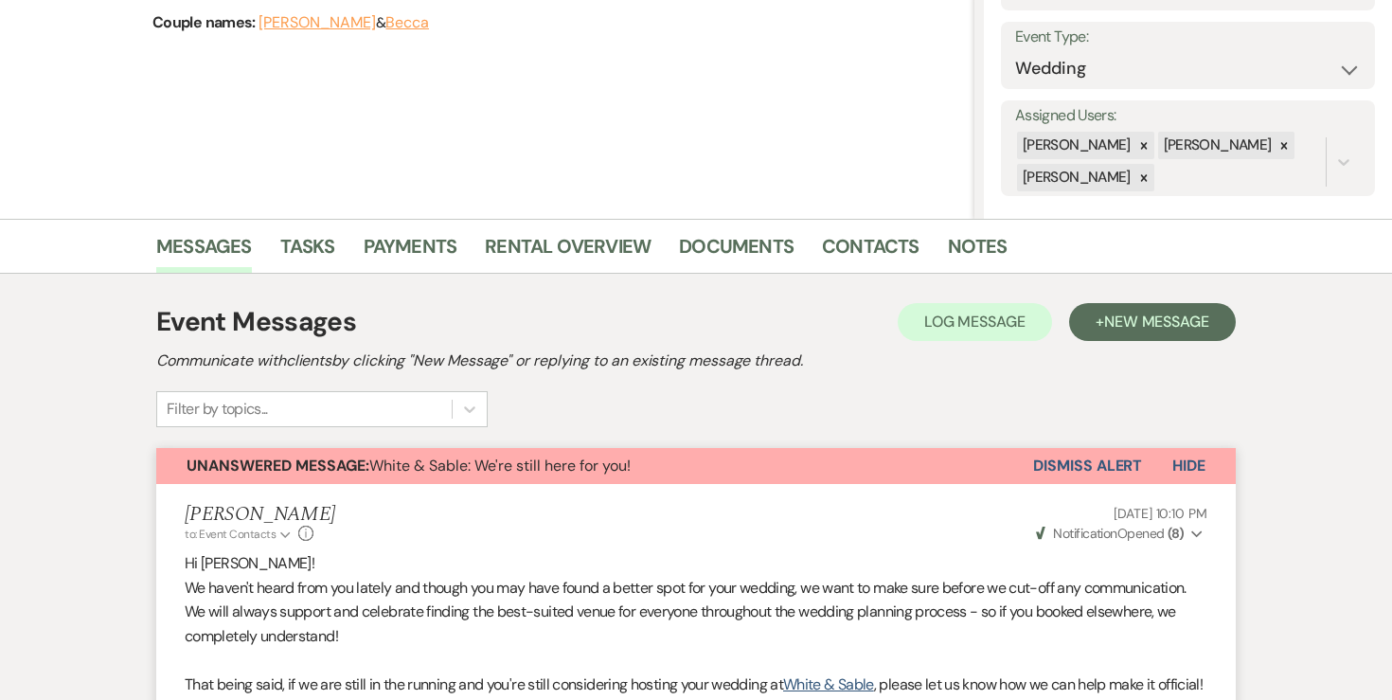
click at [1046, 460] on button "Dismiss Alert" at bounding box center [1087, 466] width 109 height 36
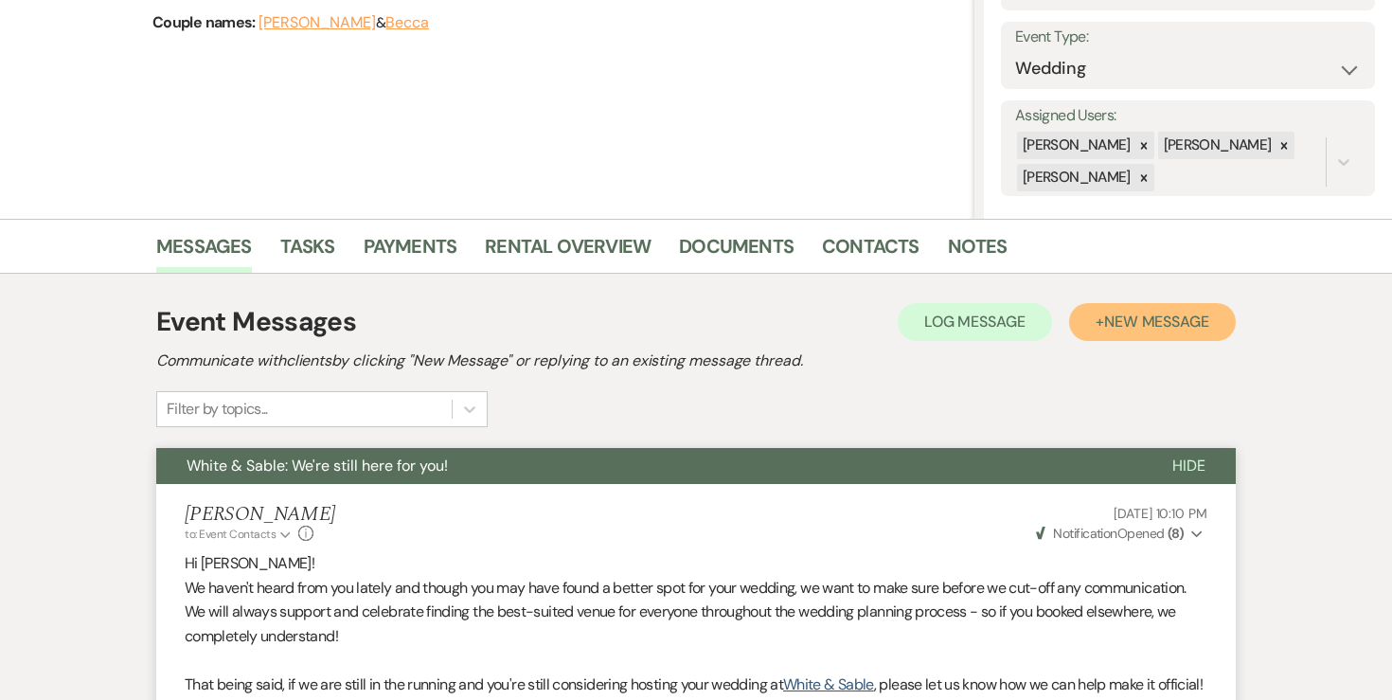
click at [1146, 327] on span "New Message" at bounding box center [1156, 321] width 105 height 20
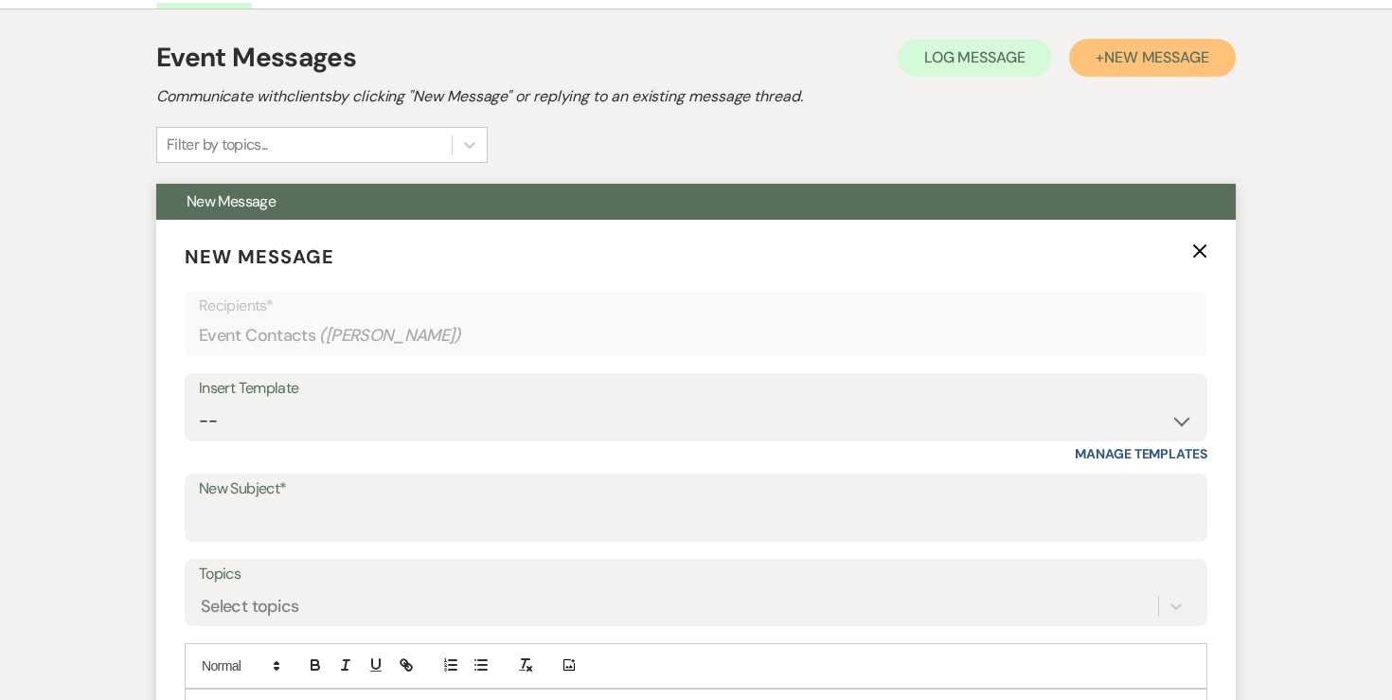
scroll to position [542, 0]
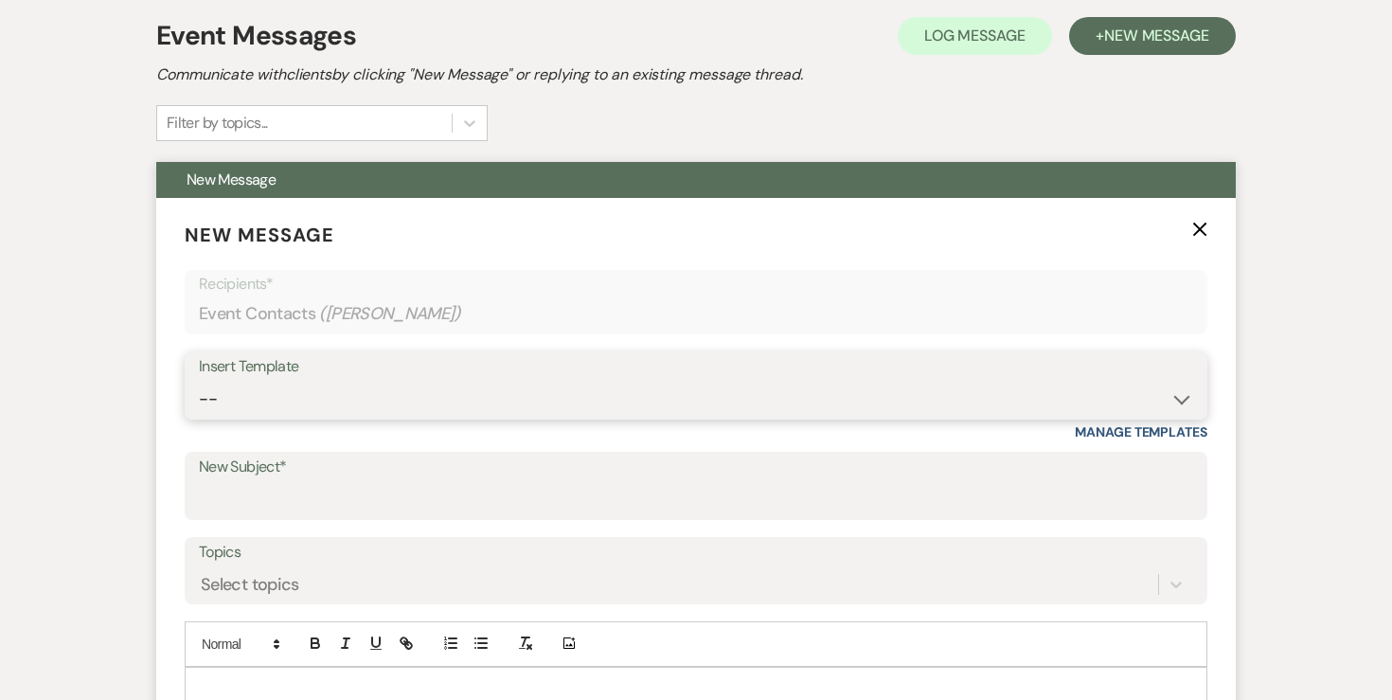
click at [618, 393] on select "-- Inquiry Response (Venue Guide) Schedule - Venue Tour Appt Confirmation Sched…" at bounding box center [696, 399] width 994 height 37
select select "3393"
type input "You're Officially Booked – Let’s Start Planning! 🎉"
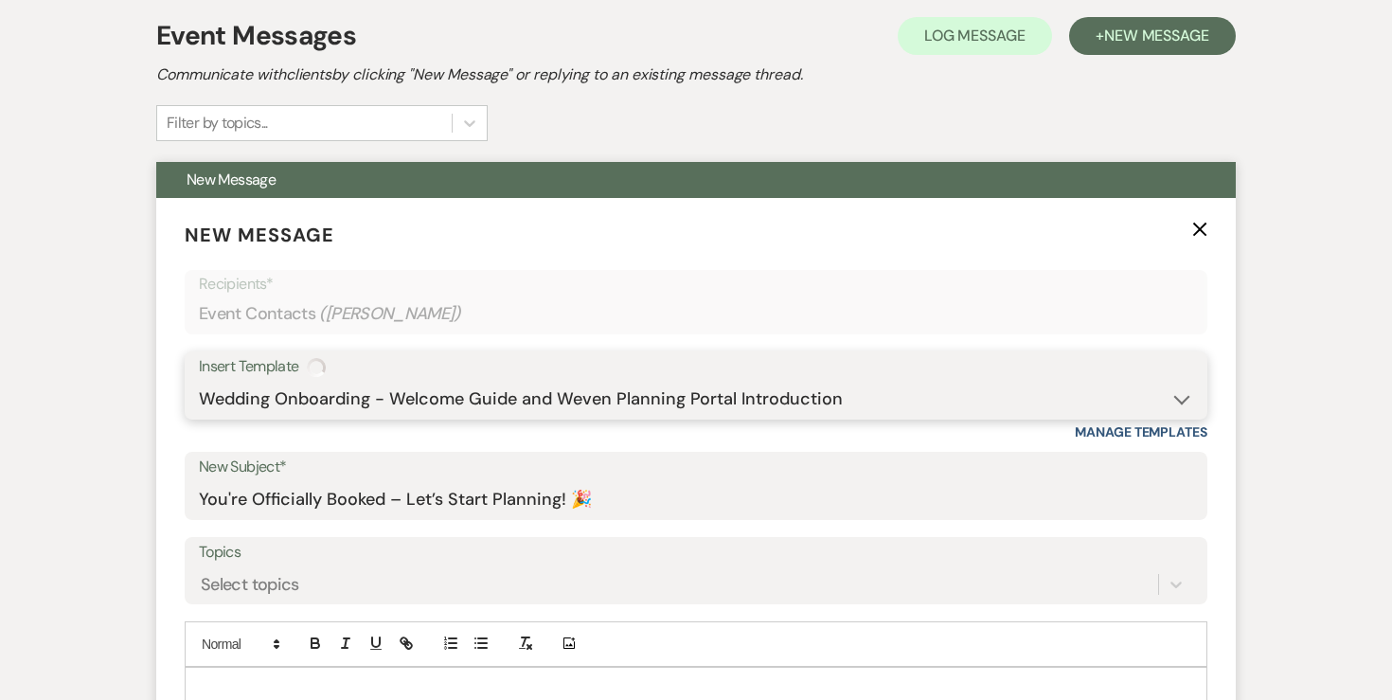
click at [537, 402] on select "-- Inquiry Response (Venue Guide) Schedule - Venue Tour Appt Confirmation Sched…" at bounding box center [696, 399] width 994 height 37
select select "3330"
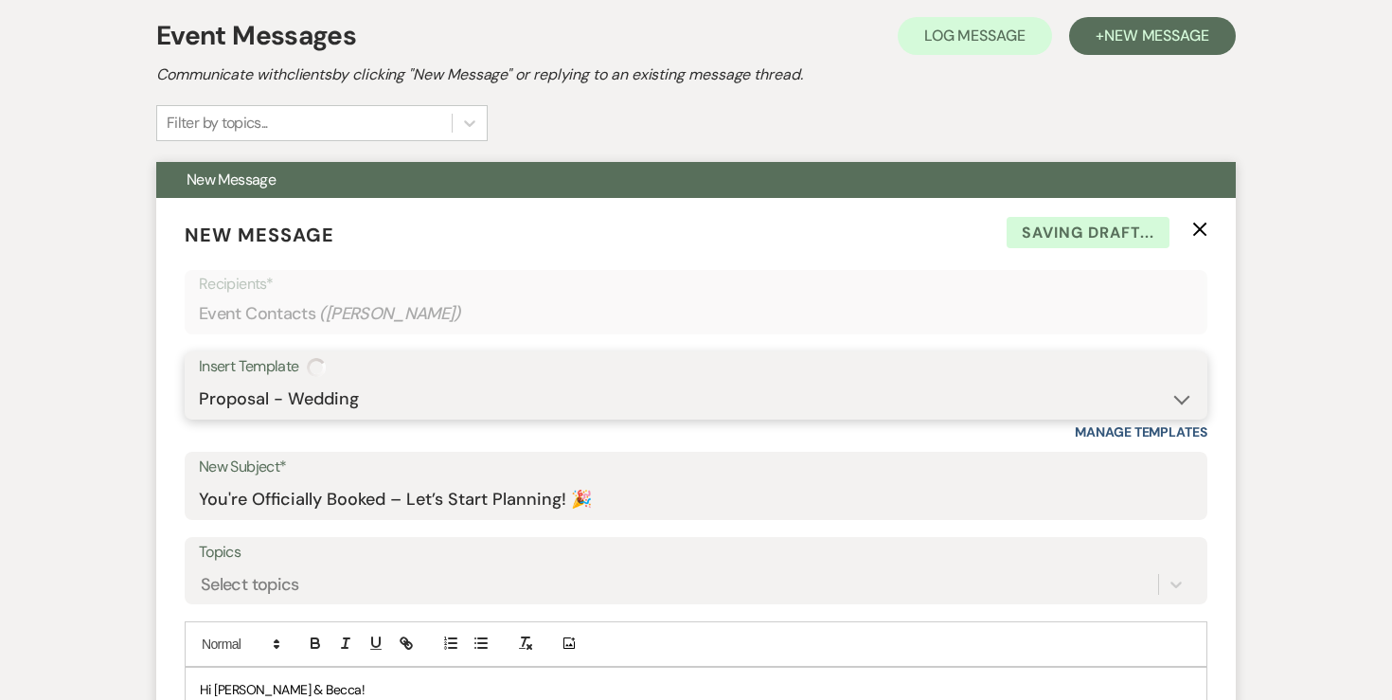
type input "Next Steps for Booking: Your wedding day contract from White & Sable! 💕💍"
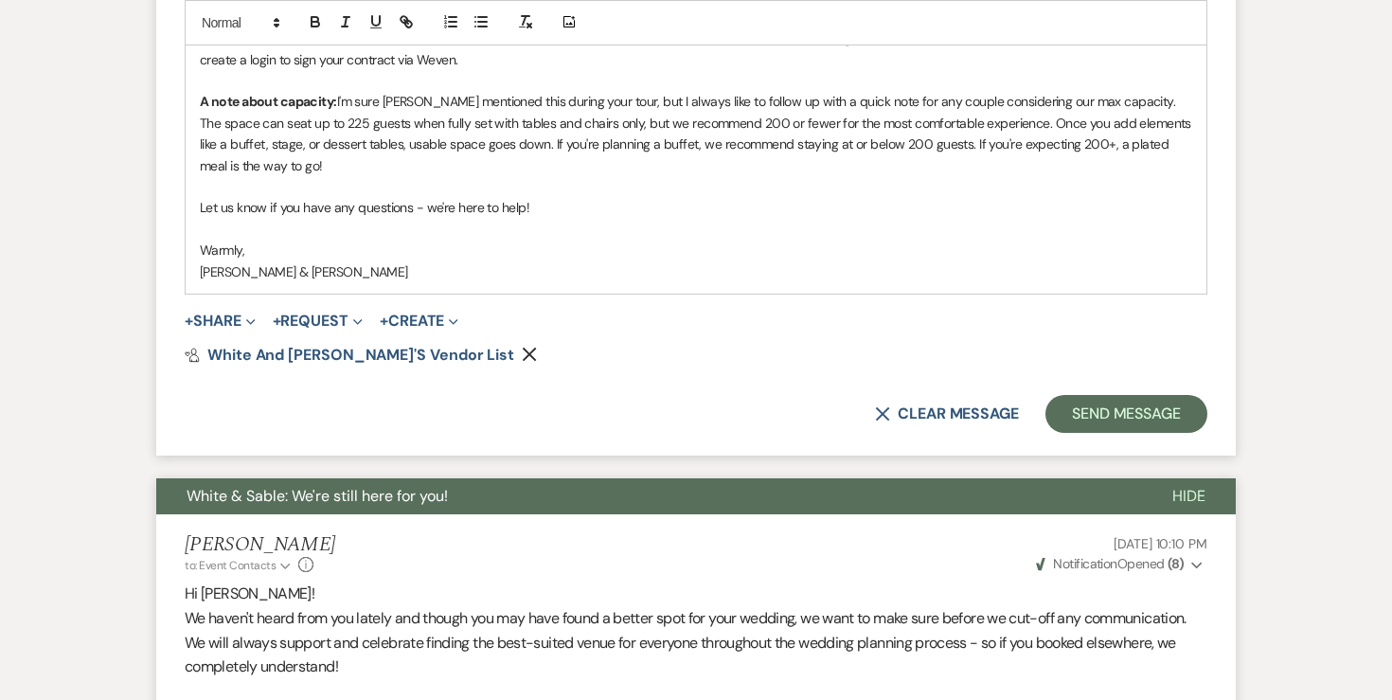
scroll to position [1597, 0]
click at [522, 346] on icon "Remove" at bounding box center [529, 353] width 15 height 15
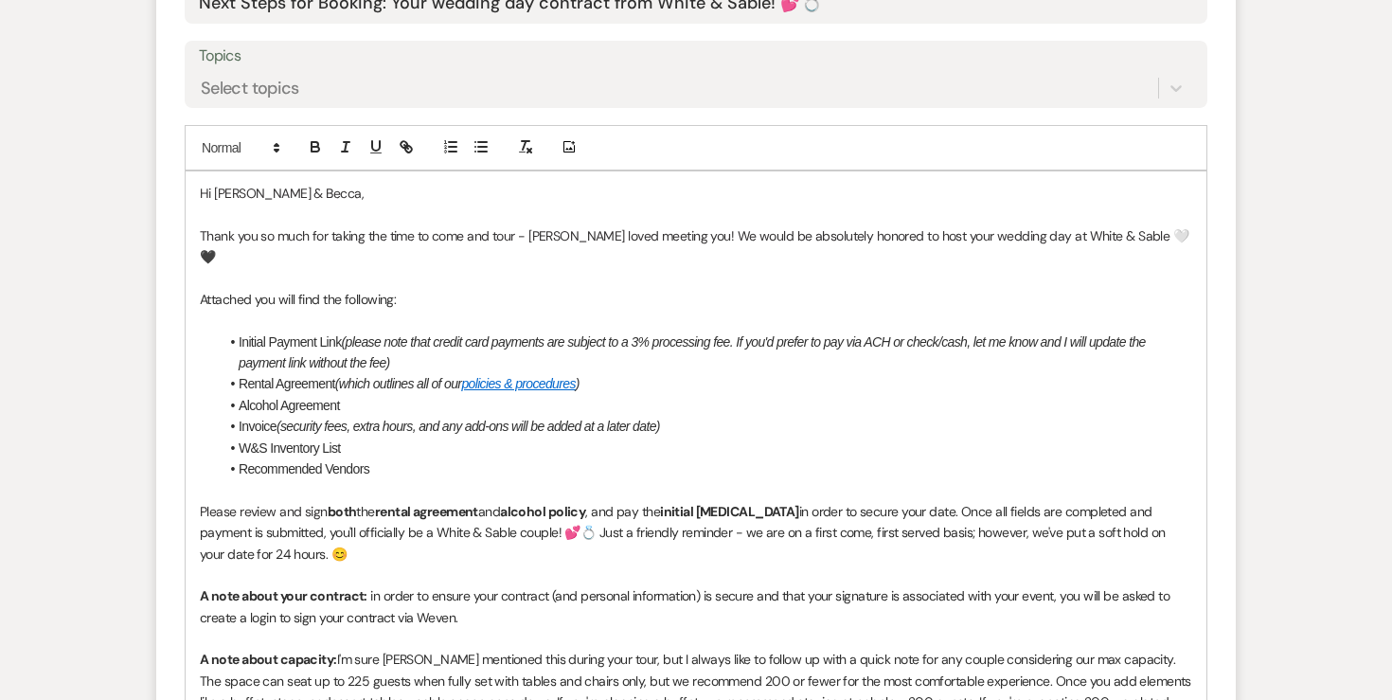
scroll to position [1044, 0]
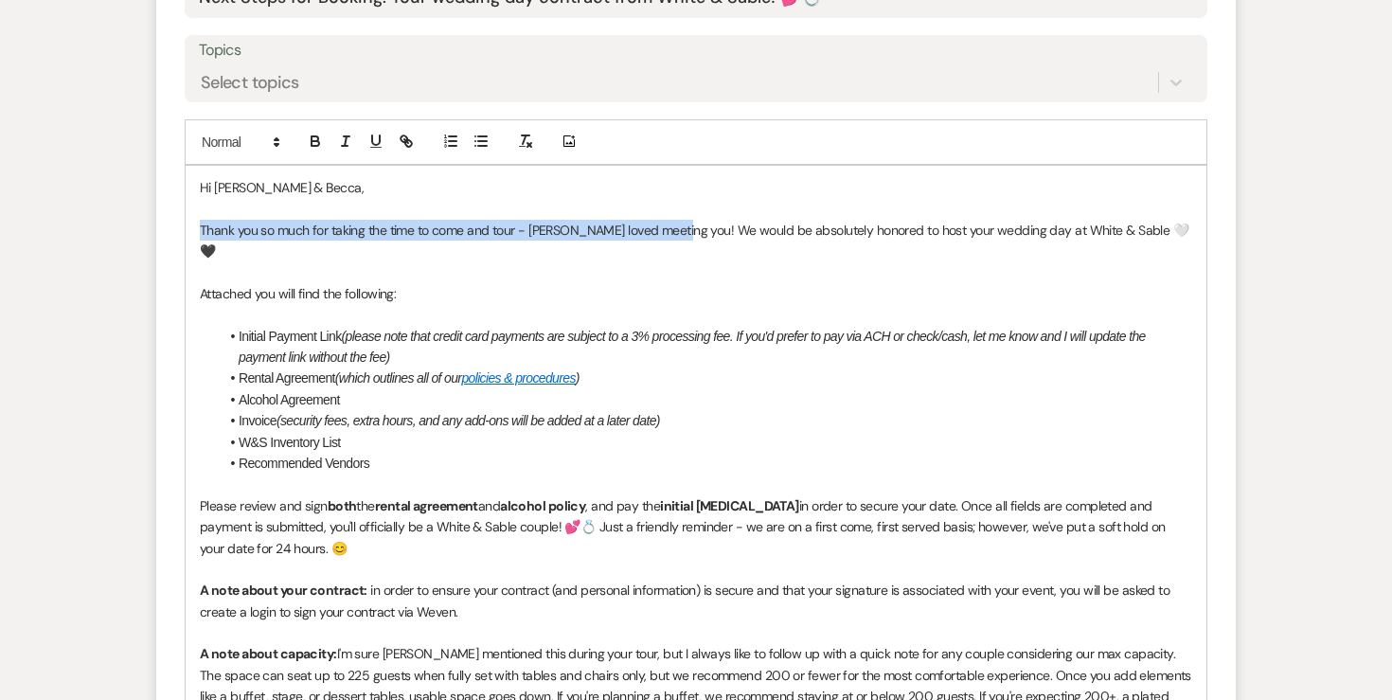
drag, startPoint x: 201, startPoint y: 224, endPoint x: 682, endPoint y: 228, distance: 481.0
click at [682, 228] on span "Thank you so much for taking the time to come and tour - Landon loved meeting y…" at bounding box center [694, 241] width 988 height 38
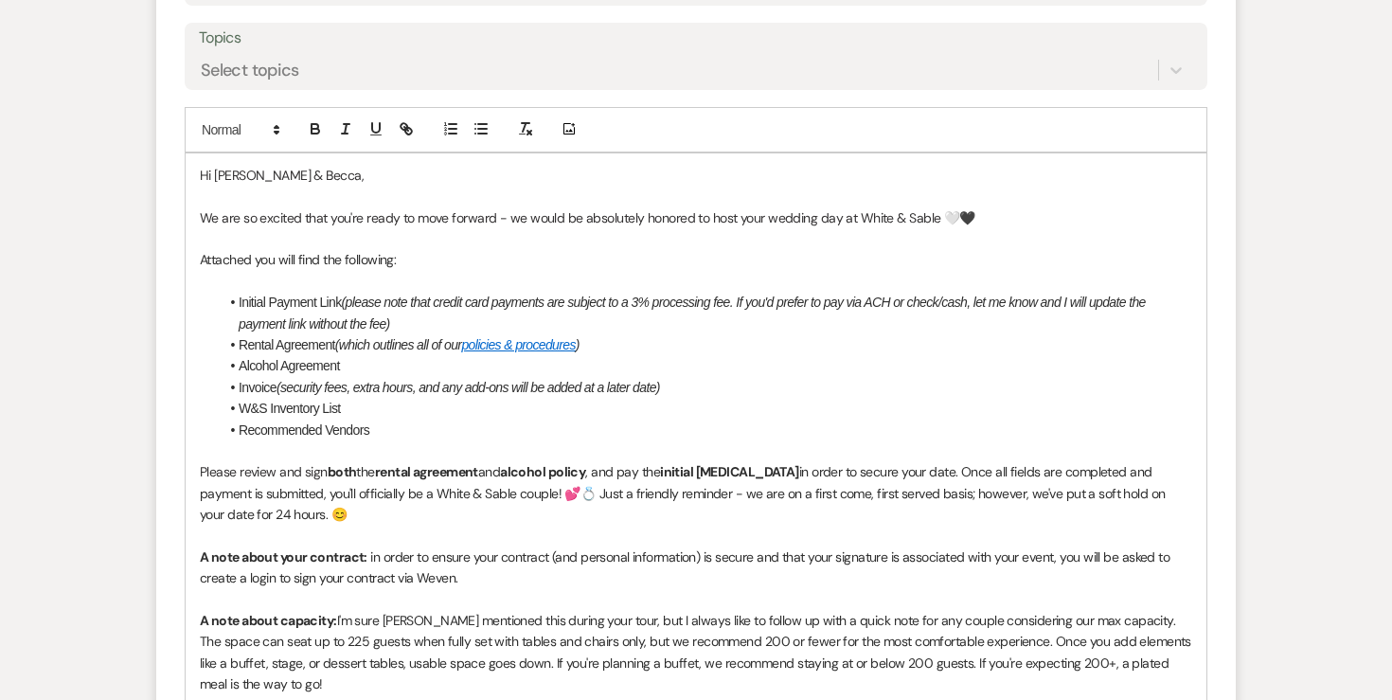
scroll to position [1061, 0]
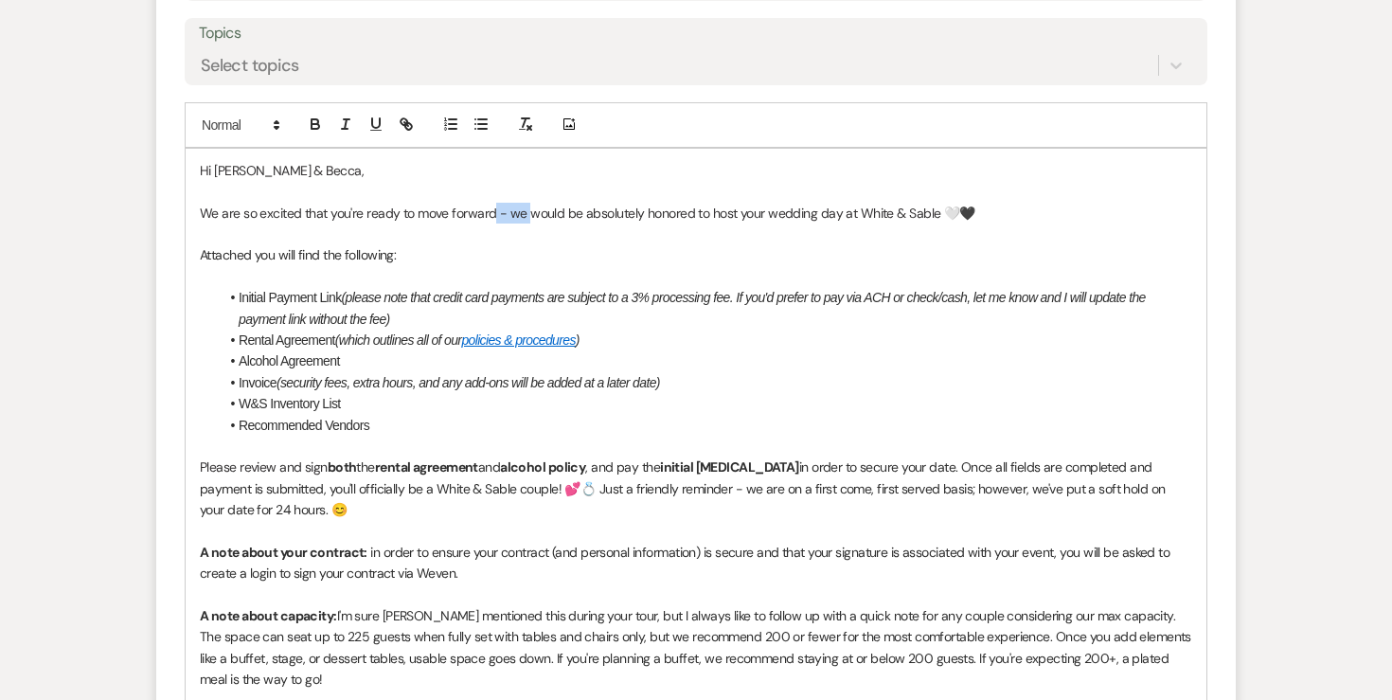
drag, startPoint x: 524, startPoint y: 216, endPoint x: 491, endPoint y: 213, distance: 32.3
click at [491, 213] on span "We are so excited that you're ready to move forward - we would be absolutely ho…" at bounding box center [587, 212] width 775 height 17
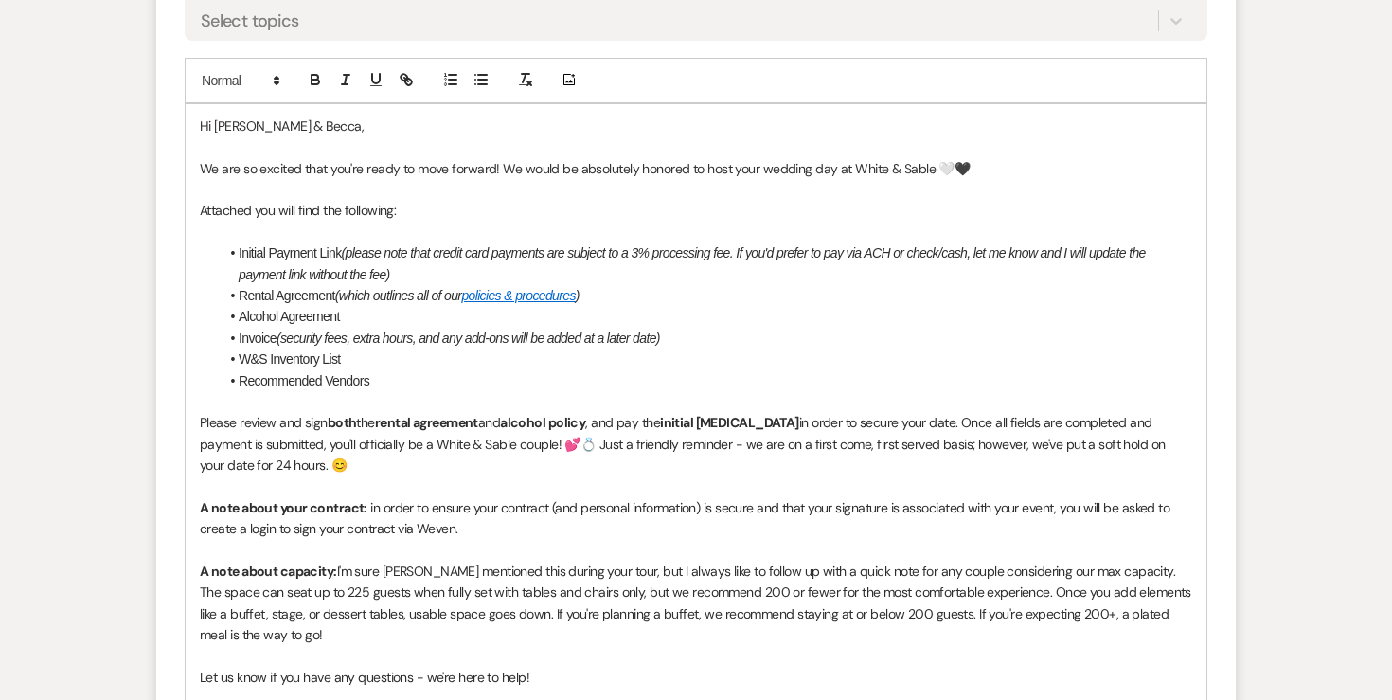
scroll to position [1432, 0]
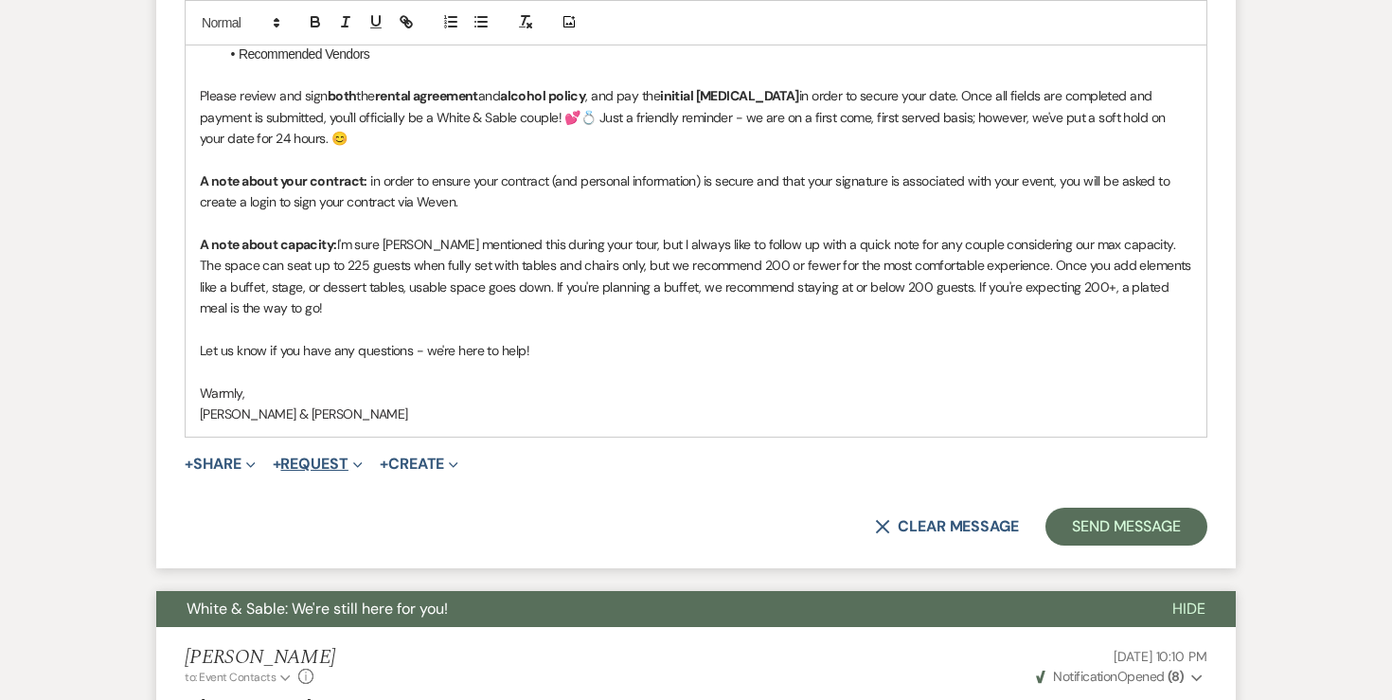
click at [332, 466] on button "+ Request Expand" at bounding box center [318, 463] width 90 height 15
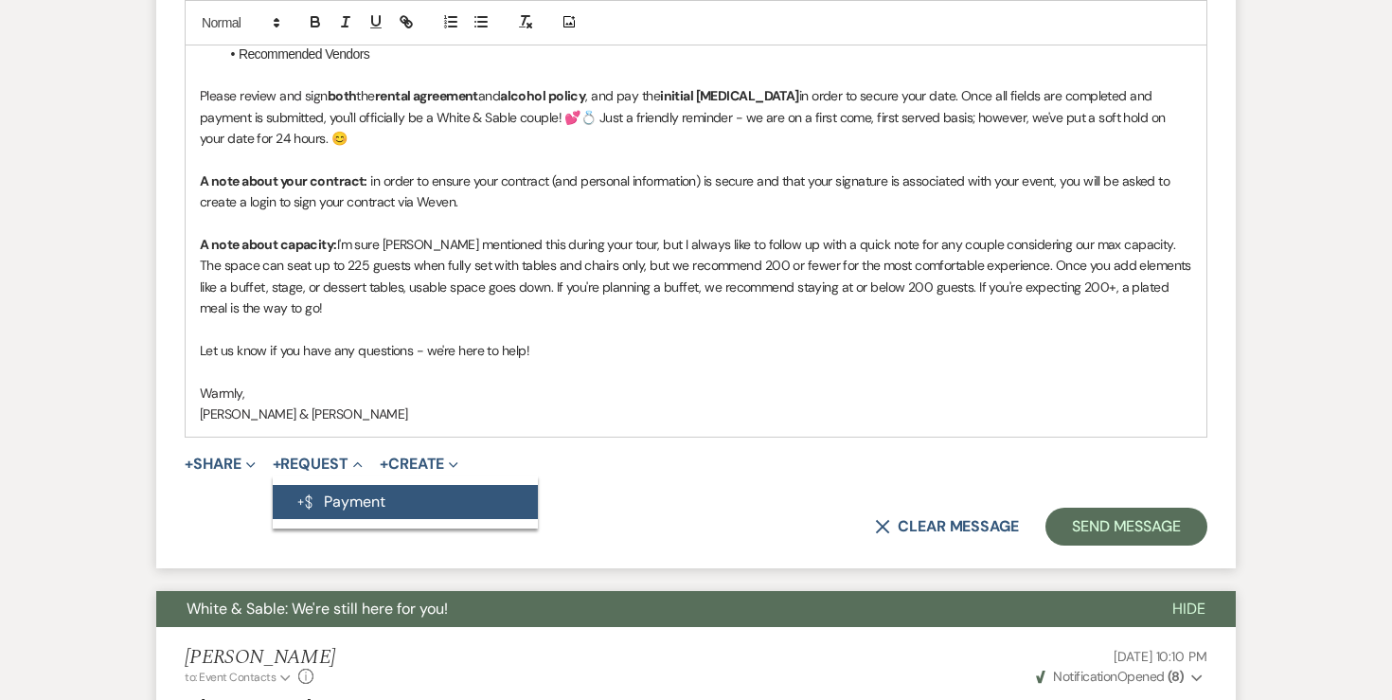
click at [331, 497] on button "Generate Payment Payment" at bounding box center [405, 502] width 265 height 34
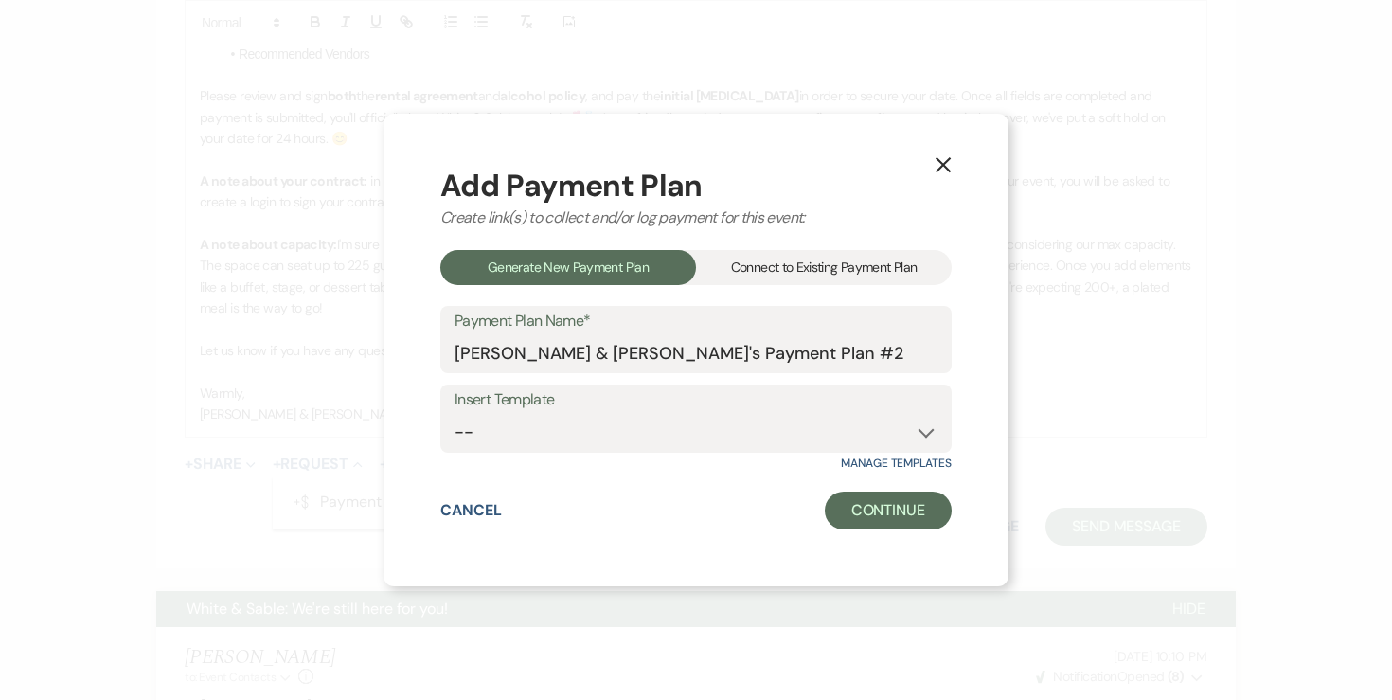
click at [764, 270] on div "Connect to Existing Payment Plan" at bounding box center [824, 267] width 256 height 35
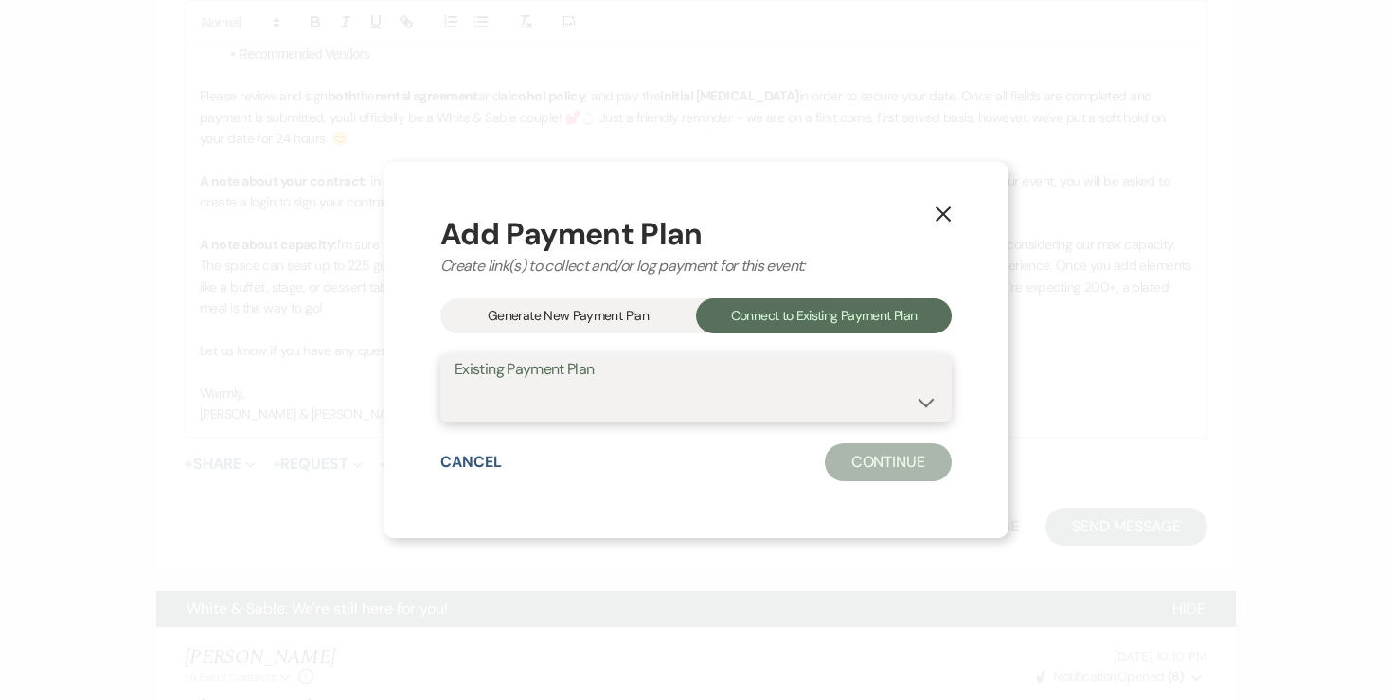
click at [643, 396] on select "[PERSON_NAME] & [PERSON_NAME]'s Payment Plan #1" at bounding box center [695, 401] width 483 height 37
select select "24777"
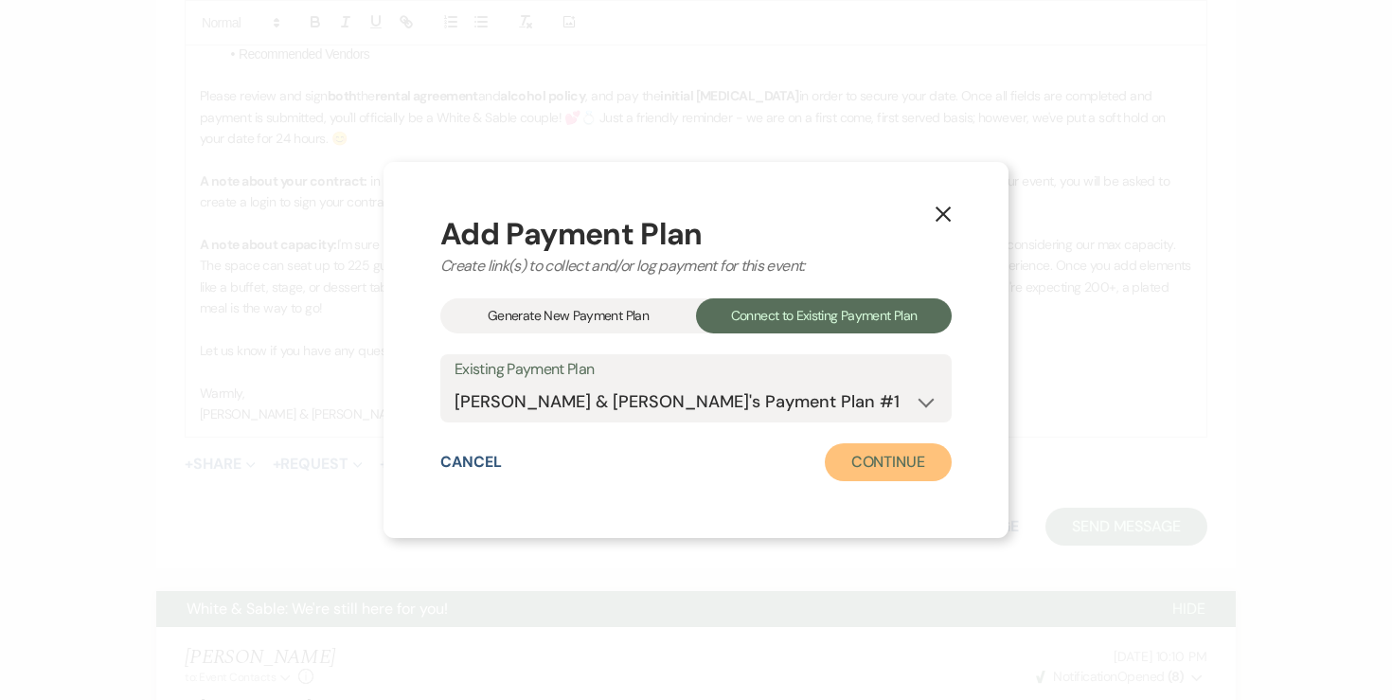
click at [896, 468] on button "Continue" at bounding box center [888, 462] width 127 height 38
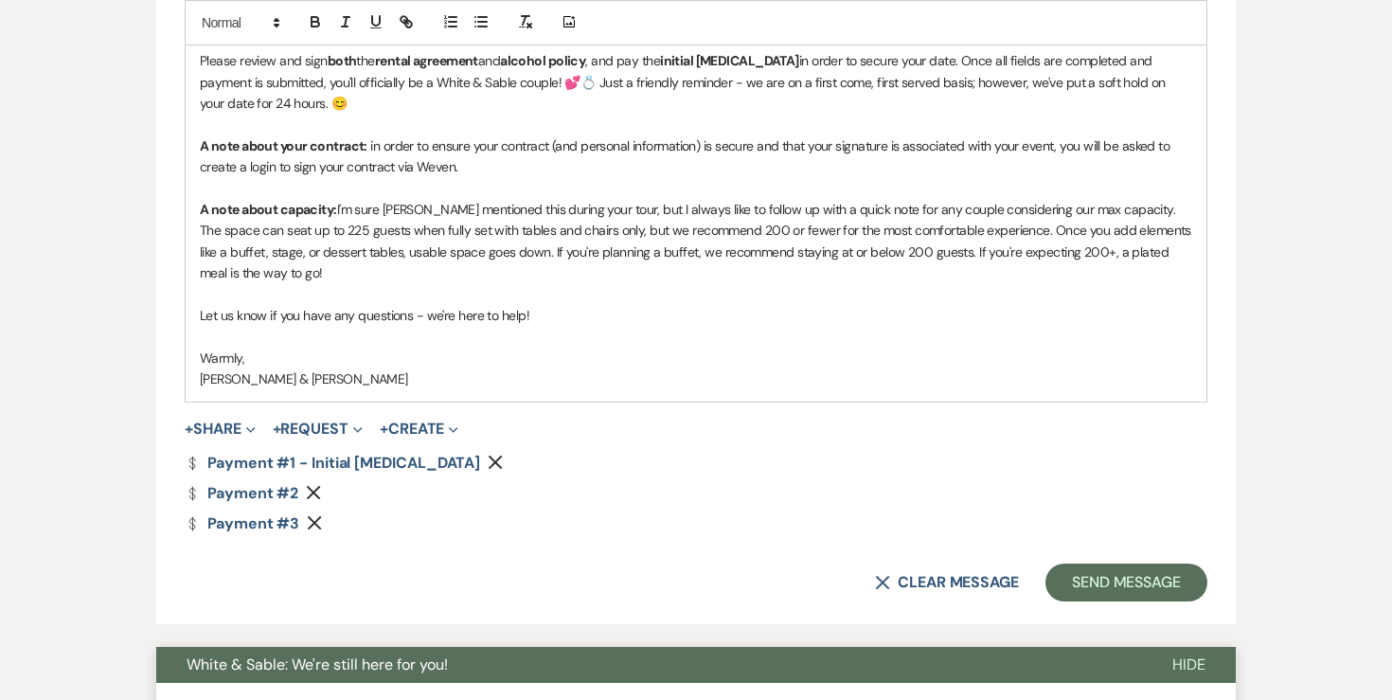
scroll to position [1470, 0]
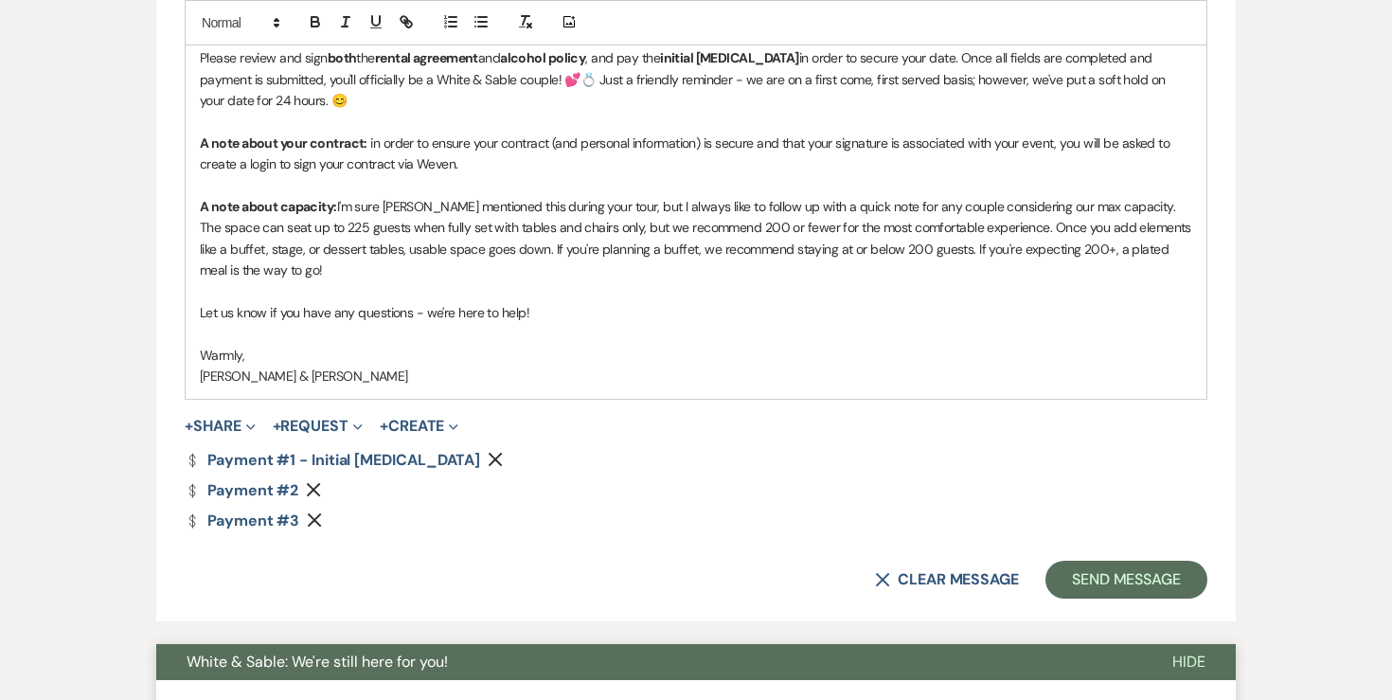
click at [315, 486] on use "button" at bounding box center [314, 490] width 14 height 14
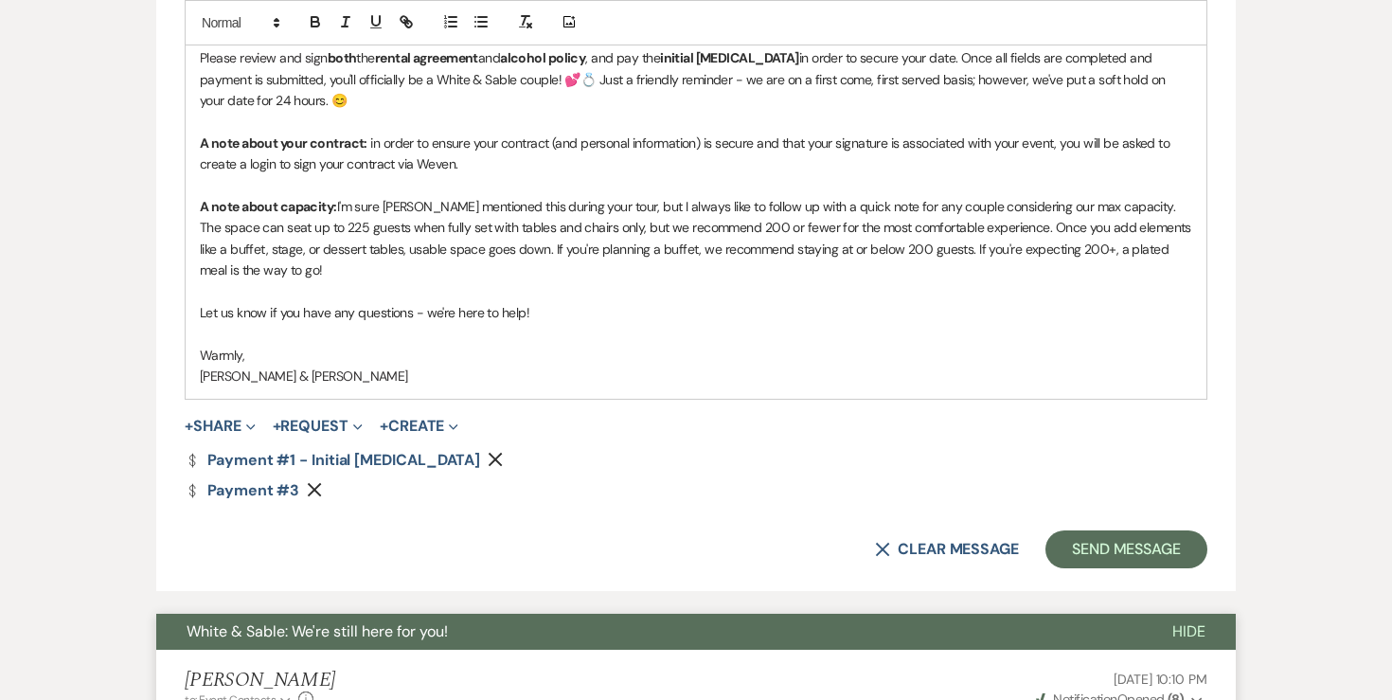
click at [315, 486] on icon "Remove" at bounding box center [314, 489] width 15 height 15
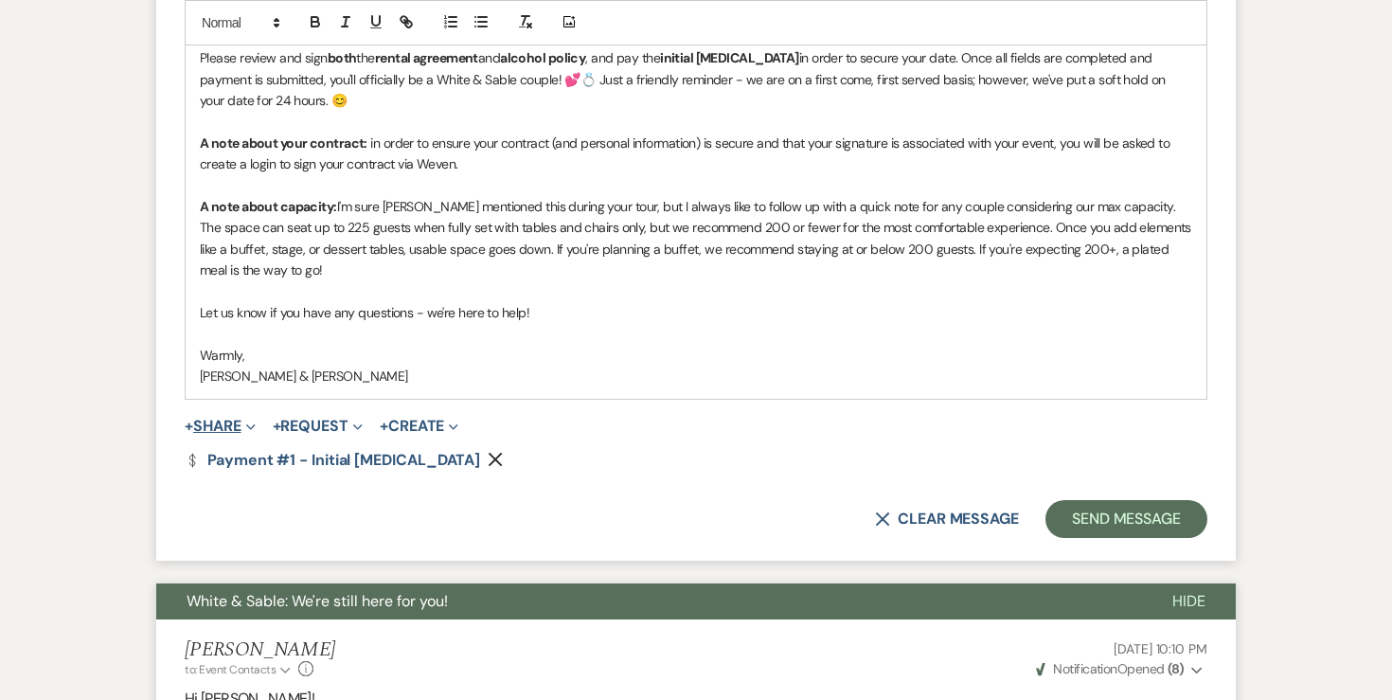
click at [236, 418] on button "+ Share Expand" at bounding box center [220, 425] width 71 height 15
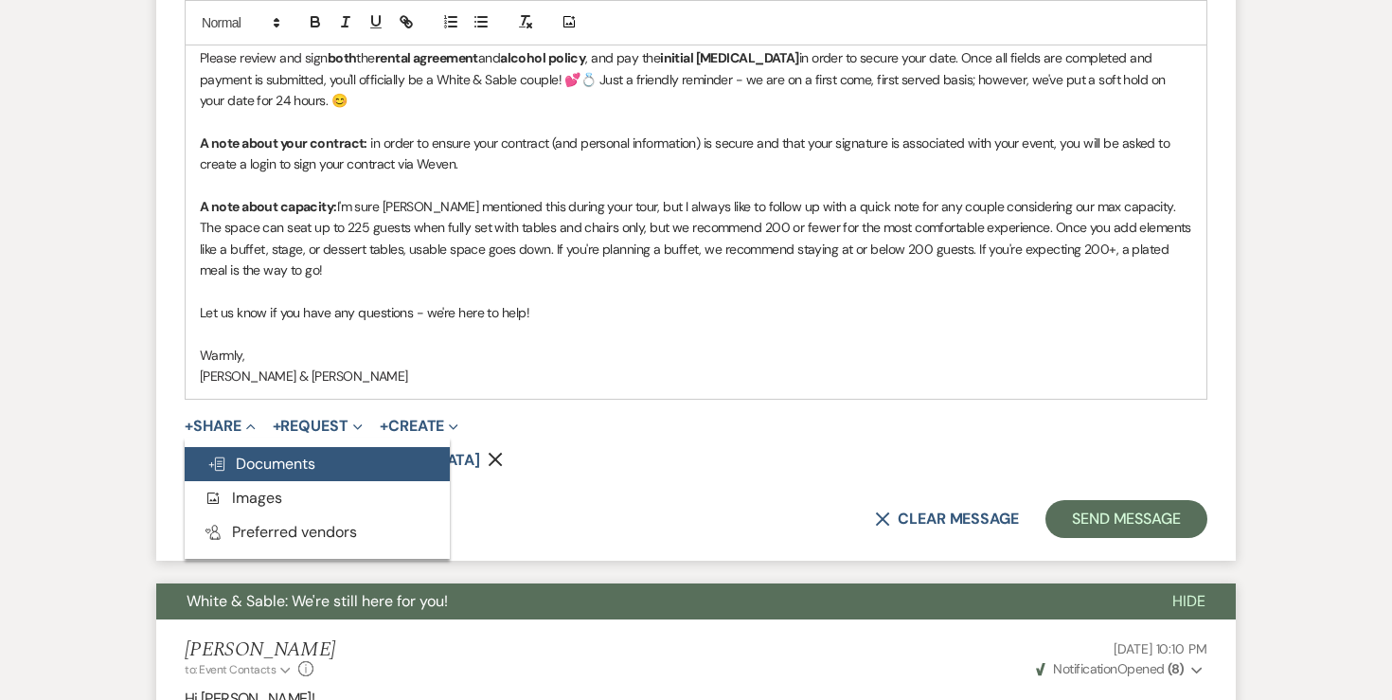
click at [267, 448] on button "Doc Upload Documents" at bounding box center [317, 464] width 265 height 34
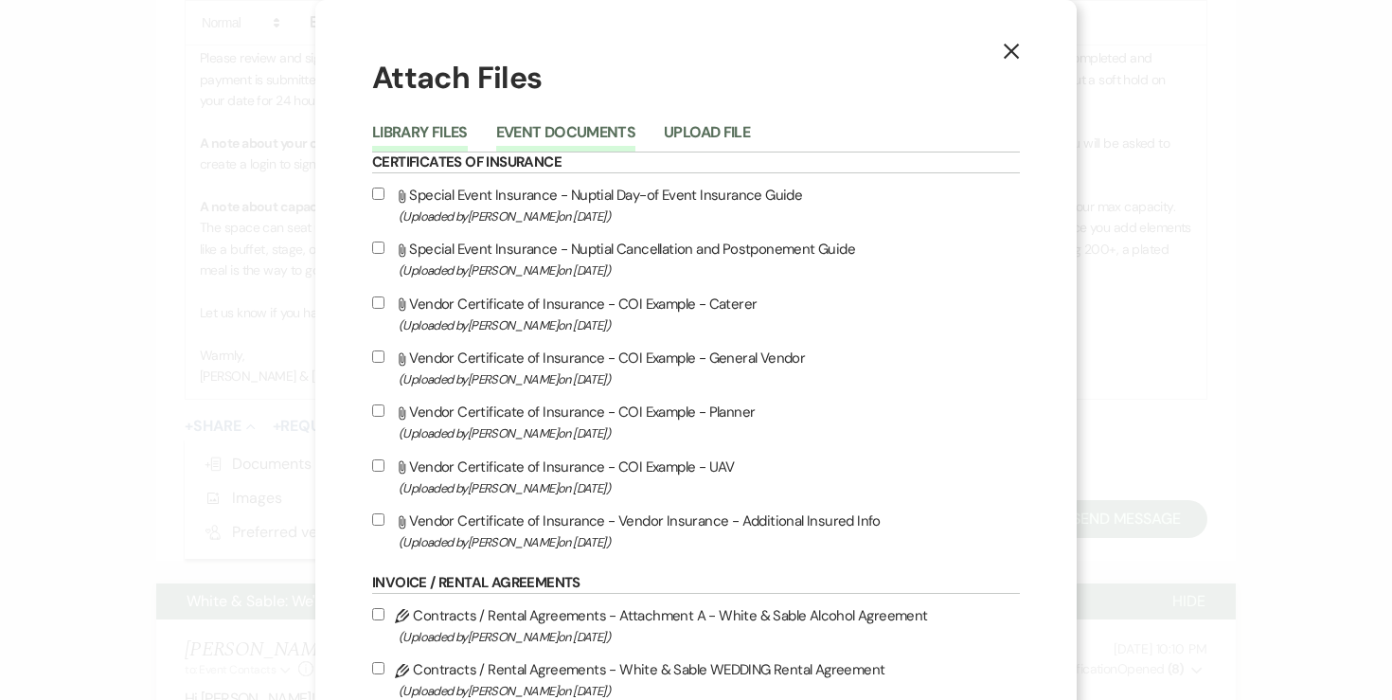
click at [630, 133] on button "Event Documents" at bounding box center [565, 138] width 139 height 27
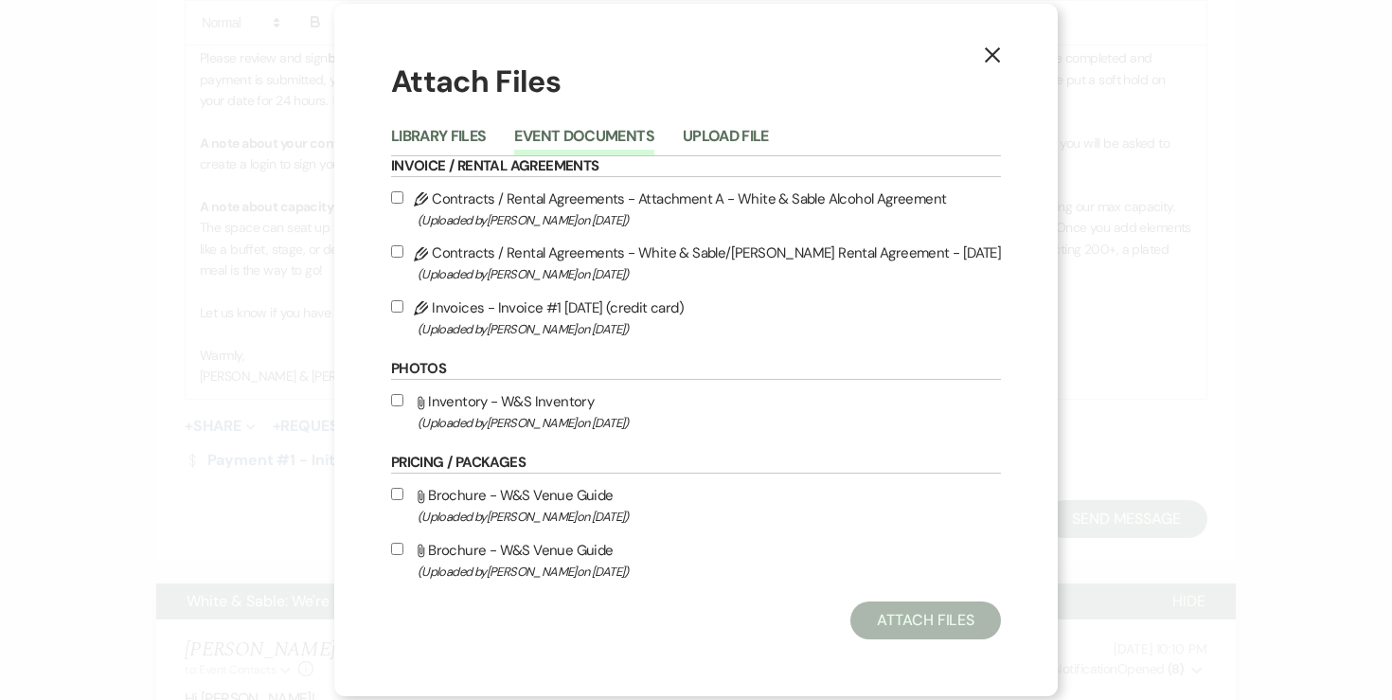
click at [403, 249] on input "Pencil Contracts / Rental Agreements - White & Sable/Winkelmann Rental Agreemen…" at bounding box center [397, 251] width 12 height 12
checkbox input "true"
click at [403, 196] on input "Pencil Contracts / Rental Agreements - Attachment A - White & Sable Alcohol Agr…" at bounding box center [397, 197] width 12 height 12
checkbox input "true"
click at [403, 304] on input "Pencil Invoices - Invoice #1 8-17-2025 (credit card) (Uploaded by Angela Oldenb…" at bounding box center [397, 306] width 12 height 12
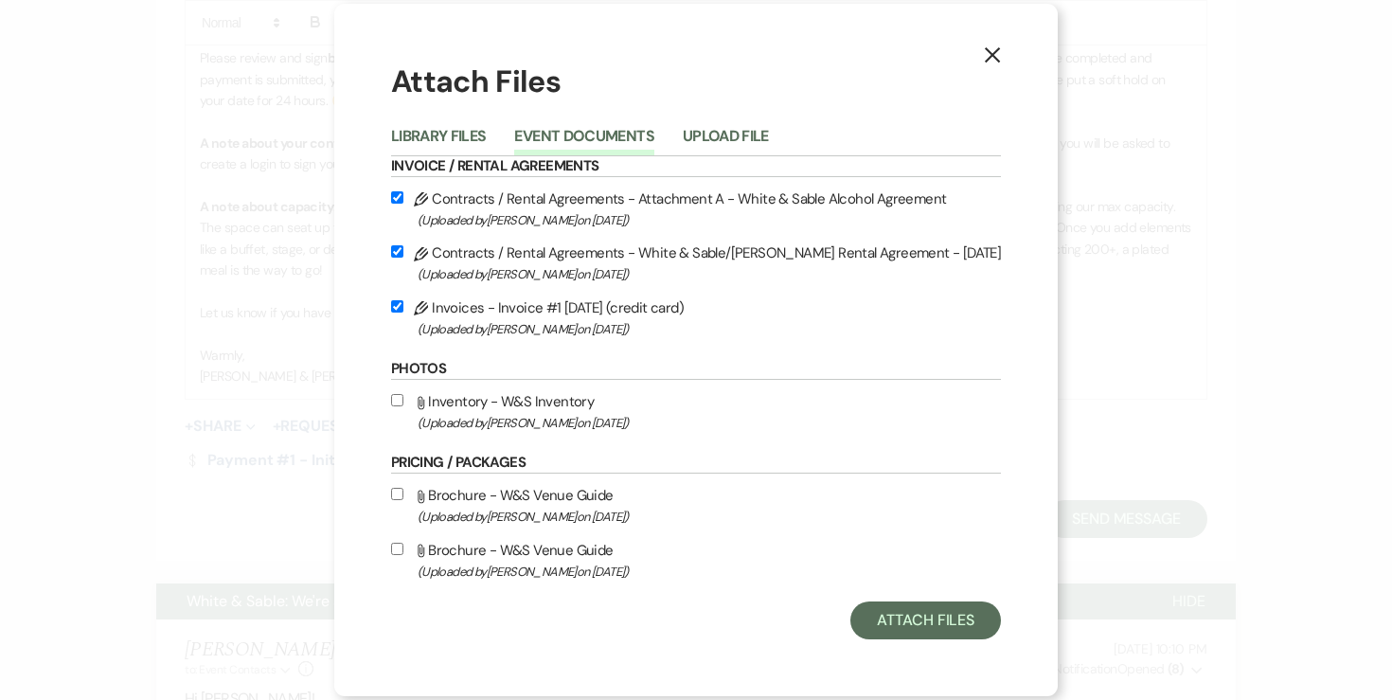
checkbox input "true"
click at [873, 612] on button "Attach Files" at bounding box center [925, 620] width 151 height 38
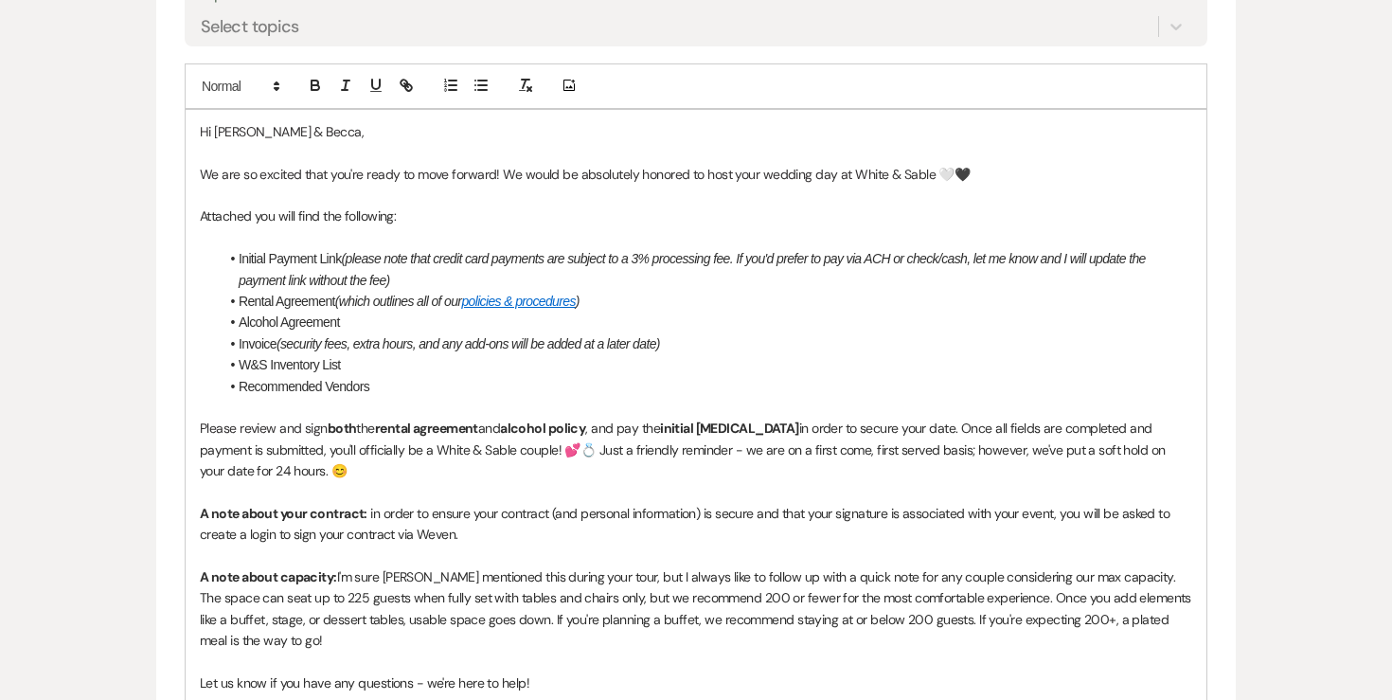
scroll to position [1113, 0]
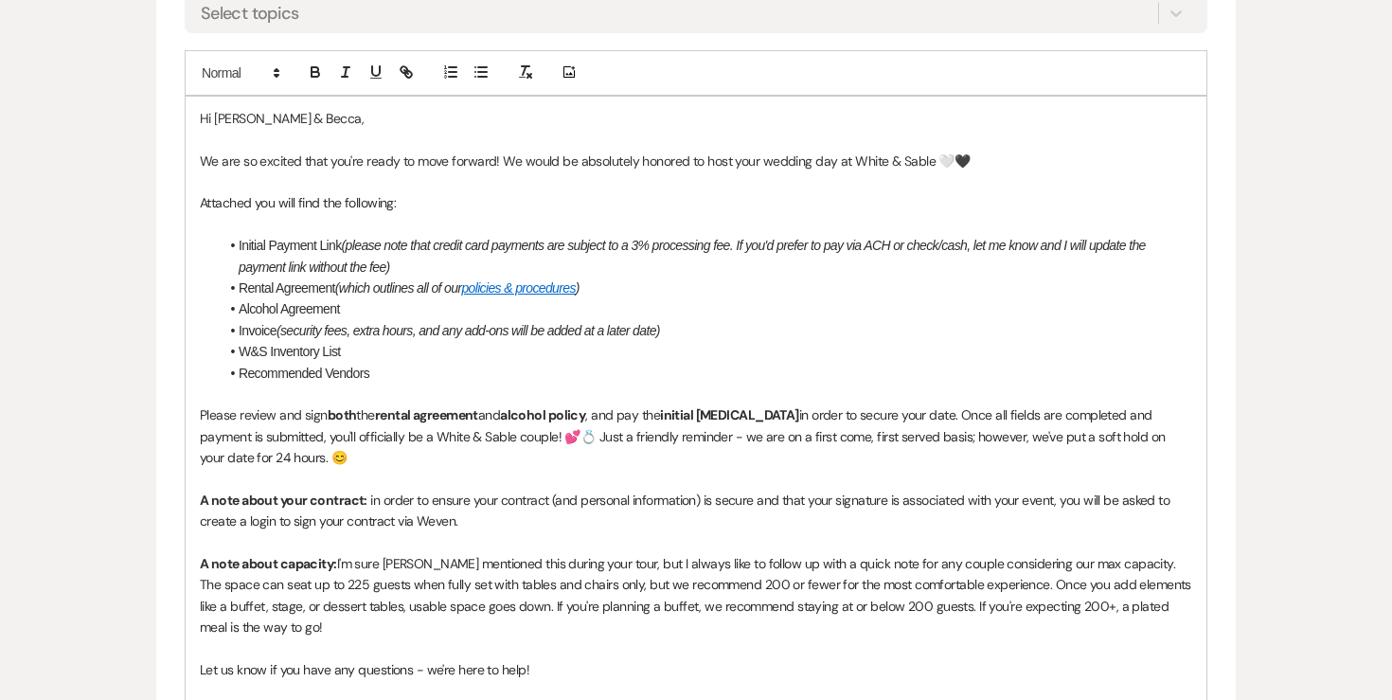
click at [411, 294] on li "Rental Agreement (which outlines all of our policies & procedures )" at bounding box center [705, 287] width 973 height 21
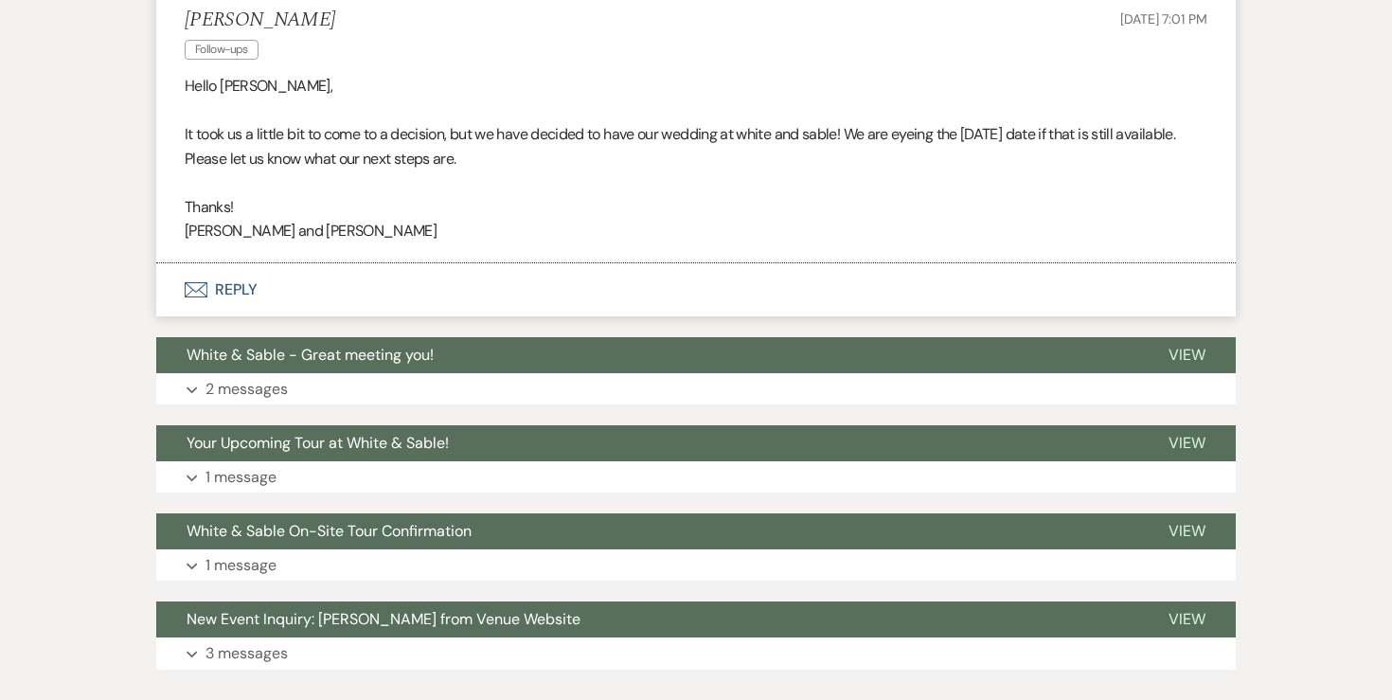
scroll to position [2657, 0]
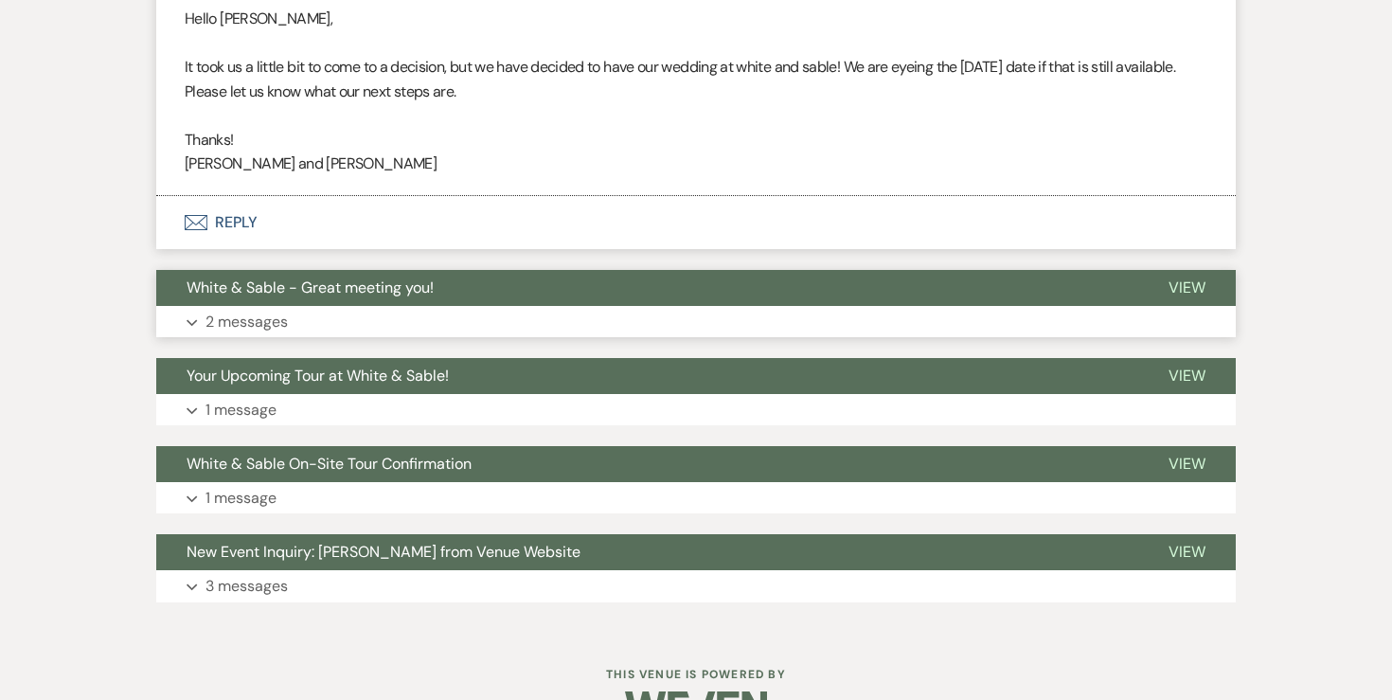
click at [265, 317] on p "2 messages" at bounding box center [246, 322] width 82 height 25
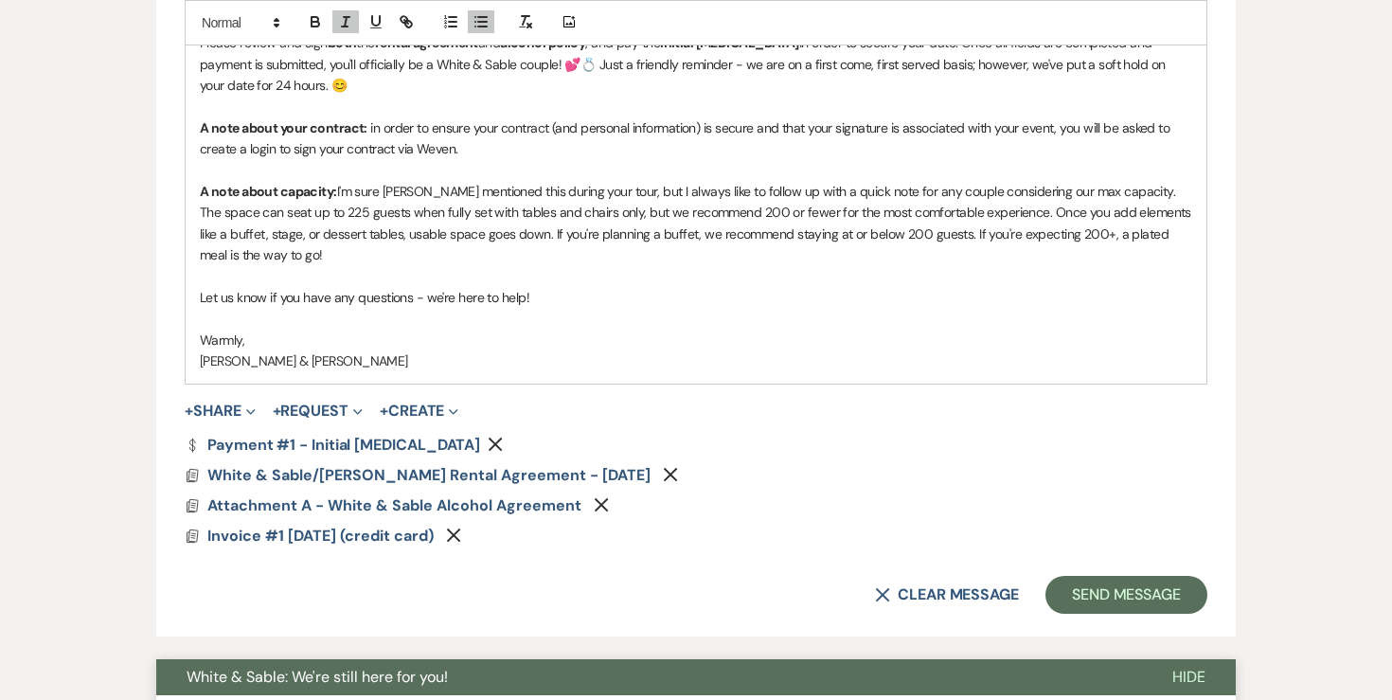
scroll to position [1434, 0]
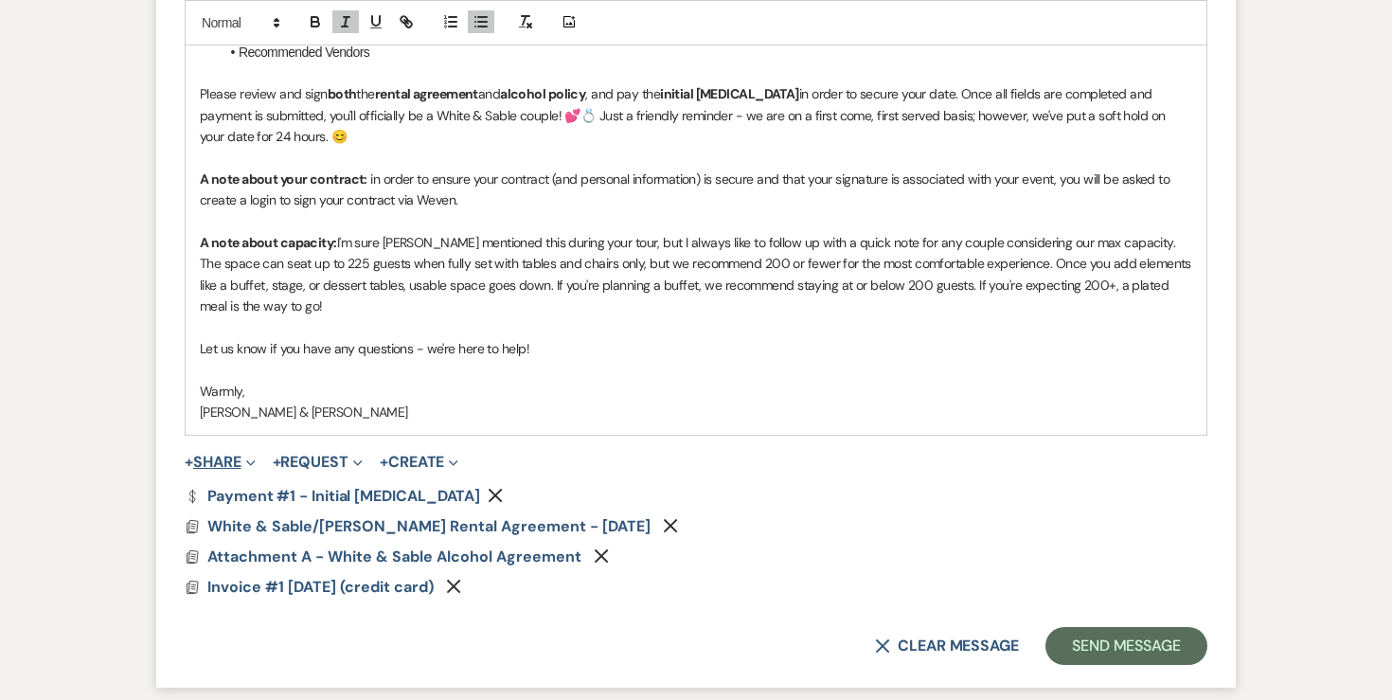
click at [233, 462] on button "+ Share Expand" at bounding box center [220, 461] width 71 height 15
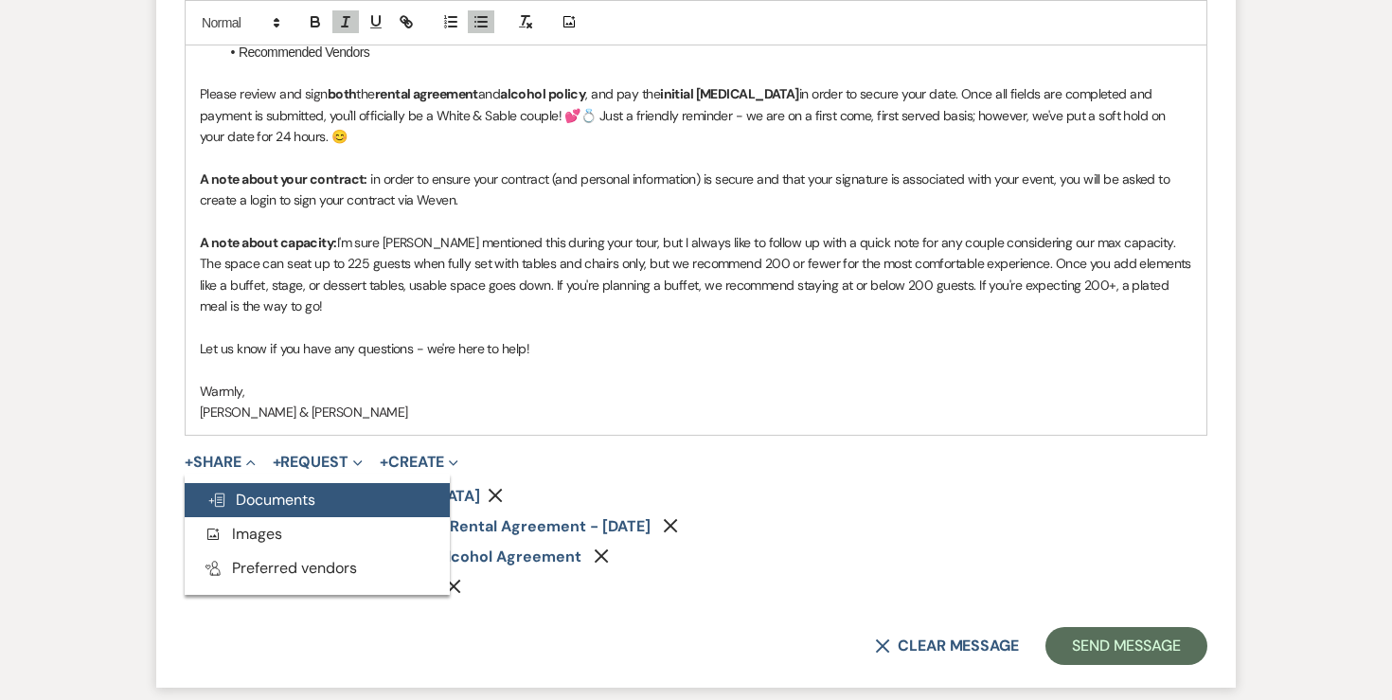
click at [359, 490] on button "Doc Upload Documents" at bounding box center [317, 500] width 265 height 34
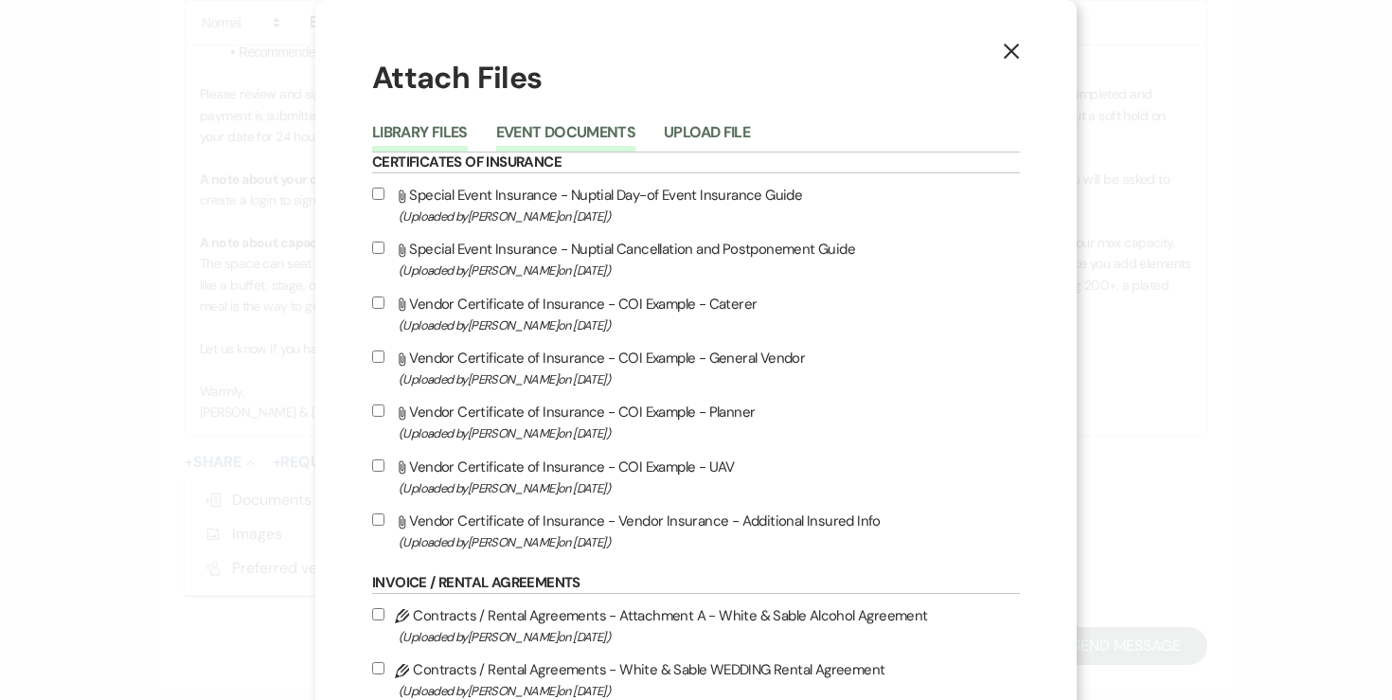
click at [601, 125] on button "Event Documents" at bounding box center [565, 138] width 139 height 27
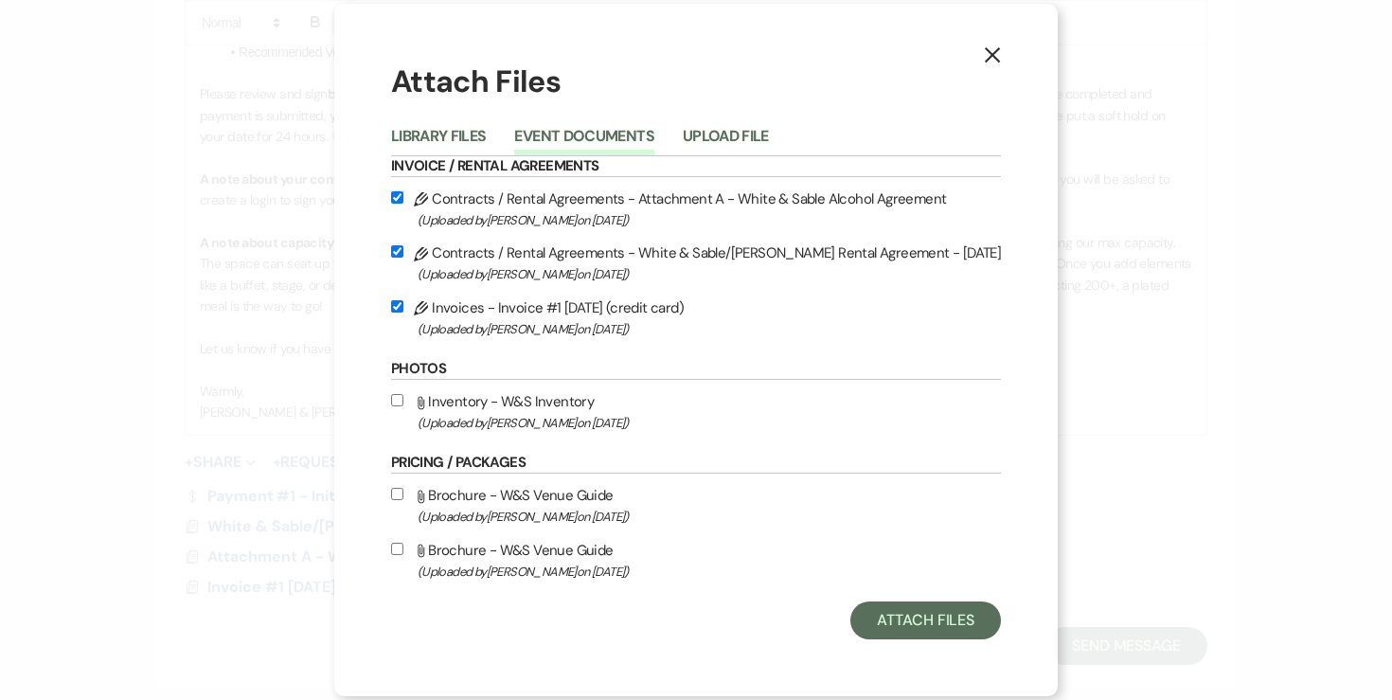
click at [403, 402] on input "Attach File Inventory - W&S Inventory (Uploaded by Angela Oldenburger on May 15…" at bounding box center [397, 400] width 12 height 12
checkbox input "true"
click at [859, 605] on button "Attach Files" at bounding box center [925, 620] width 151 height 38
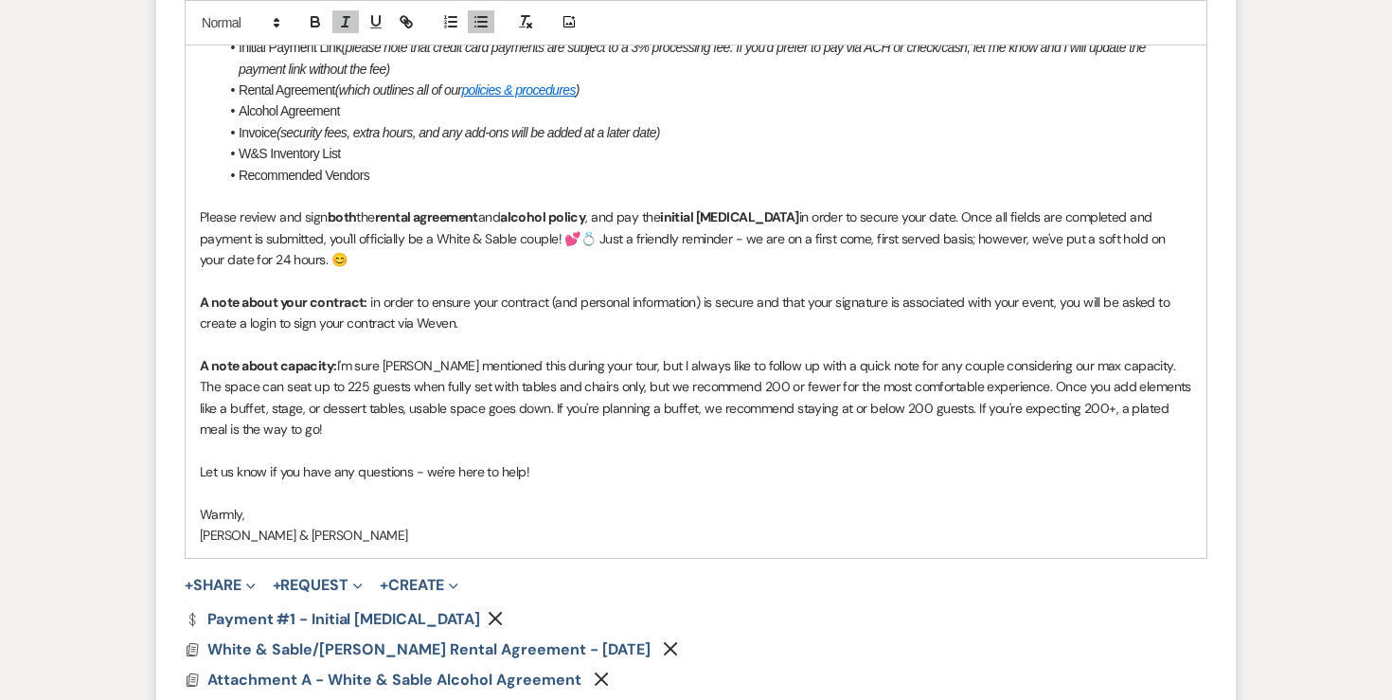
scroll to position [1322, 0]
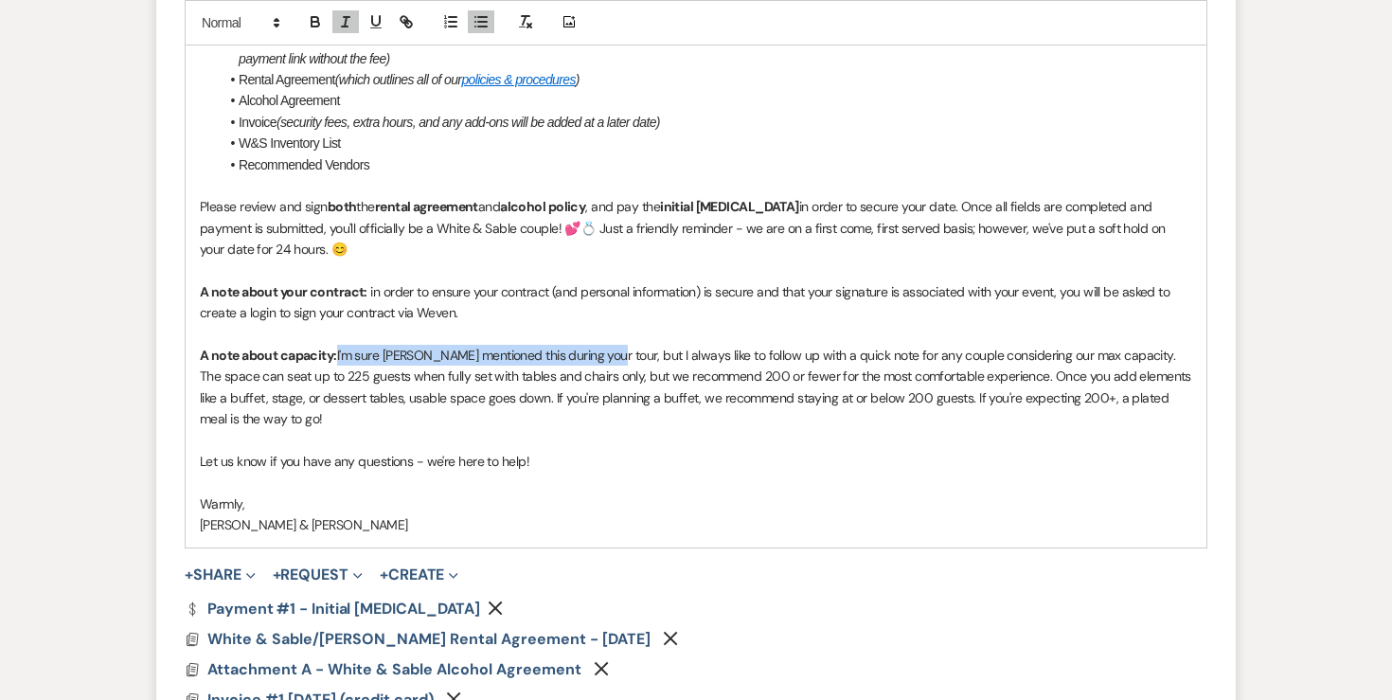
drag, startPoint x: 338, startPoint y: 352, endPoint x: 610, endPoint y: 354, distance: 271.7
click at [610, 354] on p "A note about capacity: I'm sure Landon mentioned this during your tour, but I a…" at bounding box center [696, 387] width 992 height 85
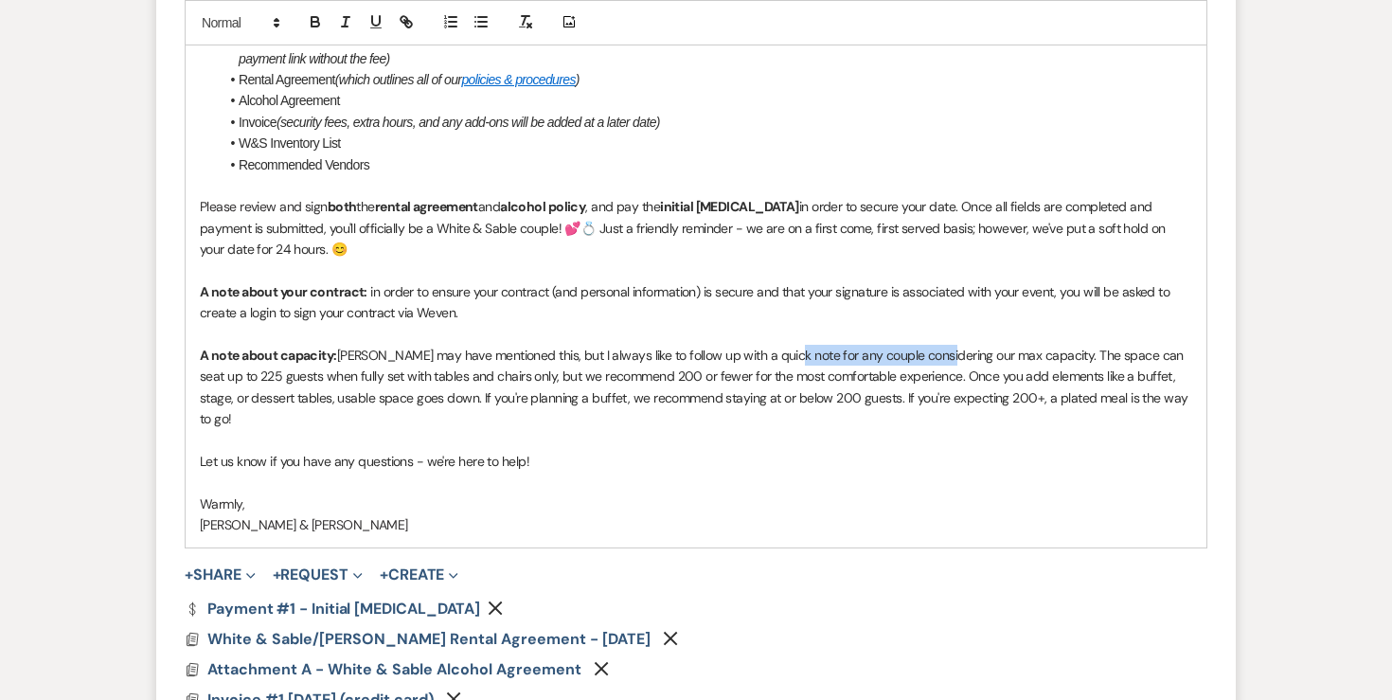
drag, startPoint x: 787, startPoint y: 356, endPoint x: 941, endPoint y: 349, distance: 154.5
click at [941, 349] on p "A note about capacity: Landon may have mentioned this, but I always like to fol…" at bounding box center [696, 387] width 992 height 85
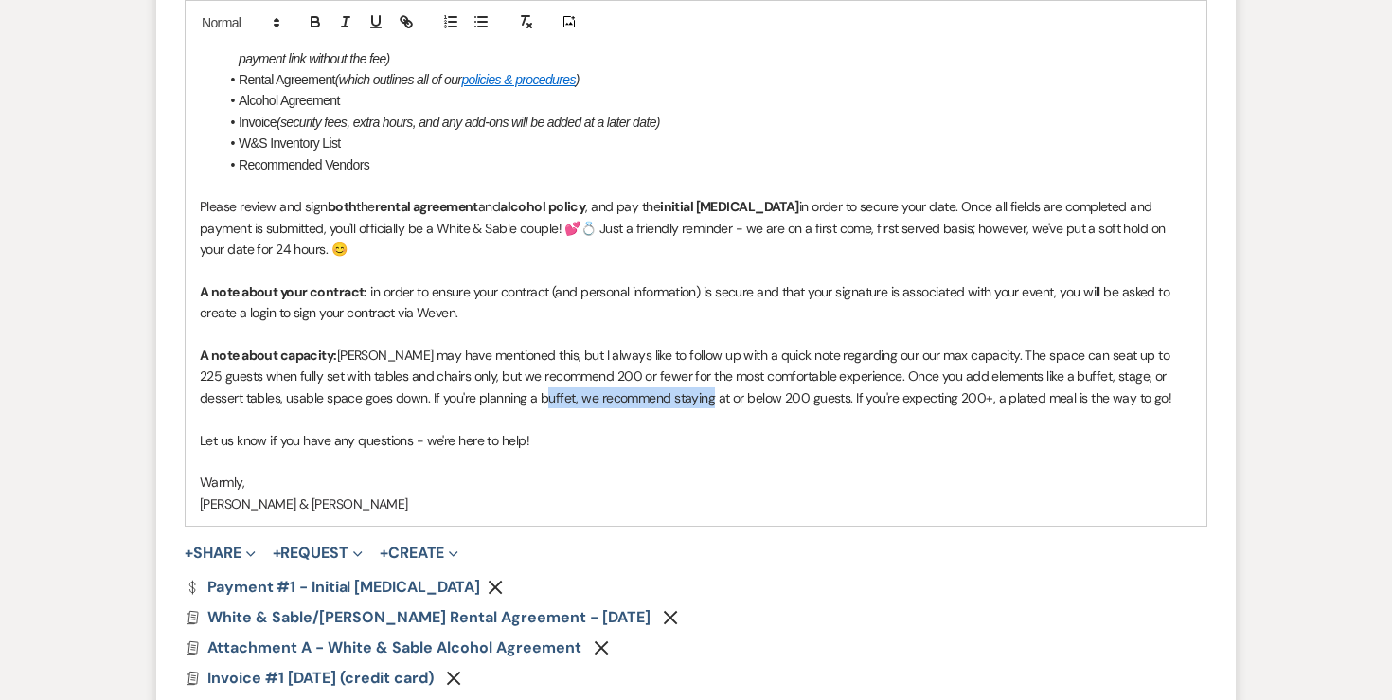
drag, startPoint x: 489, startPoint y: 401, endPoint x: 655, endPoint y: 400, distance: 165.7
click at [655, 400] on p "A note about capacity: Landon may have mentioned this, but I always like to fol…" at bounding box center [696, 376] width 992 height 63
drag, startPoint x: 1029, startPoint y: 399, endPoint x: 928, endPoint y: 396, distance: 101.3
click at [928, 396] on p "A note about capacity: Landon may have mentioned this, but I always like to fol…" at bounding box center [696, 376] width 992 height 63
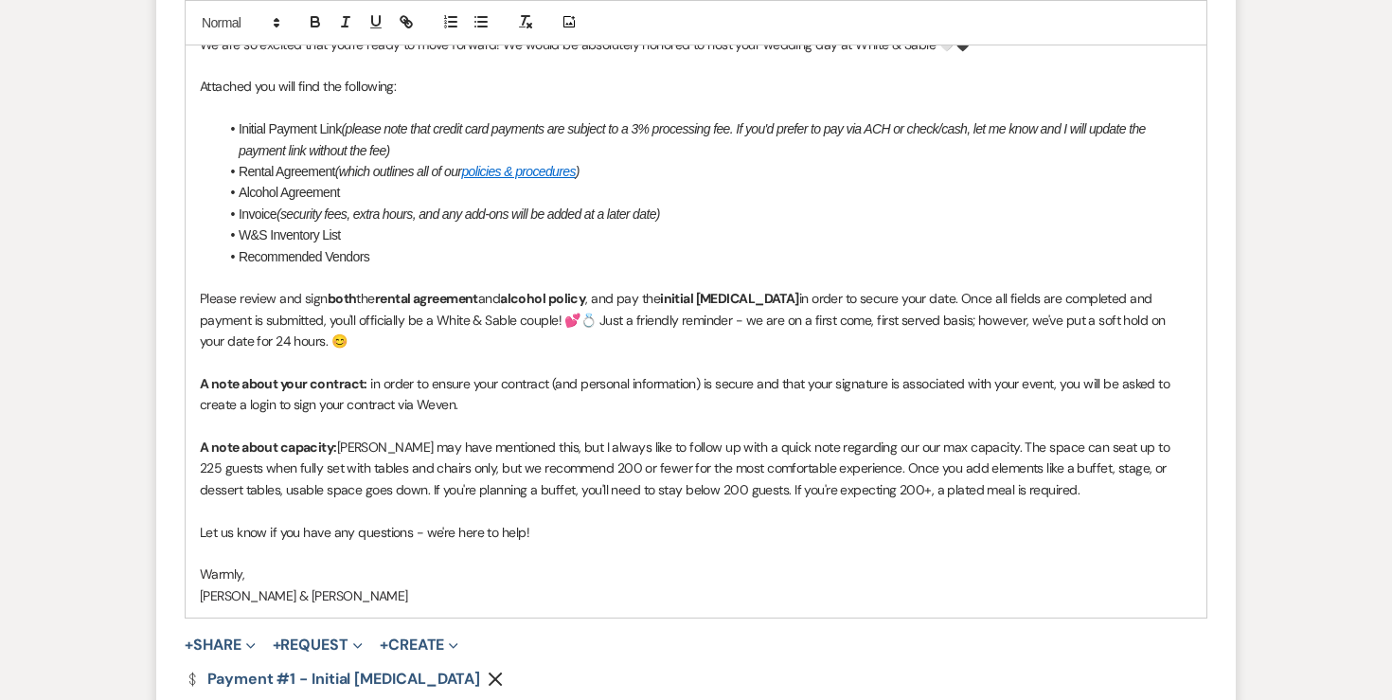
scroll to position [1262, 0]
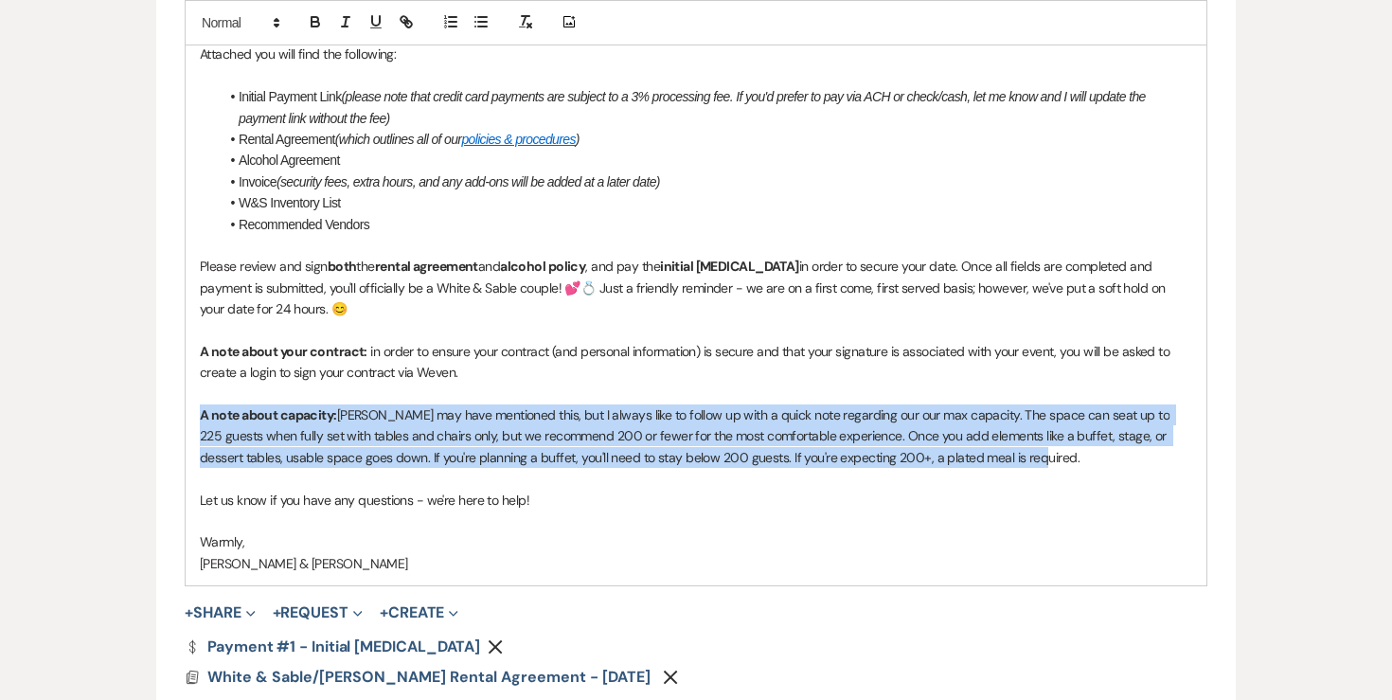
drag, startPoint x: 995, startPoint y: 461, endPoint x: 140, endPoint y: 411, distance: 856.4
copy p "A note about capacity: Landon may have mentioned this, but I always like to fol…"
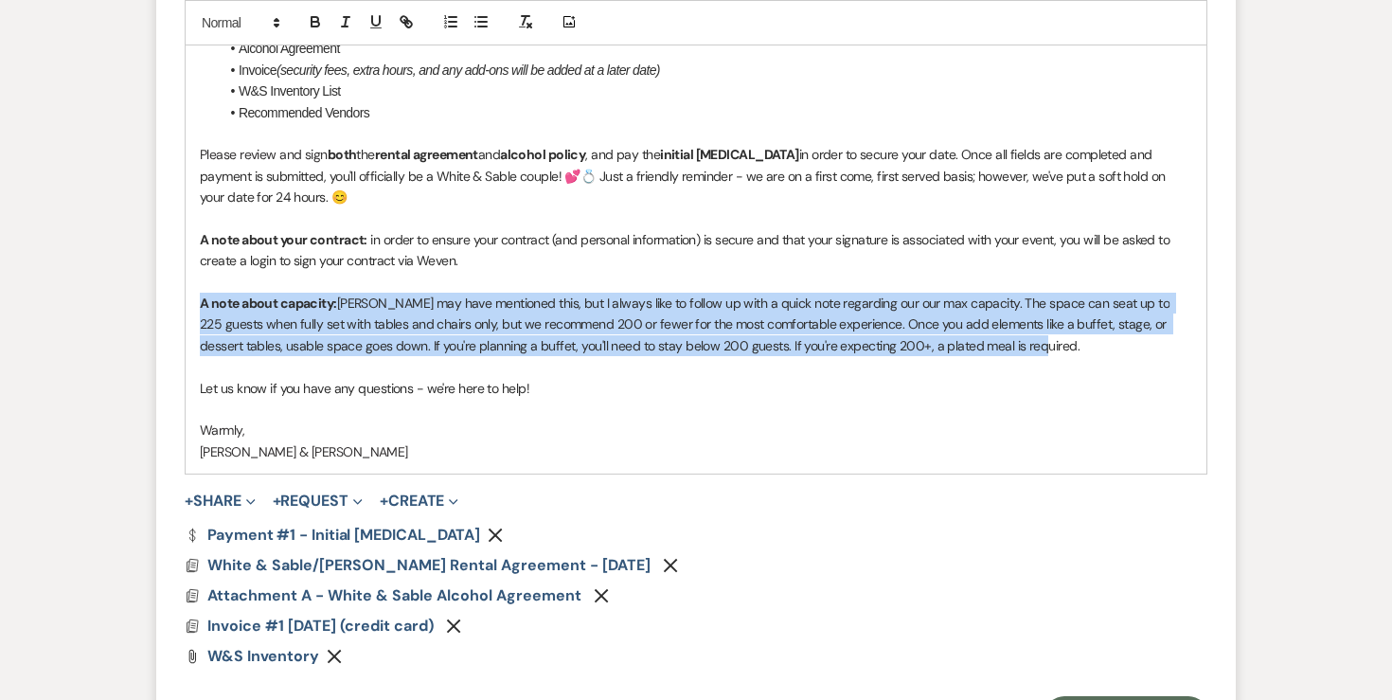
scroll to position [1502, 0]
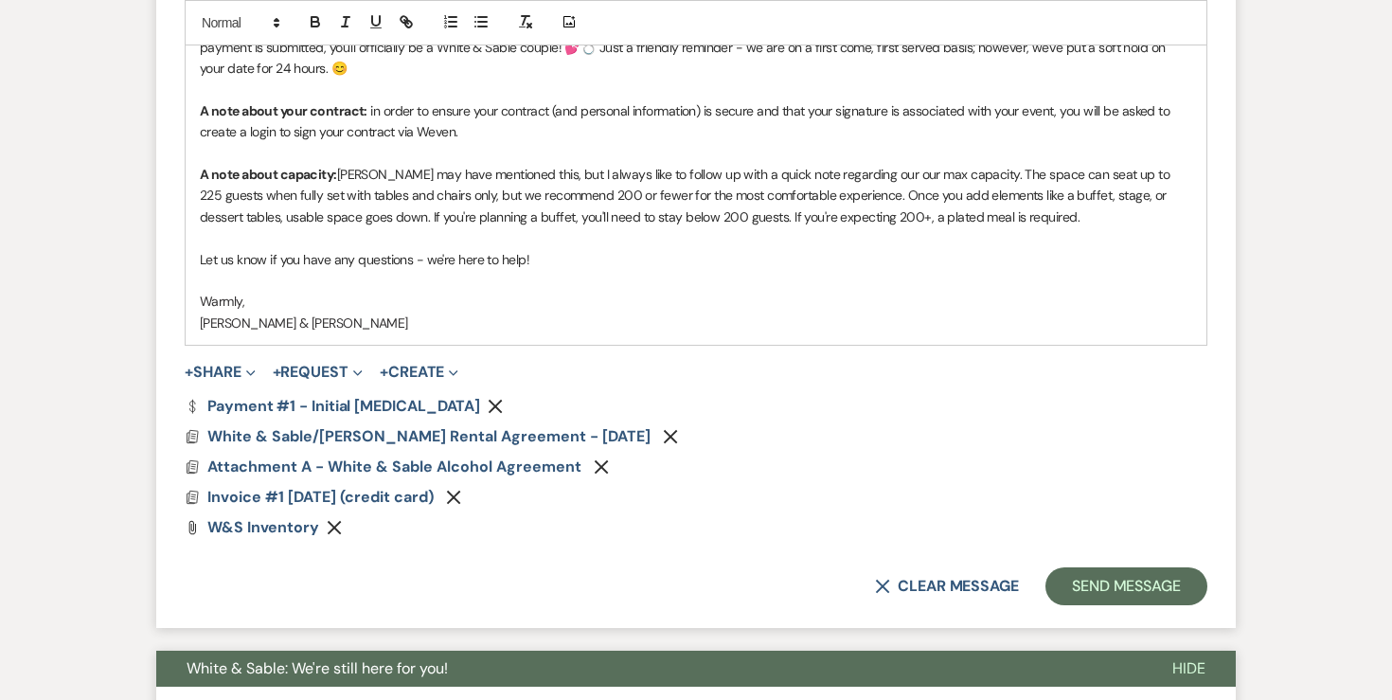
click at [613, 311] on p "Warmly," at bounding box center [696, 301] width 992 height 21
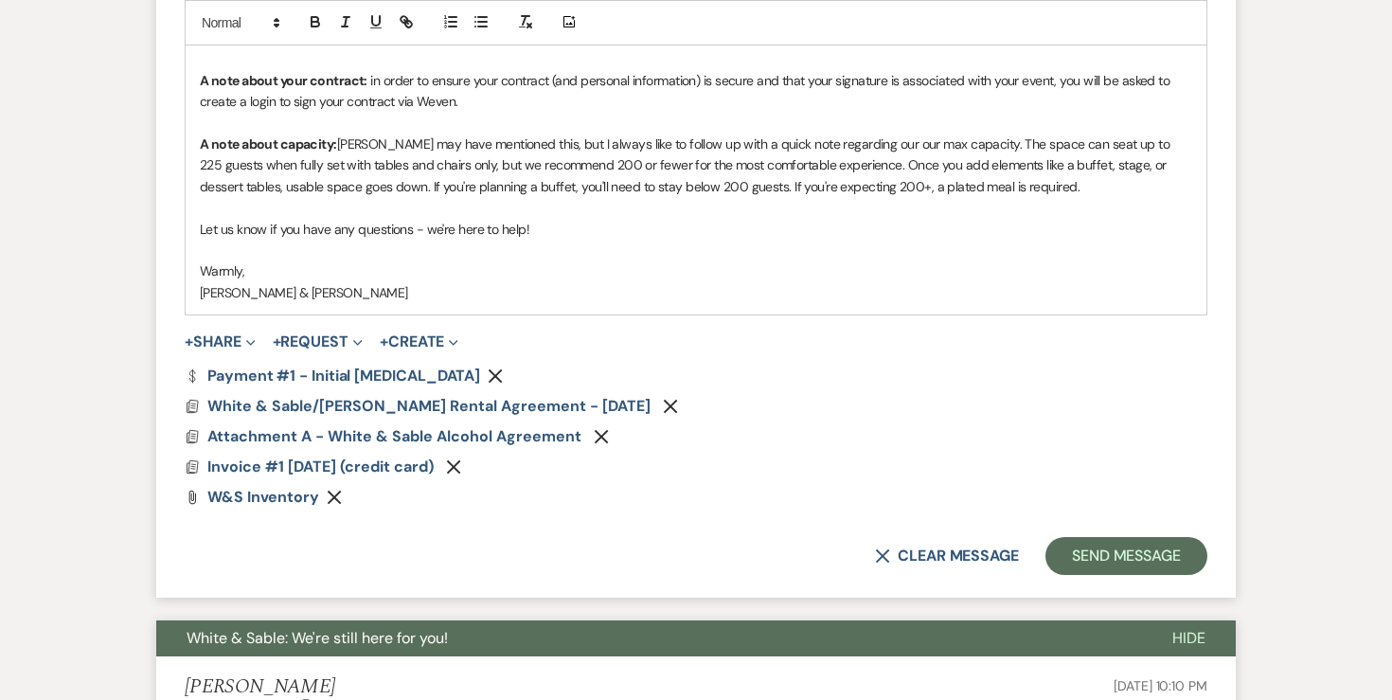
scroll to position [1538, 0]
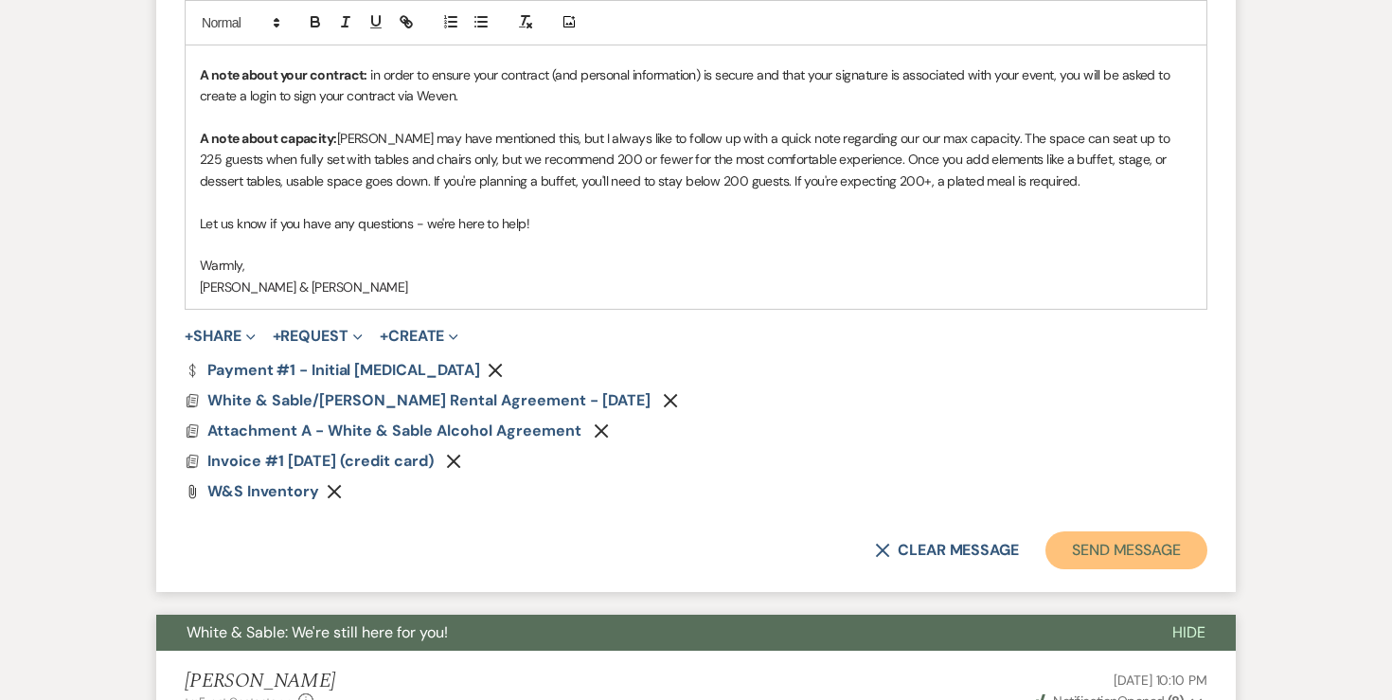
click at [1086, 560] on button "Send Message" at bounding box center [1126, 550] width 162 height 38
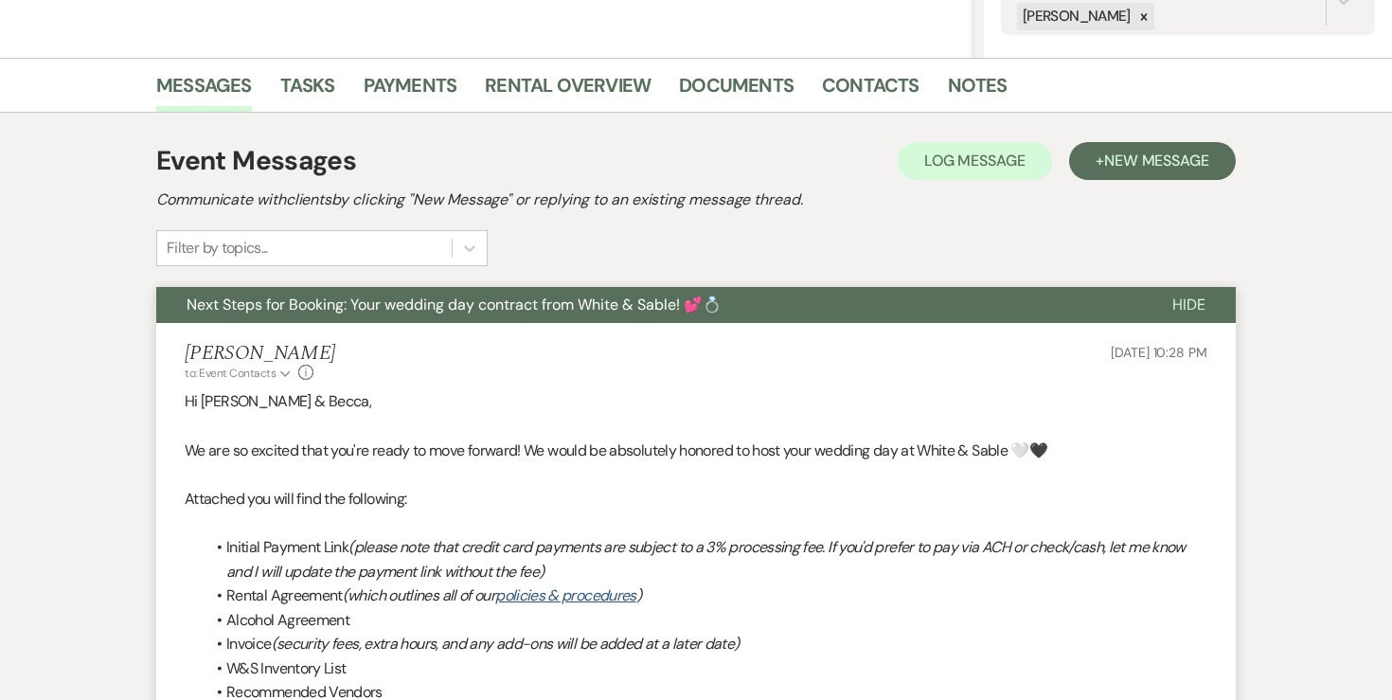
scroll to position [0, 0]
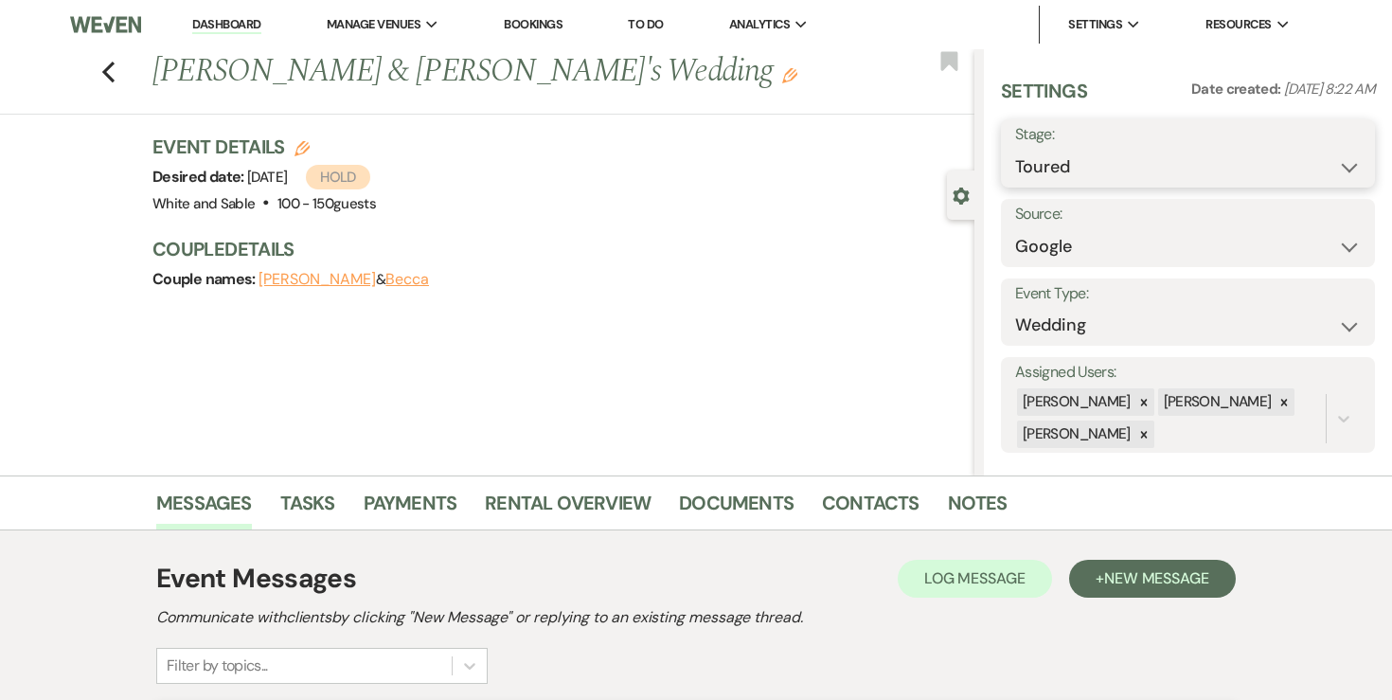
click at [1184, 162] on select "Inquiry Follow Up Tour Requested Tour Confirmed Toured Proposal Sent Booked Lost" at bounding box center [1188, 167] width 346 height 37
select select "6"
click at [1323, 159] on button "Save" at bounding box center [1336, 153] width 77 height 38
click at [112, 69] on icon "Previous" at bounding box center [108, 72] width 14 height 23
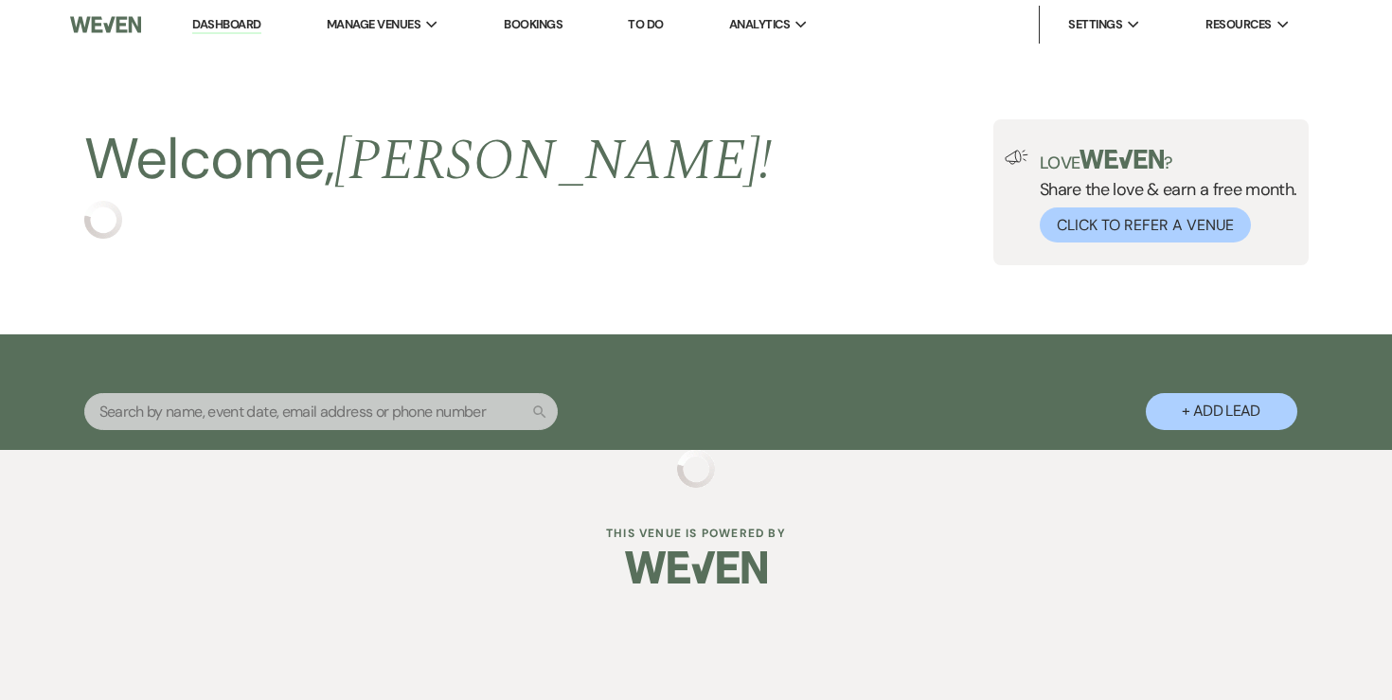
select select "5"
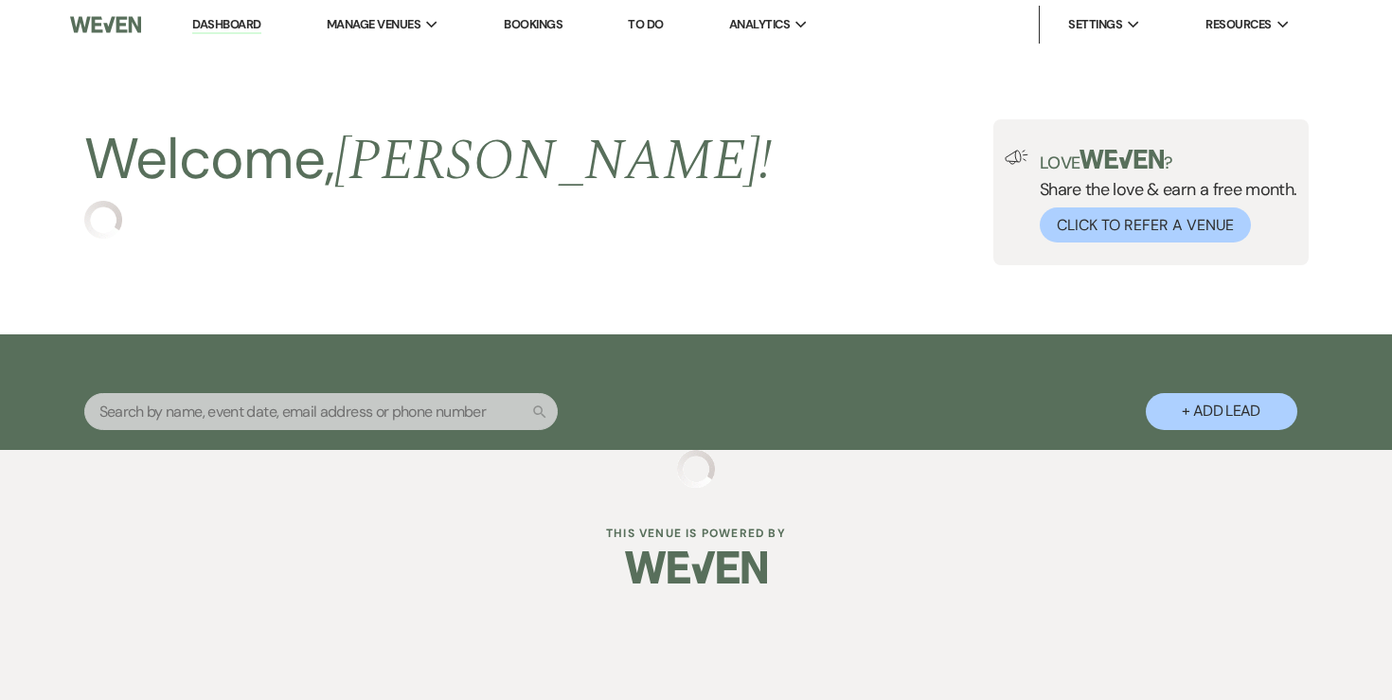
select select "5"
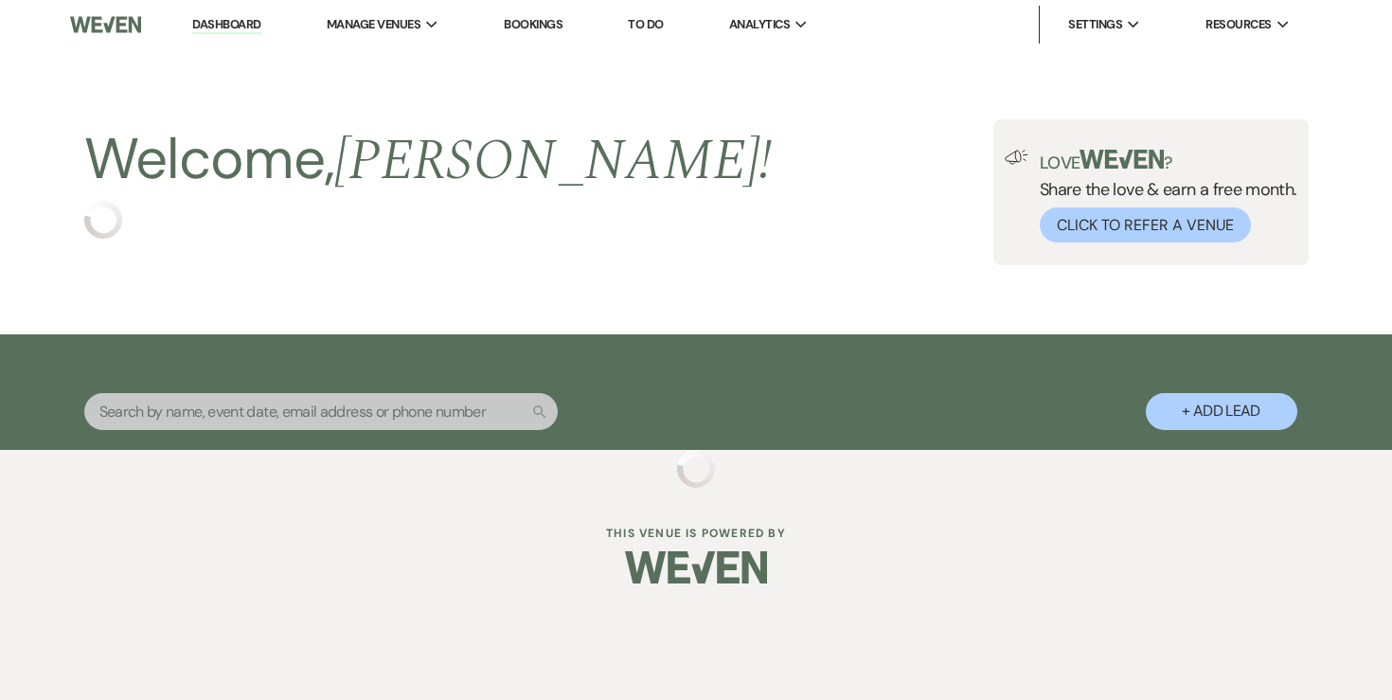
select select "5"
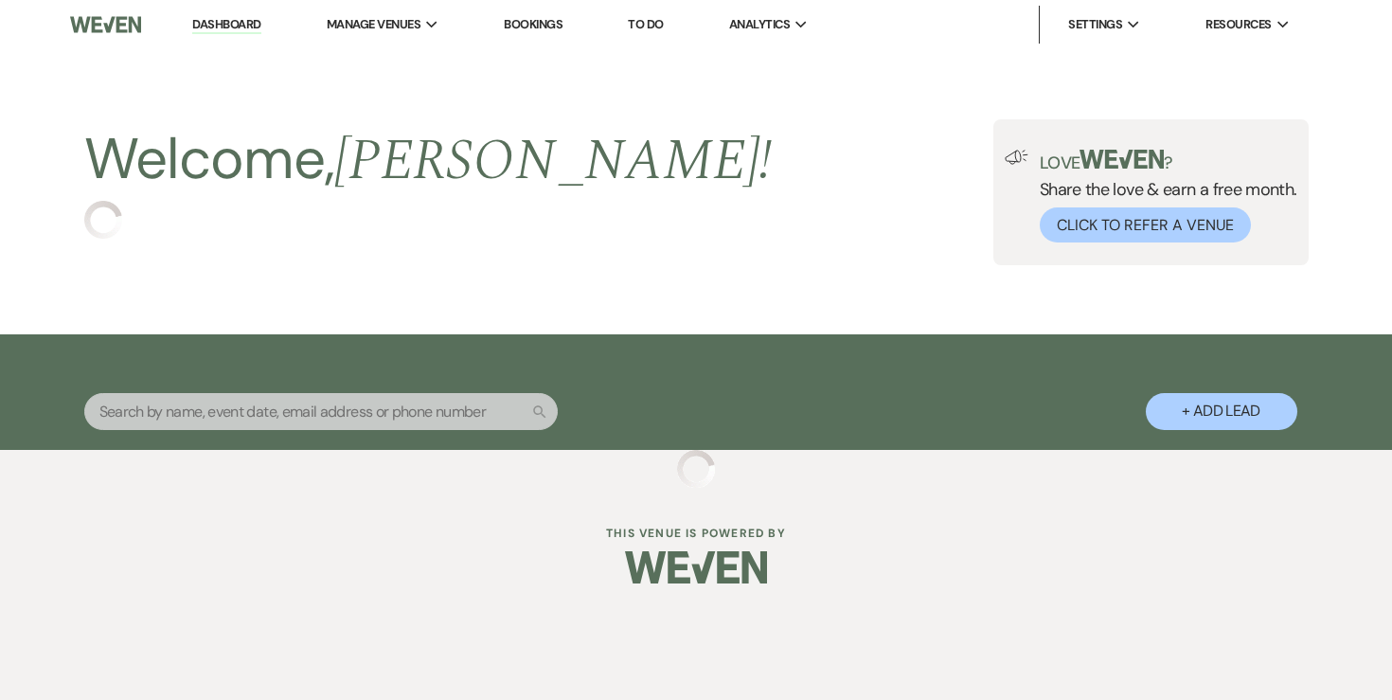
select select "5"
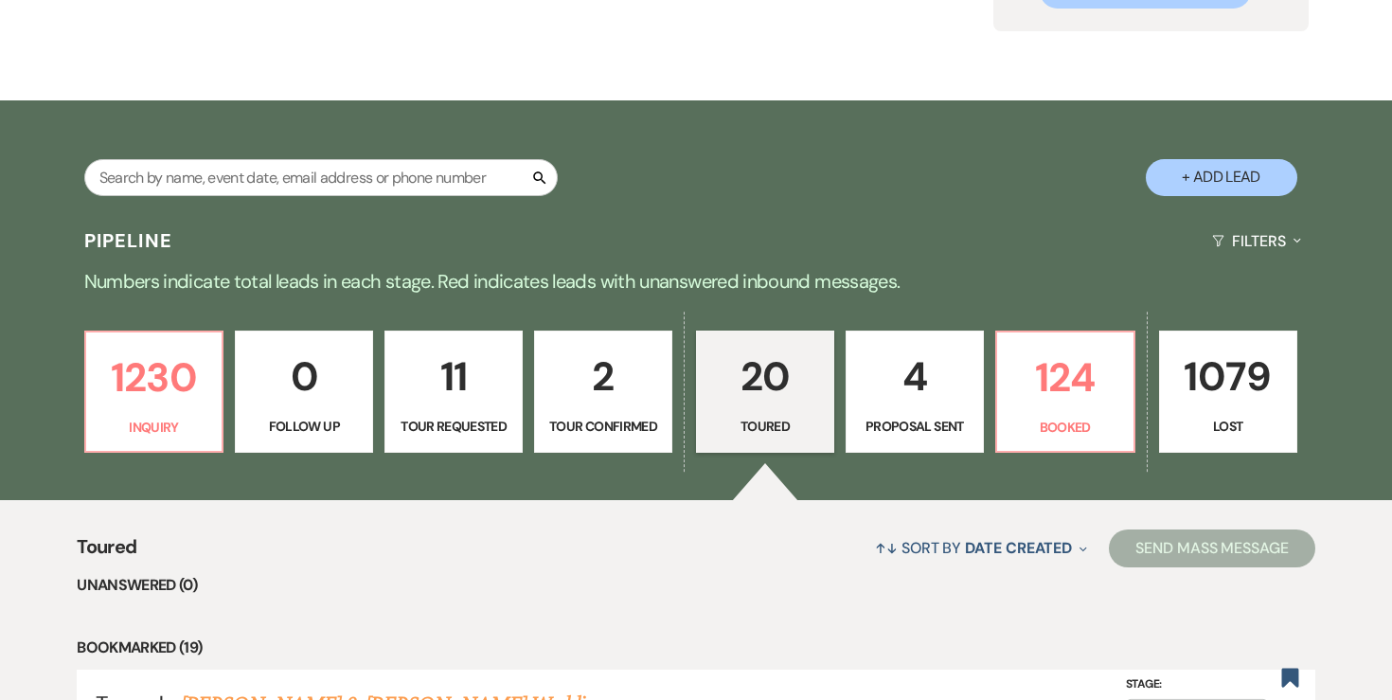
click at [892, 404] on p "4" at bounding box center [915, 376] width 114 height 63
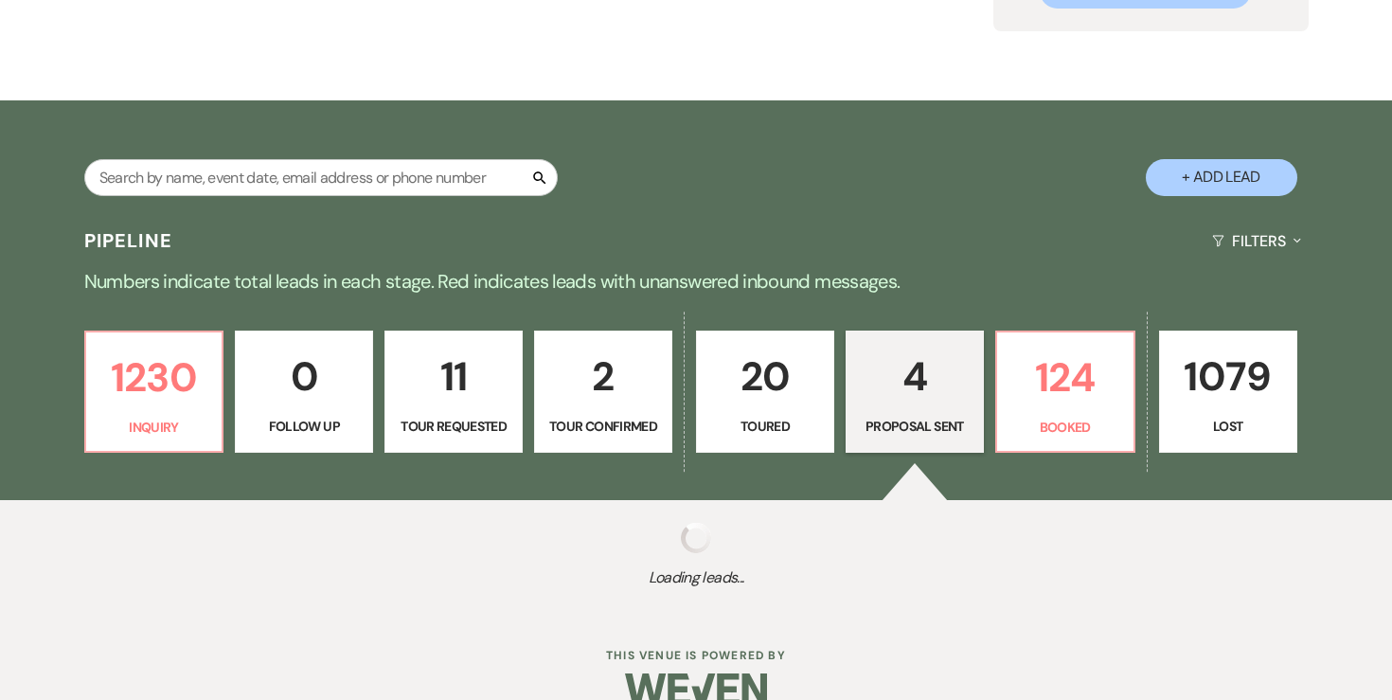
select select "6"
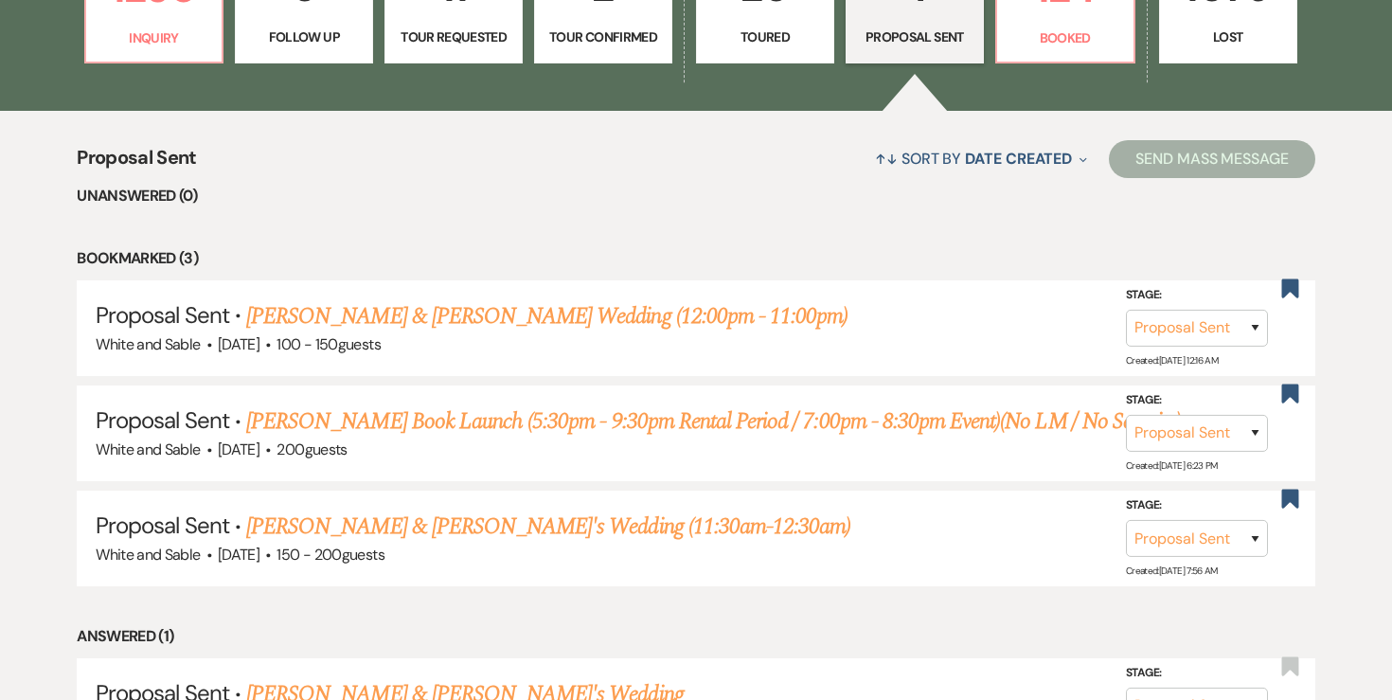
scroll to position [771, 0]
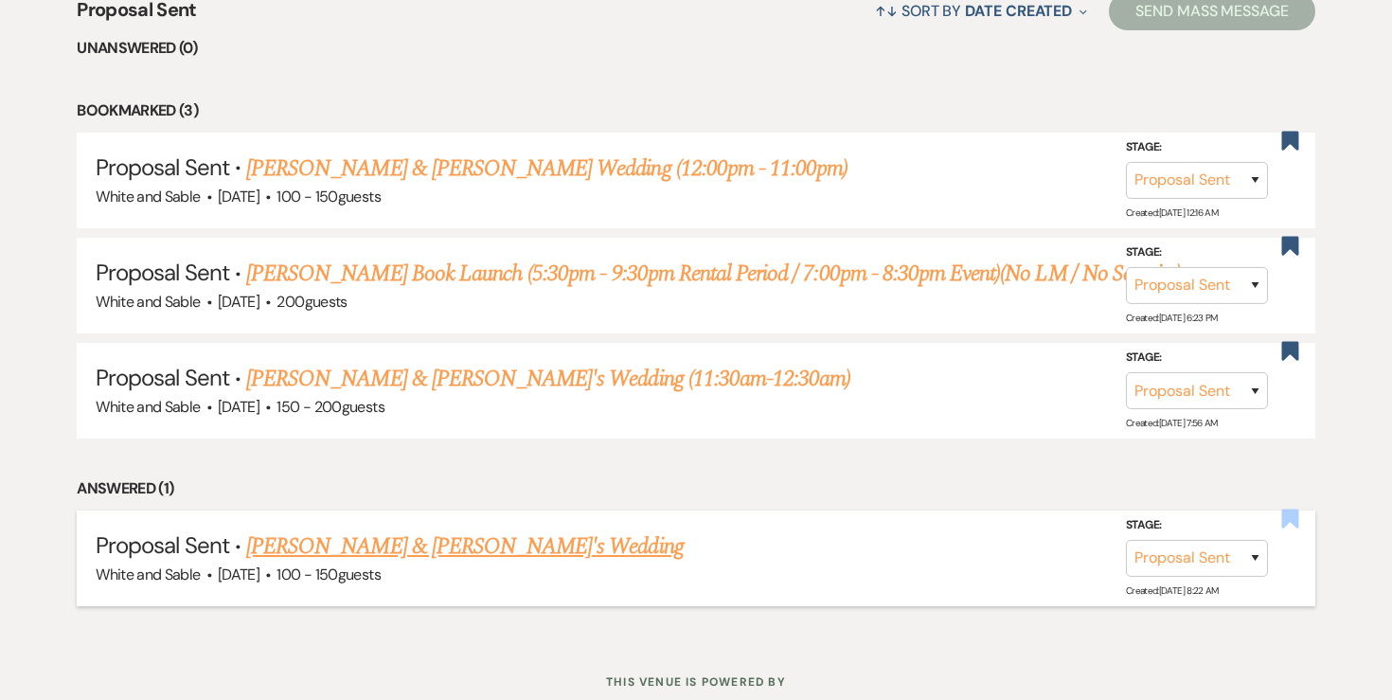
click at [1289, 510] on use "button" at bounding box center [1289, 518] width 17 height 19
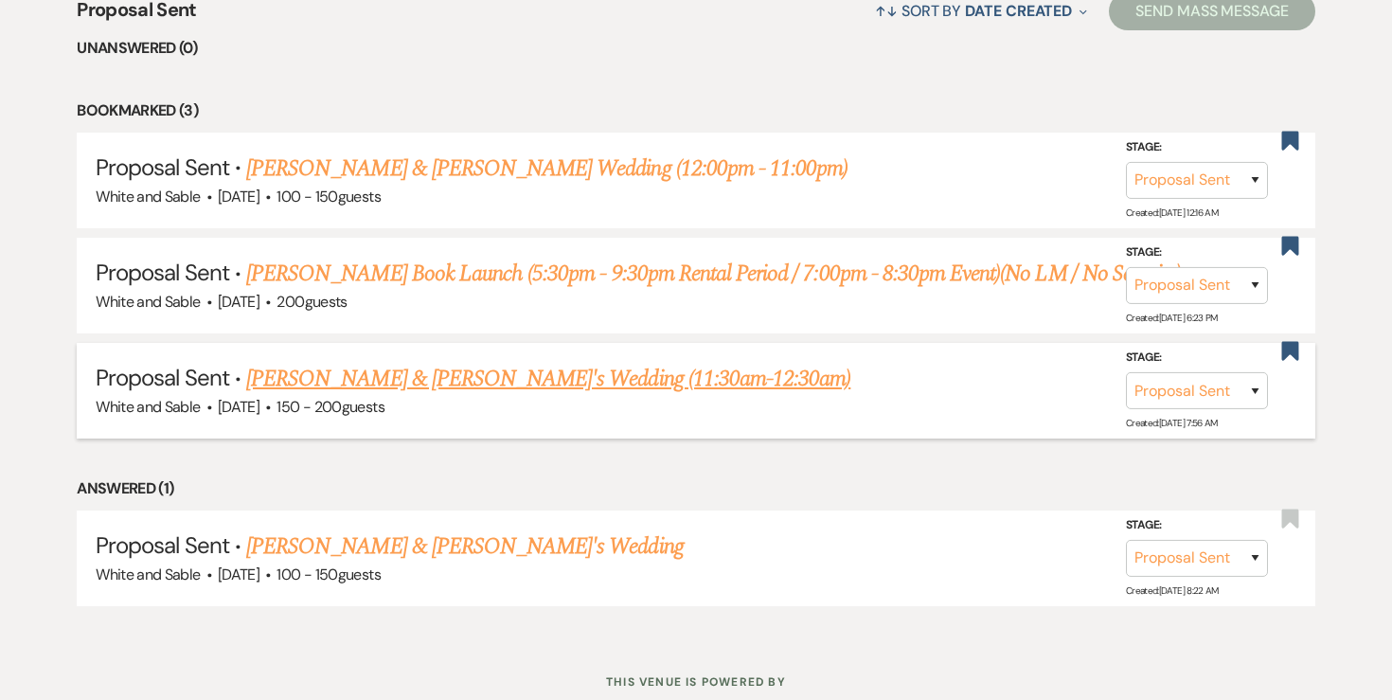
select select "6"
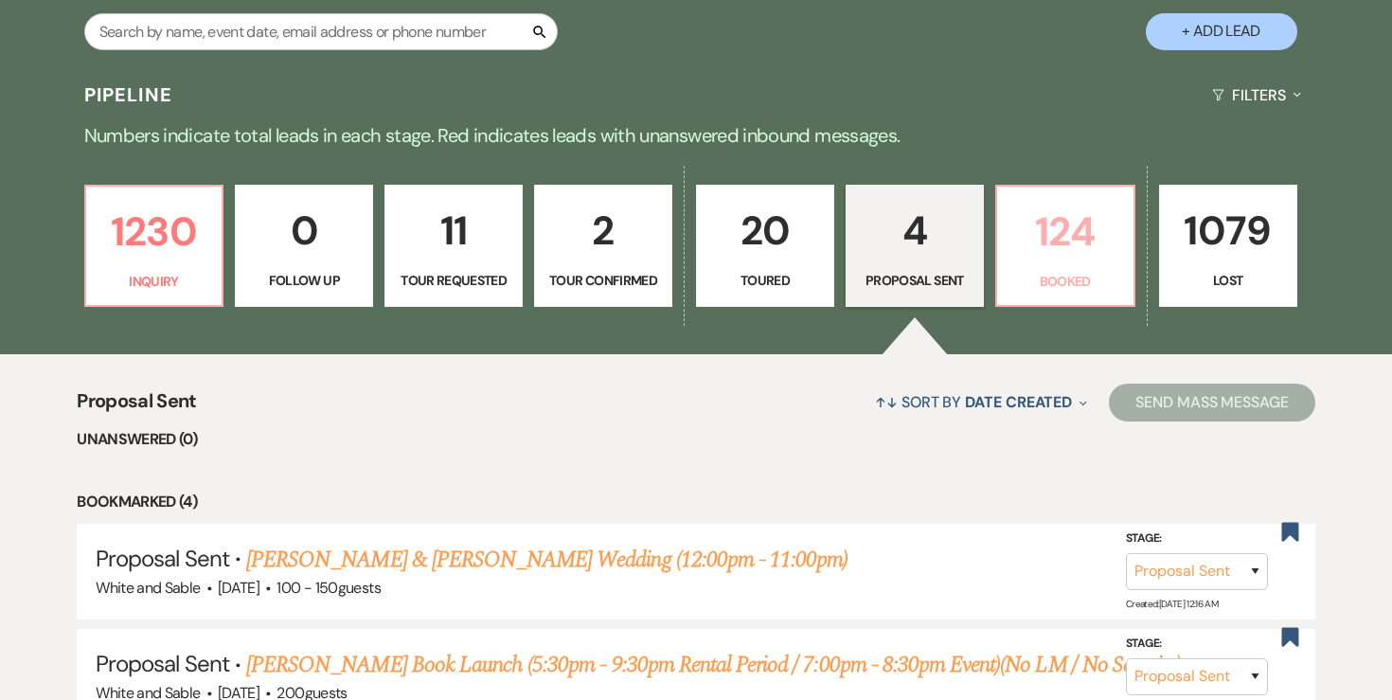
click at [999, 286] on link "124 Booked" at bounding box center [1065, 246] width 140 height 123
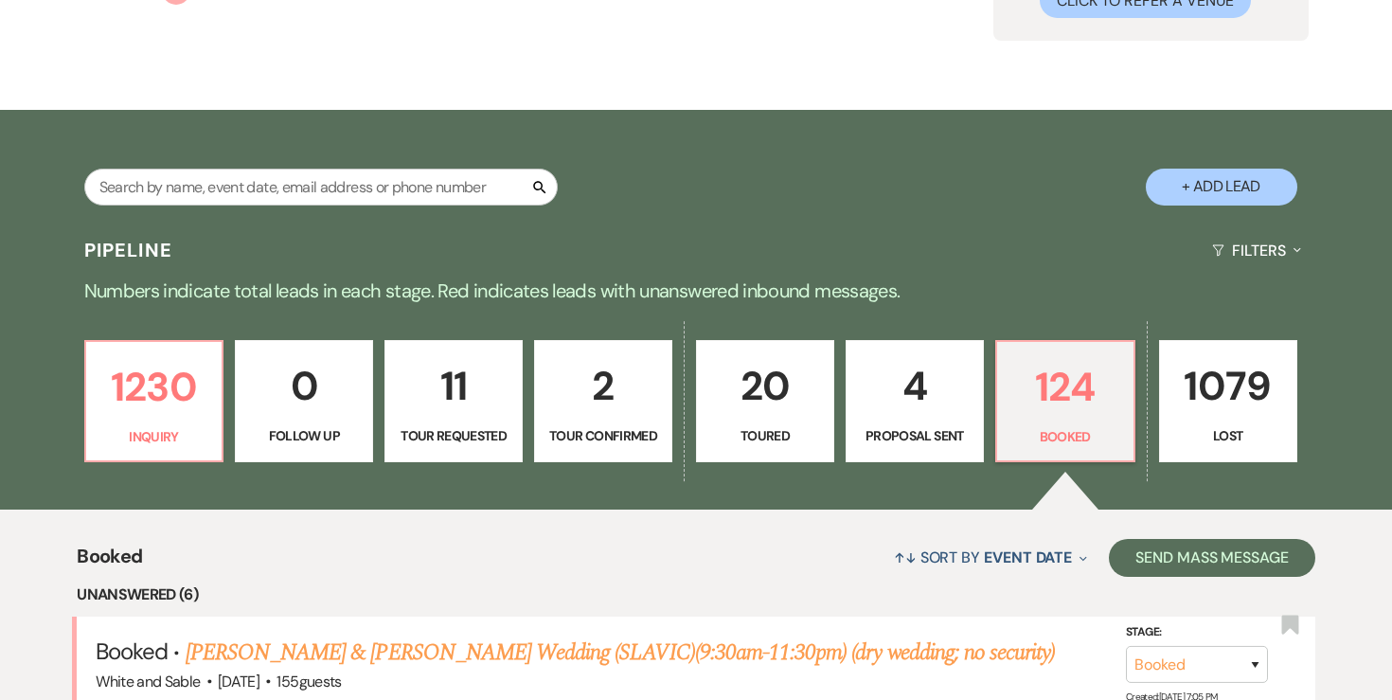
scroll to position [9, 0]
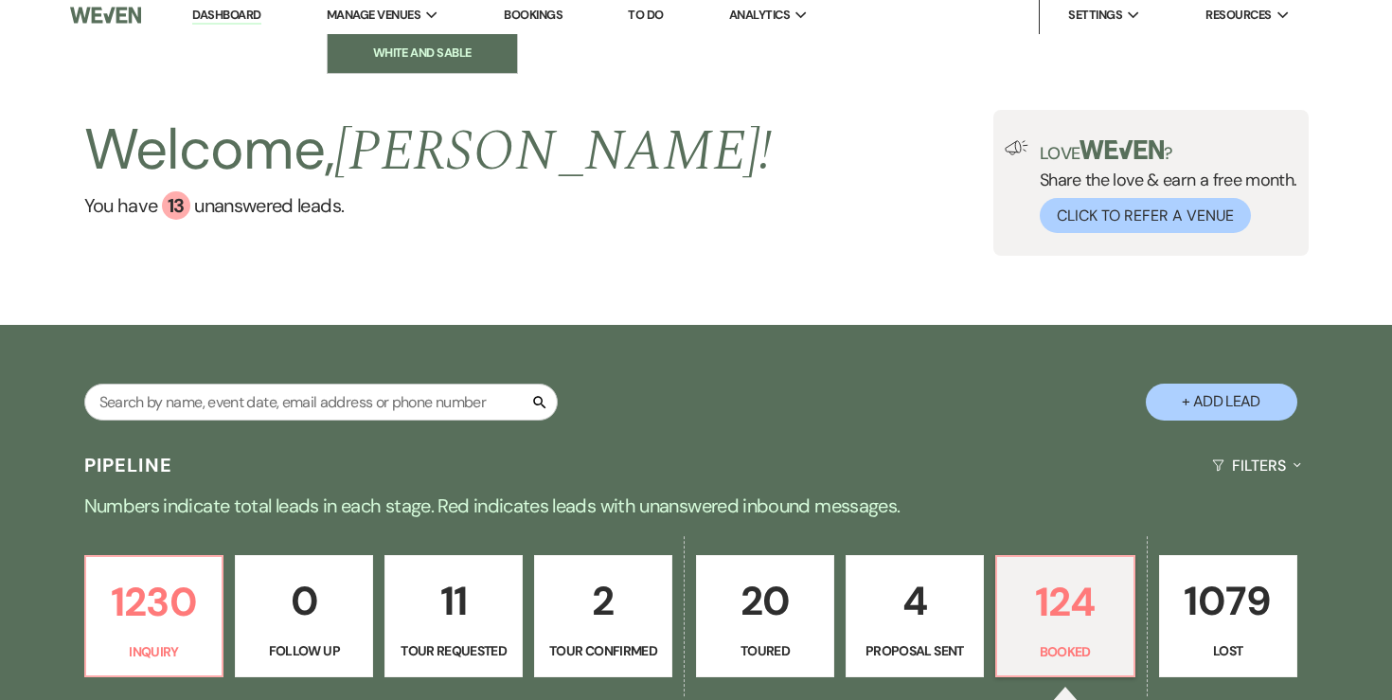
click at [401, 44] on li "White and Sable" at bounding box center [422, 53] width 170 height 19
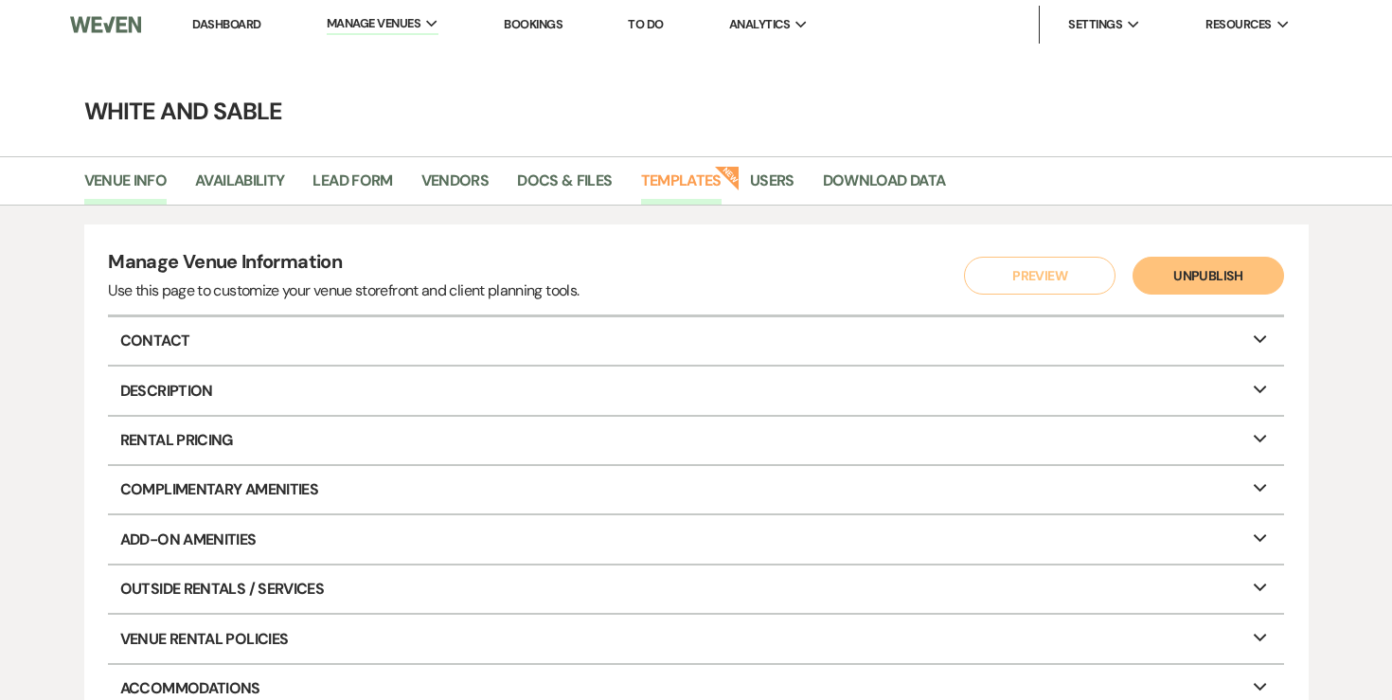
click at [708, 182] on link "Templates" at bounding box center [681, 187] width 80 height 36
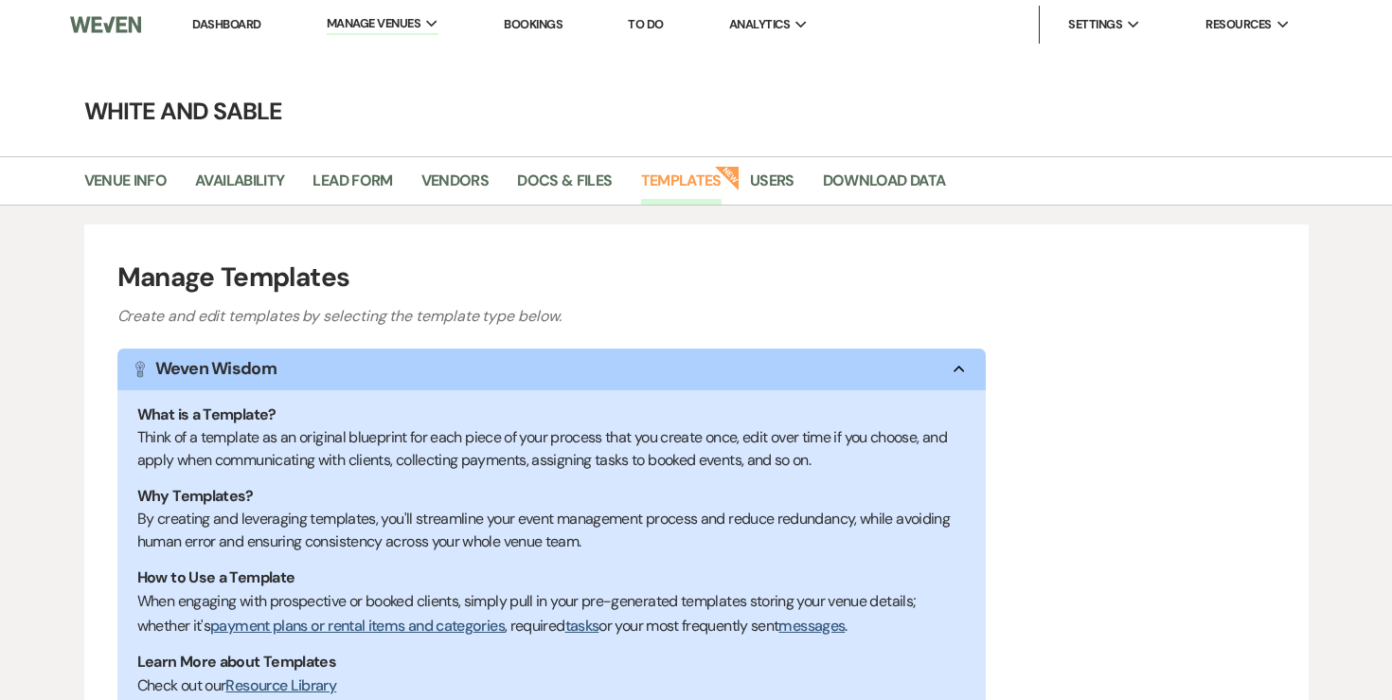
scroll to position [319, 0]
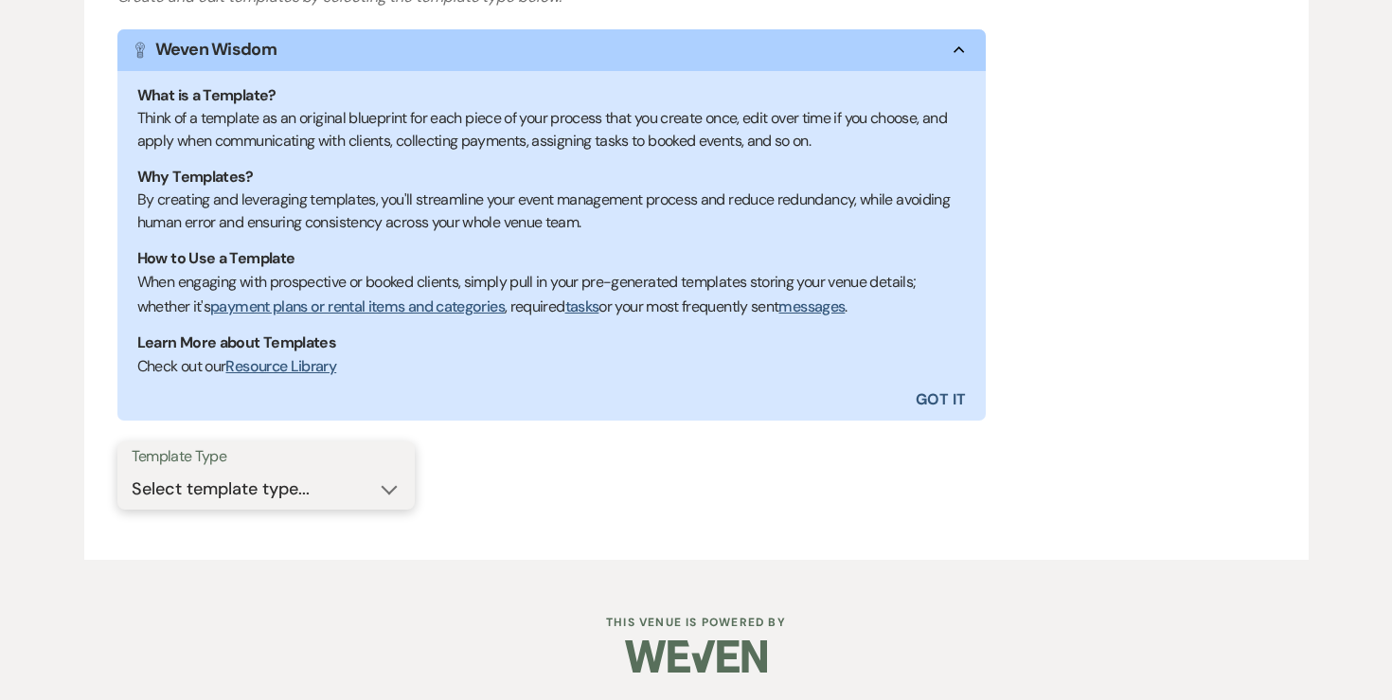
click at [326, 486] on select "Select template type... Task List Message Templates Payment Plan Inventory Item…" at bounding box center [266, 489] width 269 height 37
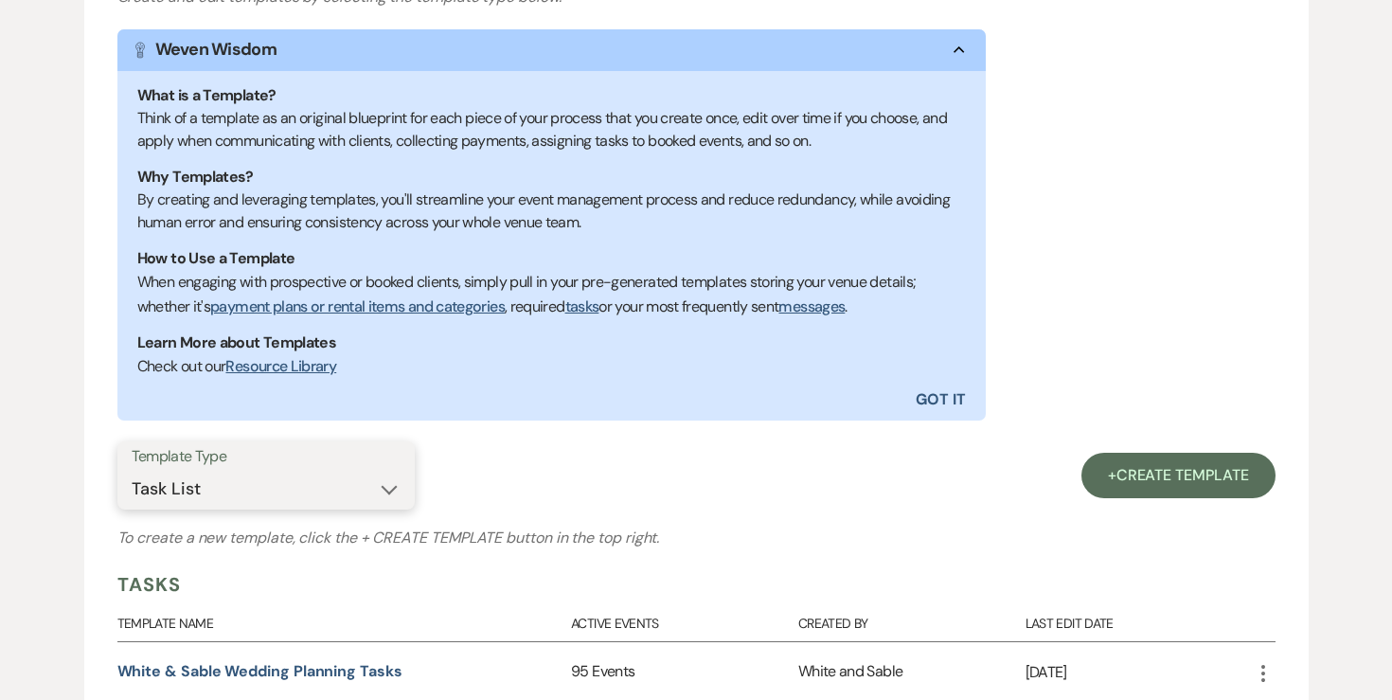
click at [349, 485] on select "Select template type... Task List Message Templates Payment Plan Inventory Item…" at bounding box center [266, 489] width 269 height 37
select select "Message Templates"
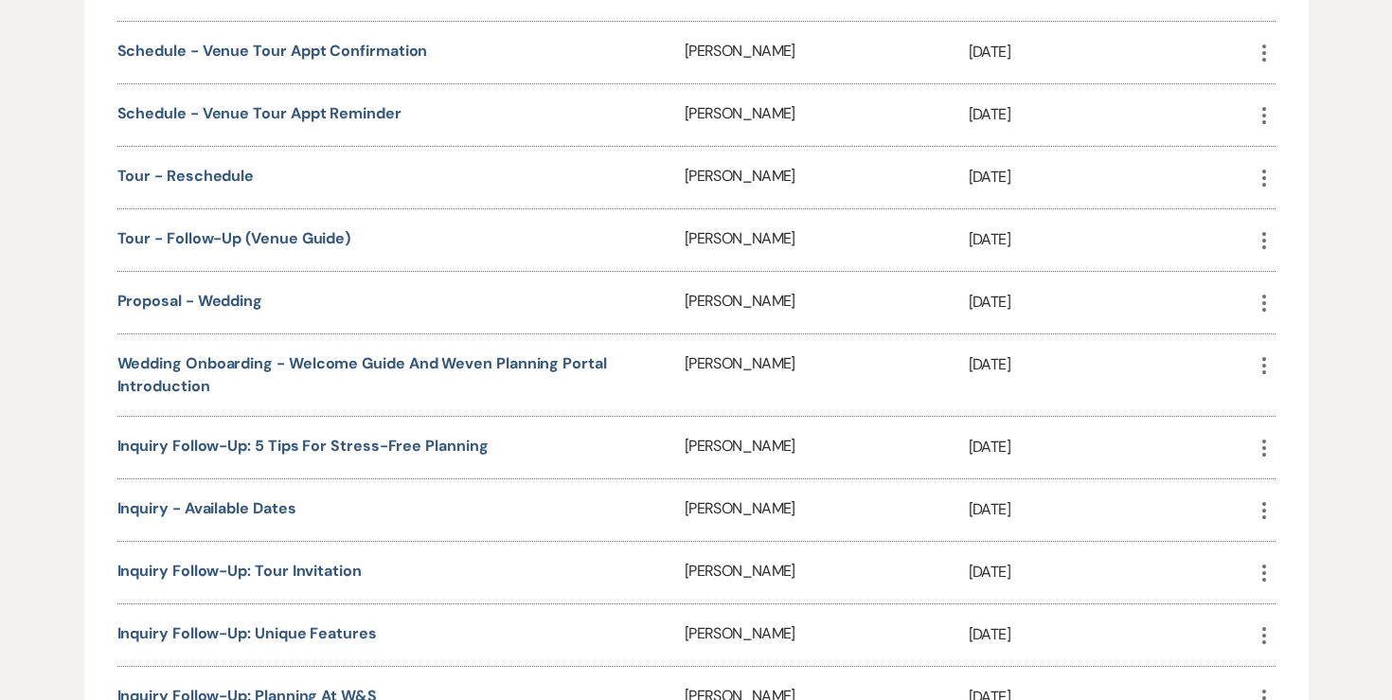
scroll to position [1004, 0]
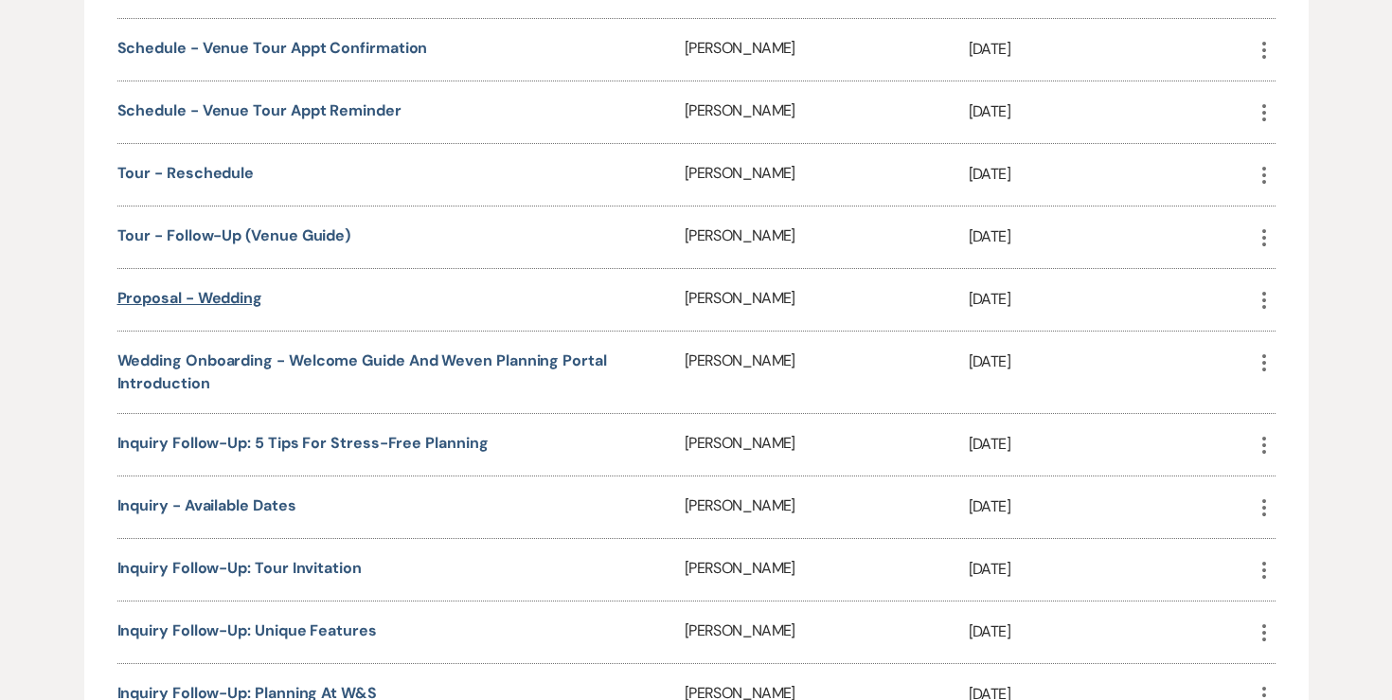
click at [235, 288] on link "Proposal - Wedding" at bounding box center [190, 298] width 146 height 20
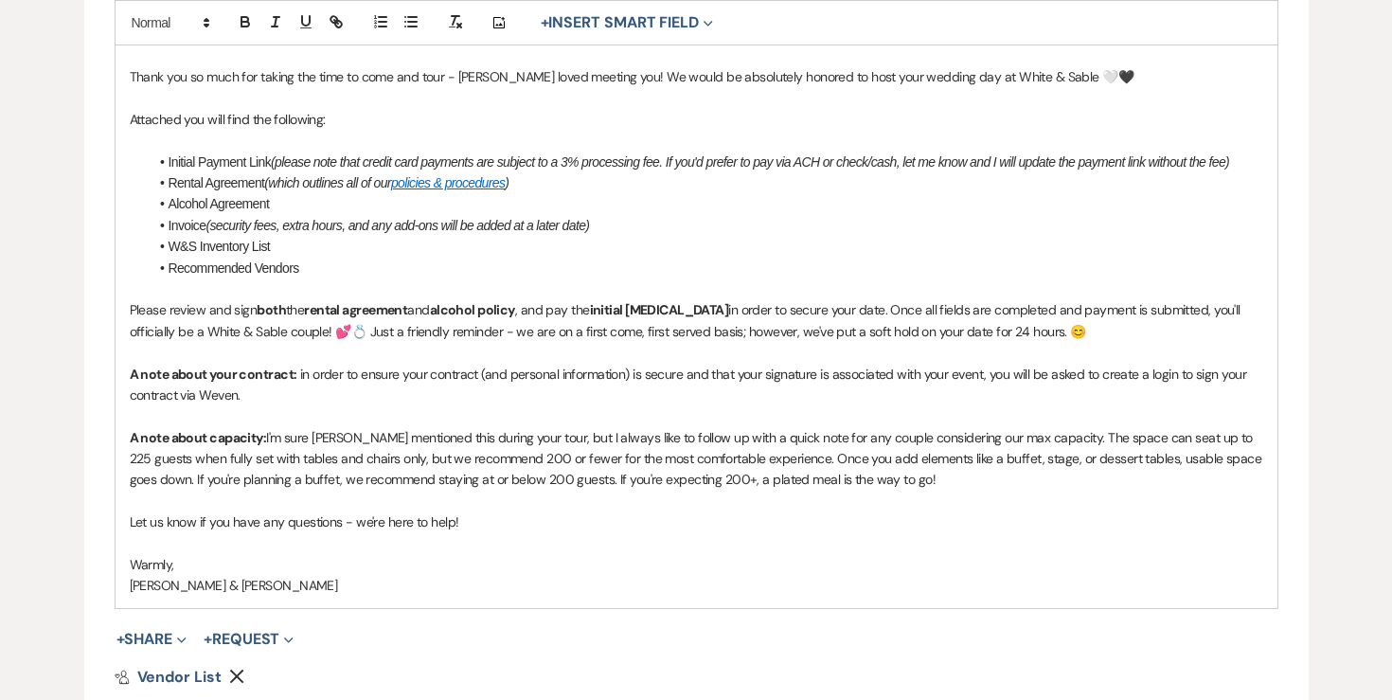
scroll to position [571, 0]
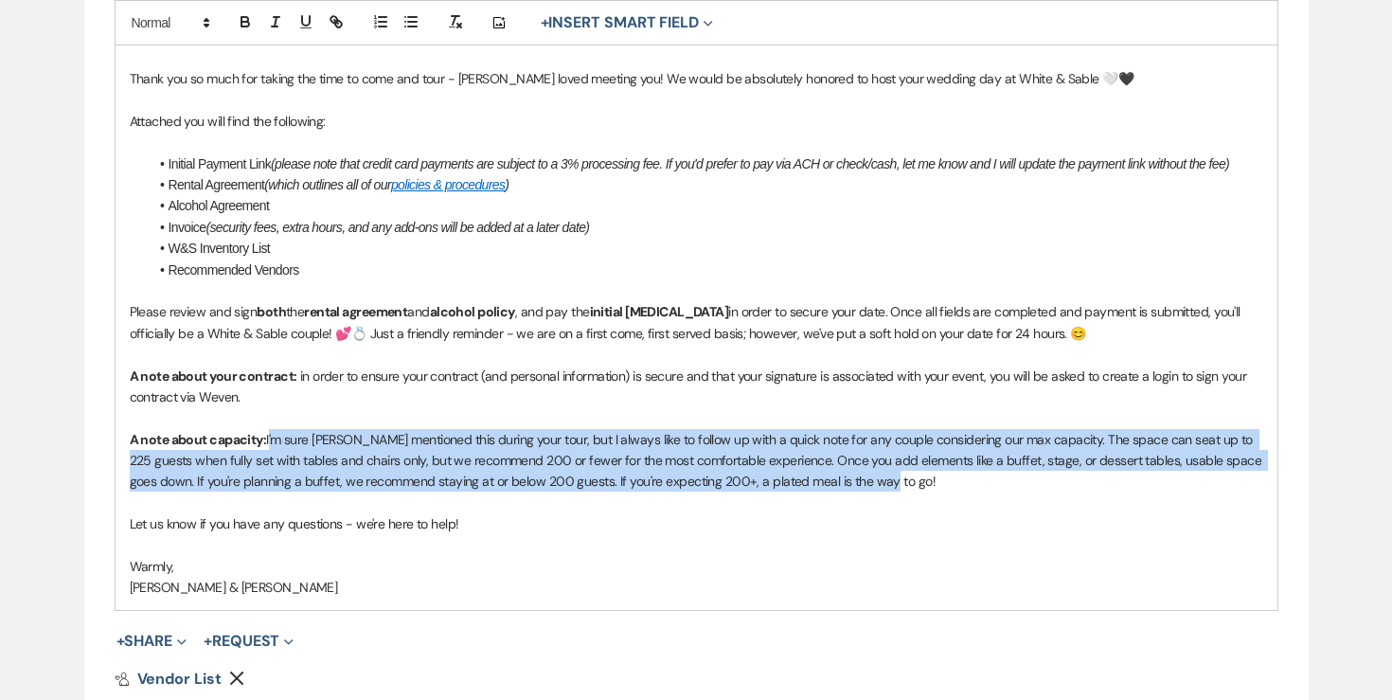
drag, startPoint x: 269, startPoint y: 438, endPoint x: 887, endPoint y: 478, distance: 619.5
click at [887, 478] on p "A note about capacity: I'm sure [PERSON_NAME] mentioned this during your tour, …" at bounding box center [696, 460] width 1133 height 63
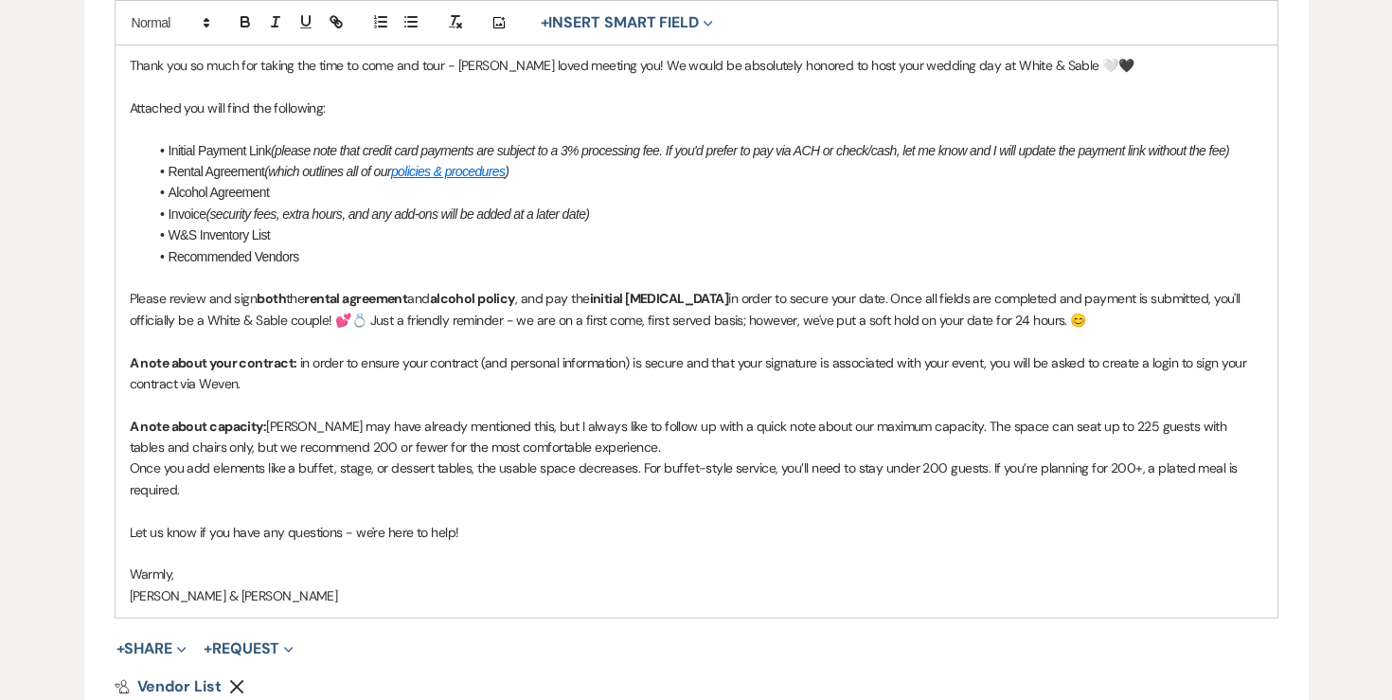
scroll to position [586, 0]
click at [128, 463] on div "Hi {{clientFirstName}}, Thank you so much for taking the time to come and tour …" at bounding box center [697, 307] width 1162 height 616
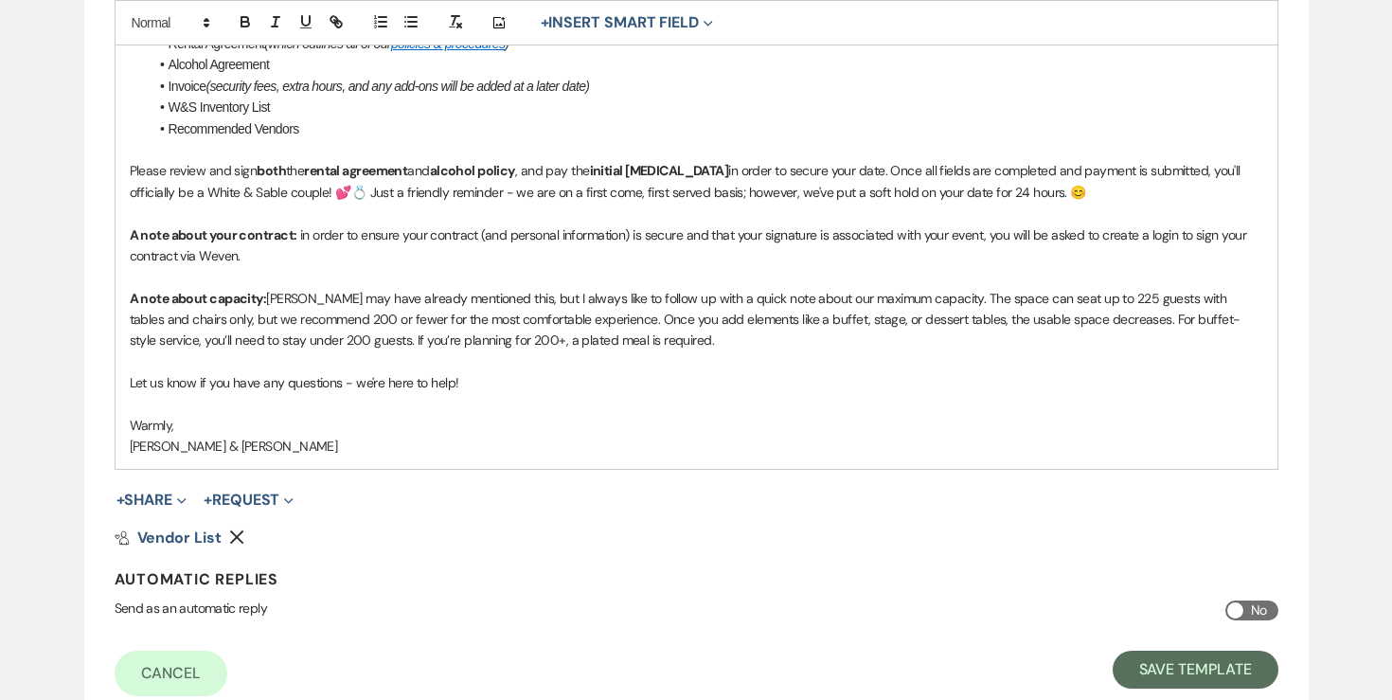
scroll to position [746, 0]
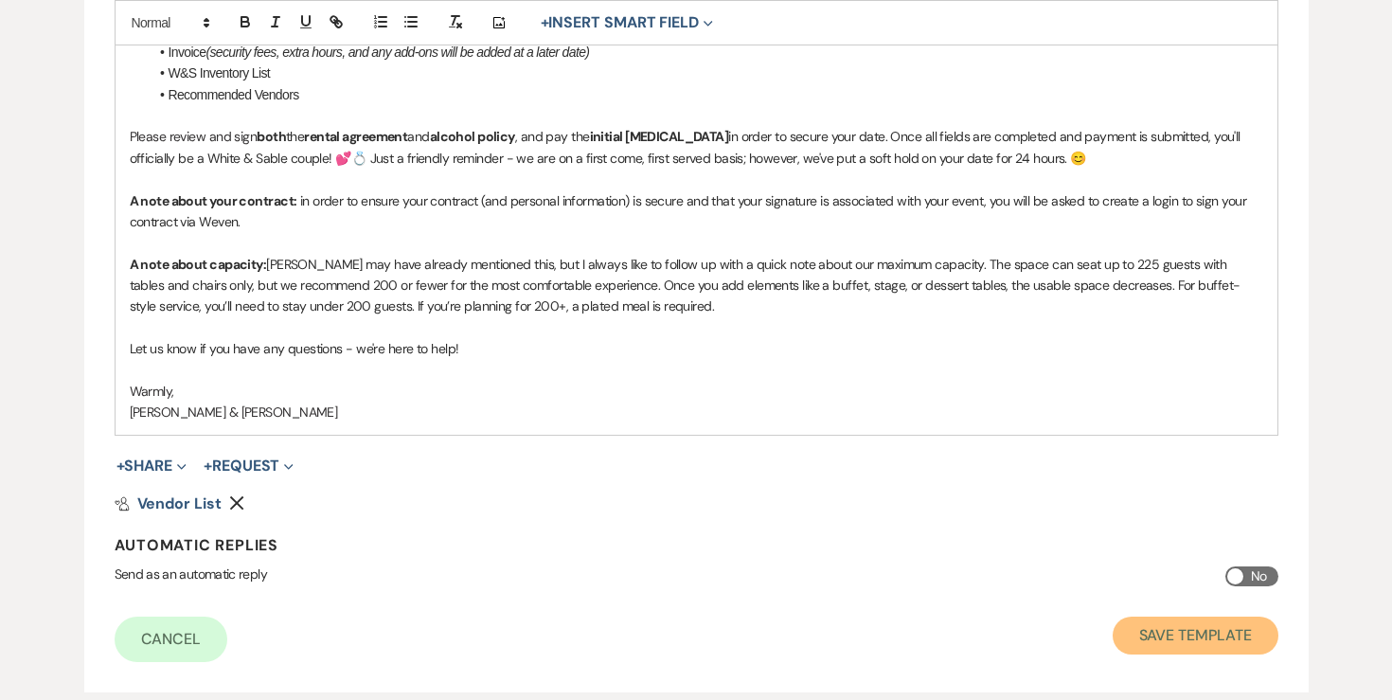
click at [1150, 628] on button "Save Template" at bounding box center [1195, 635] width 166 height 38
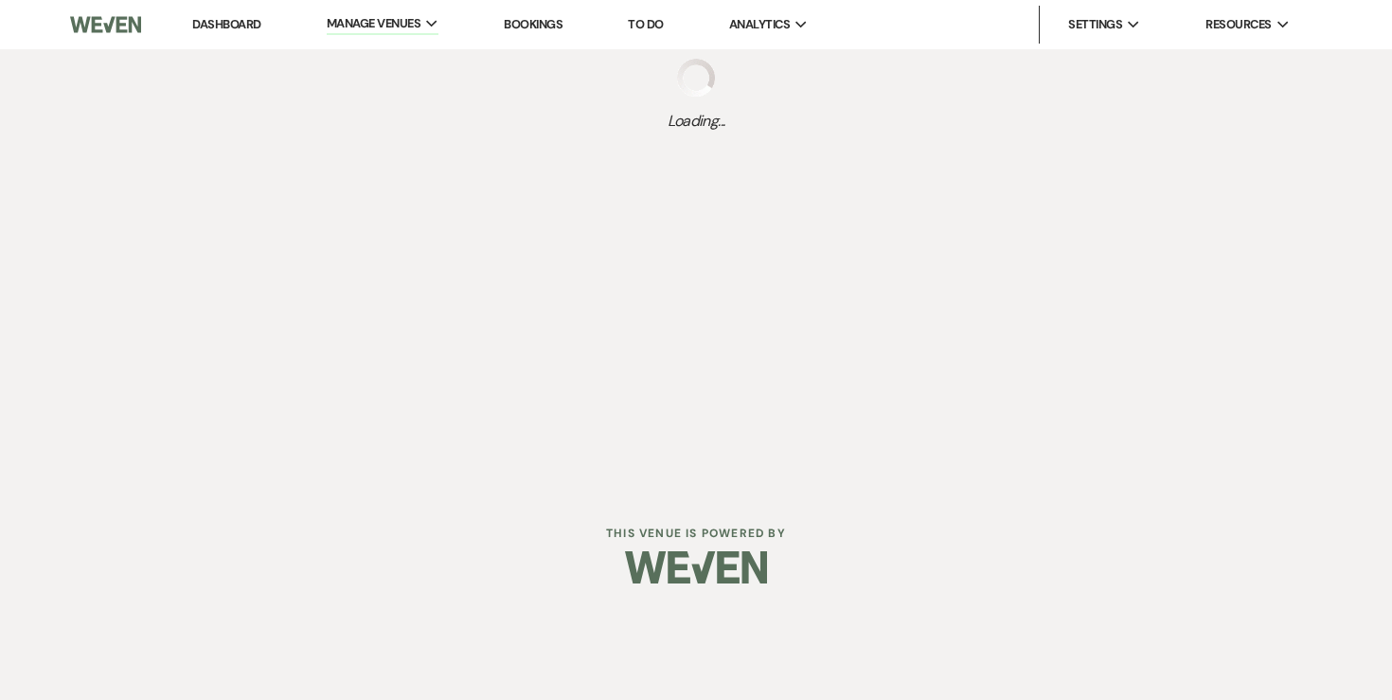
select select "Message Templates"
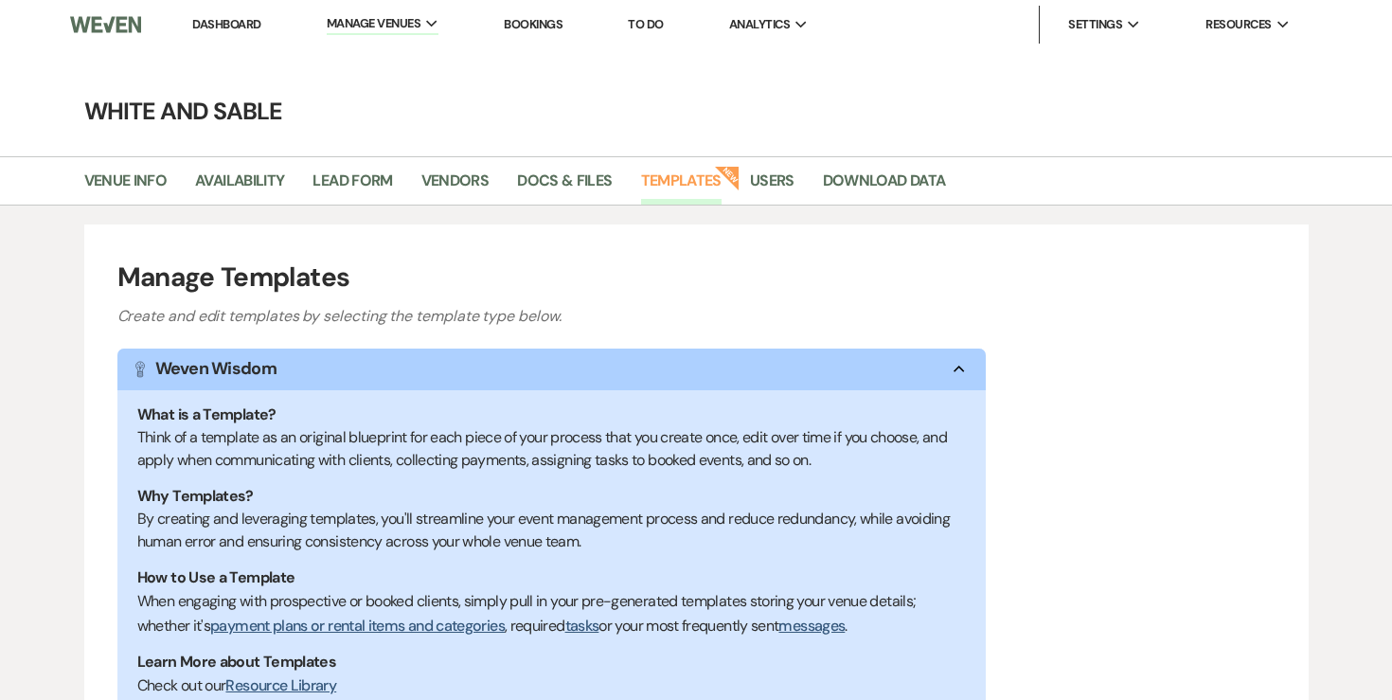
click at [235, 22] on link "Dashboard" at bounding box center [226, 24] width 68 height 16
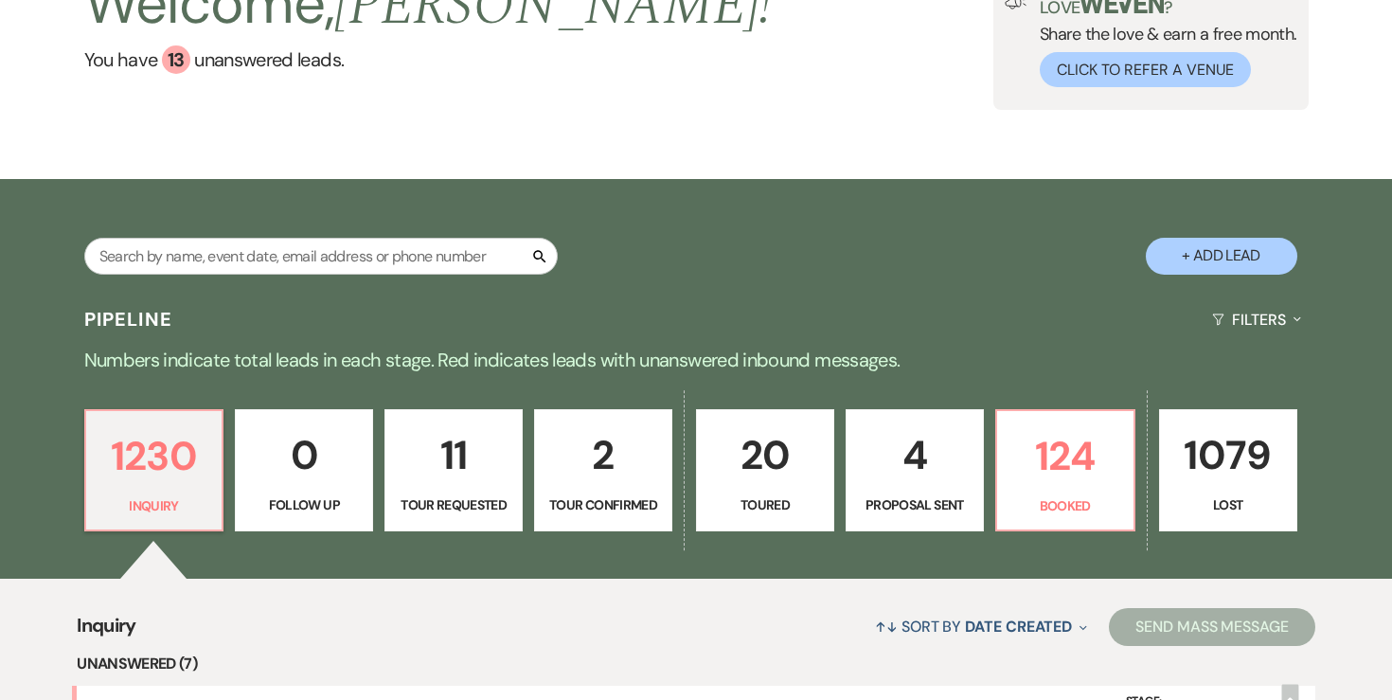
scroll to position [156, 0]
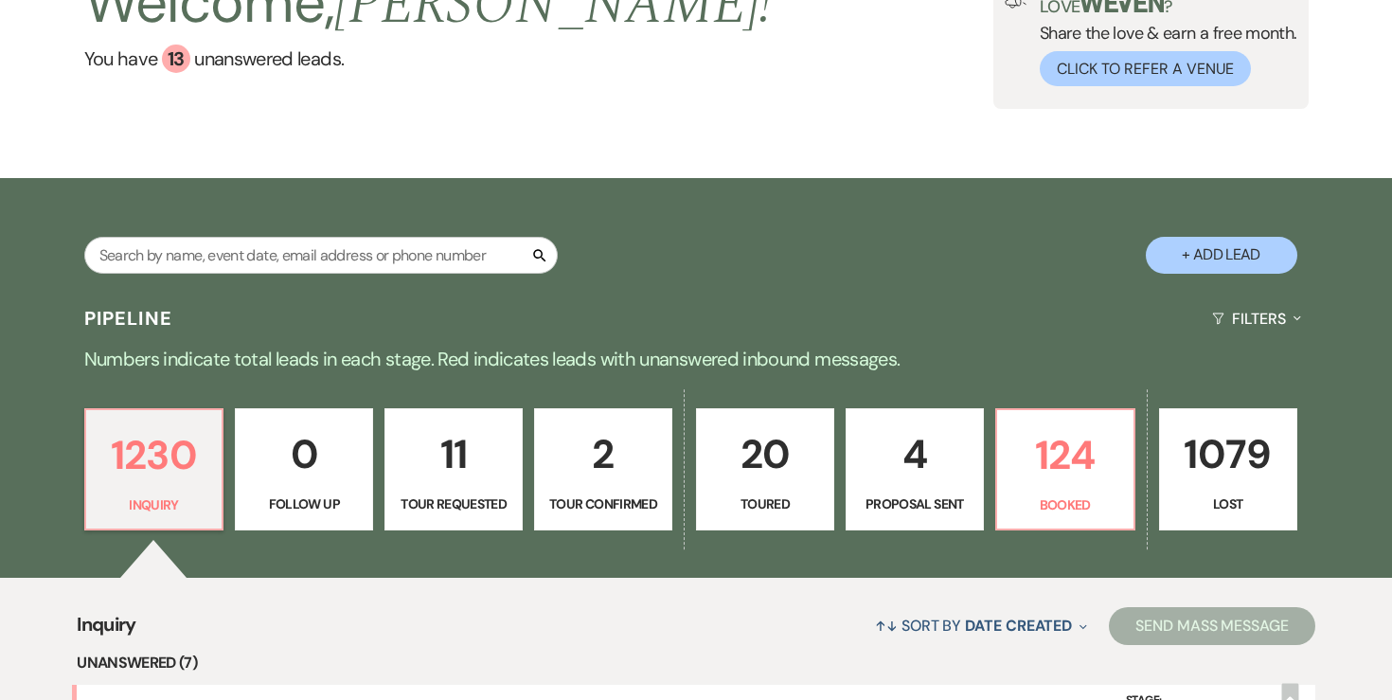
click at [756, 457] on p "20" at bounding box center [765, 453] width 114 height 63
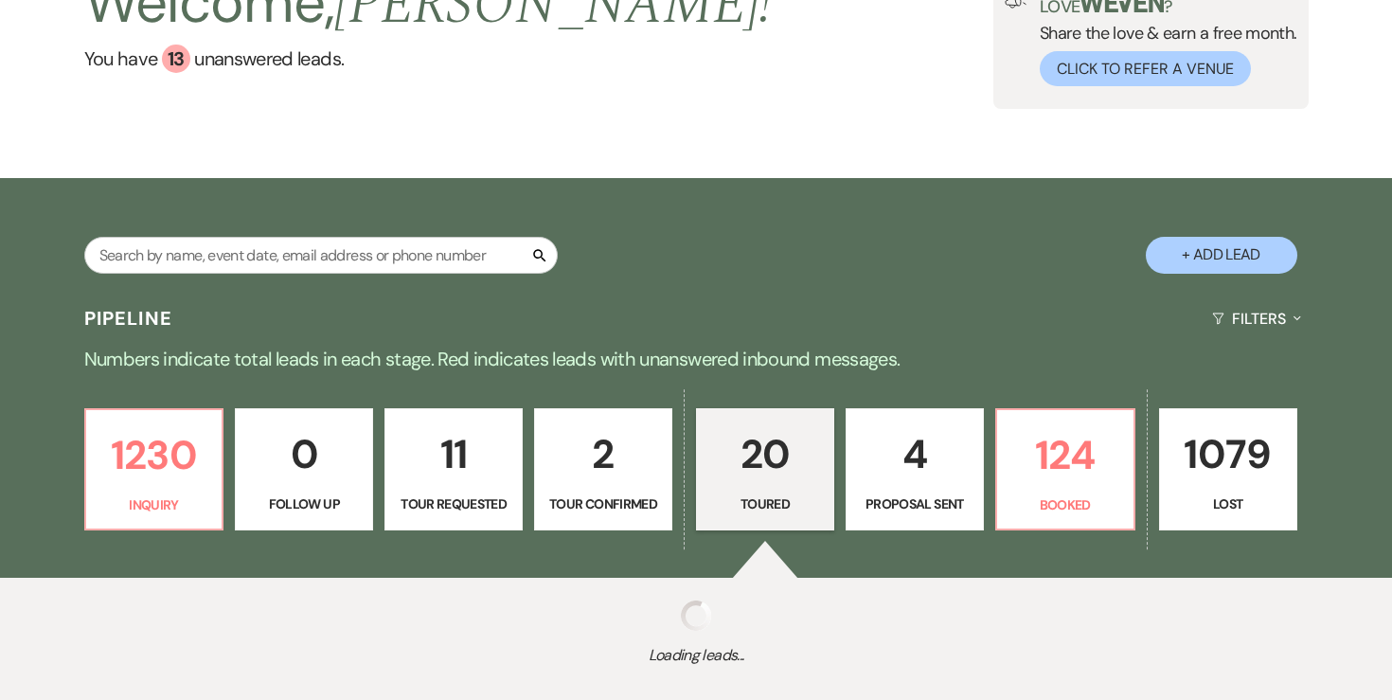
select select "5"
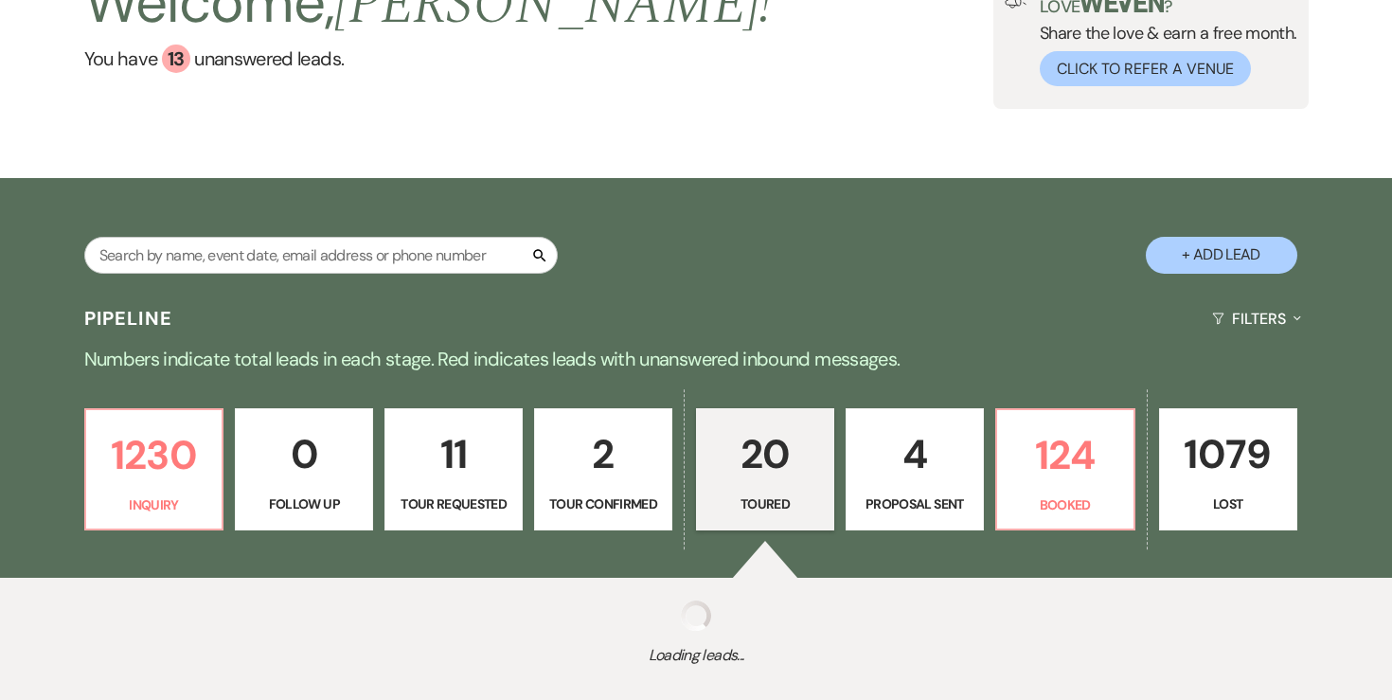
select select "5"
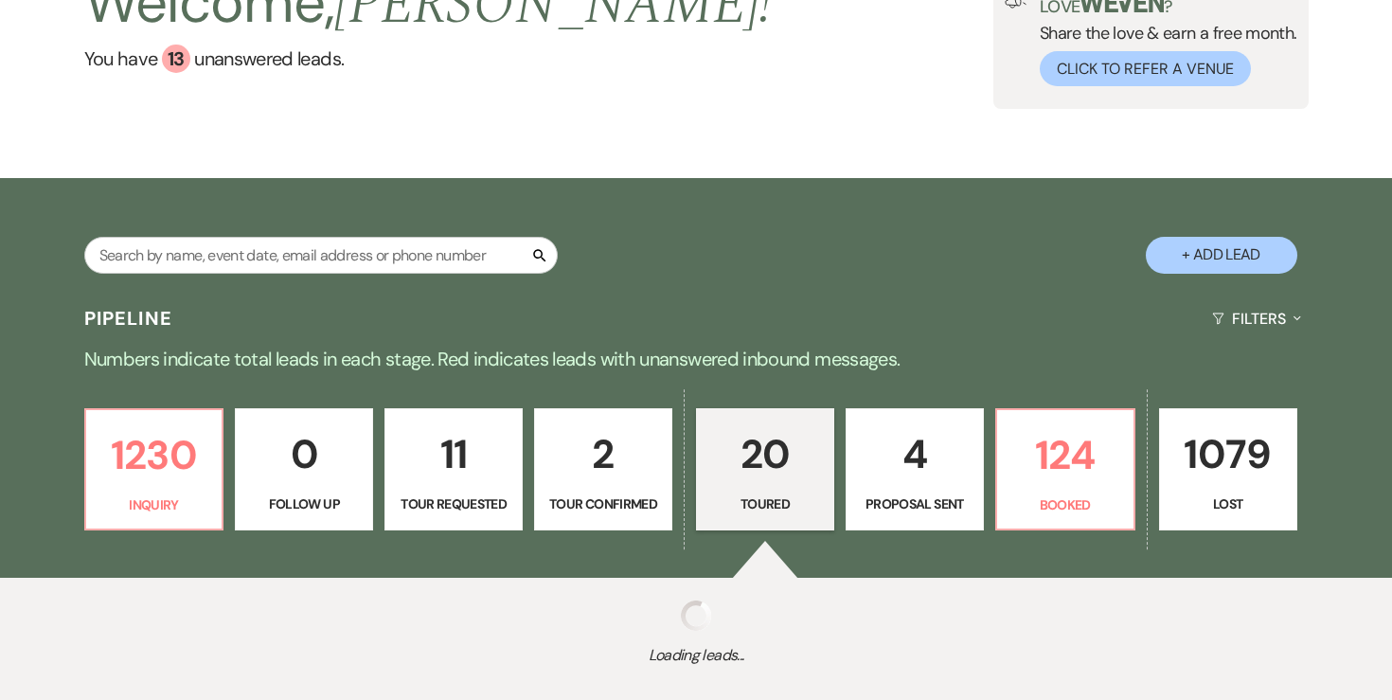
select select "5"
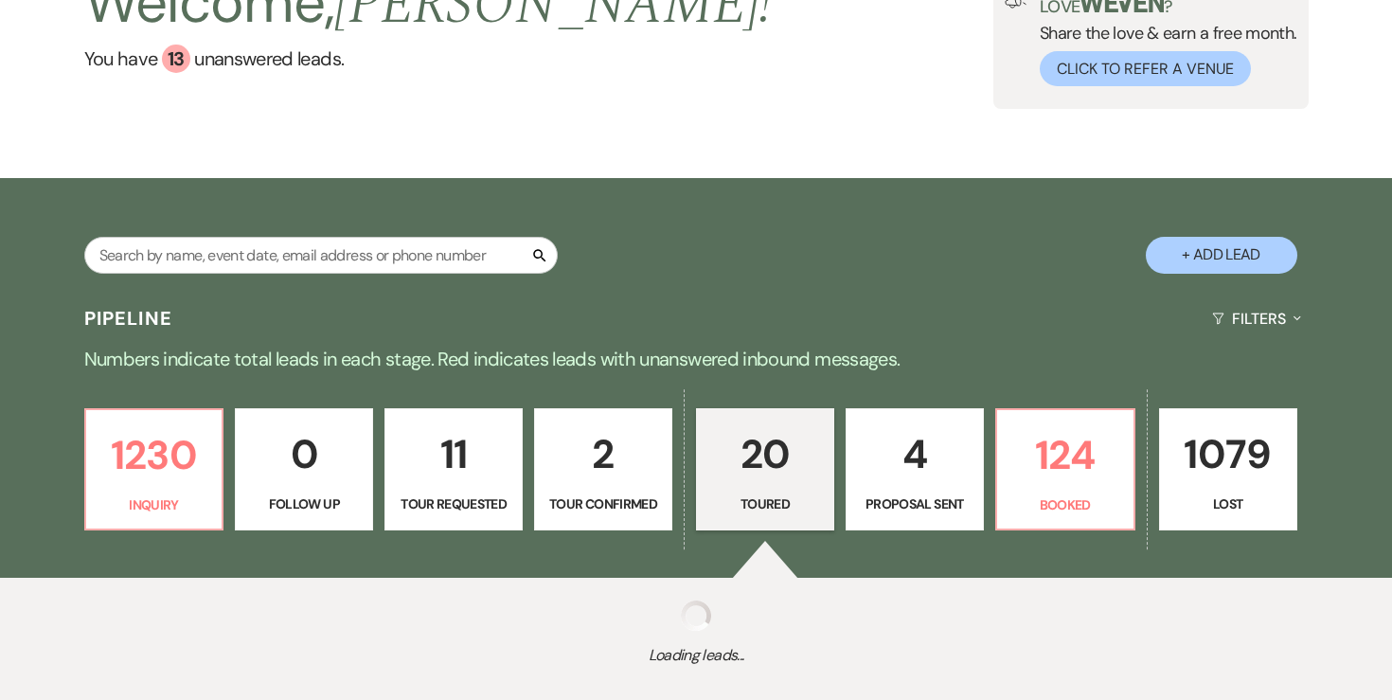
select select "5"
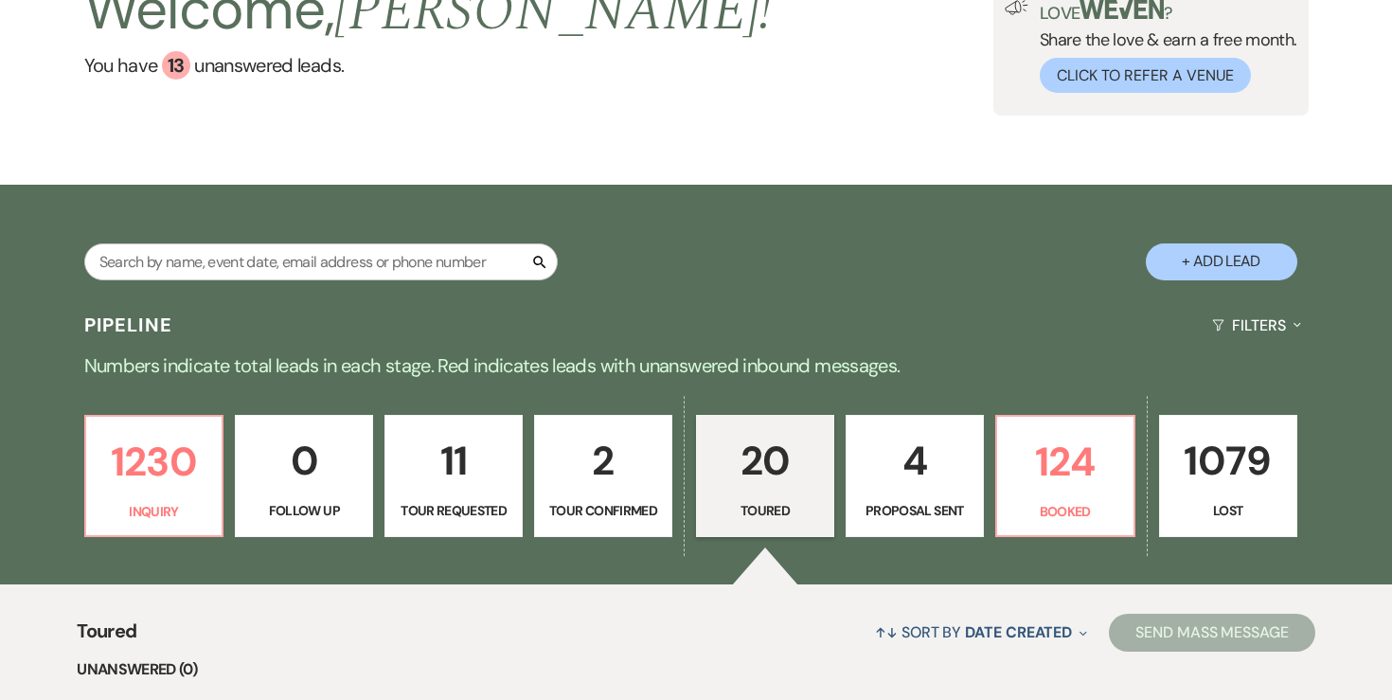
scroll to position [134, 0]
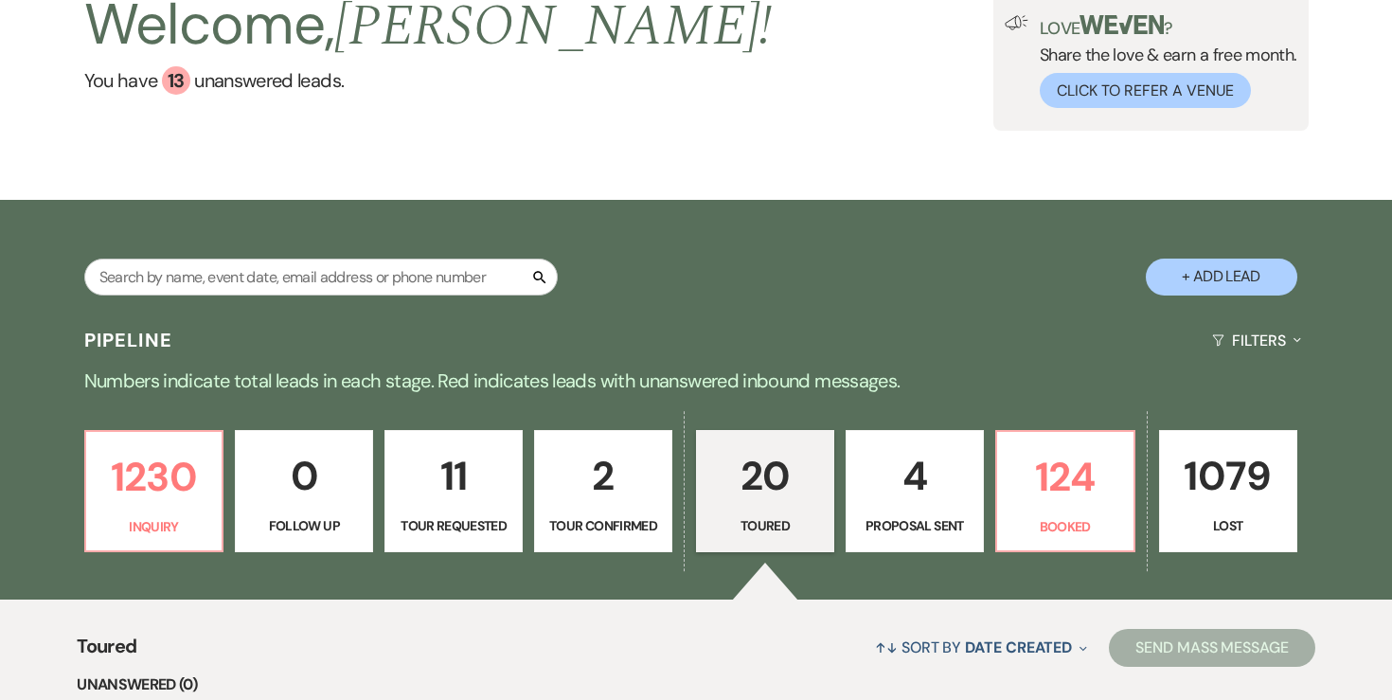
click at [895, 504] on p "4" at bounding box center [915, 475] width 114 height 63
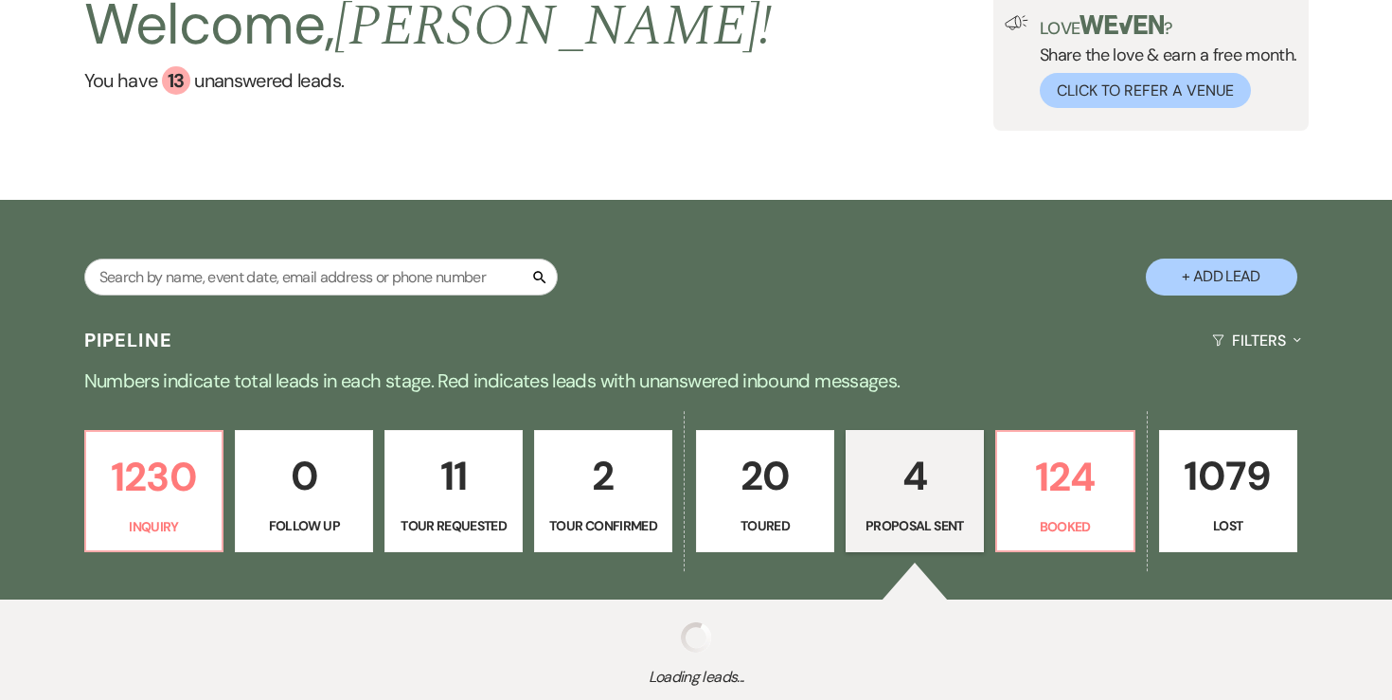
select select "6"
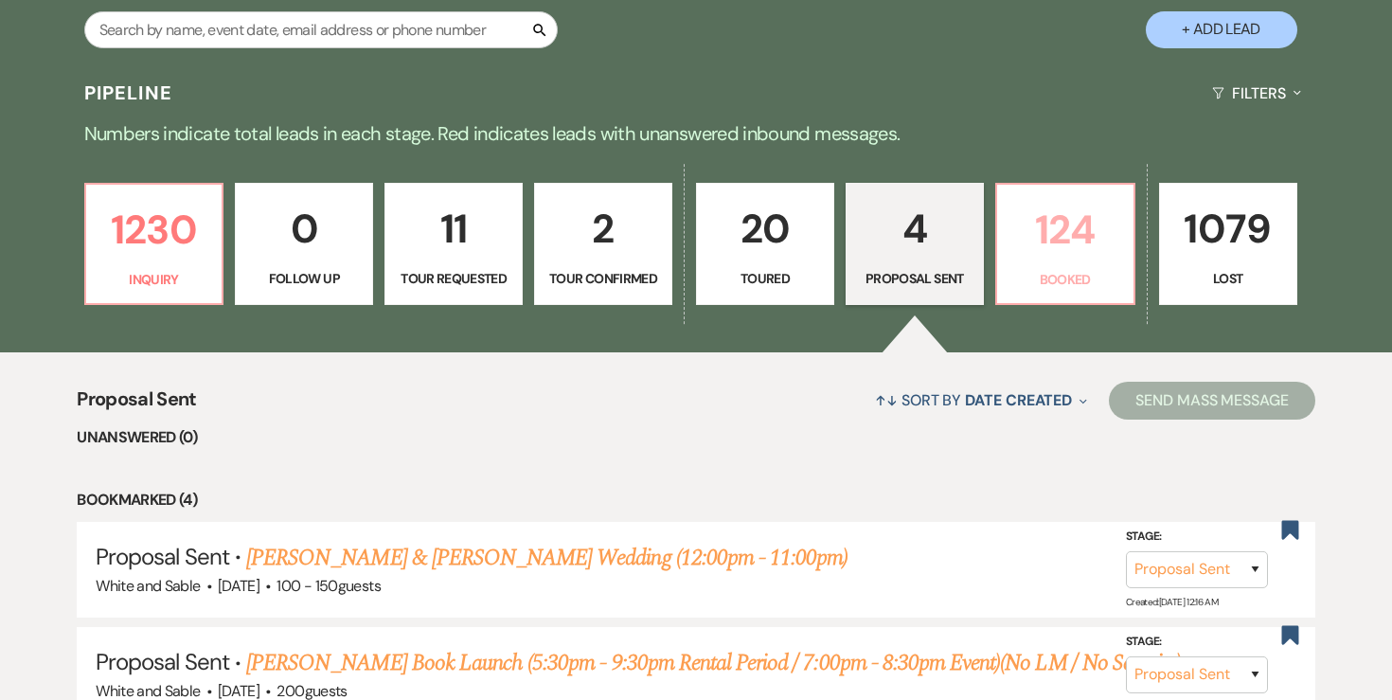
click at [1059, 245] on p "124" at bounding box center [1065, 229] width 114 height 63
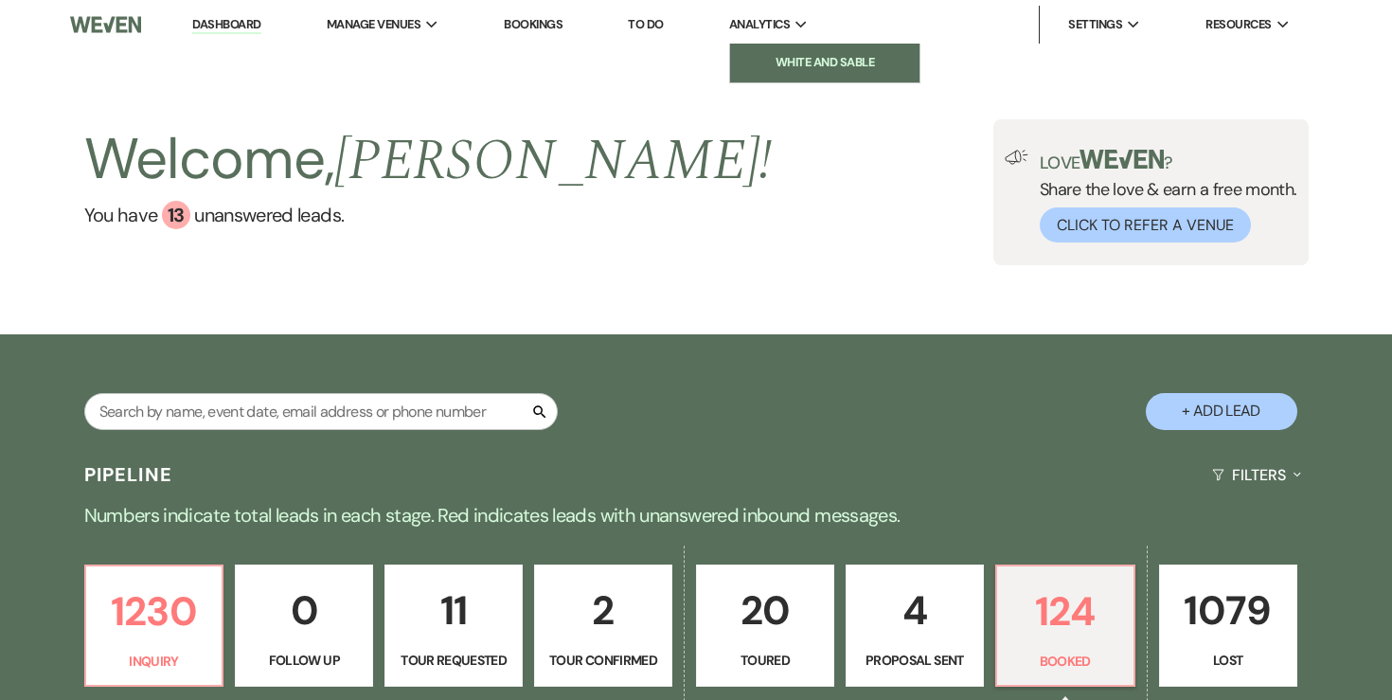
click at [769, 59] on li "White and Sable" at bounding box center [824, 62] width 170 height 19
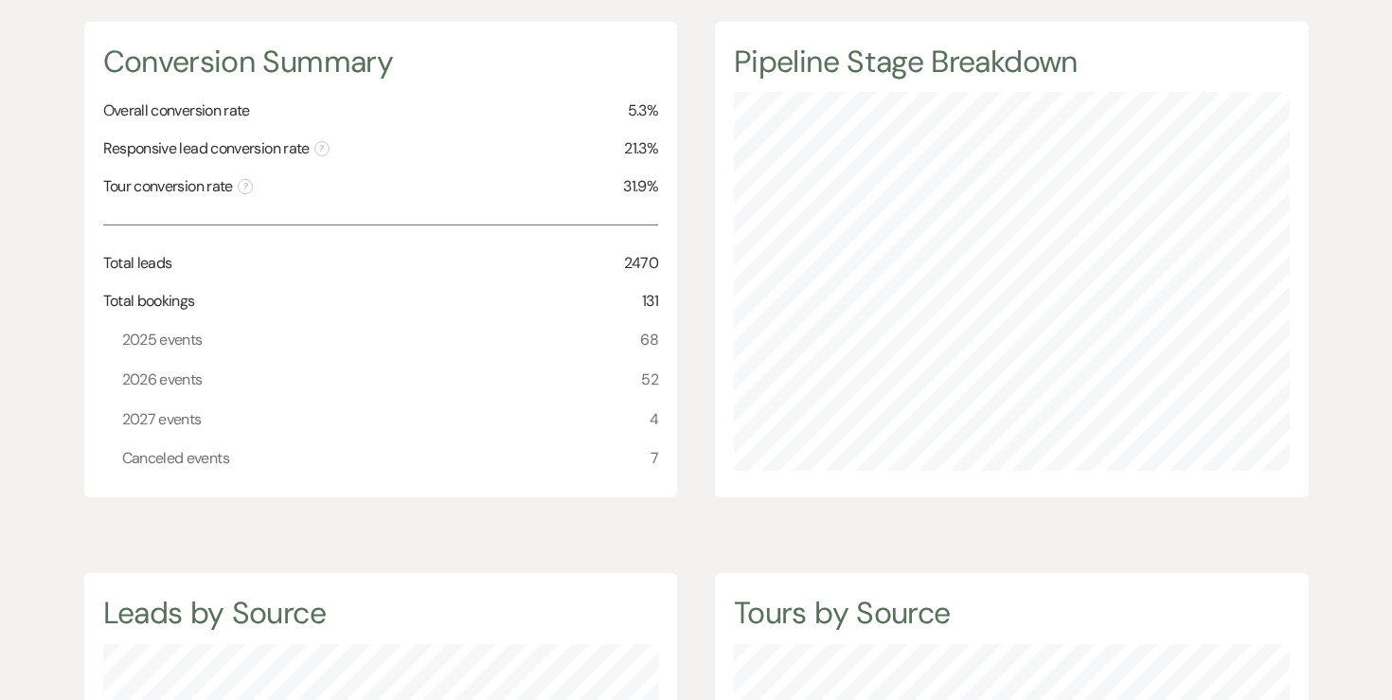
scroll to position [248, 0]
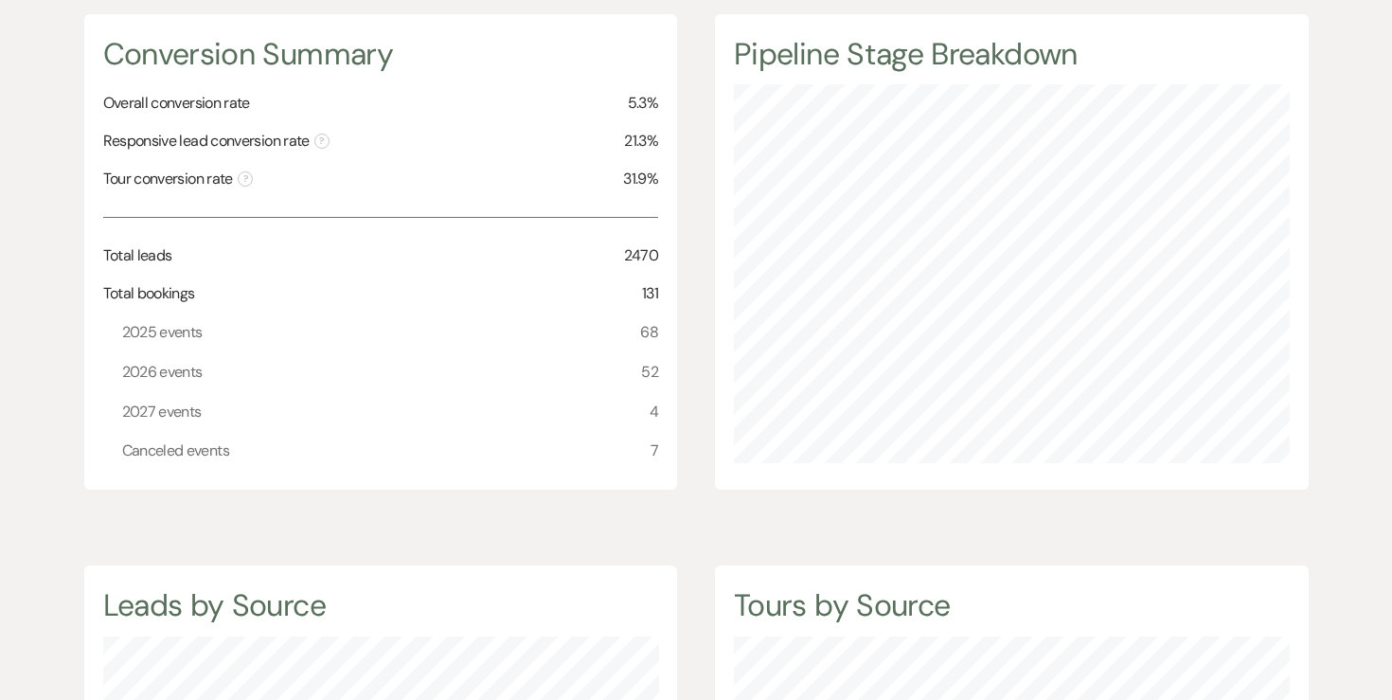
click at [618, 368] on div "2026 events 52" at bounding box center [390, 372] width 537 height 40
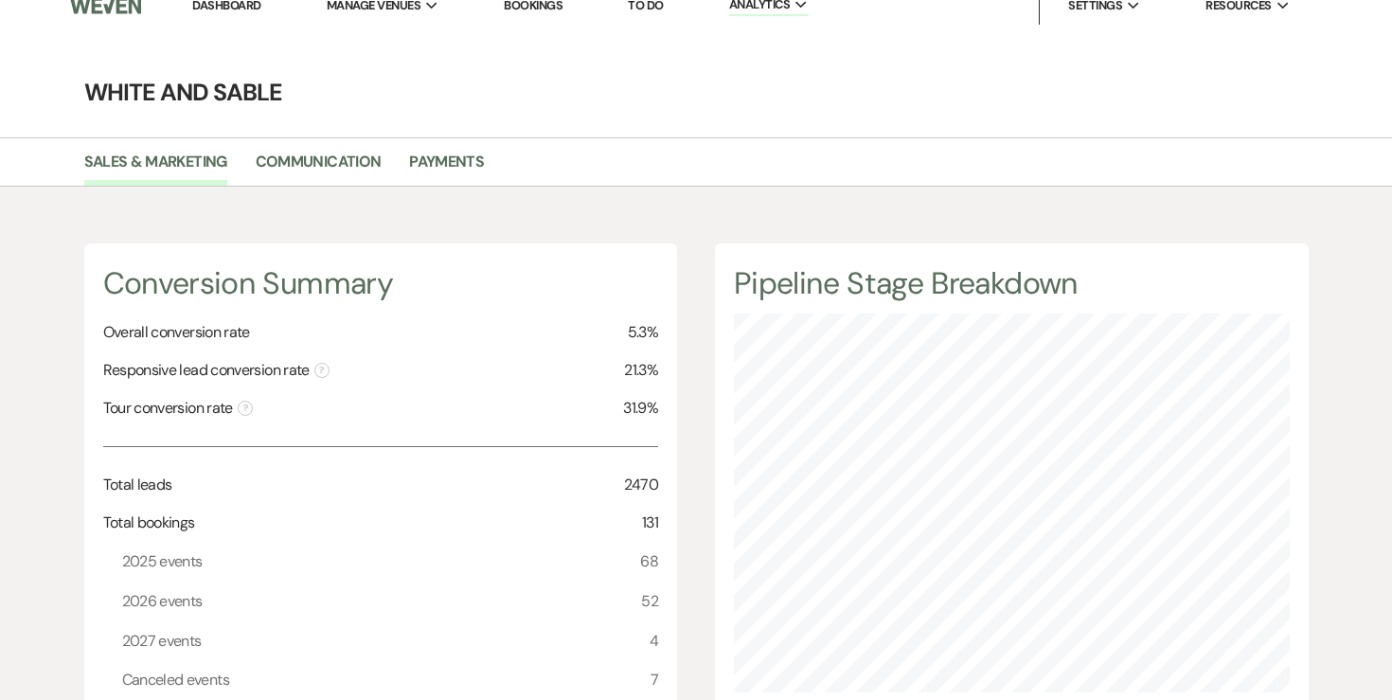
scroll to position [0, 0]
